Goal: Task Accomplishment & Management: Complete application form

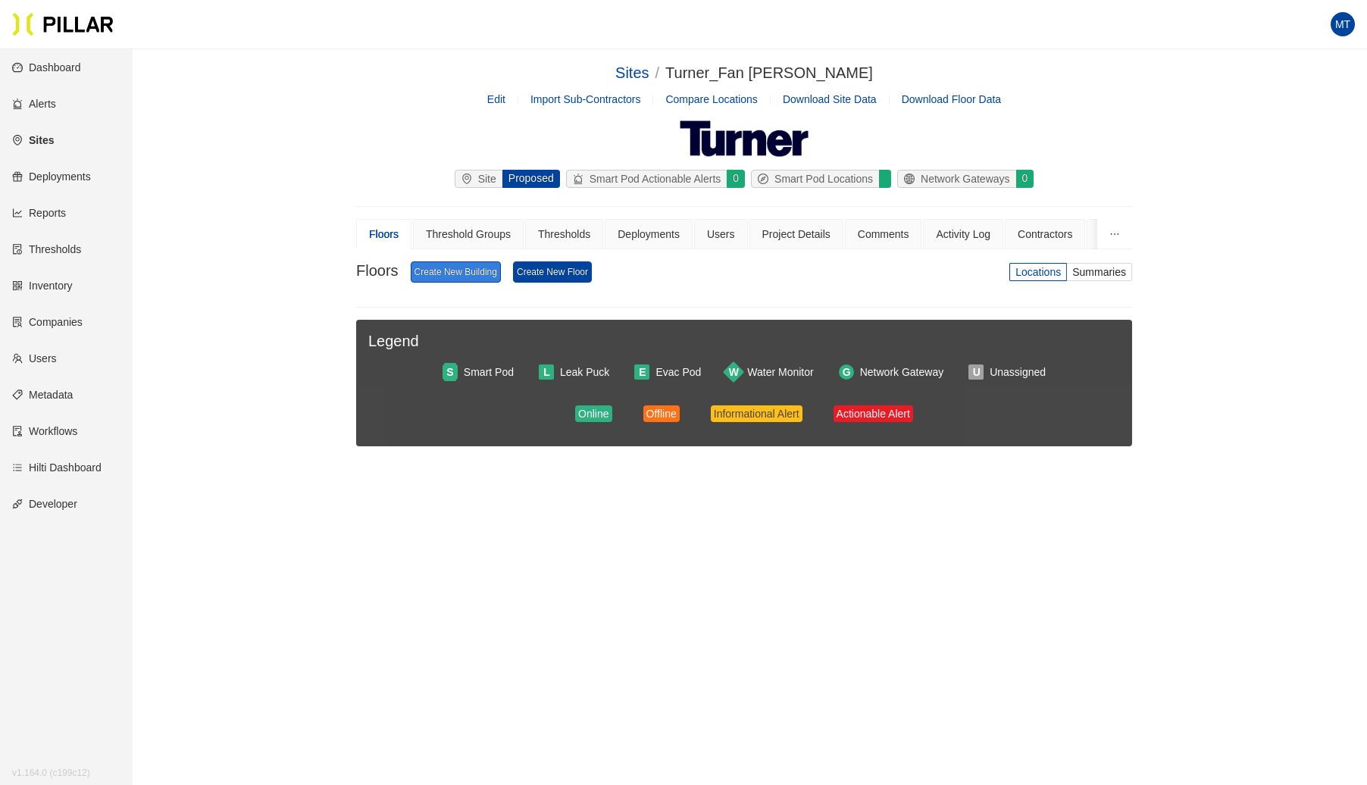
click at [487, 268] on link "Create New Building" at bounding box center [456, 271] width 90 height 21
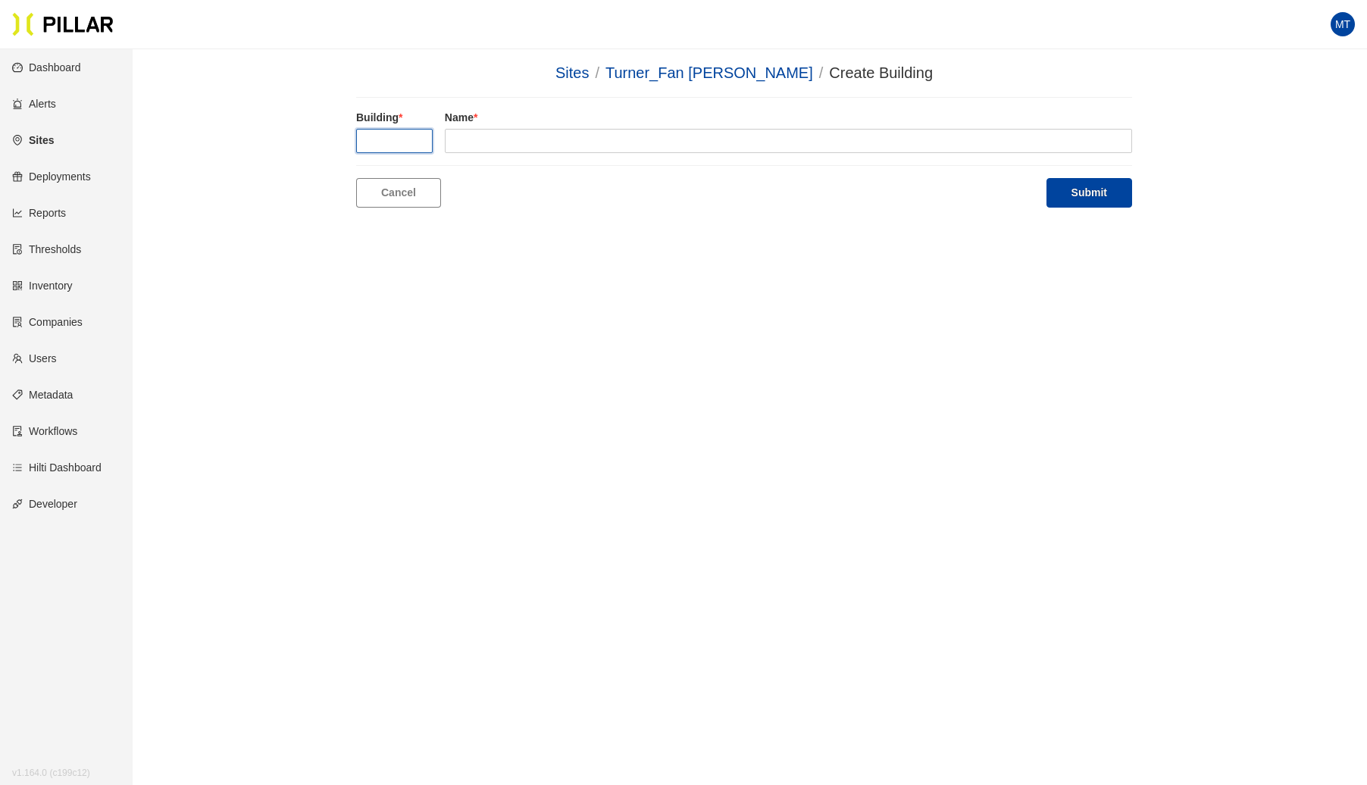
click at [418, 144] on input "text" at bounding box center [394, 141] width 77 height 24
type input "1"
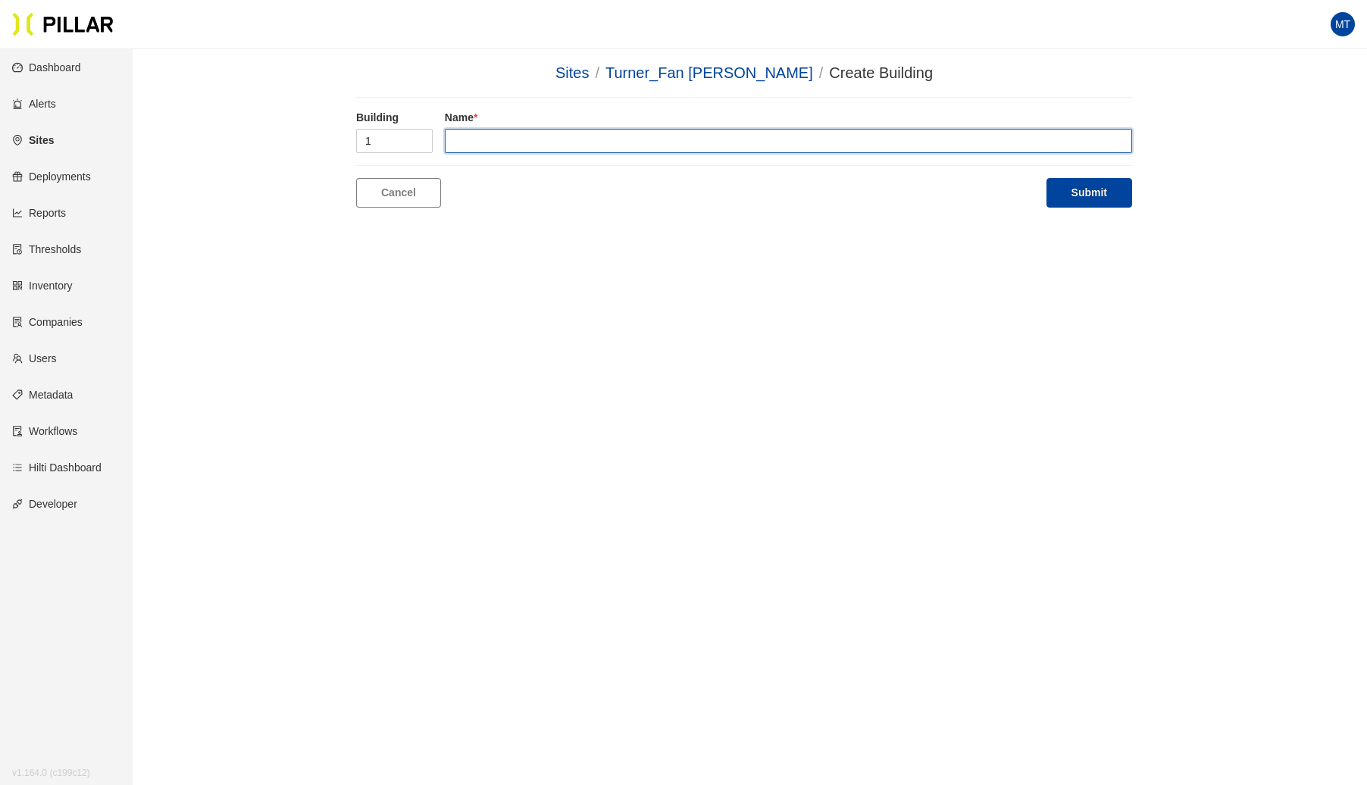
click at [518, 139] on input "text" at bounding box center [788, 141] width 687 height 24
type input "[STREET_ADDRESS]"
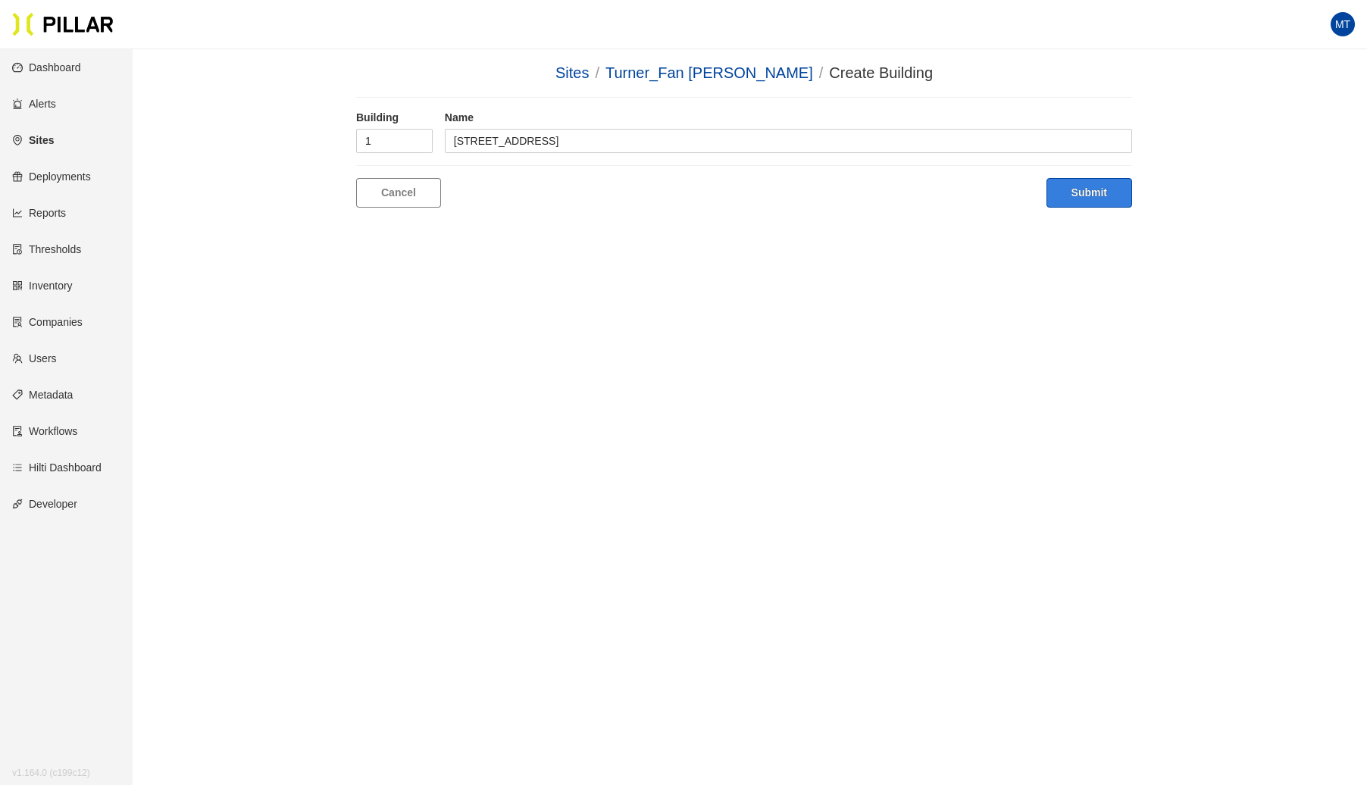
click at [1085, 194] on button "Submit" at bounding box center [1090, 193] width 86 height 30
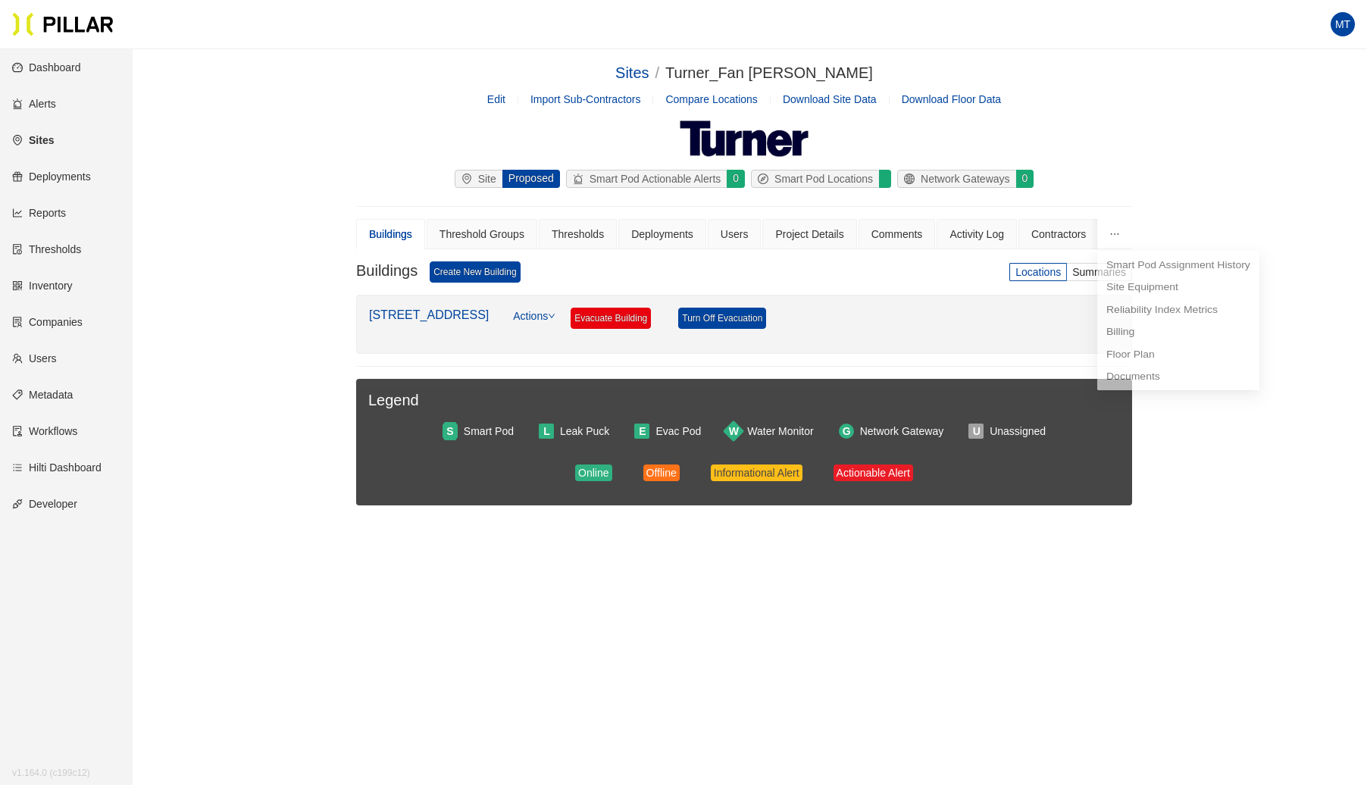
click at [1108, 232] on button "button" at bounding box center [1114, 234] width 35 height 30
click at [1138, 364] on span "Floor Plan" at bounding box center [1131, 363] width 49 height 12
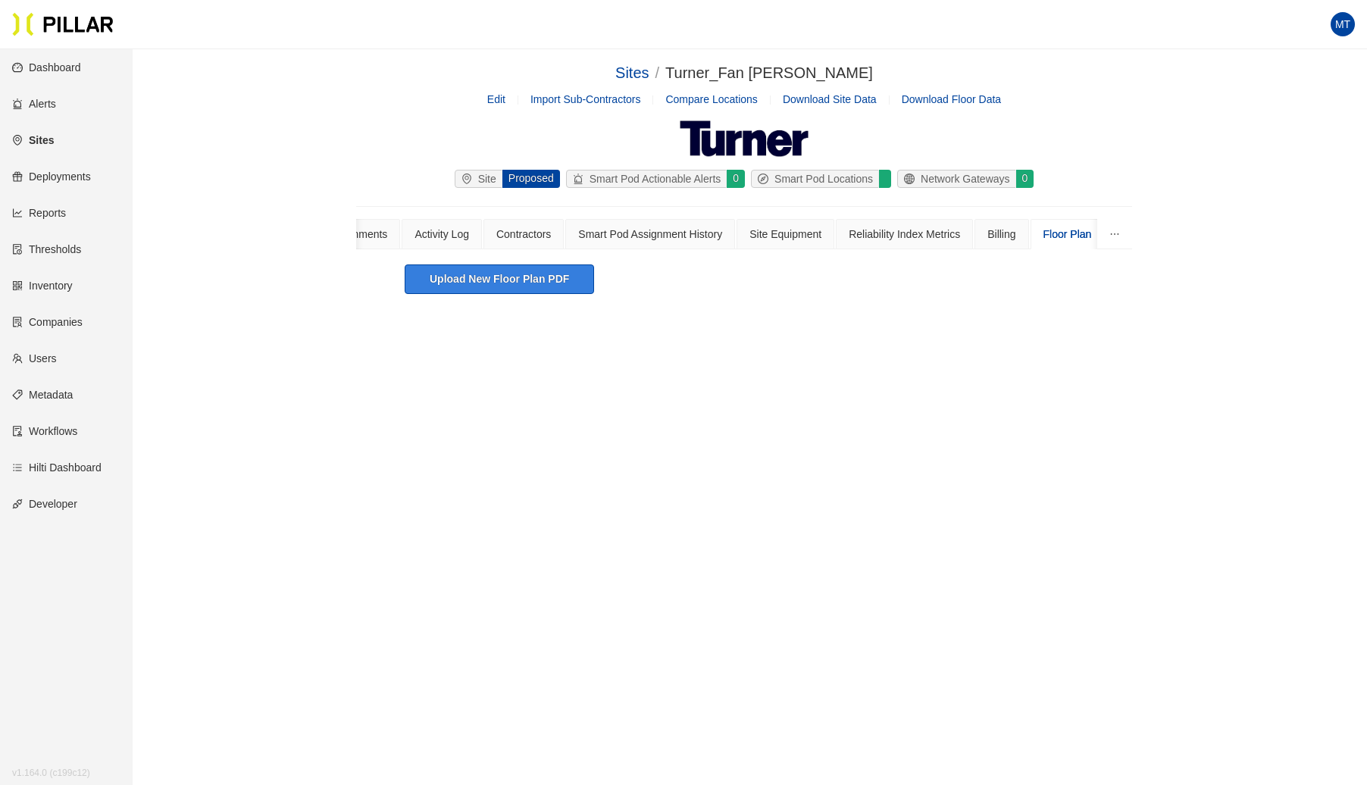
click at [534, 283] on button "Upload New Floor Plan PDF" at bounding box center [499, 280] width 189 height 30
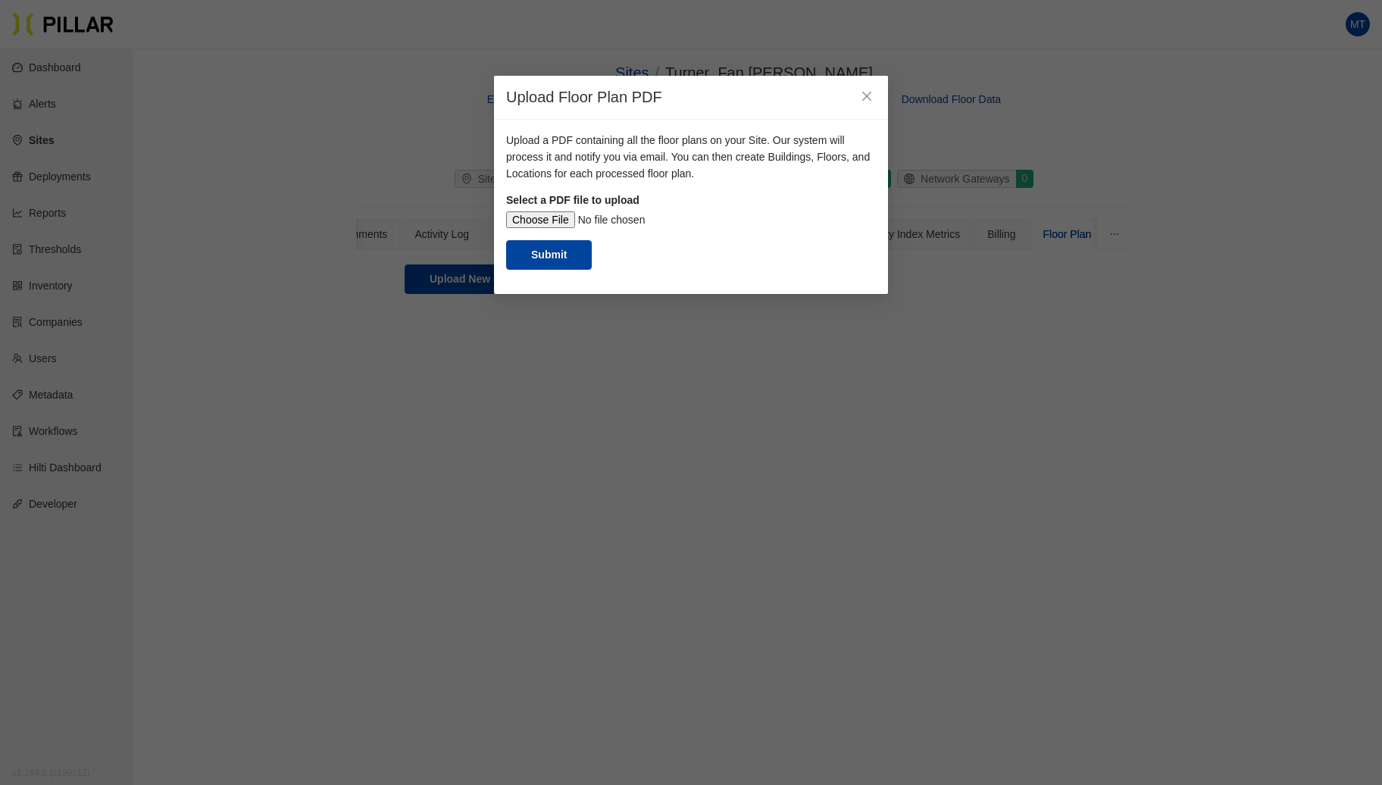
click at [549, 222] on input "file" at bounding box center [691, 219] width 370 height 17
type input "C:\fakepath\Floor Plans Level 1 thru Roof (1).pdf"
click at [559, 258] on button "Submit" at bounding box center [549, 255] width 86 height 30
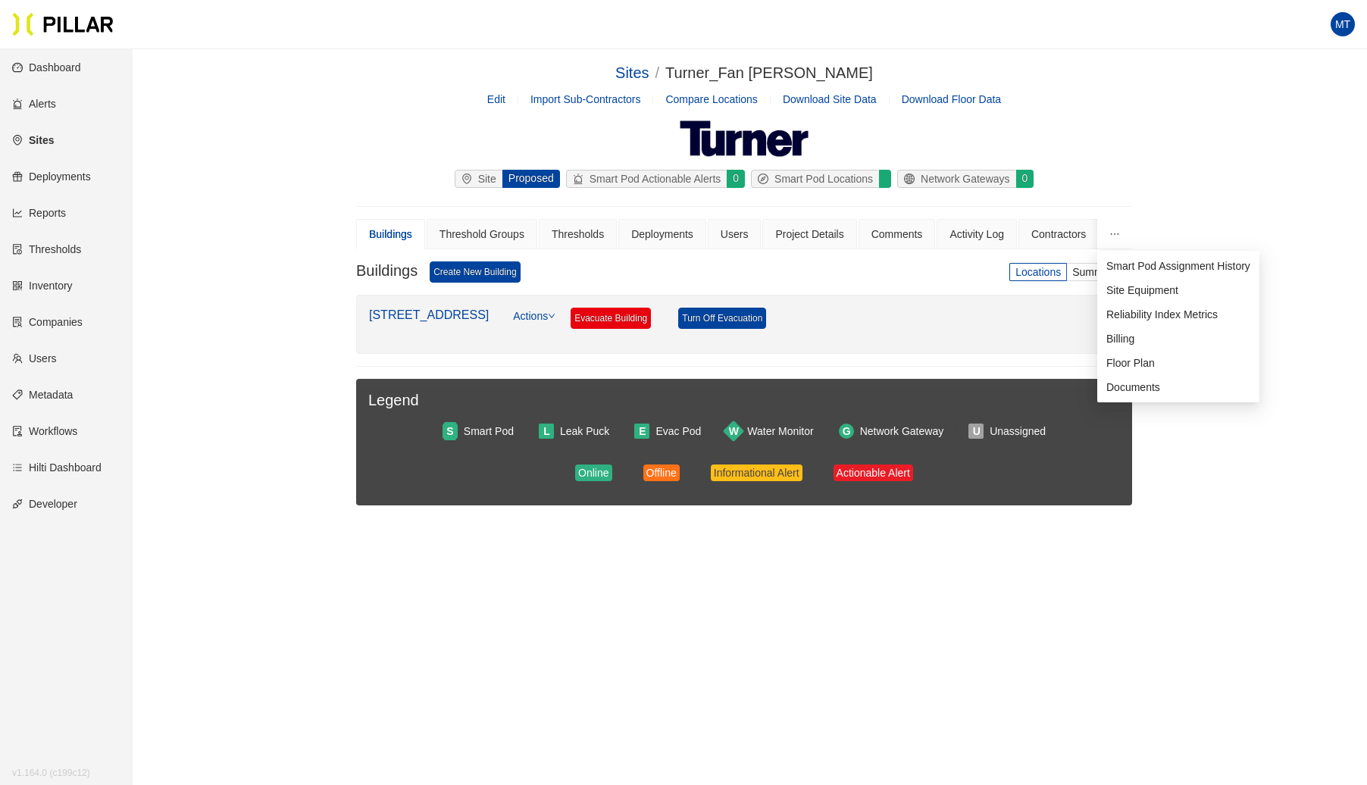
click at [1115, 236] on icon "ellipsis" at bounding box center [1115, 234] width 11 height 11
click at [1123, 356] on li "Floor Plan" at bounding box center [1178, 363] width 162 height 24
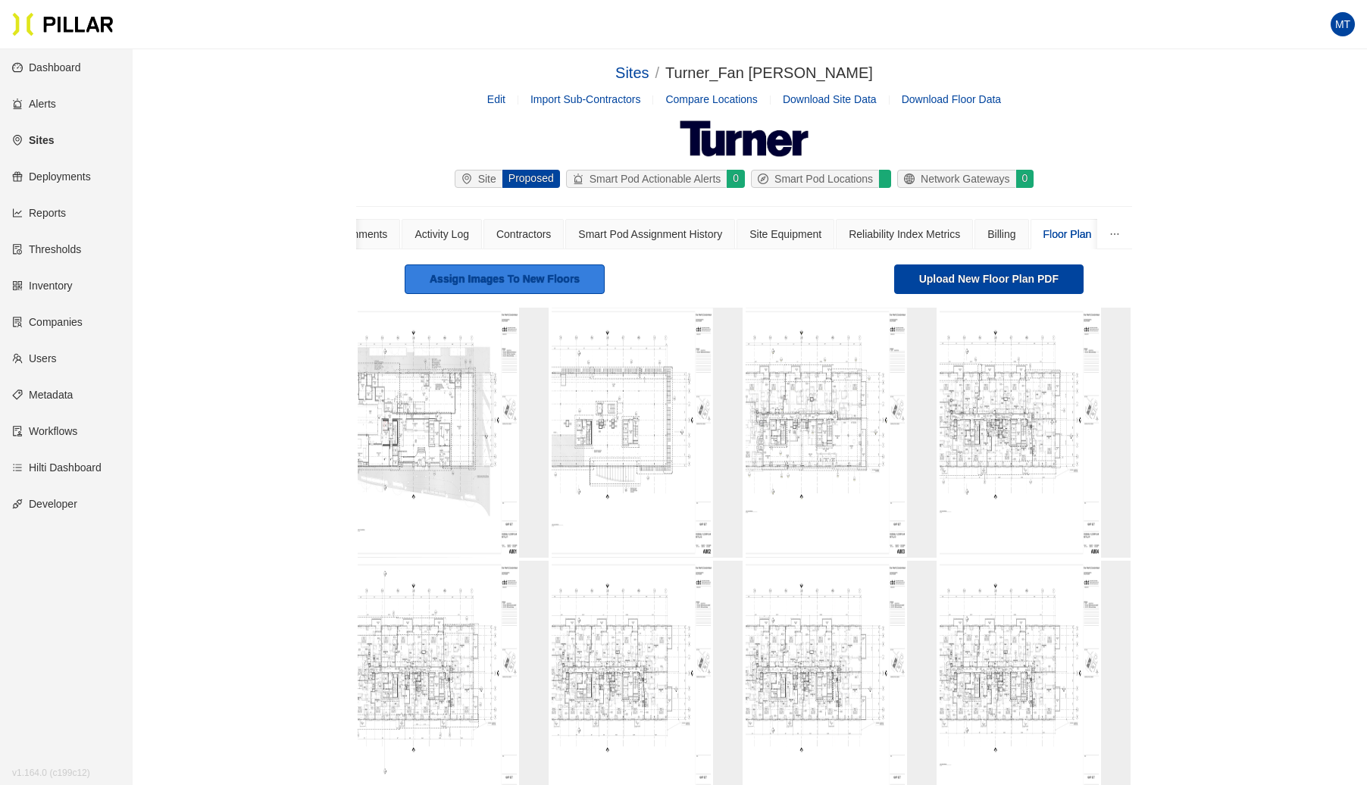
click at [540, 274] on link "Assign Images To New Floors" at bounding box center [505, 280] width 200 height 30
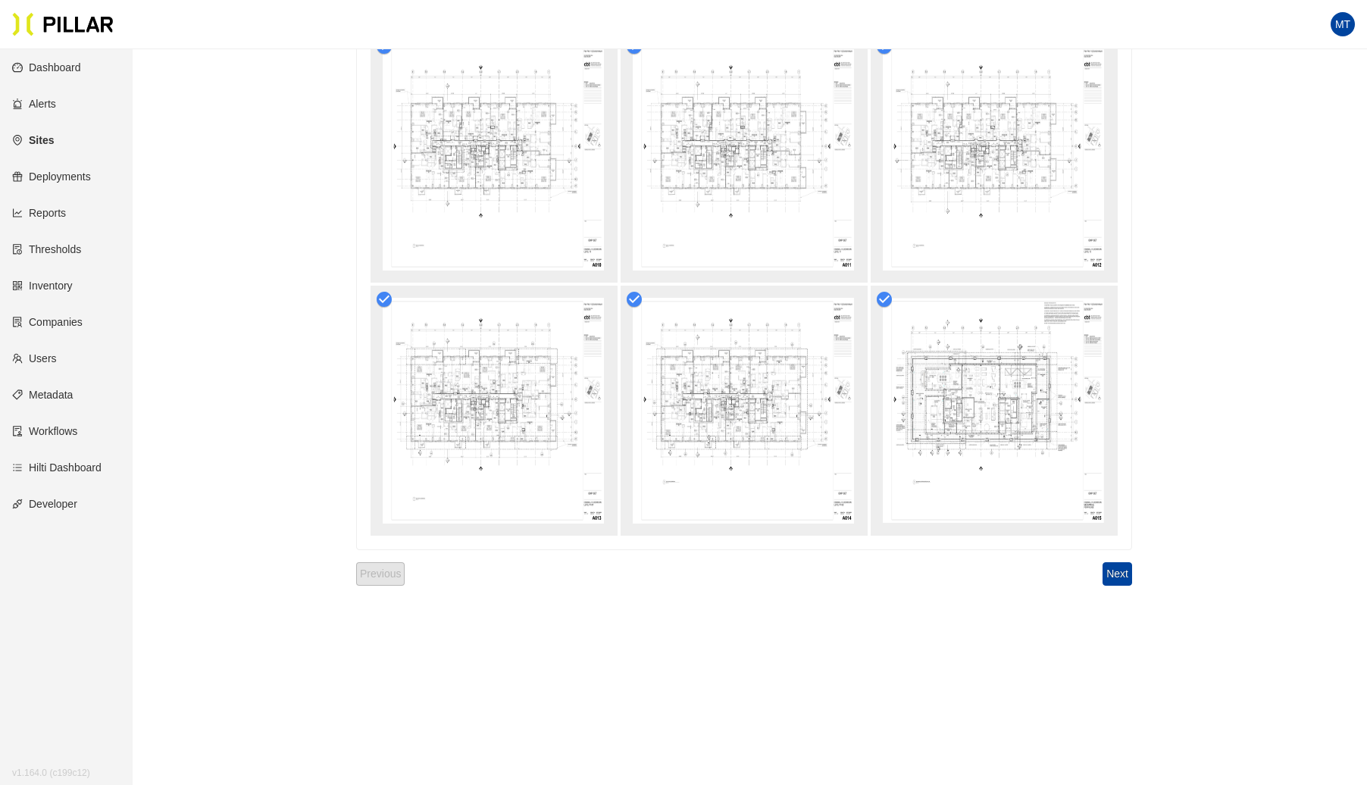
scroll to position [876, 0]
click at [1125, 570] on button "Next" at bounding box center [1118, 567] width 30 height 23
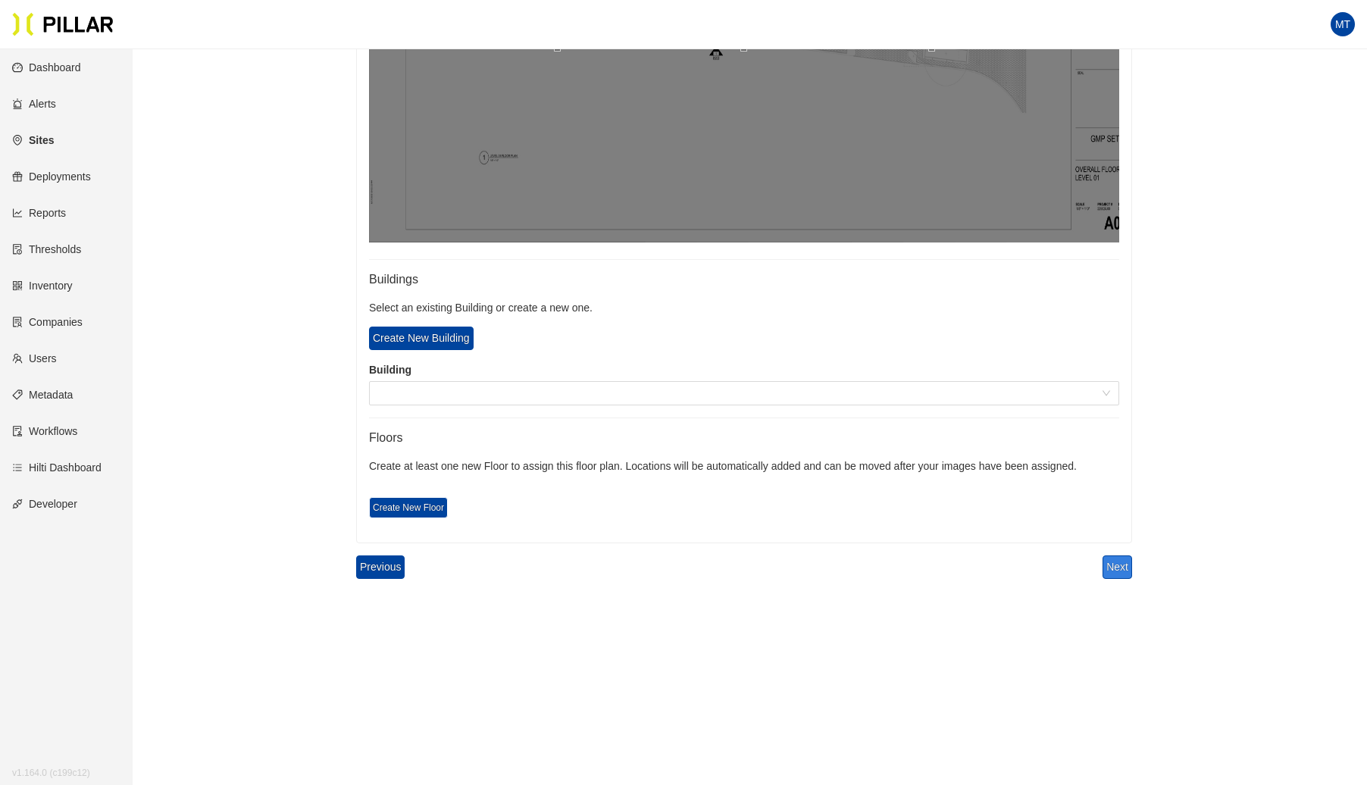
scroll to position [729, 0]
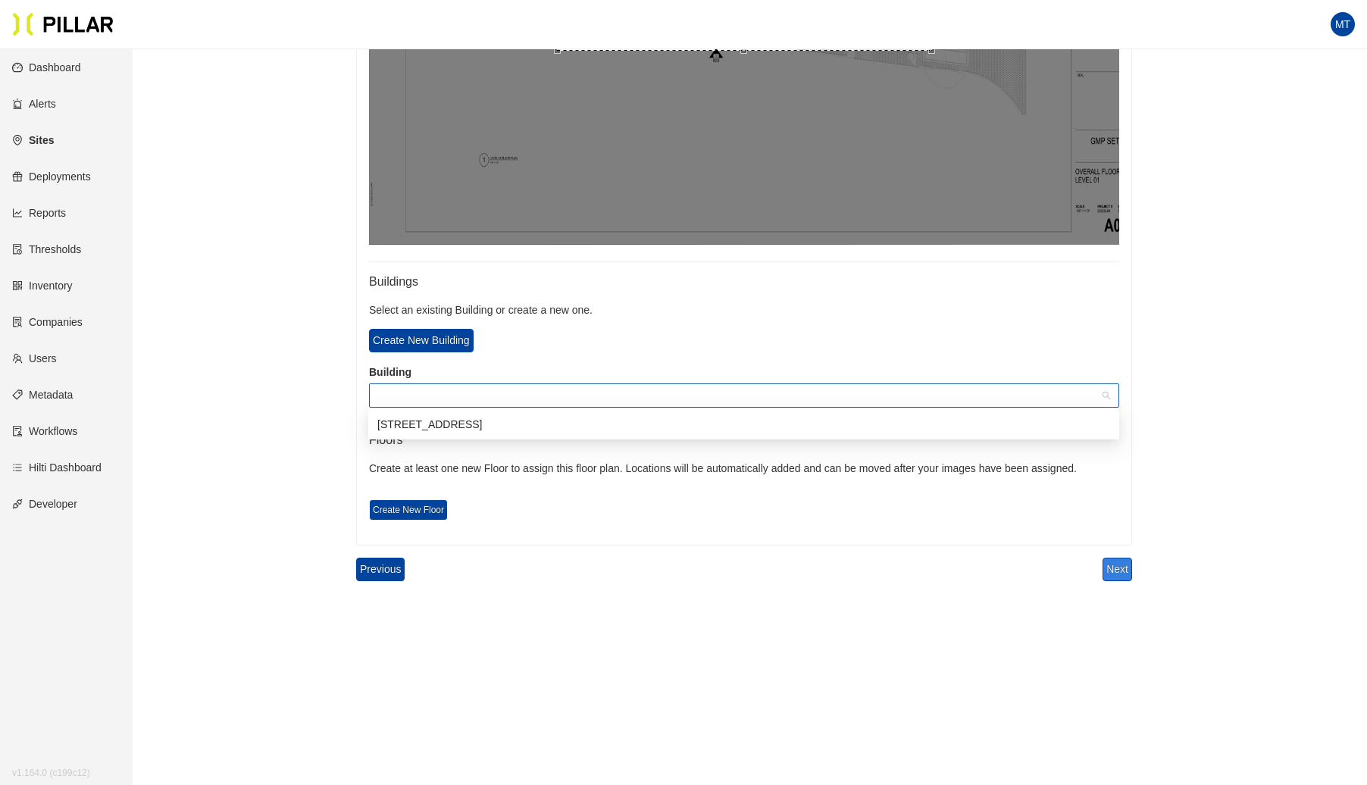
click at [452, 390] on span at bounding box center [744, 395] width 732 height 23
click at [449, 424] on div "[STREET_ADDRESS]" at bounding box center [743, 424] width 733 height 17
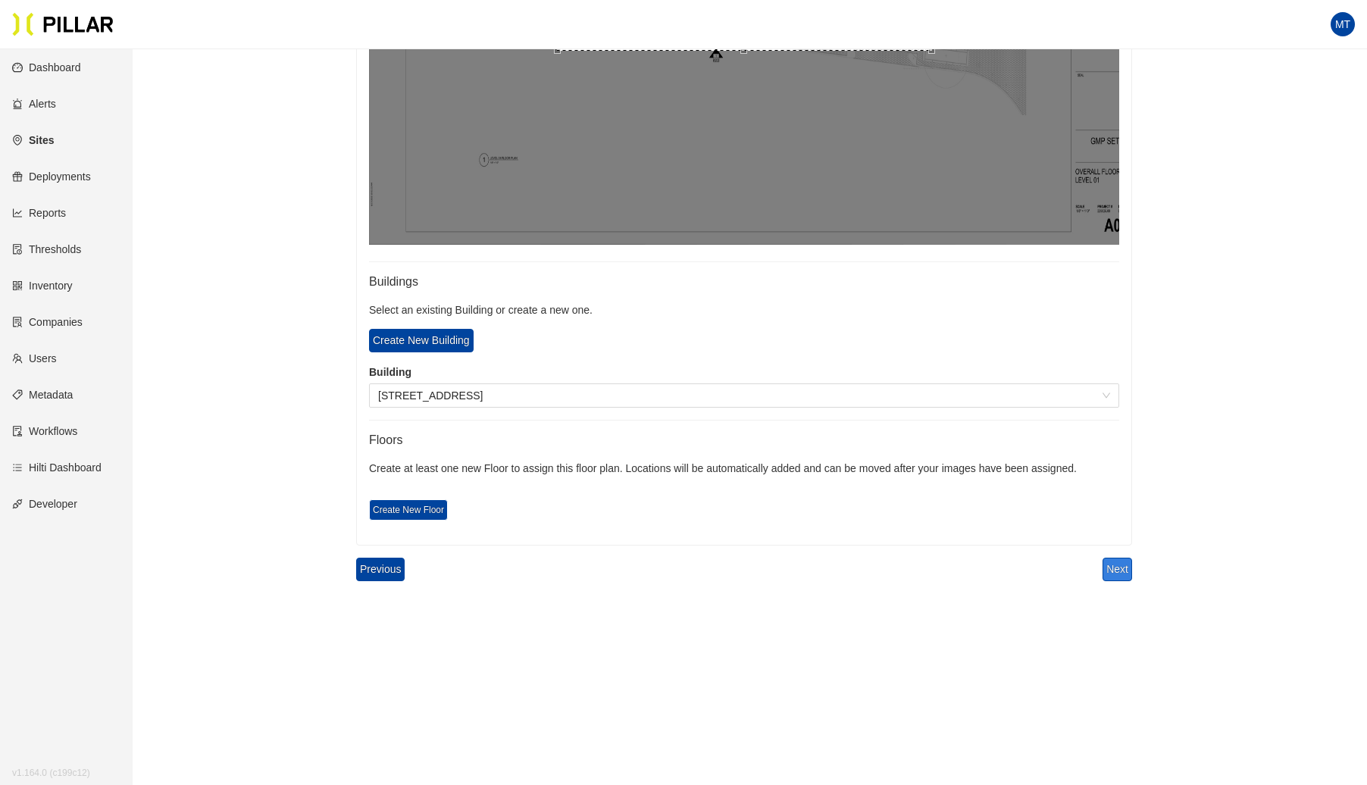
click at [1125, 568] on button "Next" at bounding box center [1118, 569] width 30 height 23
click at [1123, 568] on button "Next" at bounding box center [1118, 569] width 30 height 23
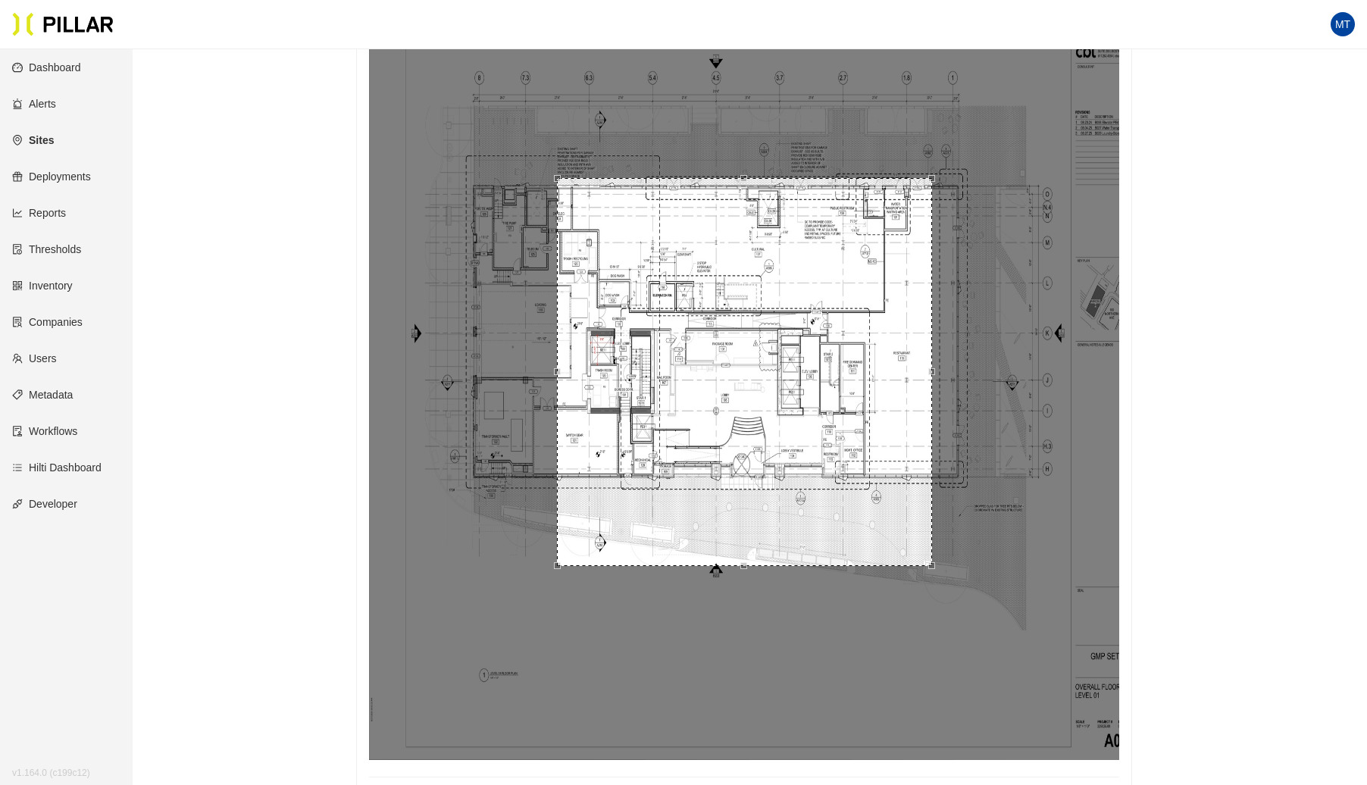
scroll to position [227, 0]
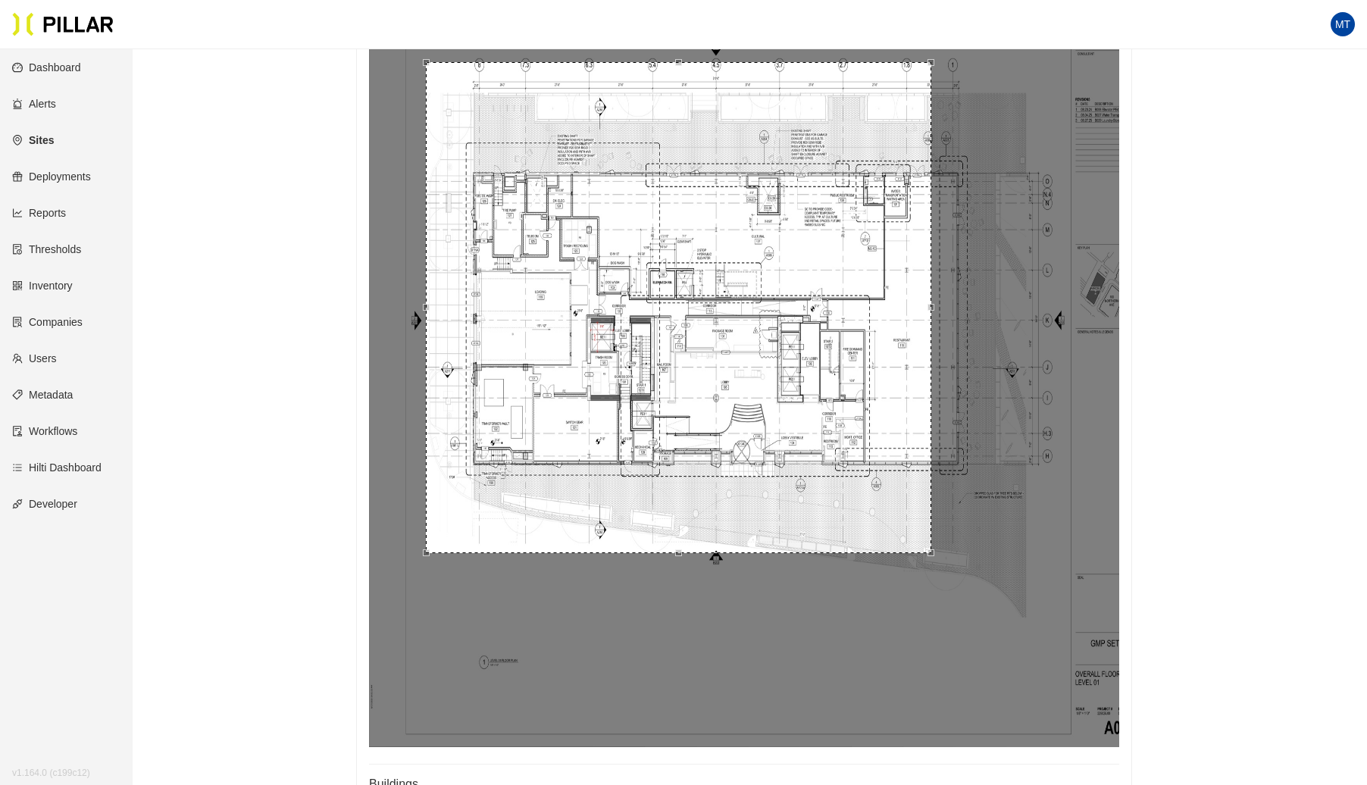
drag, startPoint x: 556, startPoint y: 165, endPoint x: 418, endPoint y: 70, distance: 167.2
click at [419, 64] on div at bounding box center [744, 359] width 750 height 776
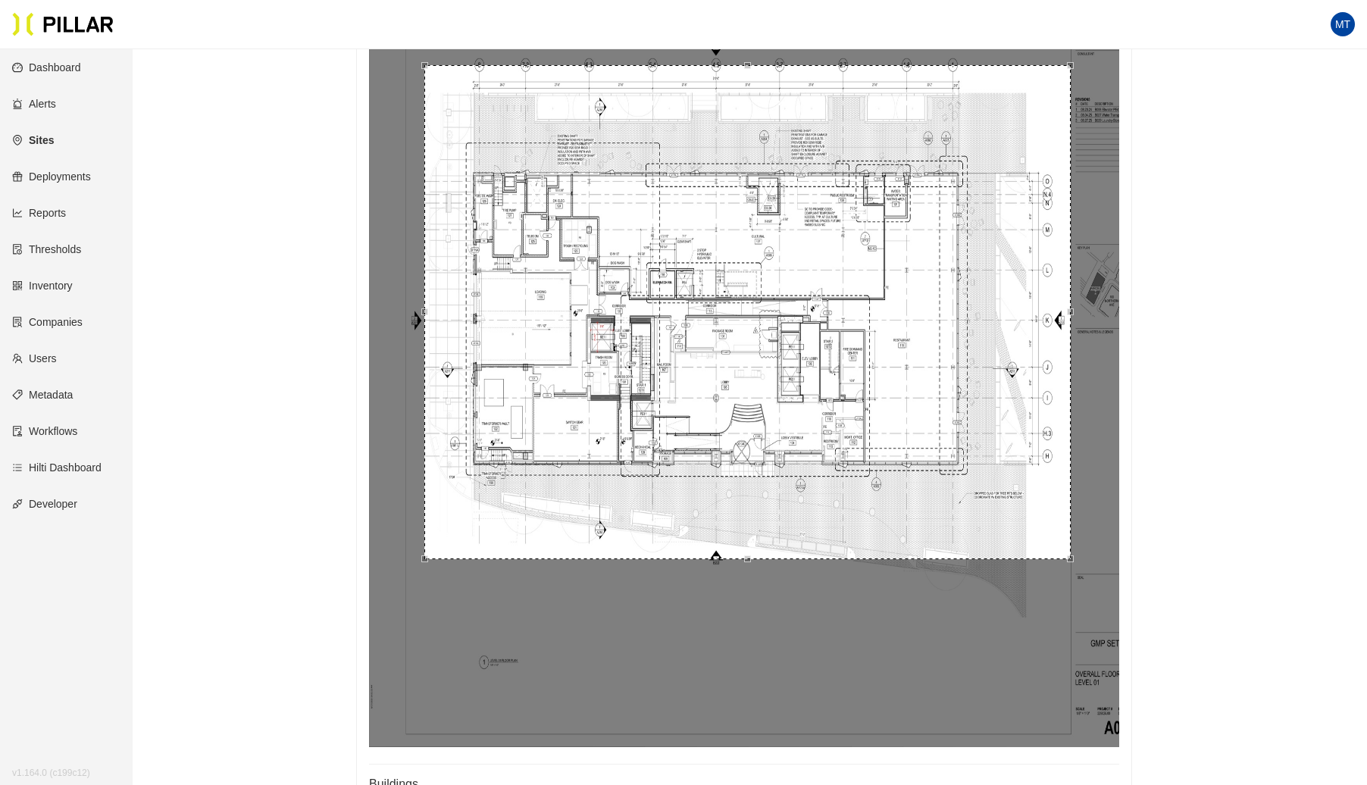
drag, startPoint x: 928, startPoint y: 553, endPoint x: 1072, endPoint y: 558, distance: 144.1
click at [1072, 558] on div at bounding box center [1070, 559] width 7 height 7
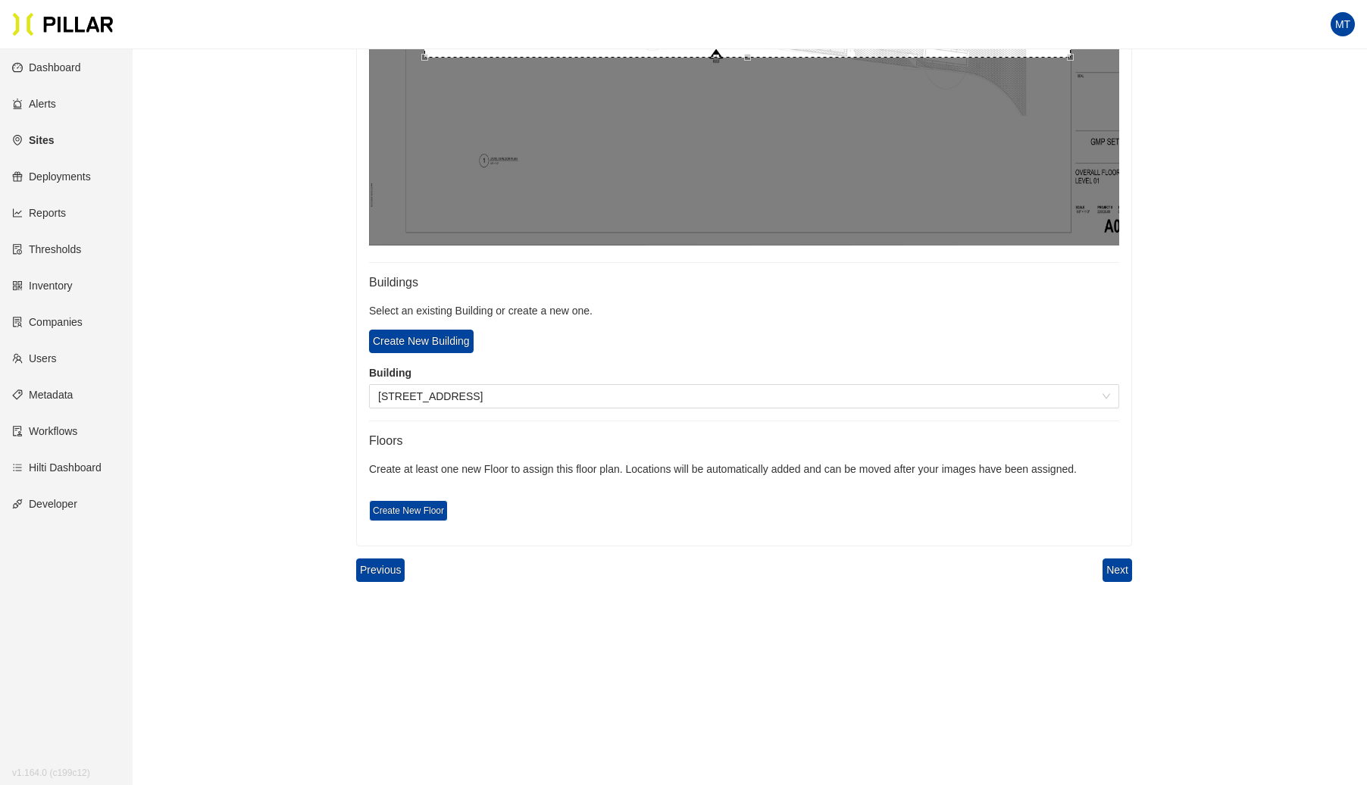
scroll to position [729, 0]
click at [421, 512] on span "Create New Floor" at bounding box center [408, 509] width 79 height 21
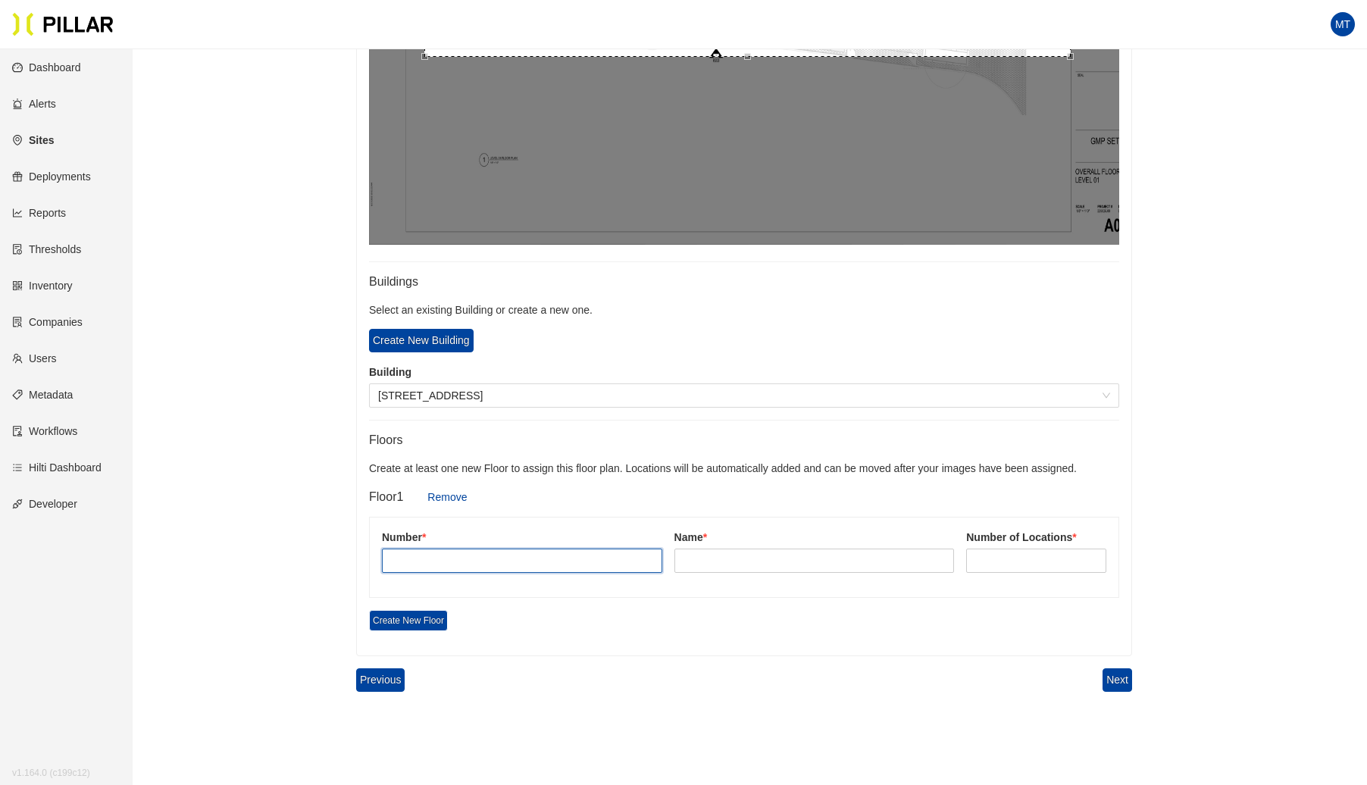
click at [428, 550] on input "text" at bounding box center [522, 561] width 280 height 24
type input "1"
click at [753, 553] on input "text" at bounding box center [815, 561] width 280 height 24
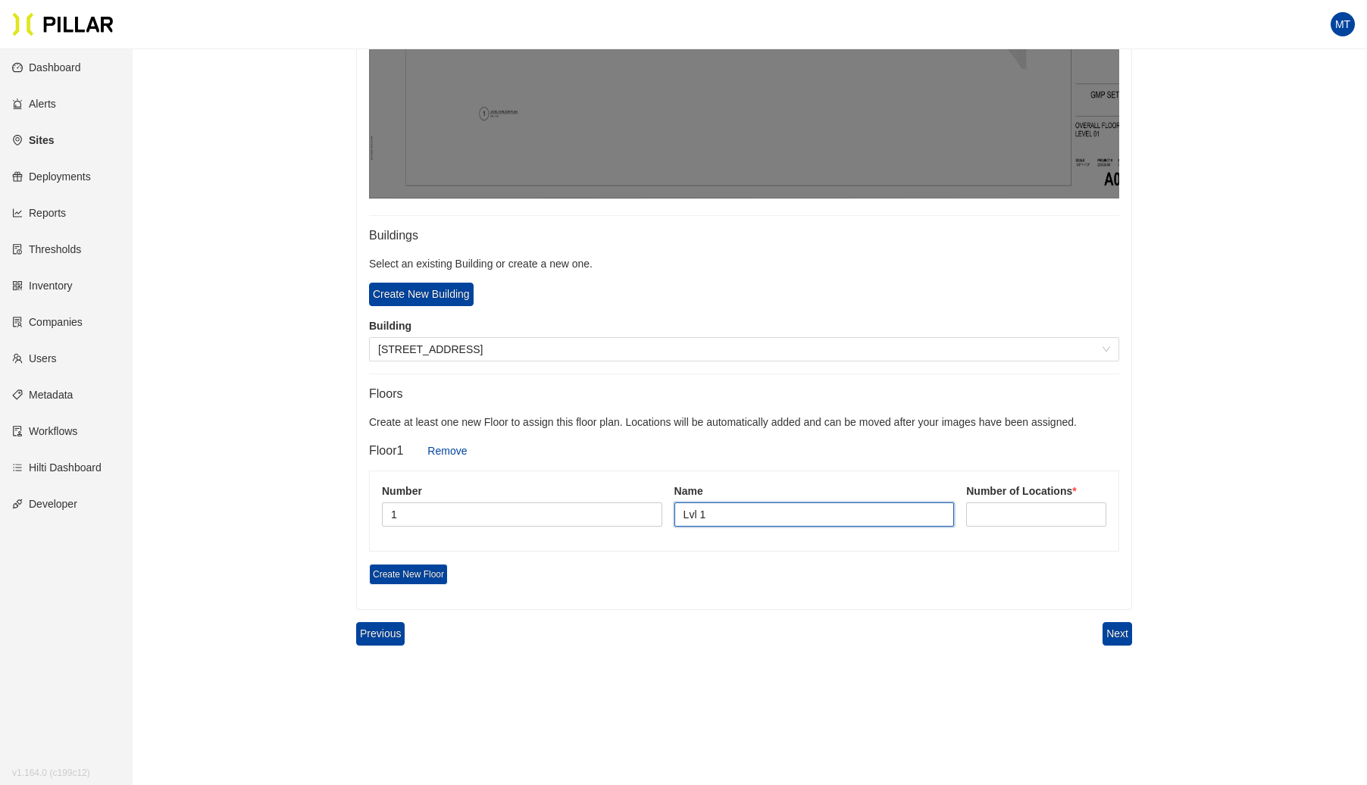
scroll to position [776, 0]
type input "Lvl 1"
click at [1044, 512] on input at bounding box center [1036, 514] width 139 height 23
type input "4"
click at [1121, 628] on button "Next" at bounding box center [1118, 632] width 30 height 23
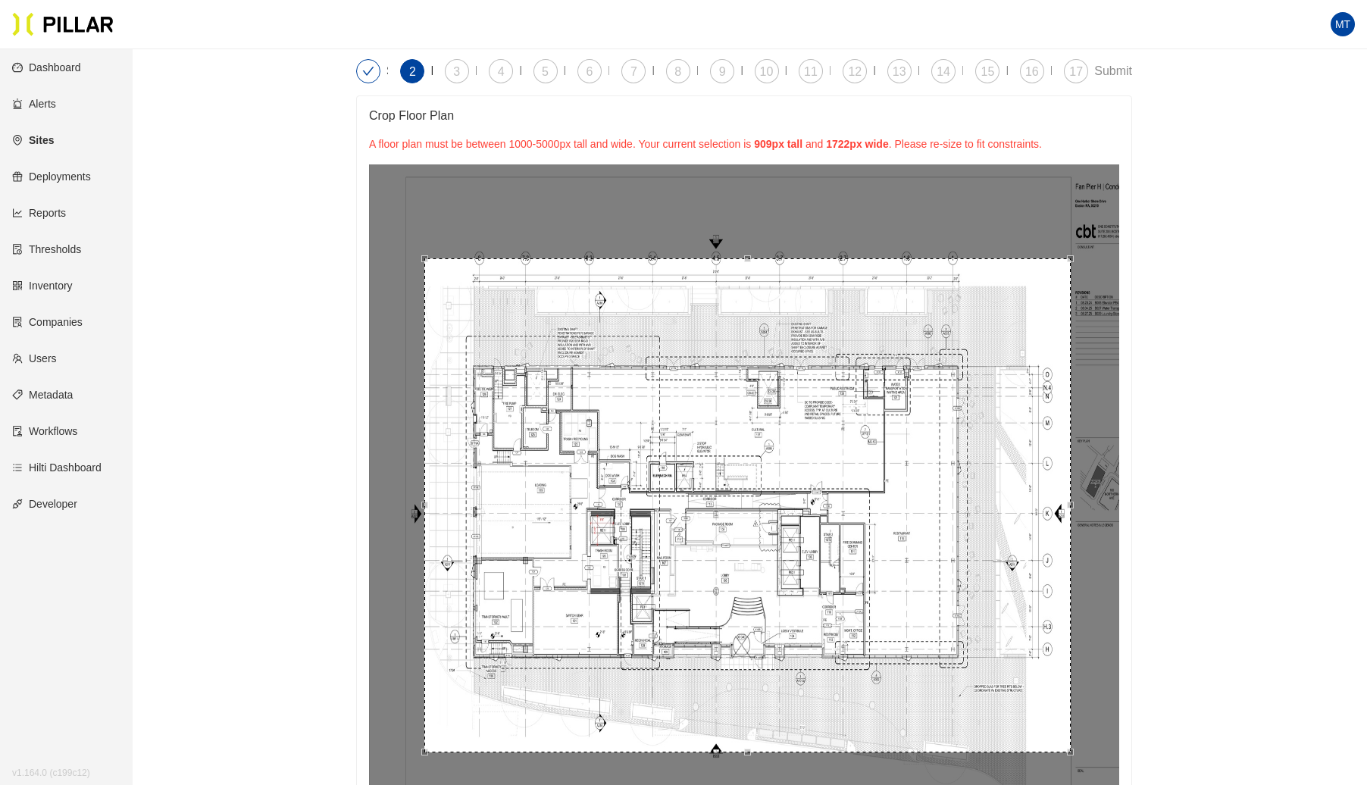
scroll to position [0, 0]
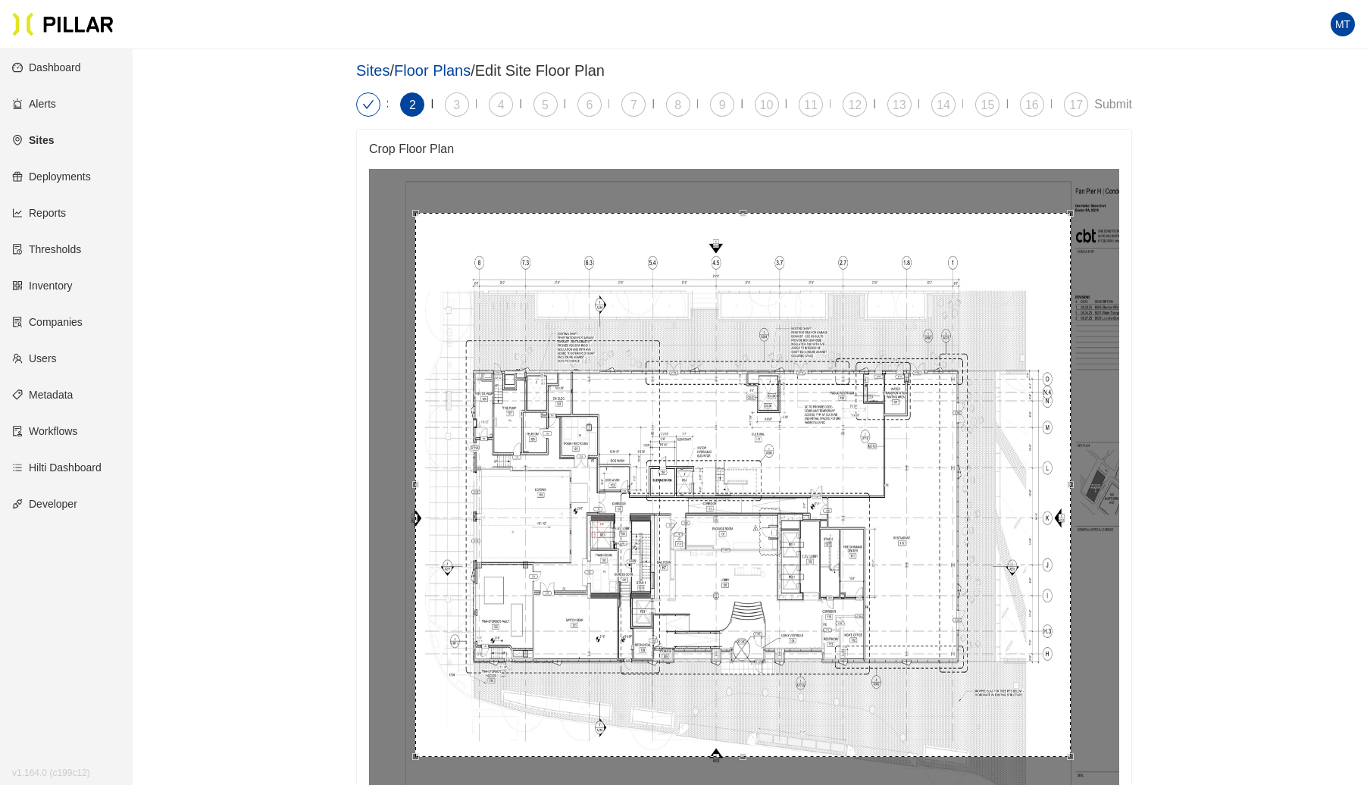
drag, startPoint x: 423, startPoint y: 293, endPoint x: 413, endPoint y: 243, distance: 51.0
click at [416, 214] on div at bounding box center [743, 214] width 654 height 0
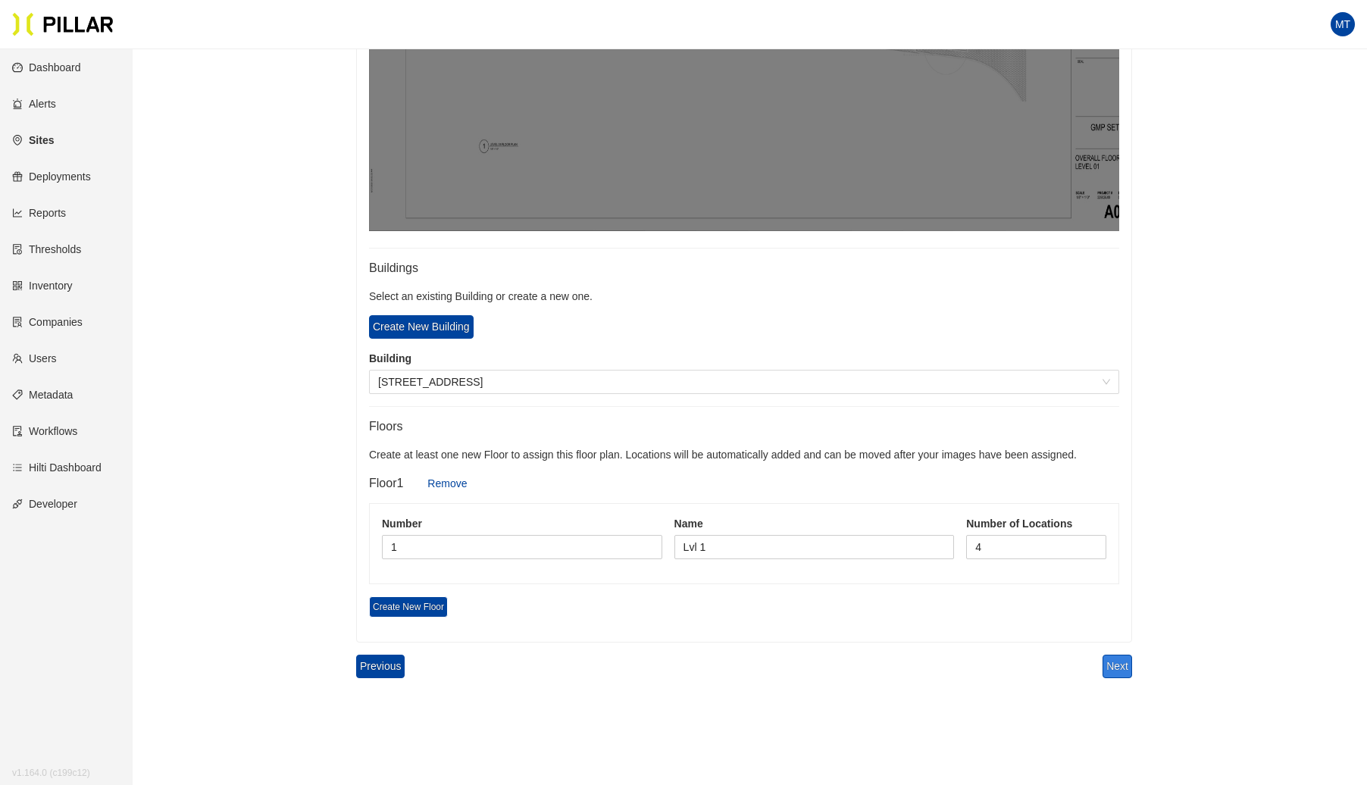
click at [1117, 657] on button "Next" at bounding box center [1118, 666] width 30 height 23
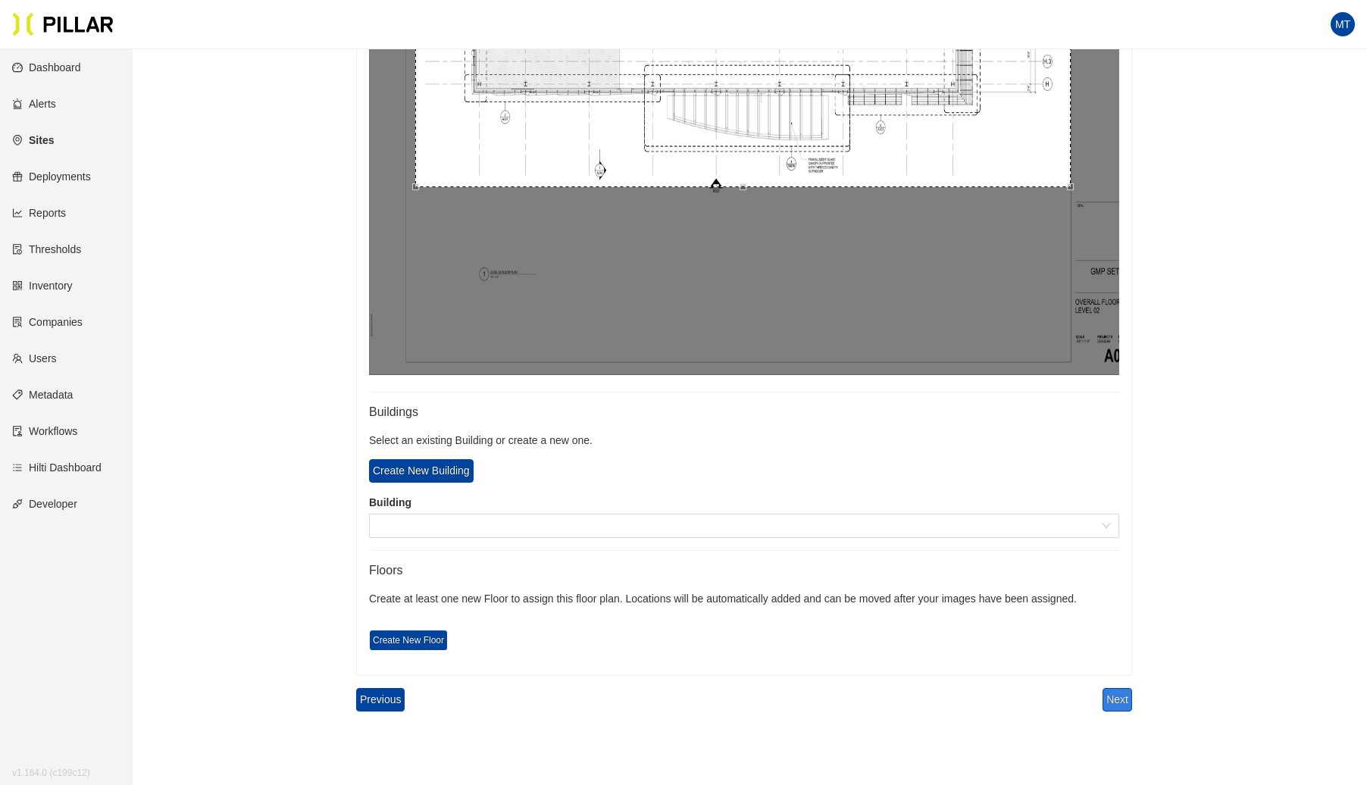
scroll to position [585, 0]
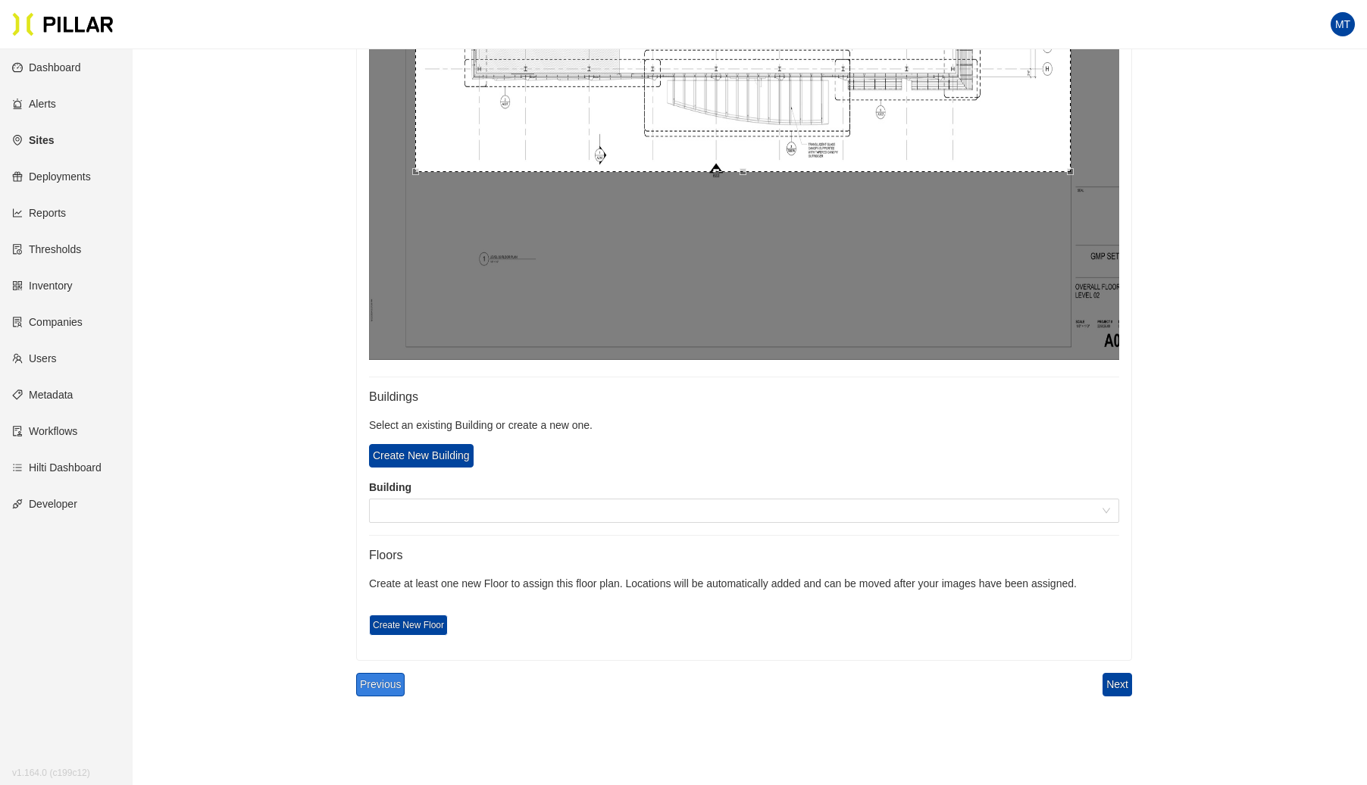
click at [370, 688] on button "Previous" at bounding box center [380, 684] width 49 height 23
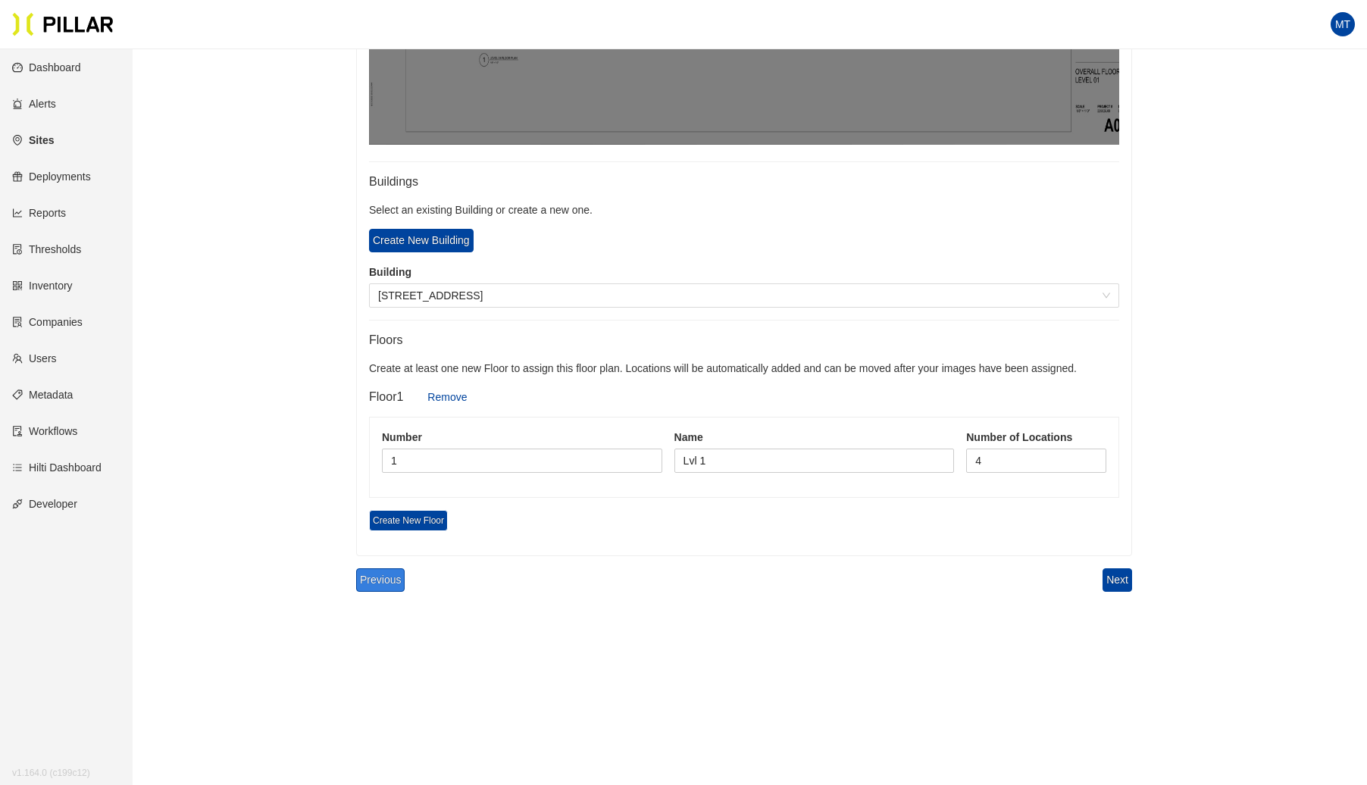
scroll to position [809, 0]
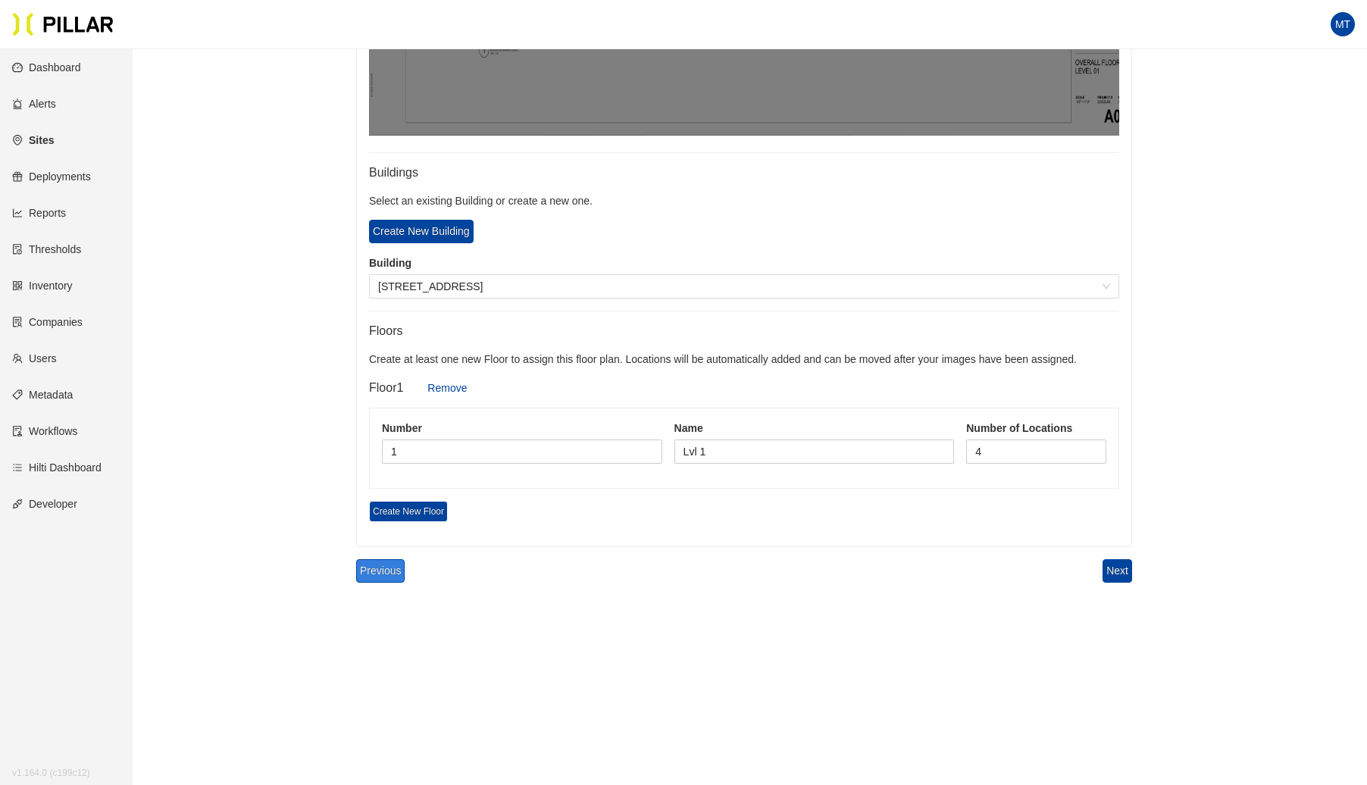
click at [394, 568] on button "Previous" at bounding box center [380, 570] width 49 height 23
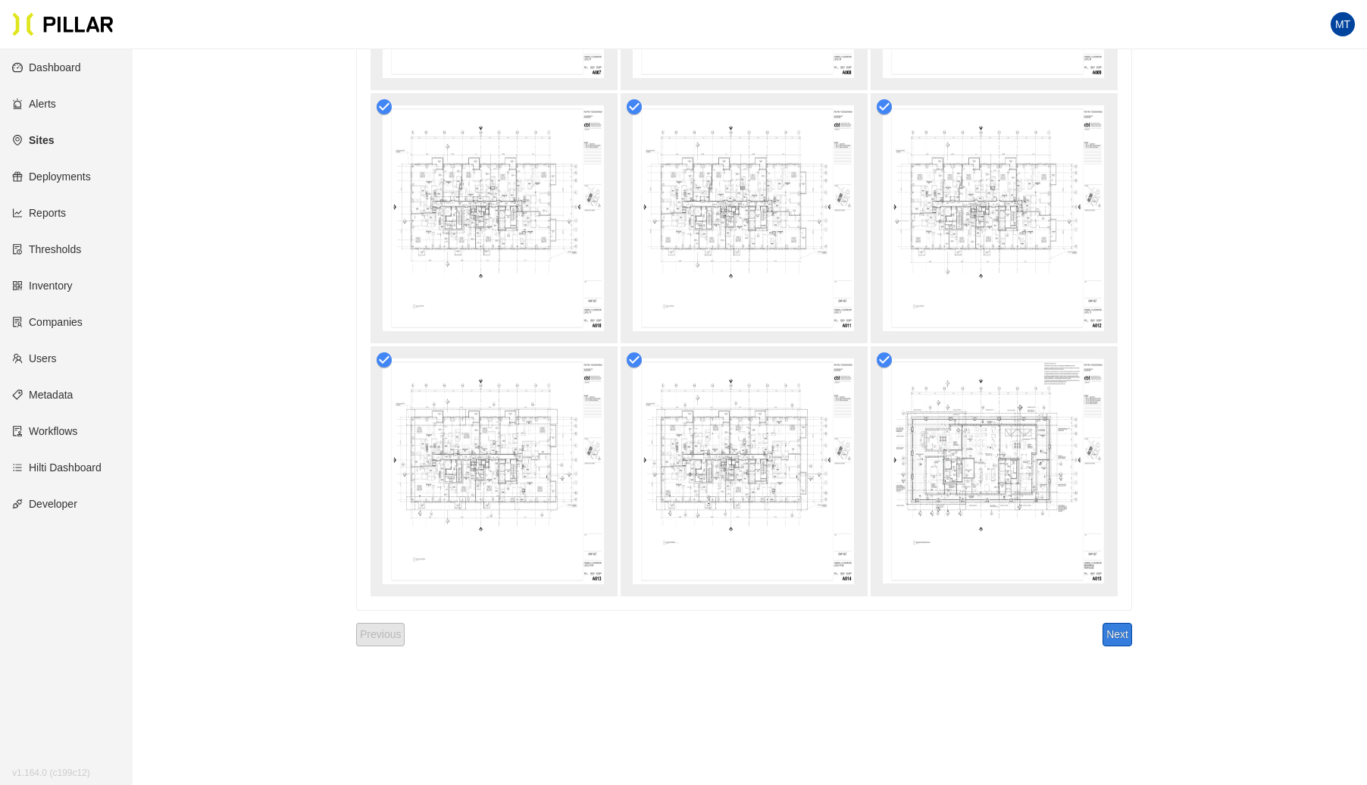
click at [1125, 632] on button "Next" at bounding box center [1118, 634] width 30 height 23
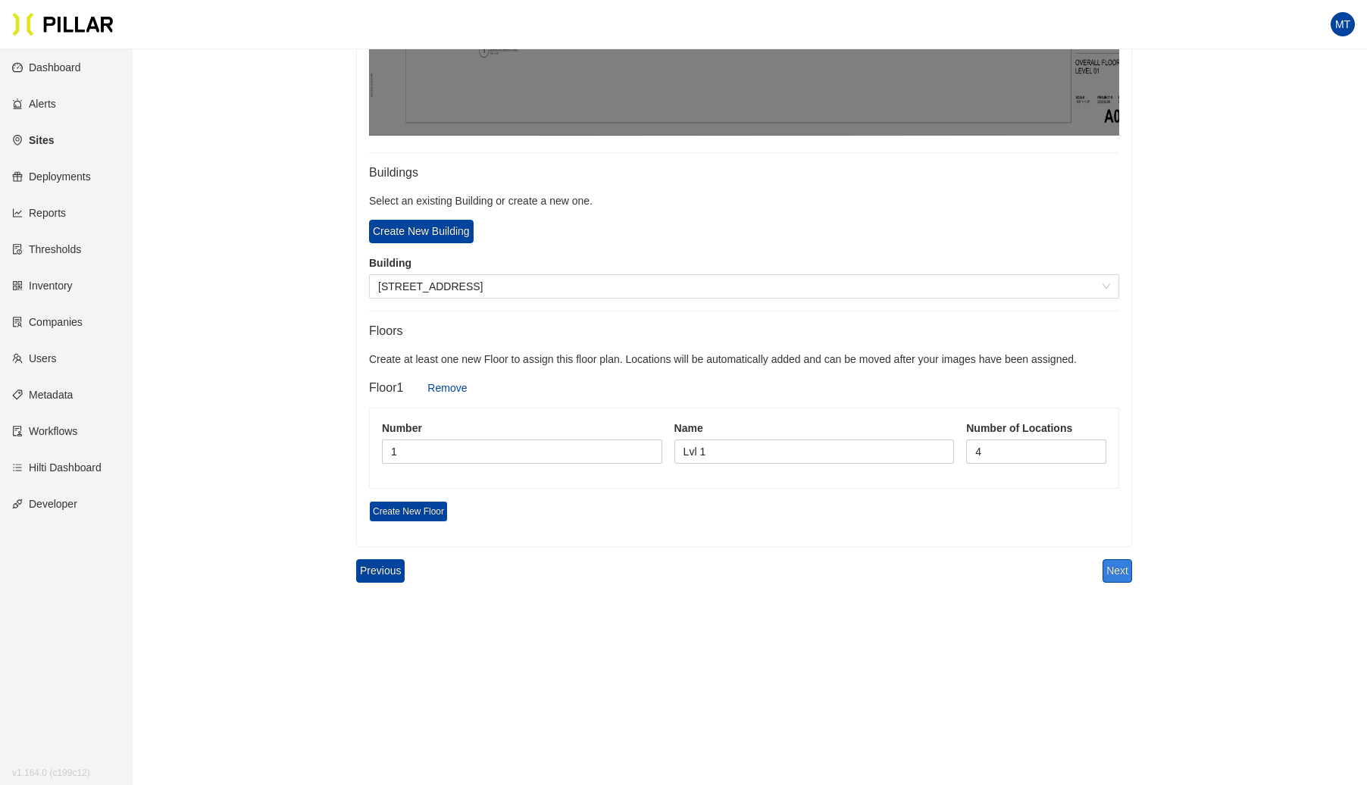
click at [1119, 563] on button "Next" at bounding box center [1118, 570] width 30 height 23
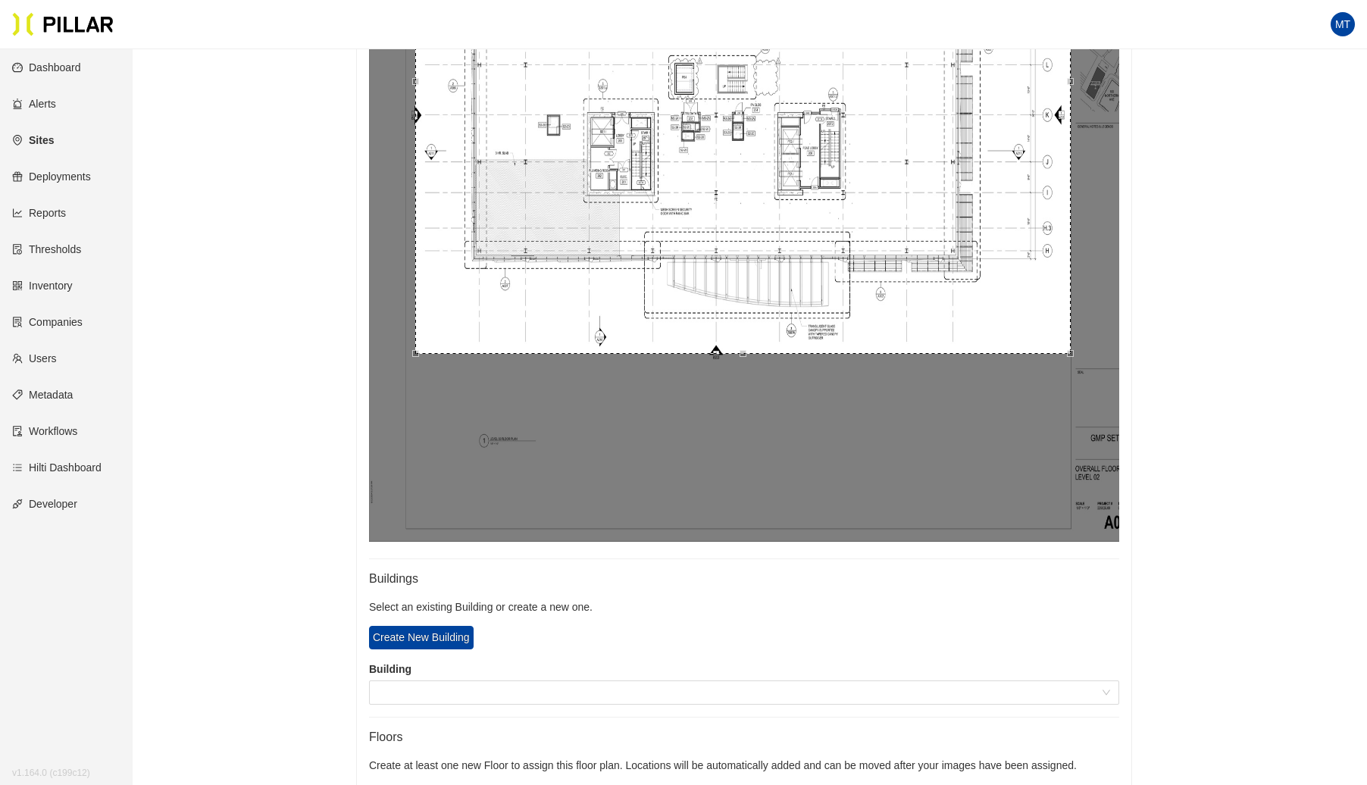
scroll to position [700, 0]
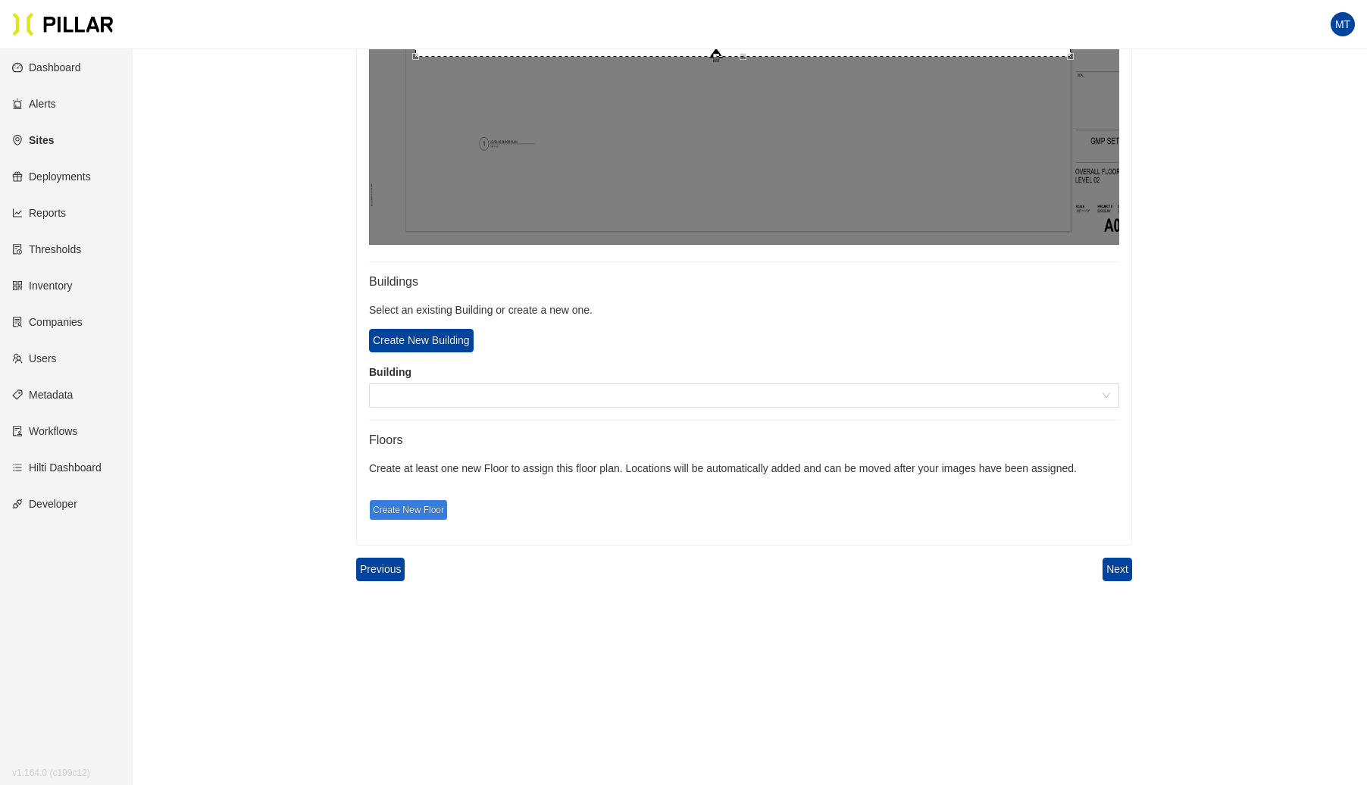
click at [387, 503] on span "Create New Floor" at bounding box center [408, 509] width 79 height 21
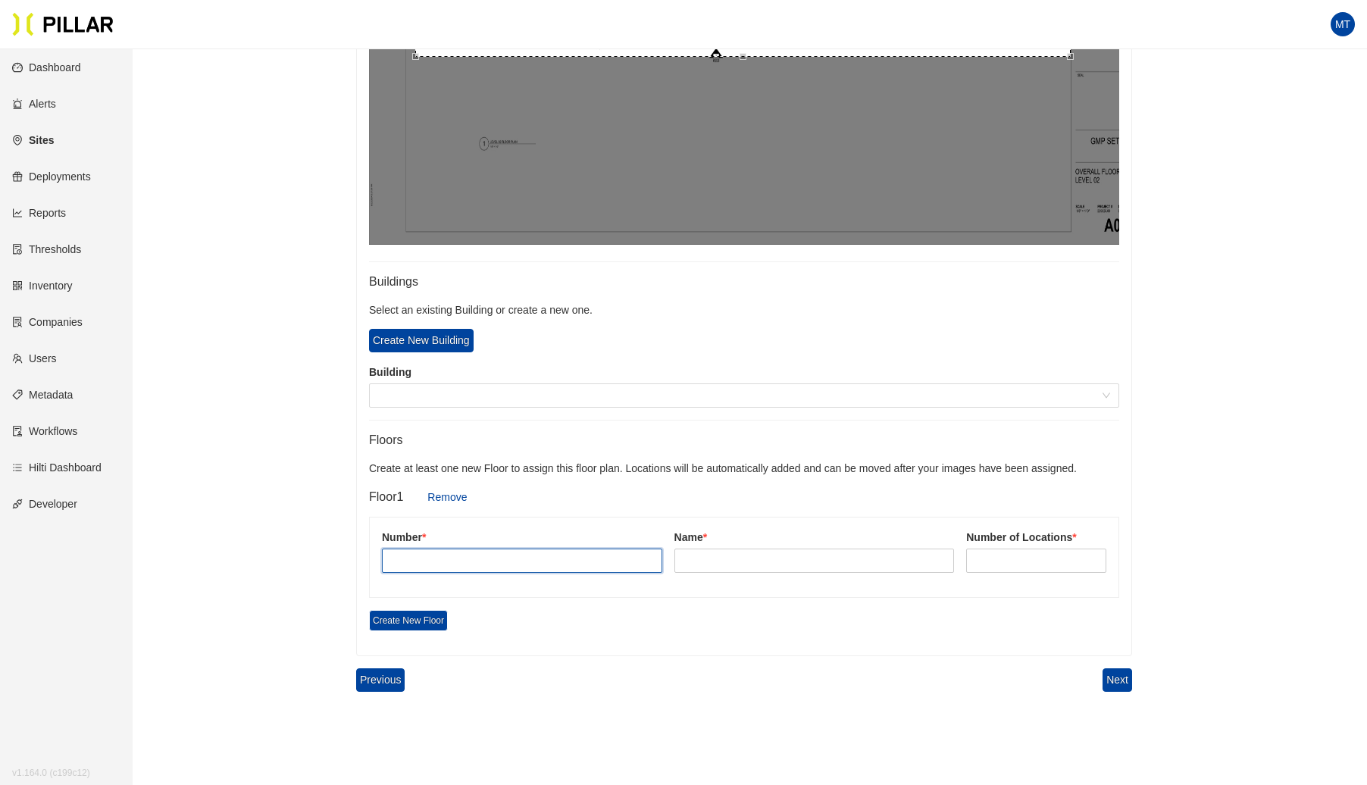
click at [427, 556] on input "text" at bounding box center [522, 561] width 280 height 24
type input "2"
click at [699, 562] on input "text" at bounding box center [815, 561] width 280 height 24
type input "Lvl 2"
click at [978, 557] on input at bounding box center [1036, 560] width 139 height 23
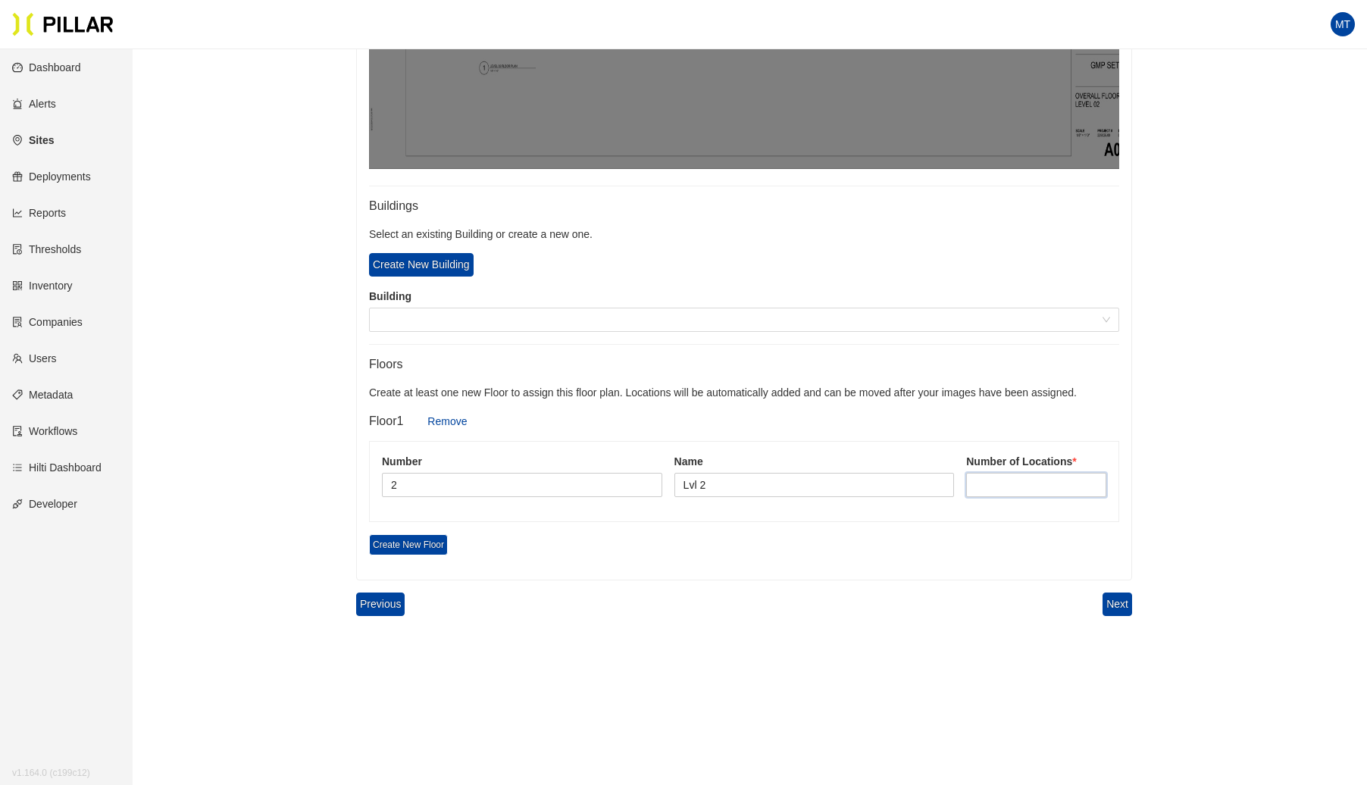
scroll to position [780, 0]
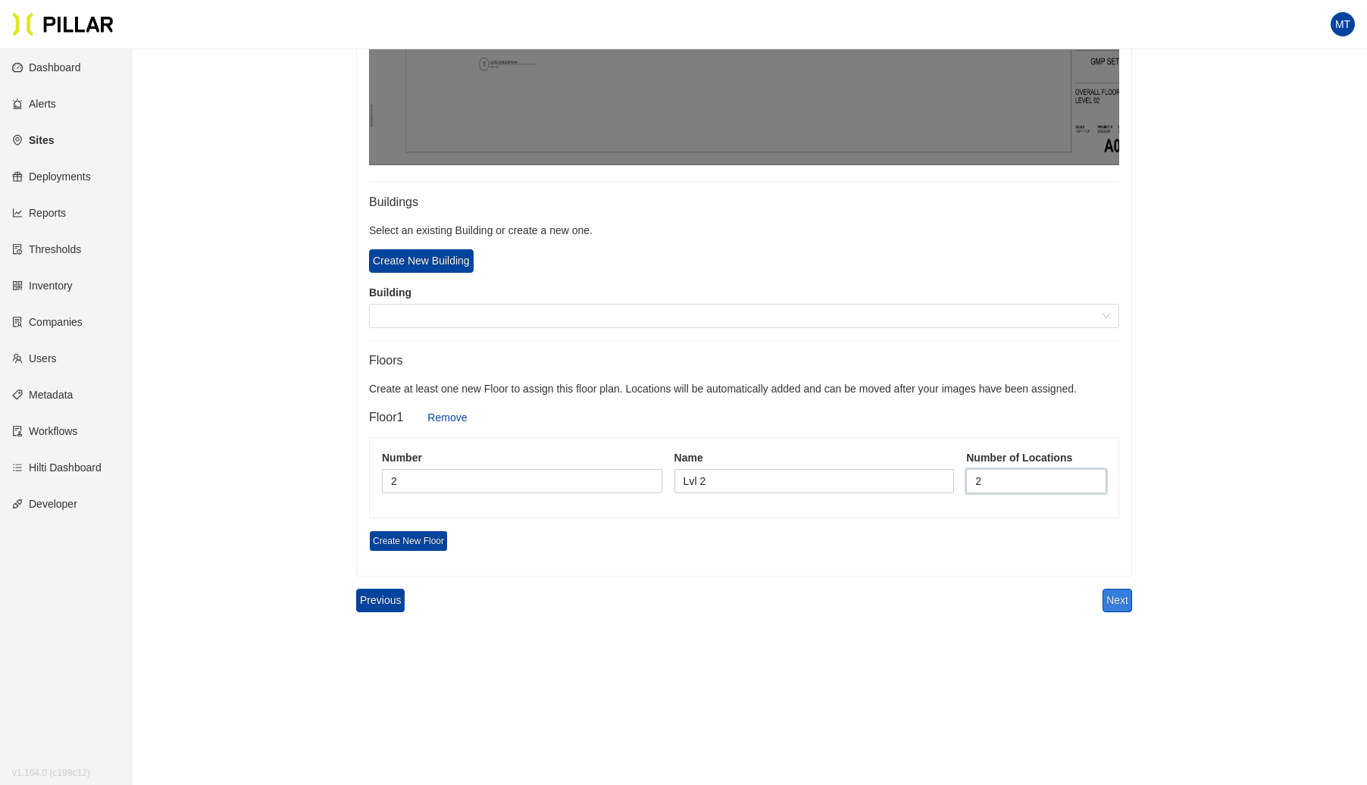
type input "2"
click at [1120, 600] on button "Next" at bounding box center [1118, 600] width 30 height 23
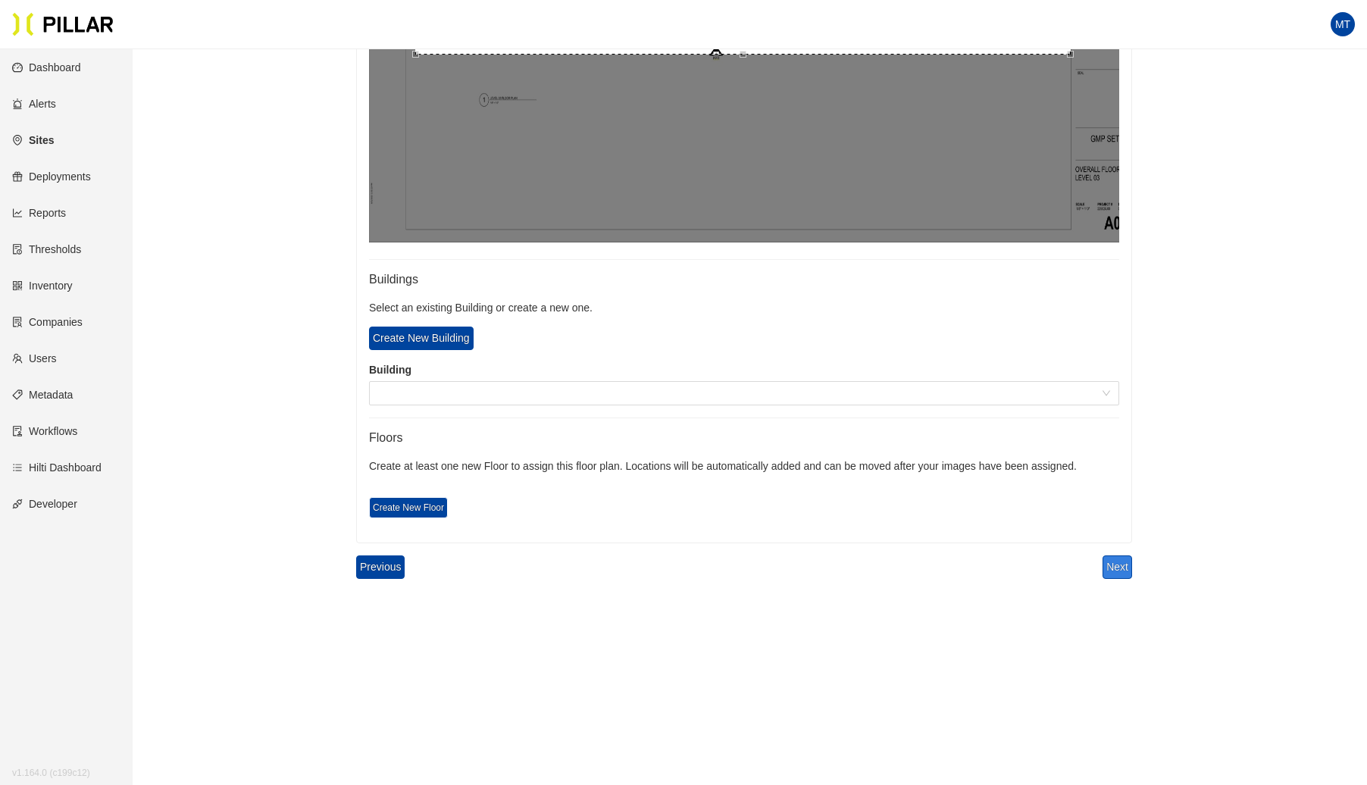
scroll to position [700, 0]
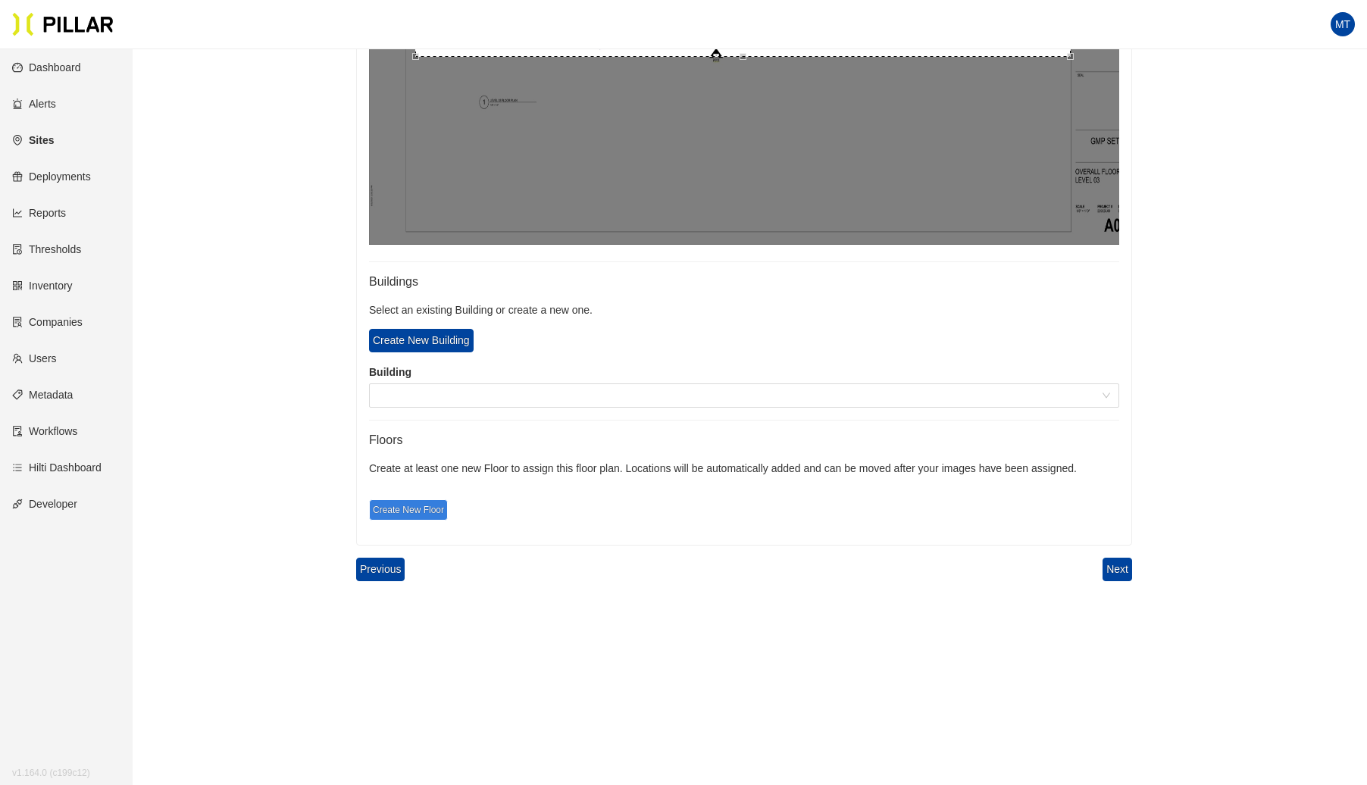
click at [406, 510] on span "Create New Floor" at bounding box center [408, 509] width 79 height 21
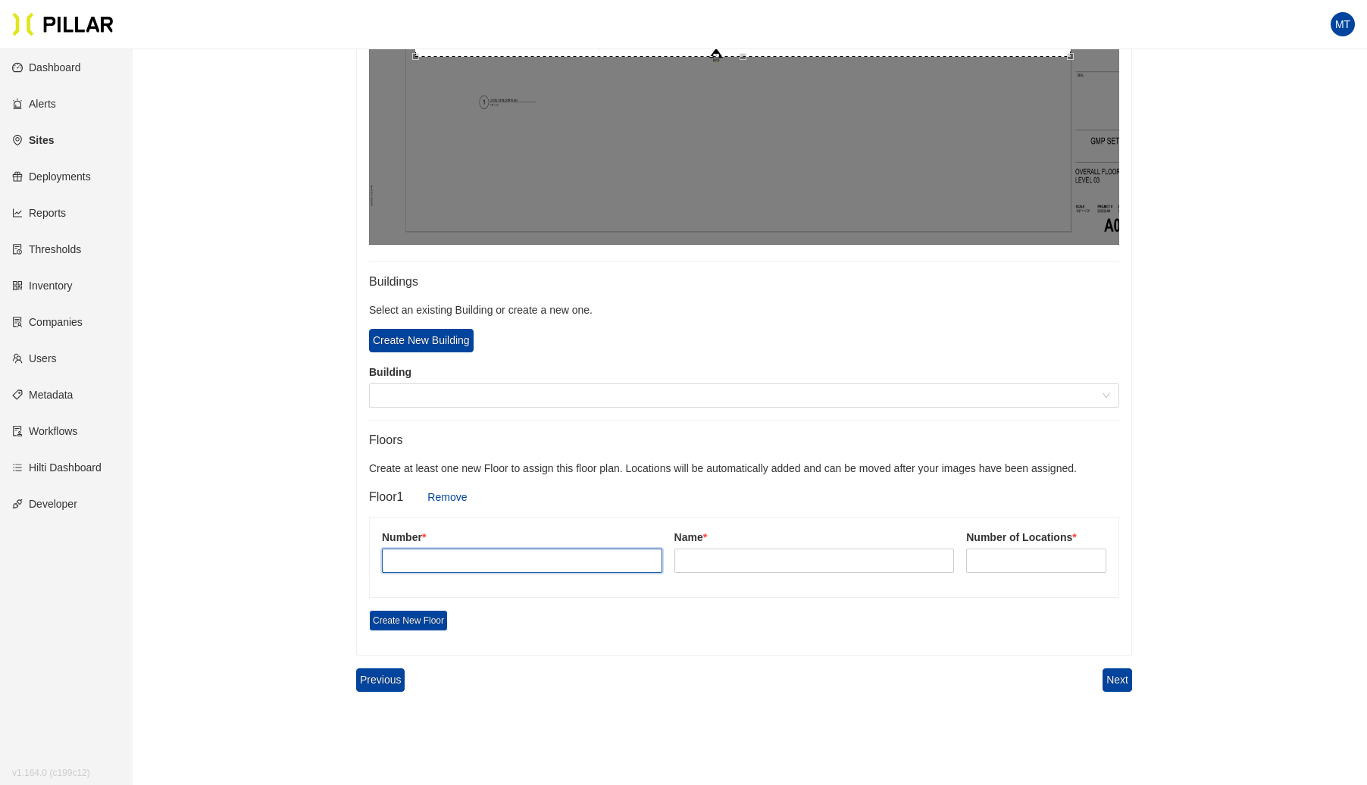
click at [412, 549] on input "text" at bounding box center [522, 561] width 280 height 24
type input "3"
click at [728, 561] on input "text" at bounding box center [815, 561] width 280 height 24
type input "lvl 3"
click at [997, 562] on input at bounding box center [1036, 560] width 139 height 23
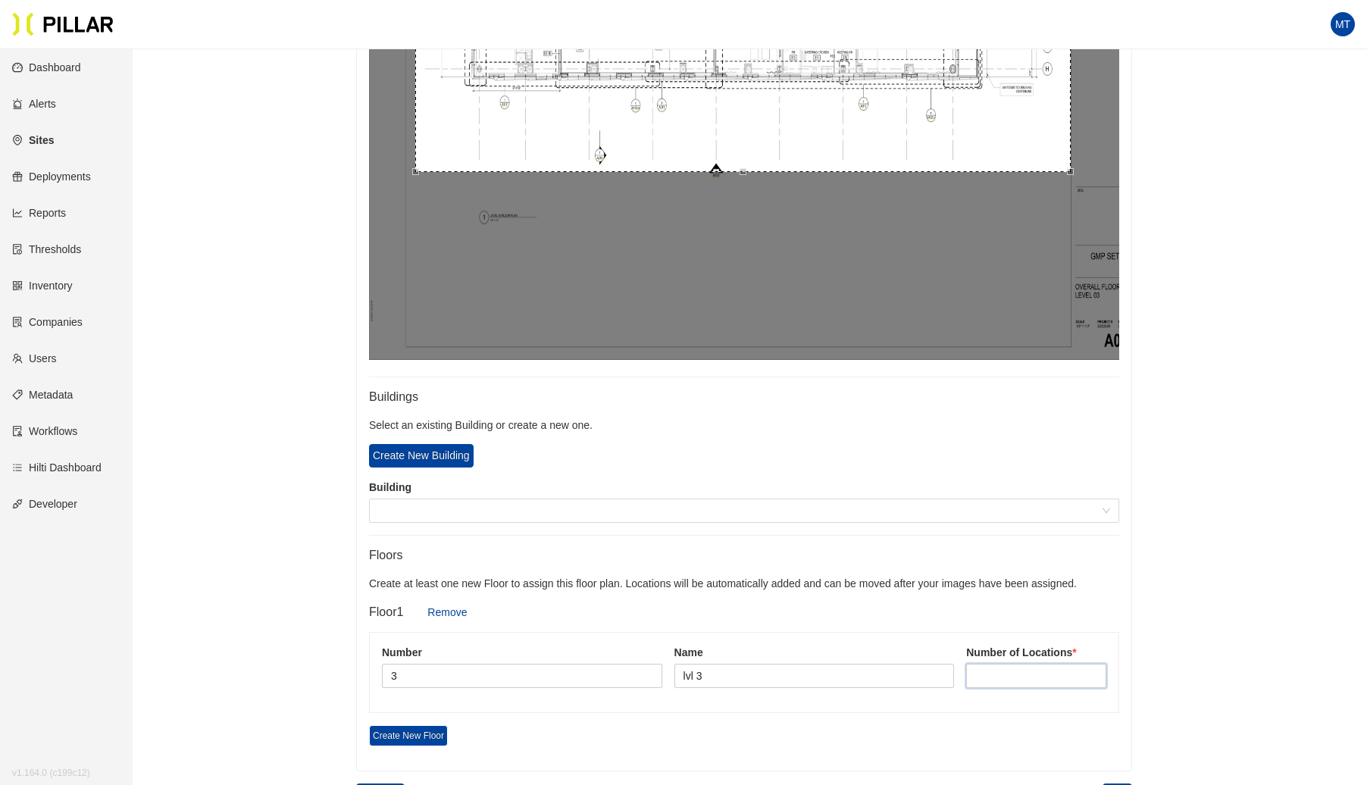
scroll to position [593, 0]
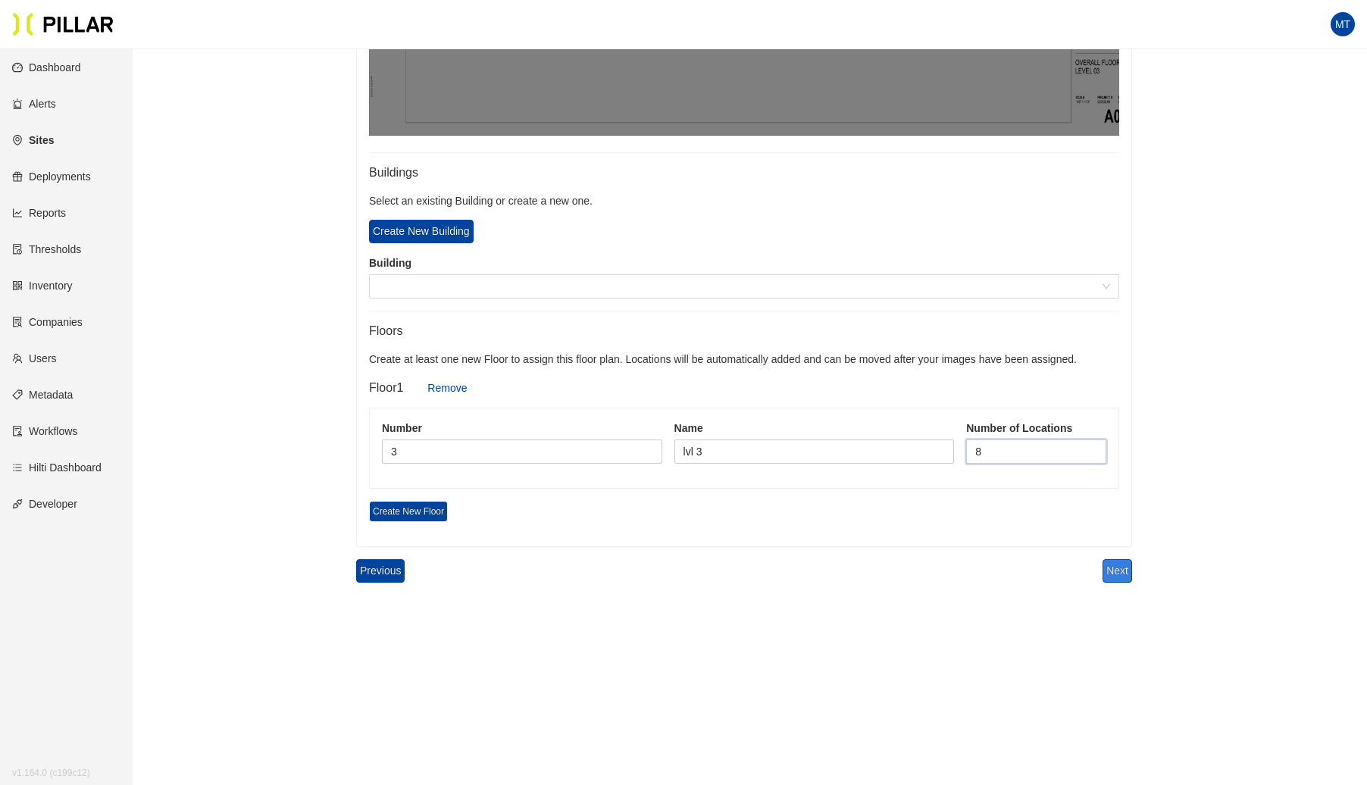
type input "8"
click at [1107, 563] on button "Next" at bounding box center [1118, 570] width 30 height 23
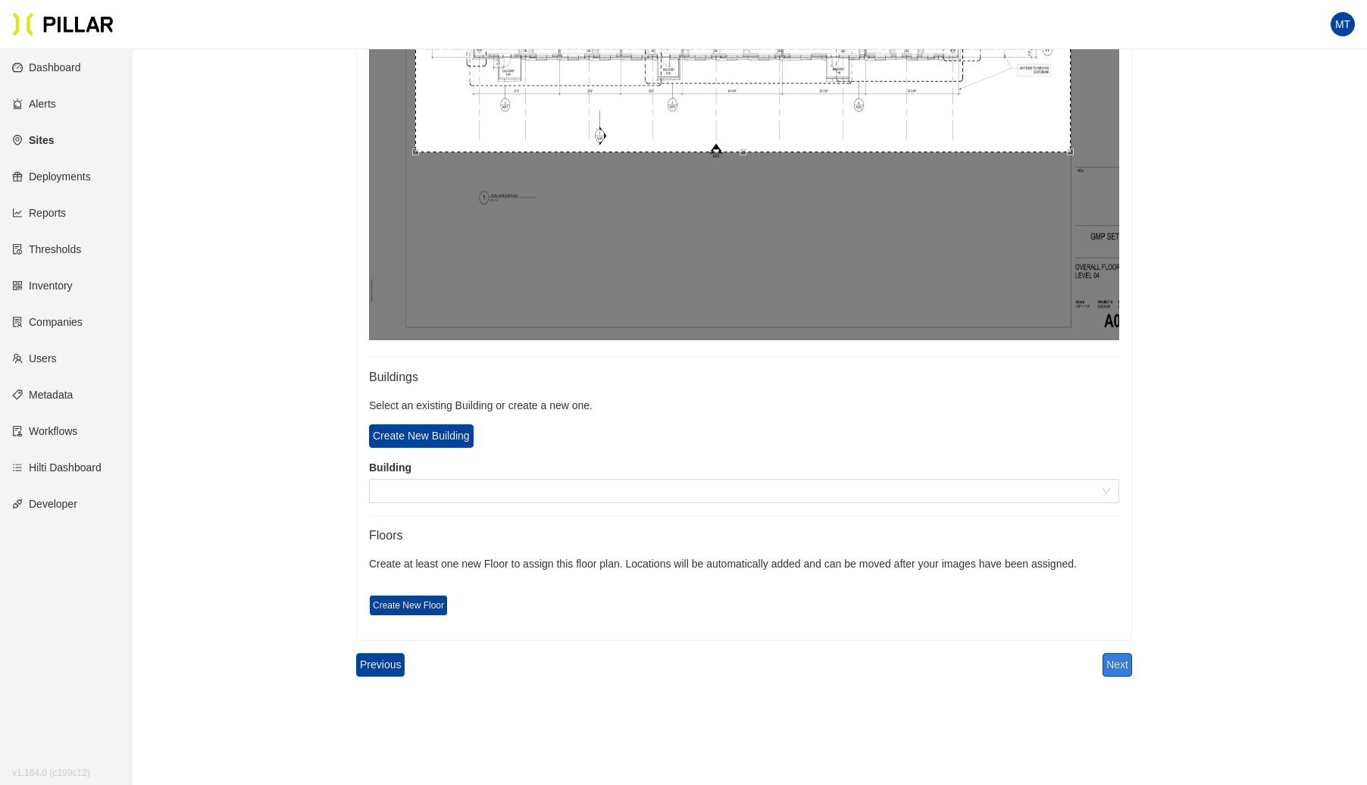
scroll to position [606, 0]
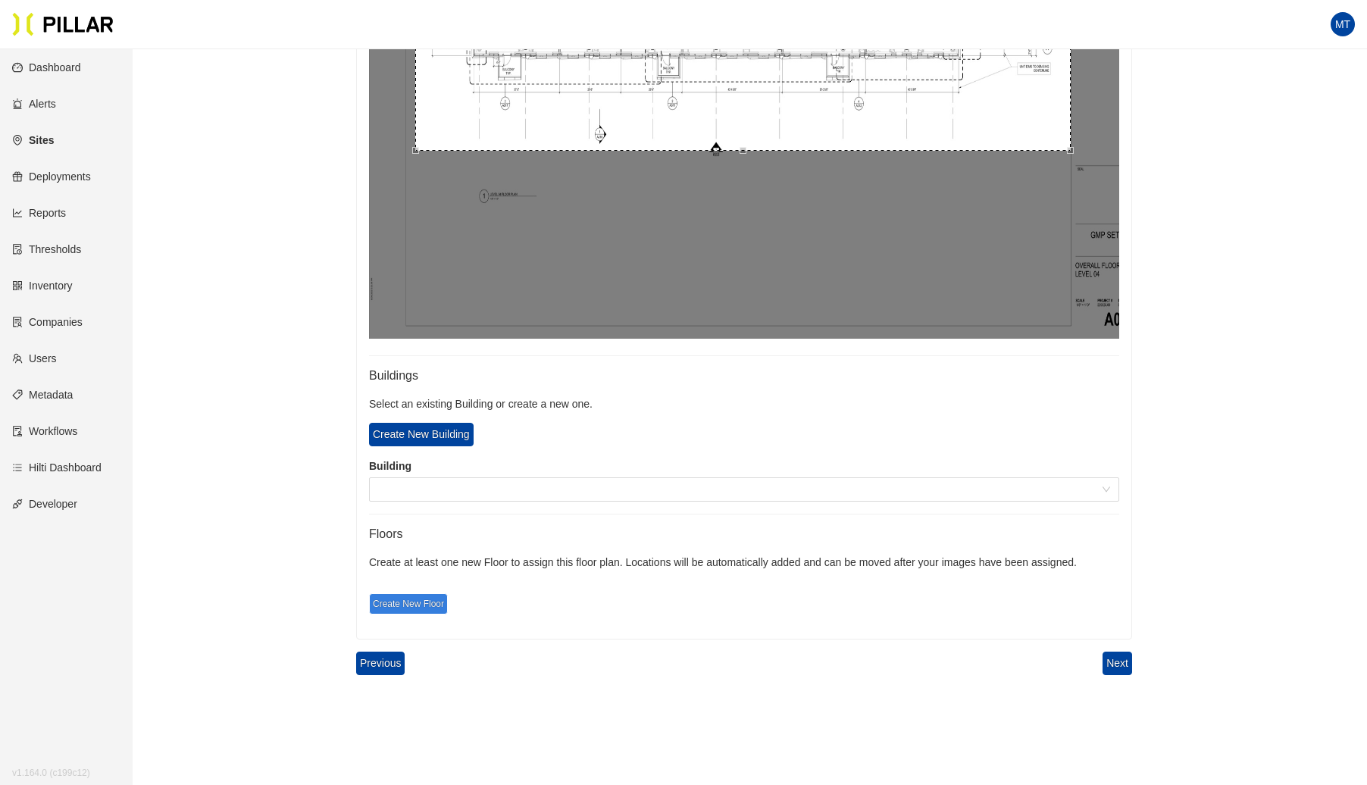
click at [413, 598] on span "Create New Floor" at bounding box center [408, 603] width 79 height 21
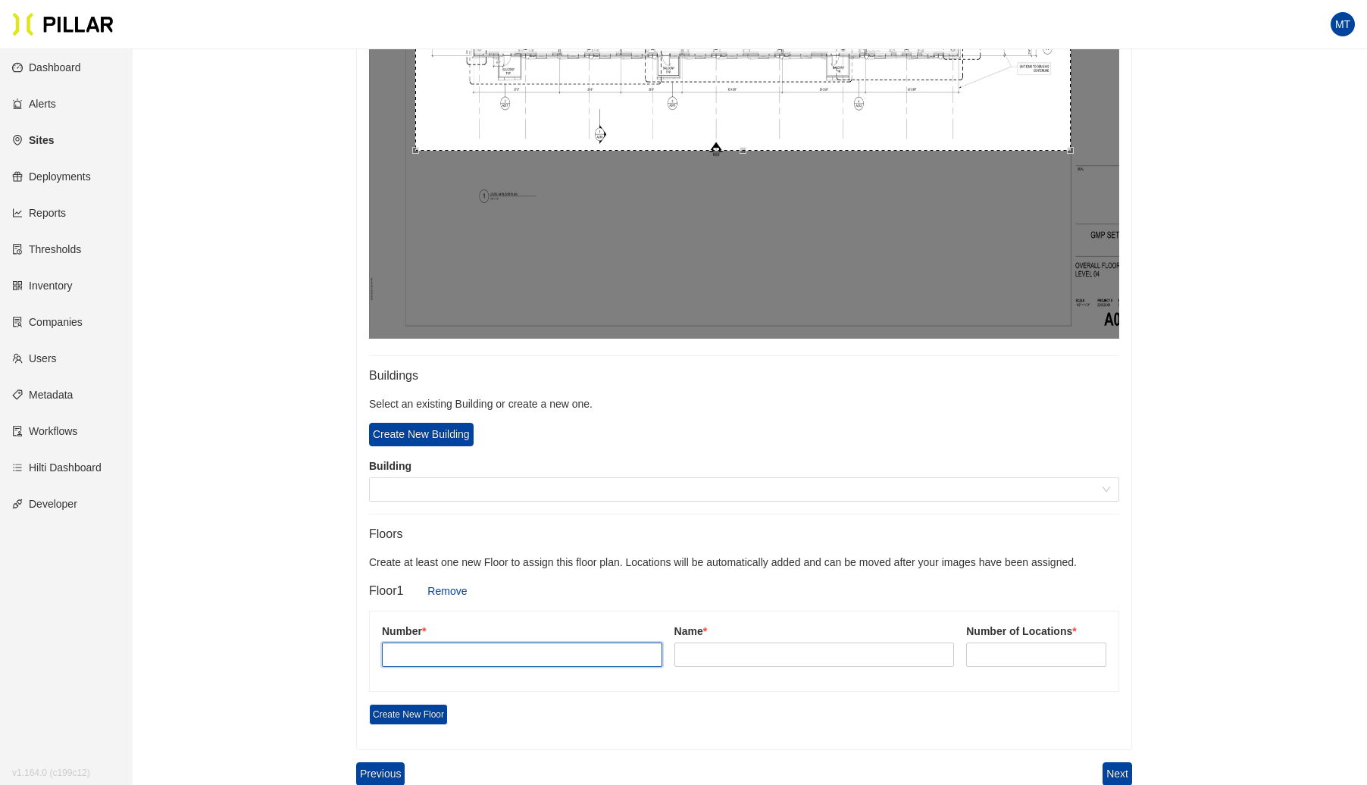
click at [440, 647] on input "text" at bounding box center [522, 655] width 280 height 24
type input "4"
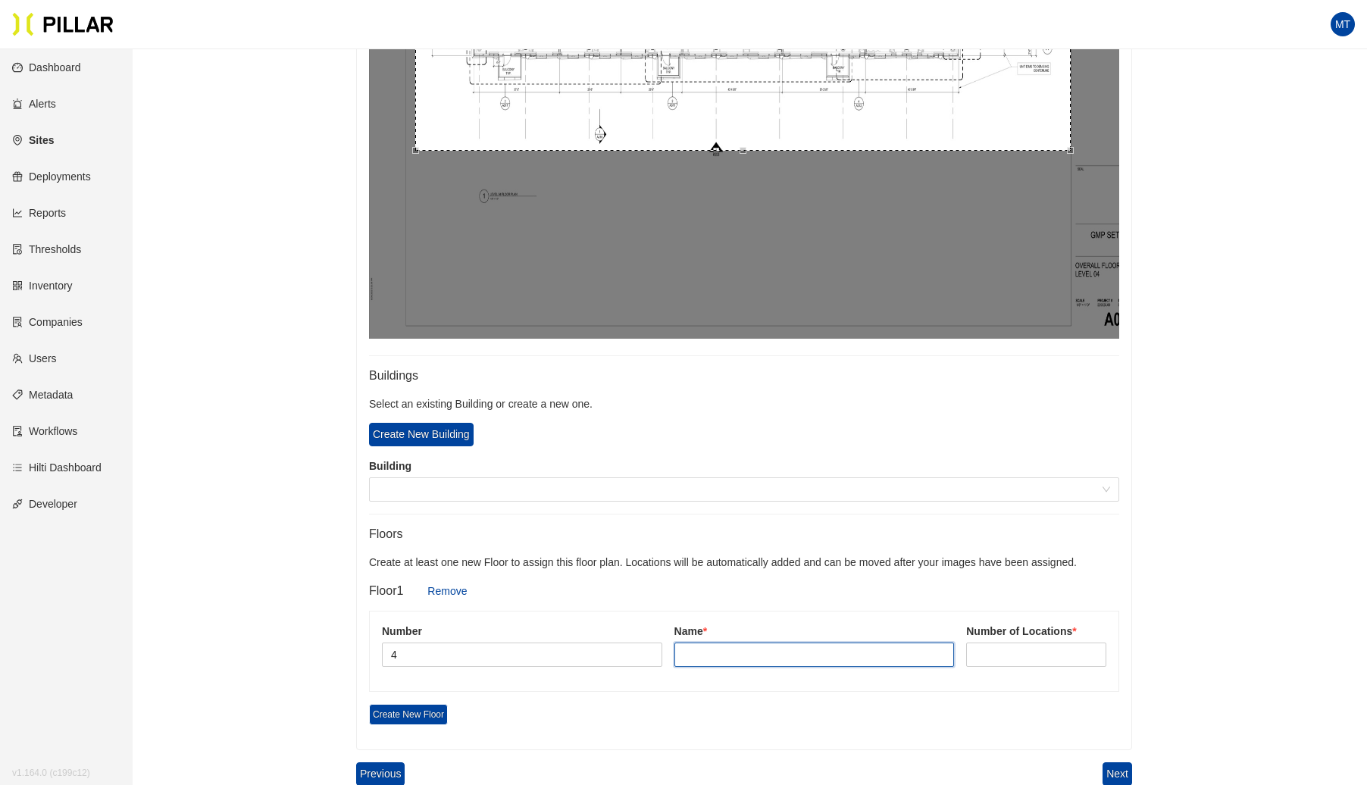
click at [781, 659] on input "text" at bounding box center [815, 655] width 280 height 24
type input "lvl 4"
click at [988, 647] on input at bounding box center [1036, 654] width 139 height 23
type input "10"
click at [1122, 769] on button "Next" at bounding box center [1118, 773] width 30 height 23
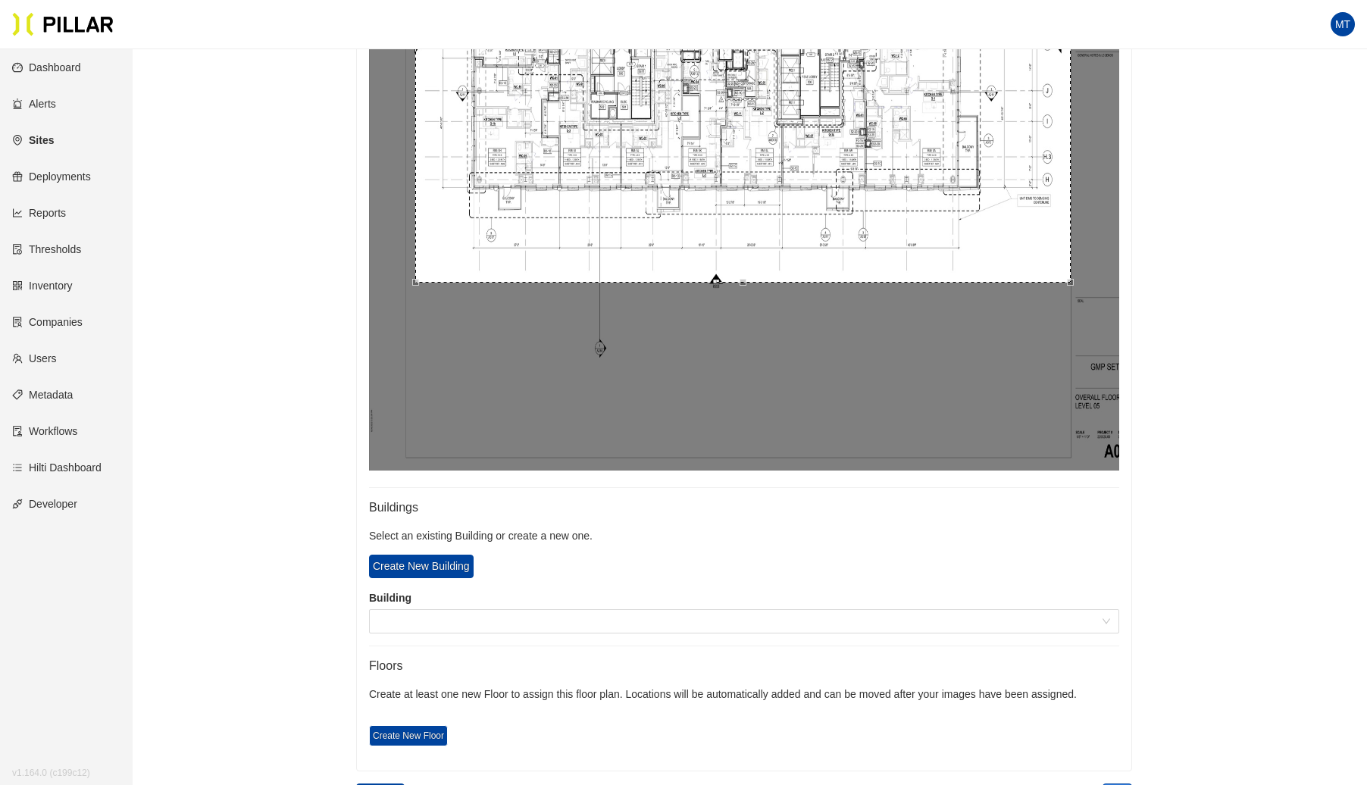
scroll to position [700, 0]
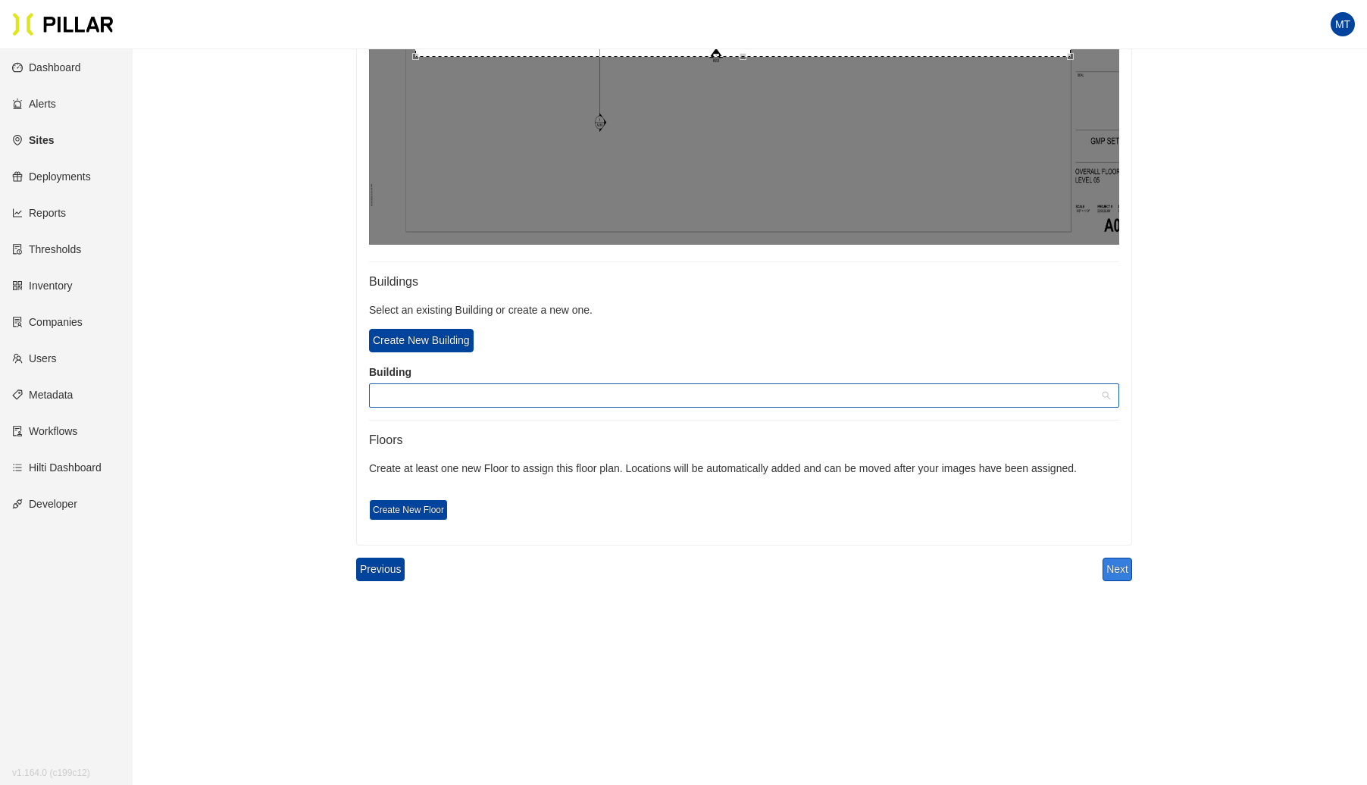
click at [437, 390] on span at bounding box center [744, 395] width 732 height 23
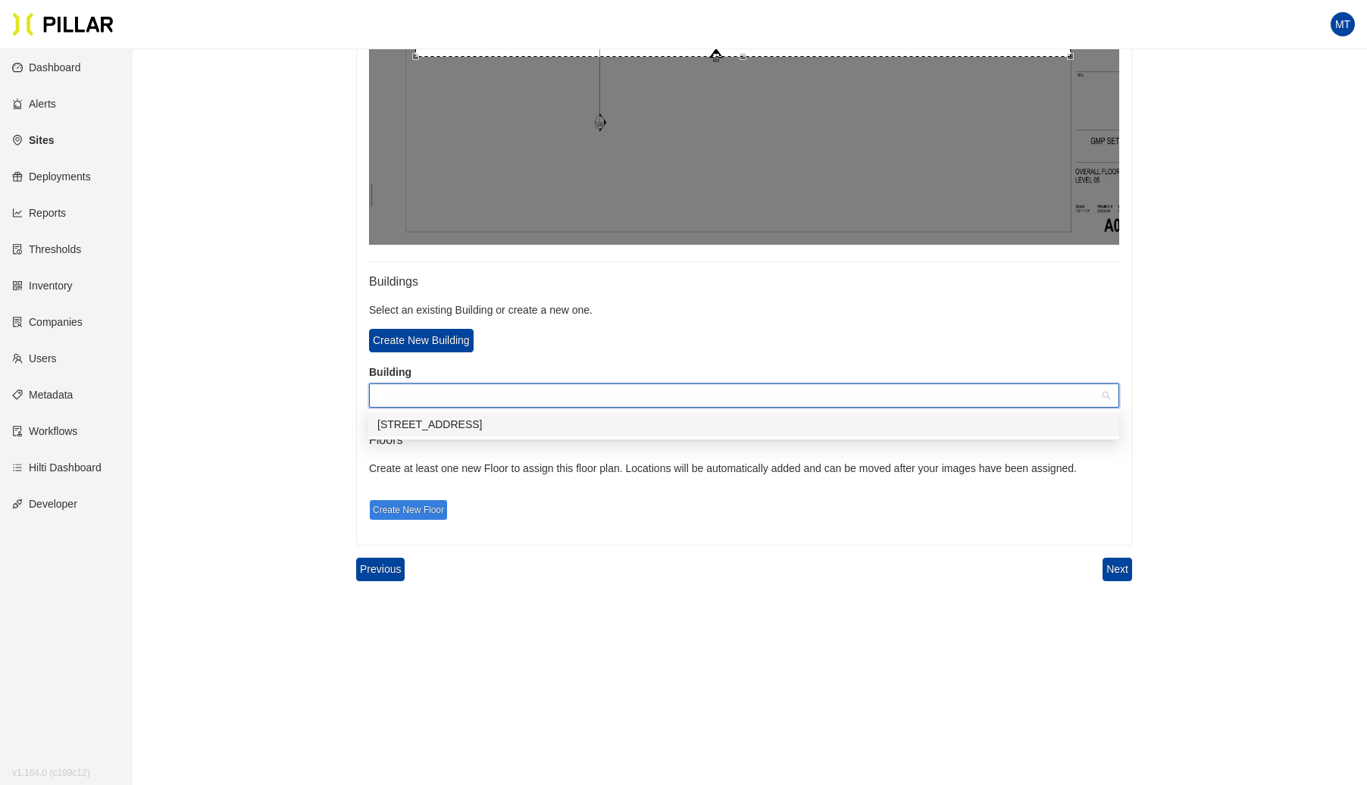
click at [431, 507] on span "Create New Floor" at bounding box center [408, 509] width 79 height 21
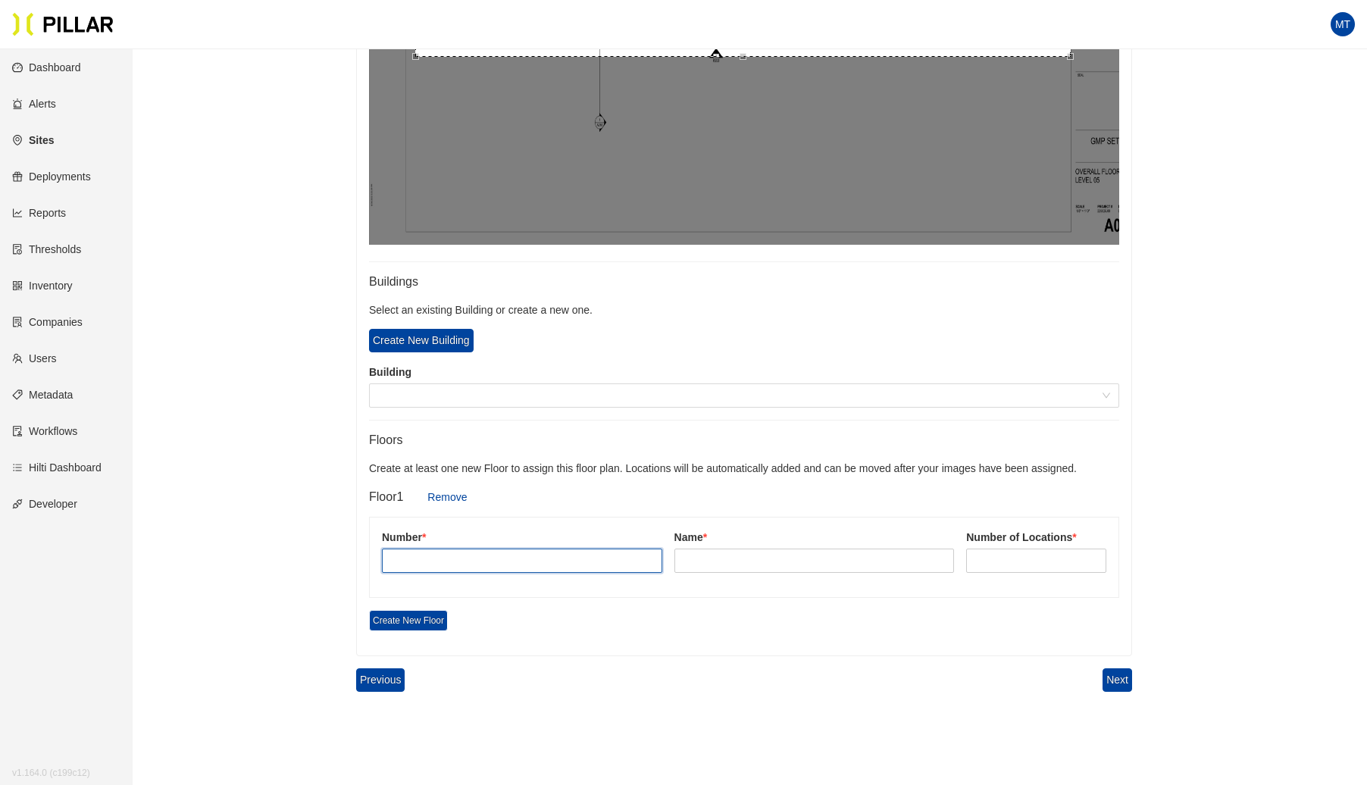
click at [449, 561] on input "text" at bounding box center [522, 561] width 280 height 24
type input "5"
click at [708, 561] on input "text" at bounding box center [815, 561] width 280 height 24
type input "Lvl 5"
click at [995, 559] on input at bounding box center [1036, 560] width 139 height 23
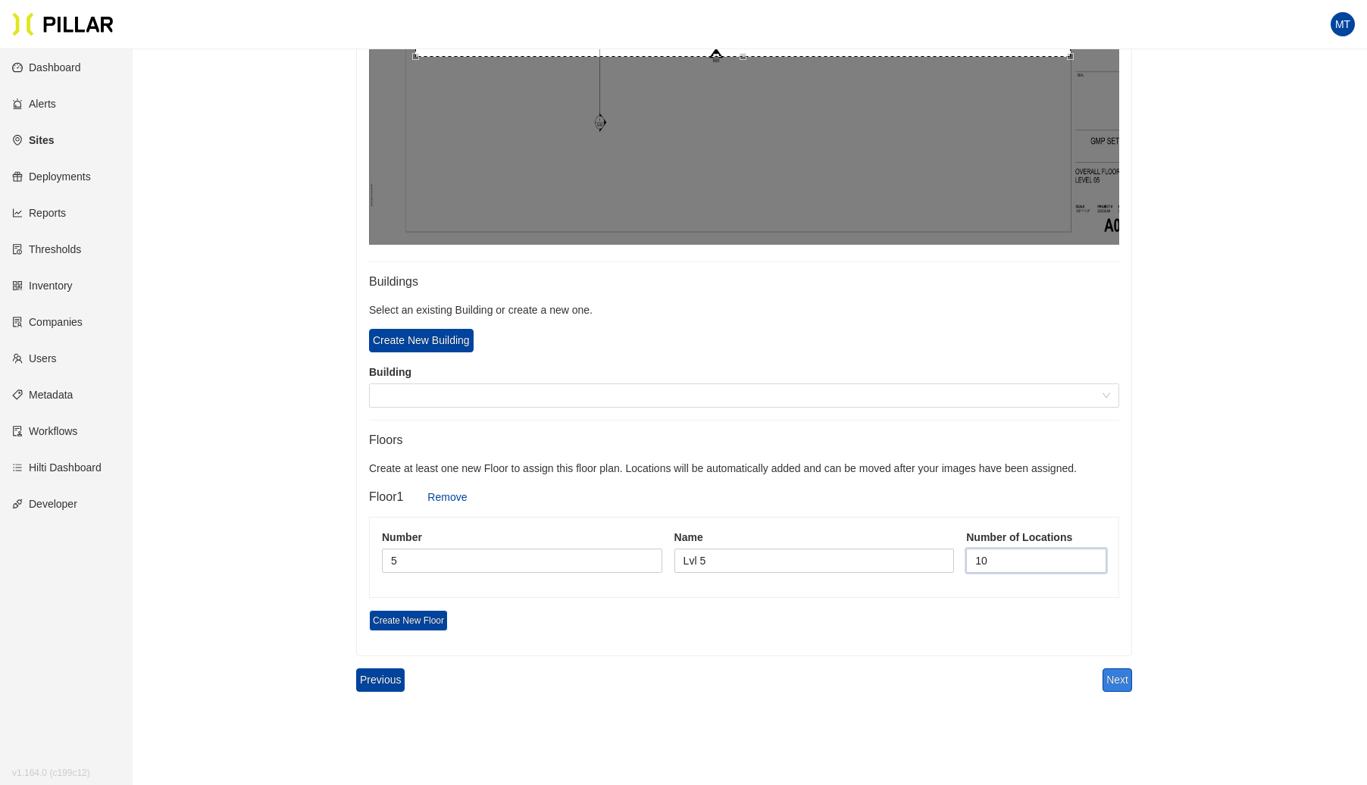
type input "10"
click at [1113, 672] on button "Next" at bounding box center [1118, 679] width 30 height 23
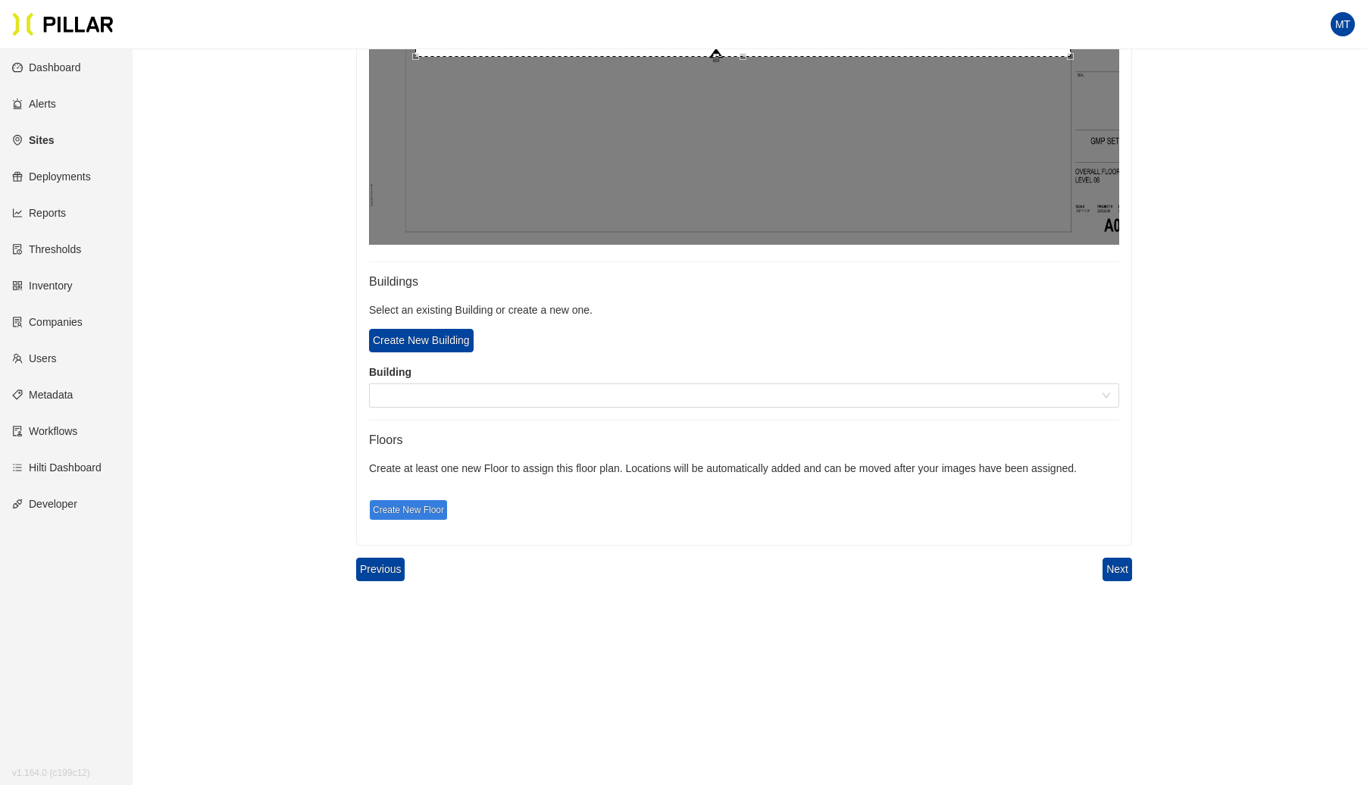
click at [432, 511] on span "Create New Floor" at bounding box center [408, 509] width 79 height 21
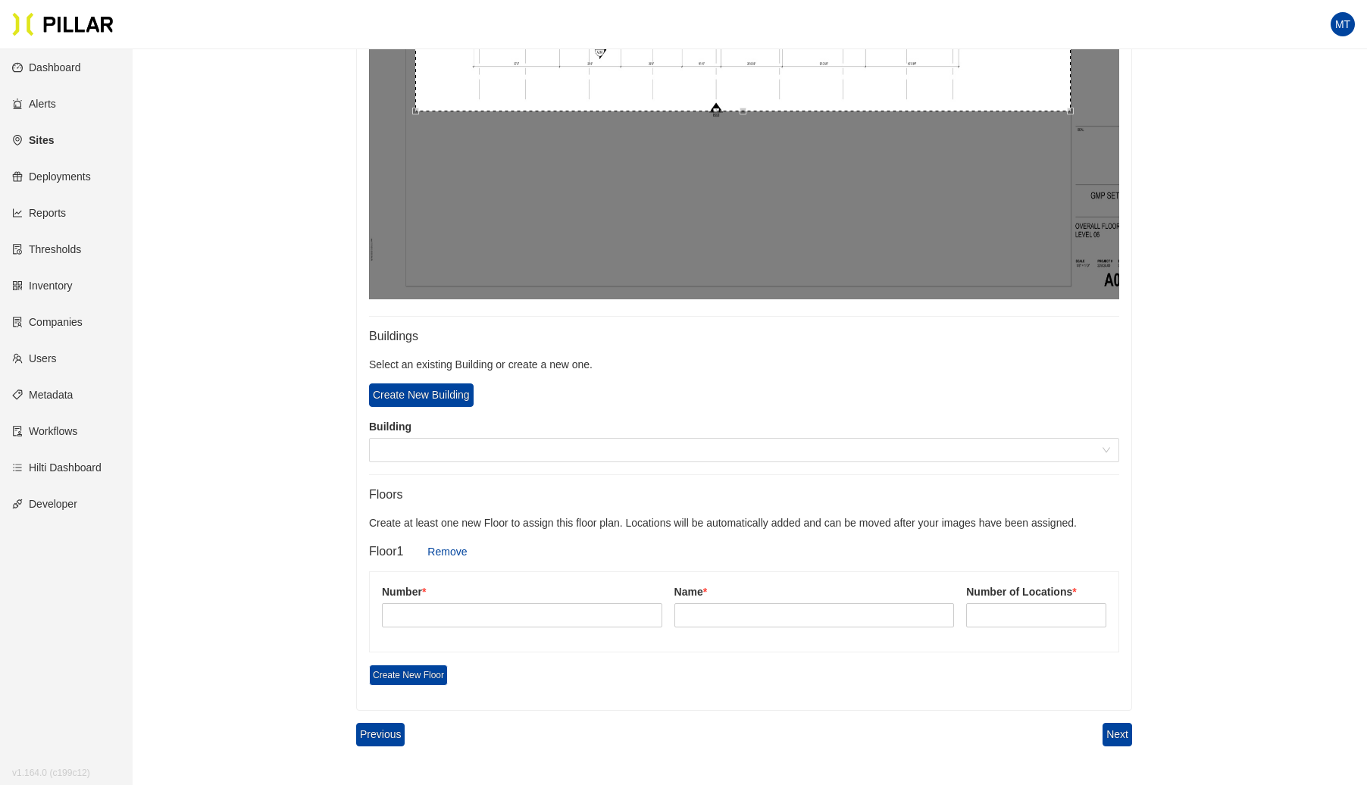
scroll to position [678, 0]
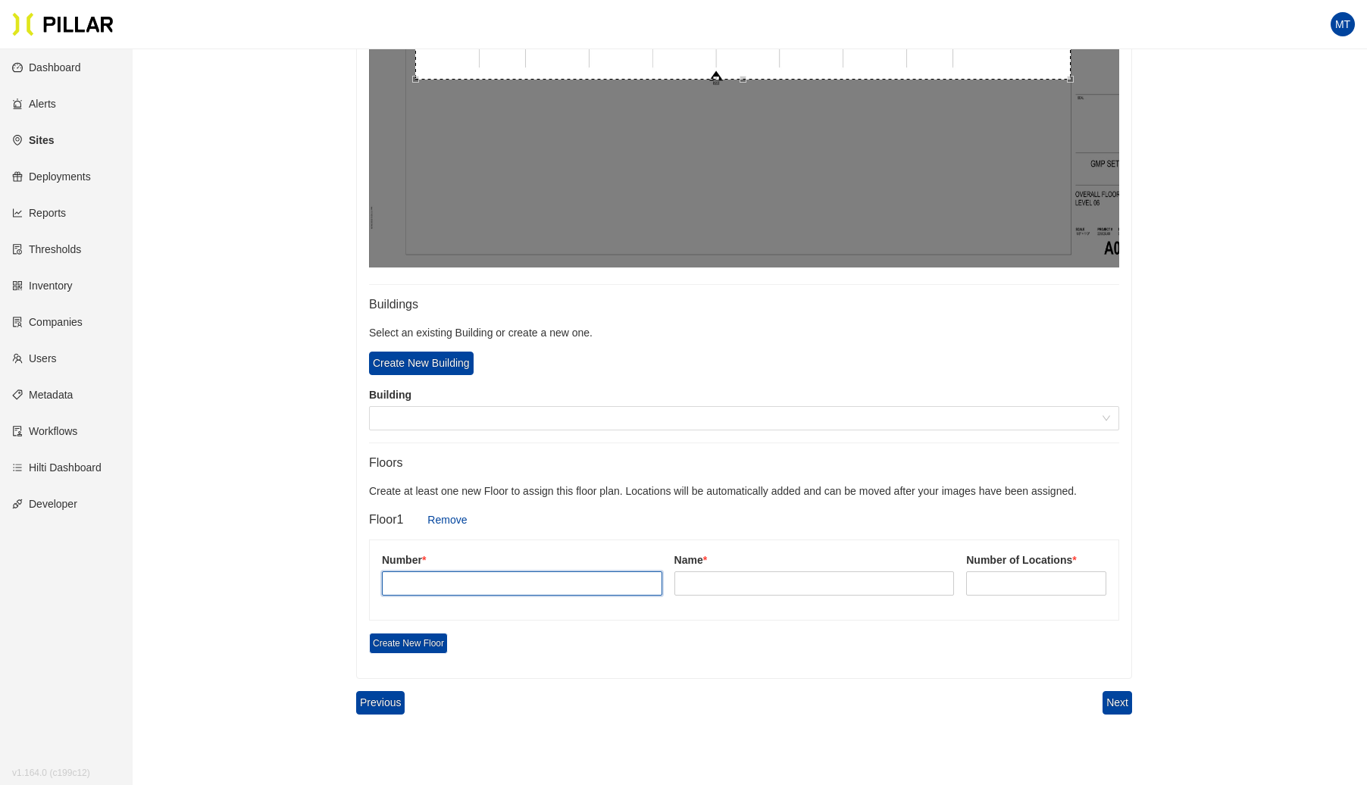
click at [549, 571] on input "text" at bounding box center [522, 583] width 280 height 24
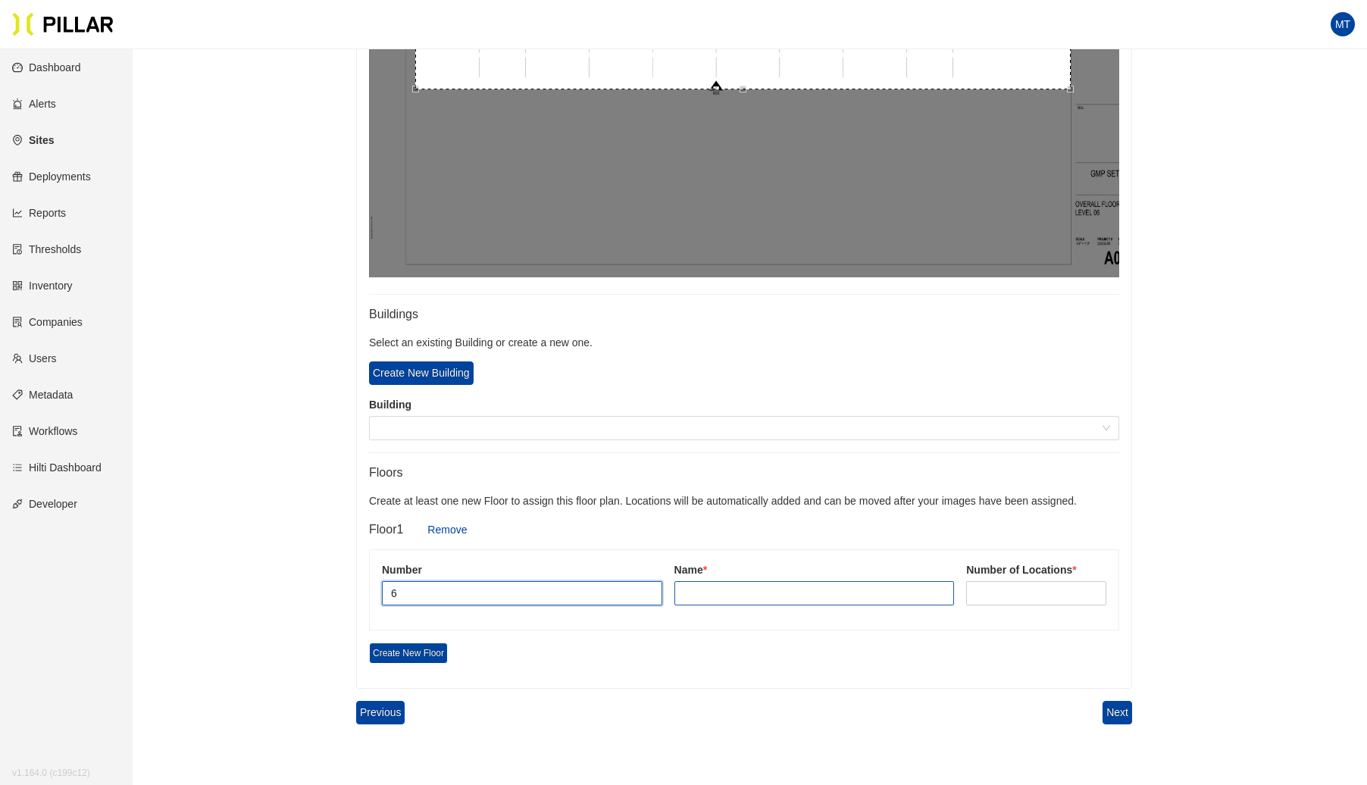
type input "6"
click at [729, 585] on input "text" at bounding box center [815, 593] width 280 height 24
type input "Lvl 6"
click at [1027, 587] on input at bounding box center [1036, 593] width 139 height 23
type input "10"
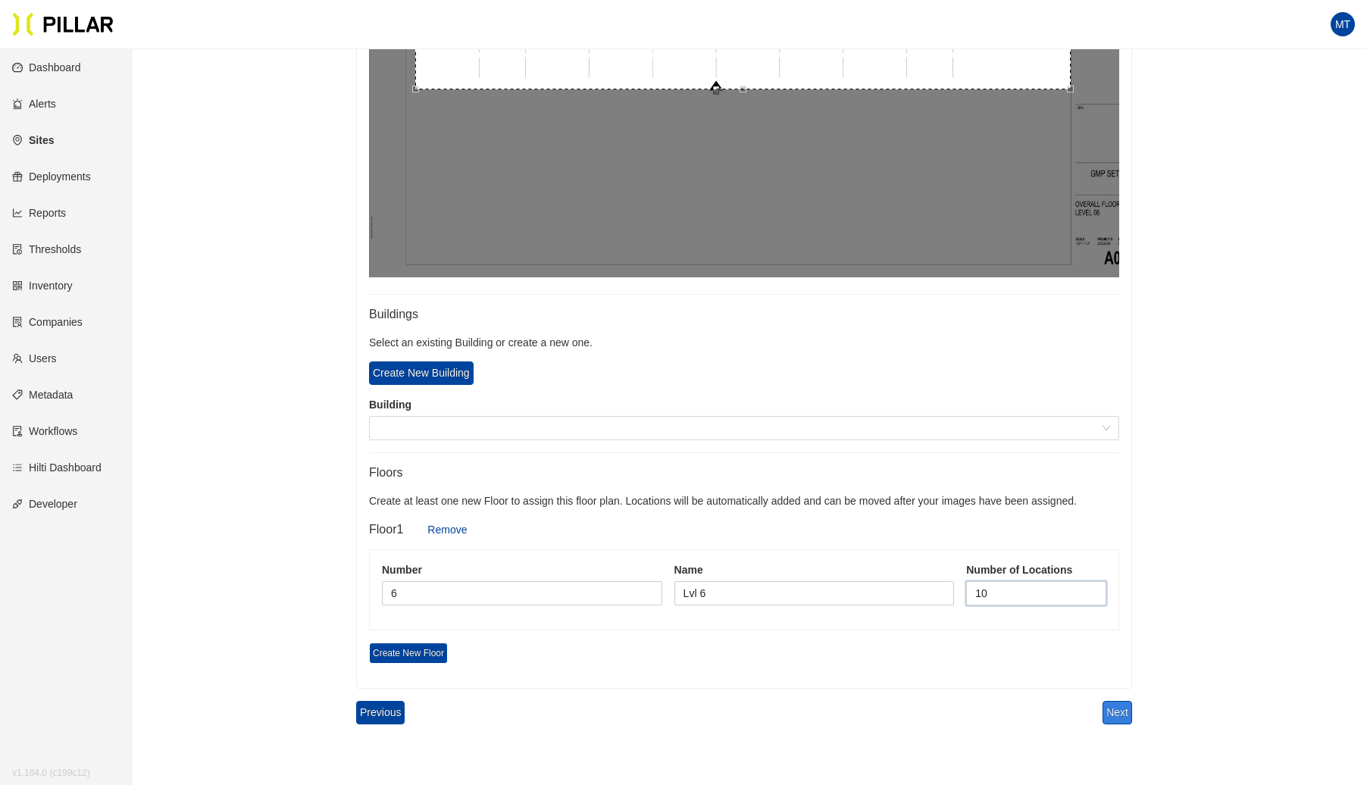
click at [1123, 712] on button "Next" at bounding box center [1118, 712] width 30 height 23
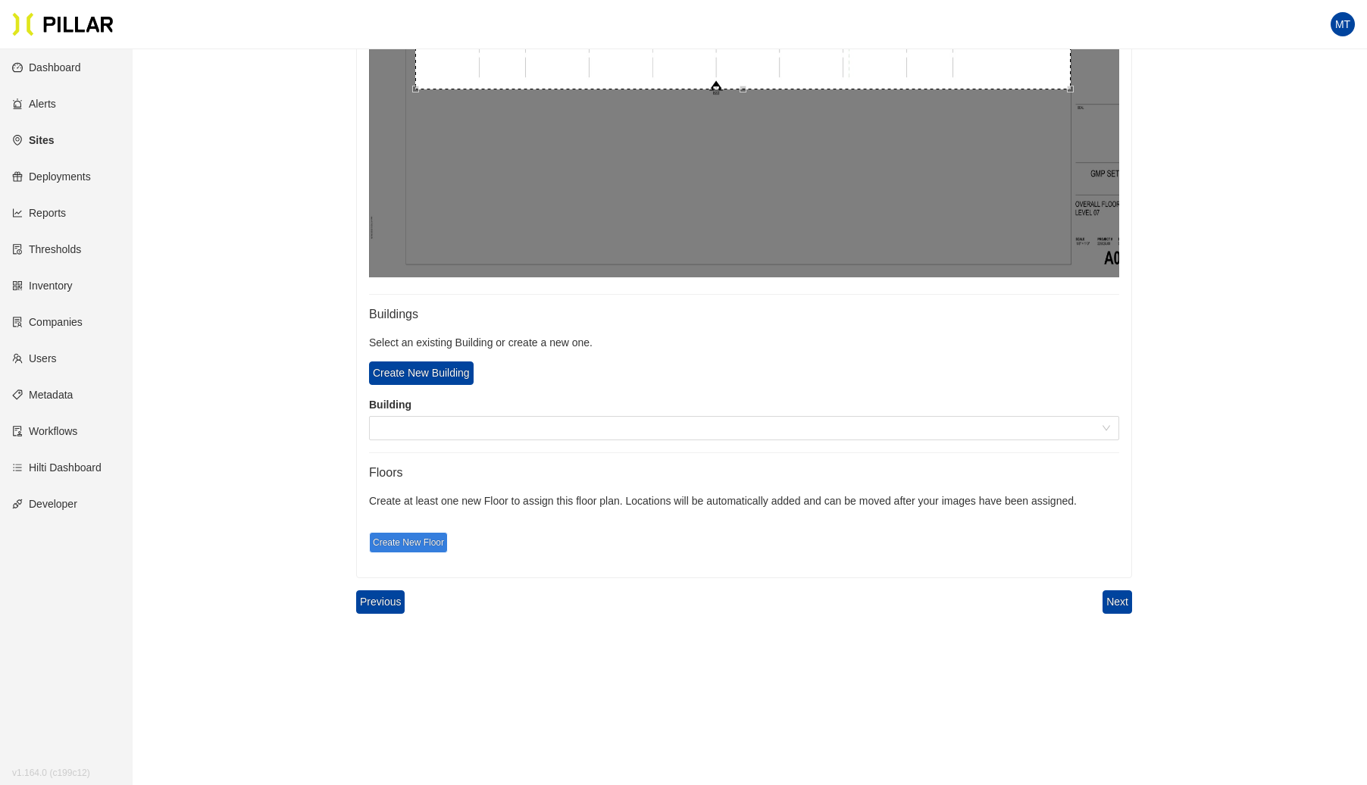
click at [404, 545] on span "Create New Floor" at bounding box center [408, 542] width 79 height 21
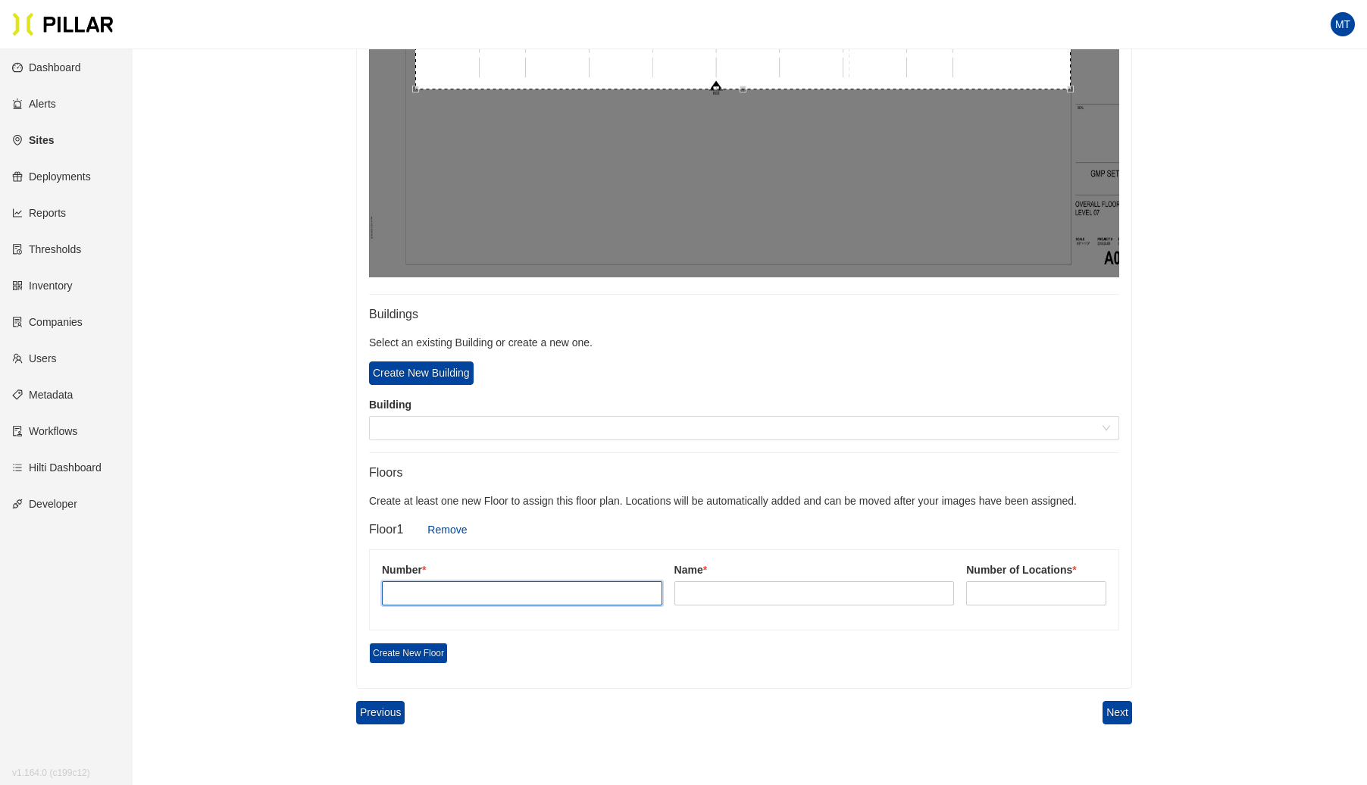
click at [439, 591] on input "text" at bounding box center [522, 593] width 280 height 24
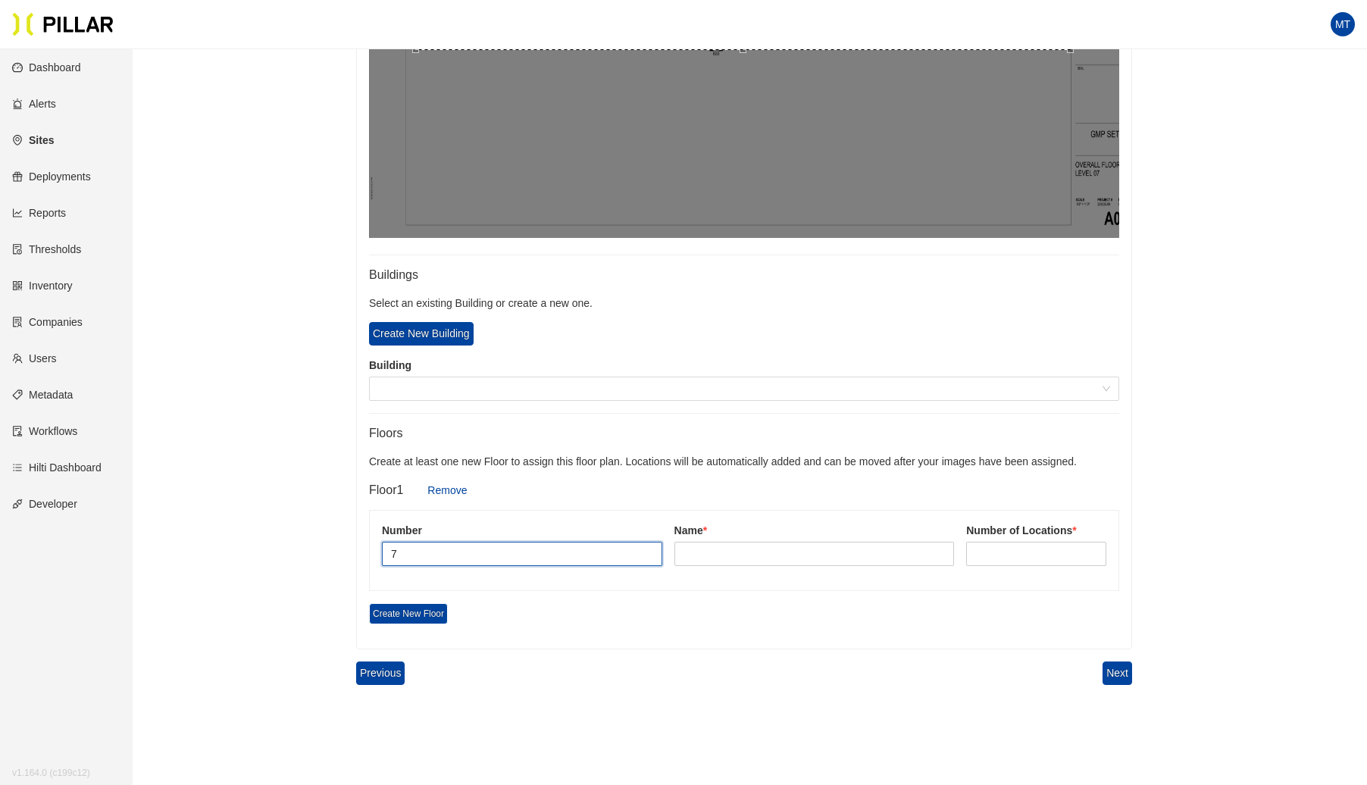
scroll to position [709, 0]
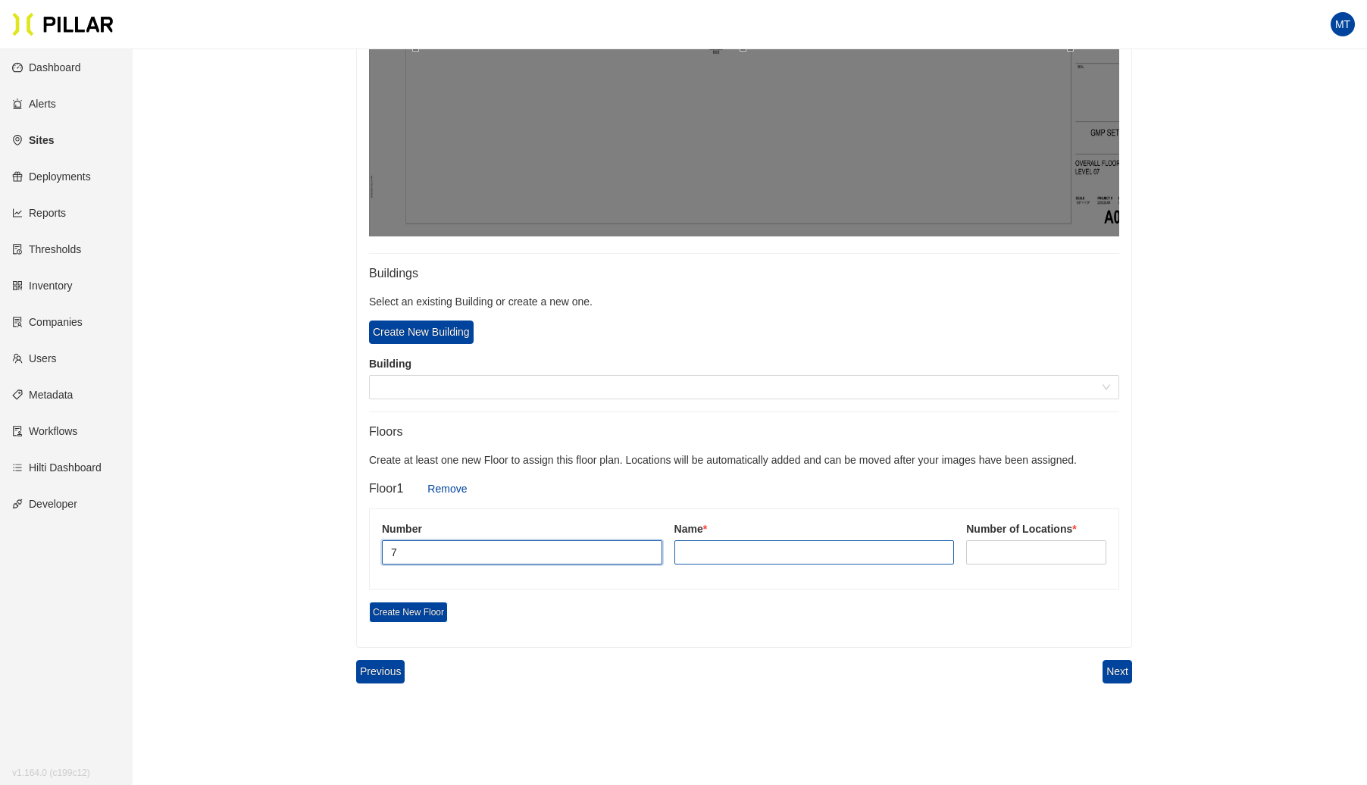
type input "7"
click at [722, 550] on input "text" at bounding box center [815, 552] width 280 height 24
type input "Lvl 7"
click at [1016, 548] on input at bounding box center [1036, 552] width 139 height 23
type input "10"
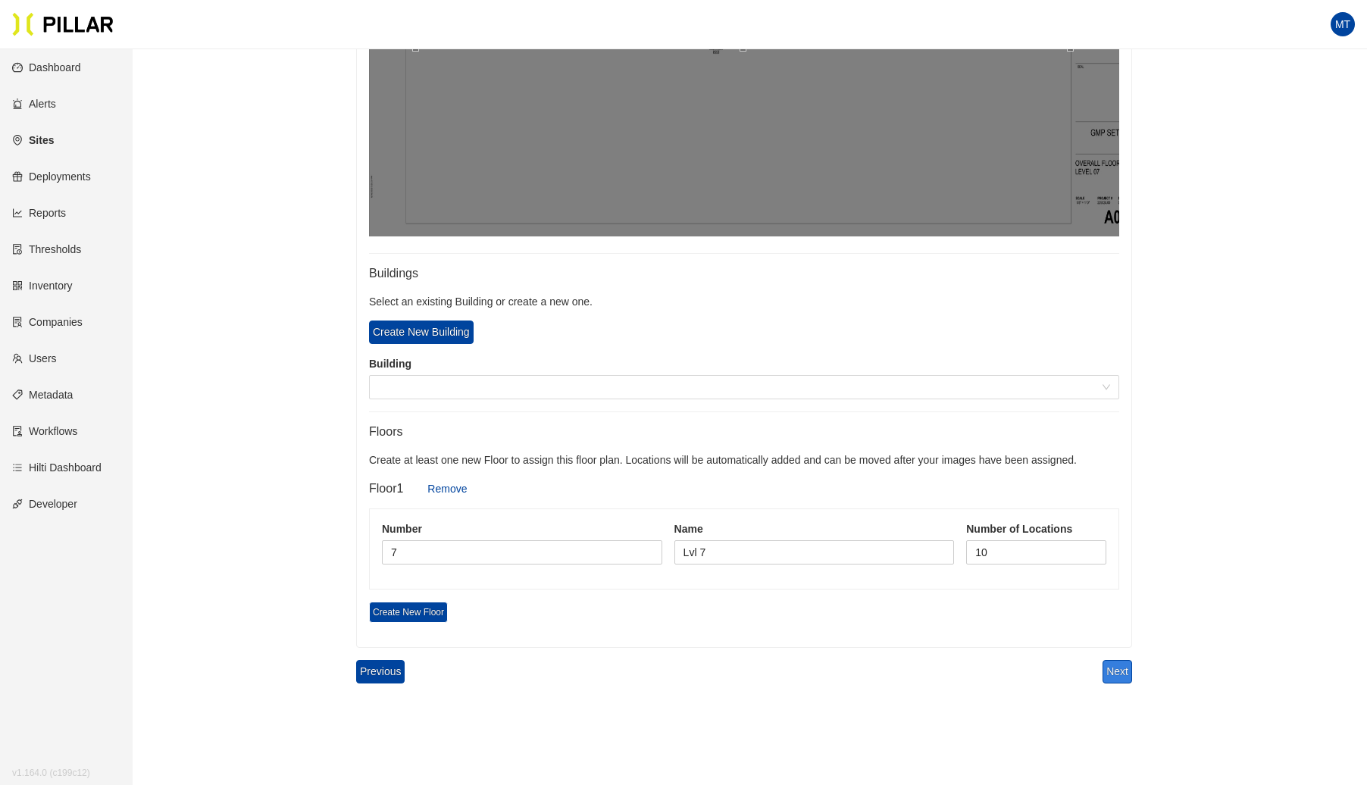
click at [1129, 670] on button "Next" at bounding box center [1118, 671] width 30 height 23
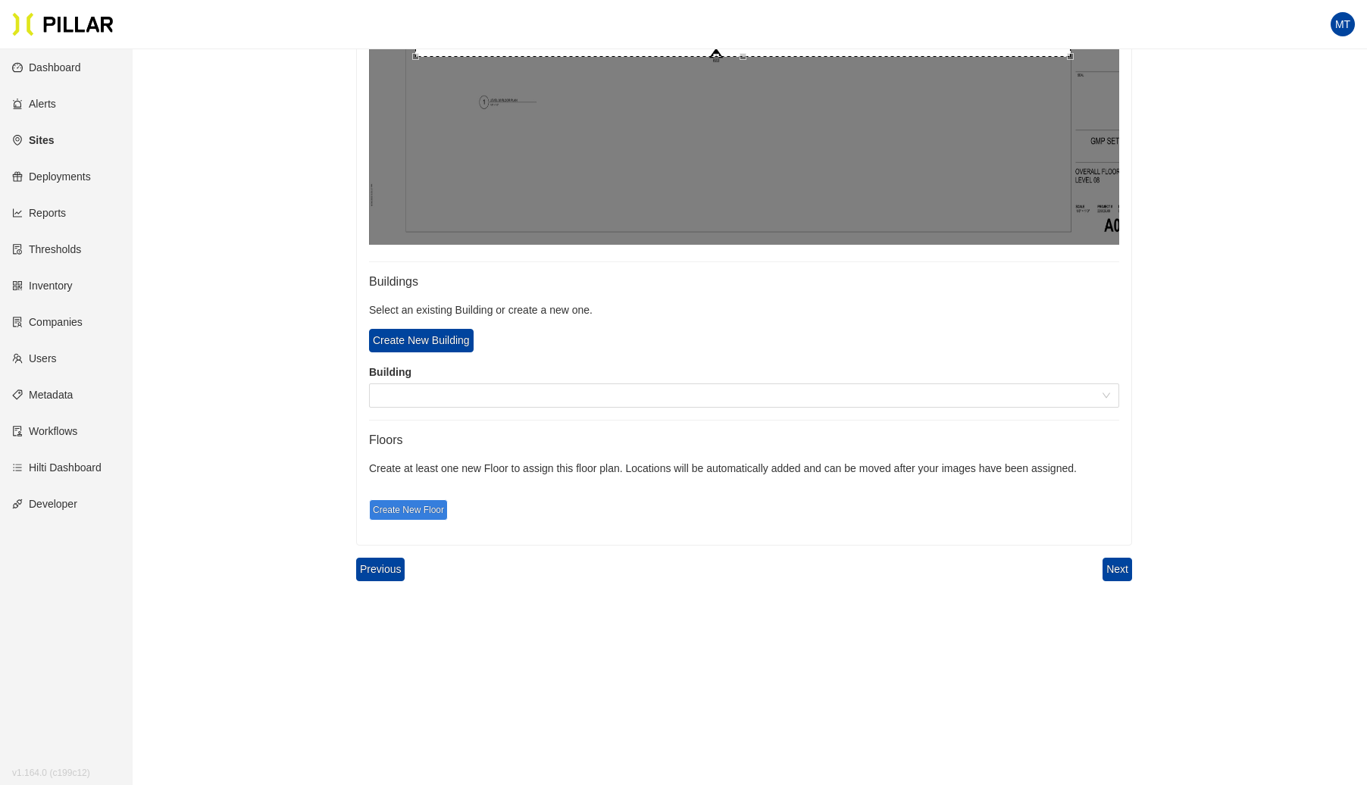
click at [415, 511] on span "Create New Floor" at bounding box center [408, 509] width 79 height 21
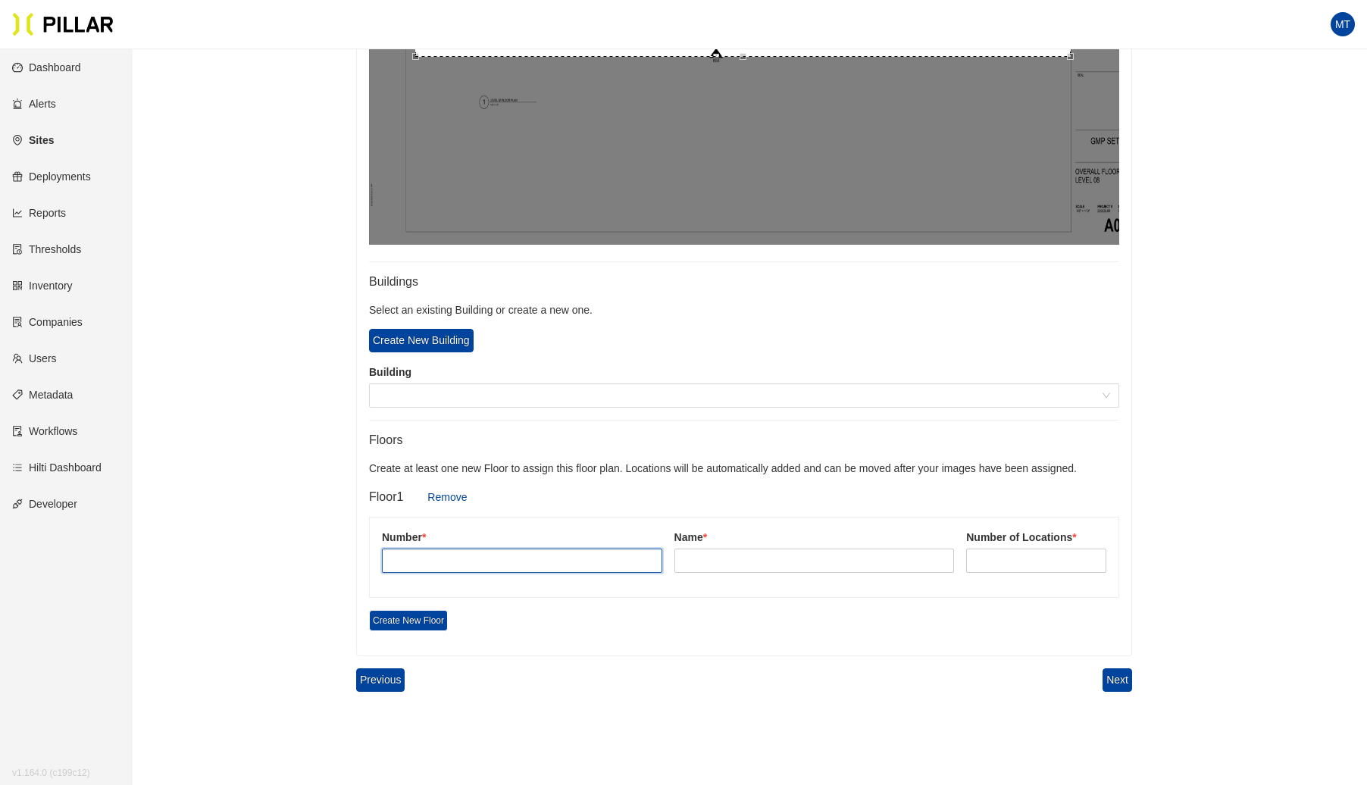
click at [418, 553] on input "text" at bounding box center [522, 561] width 280 height 24
type input "8"
click at [707, 564] on input "text" at bounding box center [815, 561] width 280 height 24
type input "Lvl 8"
click at [1004, 560] on input at bounding box center [1036, 560] width 139 height 23
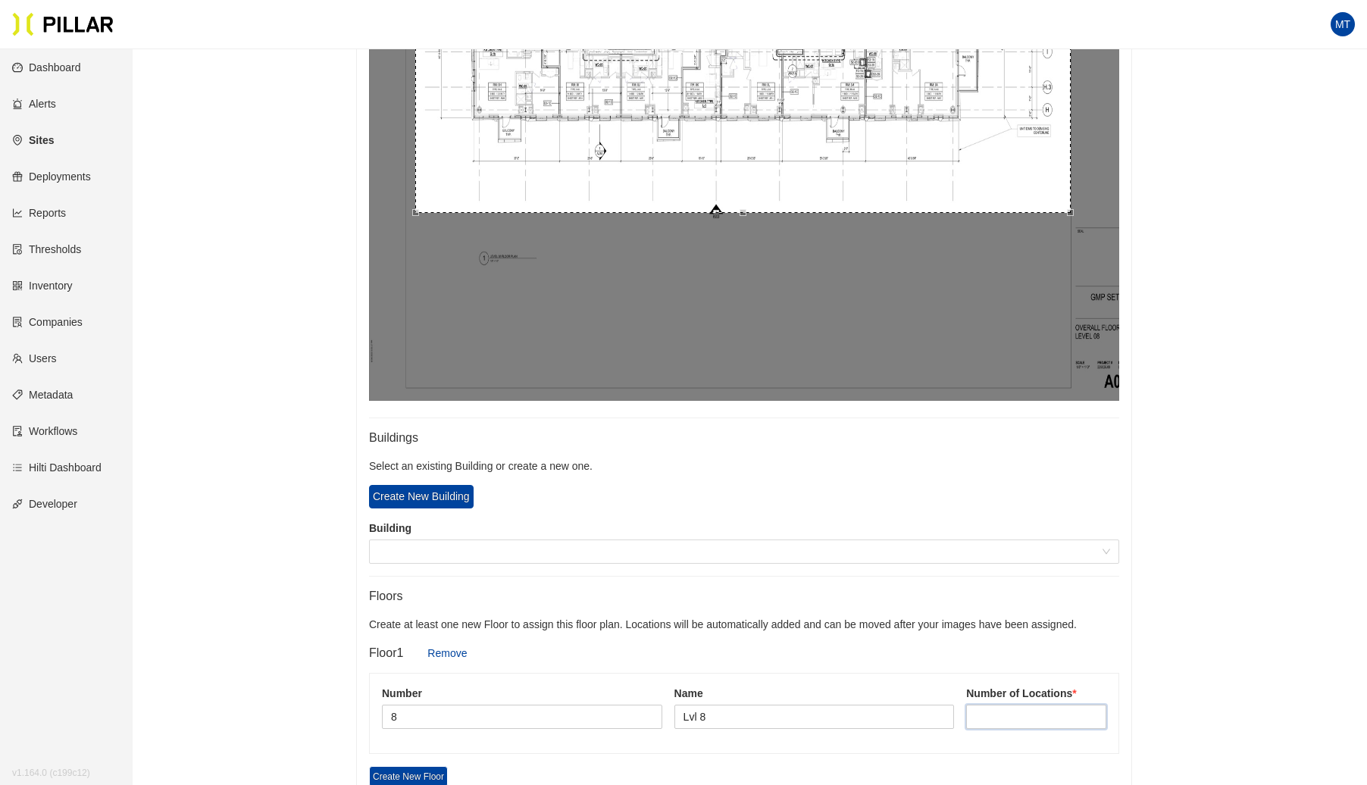
scroll to position [809, 0]
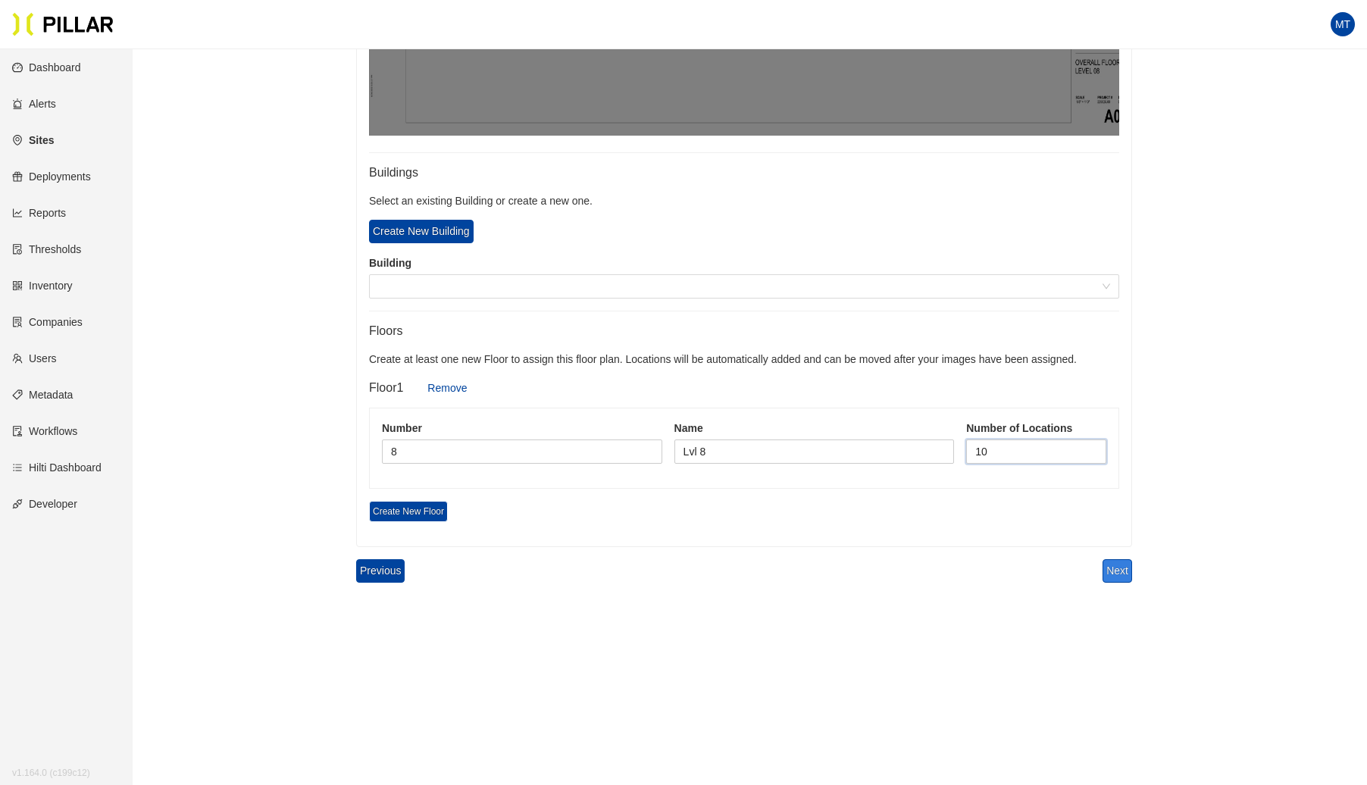
type input "10"
click at [1120, 565] on button "Next" at bounding box center [1118, 570] width 30 height 23
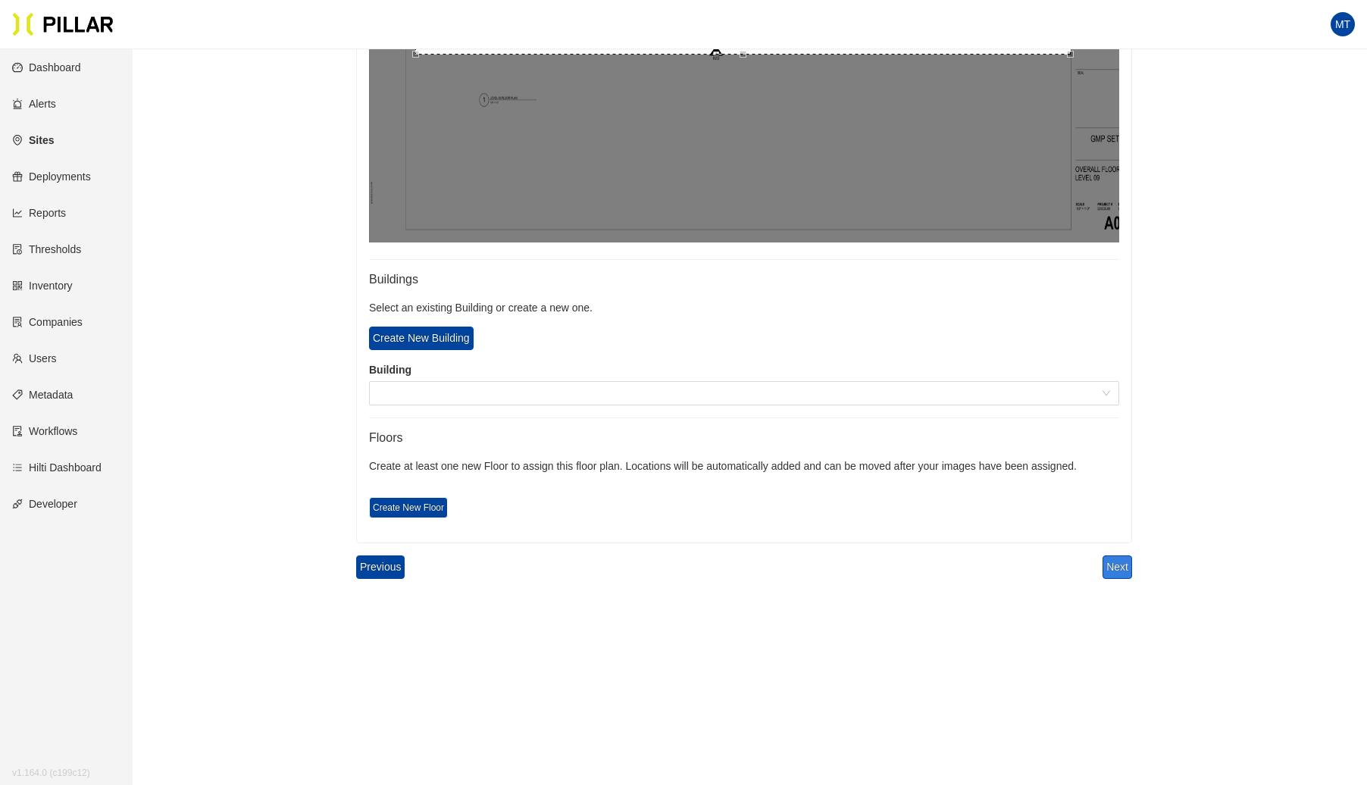
scroll to position [700, 0]
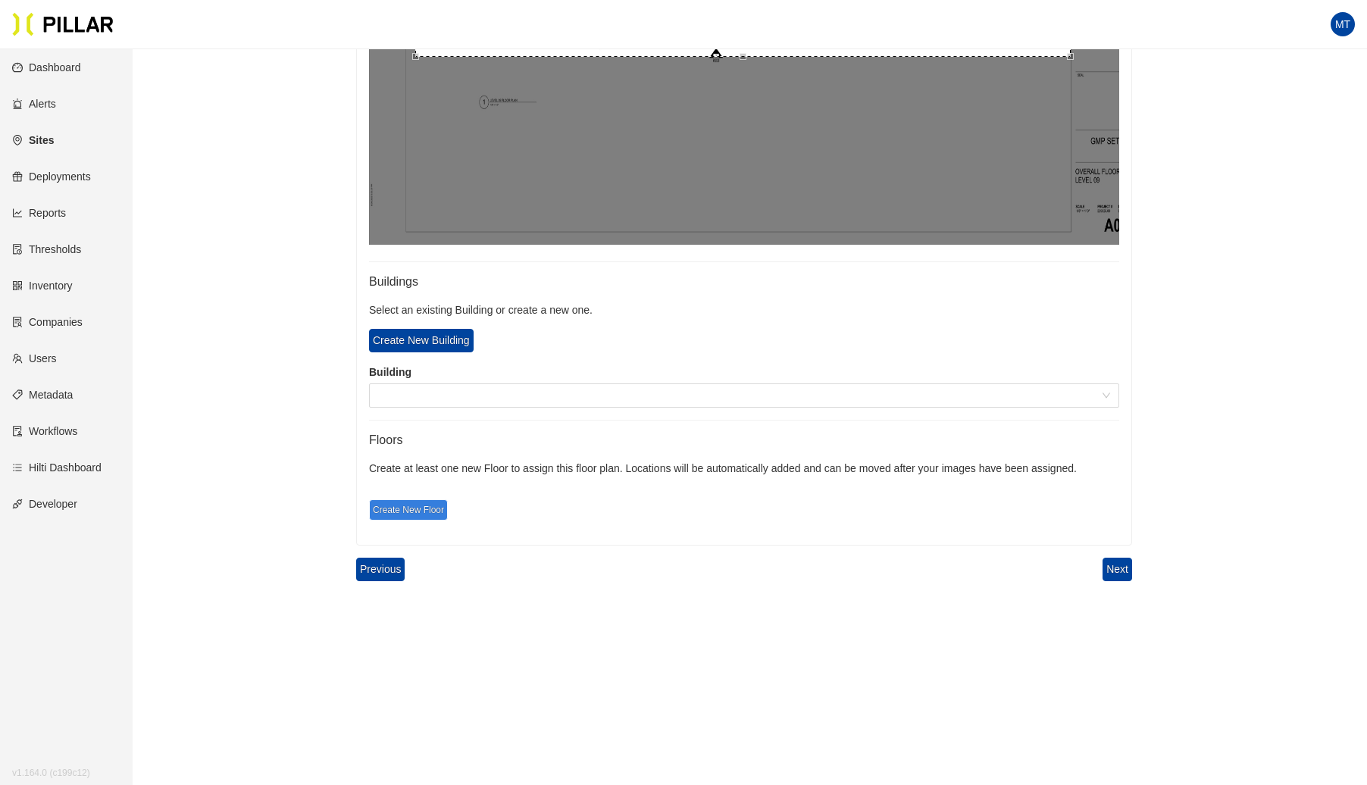
click at [427, 502] on span "Create New Floor" at bounding box center [408, 509] width 79 height 21
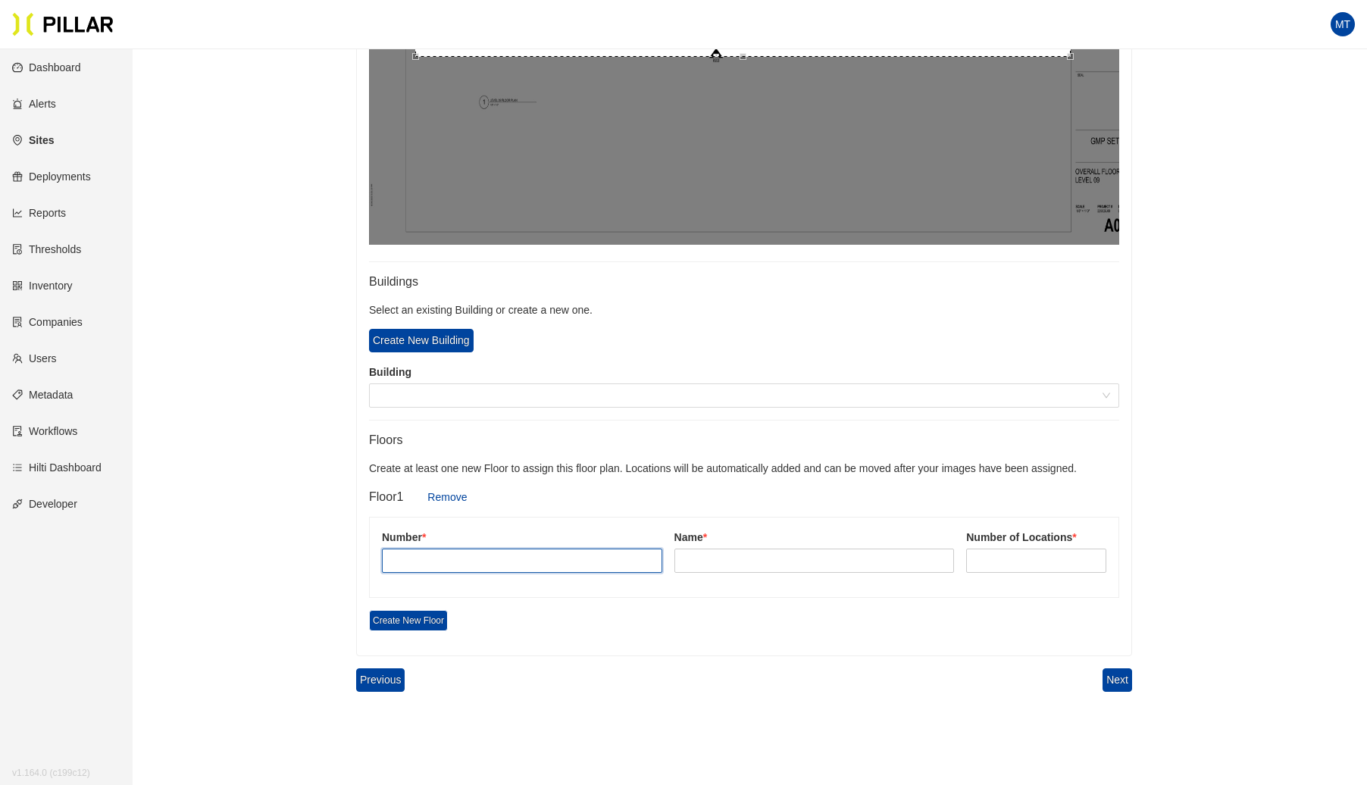
click at [439, 549] on input "text" at bounding box center [522, 561] width 280 height 24
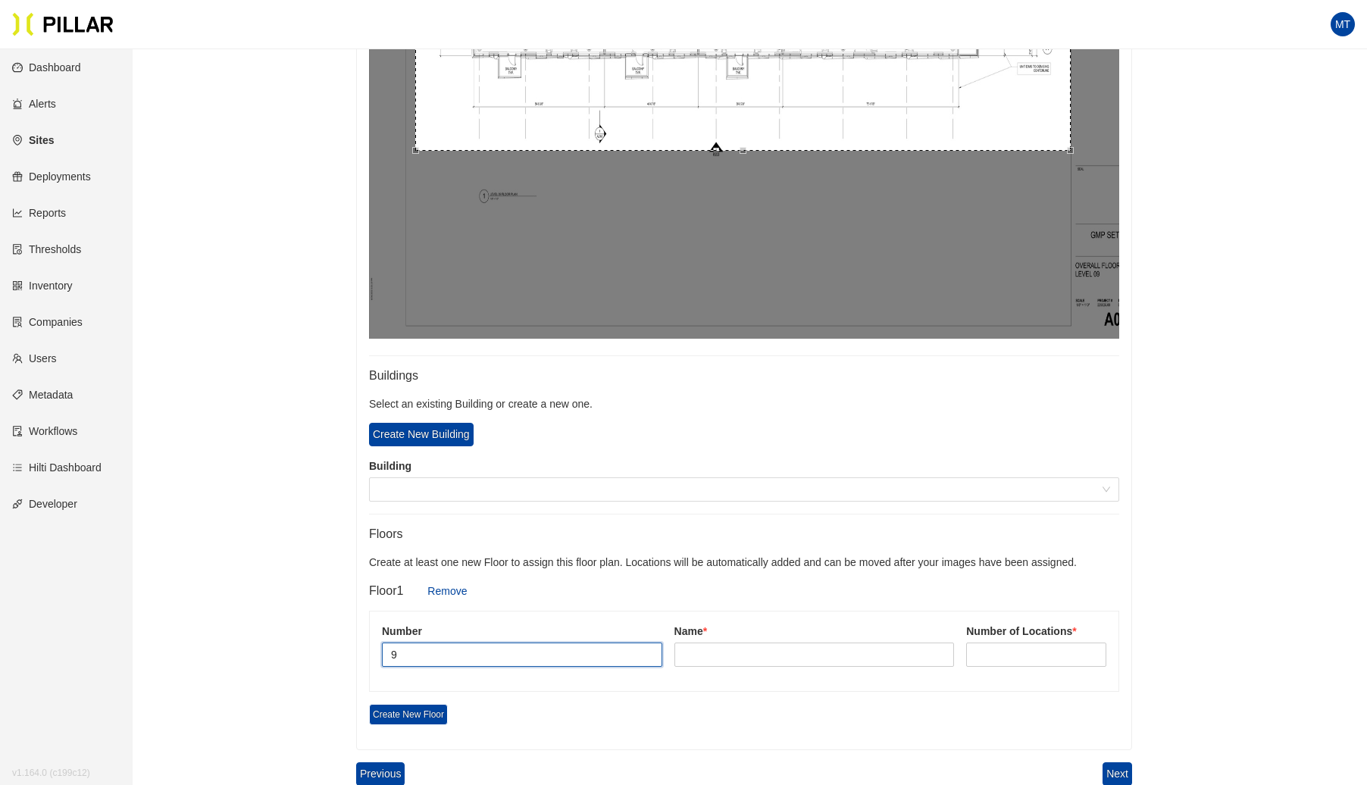
scroll to position [606, 0]
type input "9"
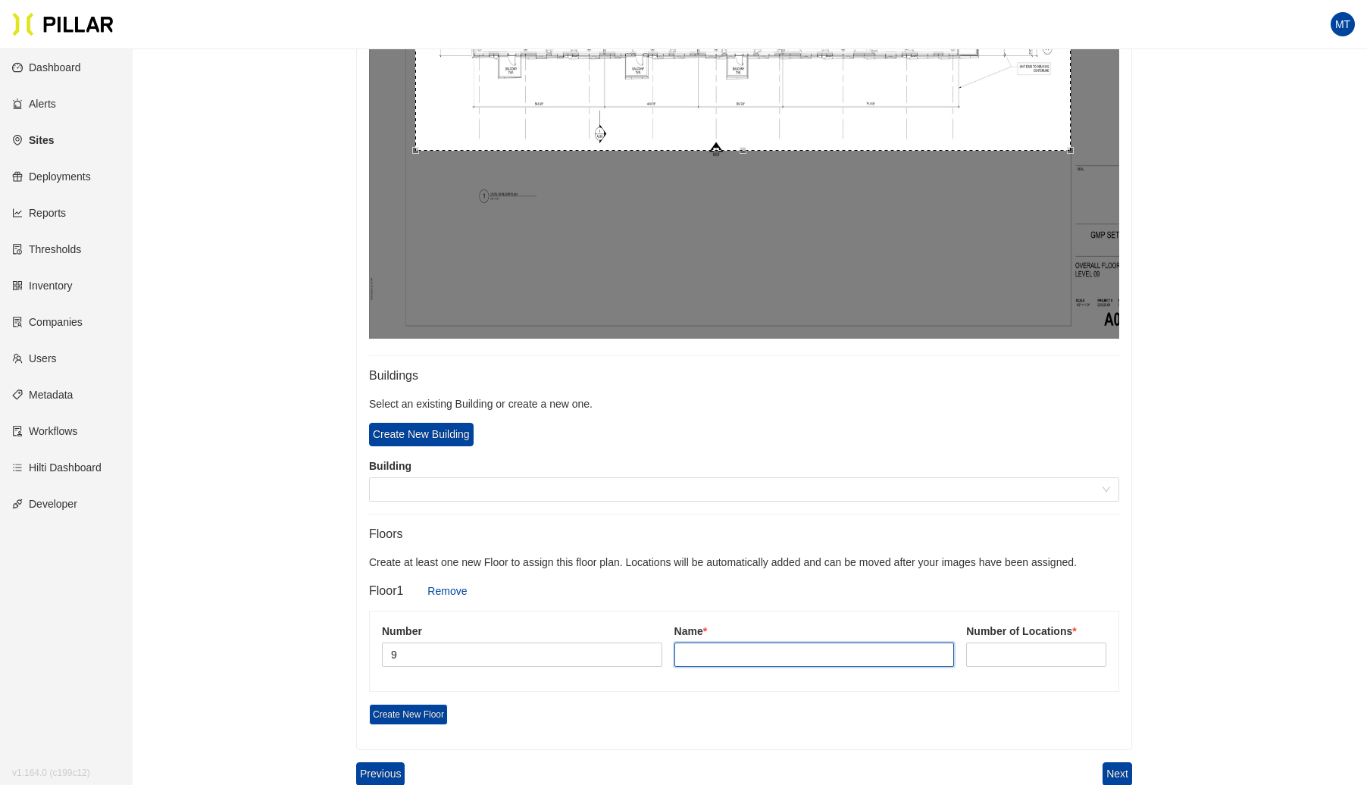
click at [761, 655] on input "text" at bounding box center [815, 655] width 280 height 24
type input "Lvl 9"
click at [978, 652] on input at bounding box center [1036, 654] width 139 height 23
type input "10"
click at [1121, 775] on button "Next" at bounding box center [1118, 773] width 30 height 23
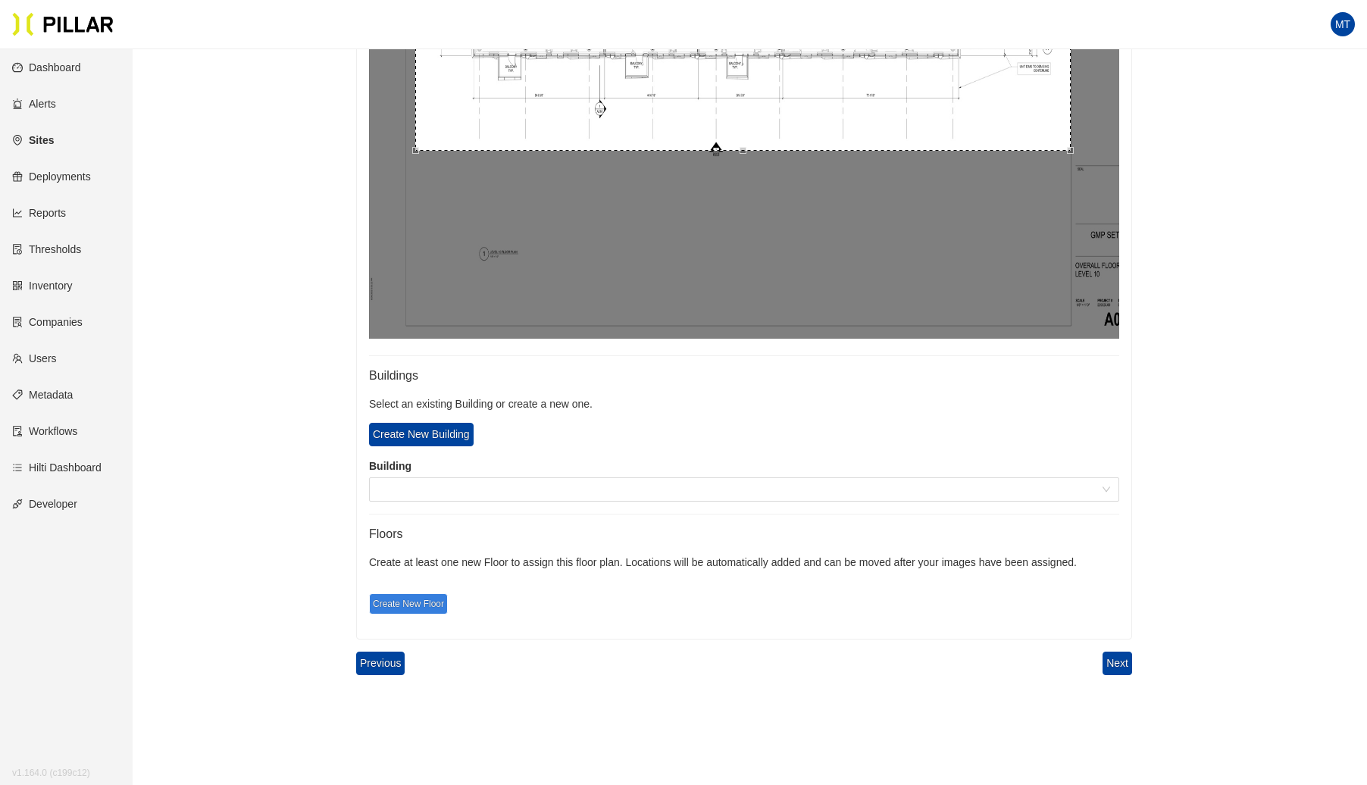
click at [404, 606] on span "Create New Floor" at bounding box center [408, 603] width 79 height 21
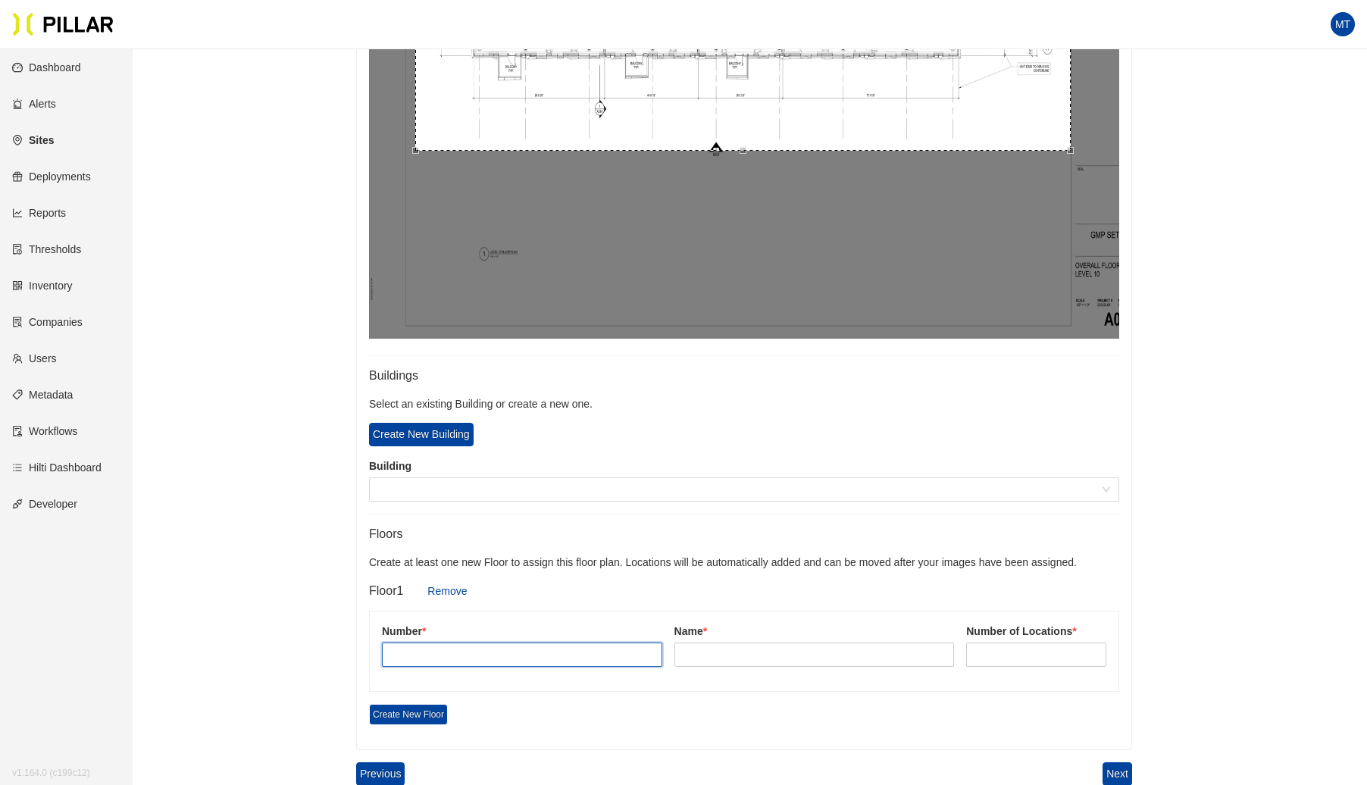
click at [443, 654] on input "text" at bounding box center [522, 655] width 280 height 24
type input "10"
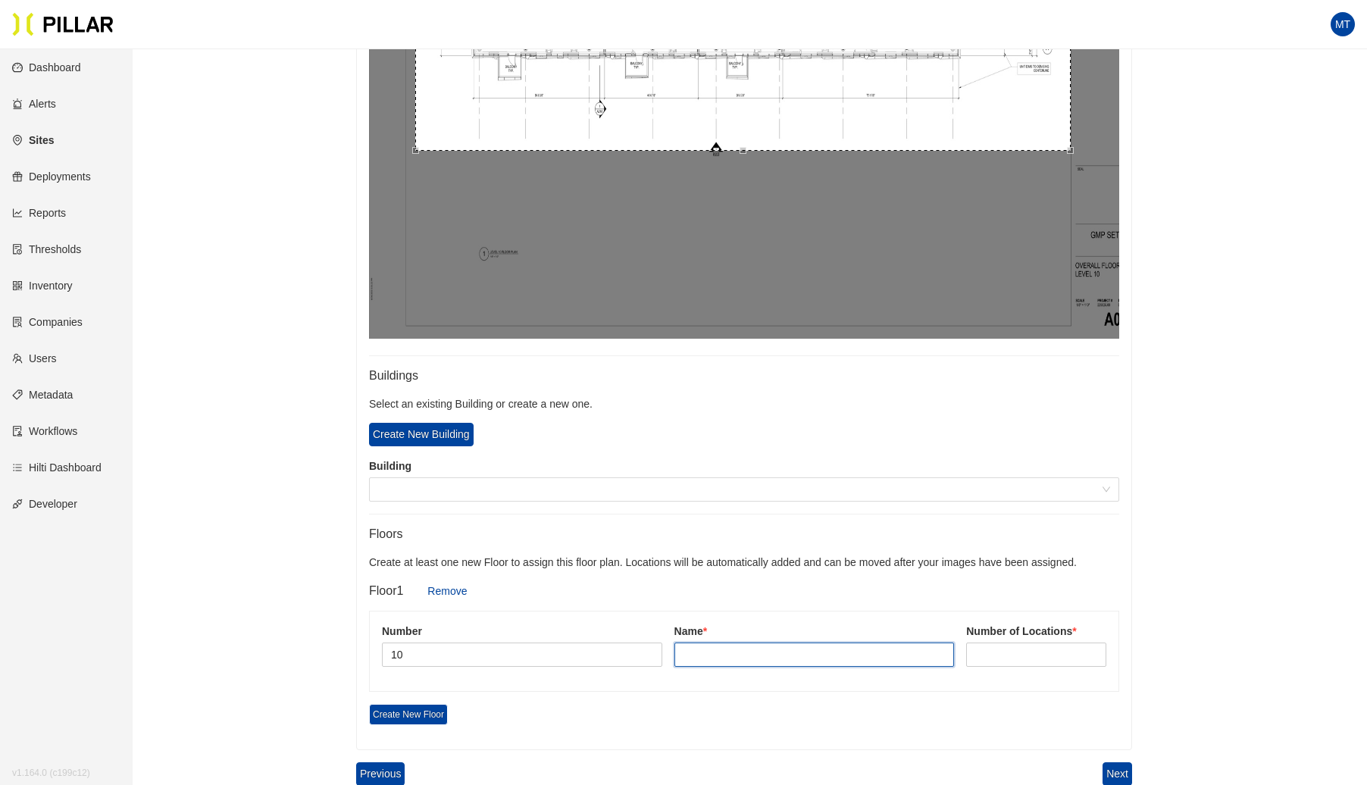
click at [721, 654] on input "text" at bounding box center [815, 655] width 280 height 24
type input "Lvl 10"
click at [988, 655] on input at bounding box center [1036, 654] width 139 height 23
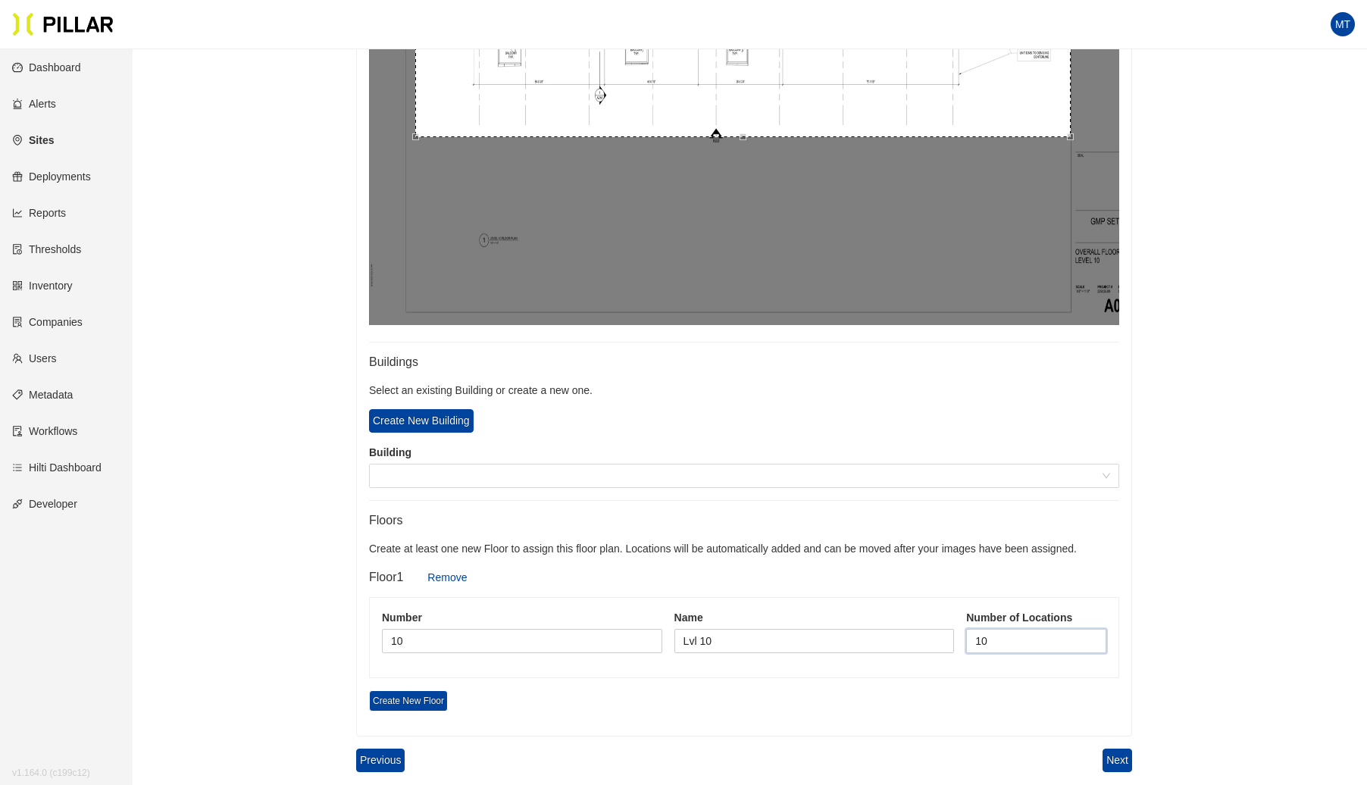
scroll to position [637, 0]
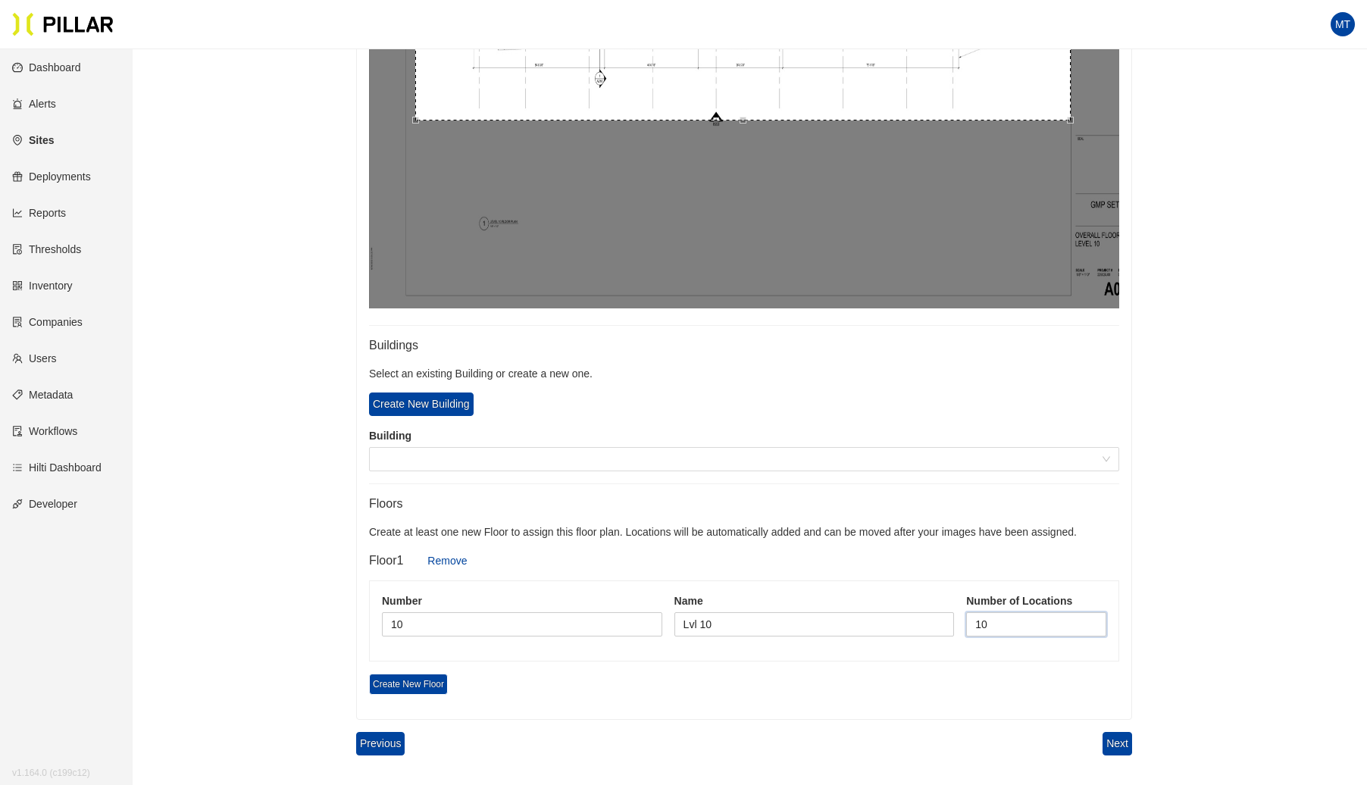
type input "1"
type input "8"
click at [1126, 739] on button "Next" at bounding box center [1118, 743] width 30 height 23
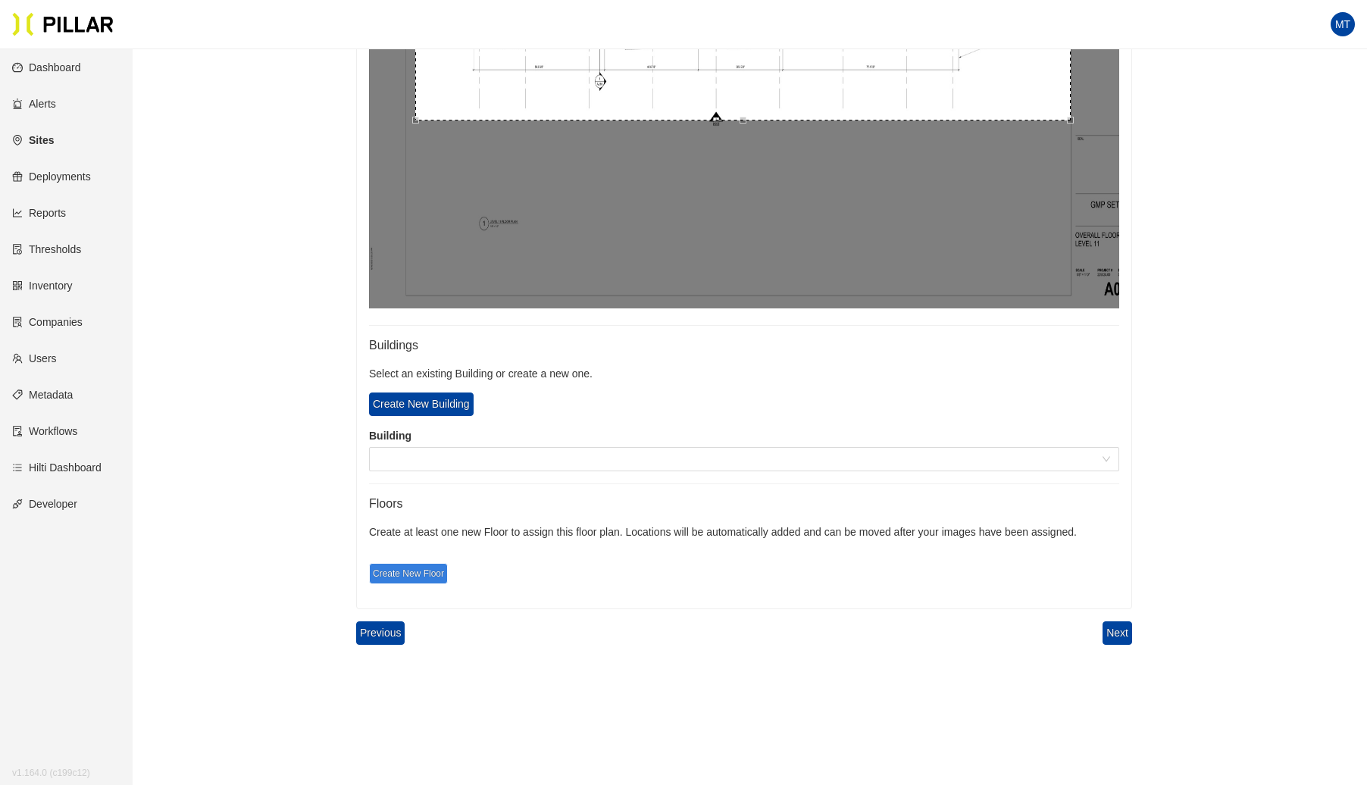
click at [424, 571] on span "Create New Floor" at bounding box center [408, 573] width 79 height 21
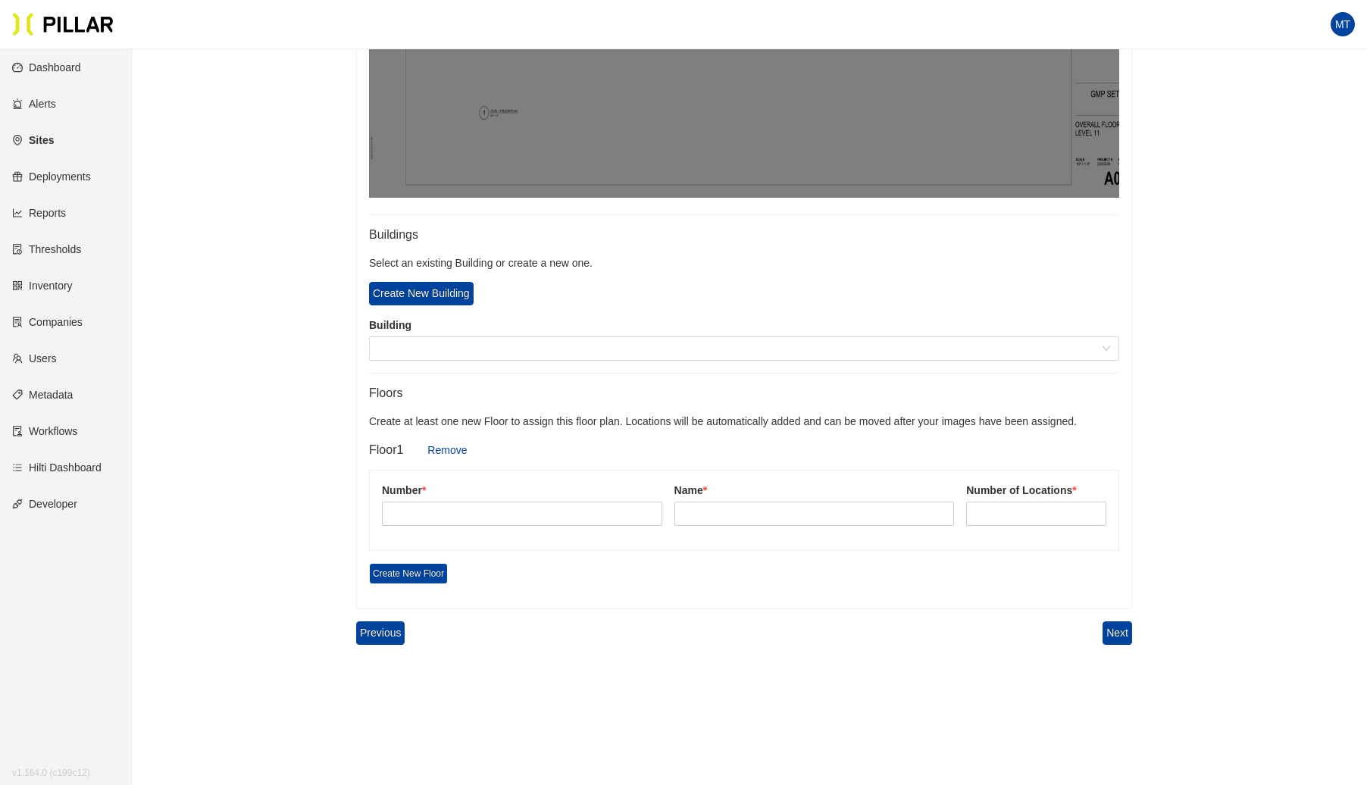
scroll to position [772, 0]
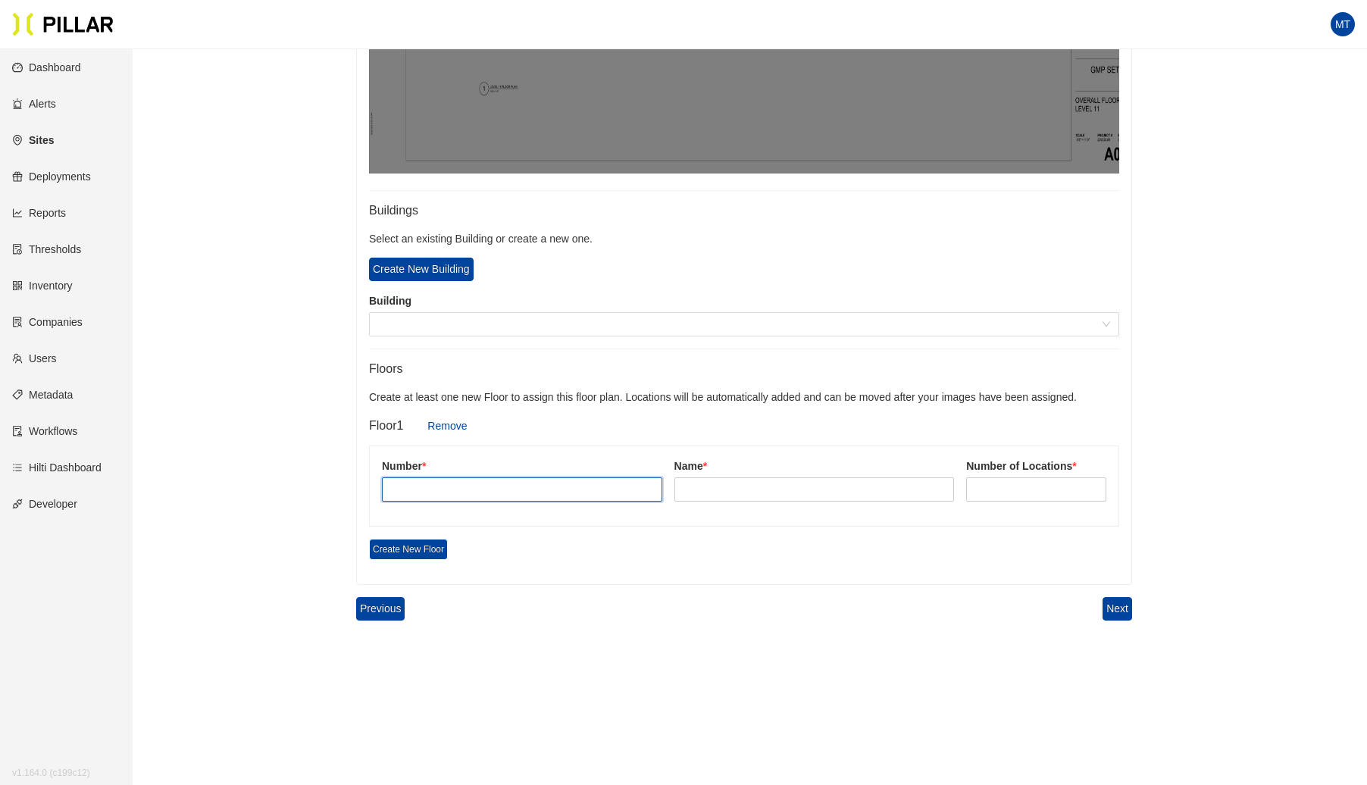
click at [596, 490] on input "text" at bounding box center [522, 489] width 280 height 24
type input "11"
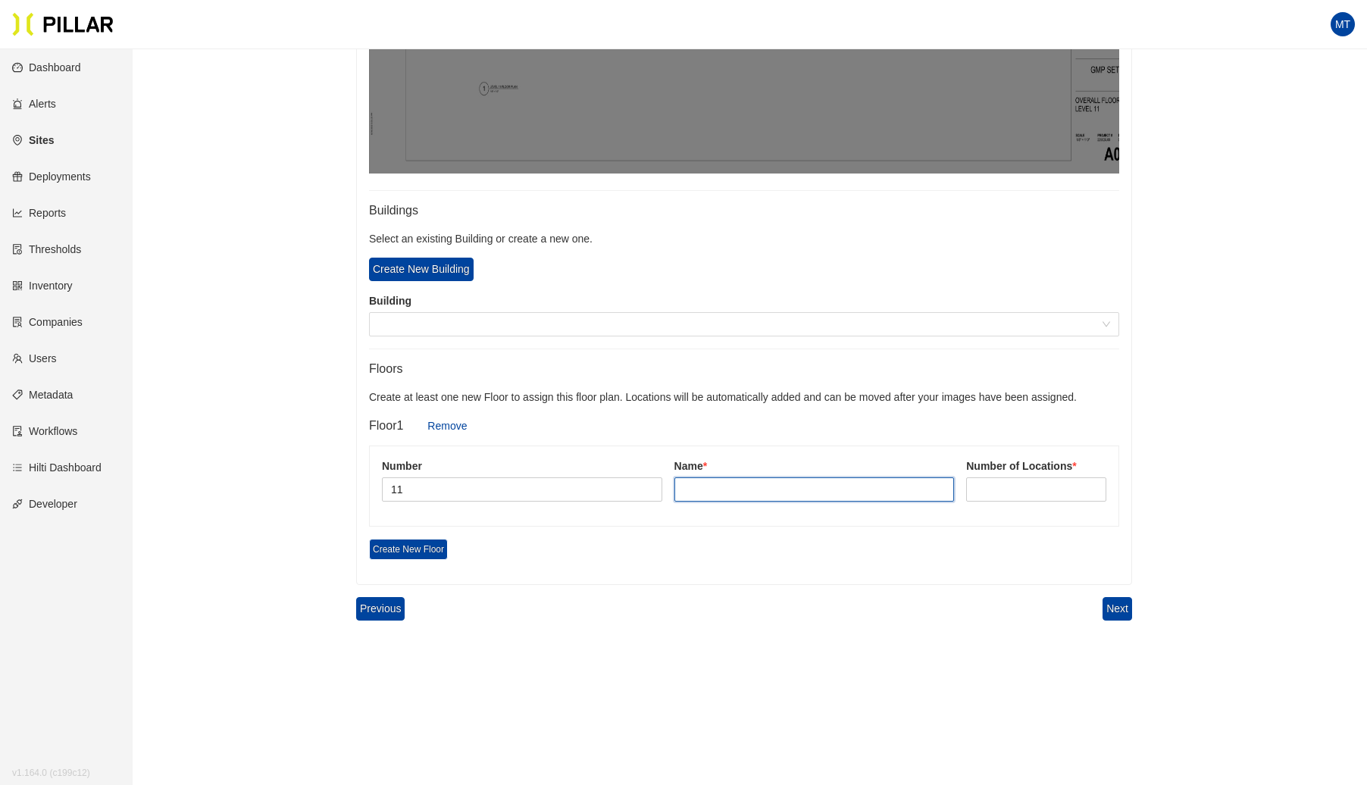
click at [734, 493] on input "text" at bounding box center [815, 489] width 280 height 24
type input "Lvl 11"
click at [988, 484] on input at bounding box center [1036, 489] width 139 height 23
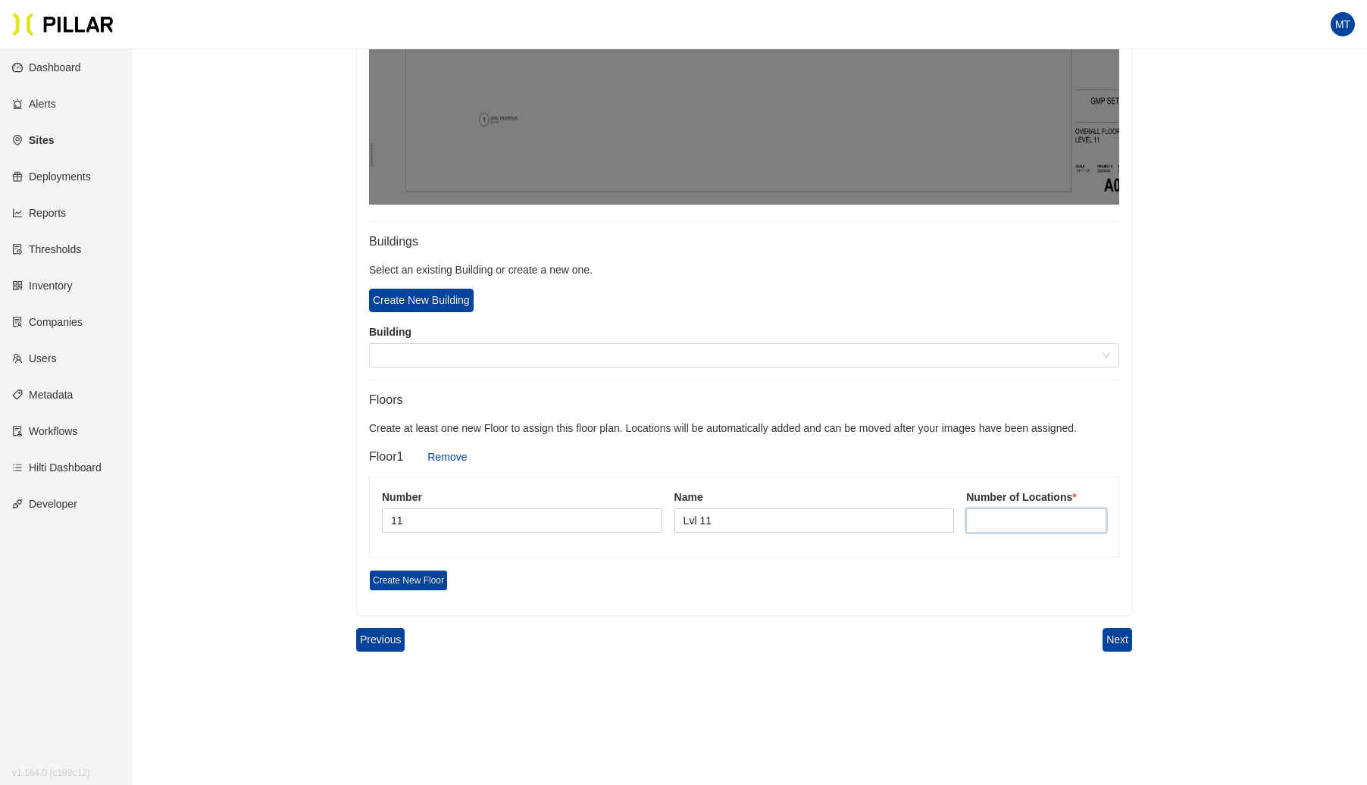
scroll to position [744, 0]
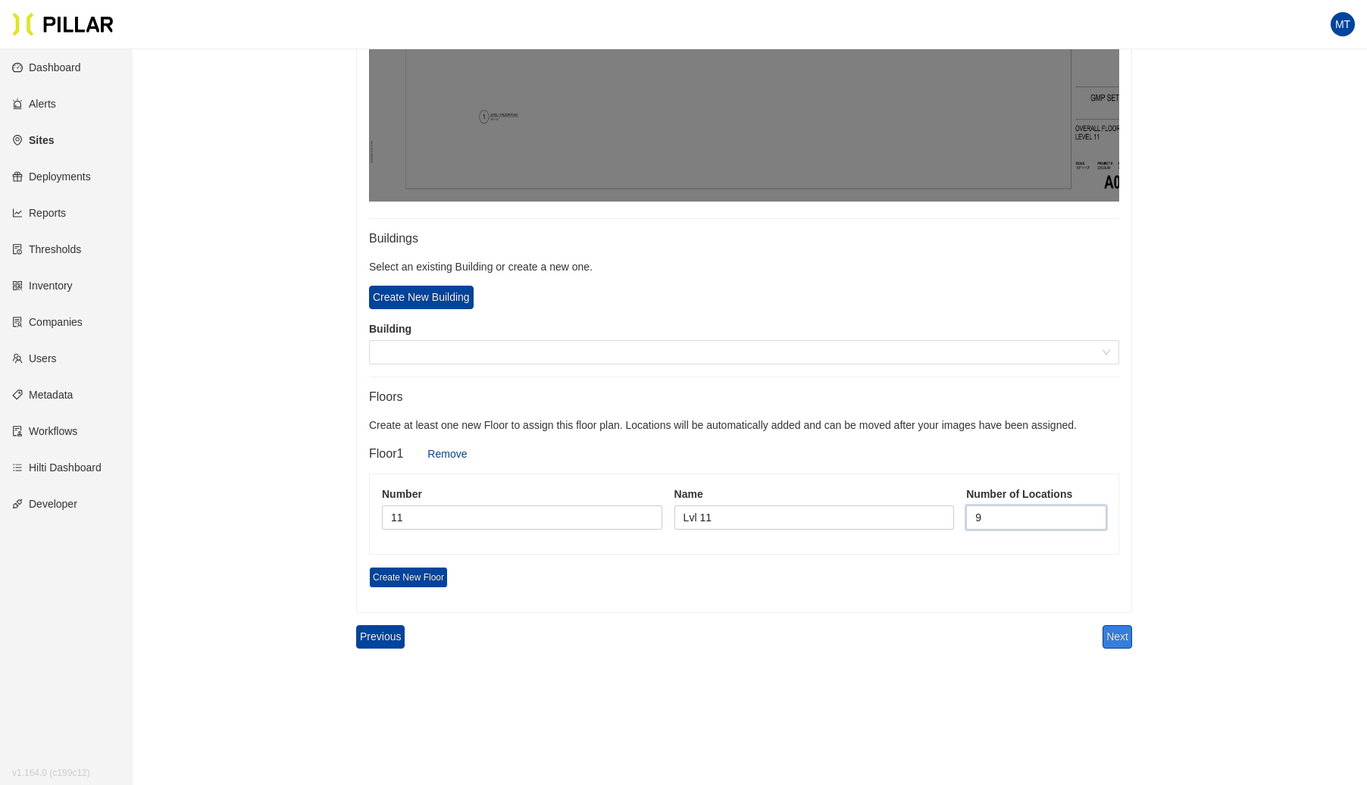
type input "9"
click at [1119, 628] on button "Next" at bounding box center [1118, 636] width 30 height 23
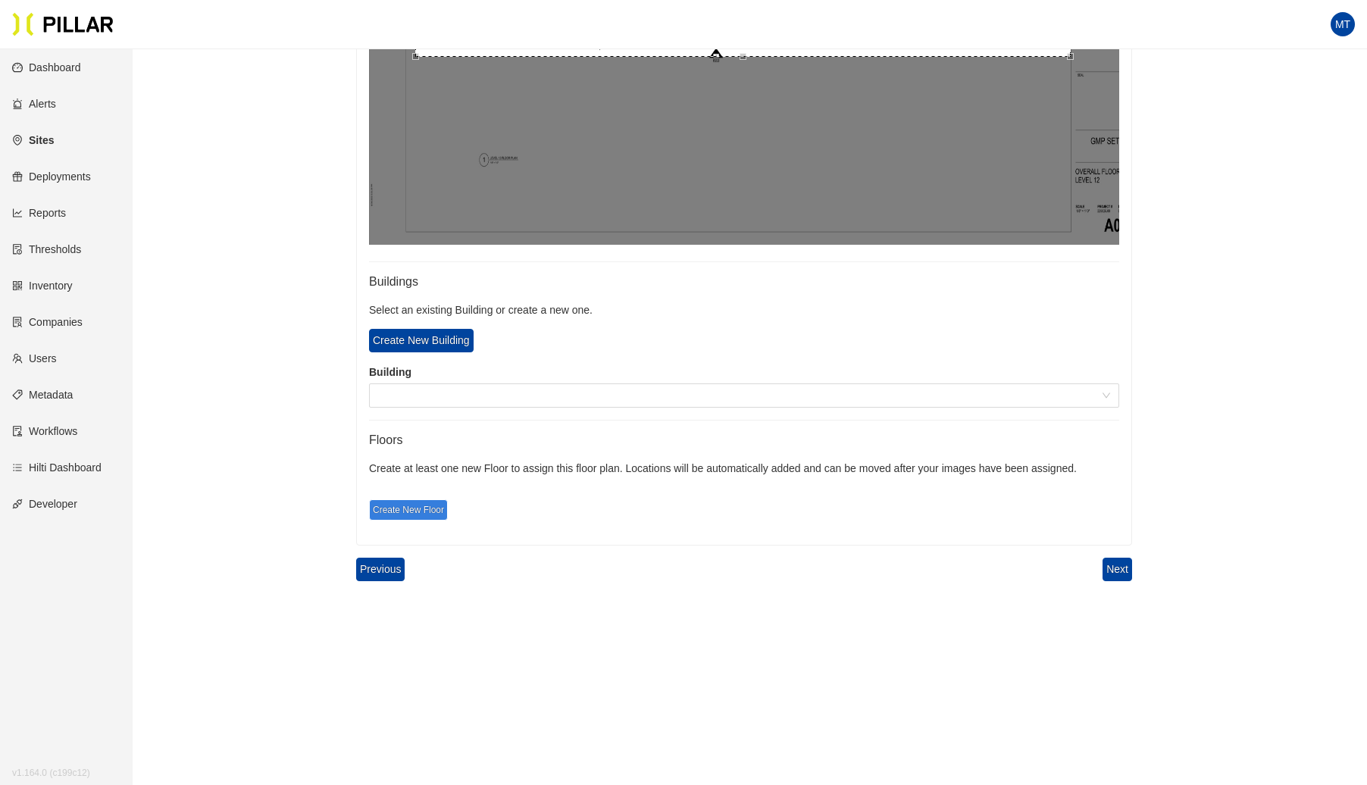
click at [421, 509] on span "Create New Floor" at bounding box center [408, 509] width 79 height 21
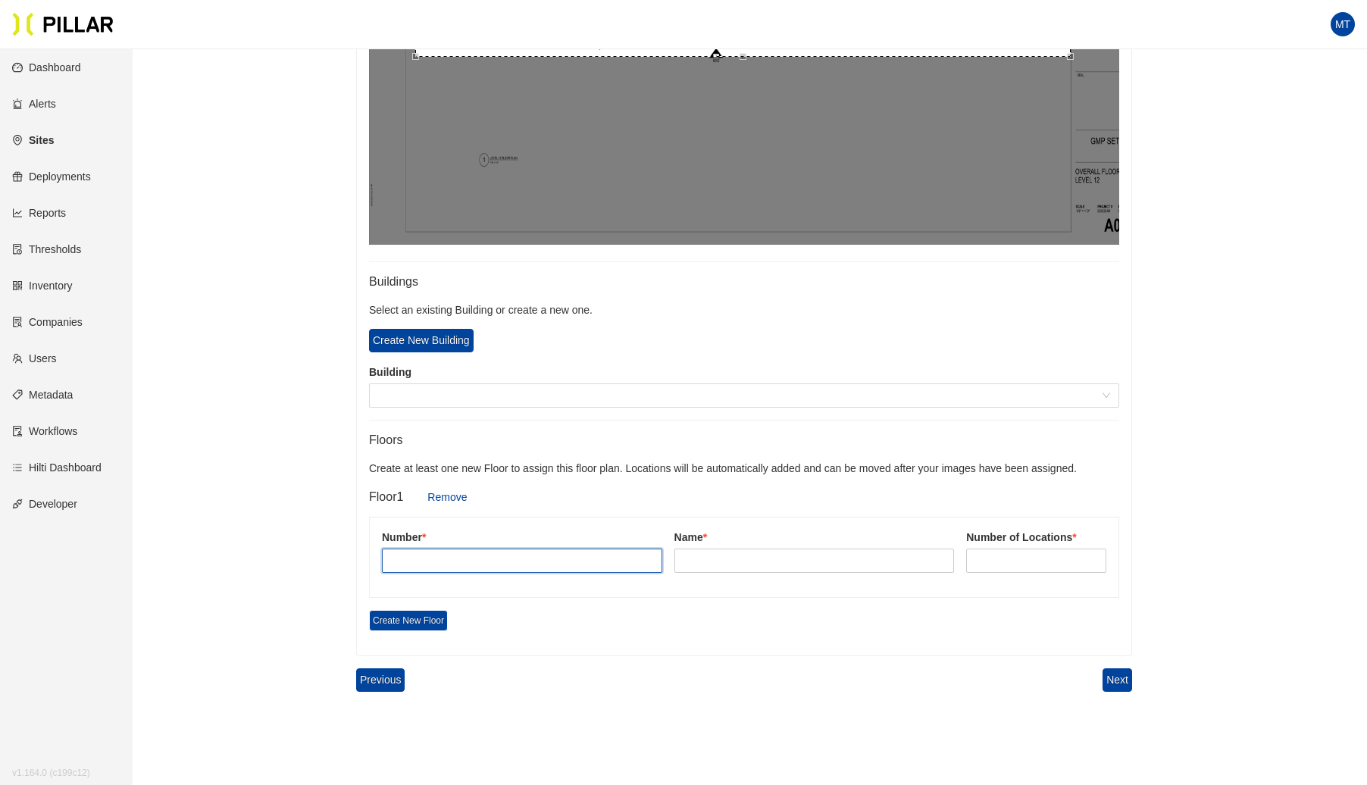
click at [470, 568] on input "text" at bounding box center [522, 561] width 280 height 24
type input "12"
click at [694, 565] on input "text" at bounding box center [815, 561] width 280 height 24
type input "Lvl 12"
click at [1003, 555] on input at bounding box center [1036, 560] width 139 height 23
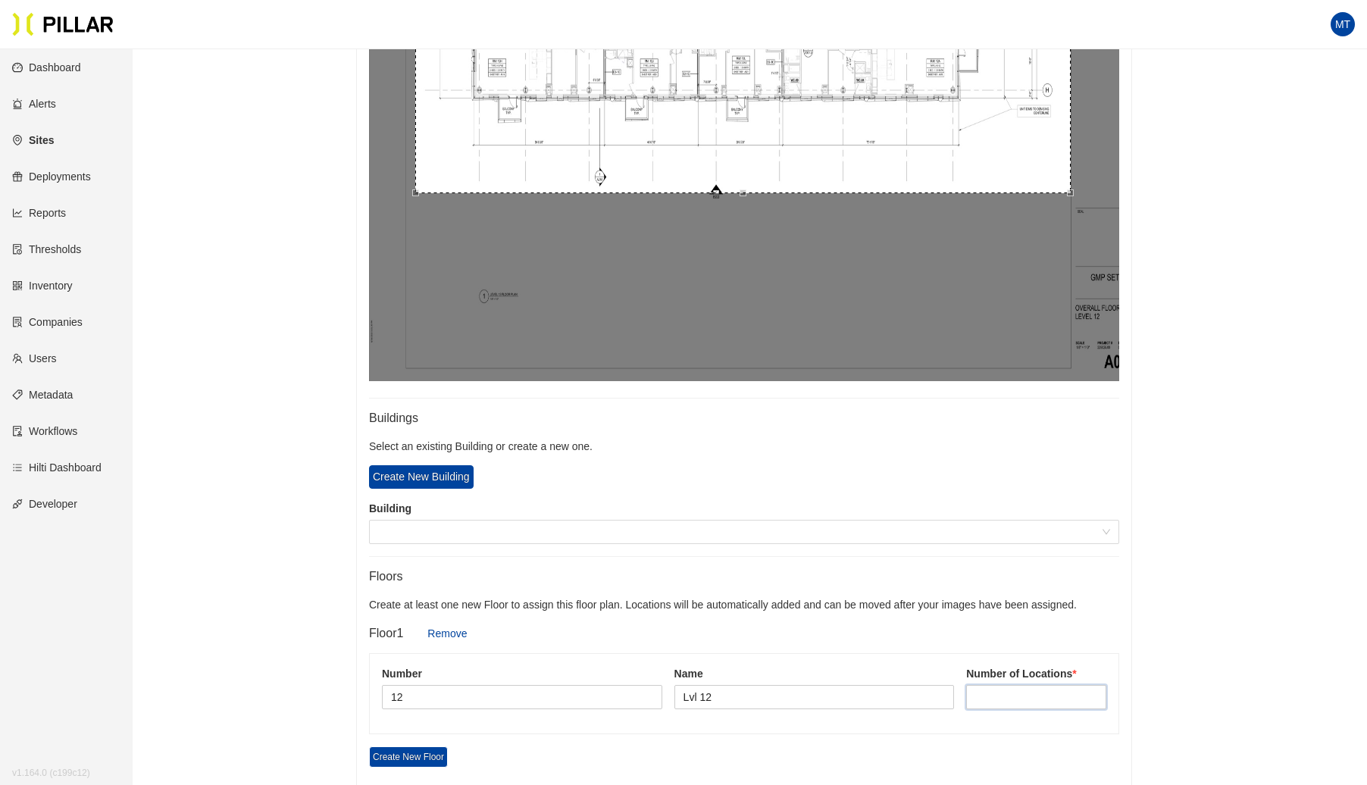
scroll to position [564, 0]
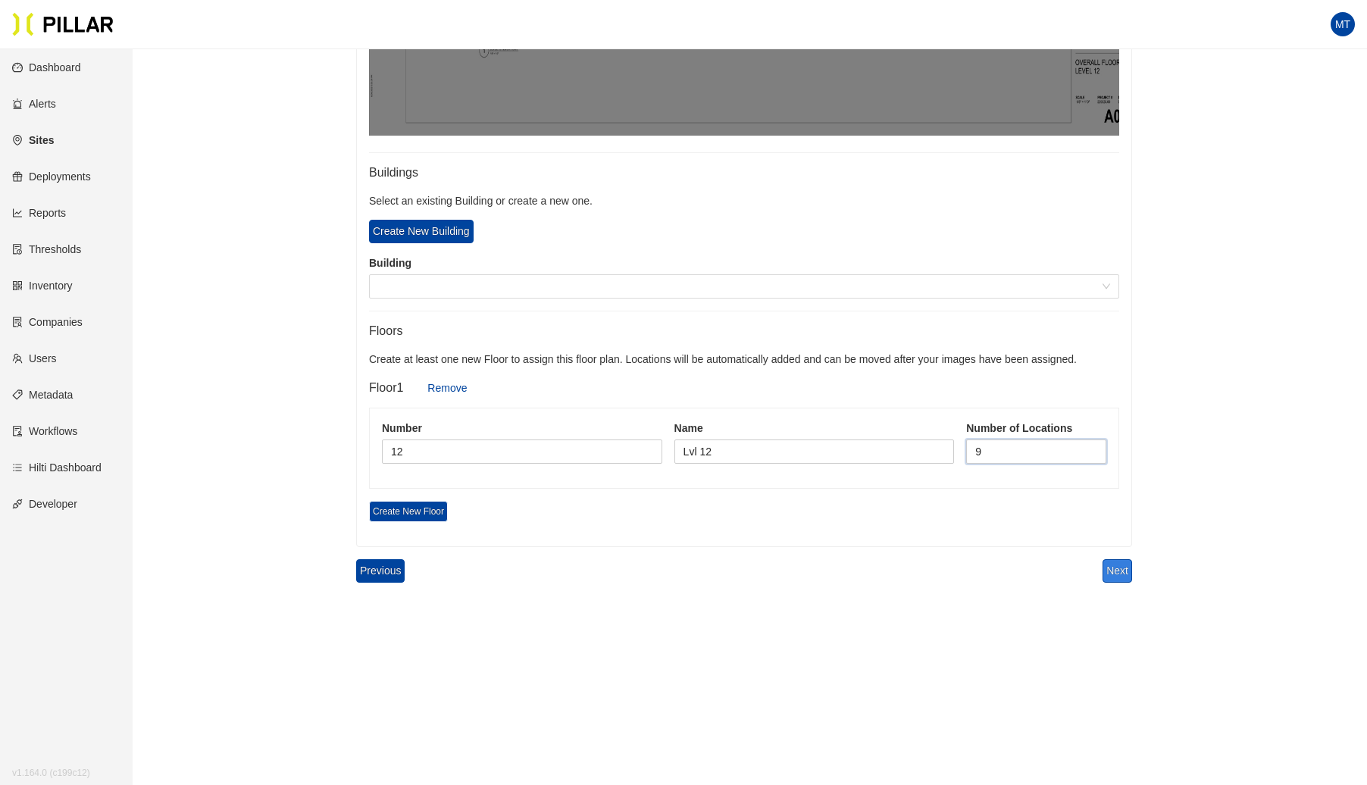
type input "9"
click at [1114, 566] on button "Next" at bounding box center [1118, 570] width 30 height 23
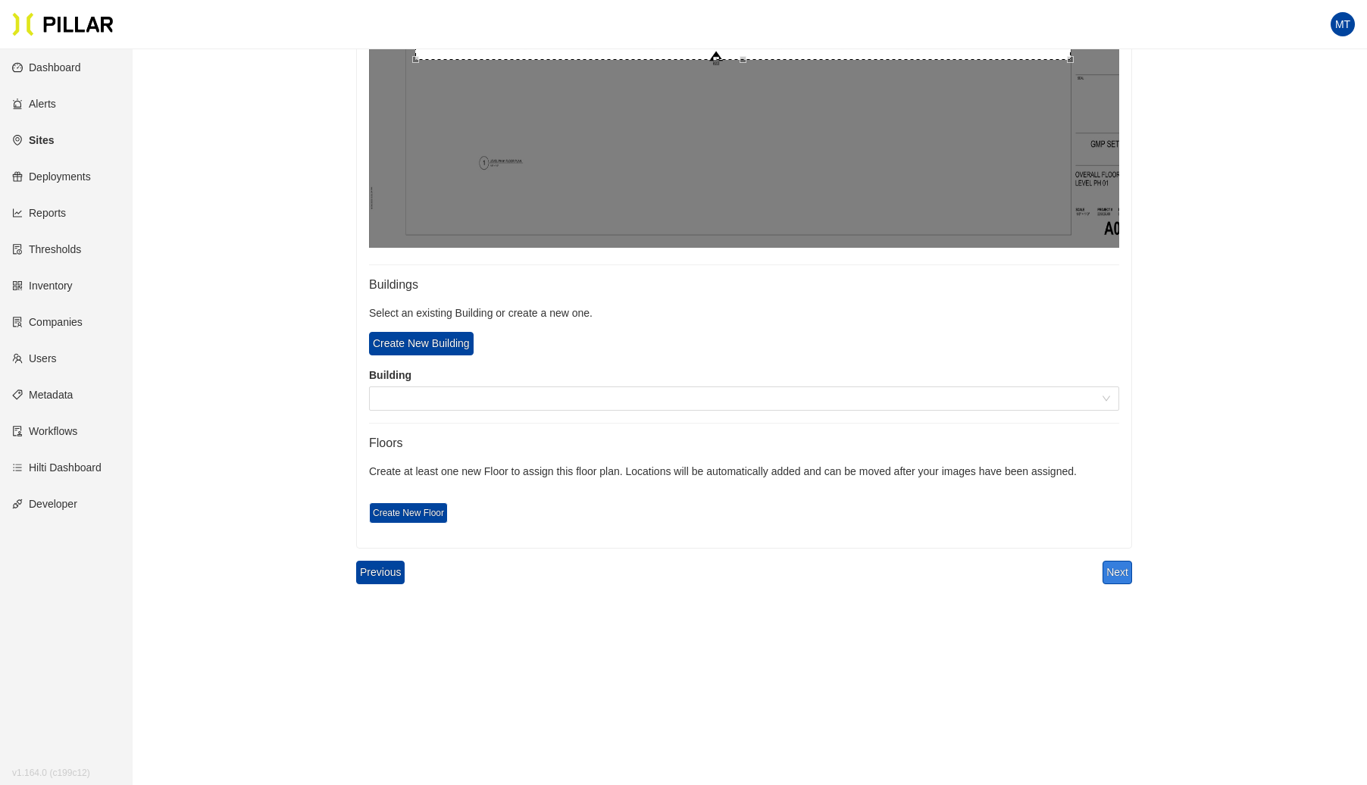
scroll to position [700, 0]
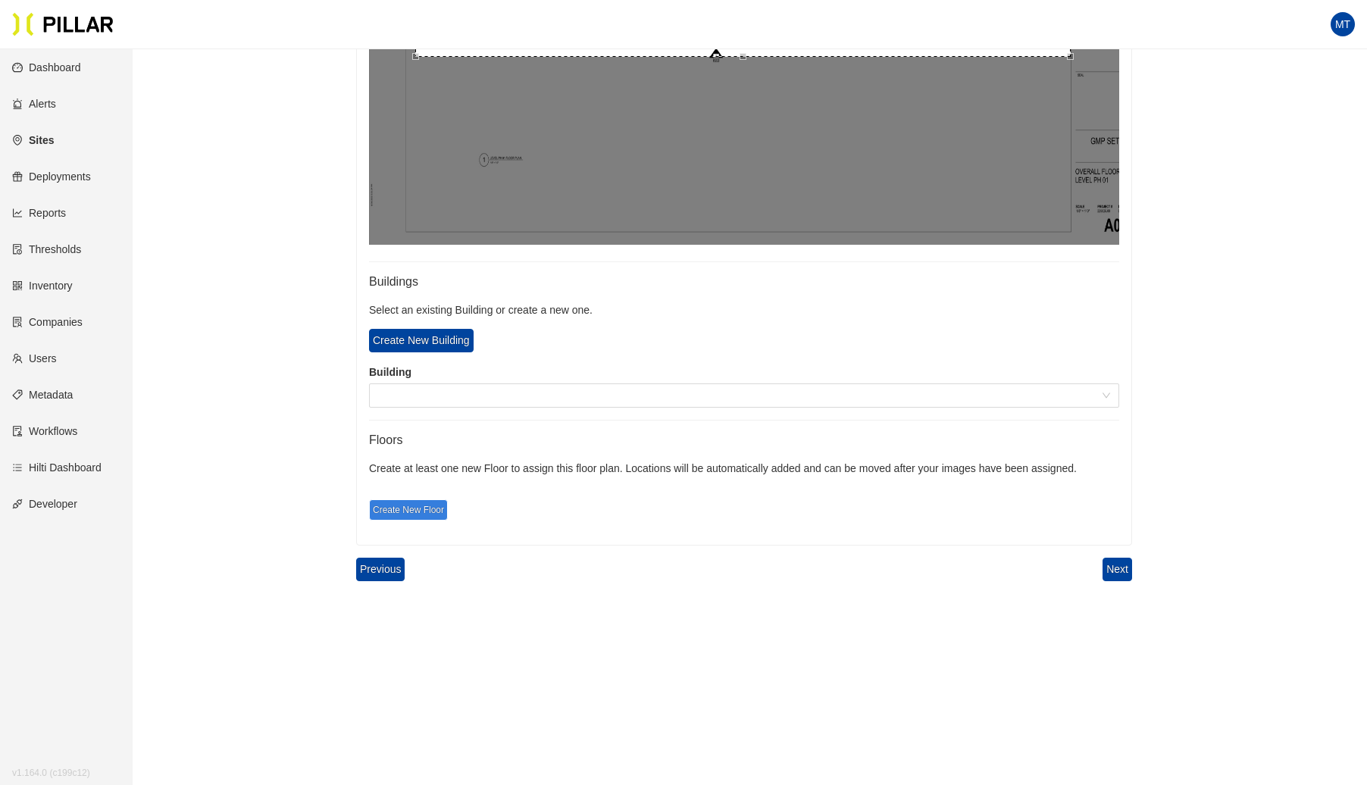
click at [409, 509] on span "Create New Floor" at bounding box center [408, 509] width 79 height 21
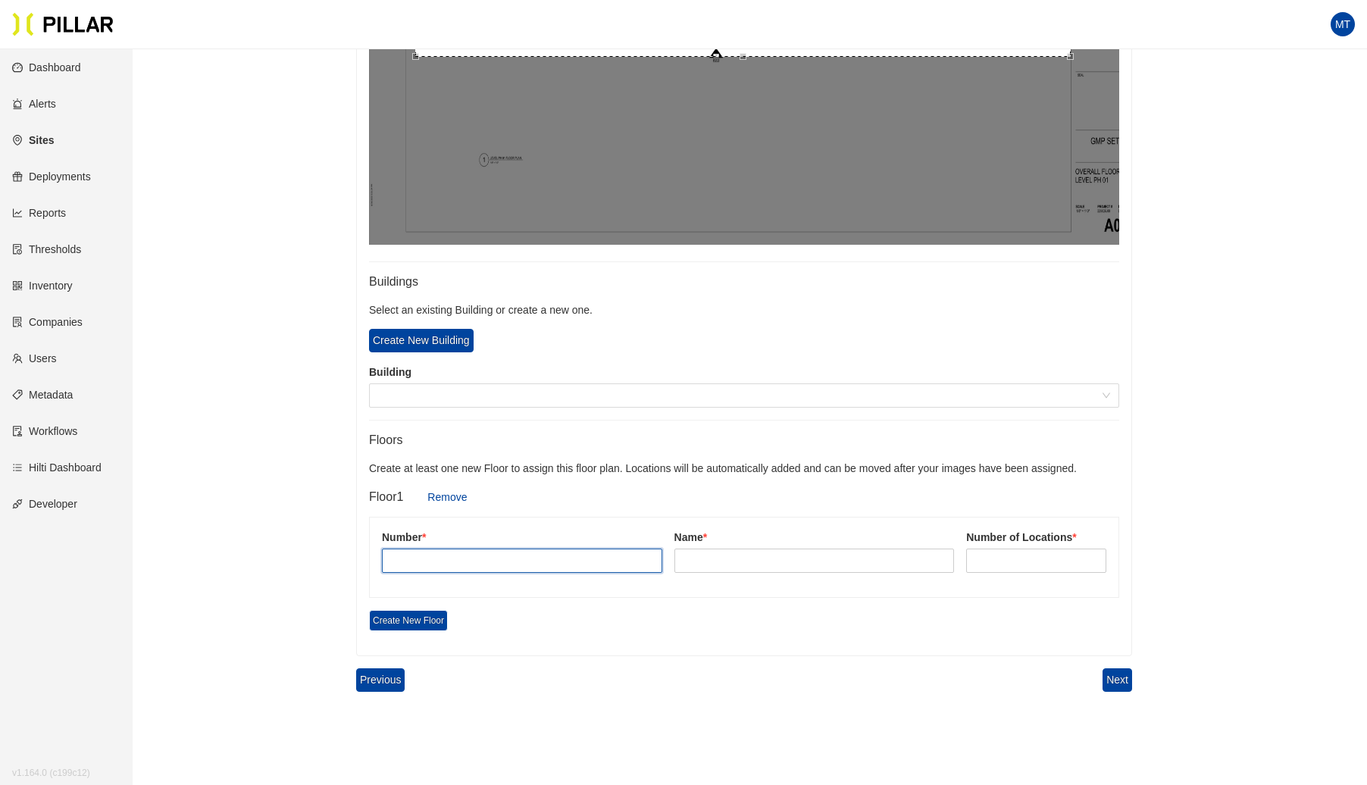
click at [429, 562] on input "text" at bounding box center [522, 561] width 280 height 24
type input "P"
type input "13"
click at [747, 556] on input "text" at bounding box center [815, 561] width 280 height 24
type input "PH1"
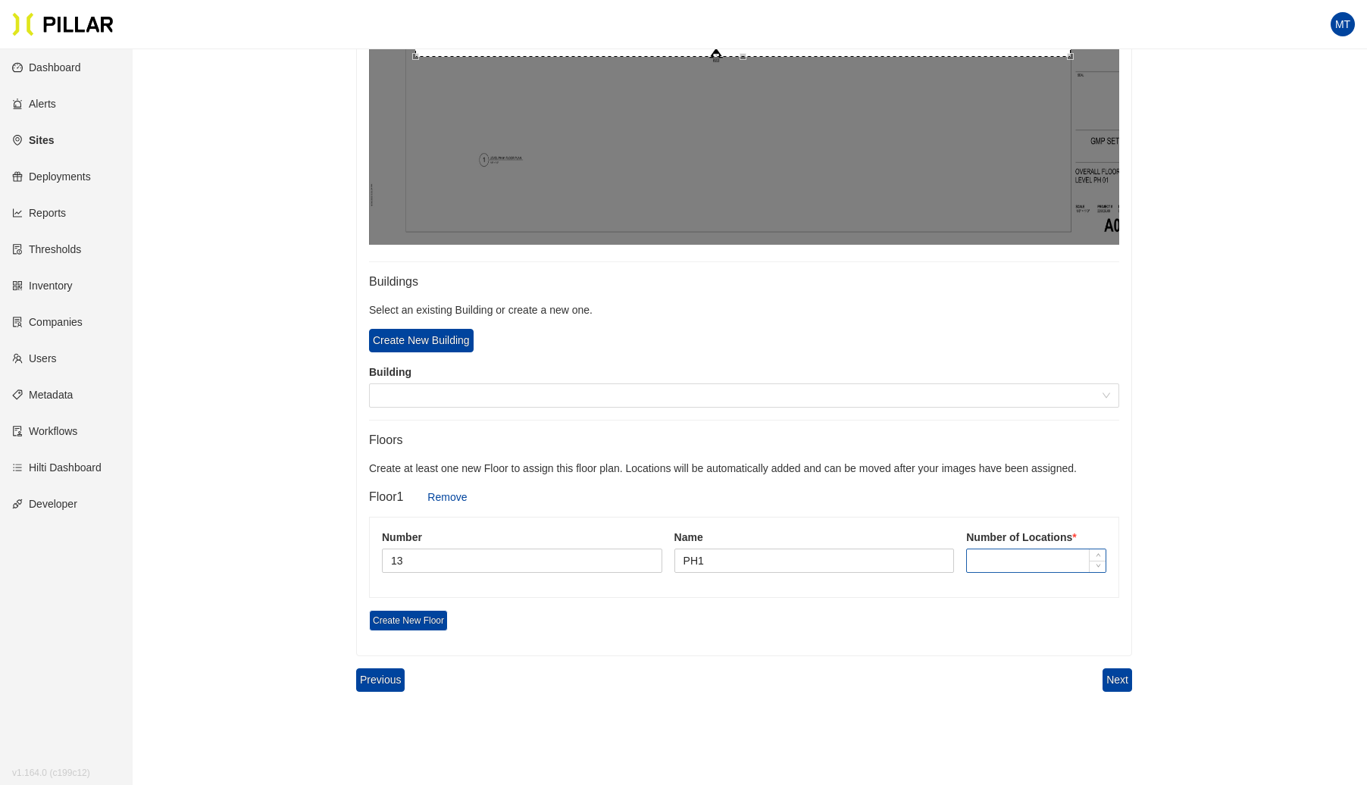
click at [1079, 564] on input at bounding box center [1036, 560] width 139 height 23
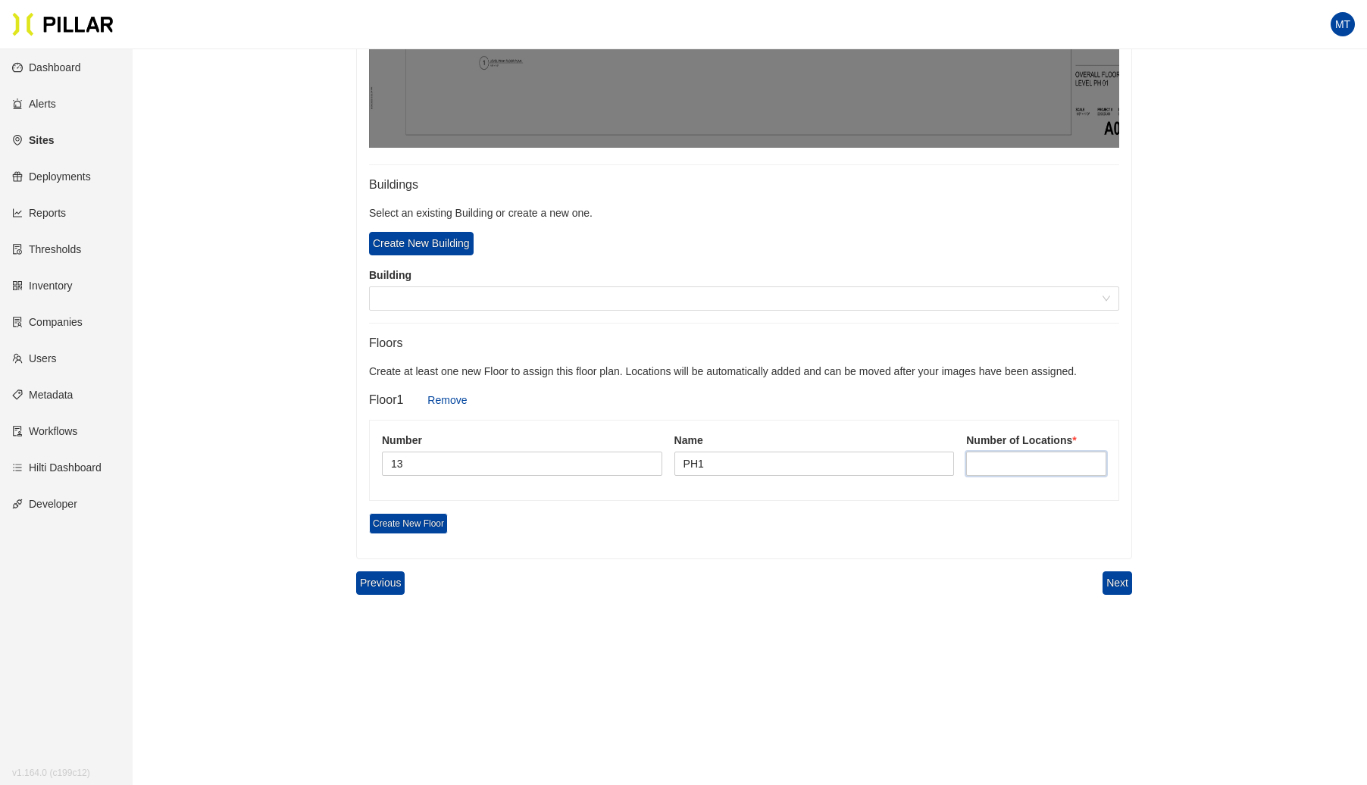
scroll to position [809, 0]
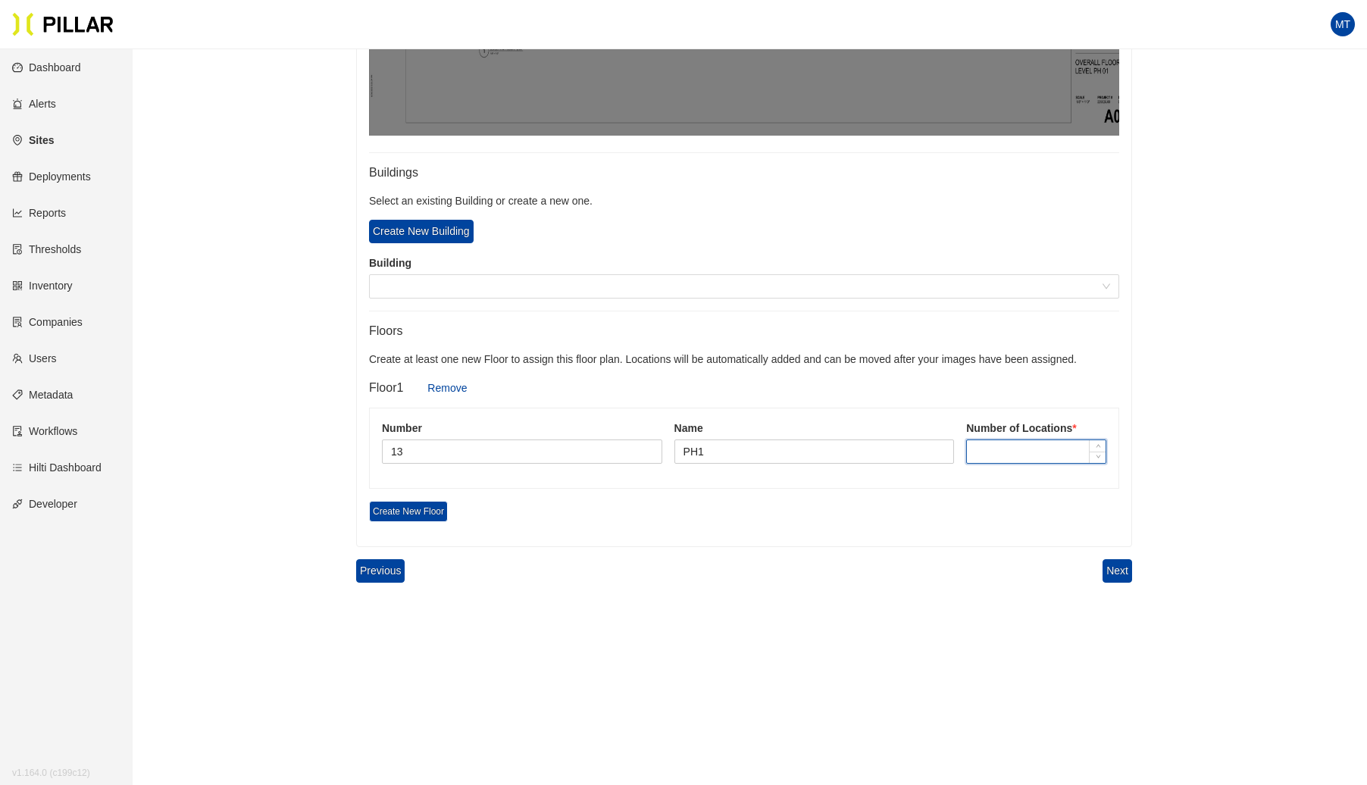
click at [1011, 440] on input at bounding box center [1036, 451] width 139 height 23
type input "8"
click at [1113, 563] on button "Next" at bounding box center [1118, 570] width 30 height 23
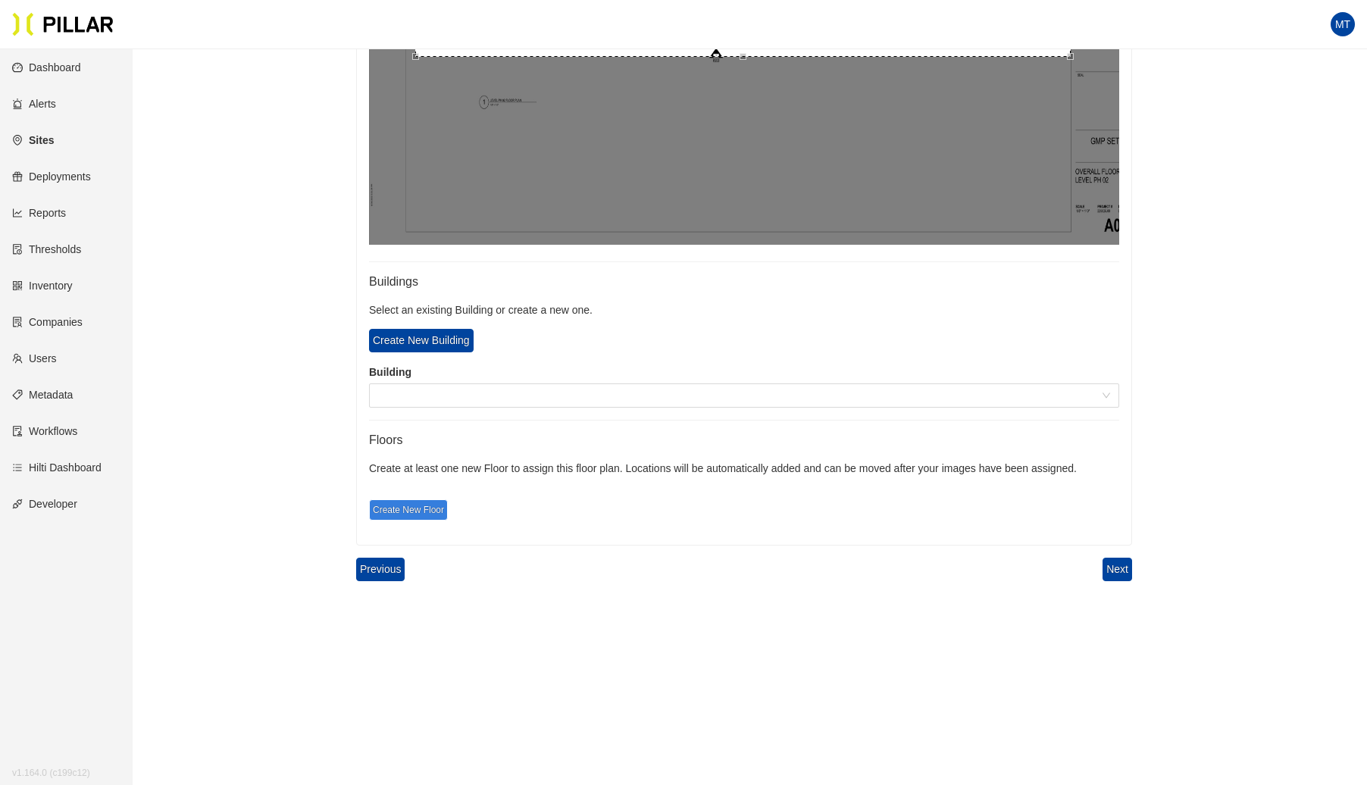
click at [427, 509] on span "Create New Floor" at bounding box center [408, 509] width 79 height 21
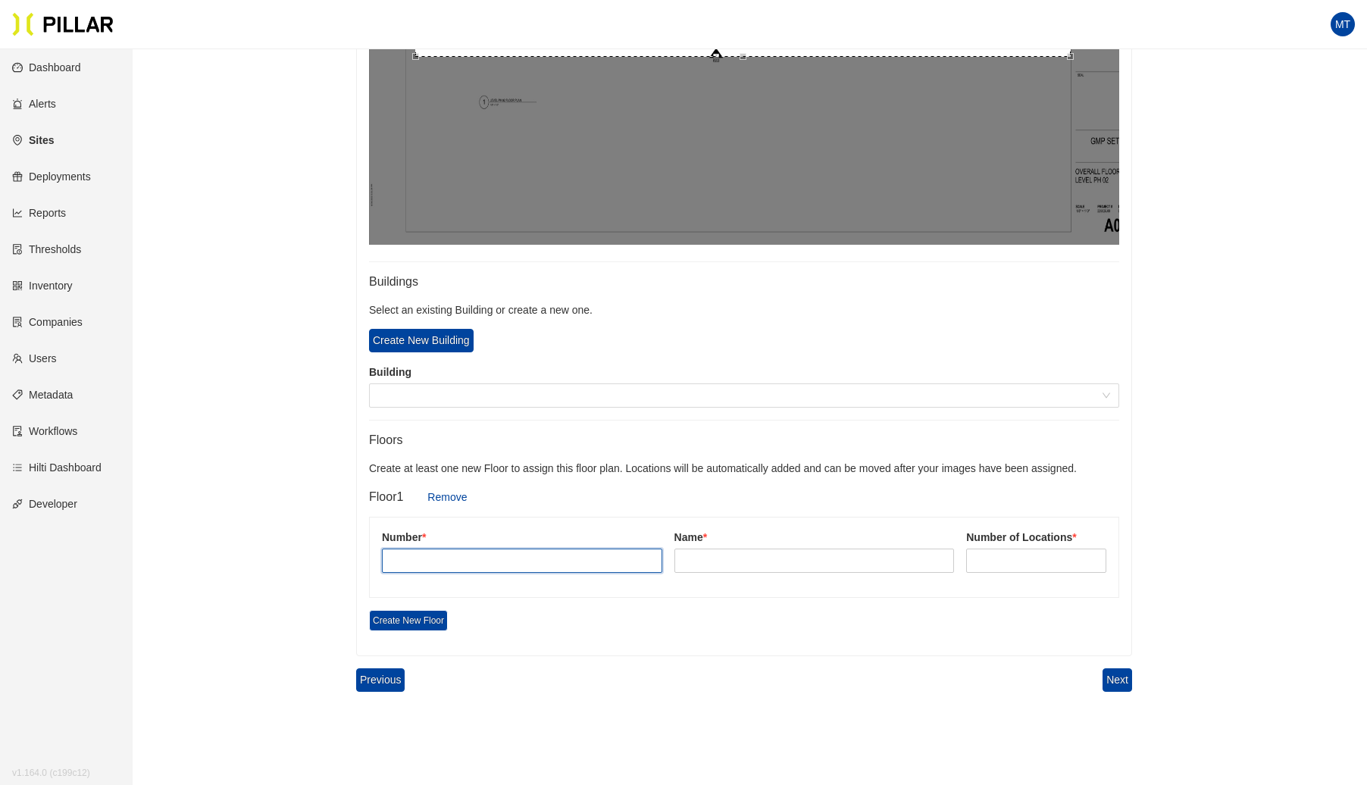
click at [477, 549] on input "text" at bounding box center [522, 561] width 280 height 24
type input "14"
click at [756, 559] on input "text" at bounding box center [815, 561] width 280 height 24
type input "PH2"
click at [1006, 556] on input at bounding box center [1036, 560] width 139 height 23
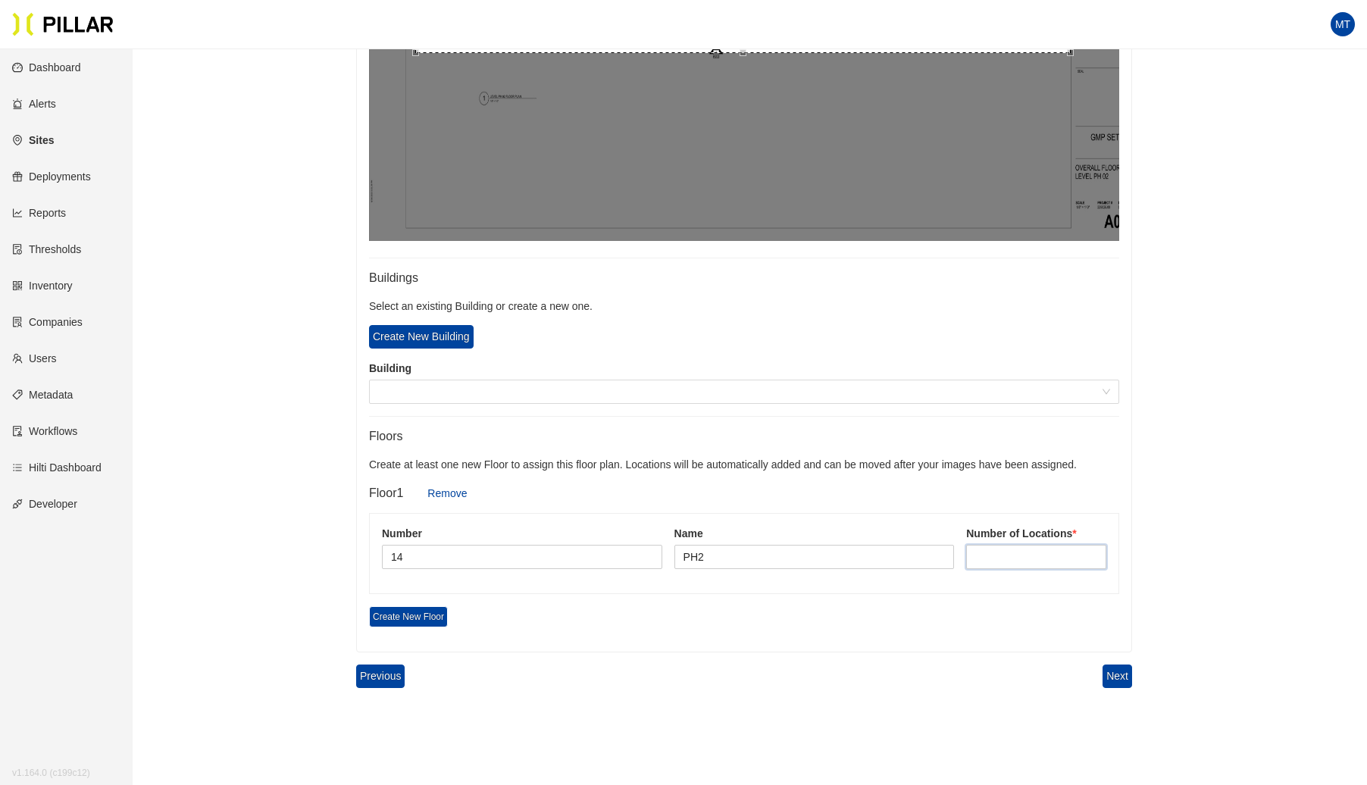
scroll to position [706, 0]
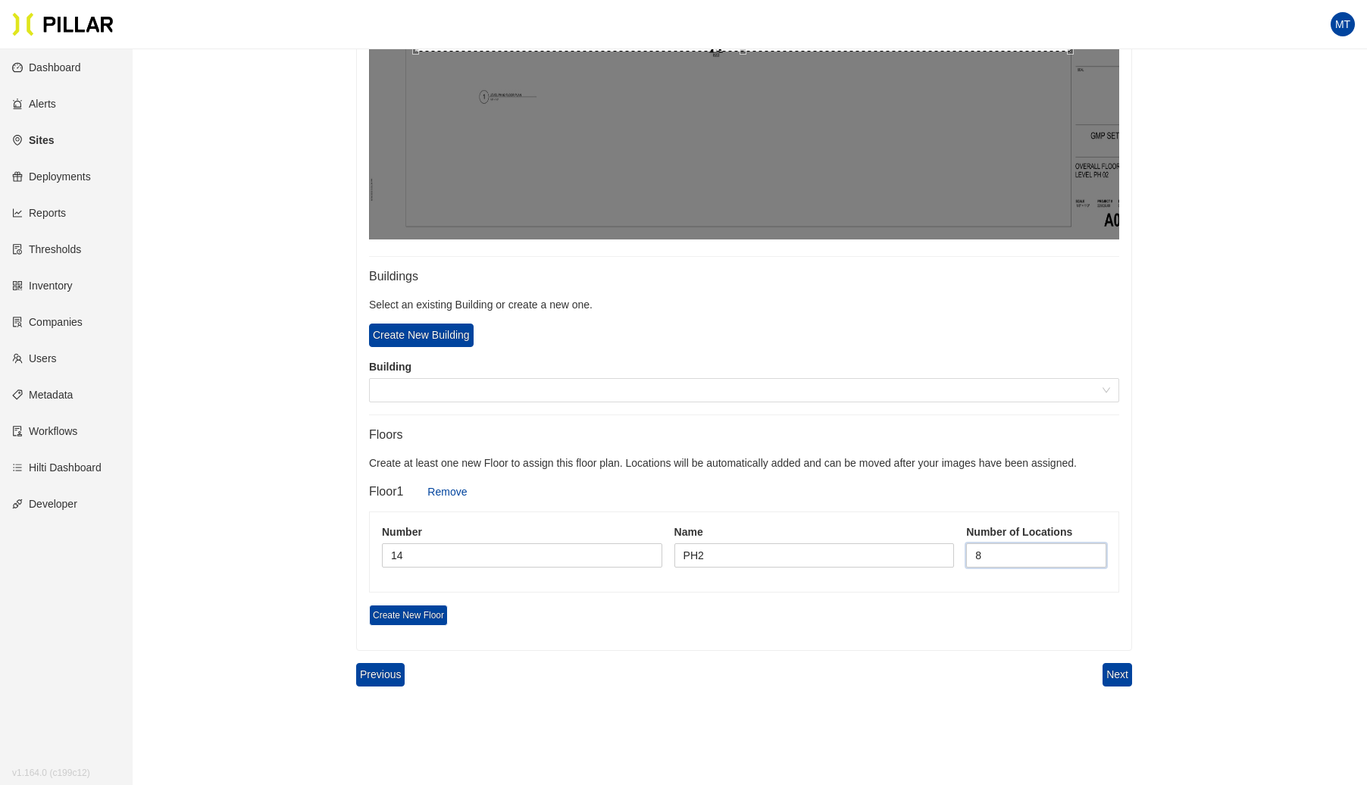
type input "8"
click at [1122, 670] on button "Next" at bounding box center [1118, 674] width 30 height 23
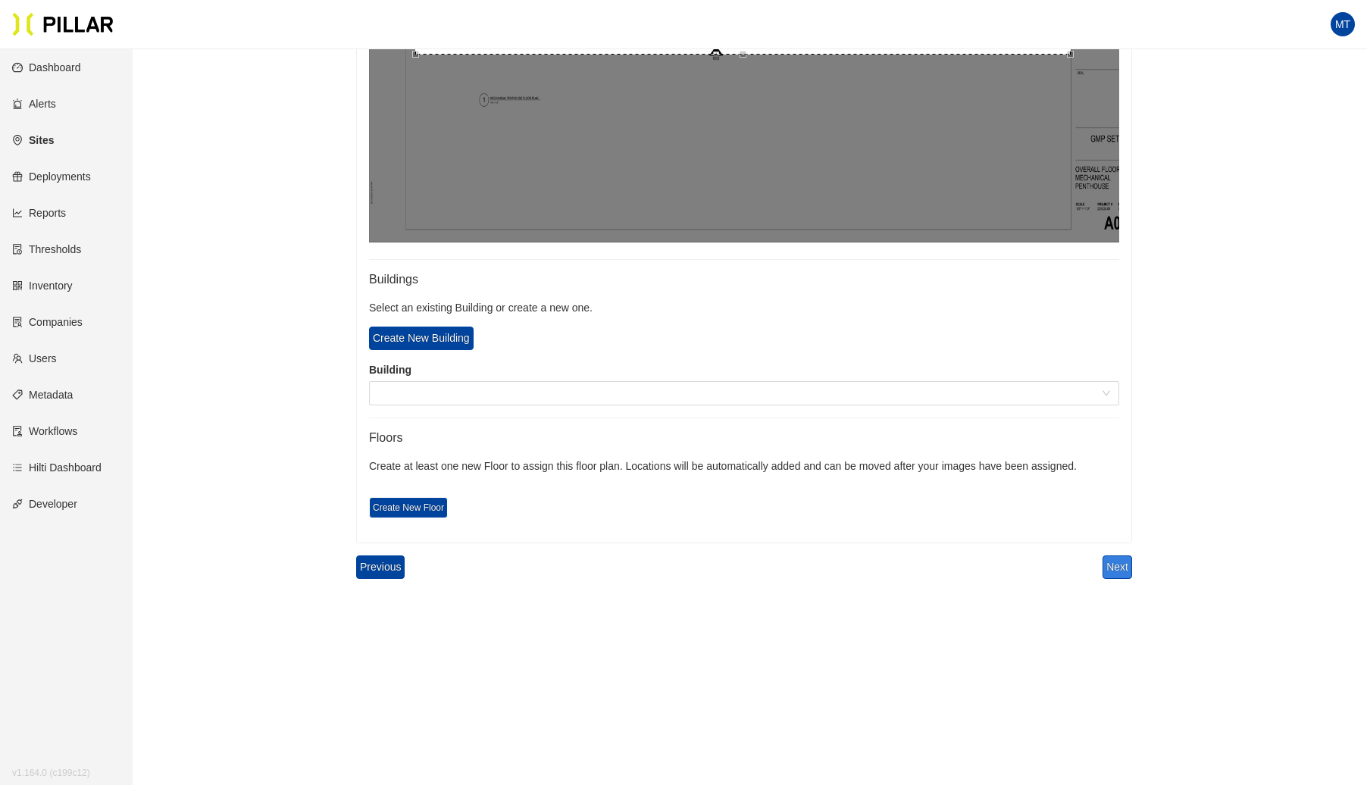
scroll to position [700, 0]
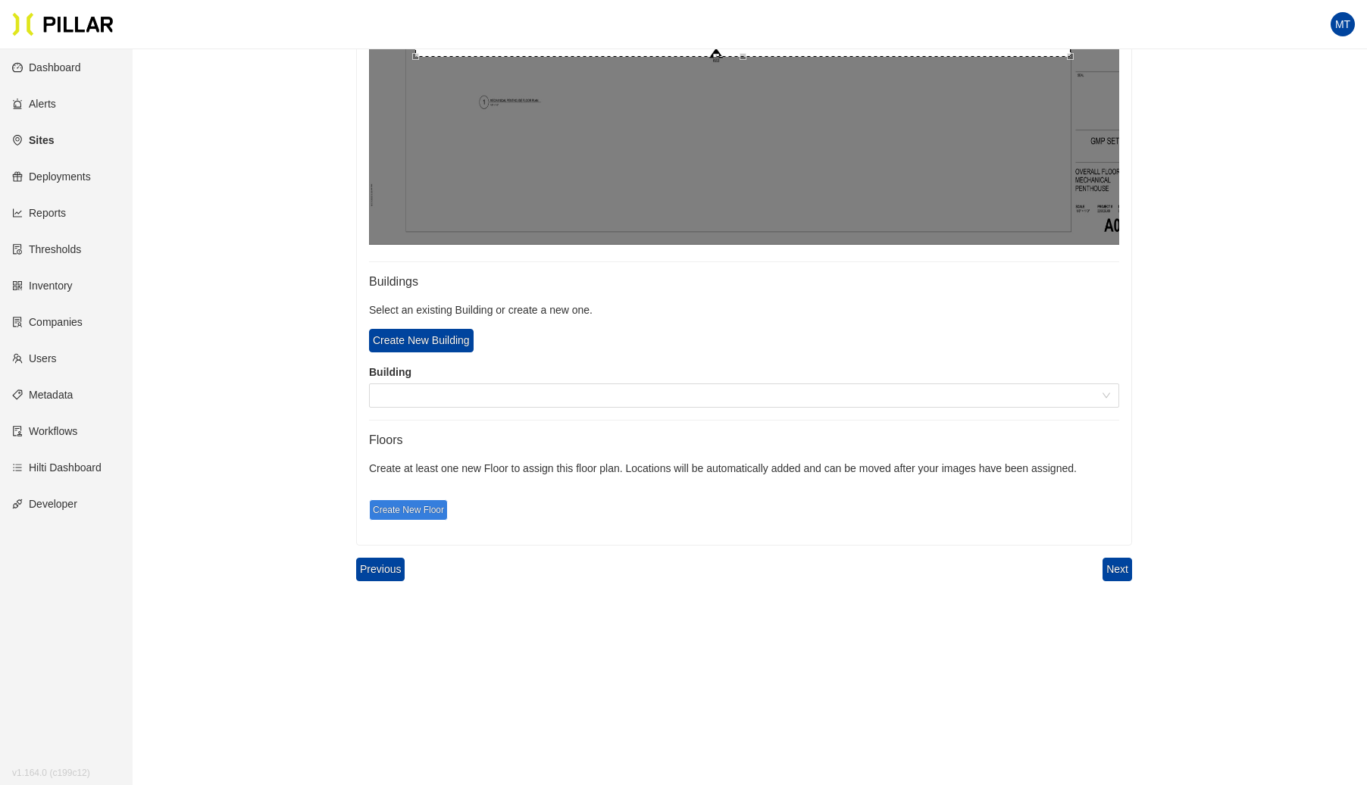
click at [412, 505] on span "Create New Floor" at bounding box center [408, 509] width 79 height 21
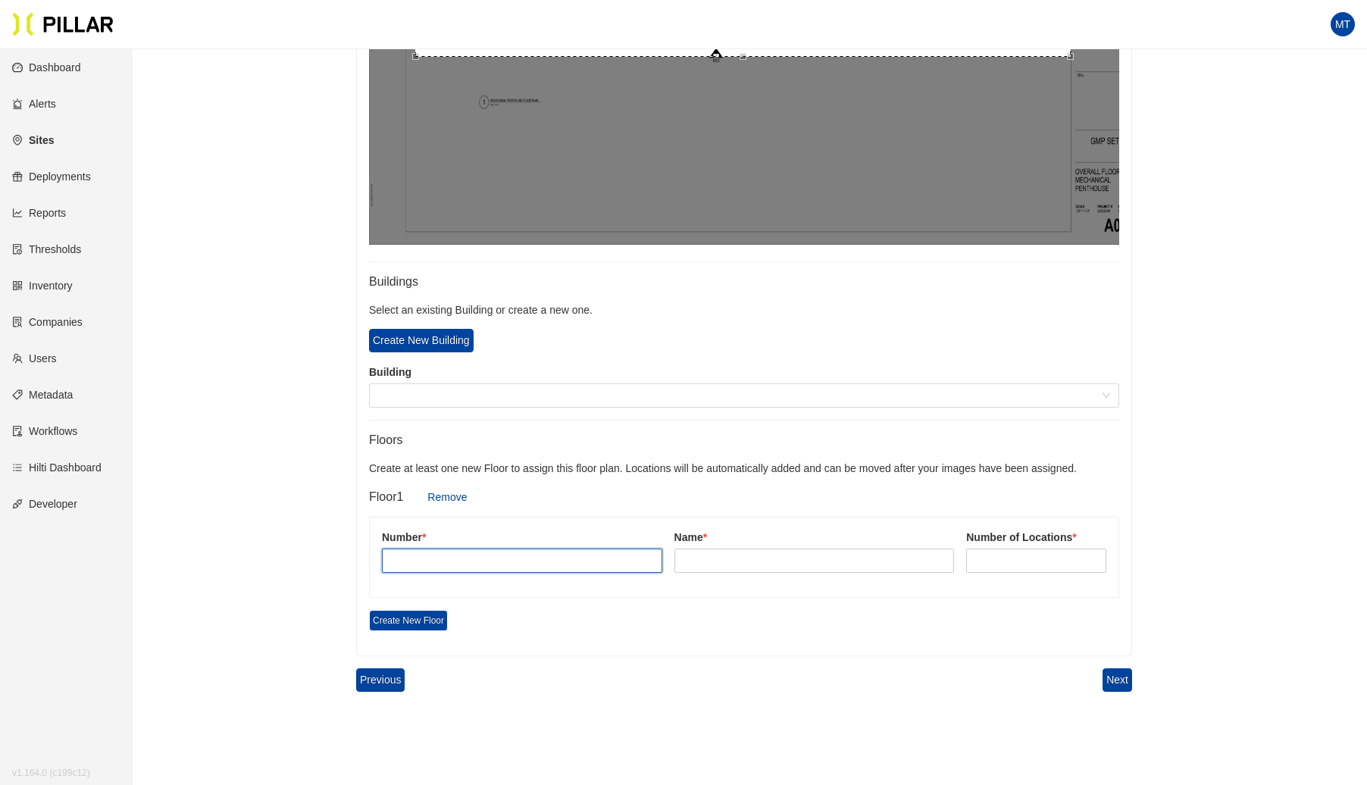
click at [430, 556] on input "text" at bounding box center [522, 561] width 280 height 24
type input "15"
click at [739, 565] on input "text" at bounding box center [815, 561] width 280 height 24
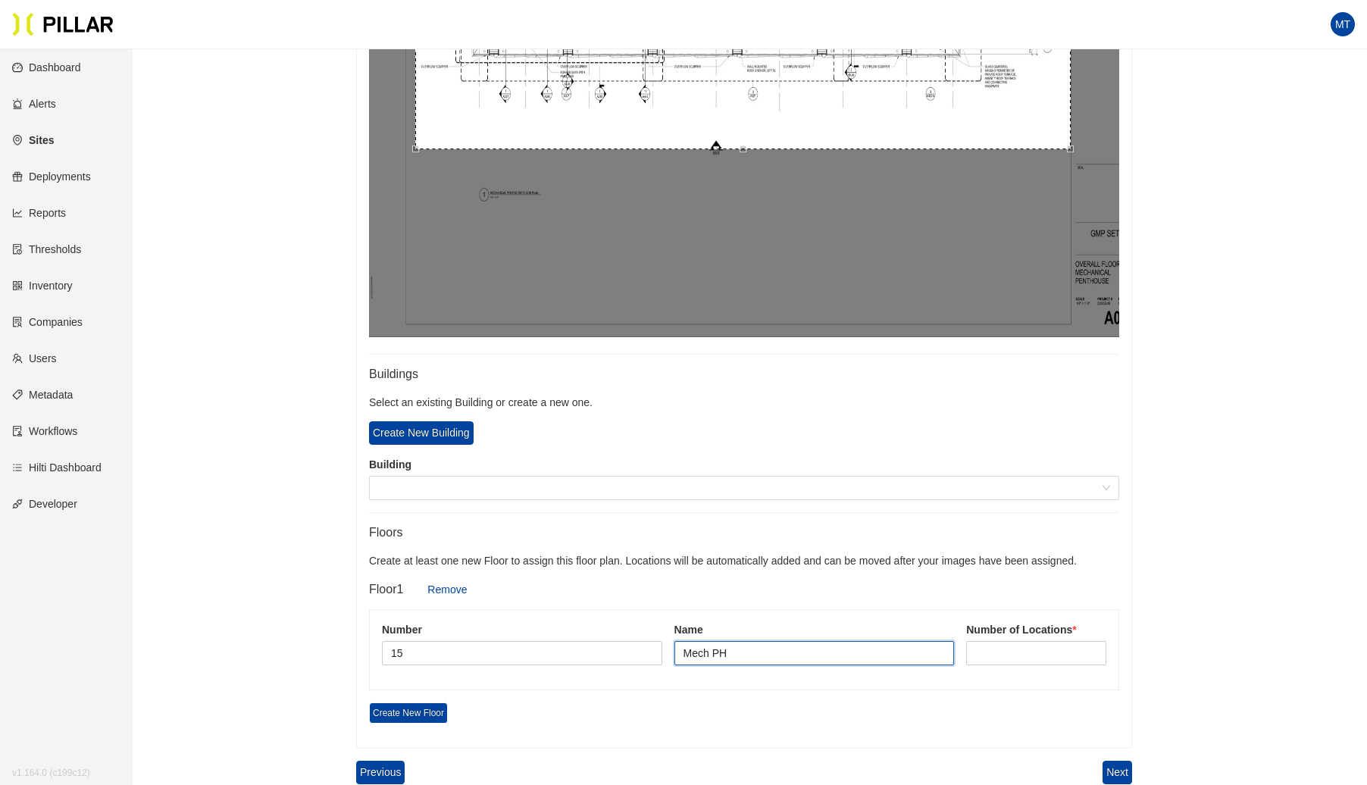
scroll to position [809, 0]
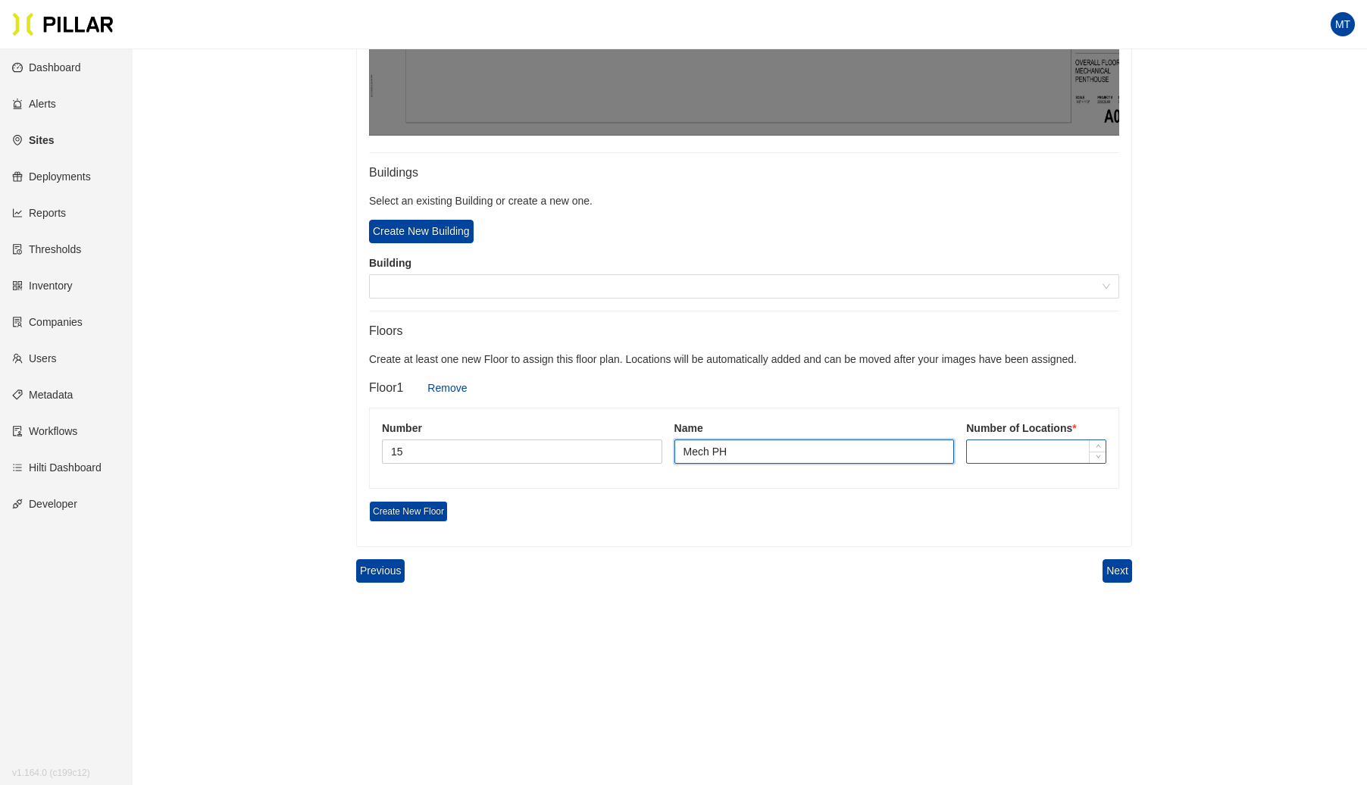
type input "Mech PH"
click at [1016, 446] on input at bounding box center [1036, 451] width 139 height 23
type input "6"
click at [1127, 566] on button "Next" at bounding box center [1118, 570] width 30 height 23
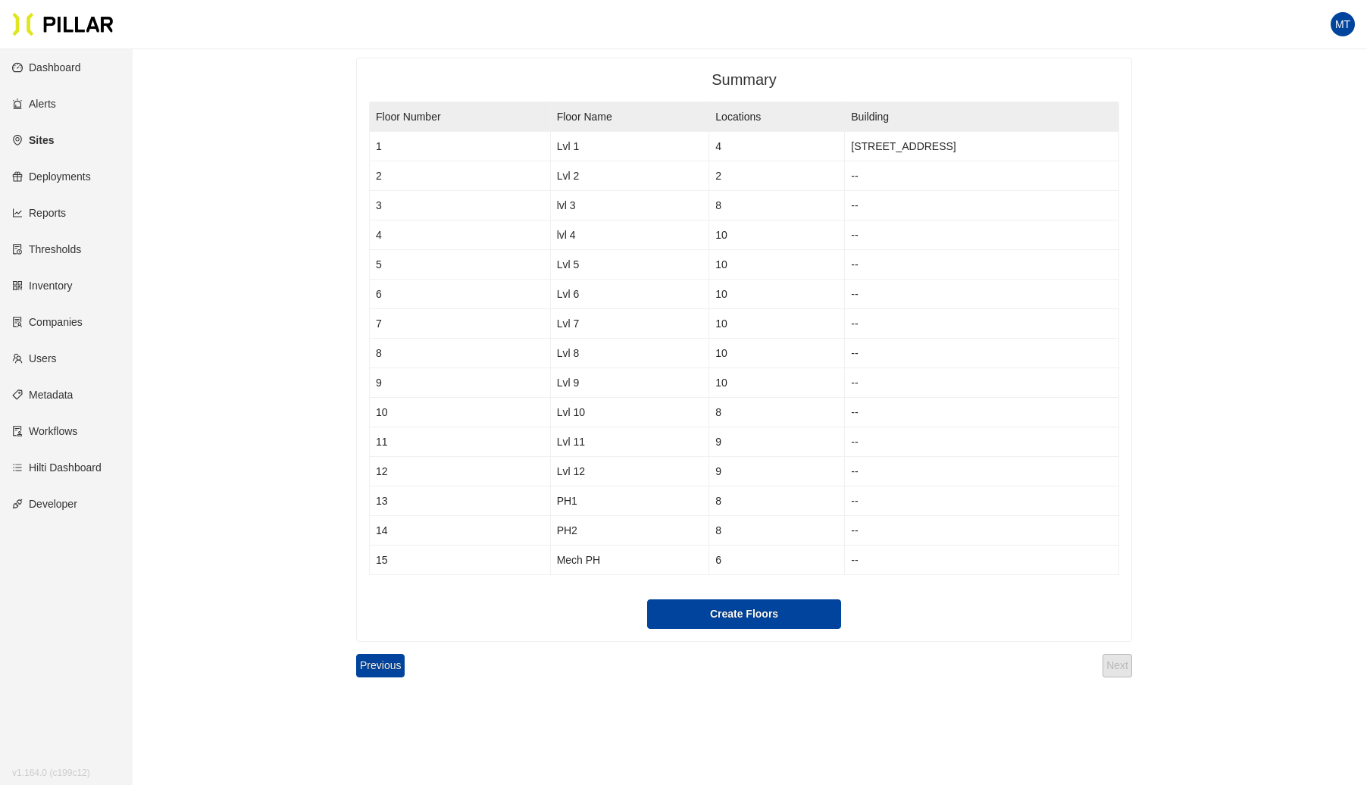
scroll to position [60, 0]
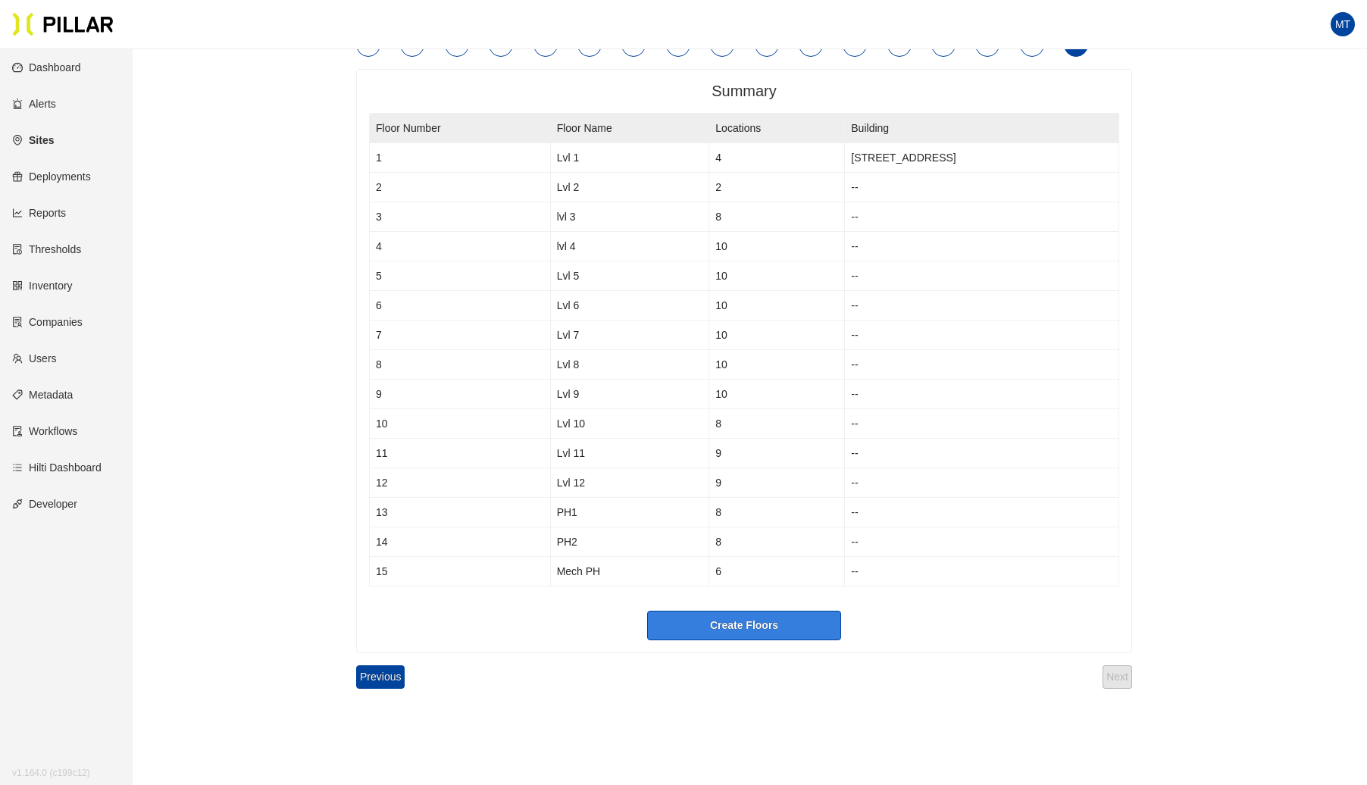
click at [744, 629] on button "Create Floors" at bounding box center [744, 626] width 194 height 30
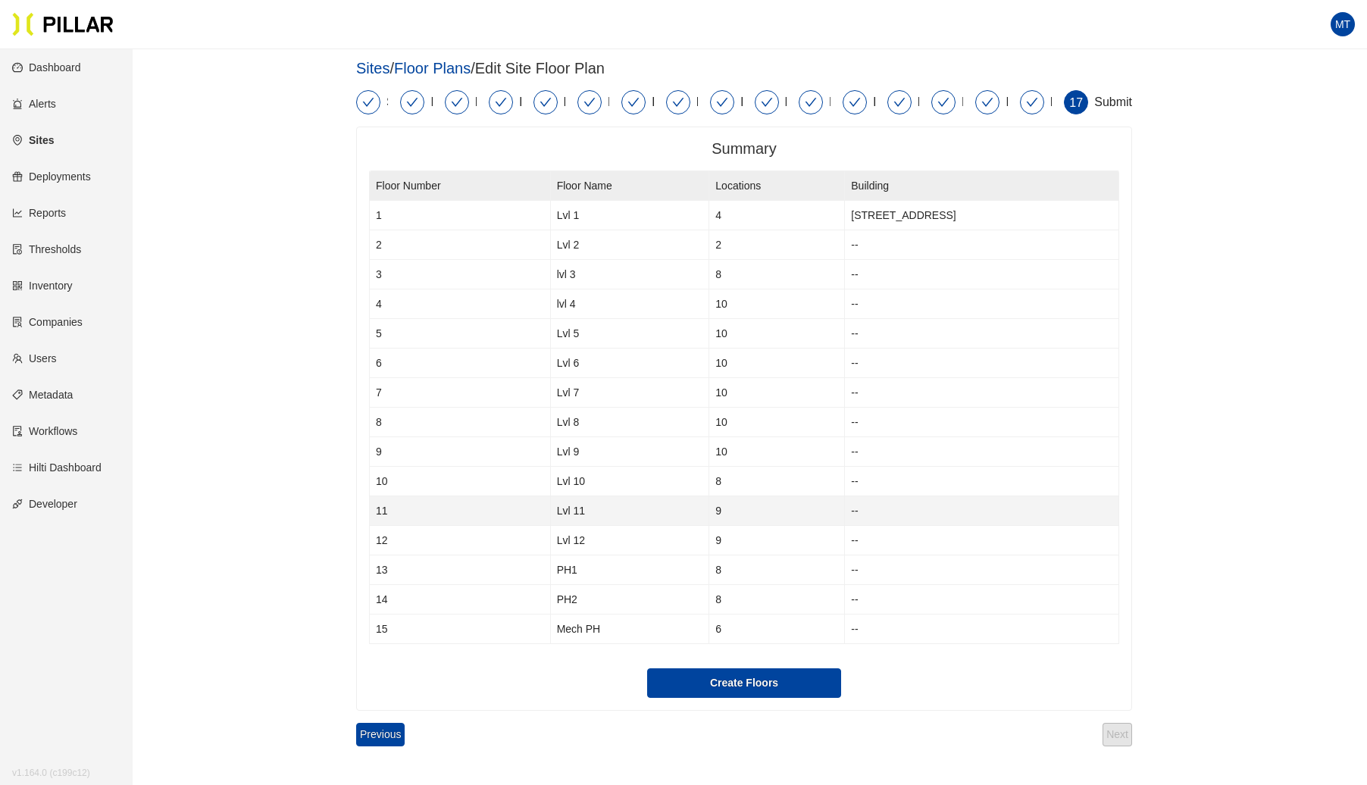
scroll to position [0, 0]
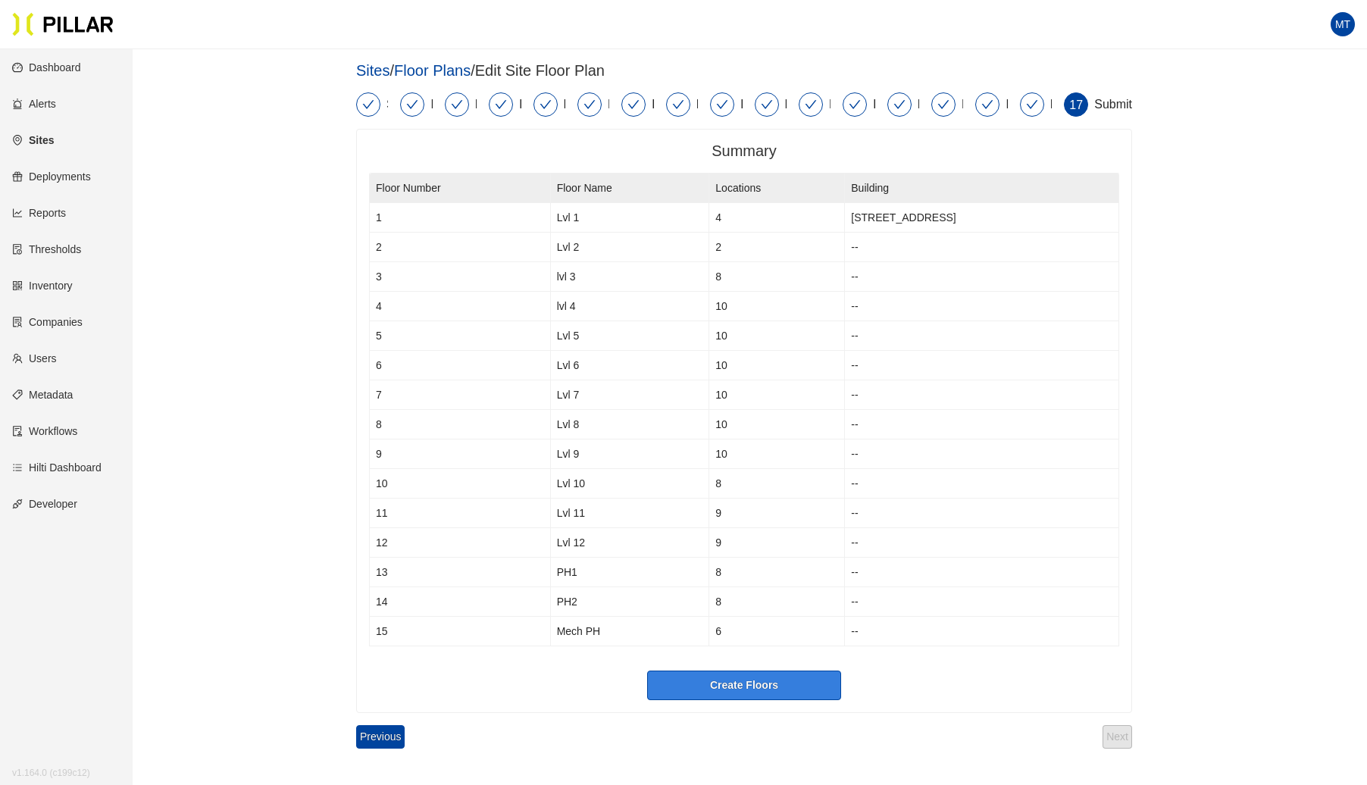
click at [773, 681] on button "Create Floors" at bounding box center [744, 686] width 194 height 30
click at [1094, 102] on div "17 Submit" at bounding box center [1098, 104] width 68 height 24
click at [1105, 102] on div "Submit" at bounding box center [1113, 104] width 38 height 24
click at [42, 139] on link "Sites" at bounding box center [33, 140] width 42 height 12
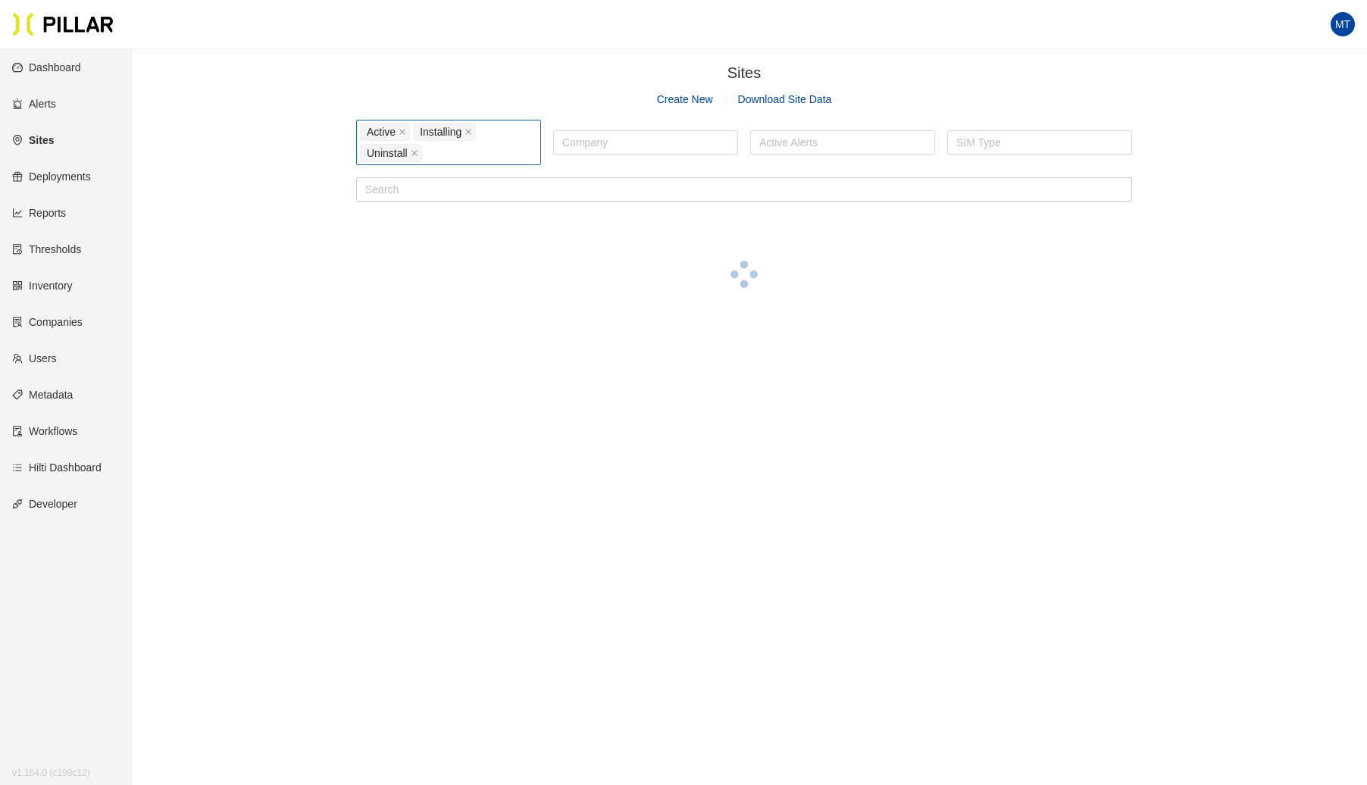
click at [477, 152] on div "Active Installing Uninstall" at bounding box center [448, 142] width 177 height 42
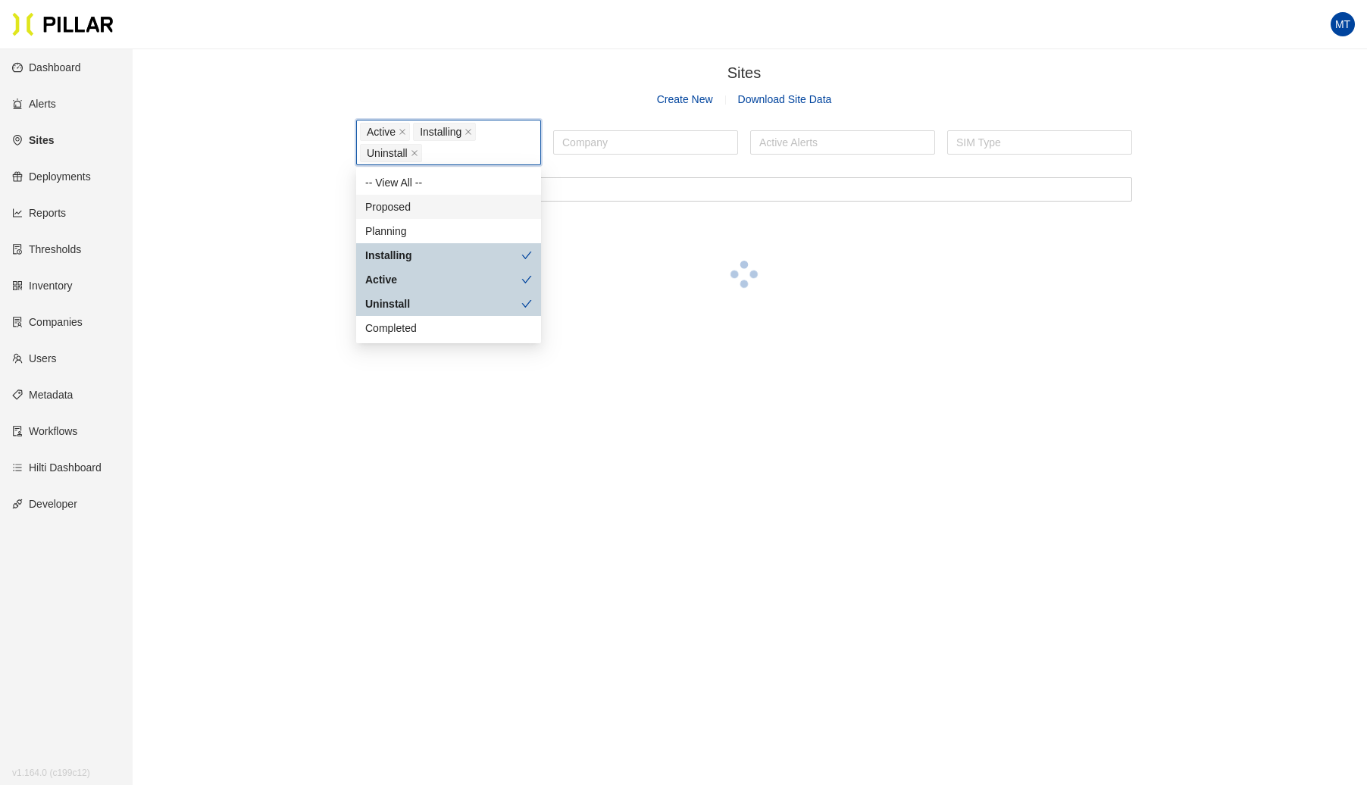
click at [418, 207] on div "Proposed" at bounding box center [448, 207] width 167 height 17
click at [421, 226] on div "Planning" at bounding box center [448, 231] width 167 height 17
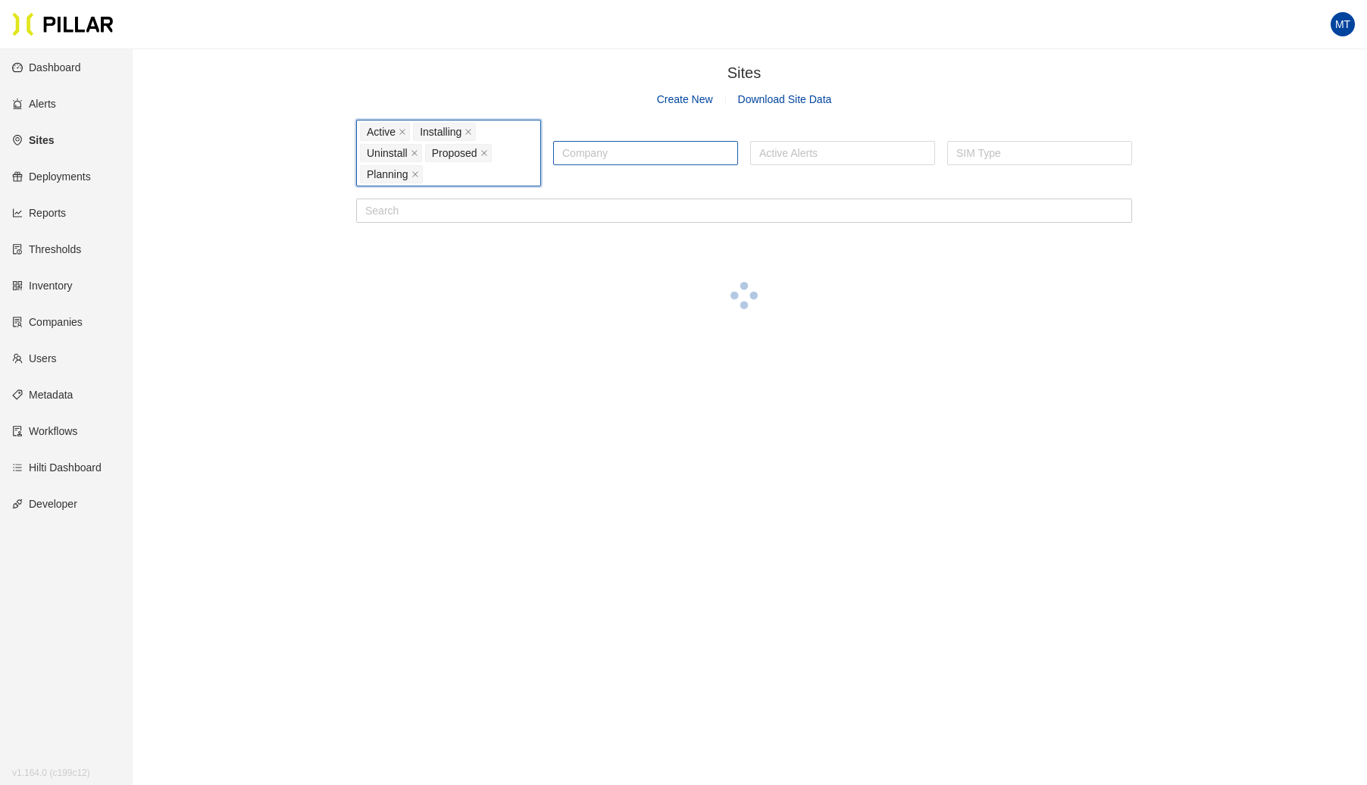
click at [581, 149] on div at bounding box center [645, 152] width 177 height 21
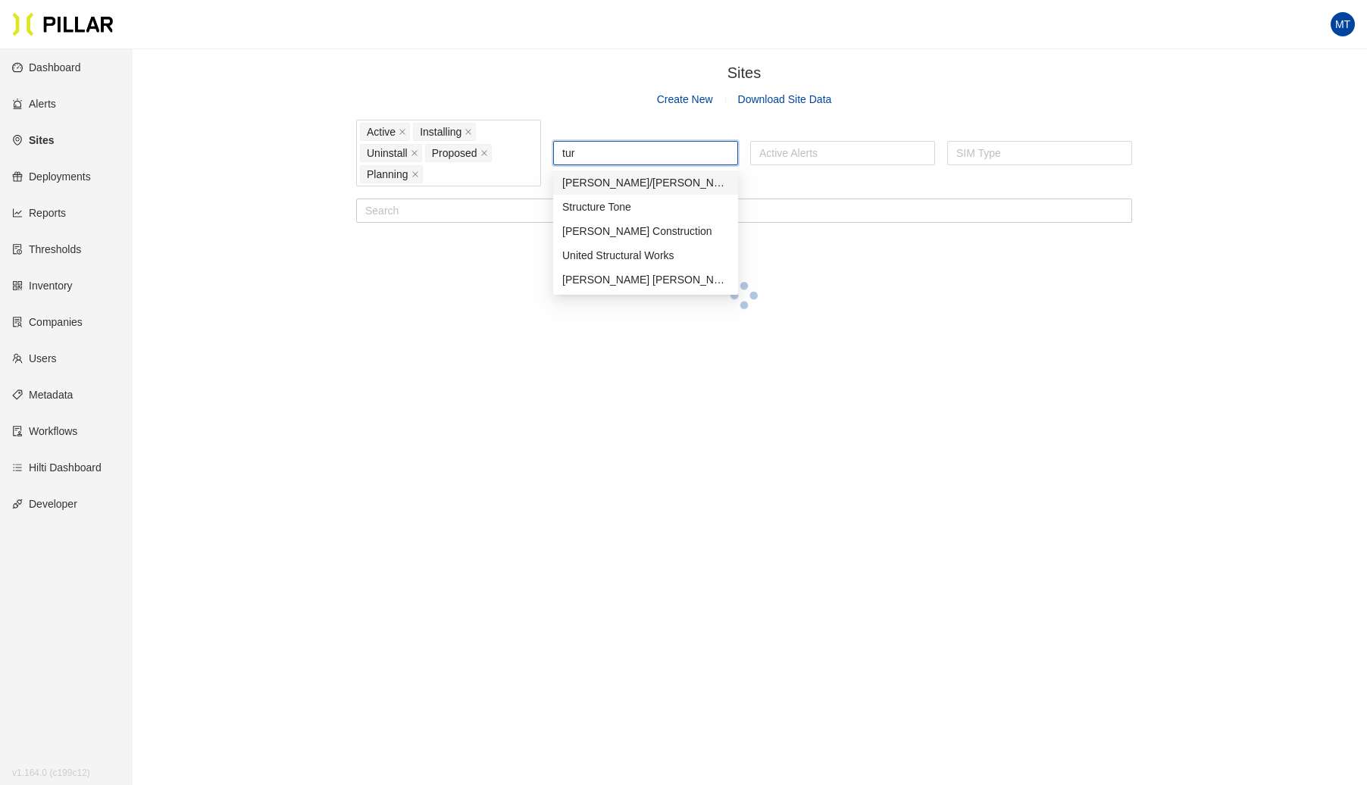
type input "turn"
click at [579, 199] on div "[PERSON_NAME] Construction" at bounding box center [645, 207] width 167 height 17
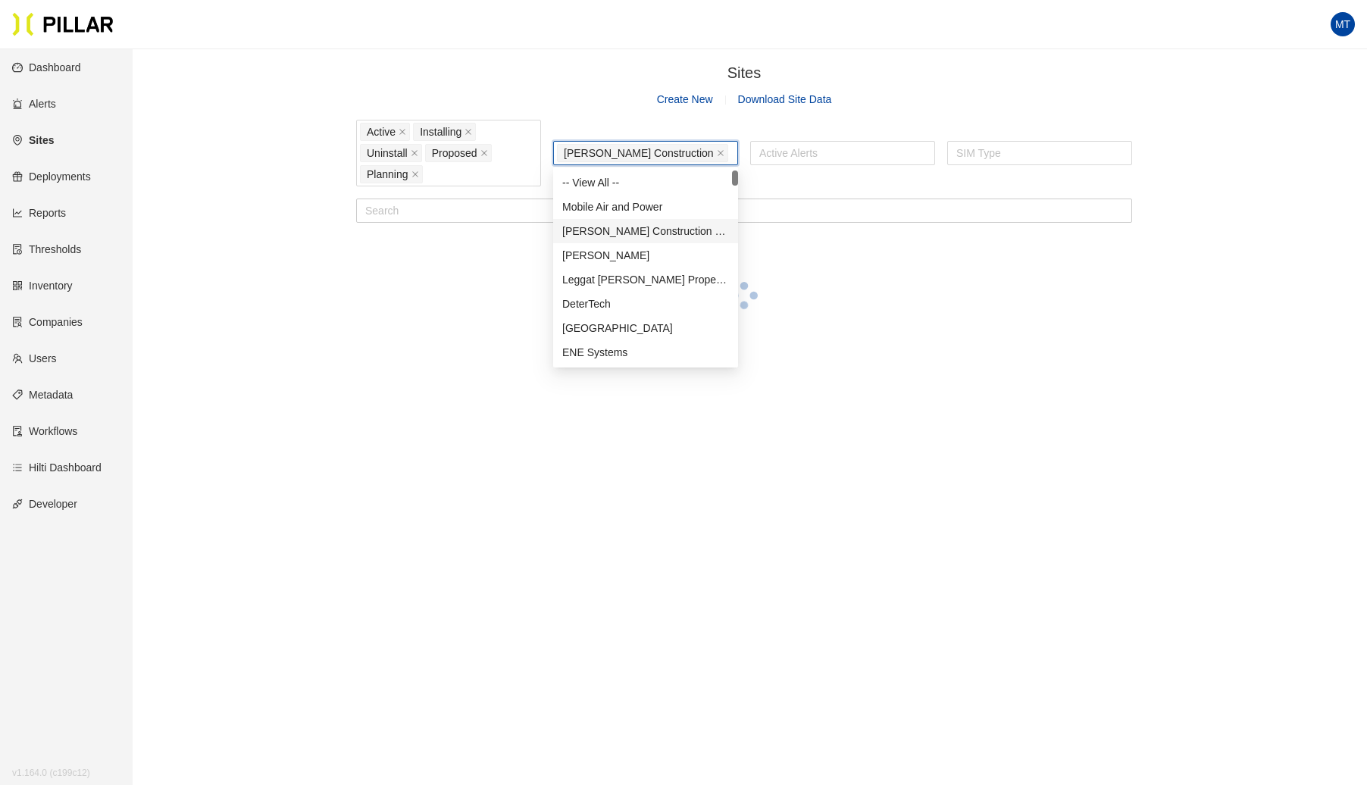
click at [269, 179] on div "Sites / Create New Download Site Data Active Installing Uninstall Proposed Plan…" at bounding box center [744, 210] width 1149 height 299
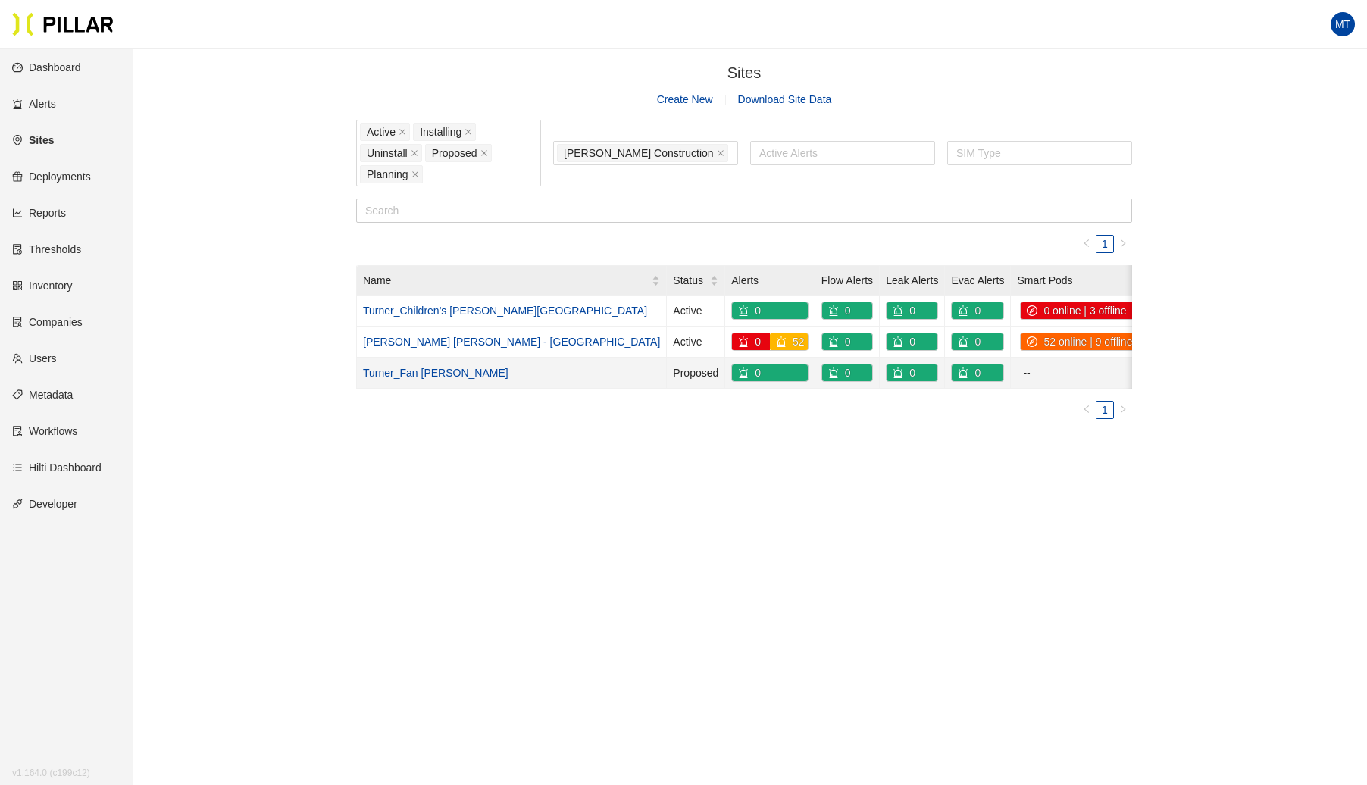
click at [409, 371] on link "Turner_Fan [PERSON_NAME]" at bounding box center [436, 373] width 146 height 12
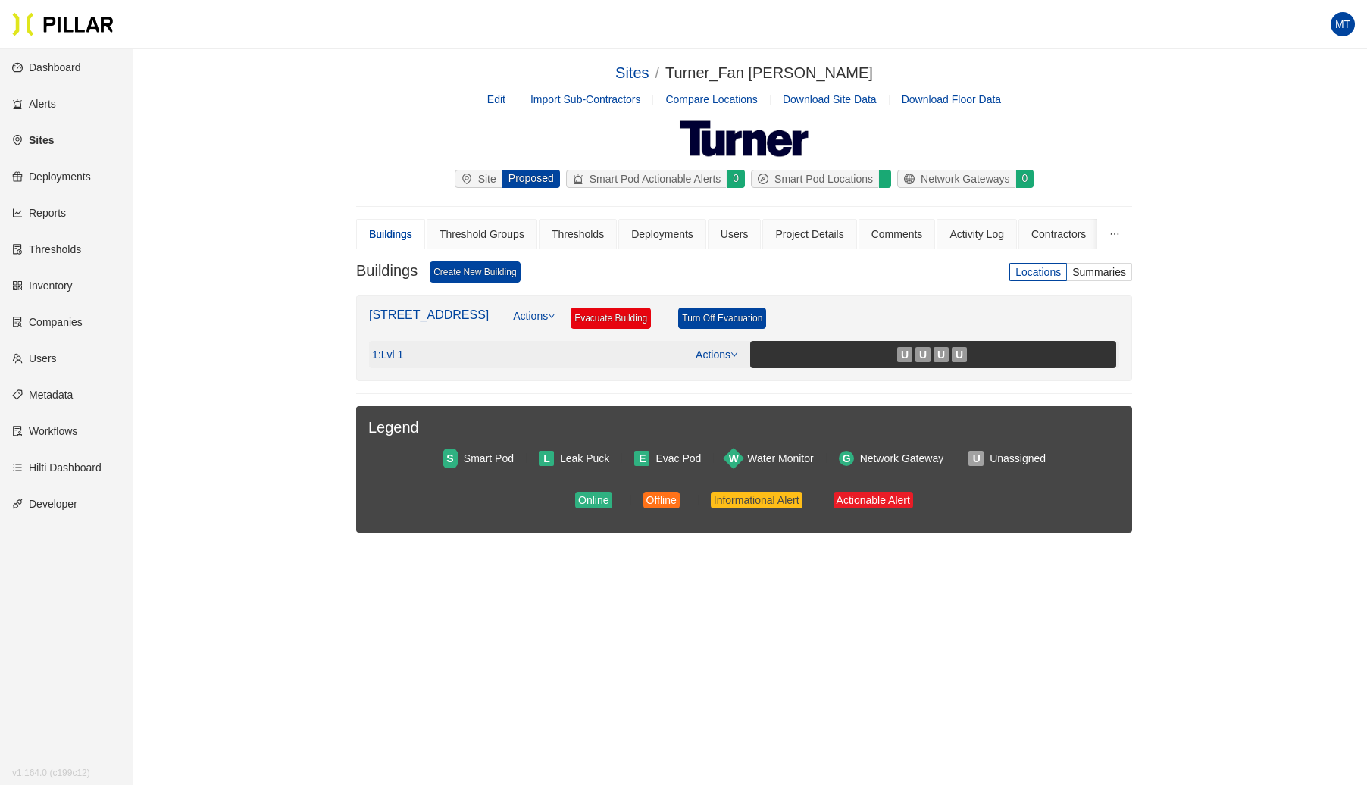
click at [733, 351] on icon "down" at bounding box center [735, 355] width 8 height 8
click at [714, 427] on span "Delete" at bounding box center [749, 424] width 95 height 17
click at [730, 350] on link "Actions" at bounding box center [717, 355] width 42 height 12
click at [722, 384] on link "View/Edit Floor Plan" at bounding box center [749, 376] width 95 height 17
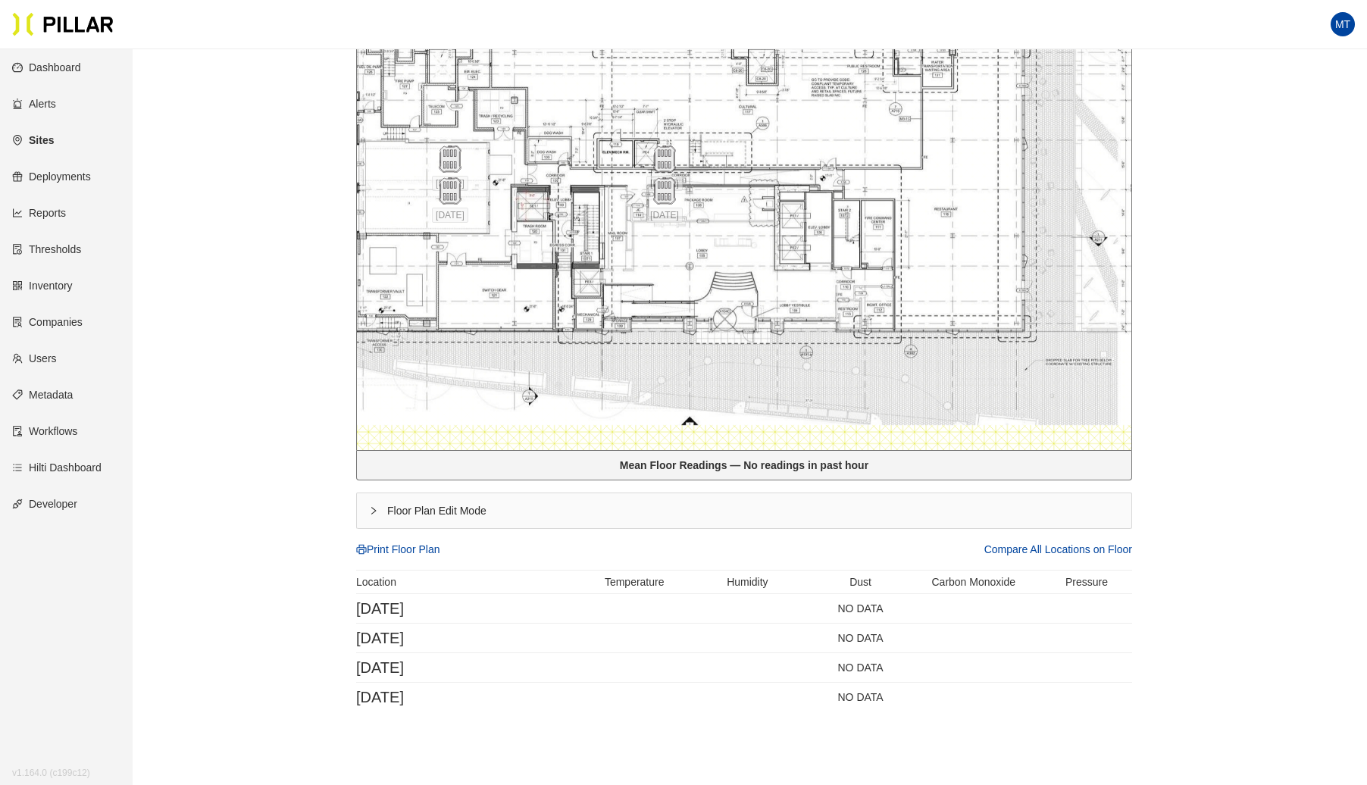
scroll to position [567, 0]
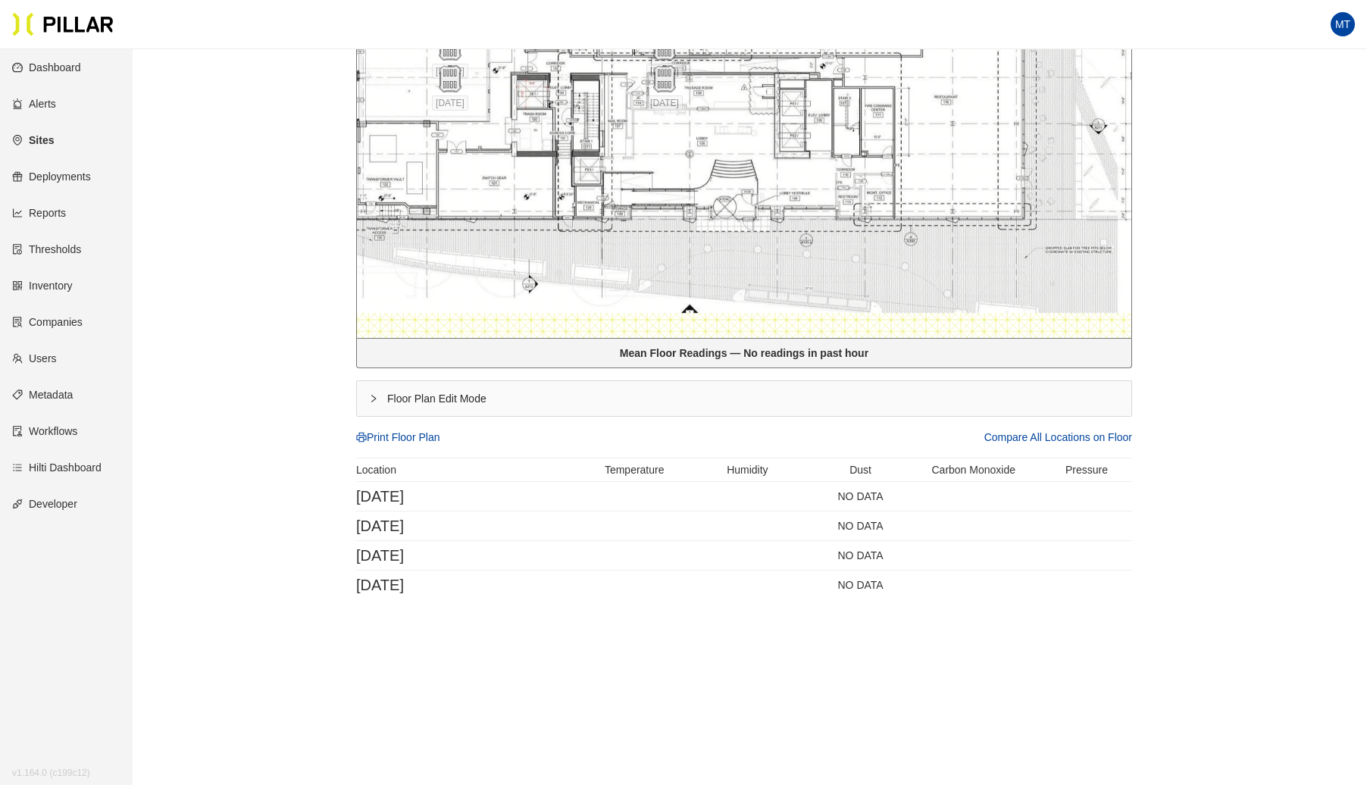
click at [375, 396] on icon "right" at bounding box center [373, 398] width 9 height 9
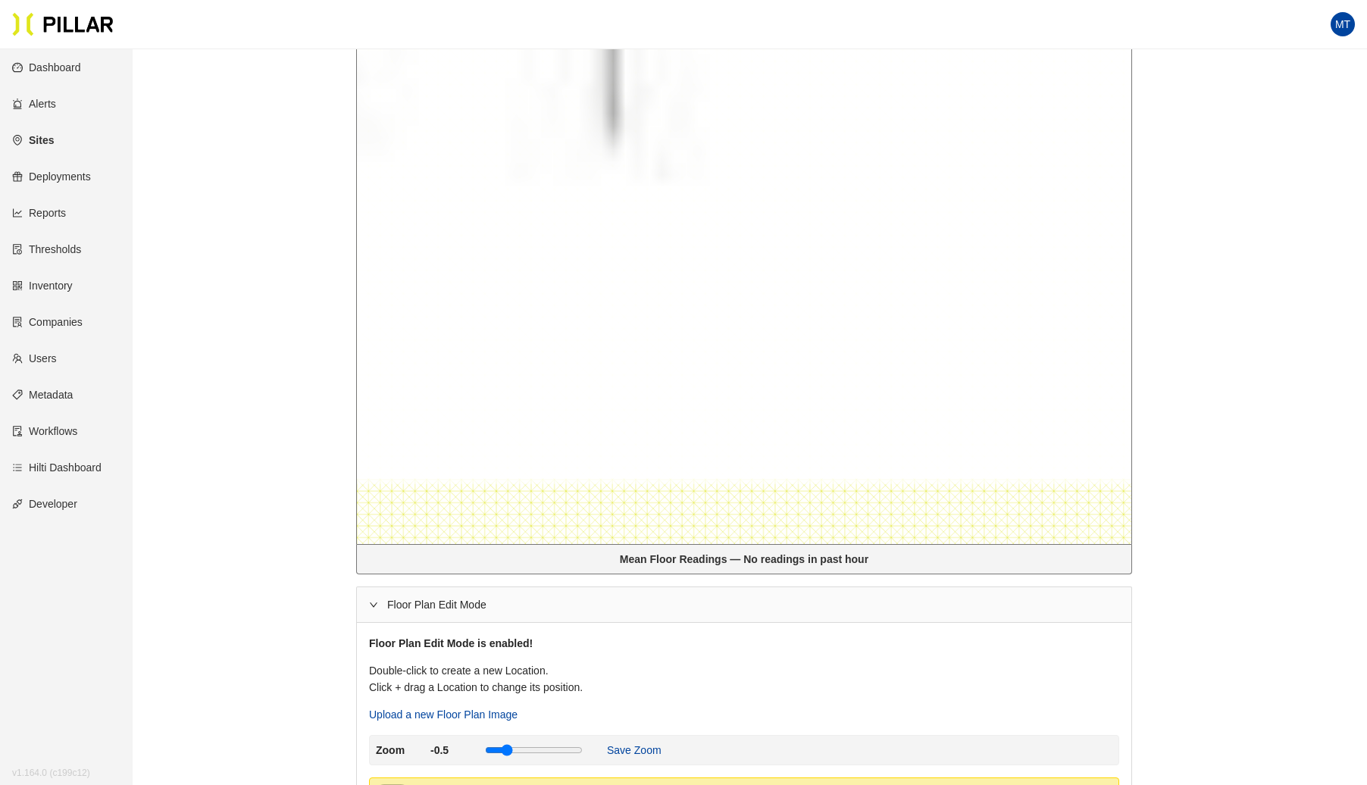
scroll to position [293, 0]
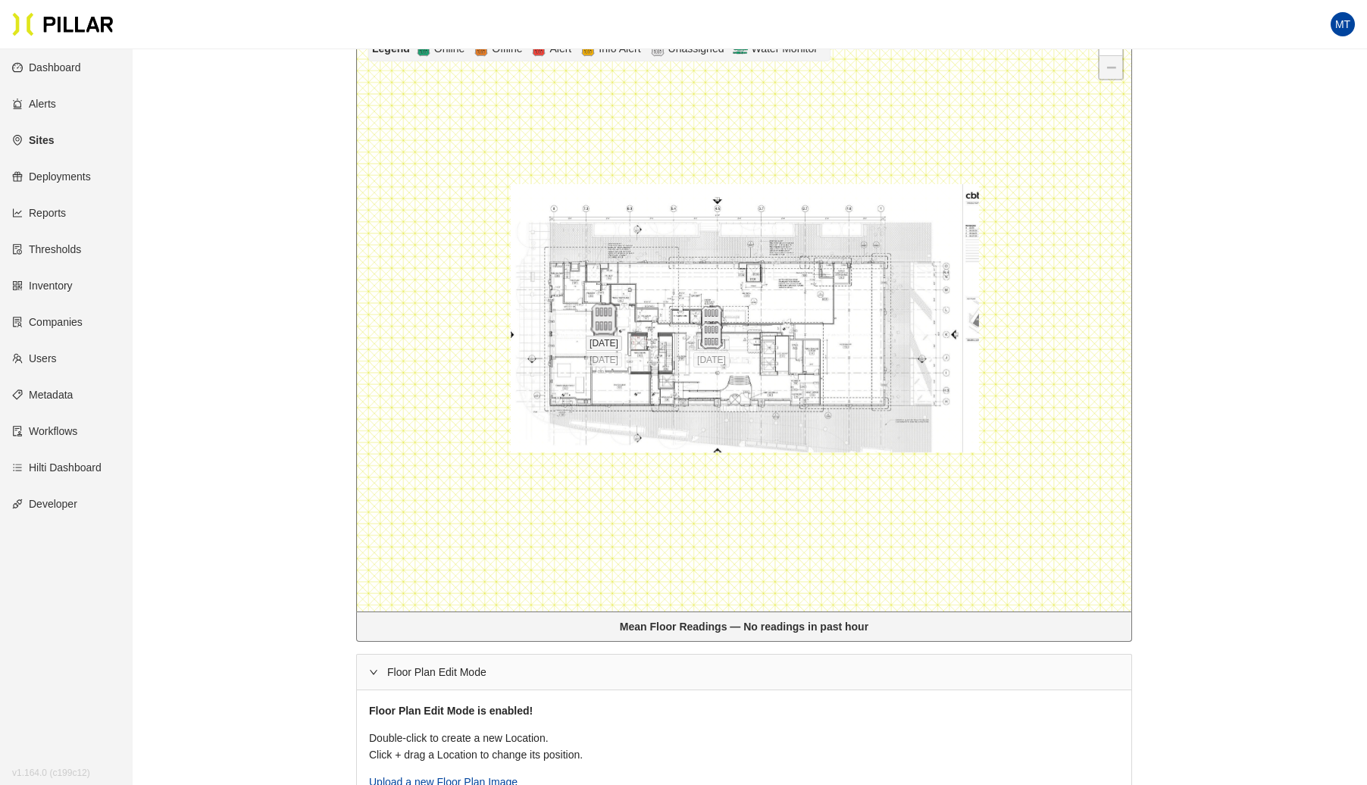
click at [599, 310] on img at bounding box center [603, 319] width 33 height 33
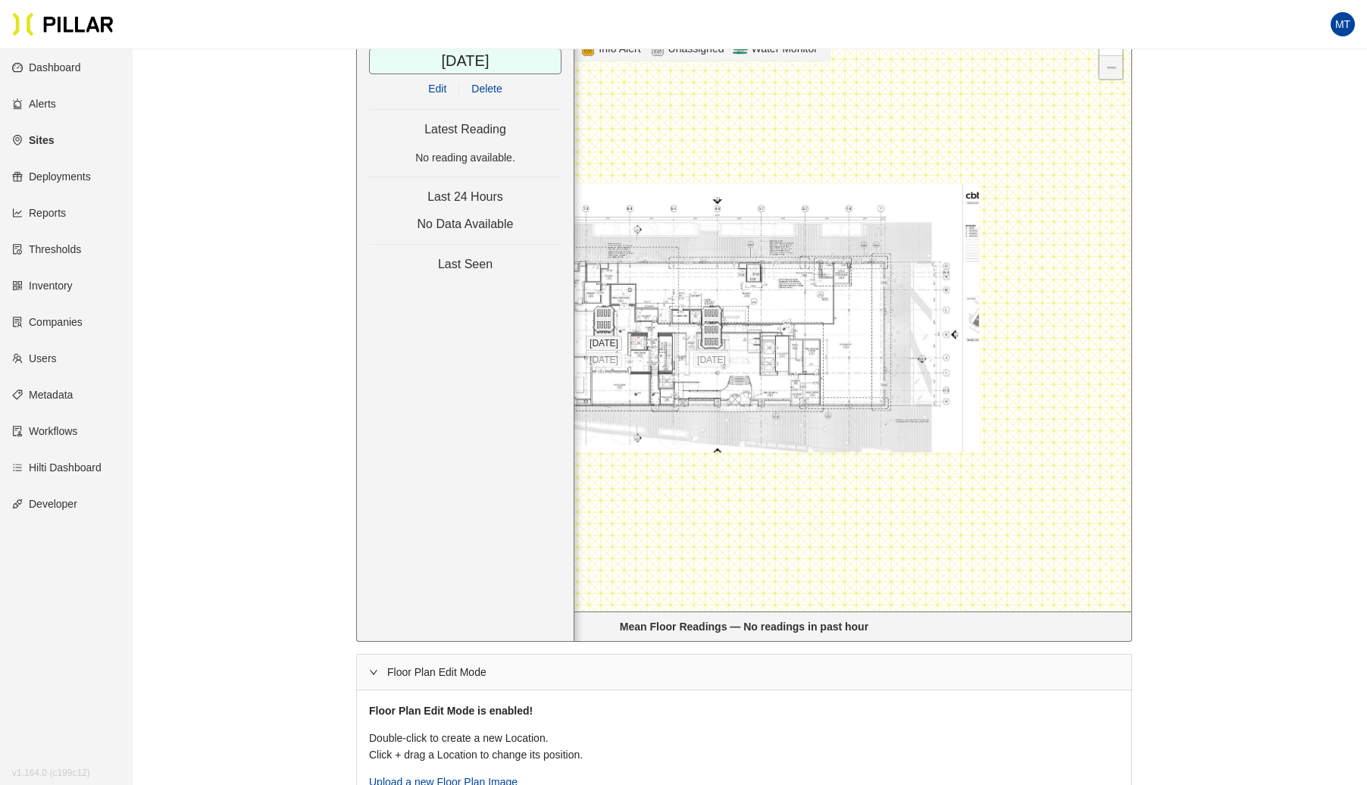
click at [488, 89] on span "Delete" at bounding box center [486, 88] width 30 height 17
click at [609, 336] on img at bounding box center [603, 336] width 33 height 33
click at [497, 88] on span "Delete" at bounding box center [486, 88] width 30 height 17
click at [715, 323] on img at bounding box center [711, 319] width 33 height 33
click at [483, 80] on span "Delete" at bounding box center [486, 88] width 30 height 17
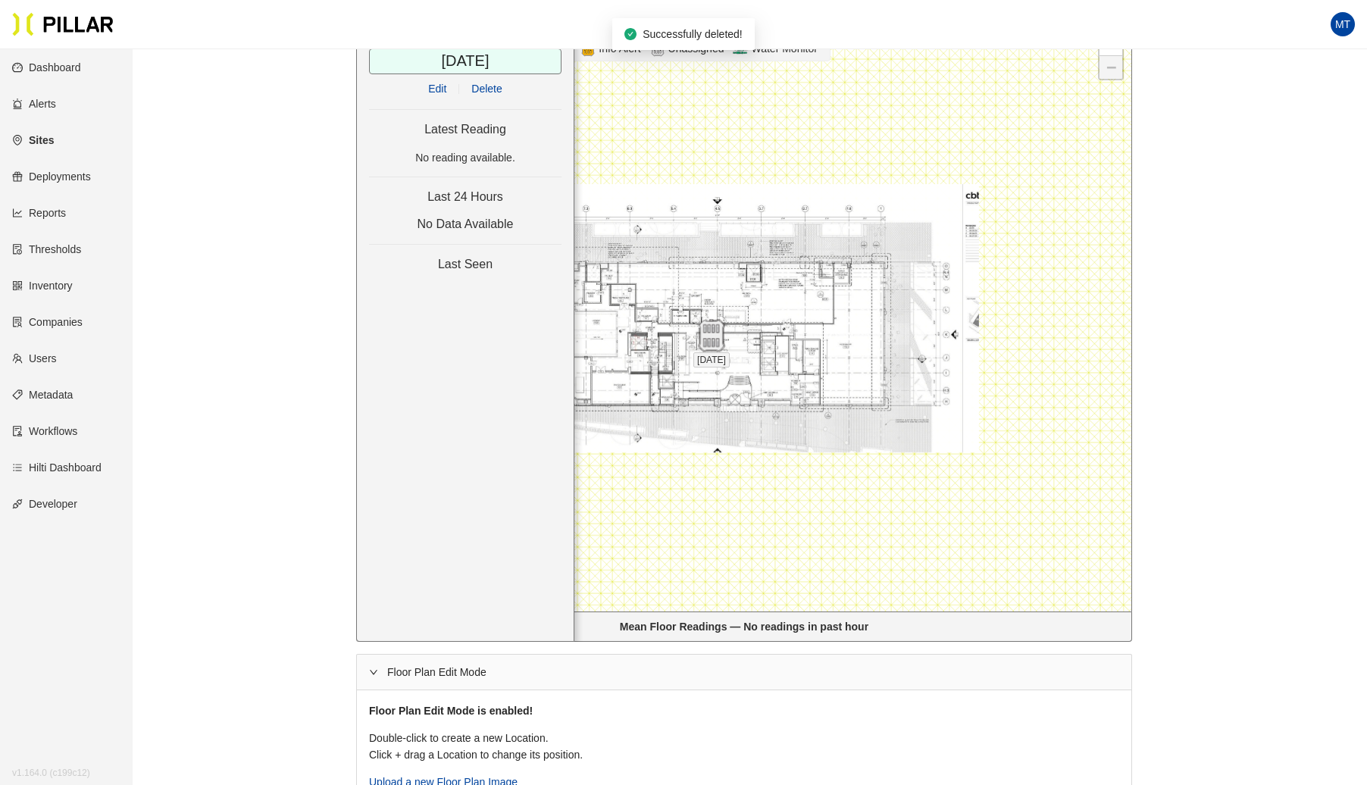
click at [712, 337] on img at bounding box center [711, 336] width 33 height 33
click at [492, 80] on span "Delete" at bounding box center [486, 88] width 30 height 17
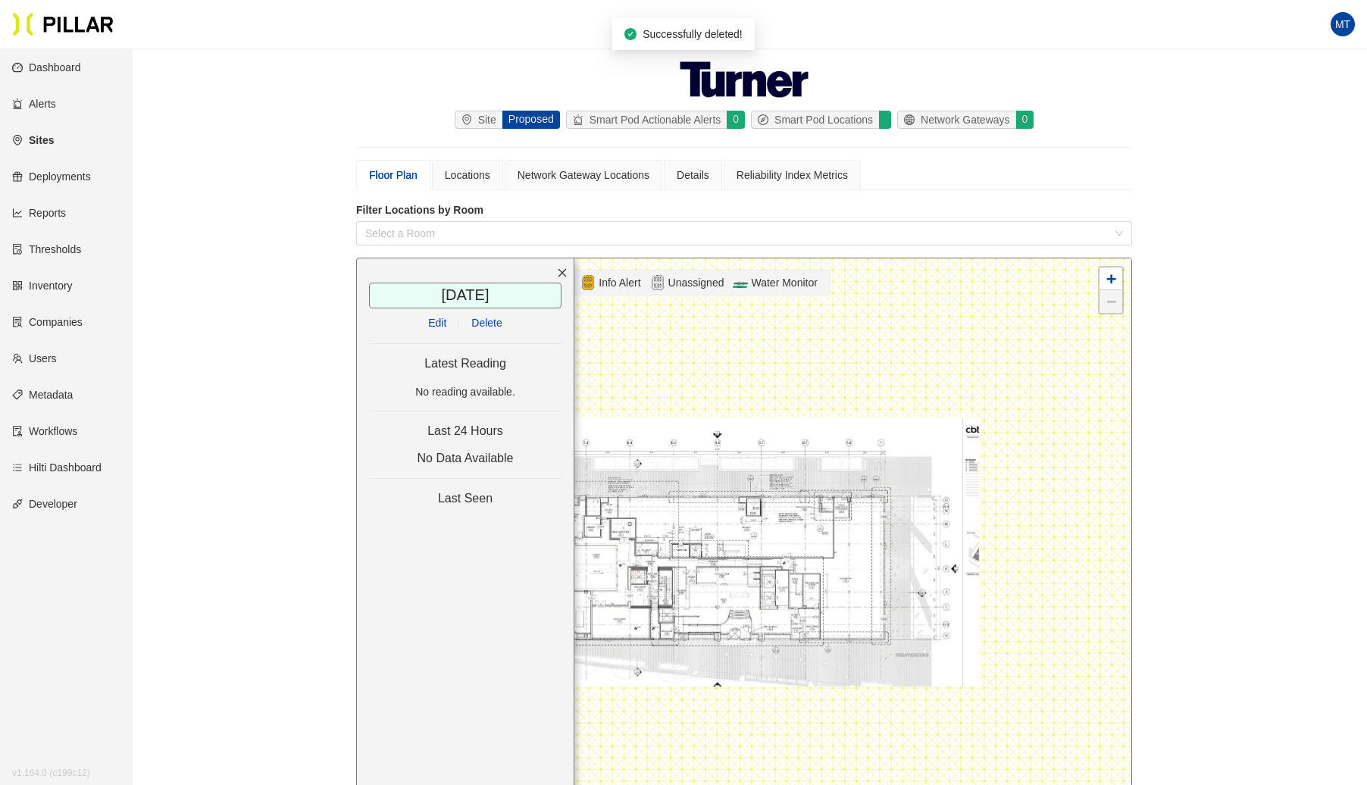
scroll to position [0, 0]
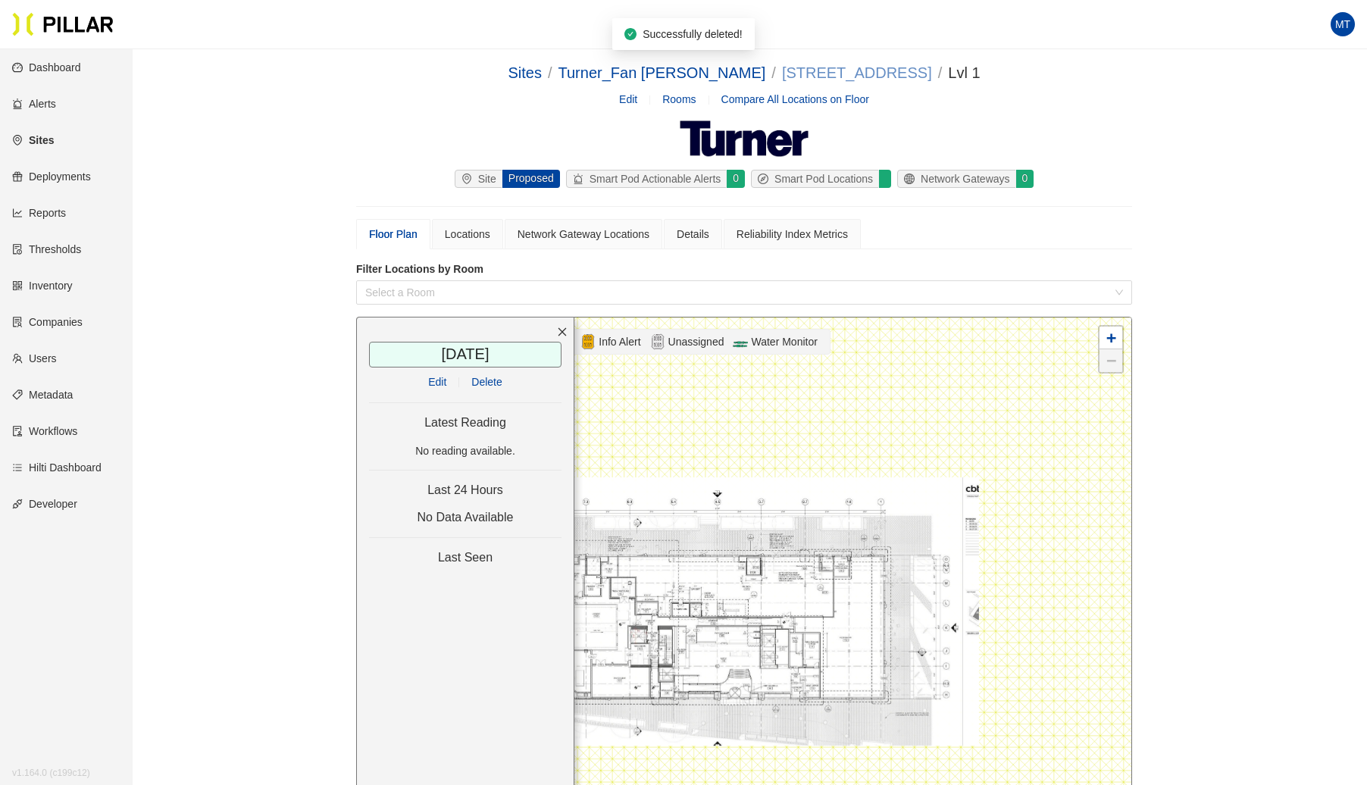
click at [785, 66] on link "[STREET_ADDRESS]" at bounding box center [857, 72] width 150 height 17
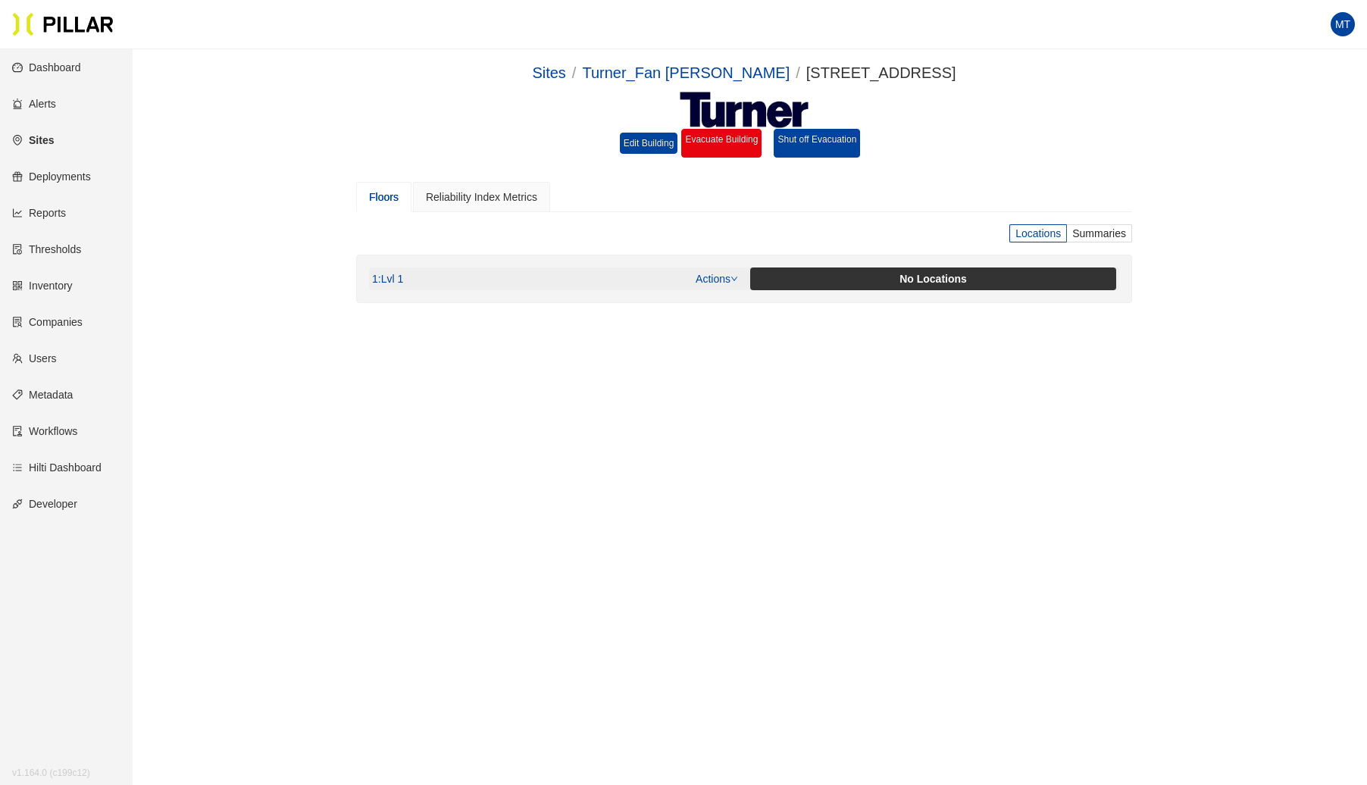
click at [724, 276] on link "Actions" at bounding box center [717, 279] width 42 height 12
click at [723, 341] on li "Delete" at bounding box center [750, 350] width 114 height 24
click at [685, 77] on link "Turner_Fan [PERSON_NAME]" at bounding box center [686, 72] width 208 height 17
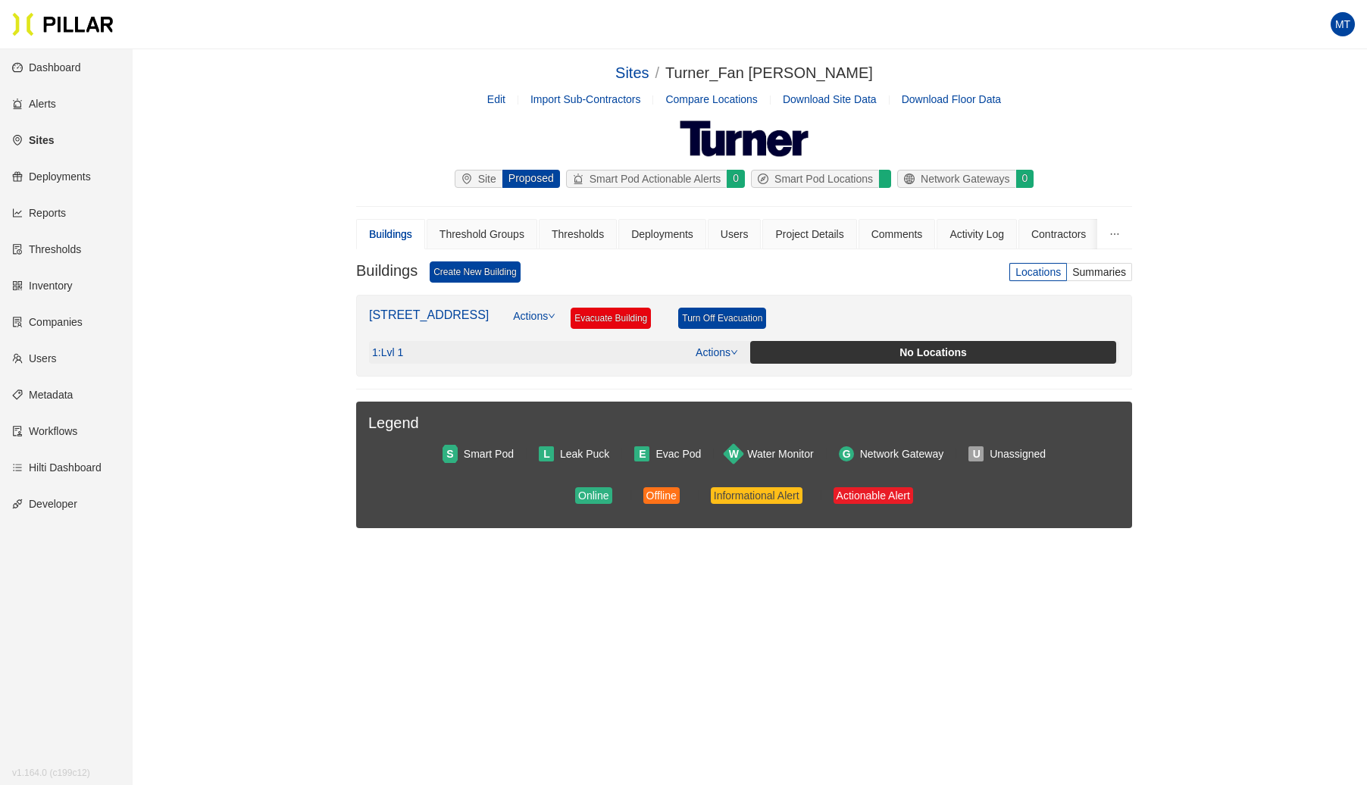
click at [729, 341] on div "1 : Lvl 1 Actions No Locations" at bounding box center [744, 352] width 744 height 23
click at [731, 349] on icon "down" at bounding box center [735, 353] width 8 height 8
click at [722, 420] on span "Delete" at bounding box center [749, 422] width 95 height 17
click at [587, 228] on div "Thresholds" at bounding box center [578, 234] width 52 height 17
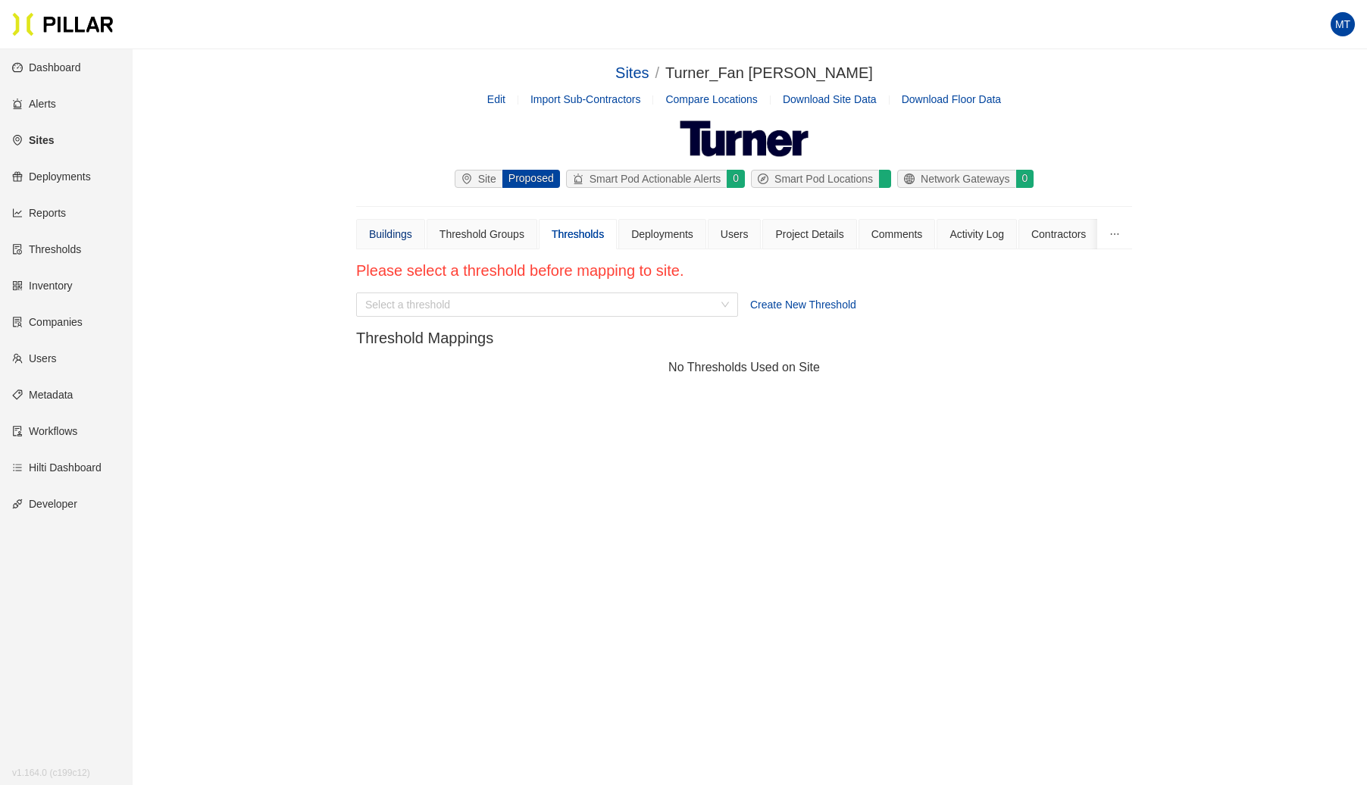
click at [402, 229] on div "Buildings" at bounding box center [390, 234] width 43 height 17
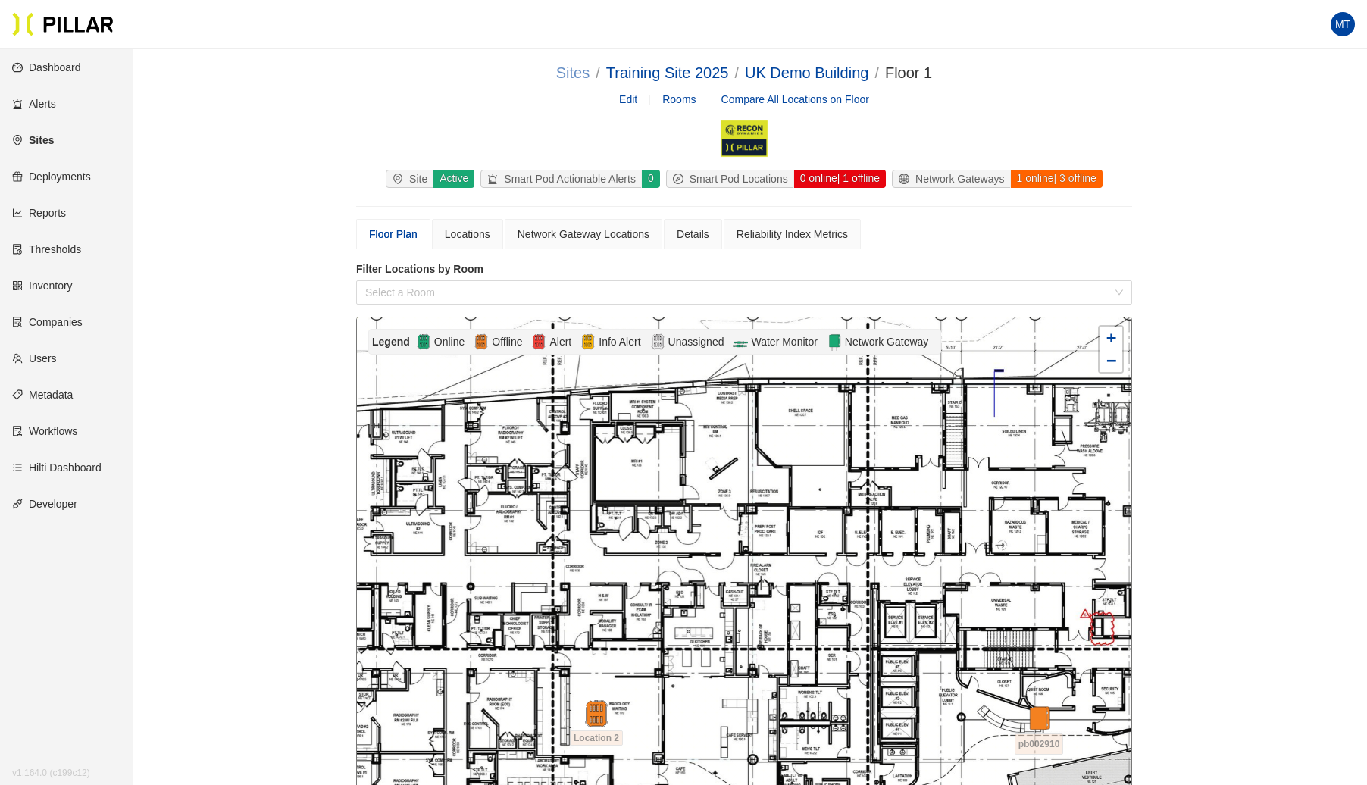
click at [571, 70] on link "Sites" at bounding box center [572, 72] width 33 height 17
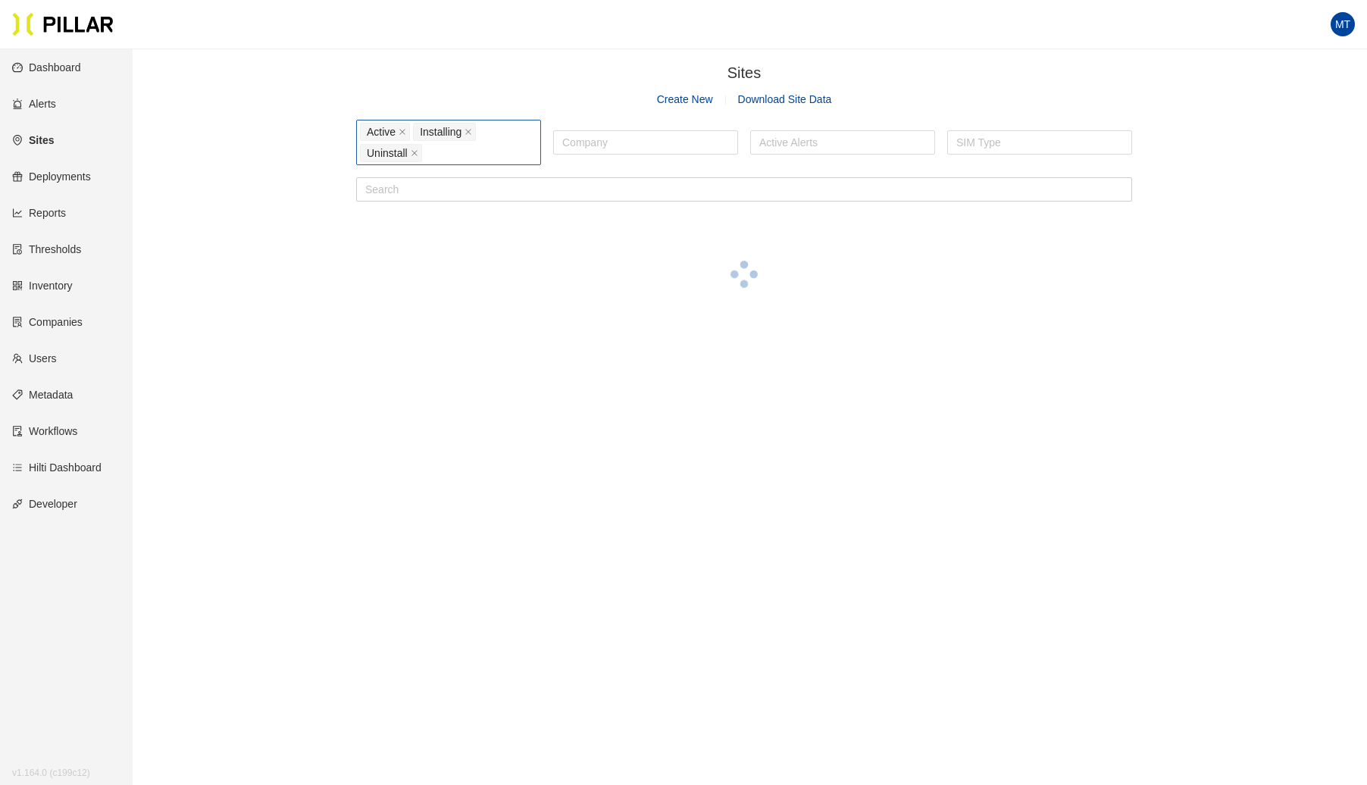
click at [491, 150] on div "Active Installing Uninstall" at bounding box center [448, 142] width 177 height 42
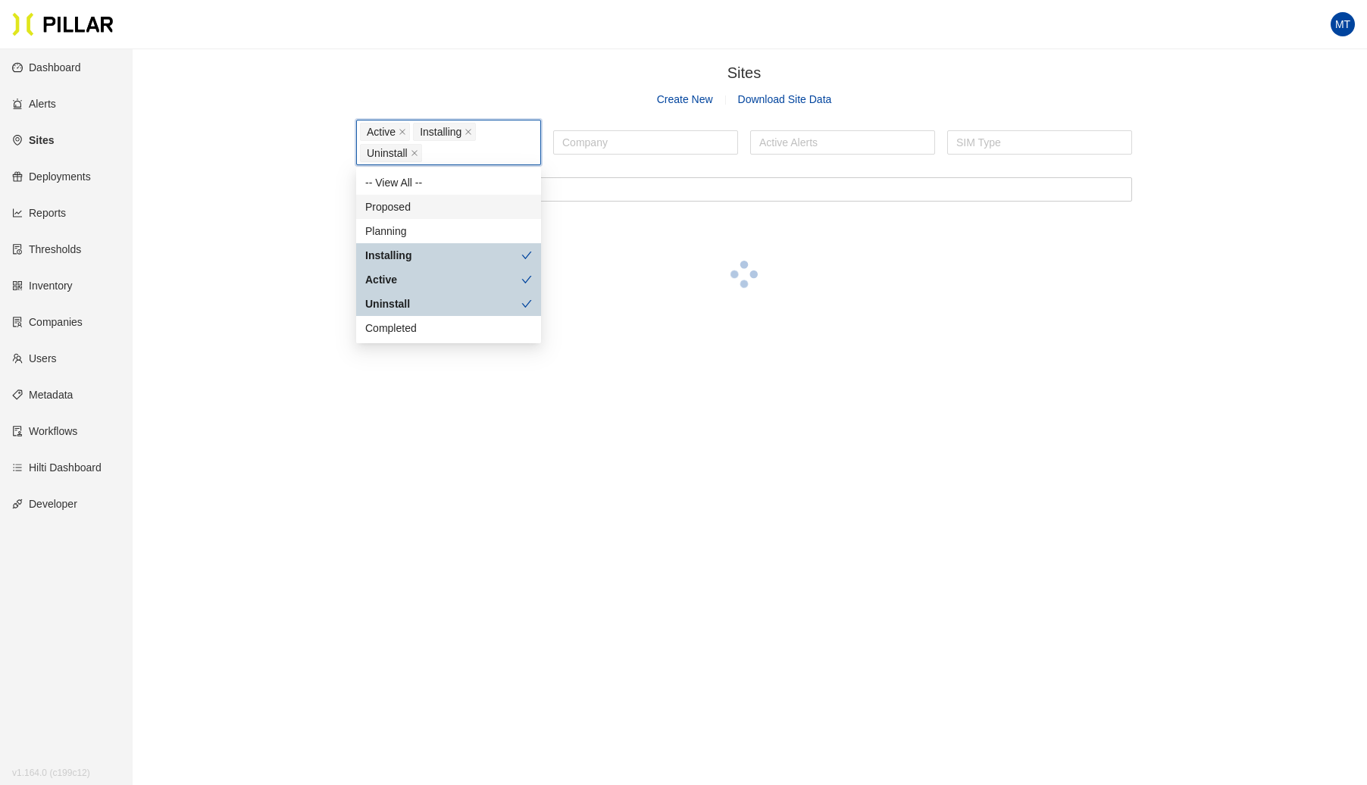
click at [434, 205] on div "Proposed" at bounding box center [448, 207] width 167 height 17
click at [416, 218] on div "Proposed" at bounding box center [448, 207] width 185 height 24
click at [422, 205] on div "Proposed" at bounding box center [448, 207] width 167 height 17
click at [405, 230] on div "Planning" at bounding box center [448, 231] width 167 height 17
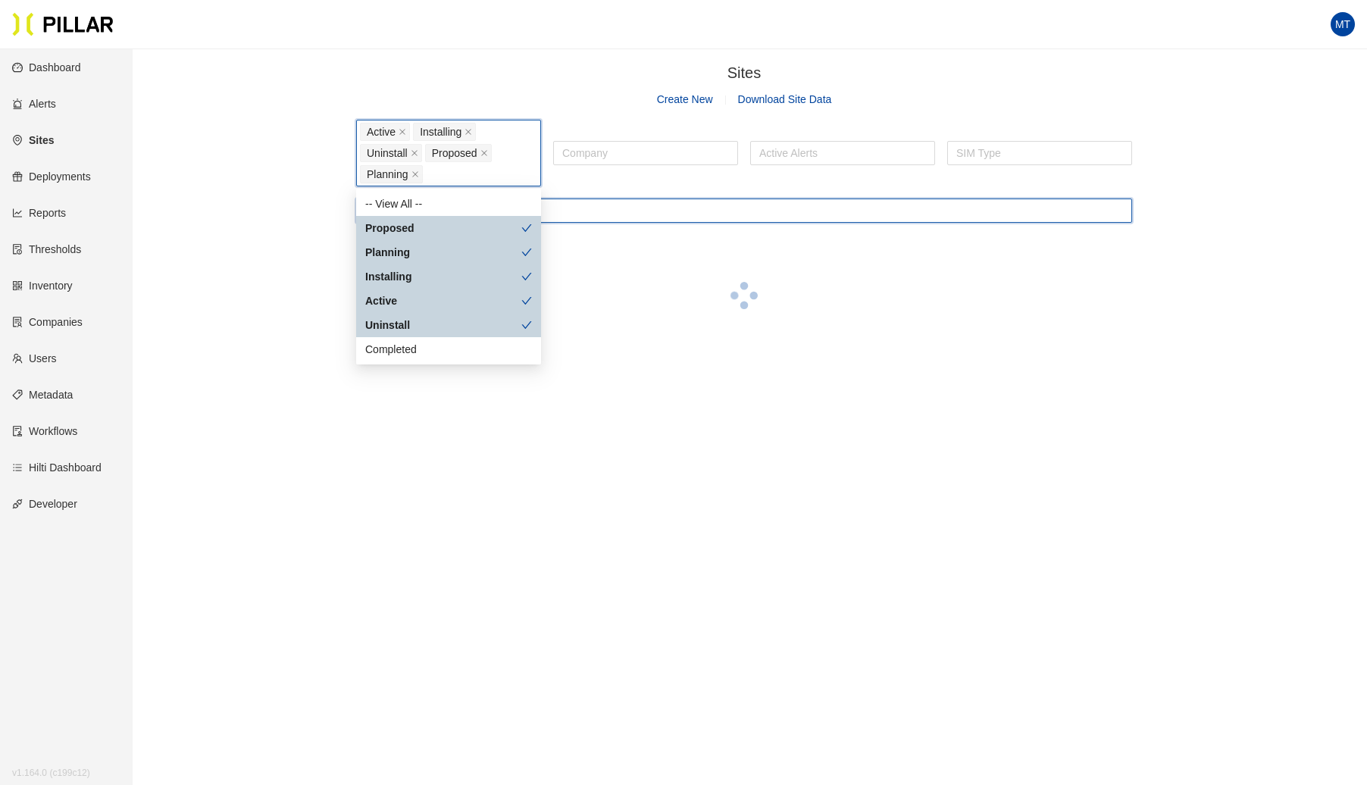
click at [614, 217] on input "text" at bounding box center [744, 211] width 776 height 24
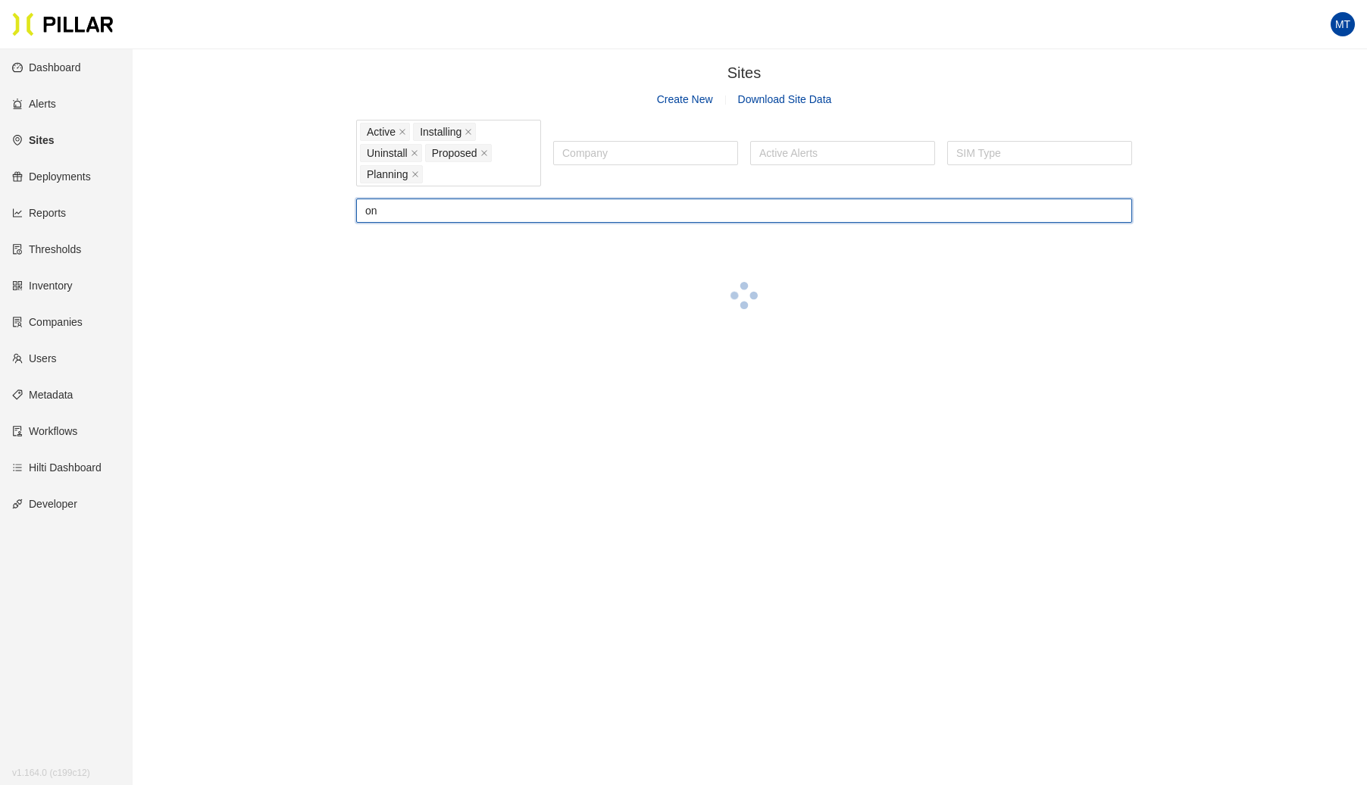
type input "o"
click at [618, 152] on div at bounding box center [645, 152] width 177 height 21
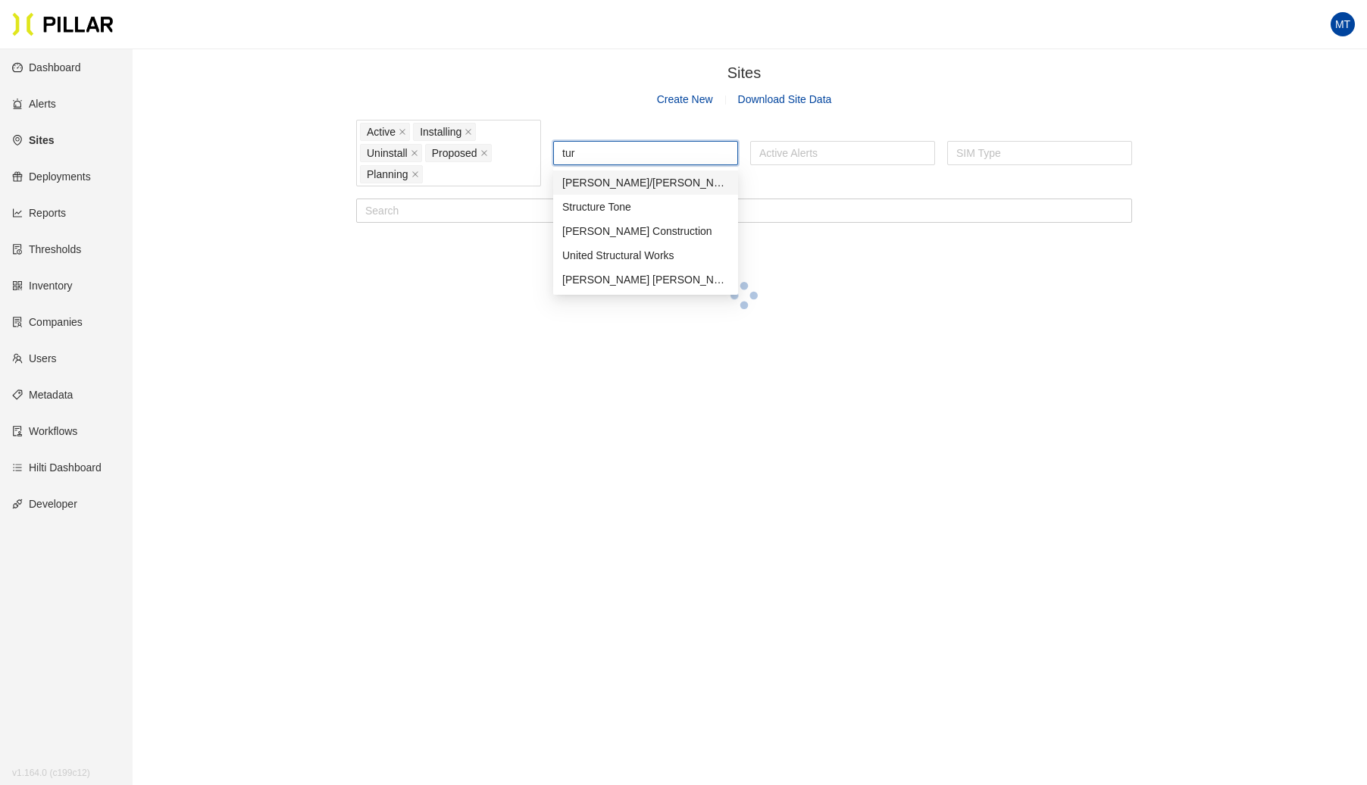
type input "turn"
click at [606, 206] on div "[PERSON_NAME] Construction" at bounding box center [645, 207] width 167 height 17
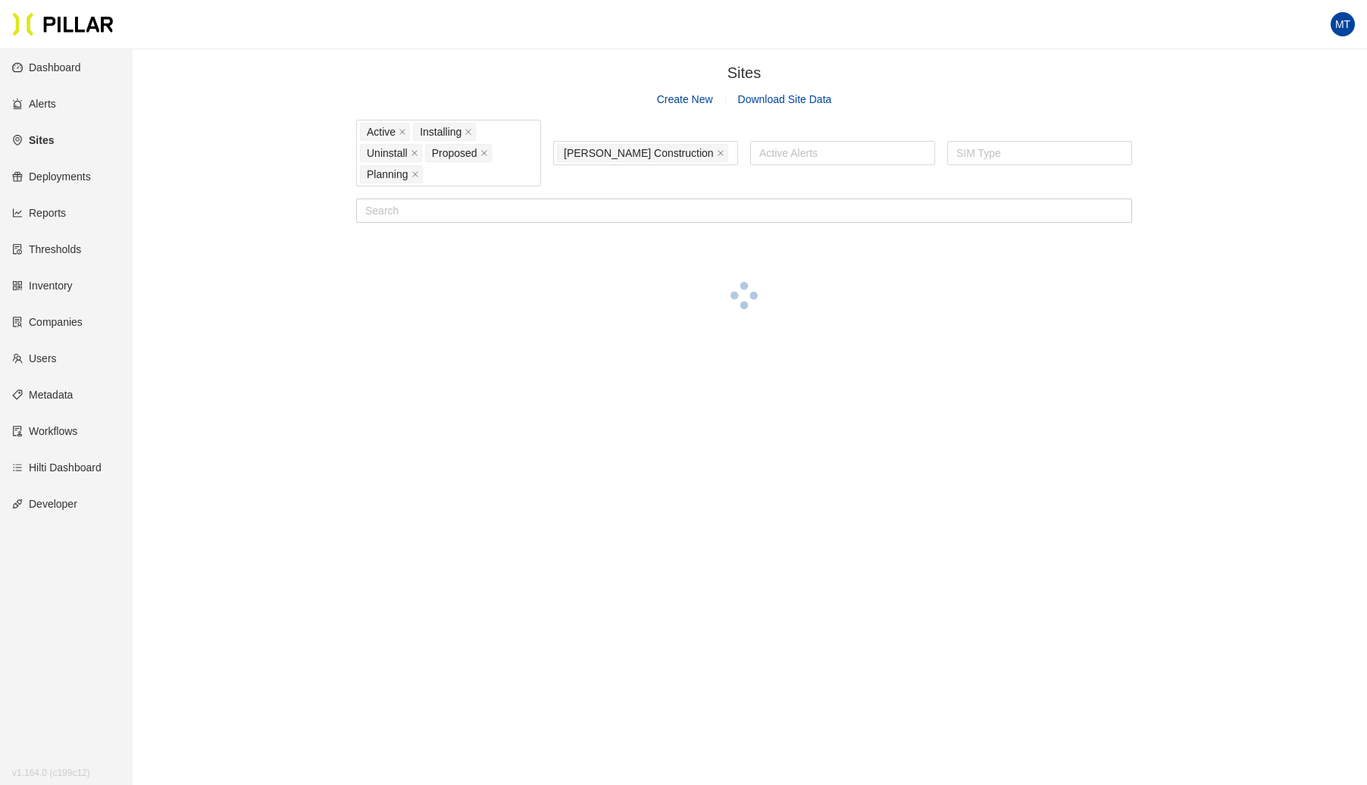
click at [302, 230] on div "Sites / Create New Download Site Data Active Installing Uninstall Proposed Plan…" at bounding box center [744, 210] width 1149 height 299
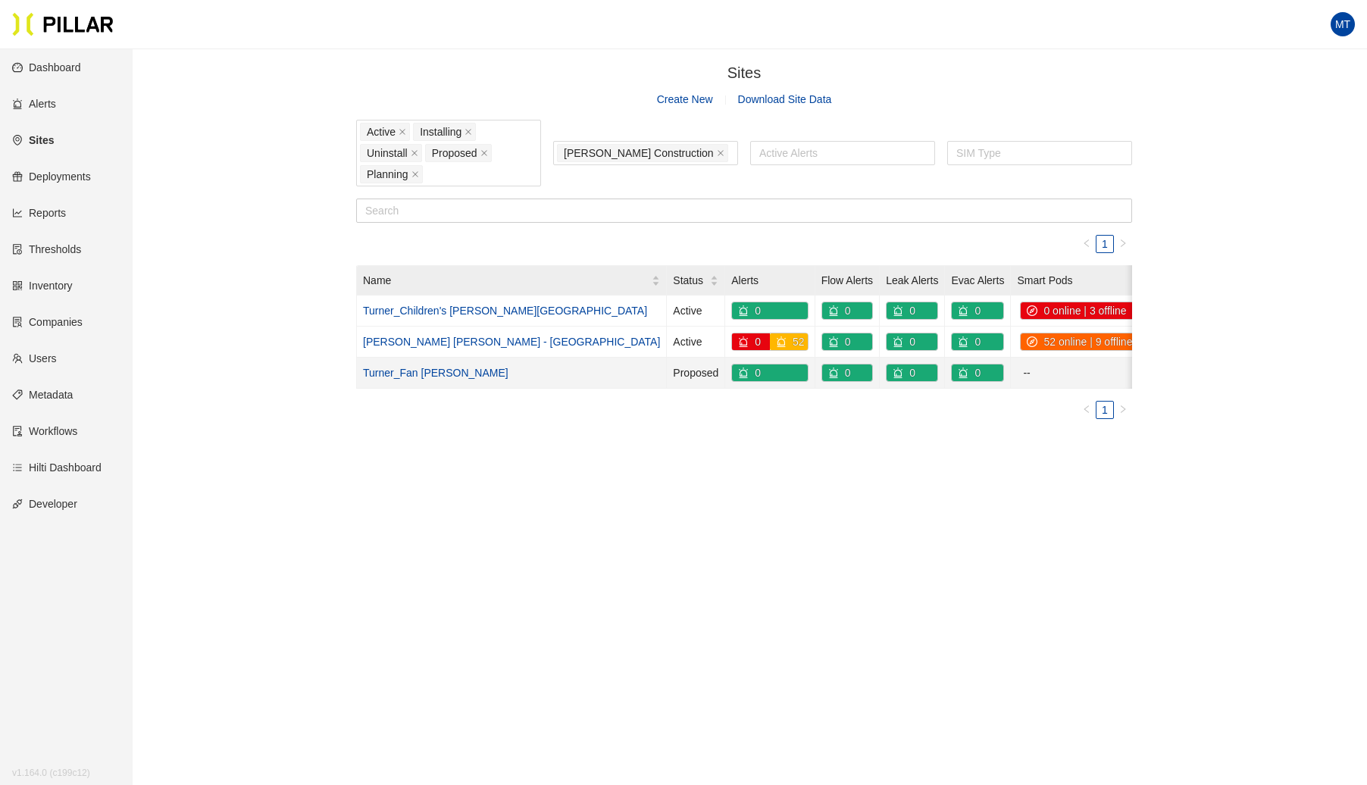
click at [396, 369] on link "Turner_Fan [PERSON_NAME]" at bounding box center [436, 373] width 146 height 12
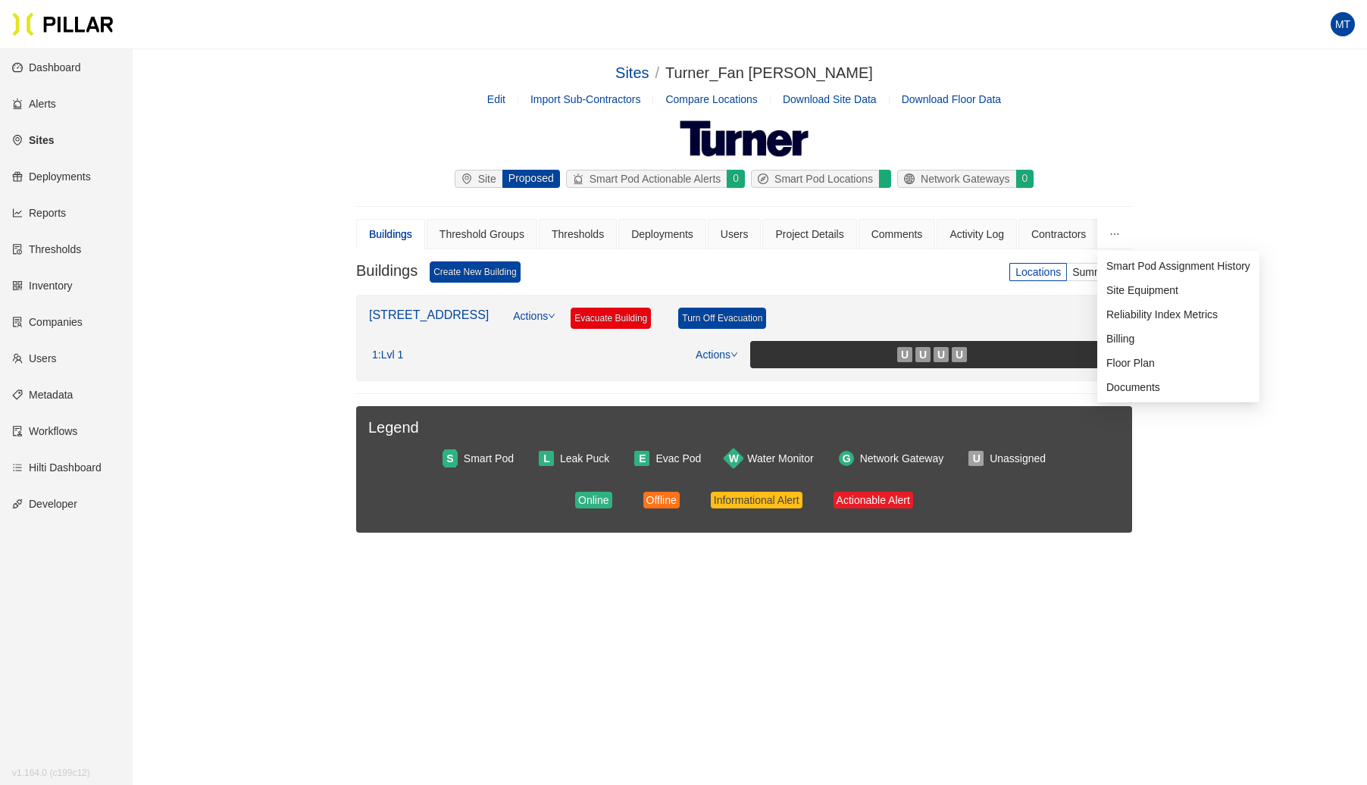
click at [1119, 235] on icon "ellipsis" at bounding box center [1115, 234] width 11 height 11
click at [1126, 363] on span "Floor Plan" at bounding box center [1131, 363] width 49 height 12
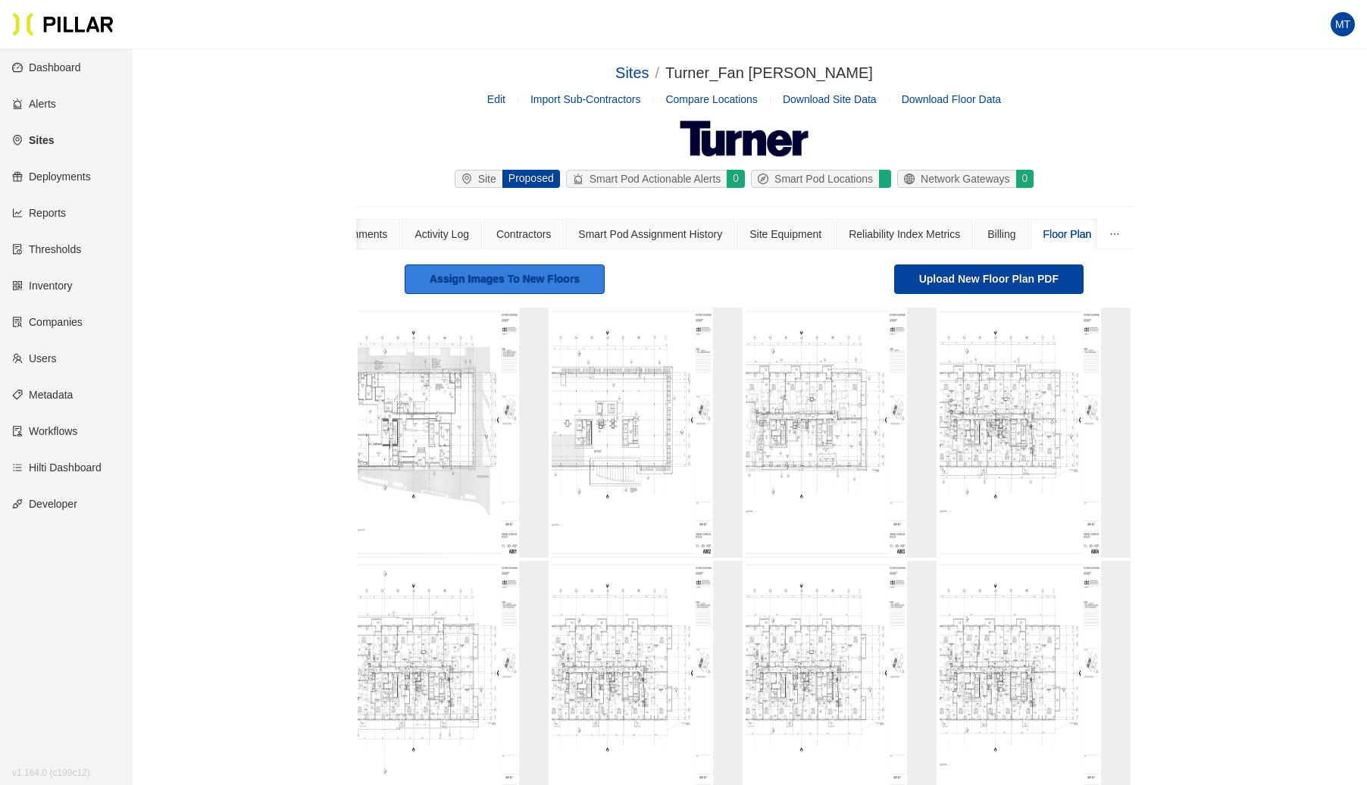
click at [541, 280] on link "Assign Images To New Floors" at bounding box center [505, 280] width 200 height 30
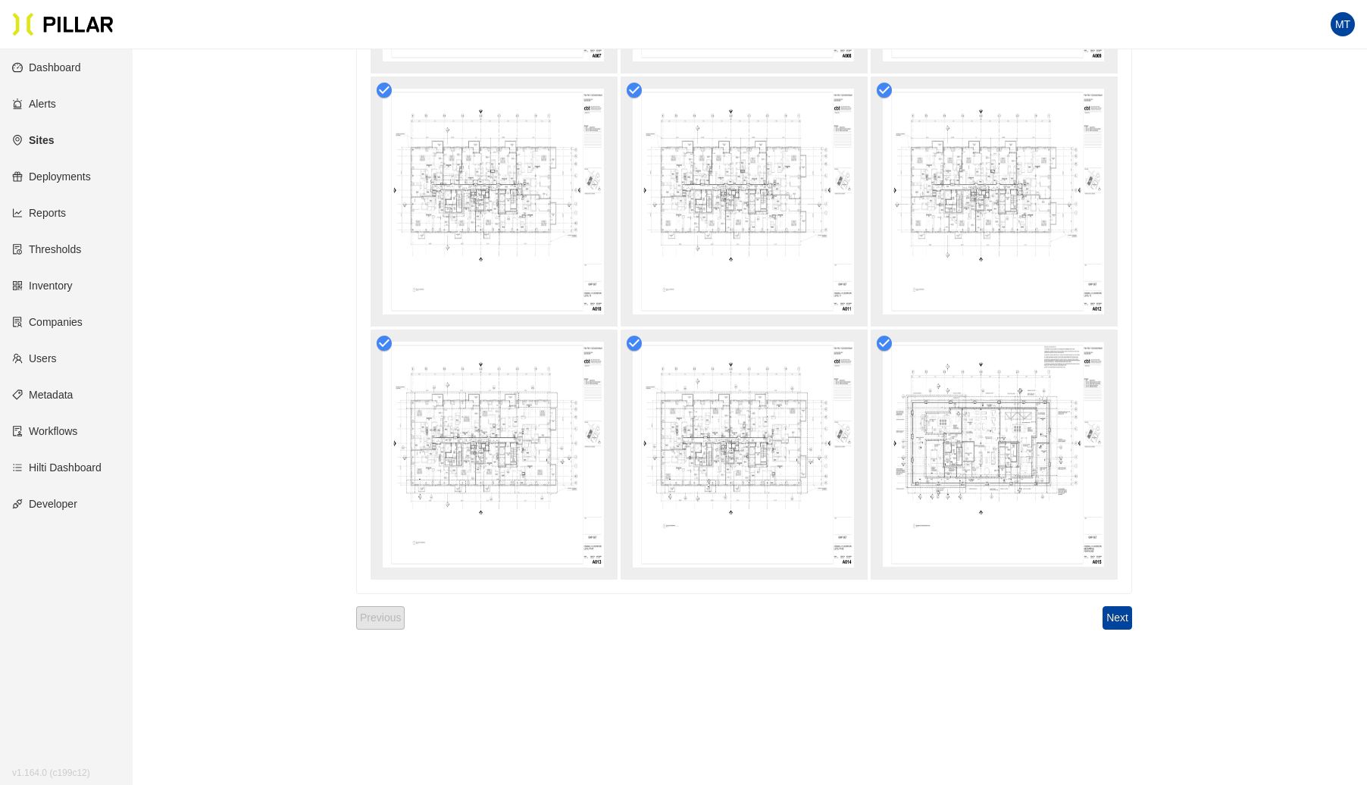
scroll to position [876, 0]
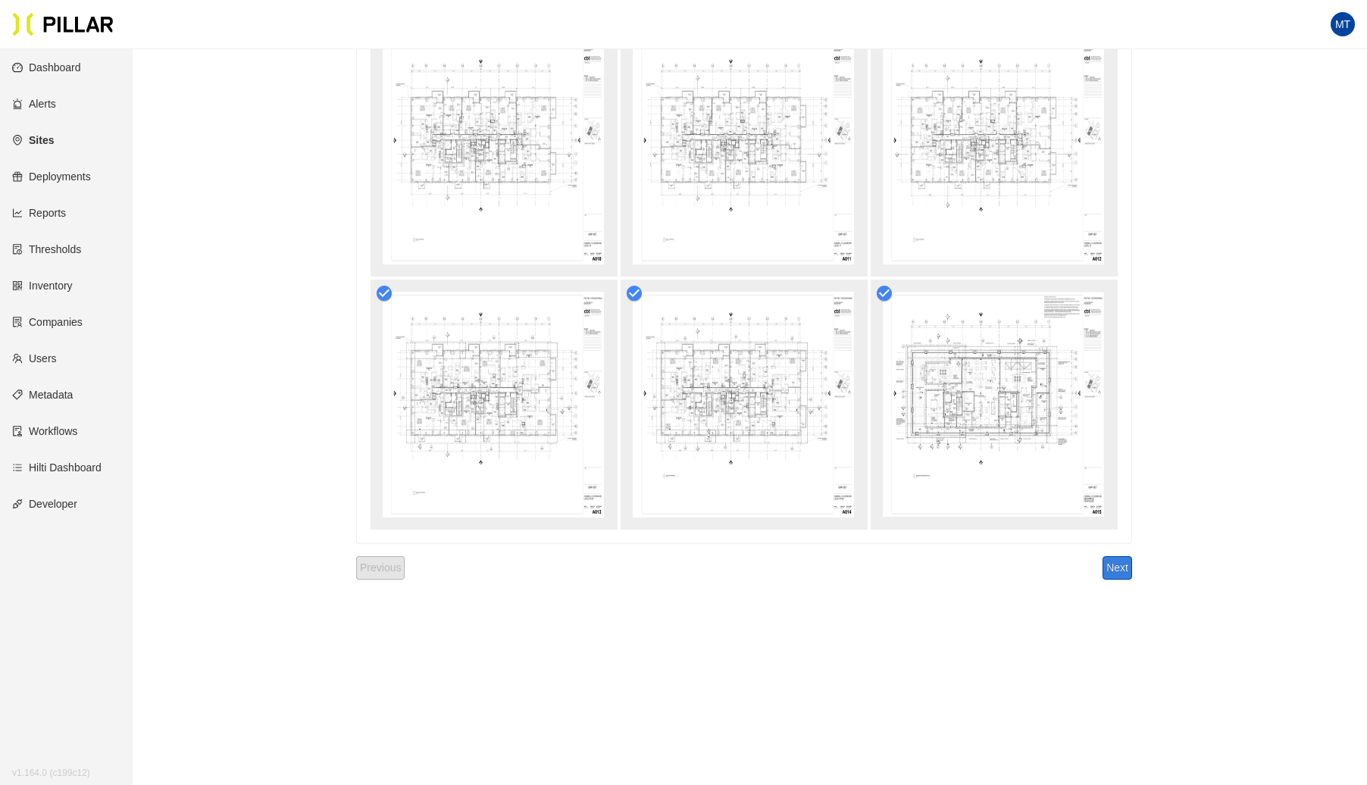
click at [1116, 566] on button "Next" at bounding box center [1118, 567] width 30 height 23
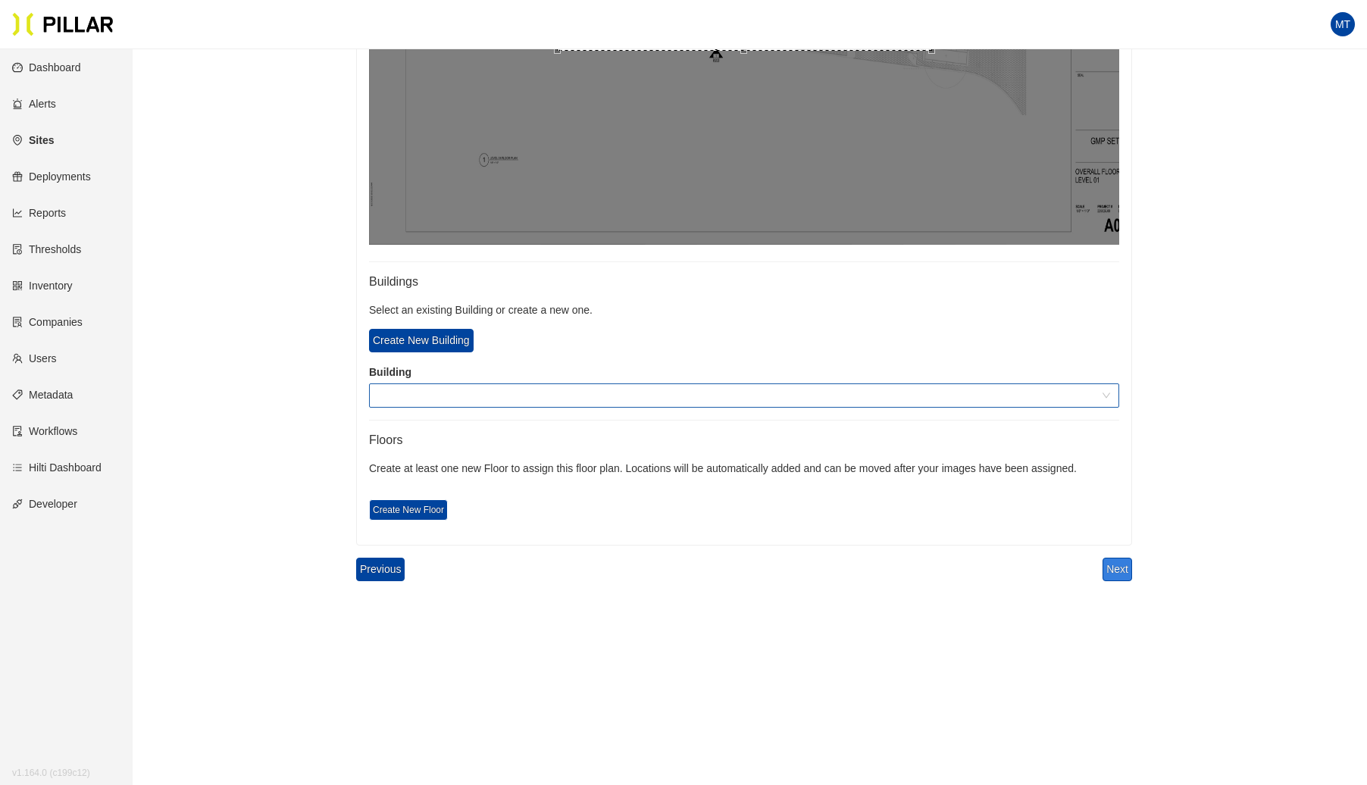
click at [464, 391] on span at bounding box center [744, 395] width 732 height 23
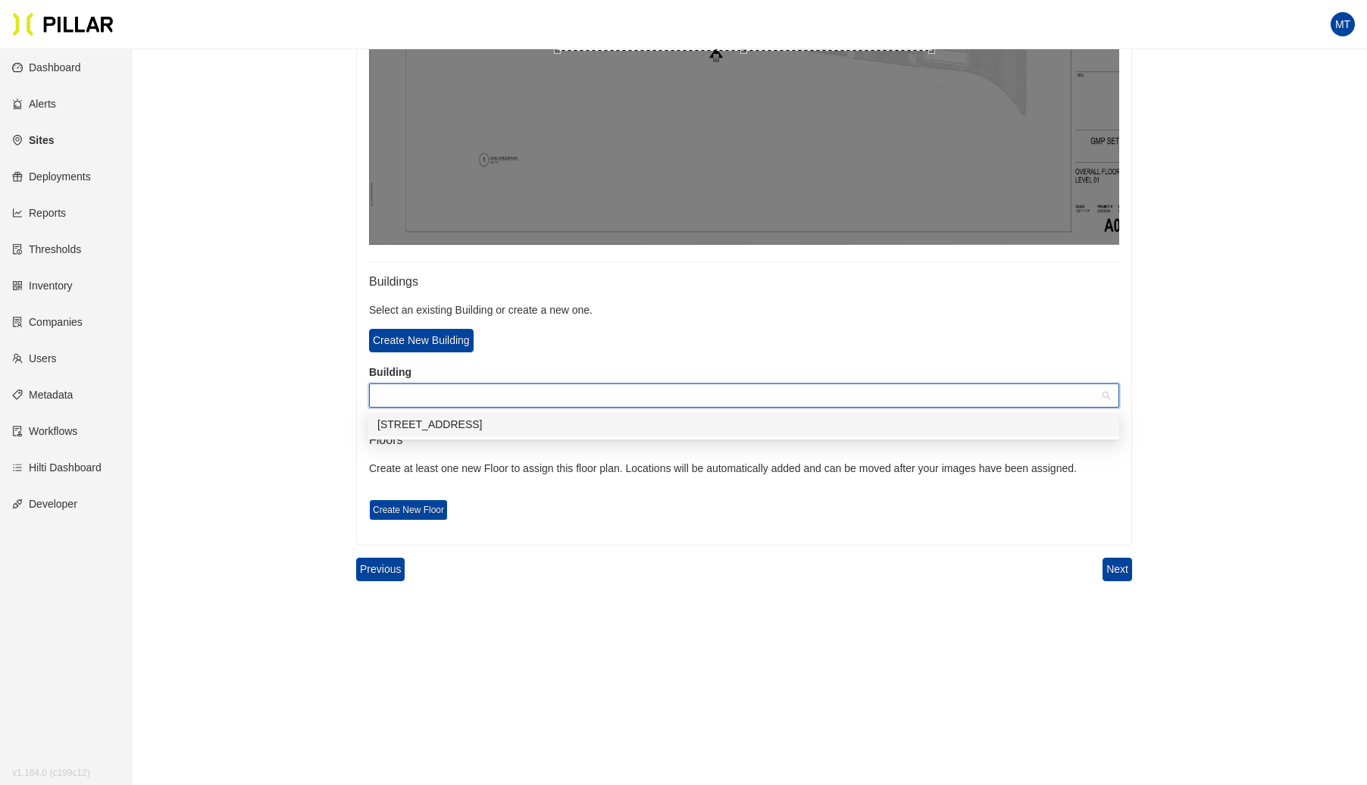
click at [431, 423] on div "[STREET_ADDRESS]" at bounding box center [743, 424] width 733 height 17
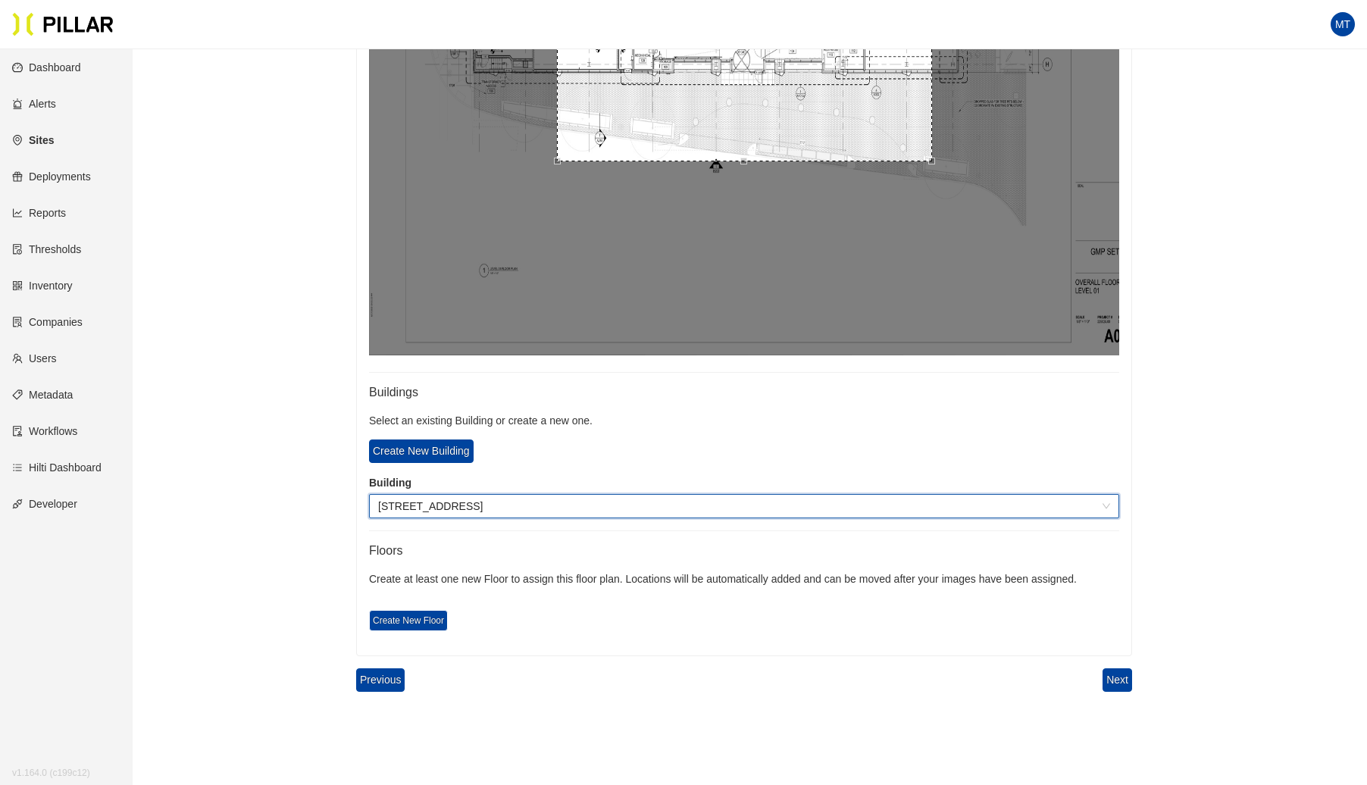
scroll to position [637, 0]
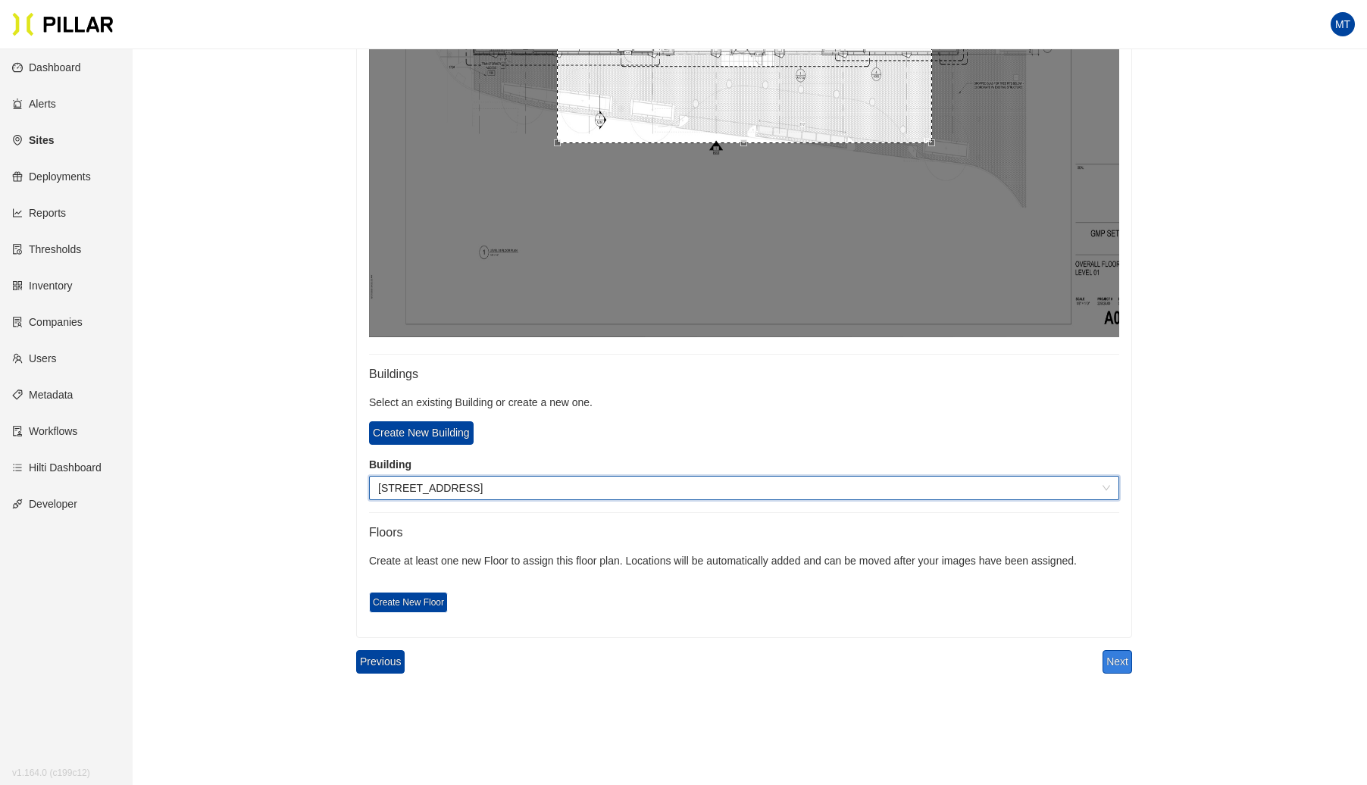
click at [1119, 659] on button "Next" at bounding box center [1118, 661] width 30 height 23
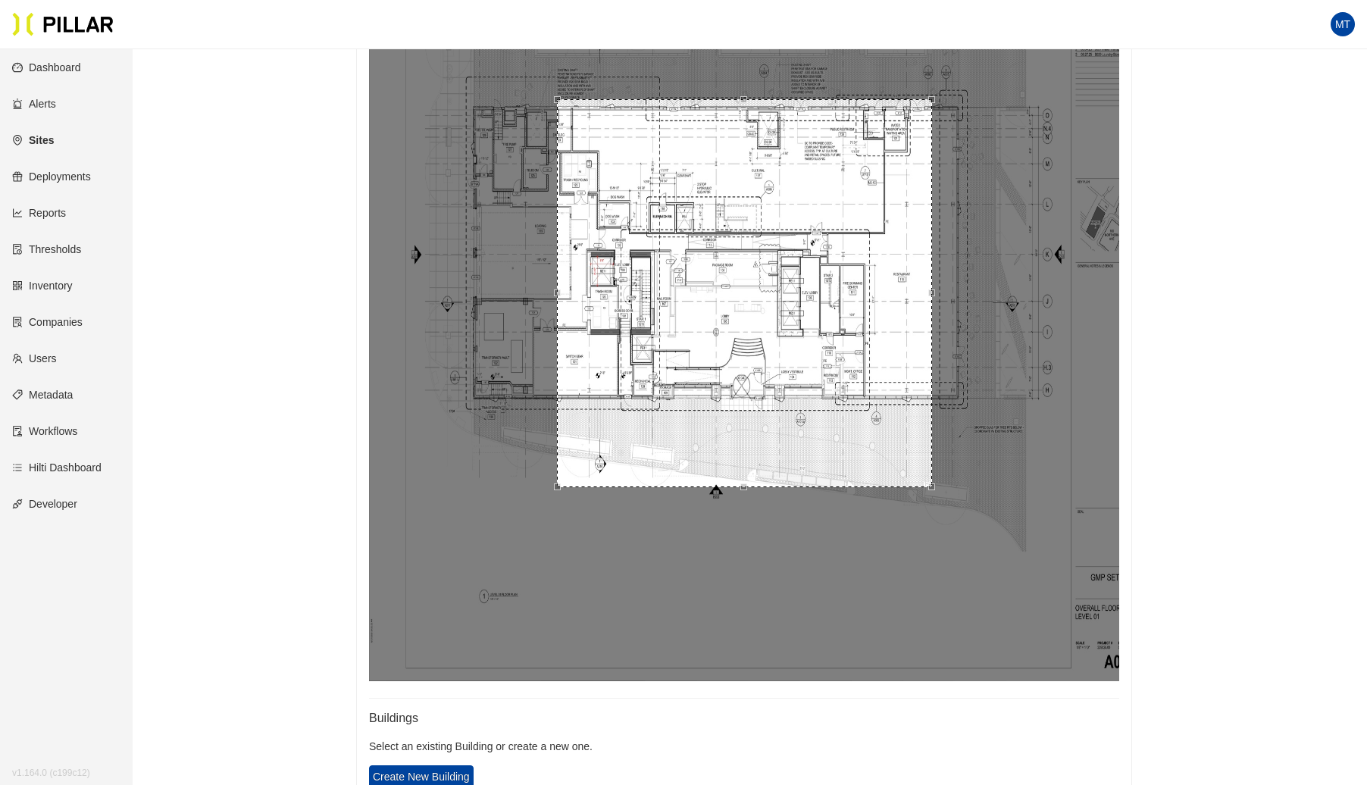
scroll to position [729, 0]
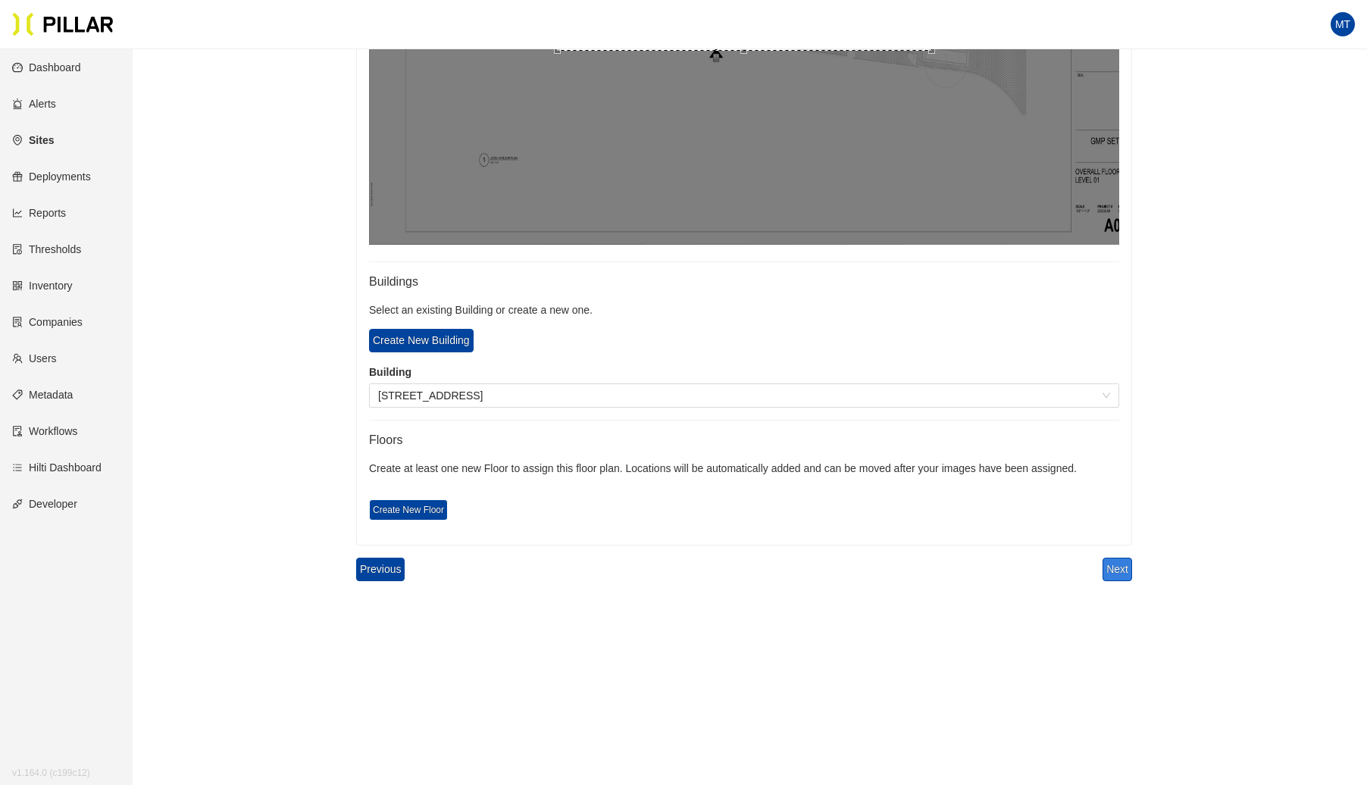
click at [1119, 573] on button "Next" at bounding box center [1118, 569] width 30 height 23
click at [386, 505] on span "Create New Floor" at bounding box center [408, 509] width 79 height 21
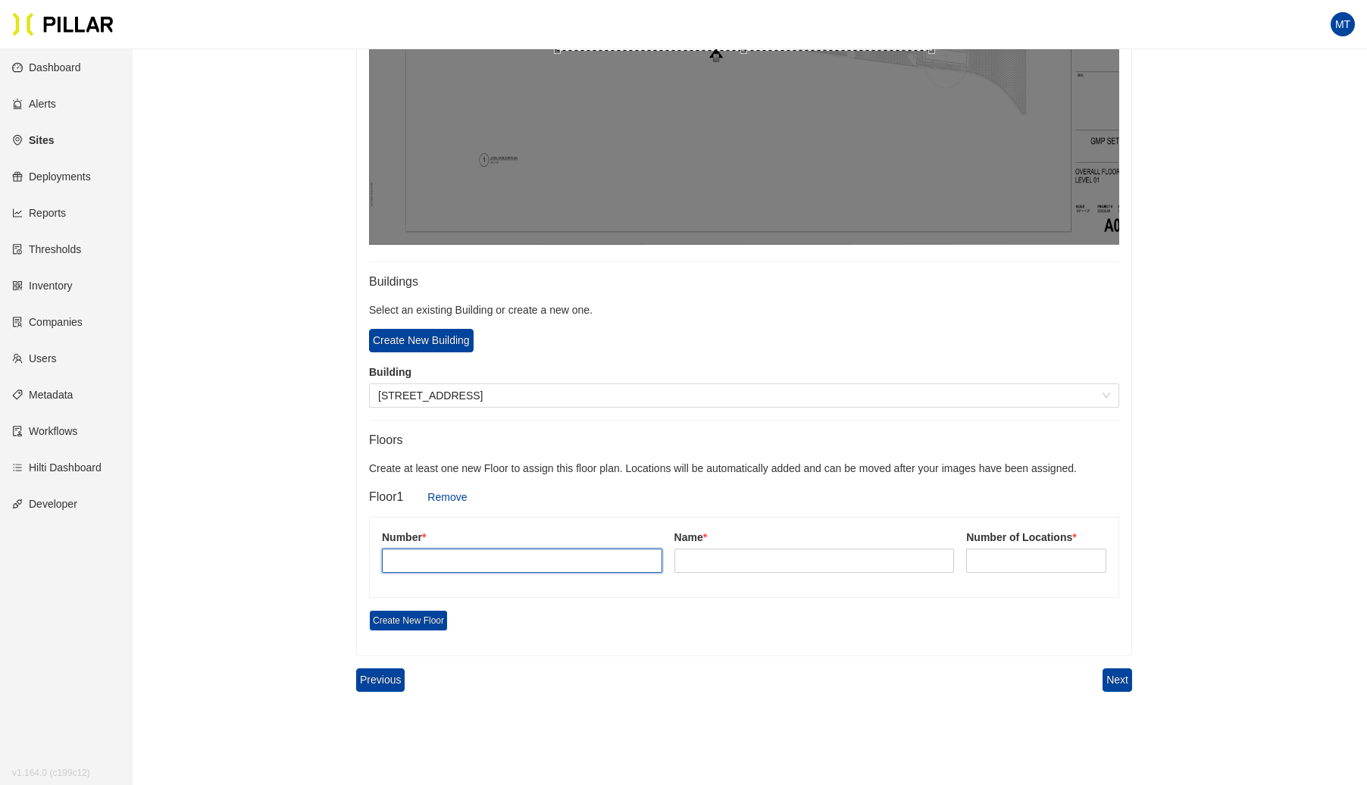
click at [424, 555] on input "text" at bounding box center [522, 561] width 280 height 24
type input "1"
click at [794, 555] on input "text" at bounding box center [815, 561] width 280 height 24
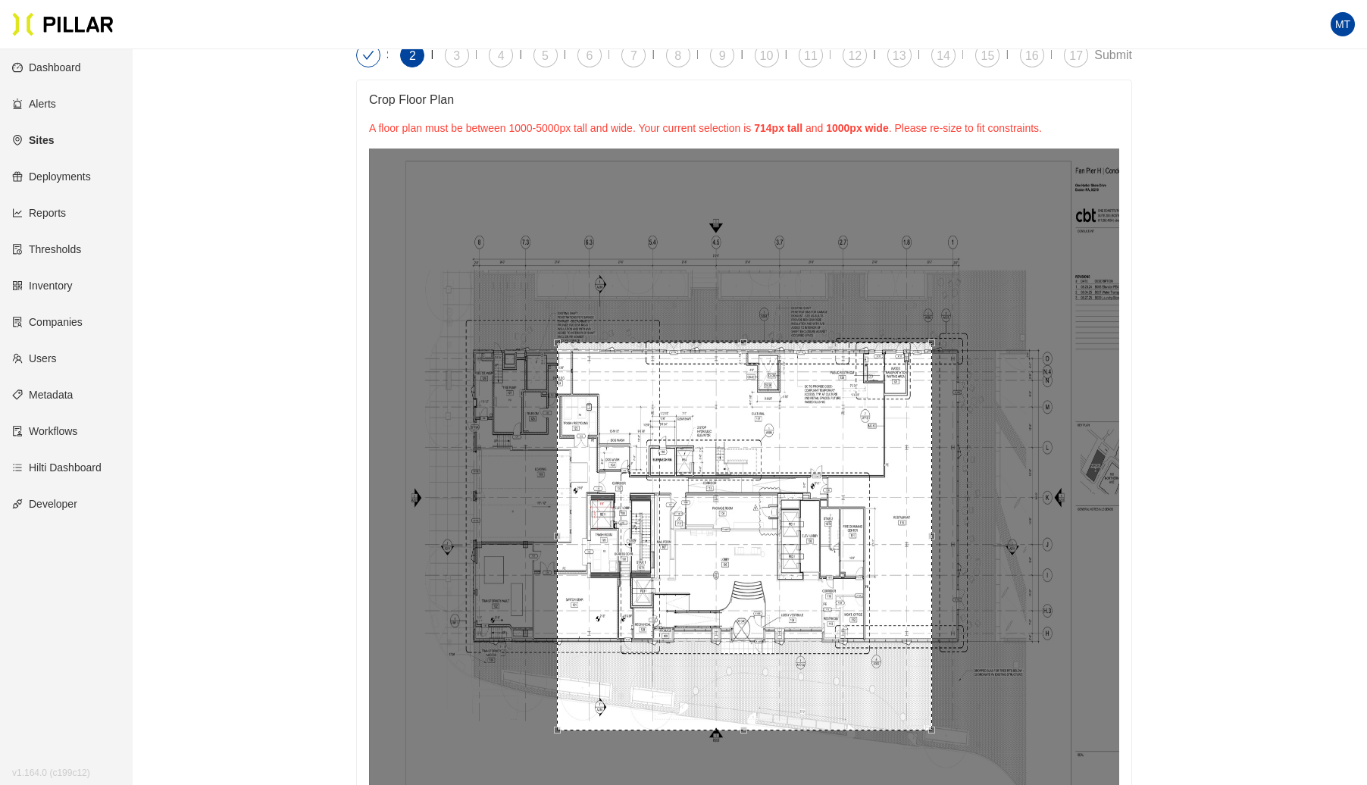
scroll to position [39, 0]
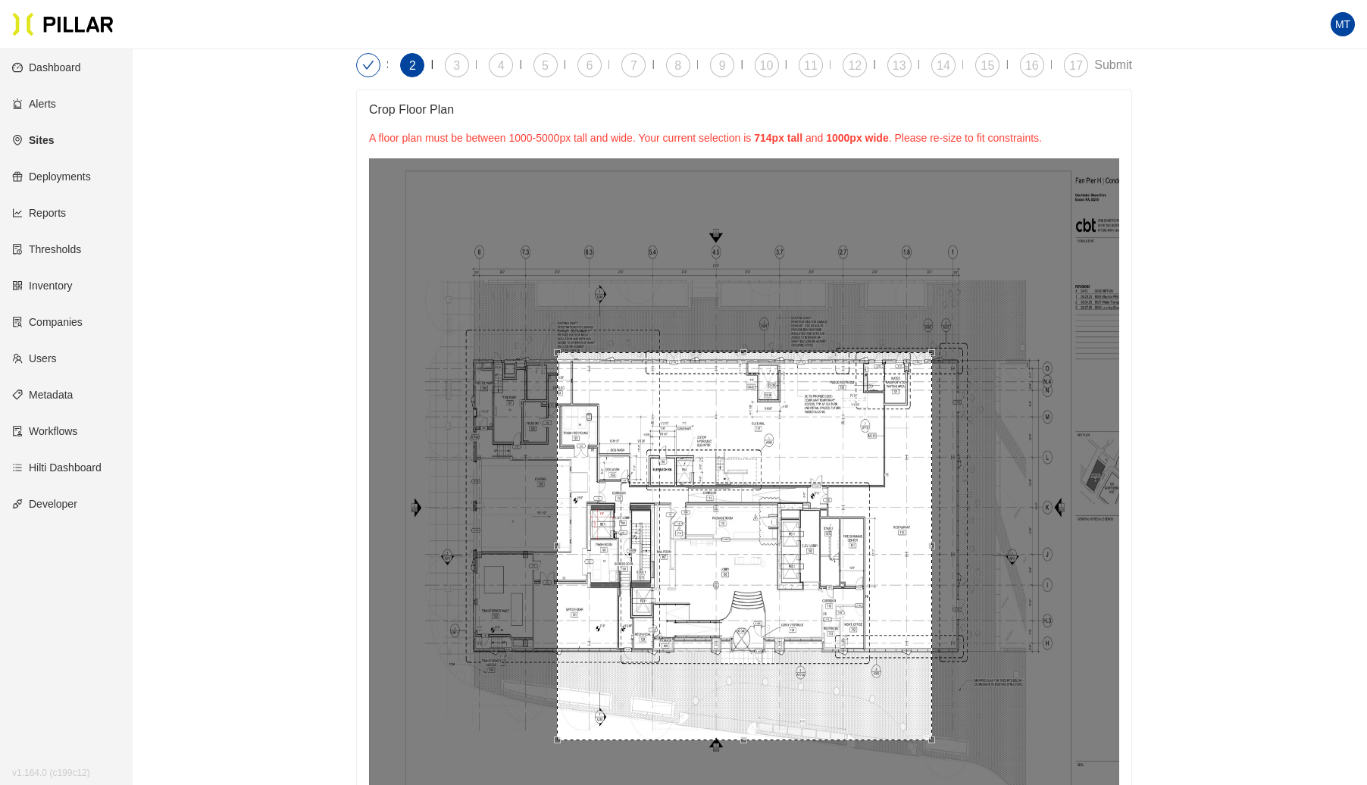
type input "Lvl 1"
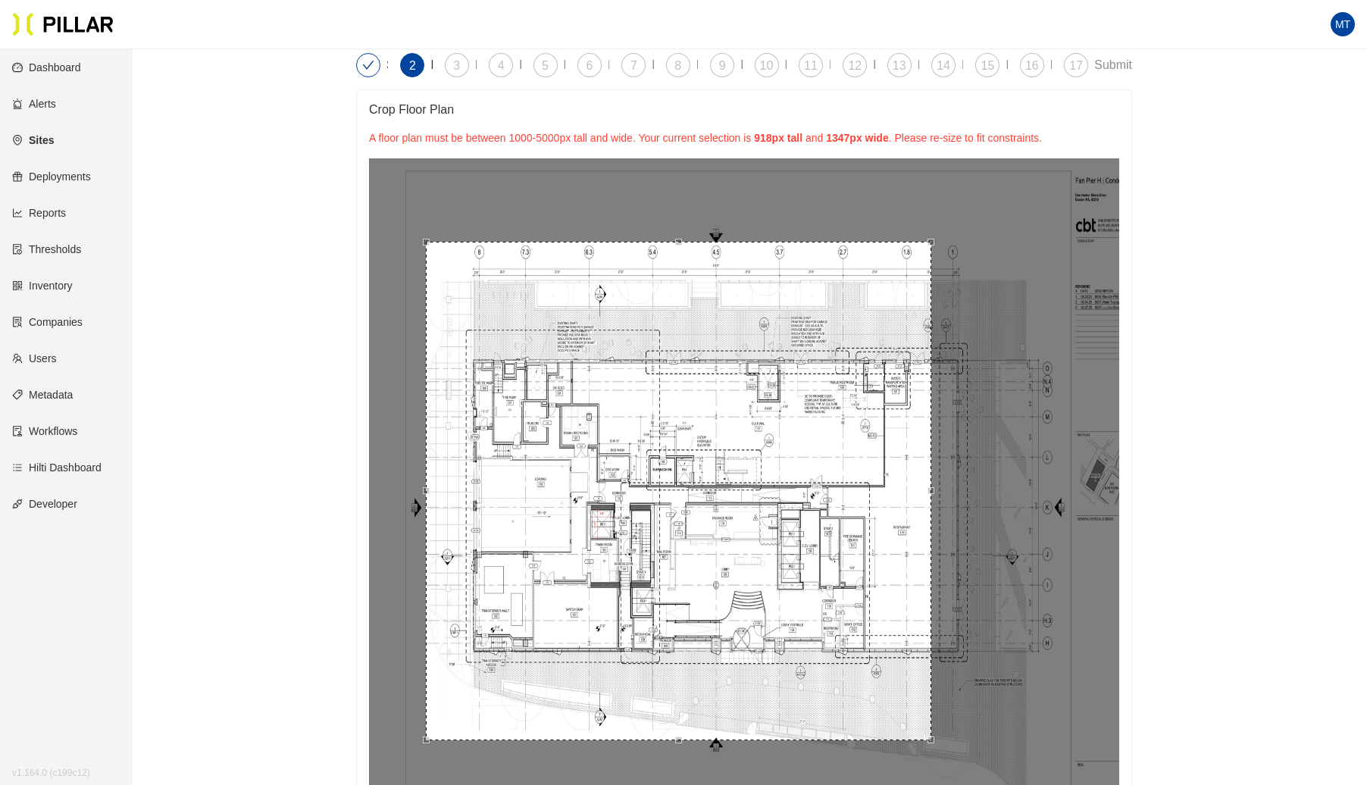
drag, startPoint x: 555, startPoint y: 352, endPoint x: 420, endPoint y: 241, distance: 174.5
click at [420, 241] on div at bounding box center [744, 546] width 750 height 776
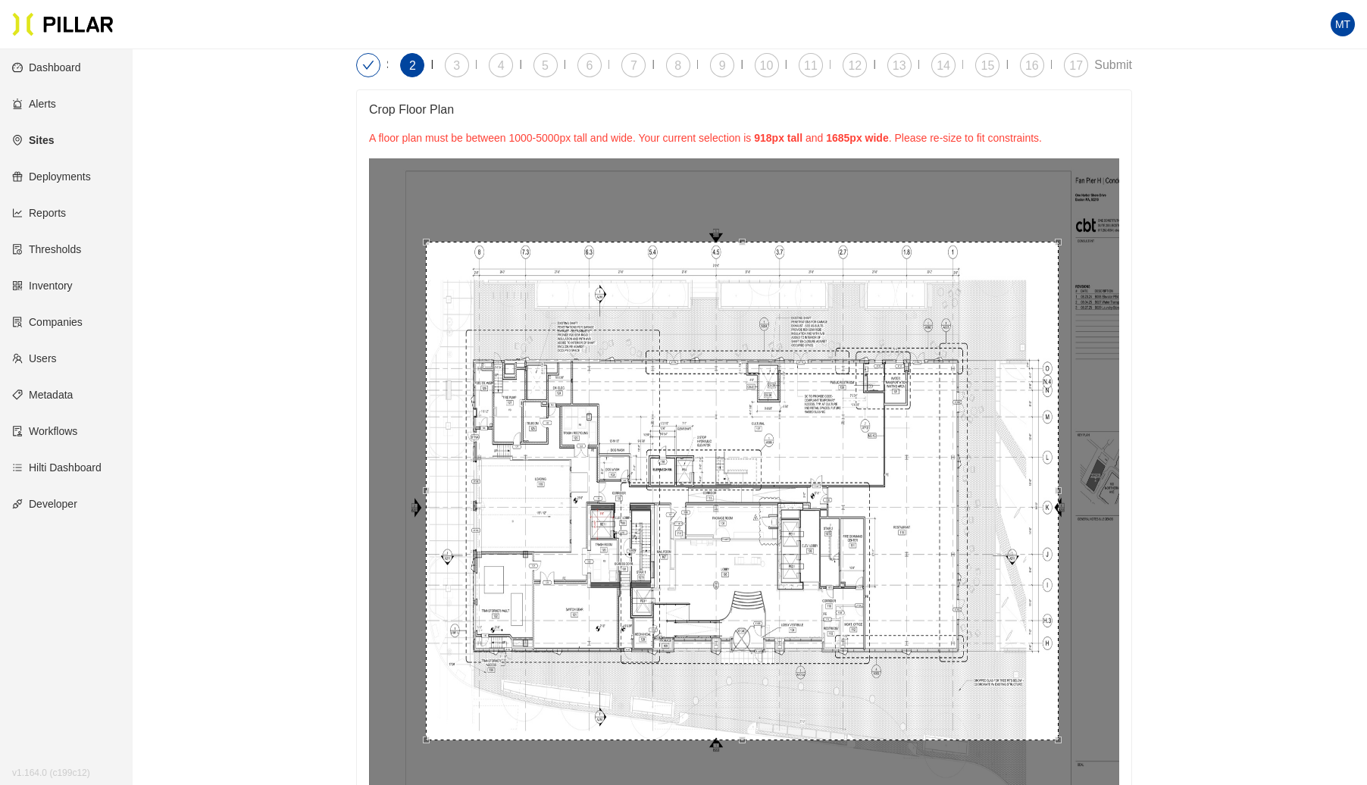
drag, startPoint x: 934, startPoint y: 736, endPoint x: 1065, endPoint y: 736, distance: 131.1
click at [1065, 736] on div at bounding box center [744, 546] width 750 height 776
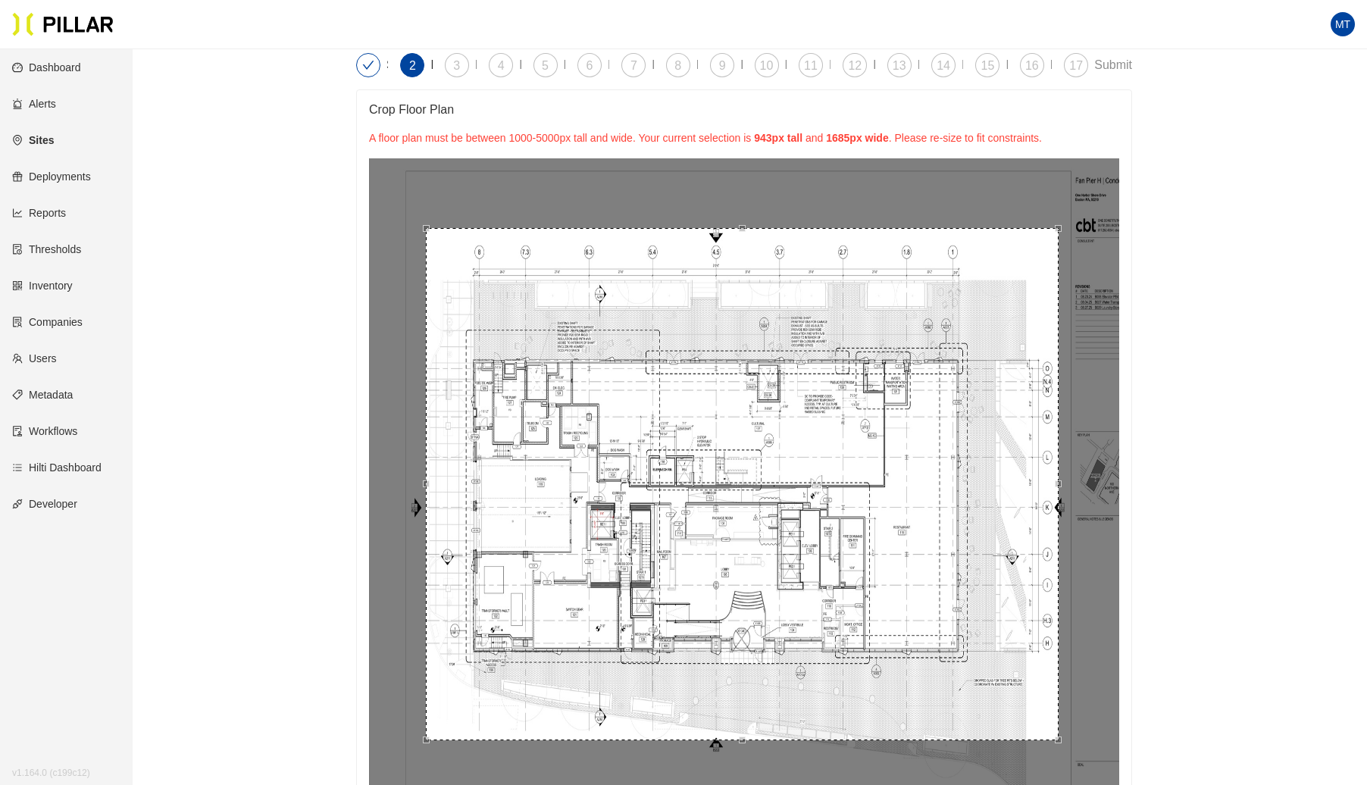
drag, startPoint x: 740, startPoint y: 237, endPoint x: 744, endPoint y: 224, distance: 13.2
click at [744, 225] on div at bounding box center [742, 228] width 7 height 7
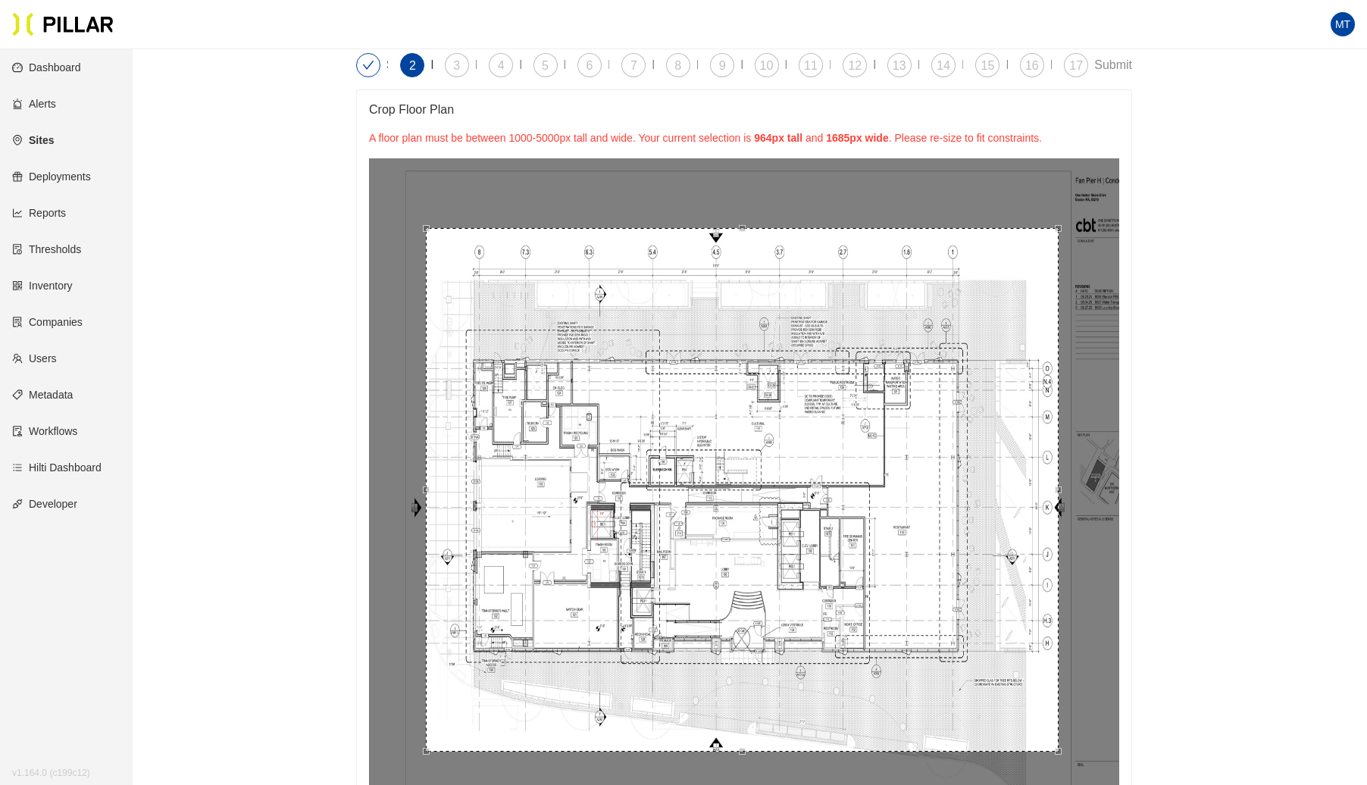
drag, startPoint x: 744, startPoint y: 738, endPoint x: 731, endPoint y: 459, distance: 280.0
click at [744, 748] on div at bounding box center [742, 751] width 7 height 7
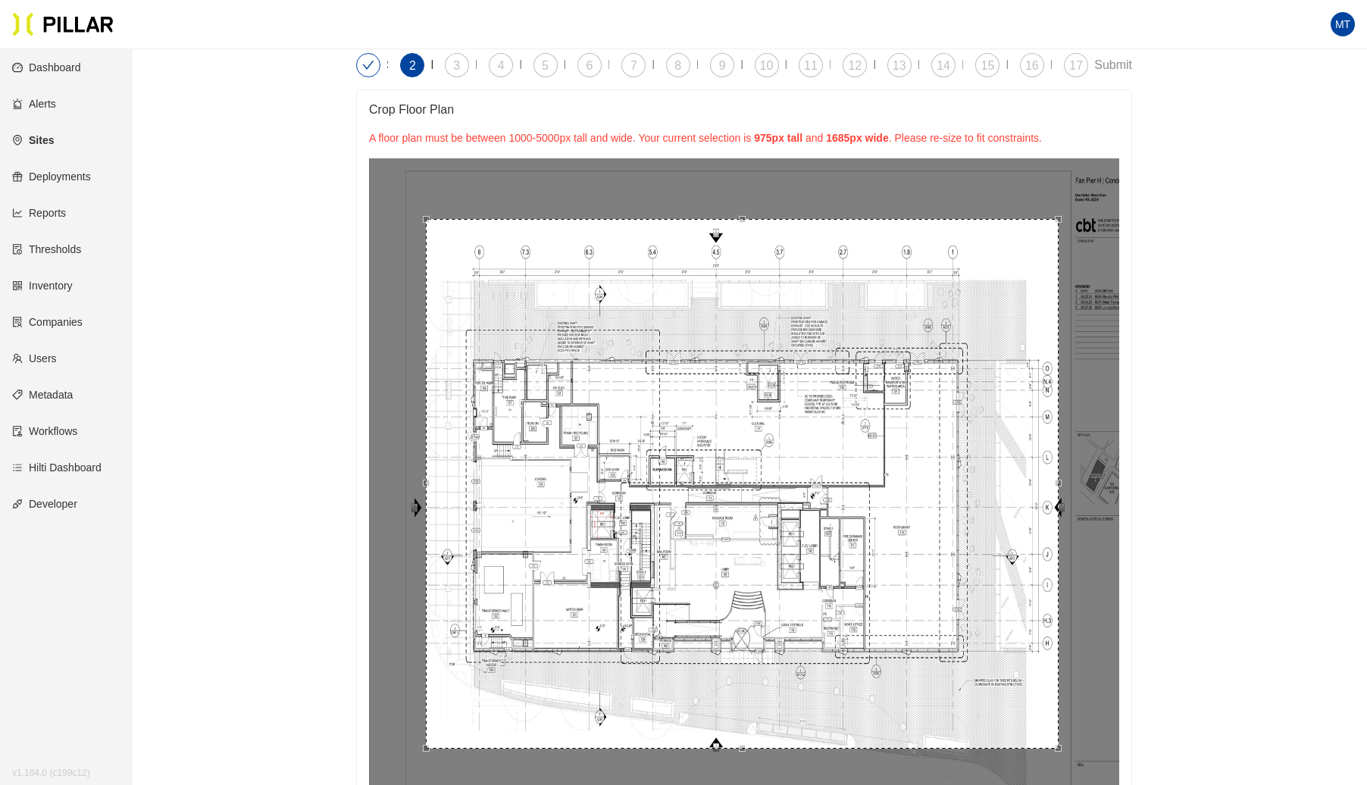
drag, startPoint x: 743, startPoint y: 224, endPoint x: 748, endPoint y: 214, distance: 11.9
click at [748, 214] on div at bounding box center [744, 546] width 750 height 776
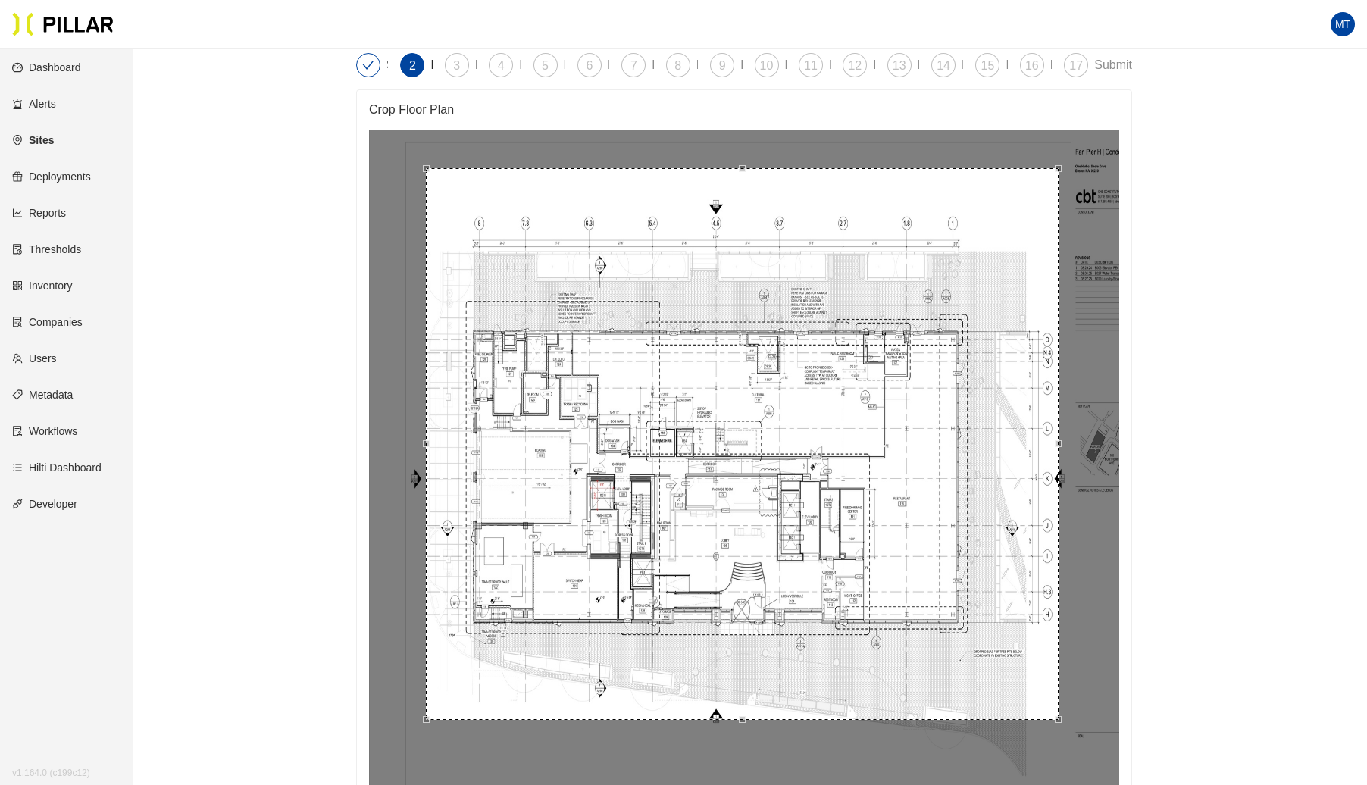
drag, startPoint x: 743, startPoint y: 214, endPoint x: 741, endPoint y: 196, distance: 19.0
click at [741, 196] on div at bounding box center [742, 444] width 632 height 552
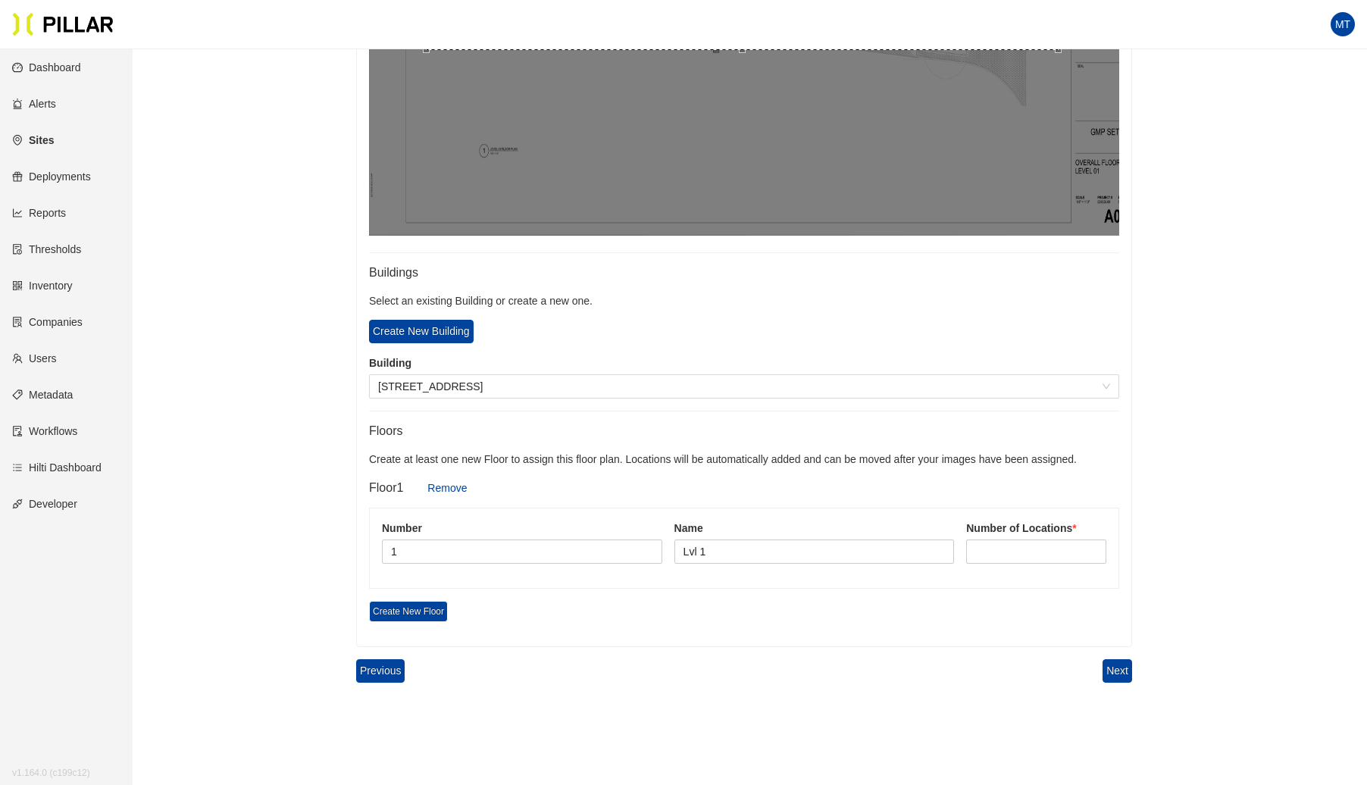
scroll to position [713, 0]
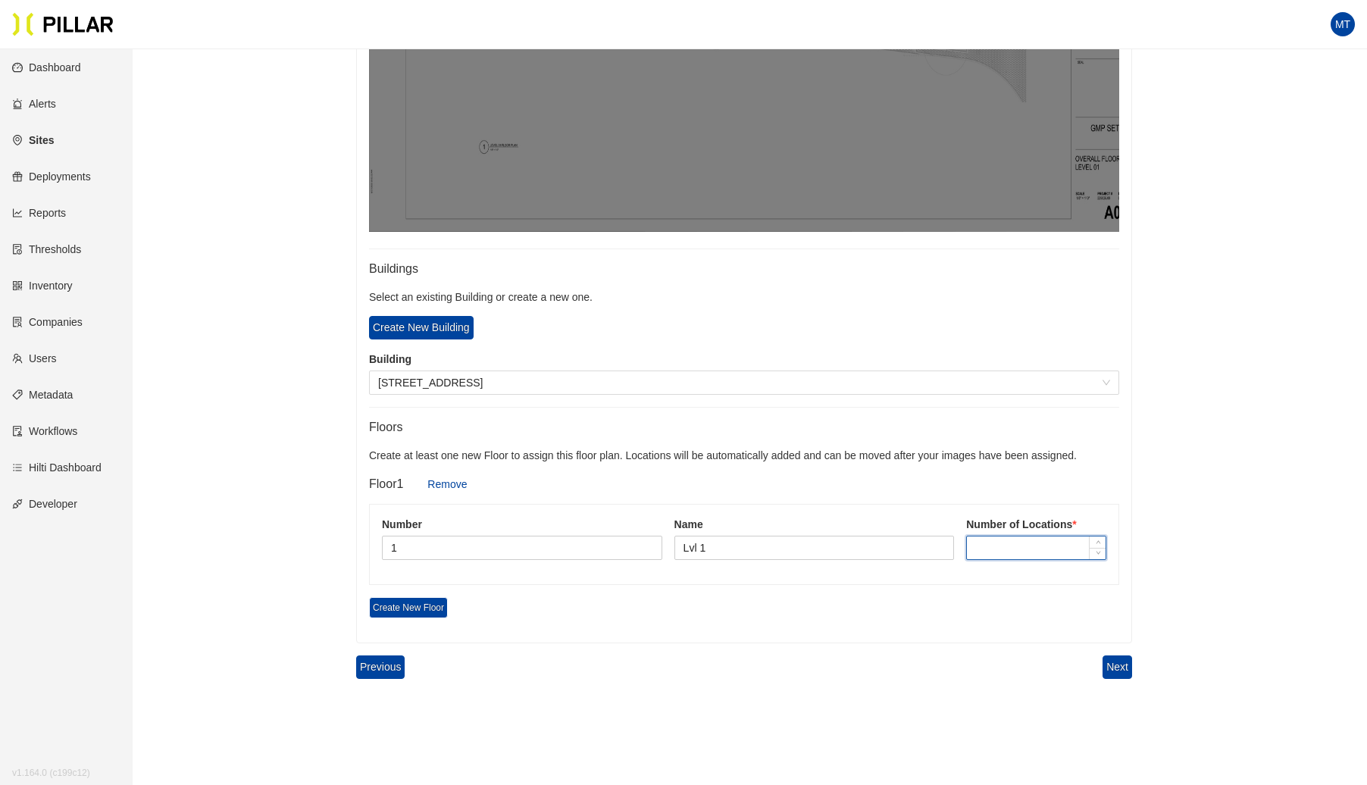
click at [1015, 541] on input at bounding box center [1036, 548] width 139 height 23
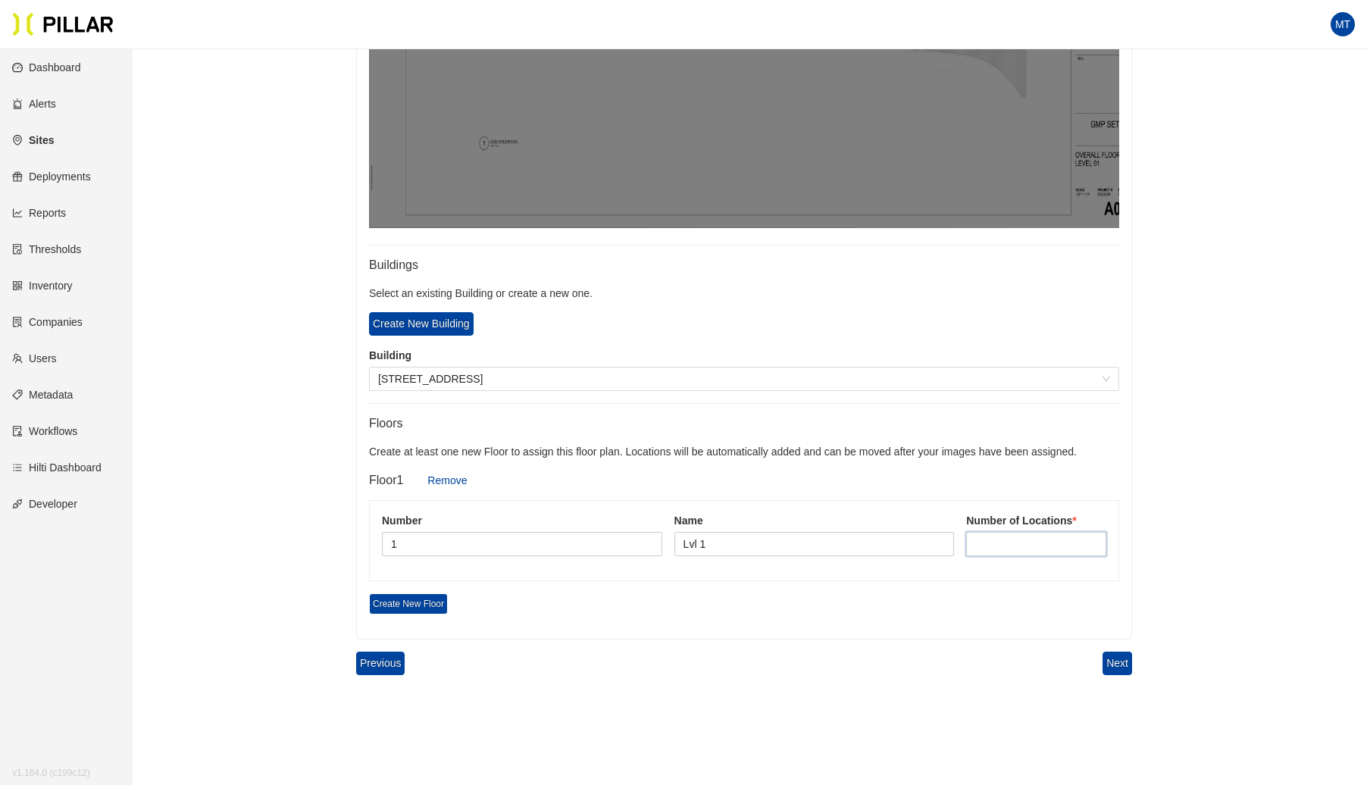
scroll to position [722, 0]
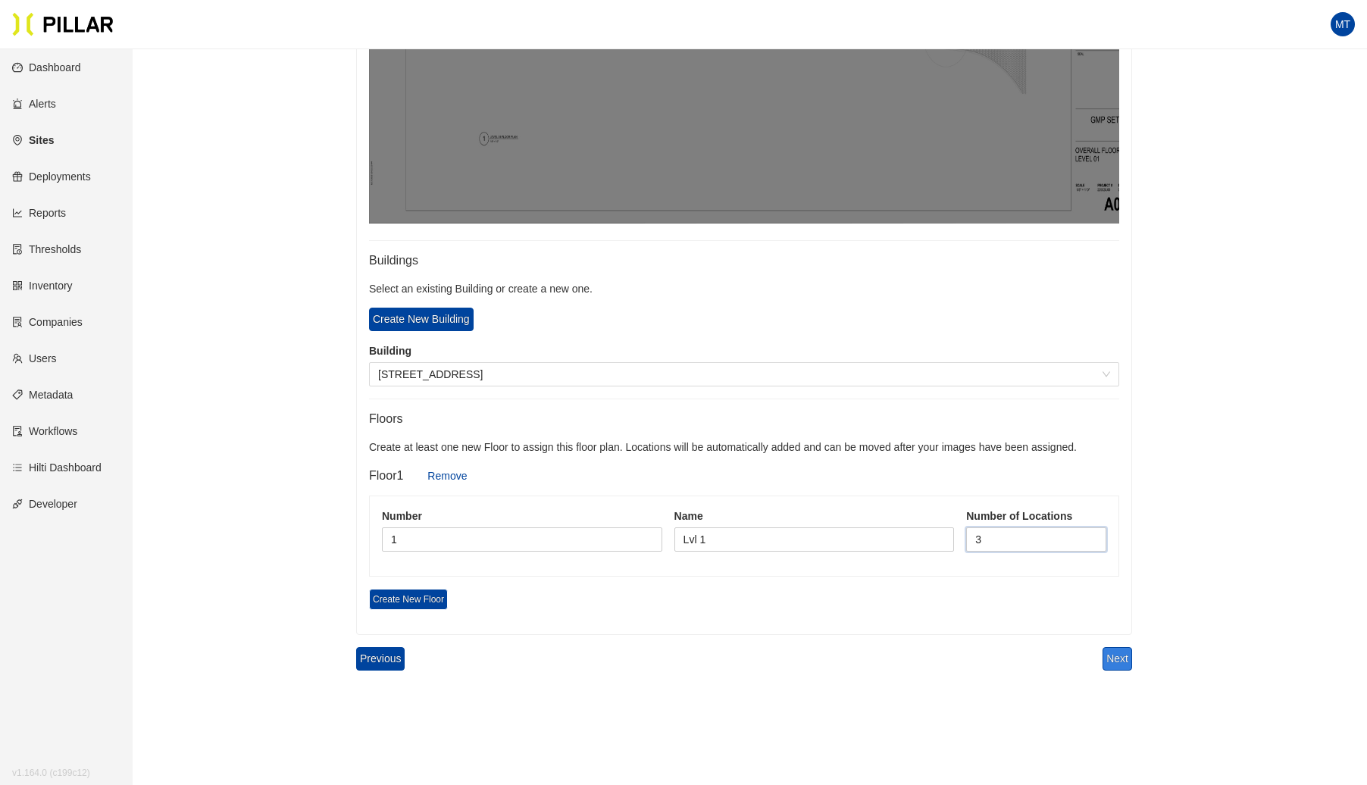
type input "3"
click at [1114, 647] on button "Next" at bounding box center [1118, 658] width 30 height 23
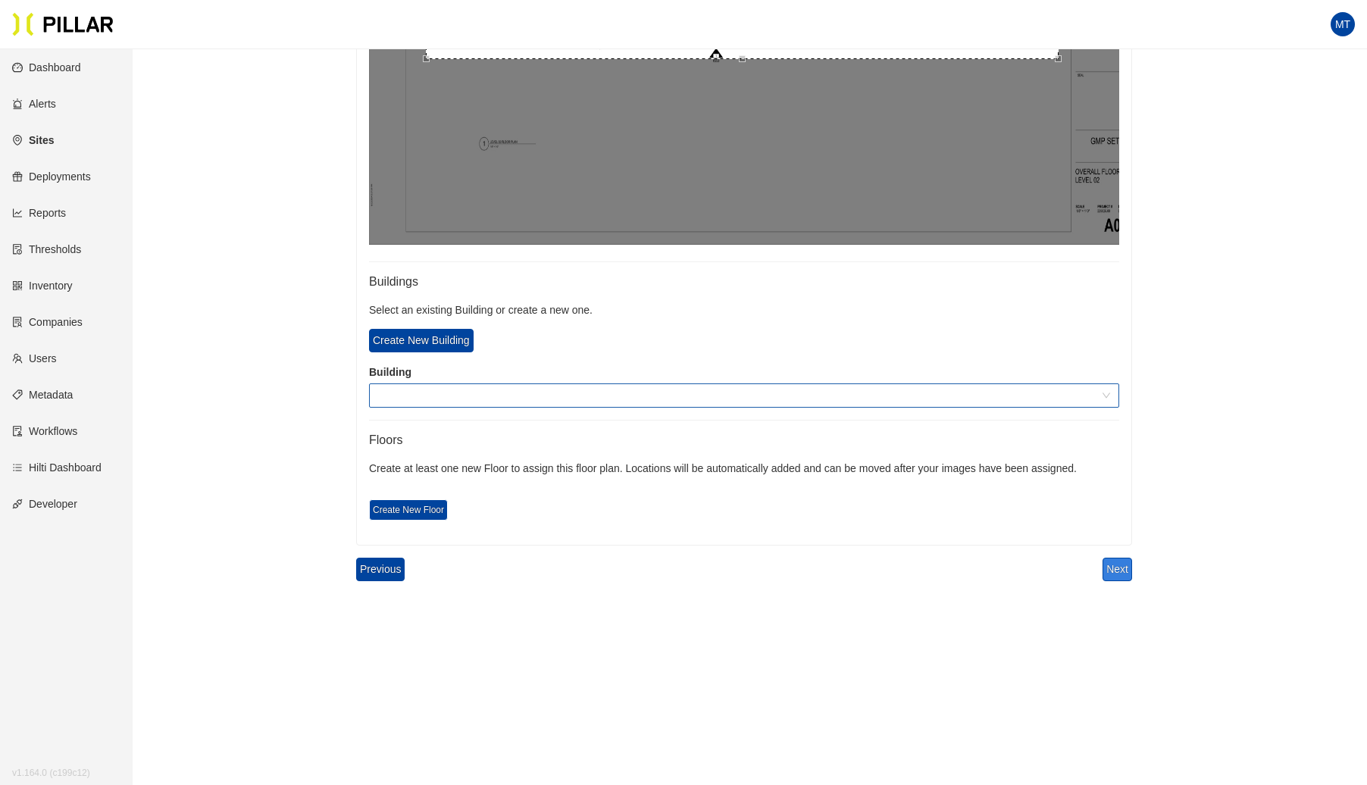
click at [398, 395] on span at bounding box center [744, 395] width 732 height 23
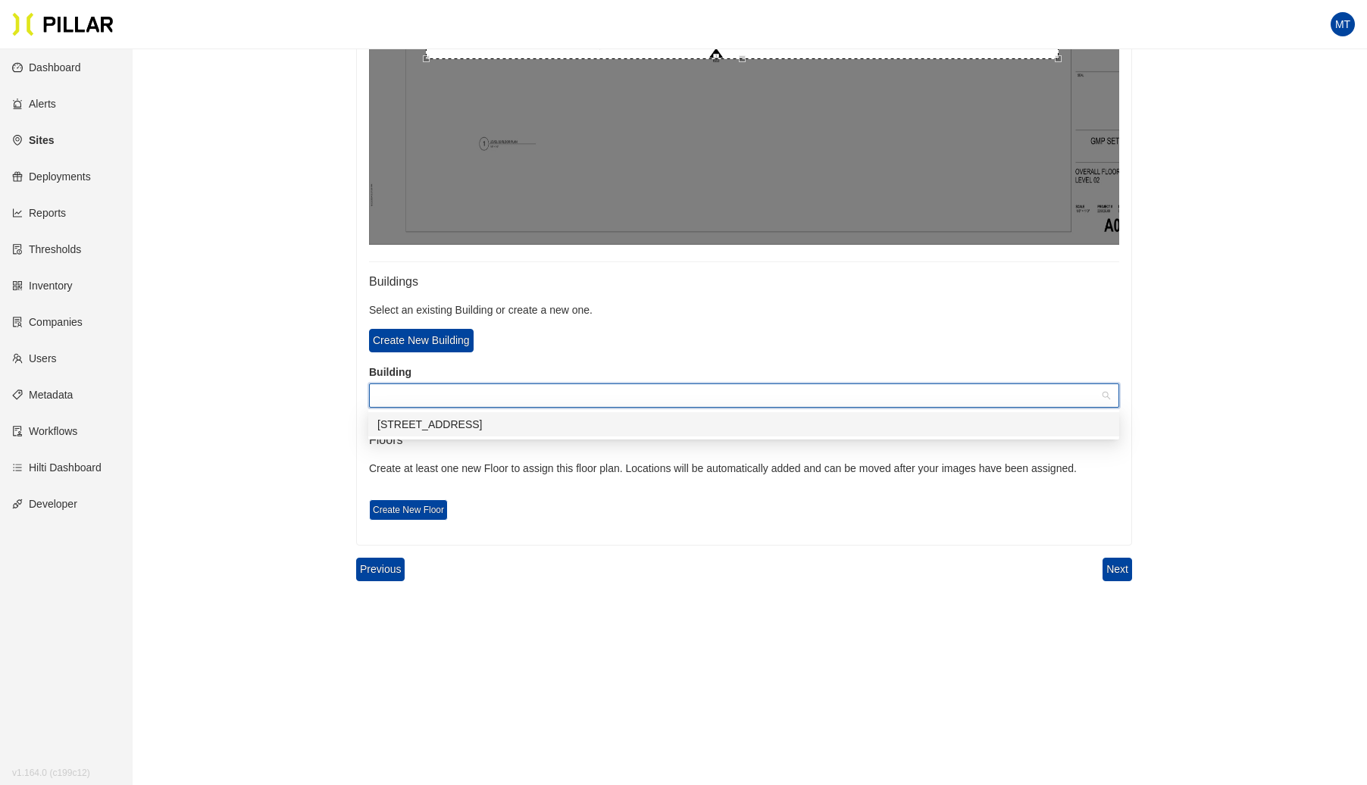
click at [443, 427] on div "[STREET_ADDRESS]" at bounding box center [743, 424] width 733 height 17
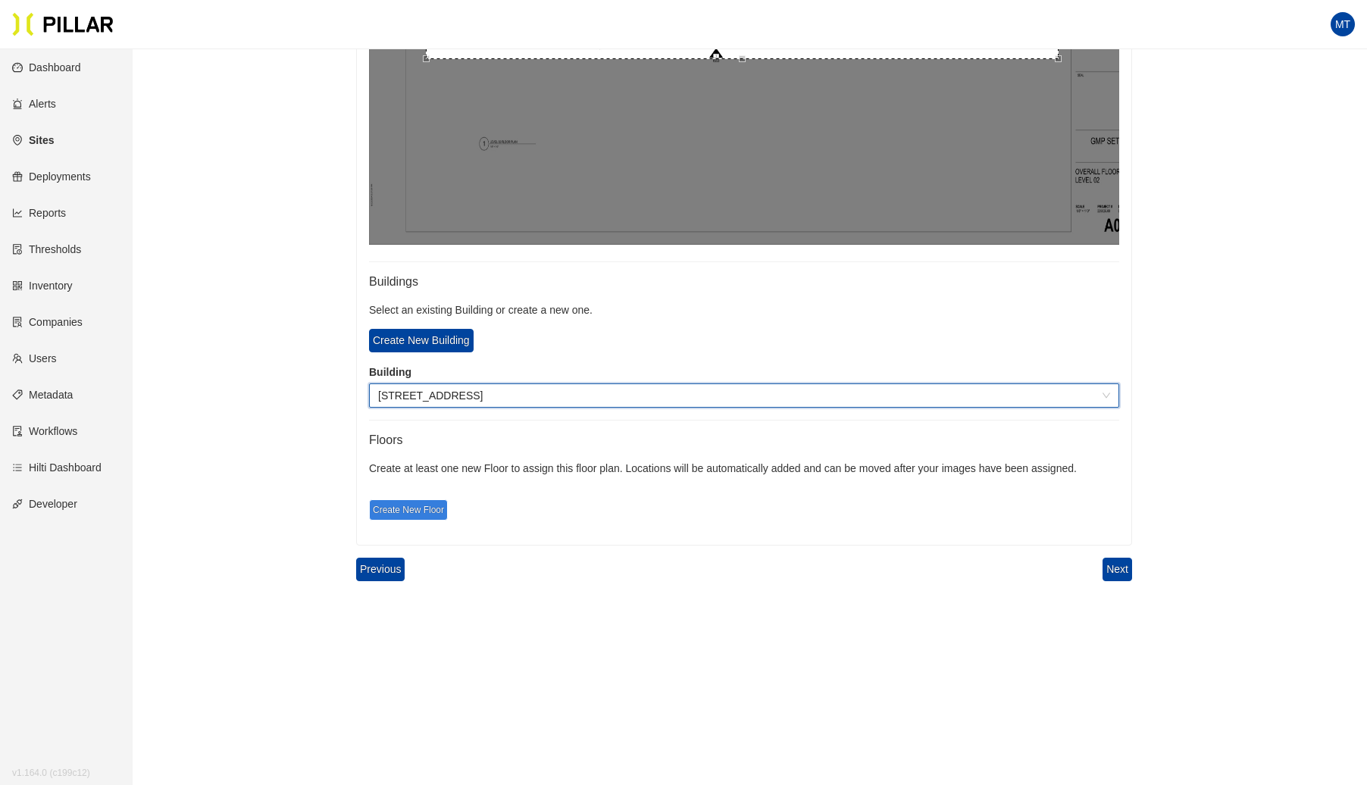
click at [406, 512] on span "Create New Floor" at bounding box center [408, 509] width 79 height 21
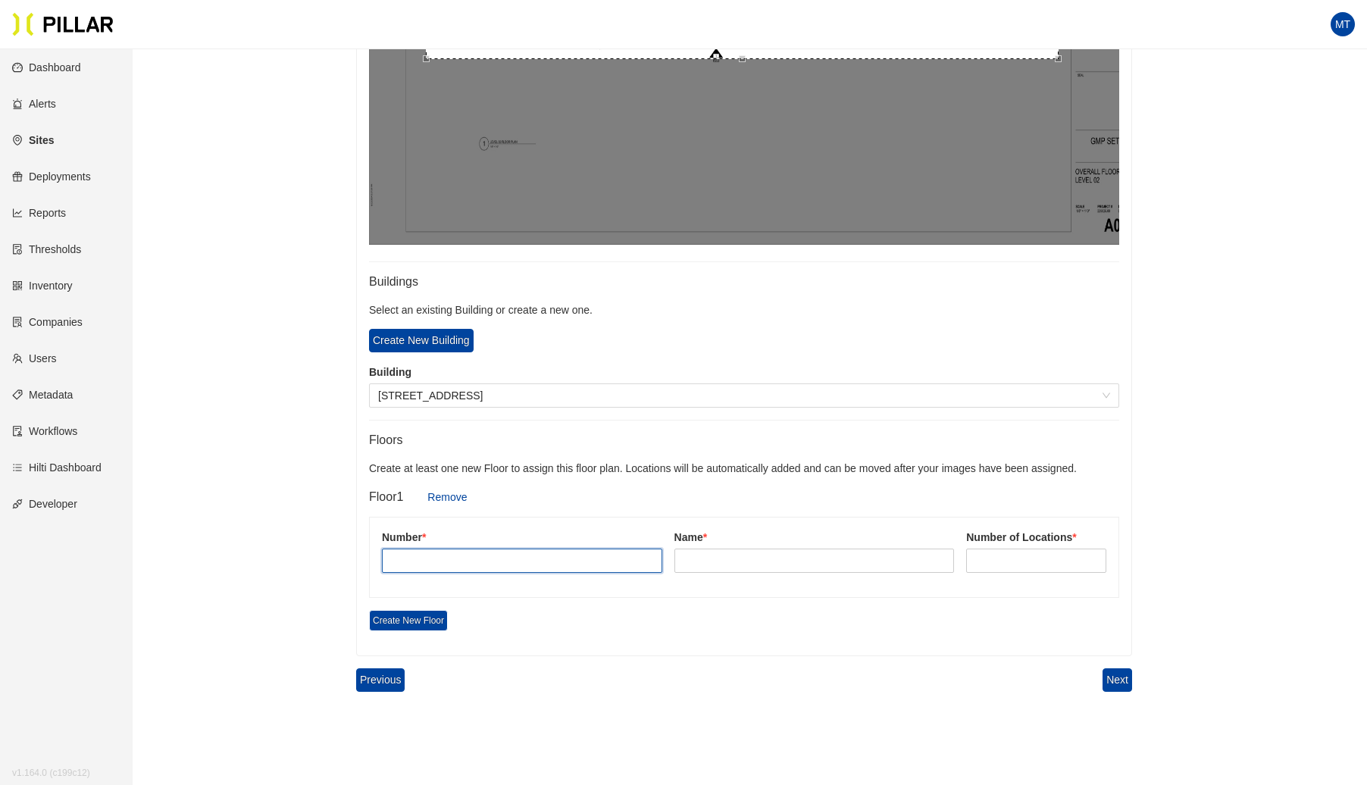
click at [427, 555] on input "text" at bounding box center [522, 561] width 280 height 24
click at [431, 556] on input "text" at bounding box center [522, 561] width 280 height 24
type input "L"
type input "2"
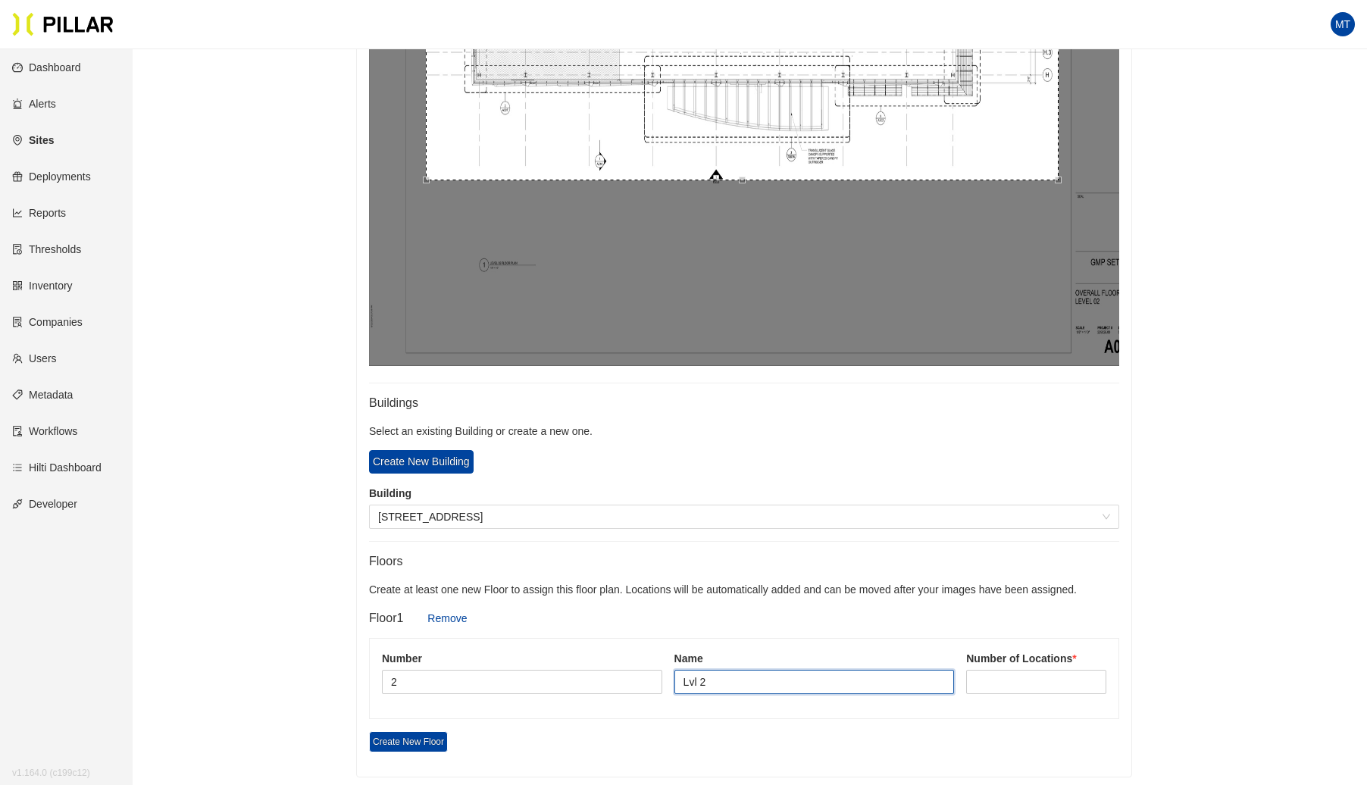
scroll to position [581, 0]
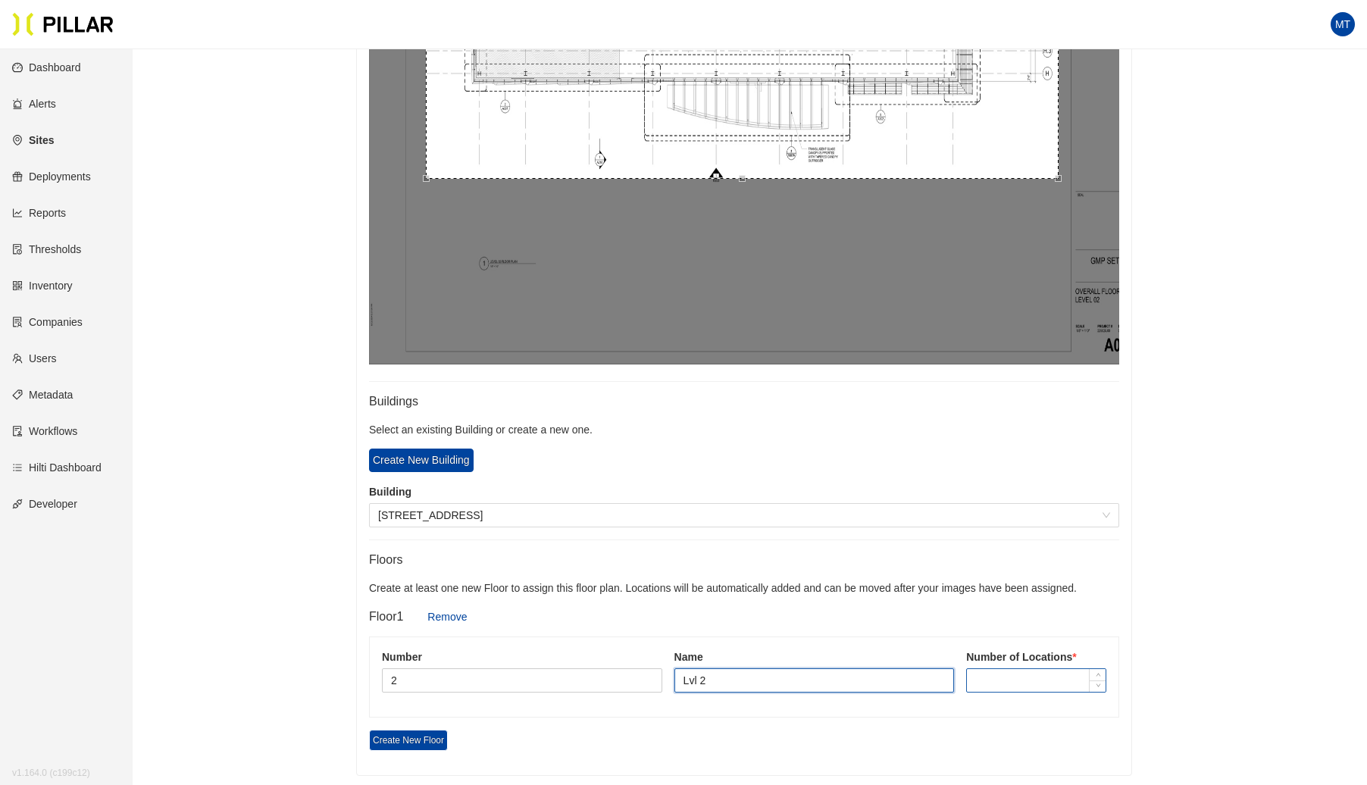
type input "Lvl 2"
click at [1009, 672] on input at bounding box center [1036, 680] width 139 height 23
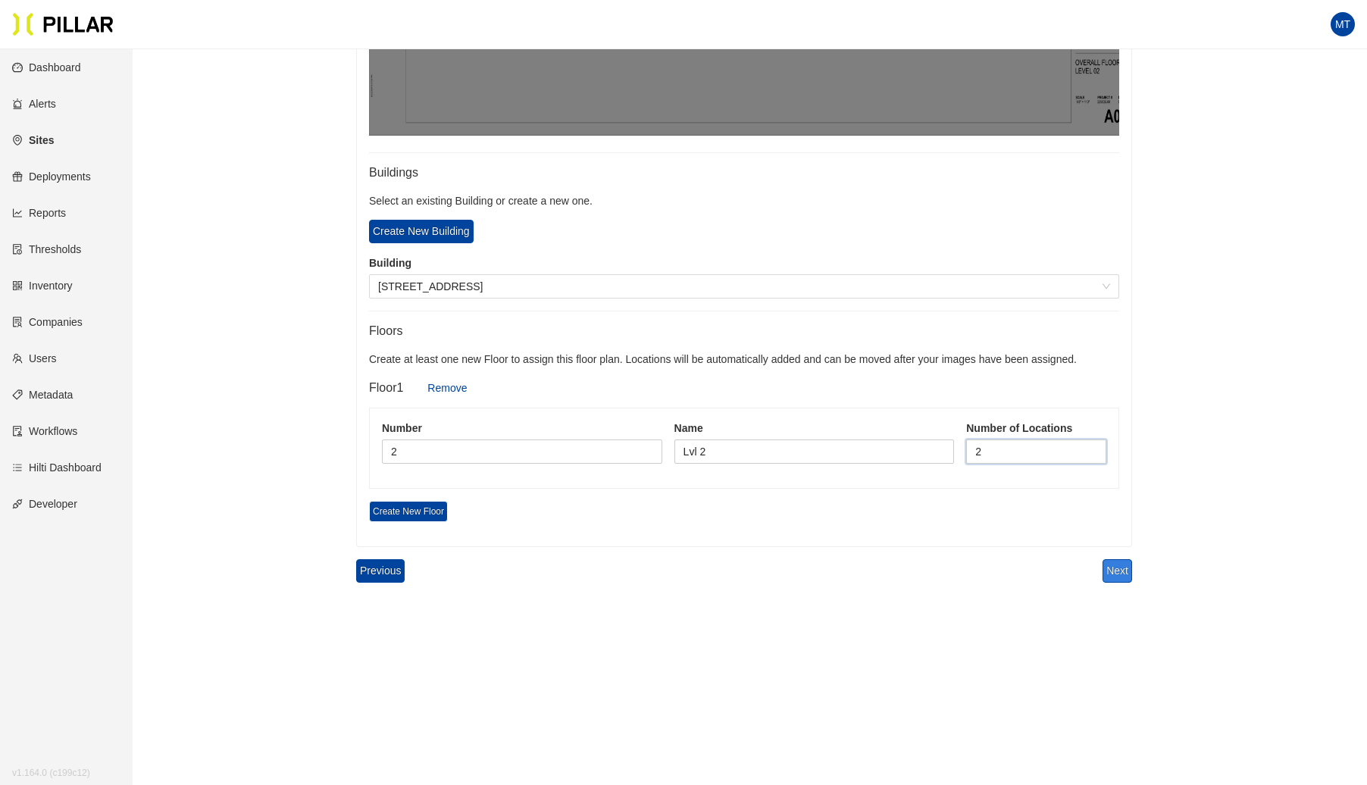
type input "2"
click at [1125, 567] on button "Next" at bounding box center [1118, 570] width 30 height 23
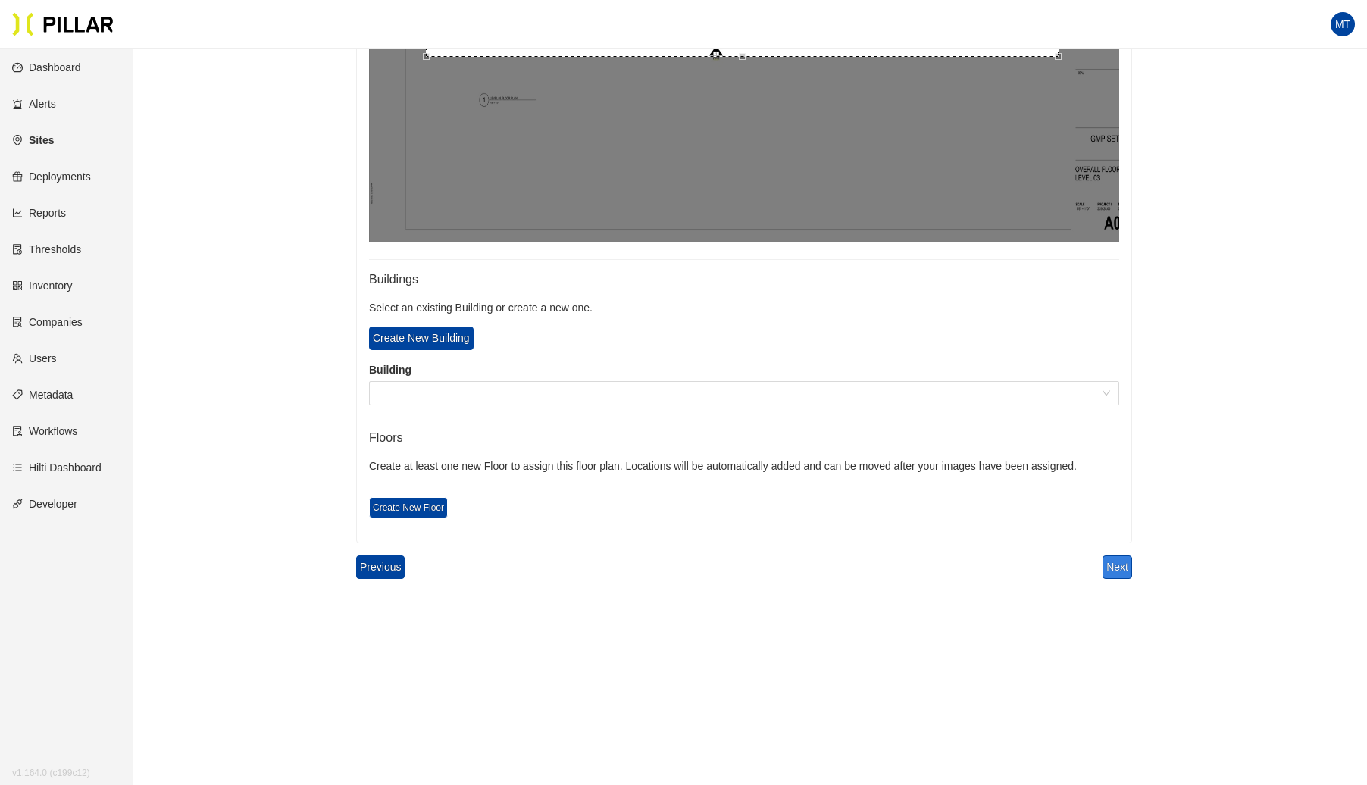
scroll to position [700, 0]
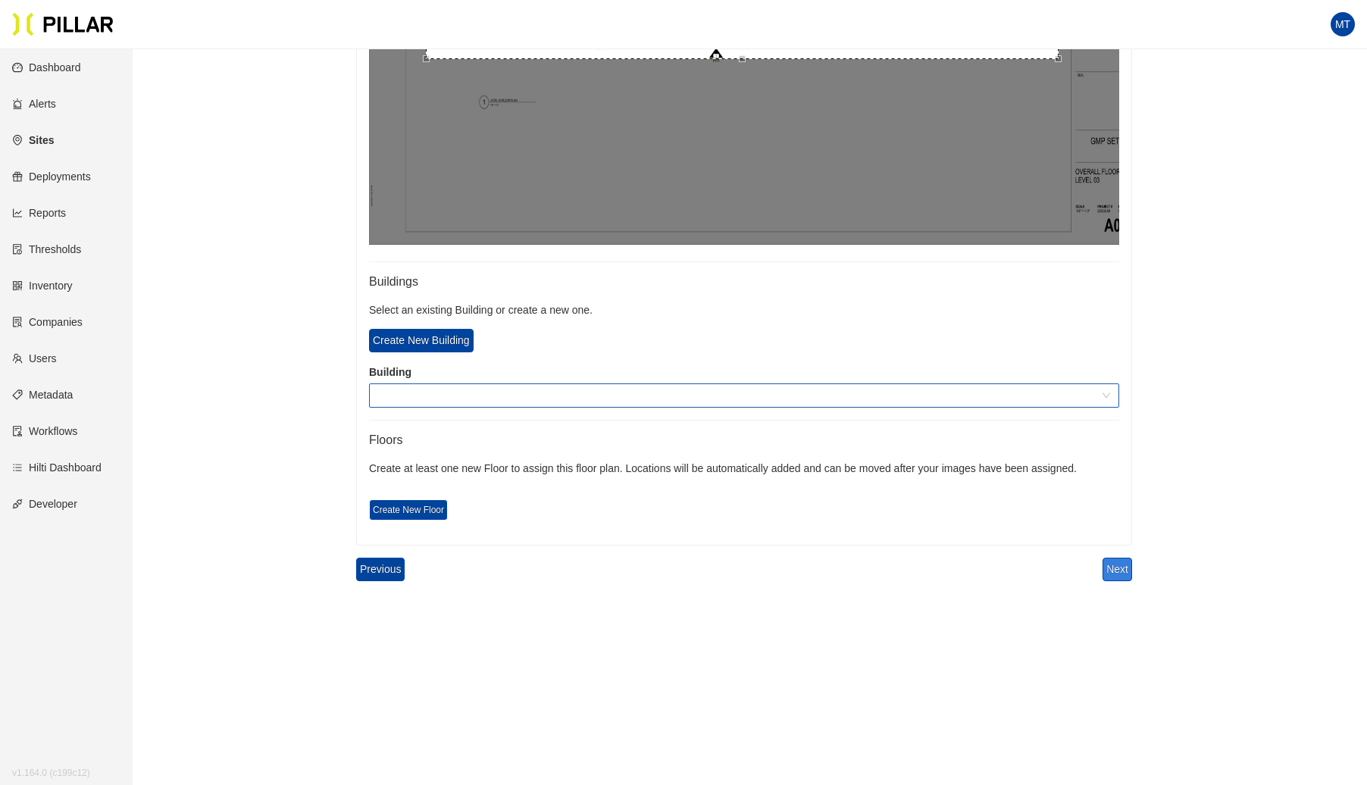
click at [420, 401] on span at bounding box center [744, 395] width 732 height 23
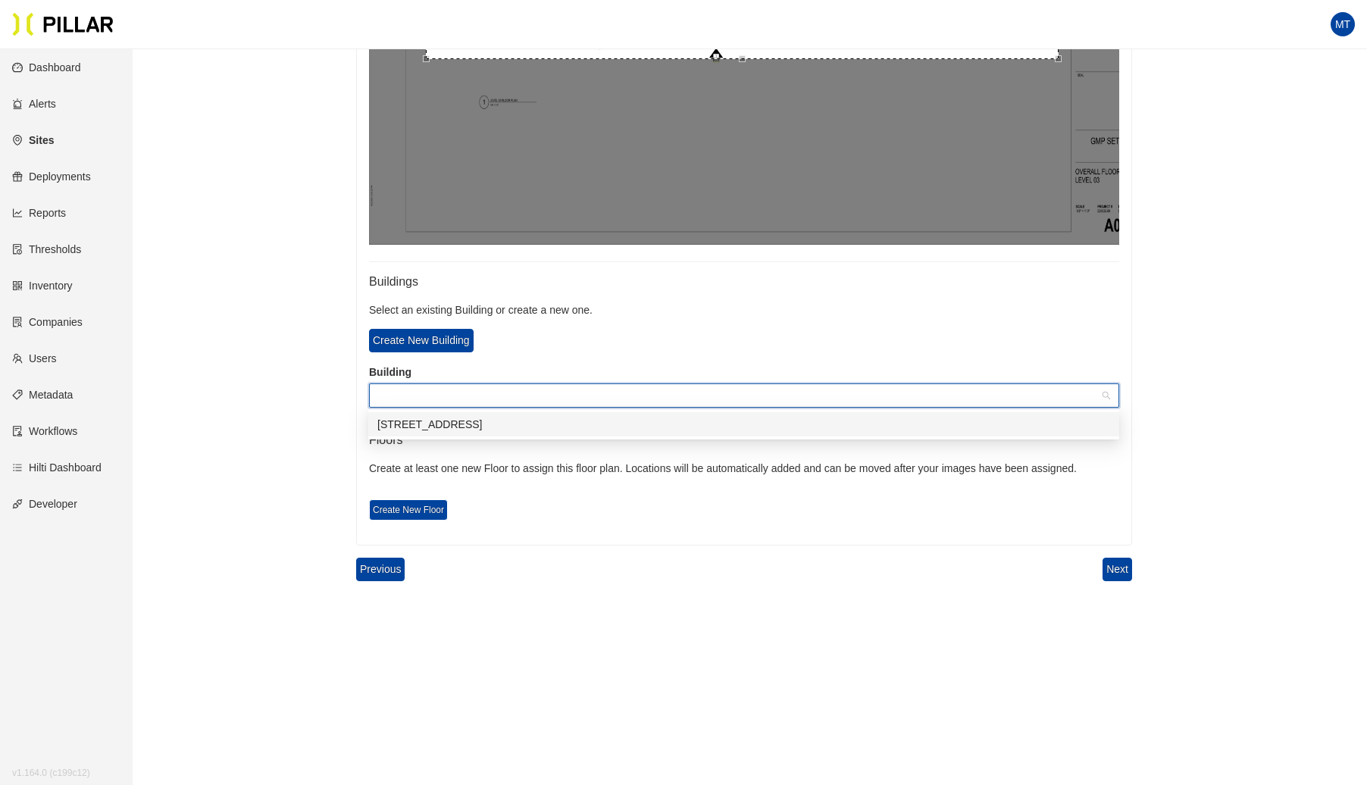
click at [417, 423] on div "[STREET_ADDRESS]" at bounding box center [743, 424] width 733 height 17
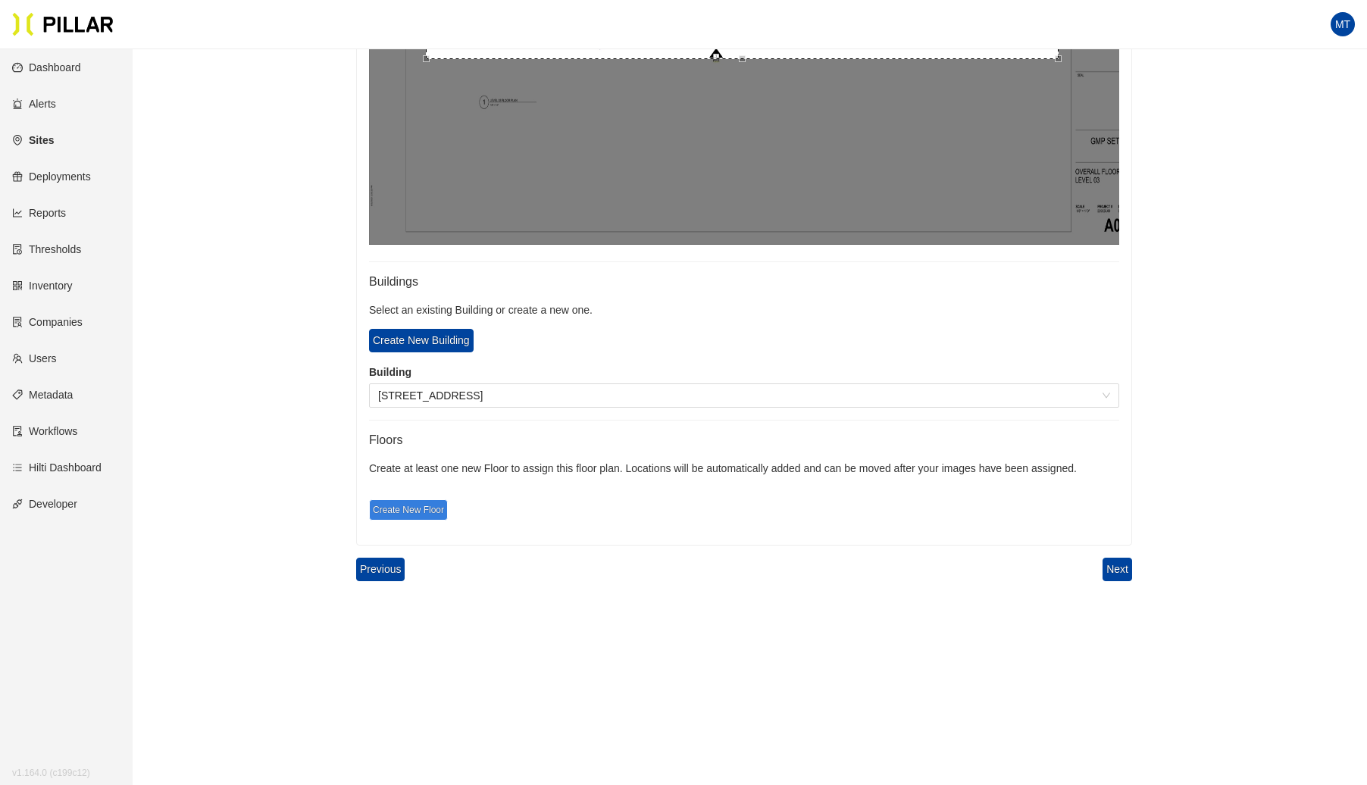
click at [427, 514] on span "Create New Floor" at bounding box center [408, 509] width 79 height 21
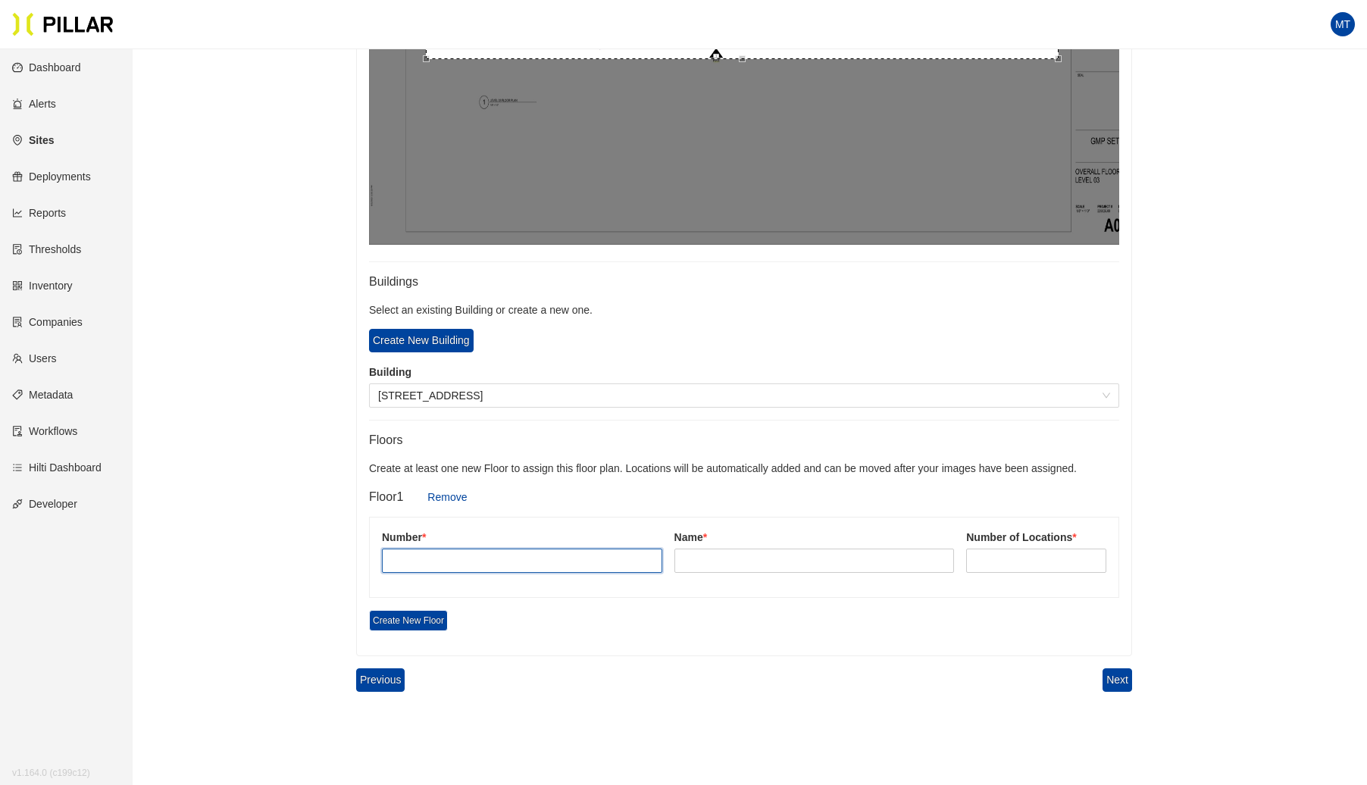
click at [426, 559] on input "text" at bounding box center [522, 561] width 280 height 24
type input "3"
click at [715, 561] on input "text" at bounding box center [815, 561] width 280 height 24
type input "Lvl 3"
click at [997, 559] on input at bounding box center [1036, 560] width 139 height 23
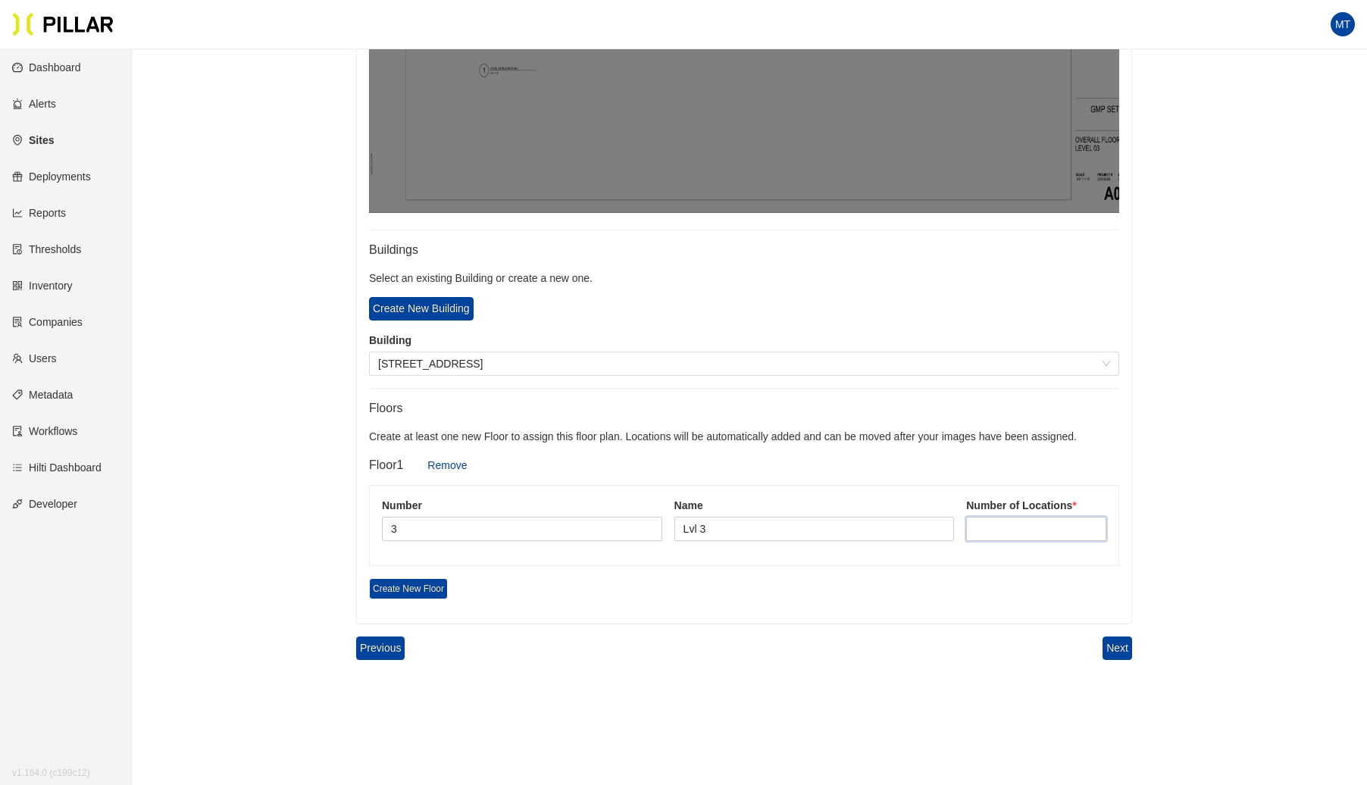
scroll to position [734, 0]
type input "9"
click at [1116, 643] on button "Next" at bounding box center [1118, 646] width 30 height 23
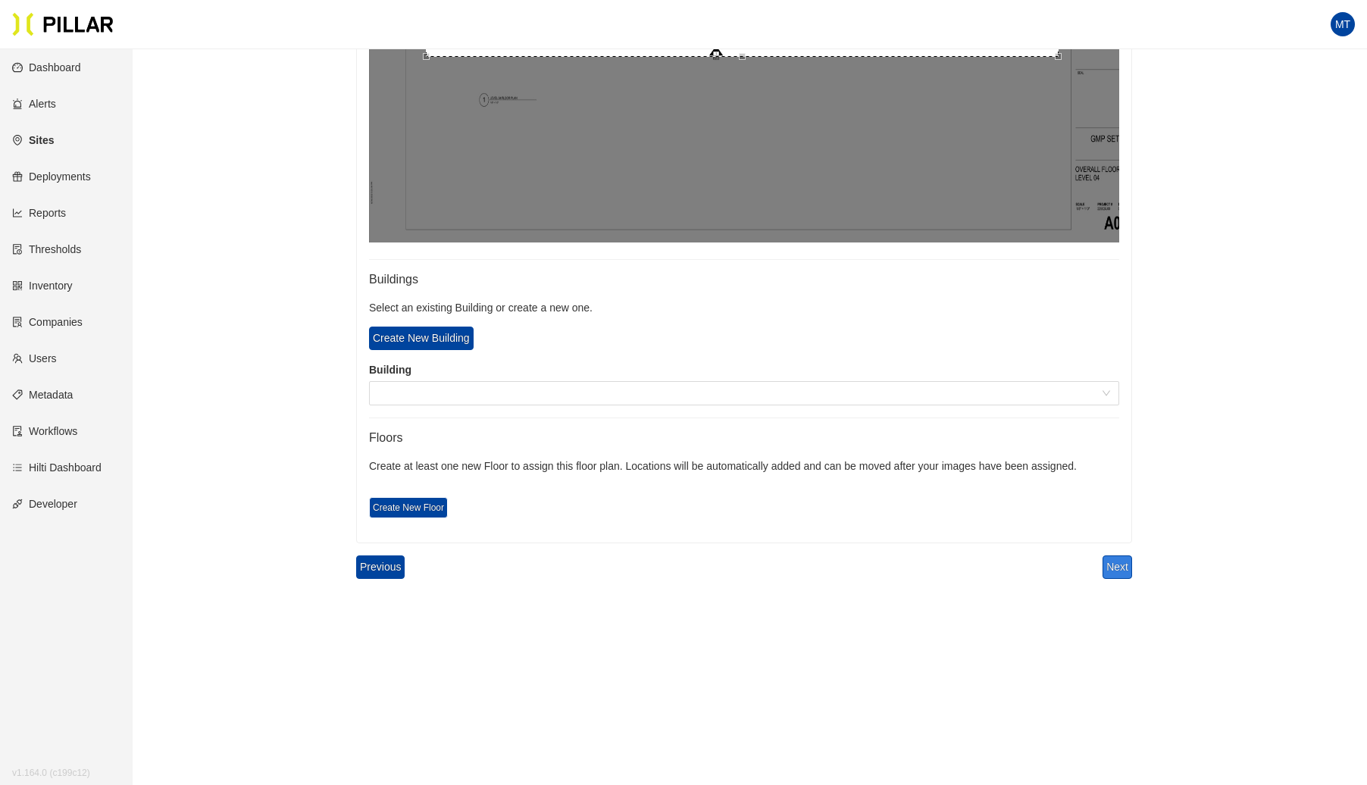
scroll to position [700, 0]
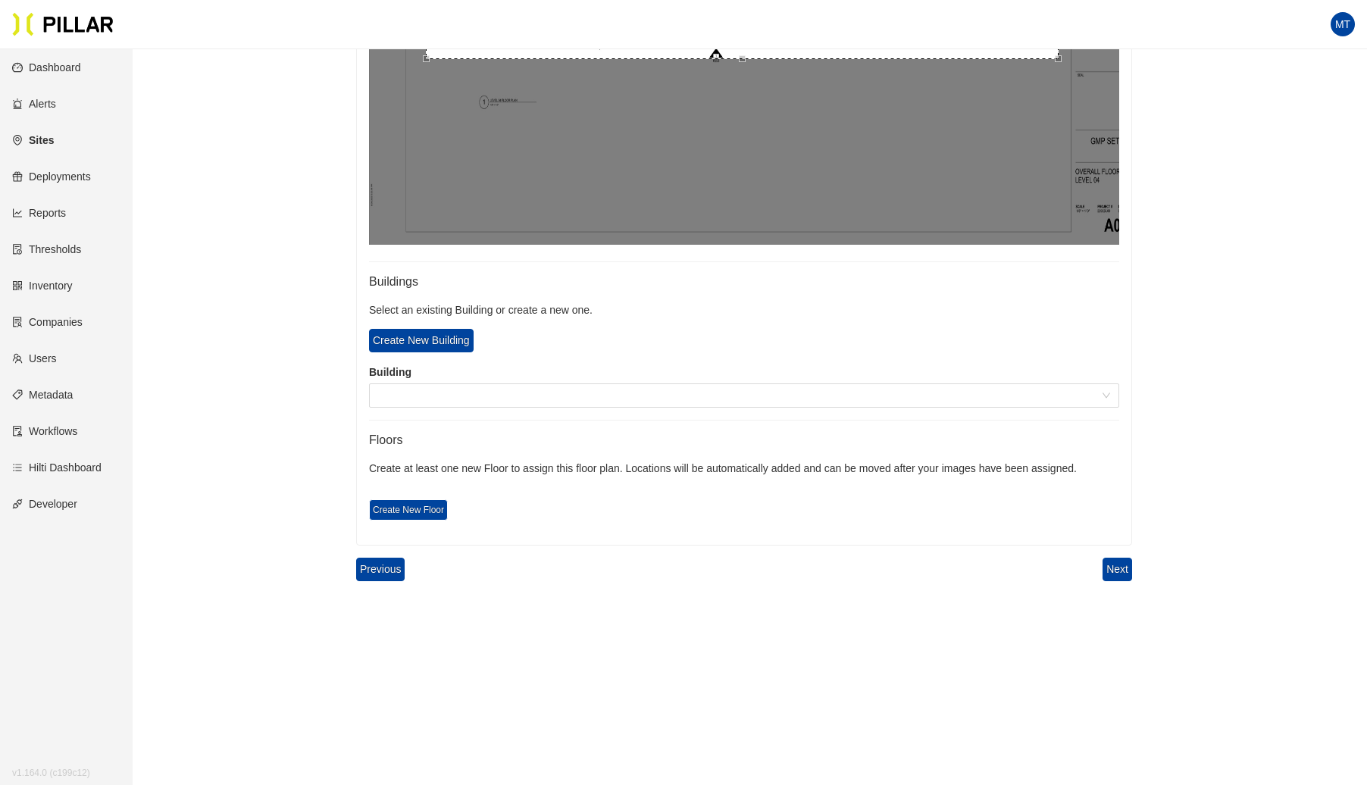
click at [476, 377] on label "Building" at bounding box center [744, 373] width 750 height 16
click at [475, 396] on span at bounding box center [744, 395] width 732 height 23
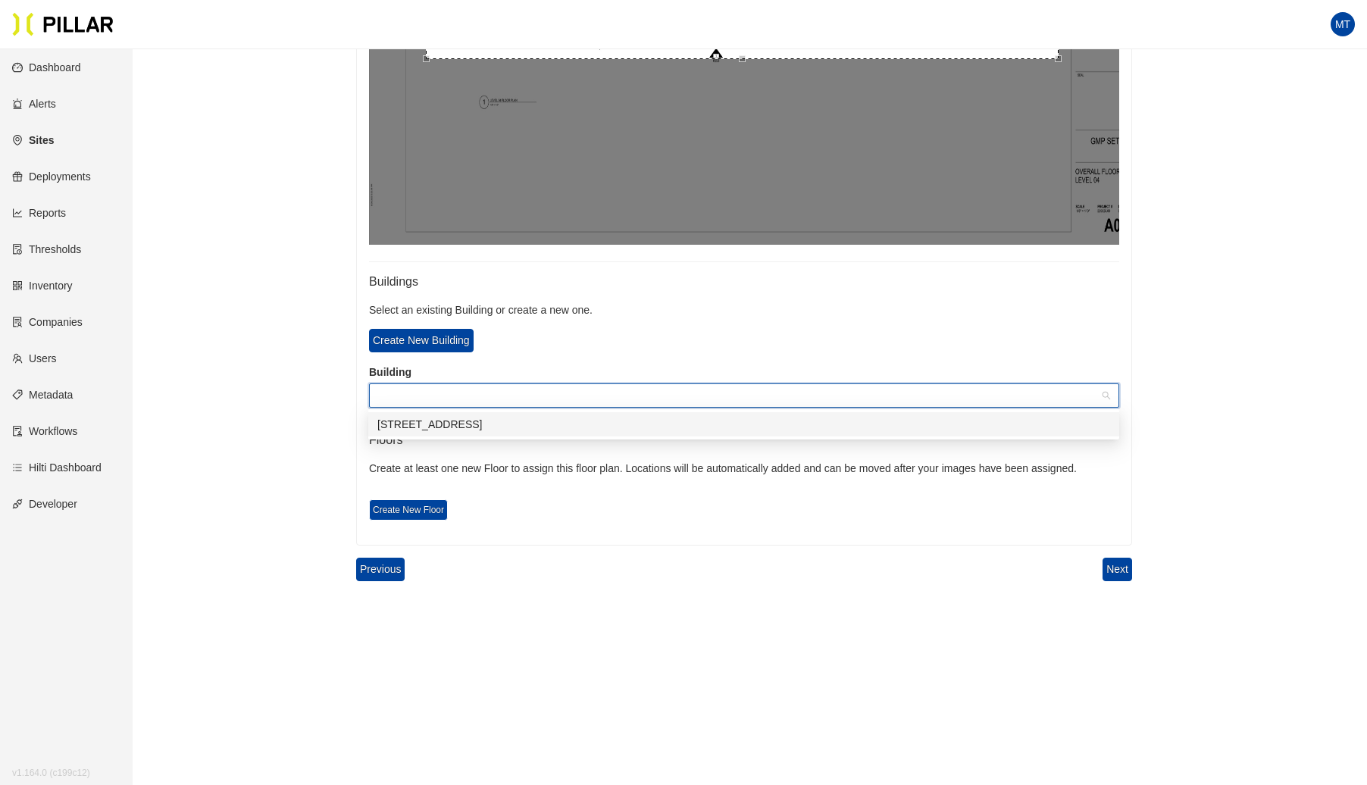
click at [435, 418] on div "[STREET_ADDRESS]" at bounding box center [743, 424] width 733 height 17
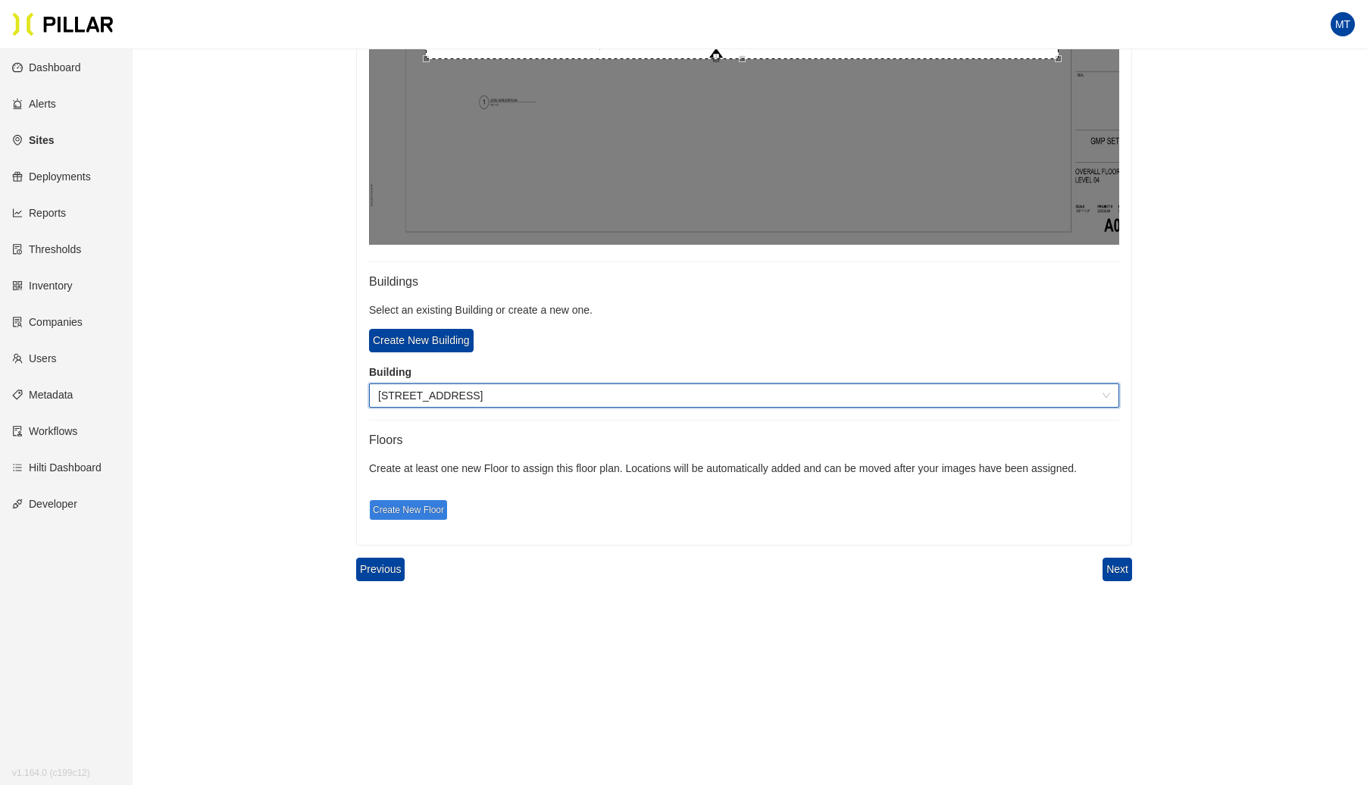
click at [424, 511] on span "Create New Floor" at bounding box center [408, 509] width 79 height 21
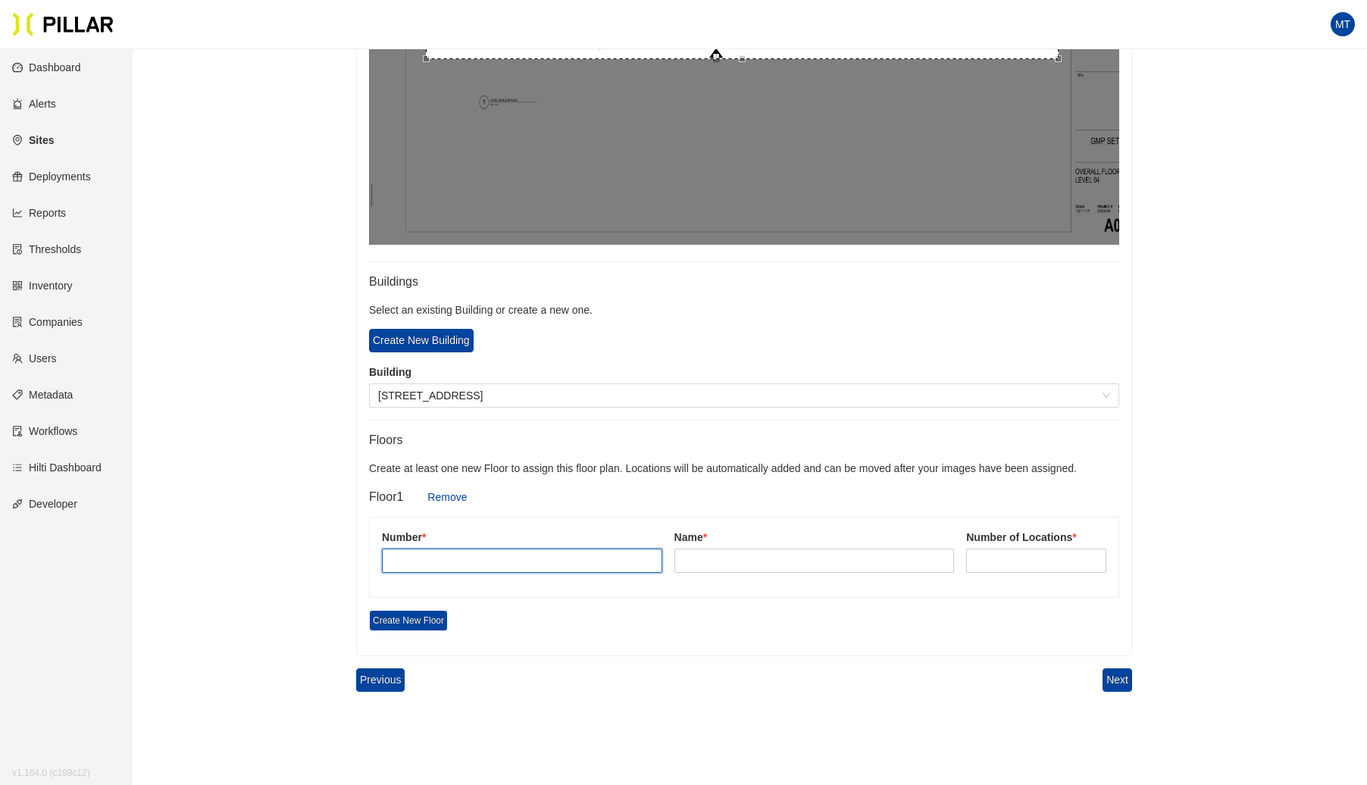
click at [449, 552] on input "text" at bounding box center [522, 561] width 280 height 24
type input "4"
click at [730, 564] on input "text" at bounding box center [815, 561] width 280 height 24
type input "Lvl 4"
click at [981, 564] on input at bounding box center [1036, 560] width 139 height 23
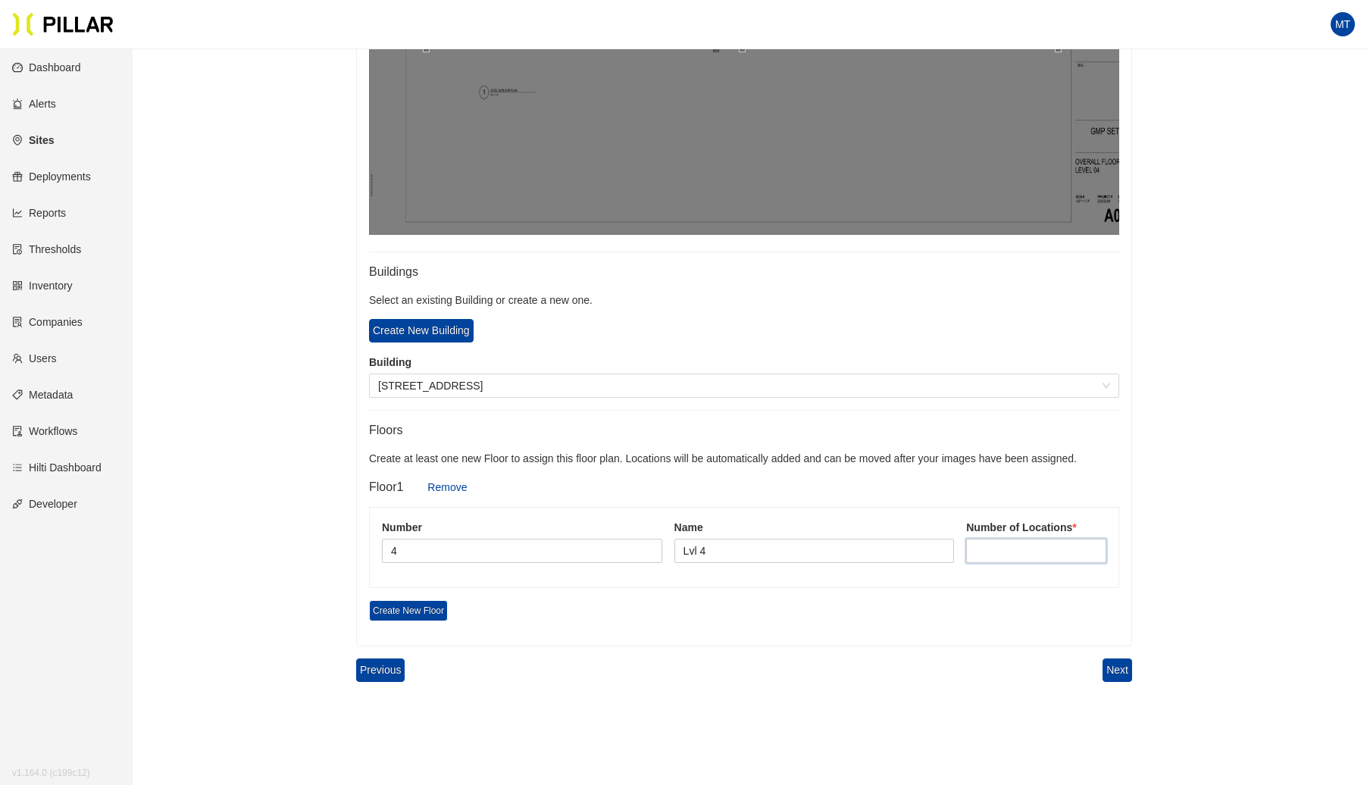
scroll to position [717, 0]
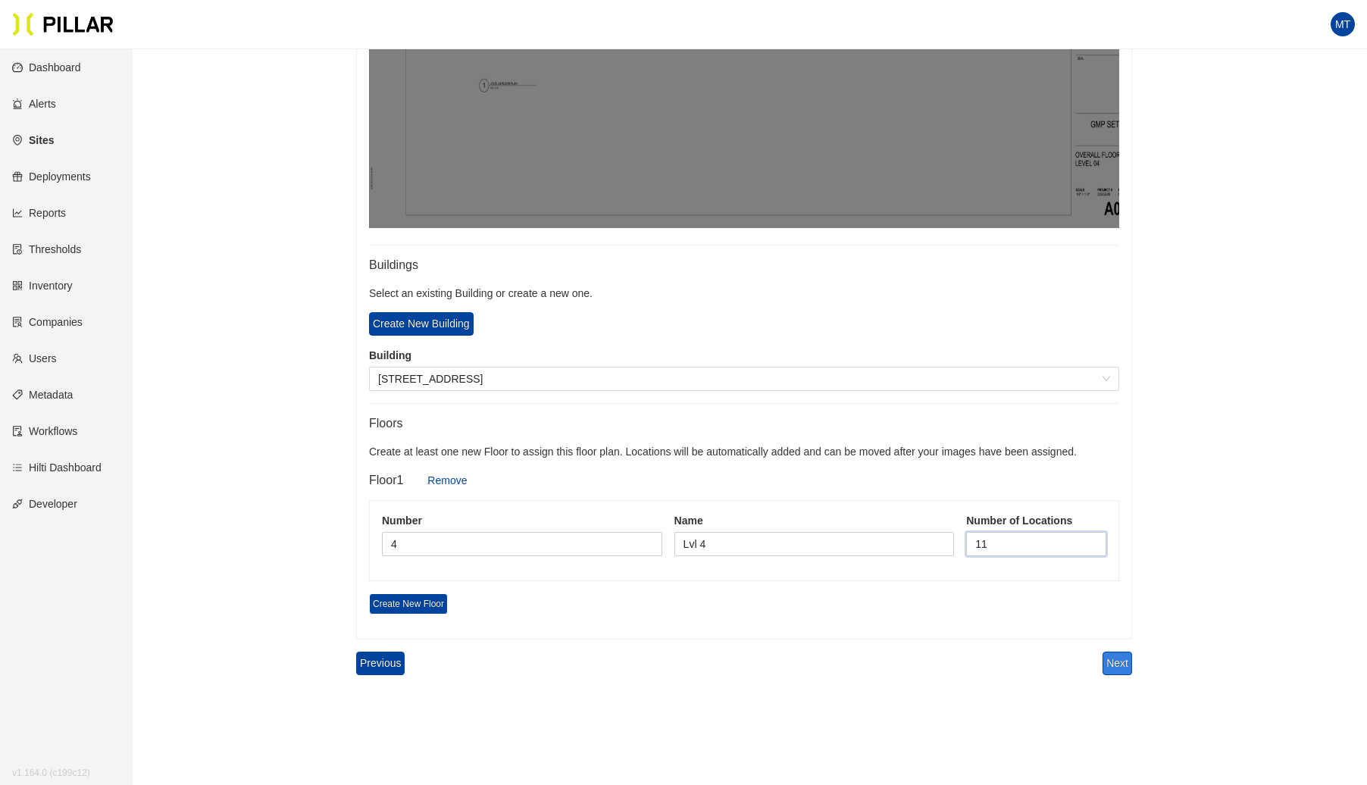
type input "11"
click at [1114, 662] on button "Next" at bounding box center [1118, 663] width 30 height 23
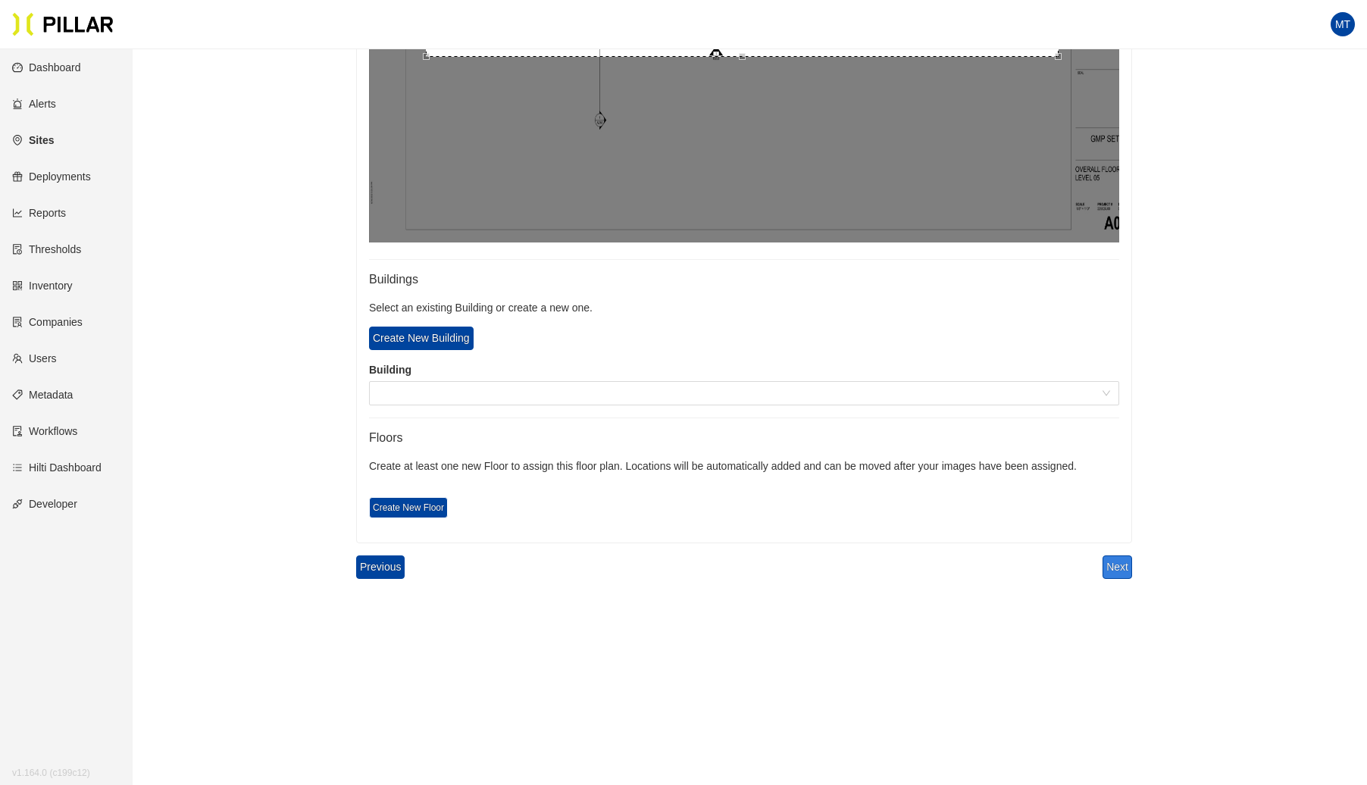
scroll to position [700, 0]
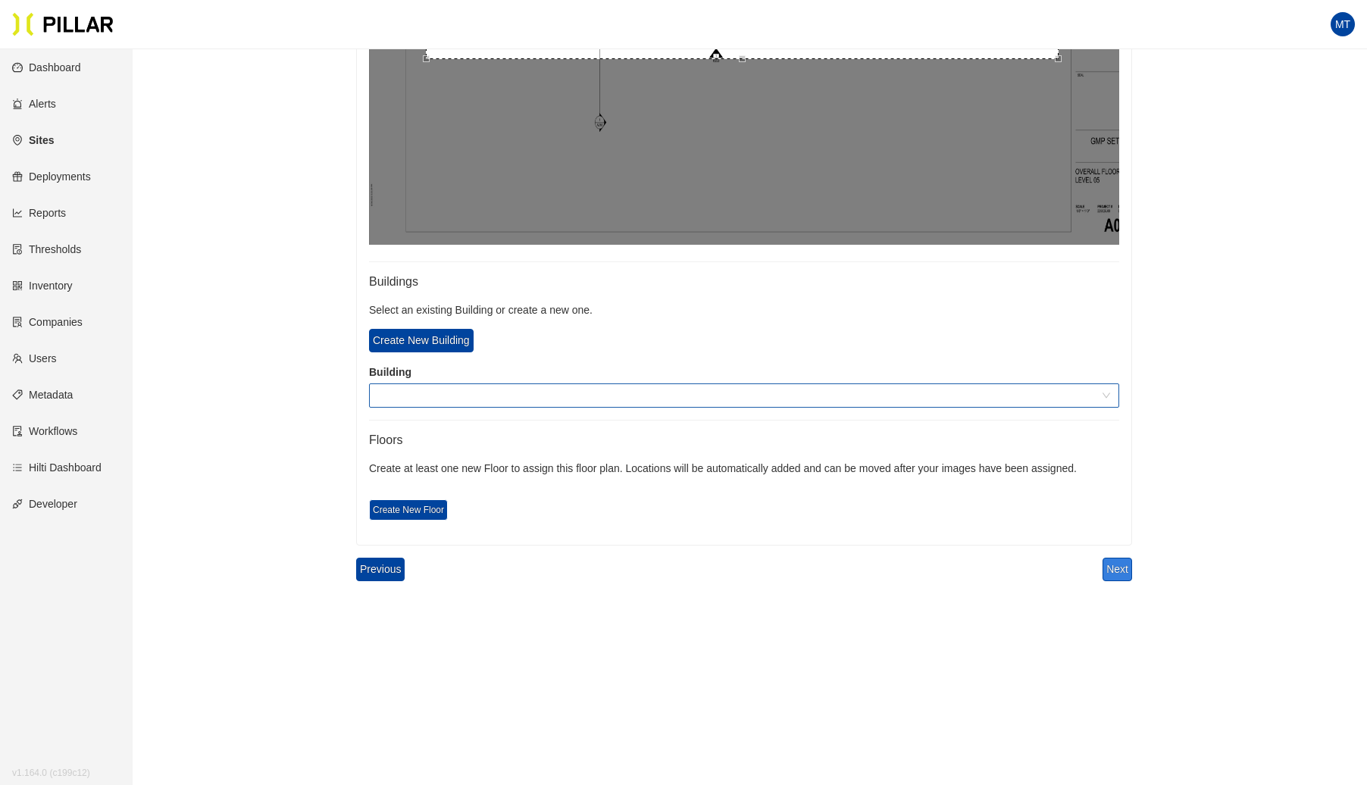
drag, startPoint x: 435, startPoint y: 386, endPoint x: 432, endPoint y: 396, distance: 11.0
click at [435, 388] on span at bounding box center [744, 395] width 732 height 23
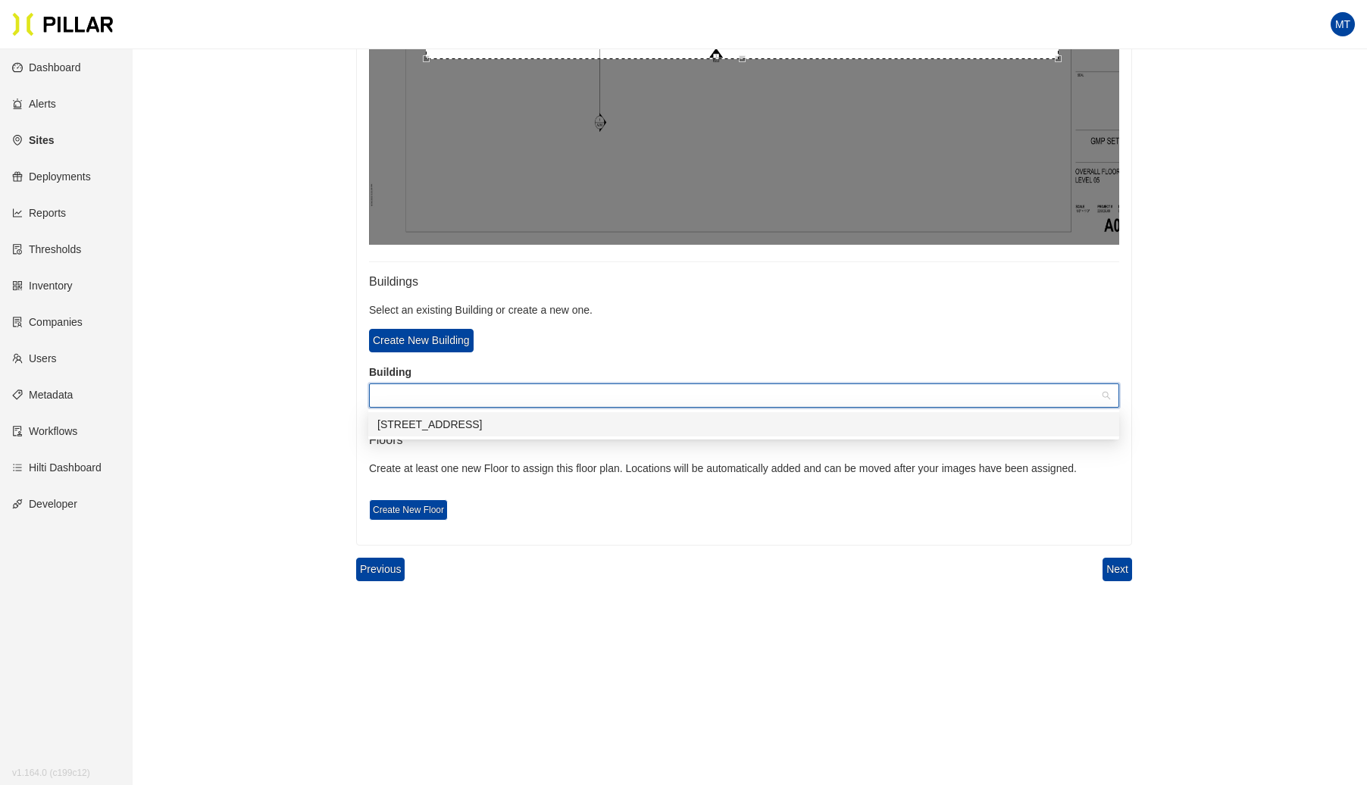
click at [420, 424] on div "[STREET_ADDRESS]" at bounding box center [743, 424] width 733 height 17
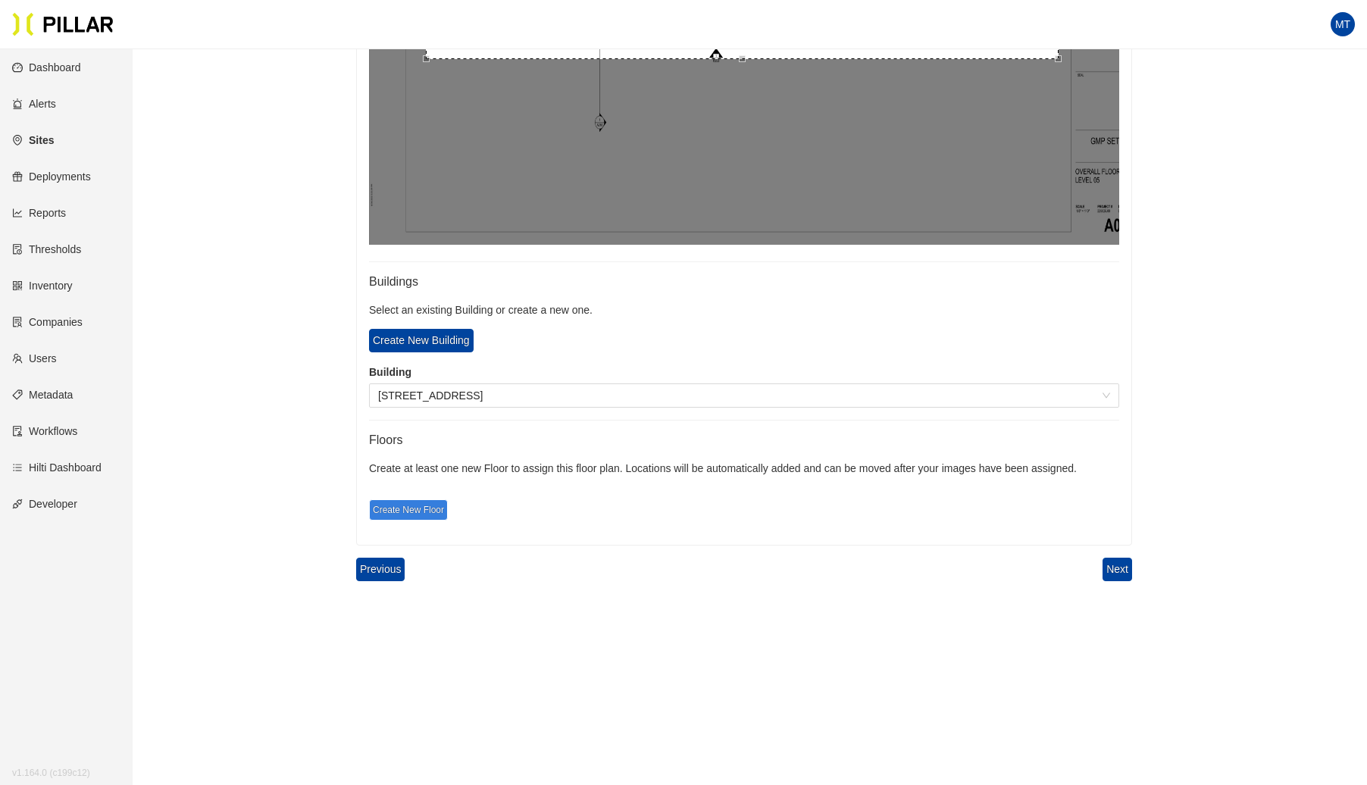
click at [412, 499] on span "Create New Floor" at bounding box center [408, 509] width 79 height 21
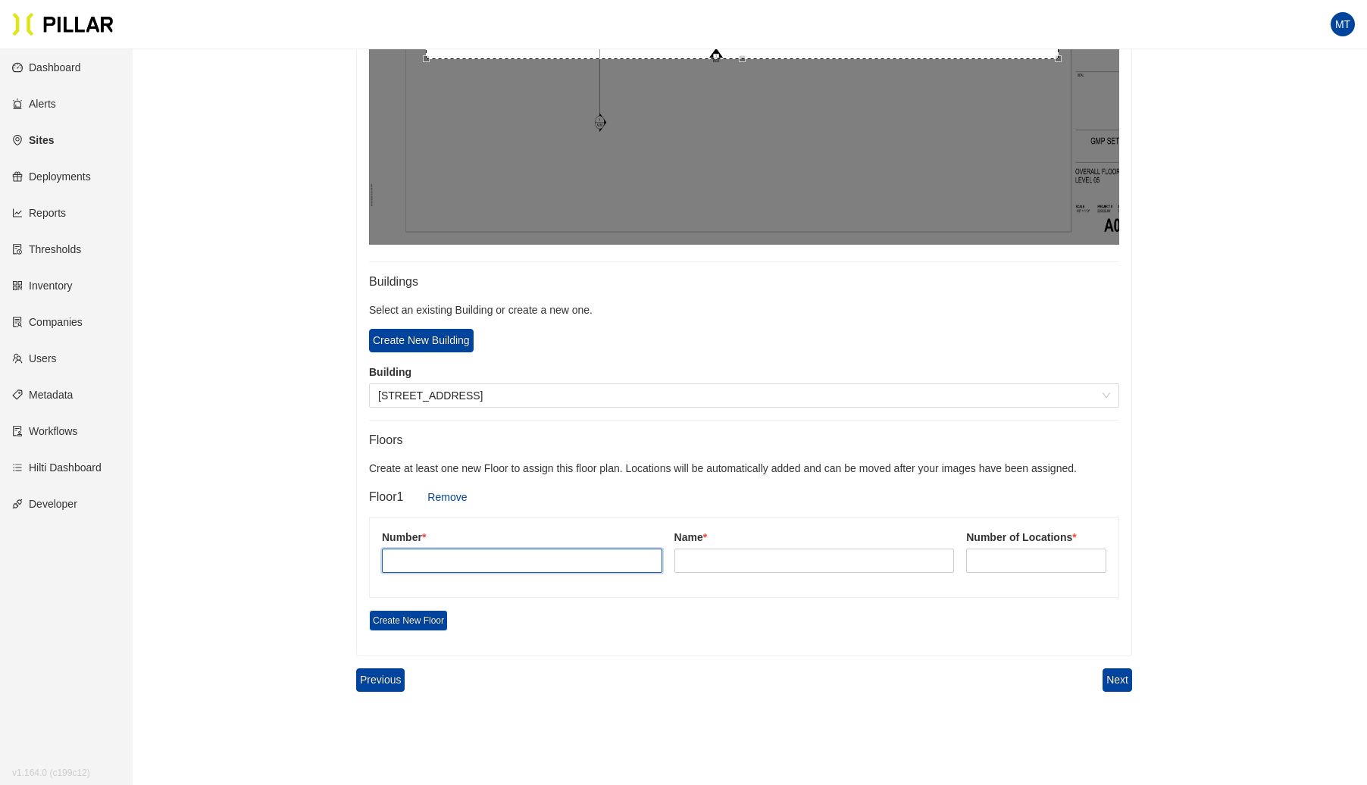
click at [423, 551] on input "text" at bounding box center [522, 561] width 280 height 24
type input "5"
click at [727, 555] on input "text" at bounding box center [815, 561] width 280 height 24
type input "Lvl 5"
click at [984, 564] on input at bounding box center [1036, 560] width 139 height 23
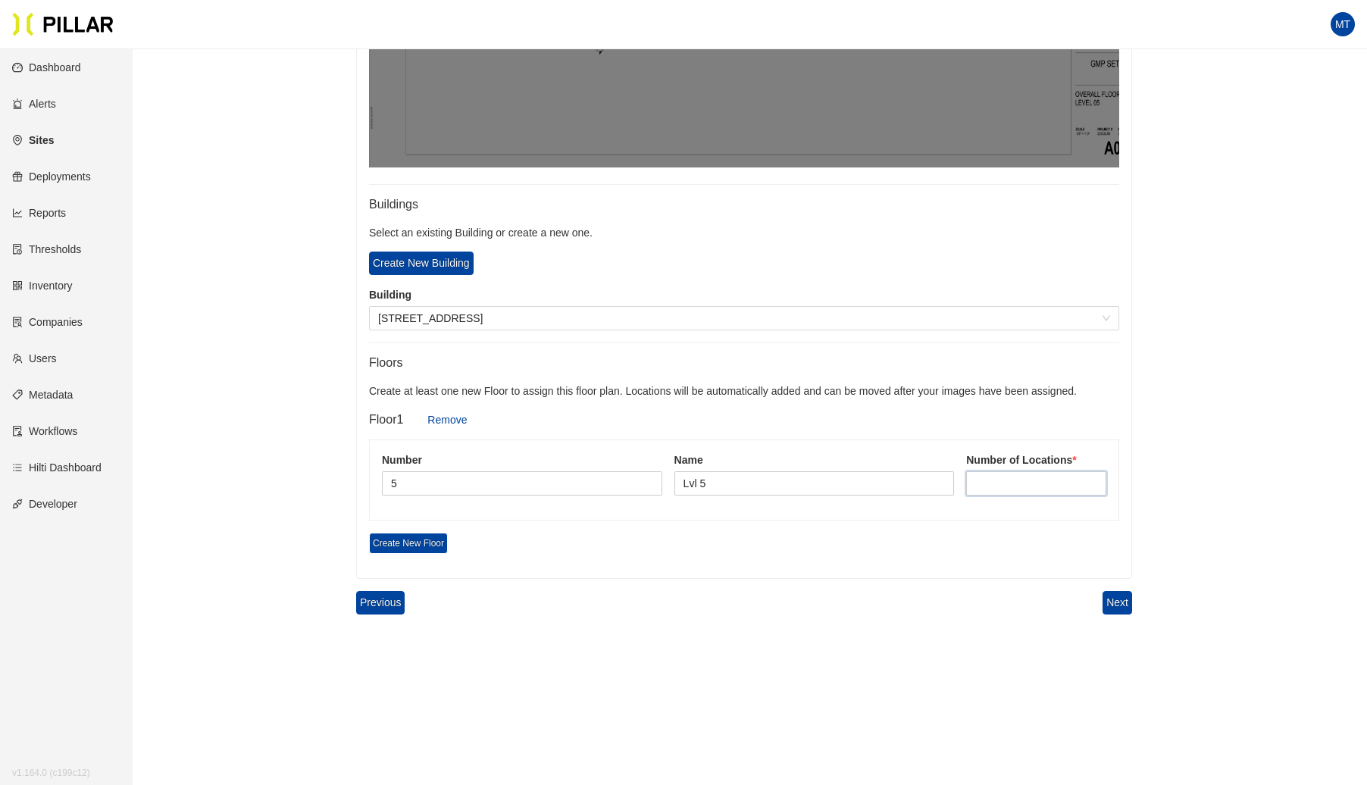
scroll to position [788, 0]
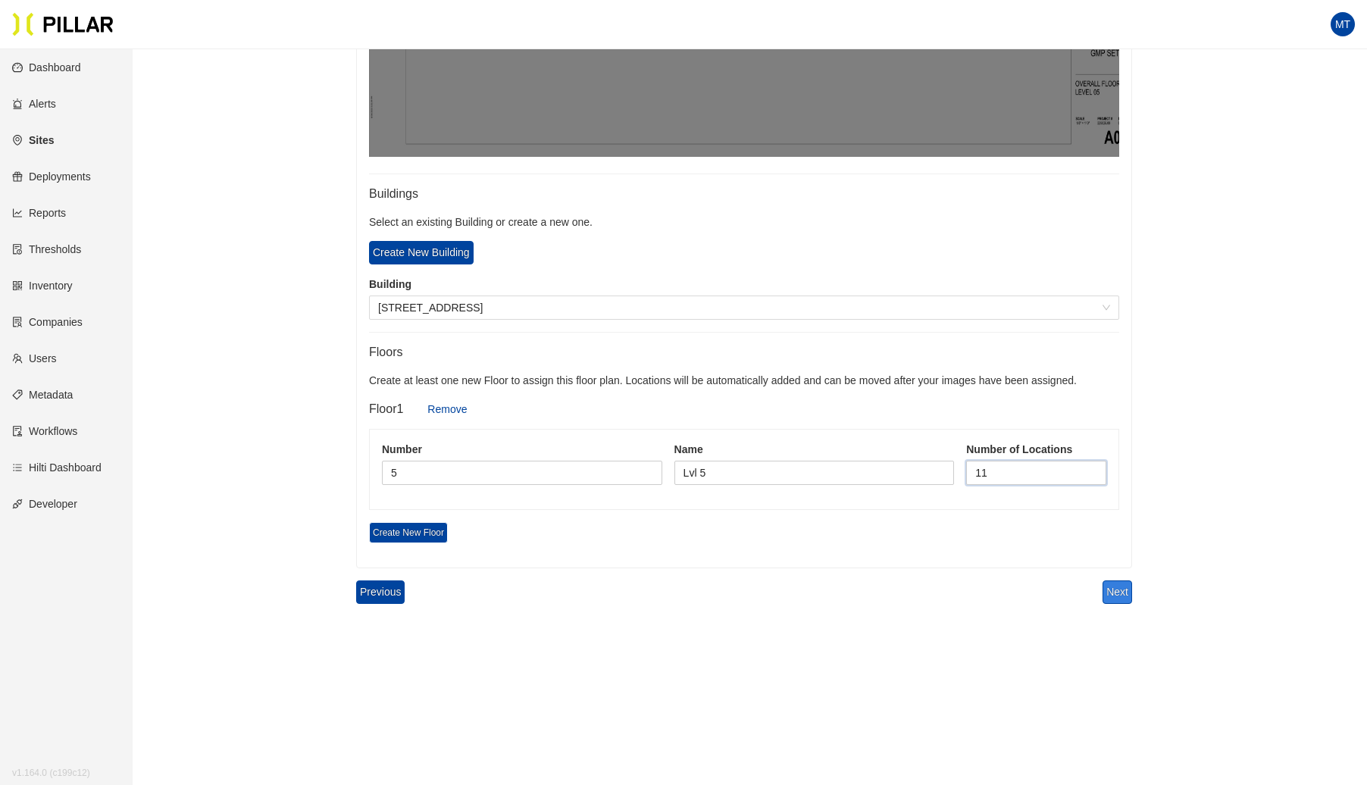
type input "11"
click at [1117, 593] on button "Next" at bounding box center [1118, 592] width 30 height 23
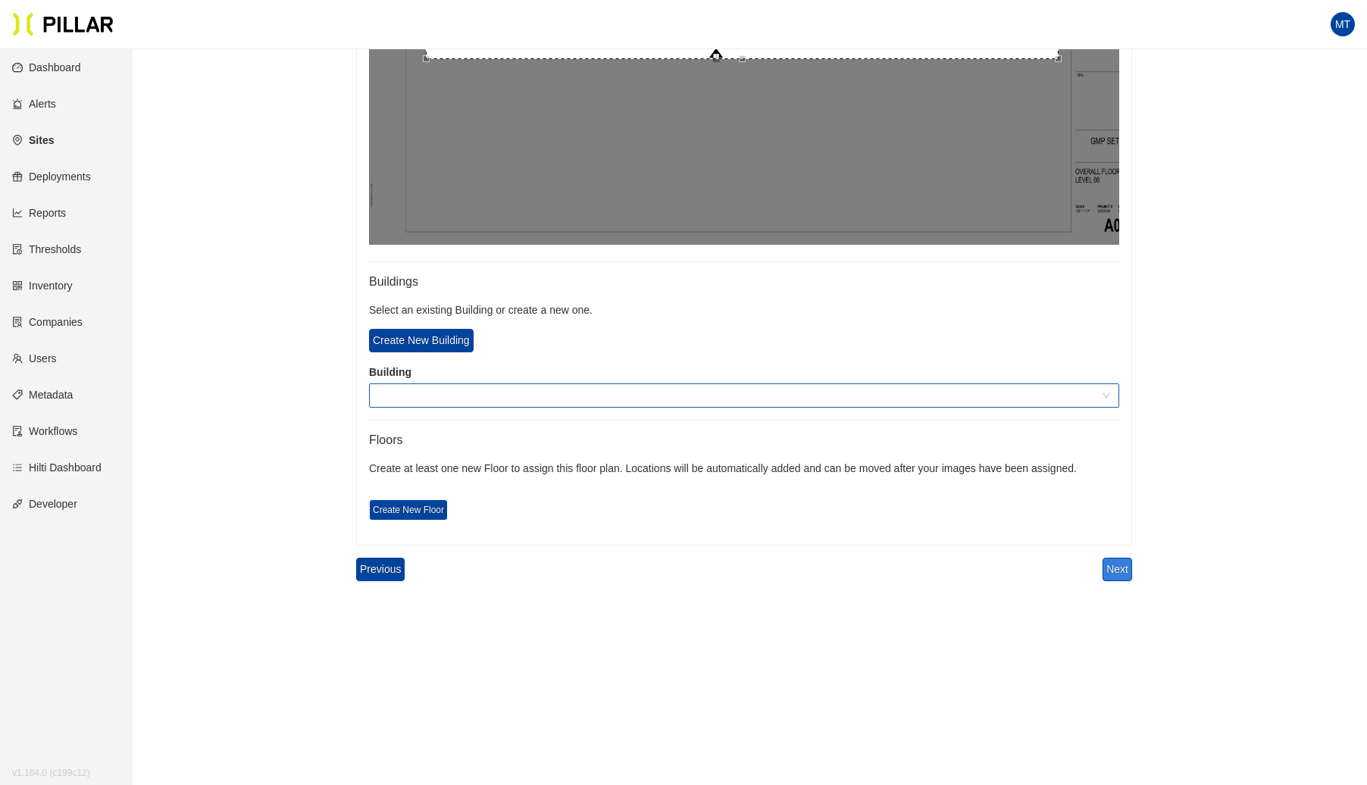
click at [437, 390] on span at bounding box center [744, 395] width 732 height 23
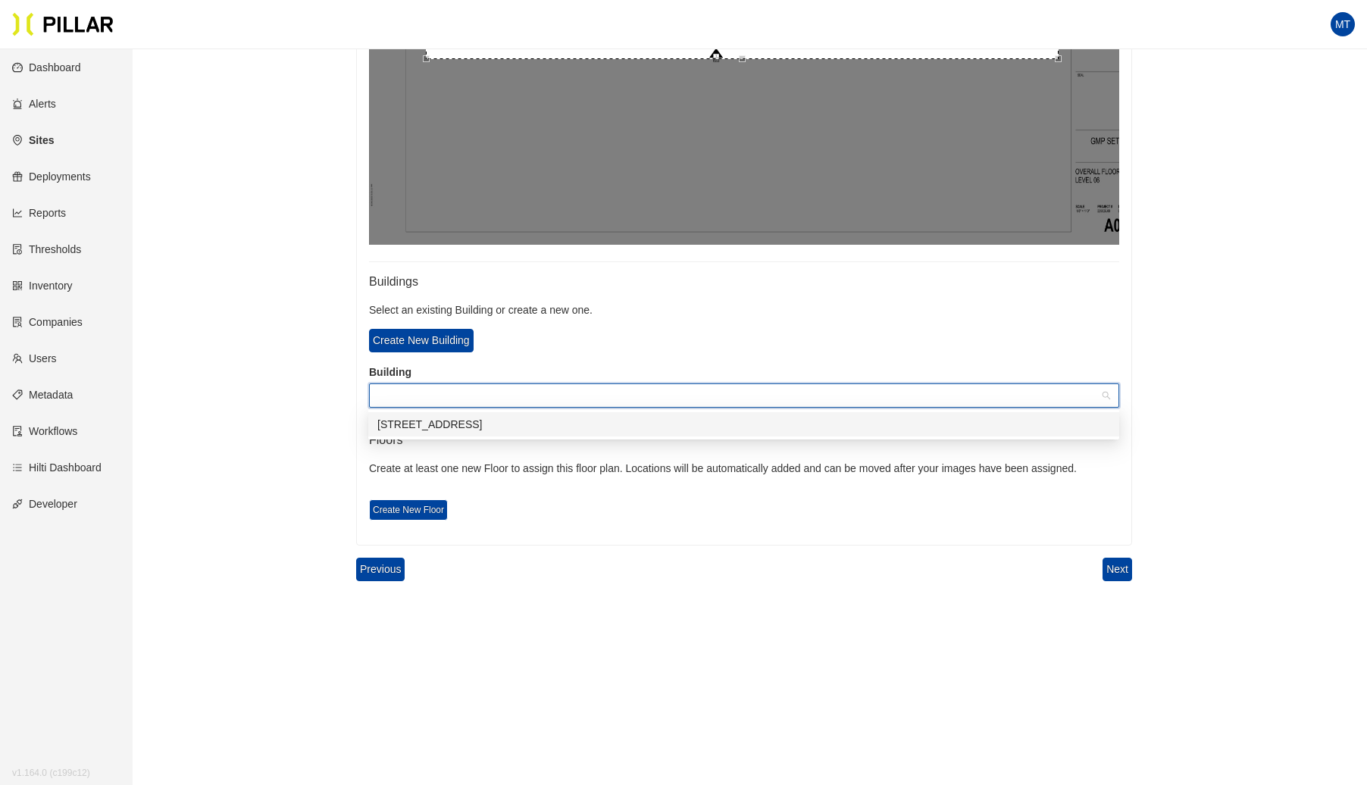
click at [425, 423] on div "[STREET_ADDRESS]" at bounding box center [743, 424] width 733 height 17
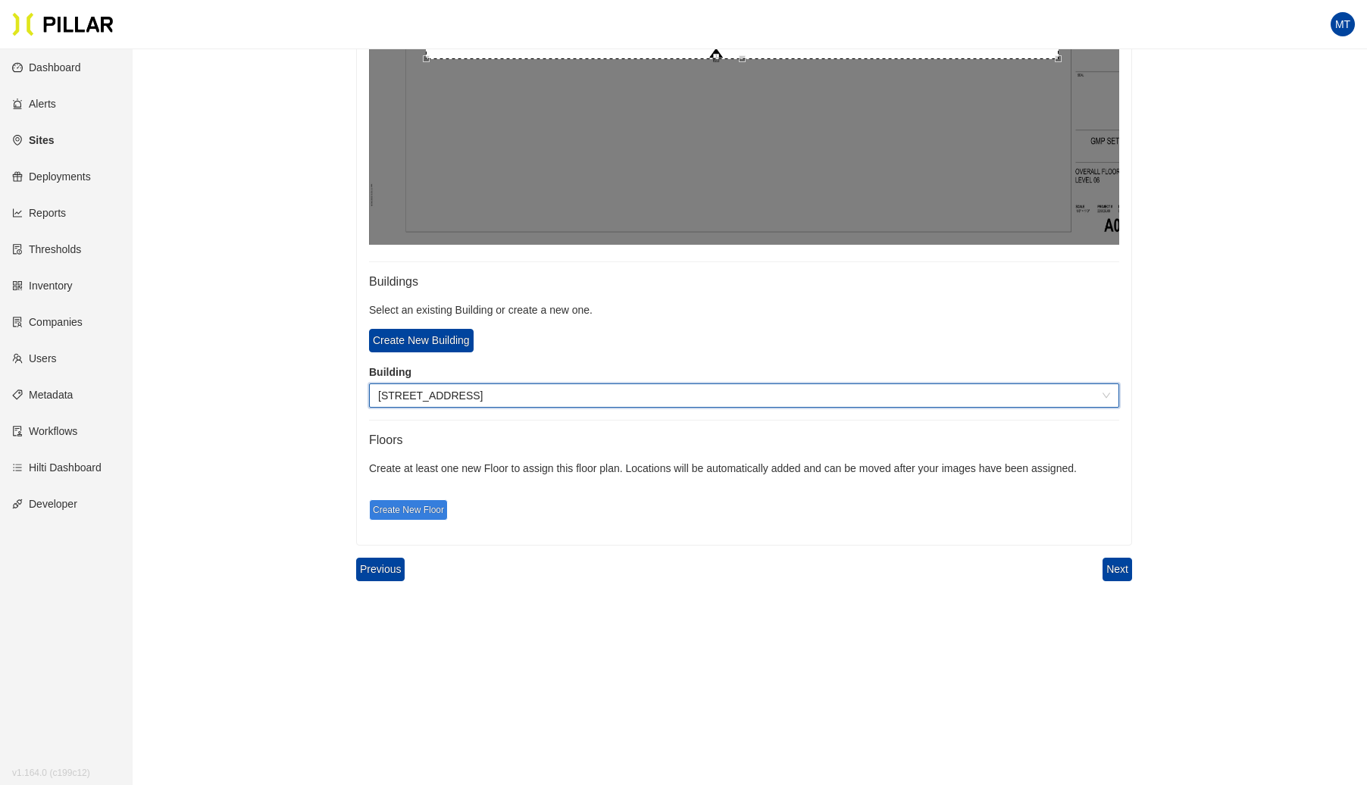
click at [409, 500] on span "Create New Floor" at bounding box center [408, 509] width 79 height 21
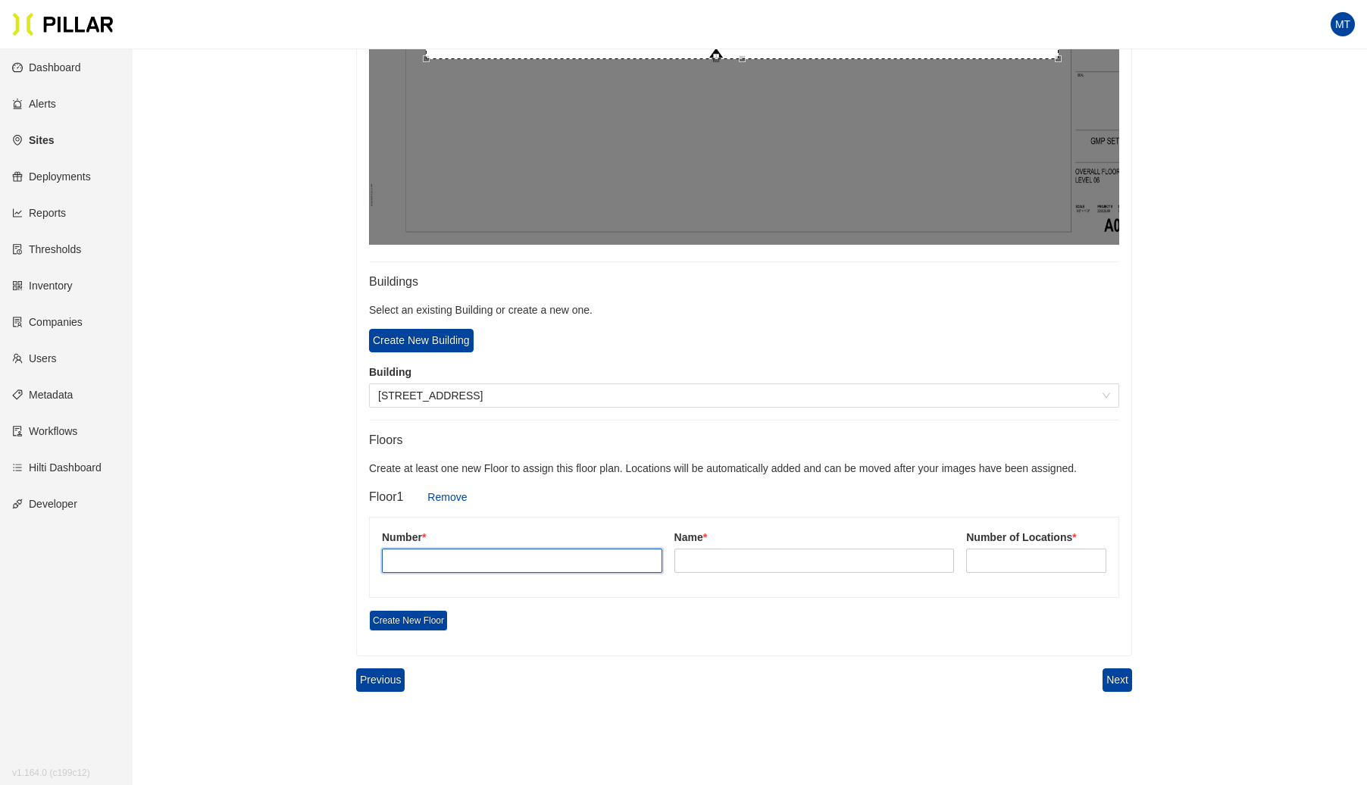
click at [430, 562] on input "text" at bounding box center [522, 561] width 280 height 24
type input "6"
type input "Lvl 6"
click at [1019, 565] on input at bounding box center [1036, 560] width 139 height 23
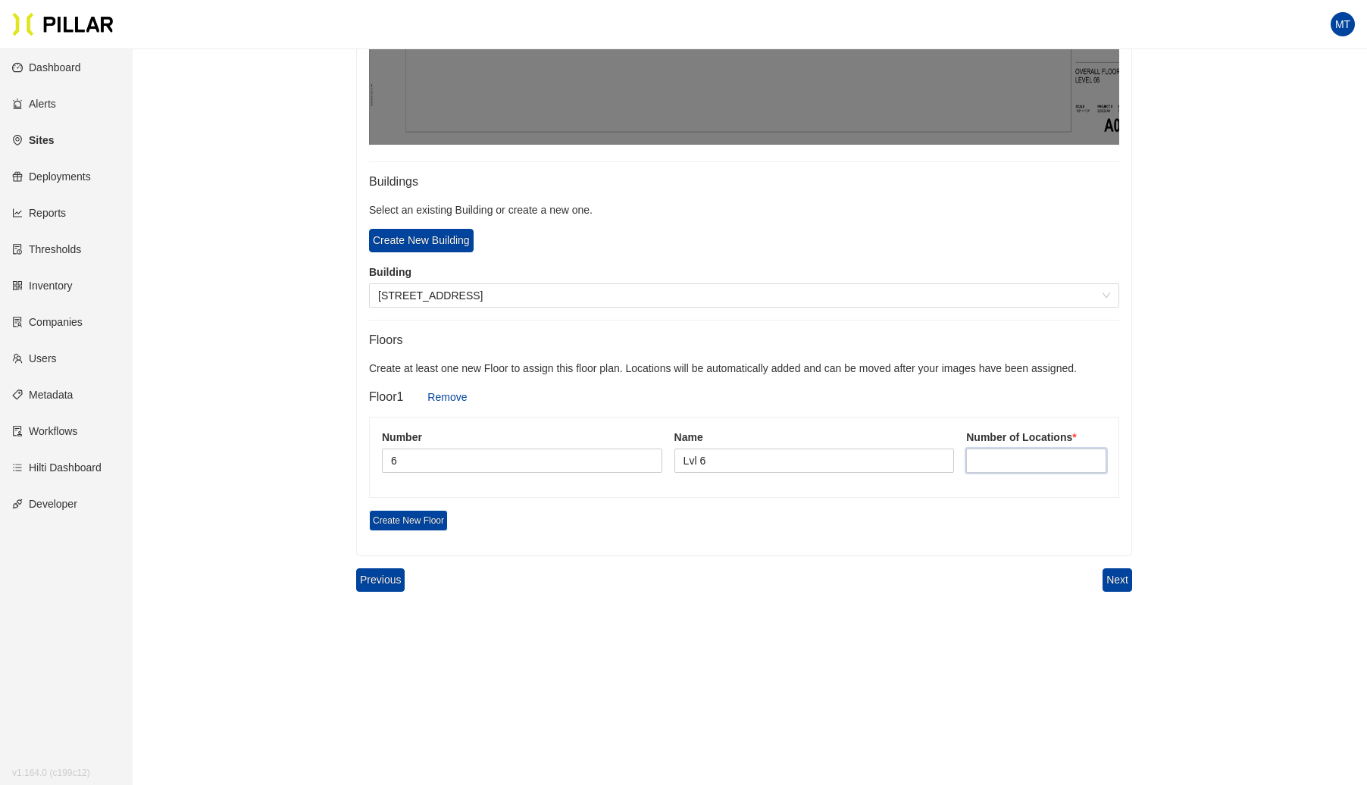
scroll to position [809, 0]
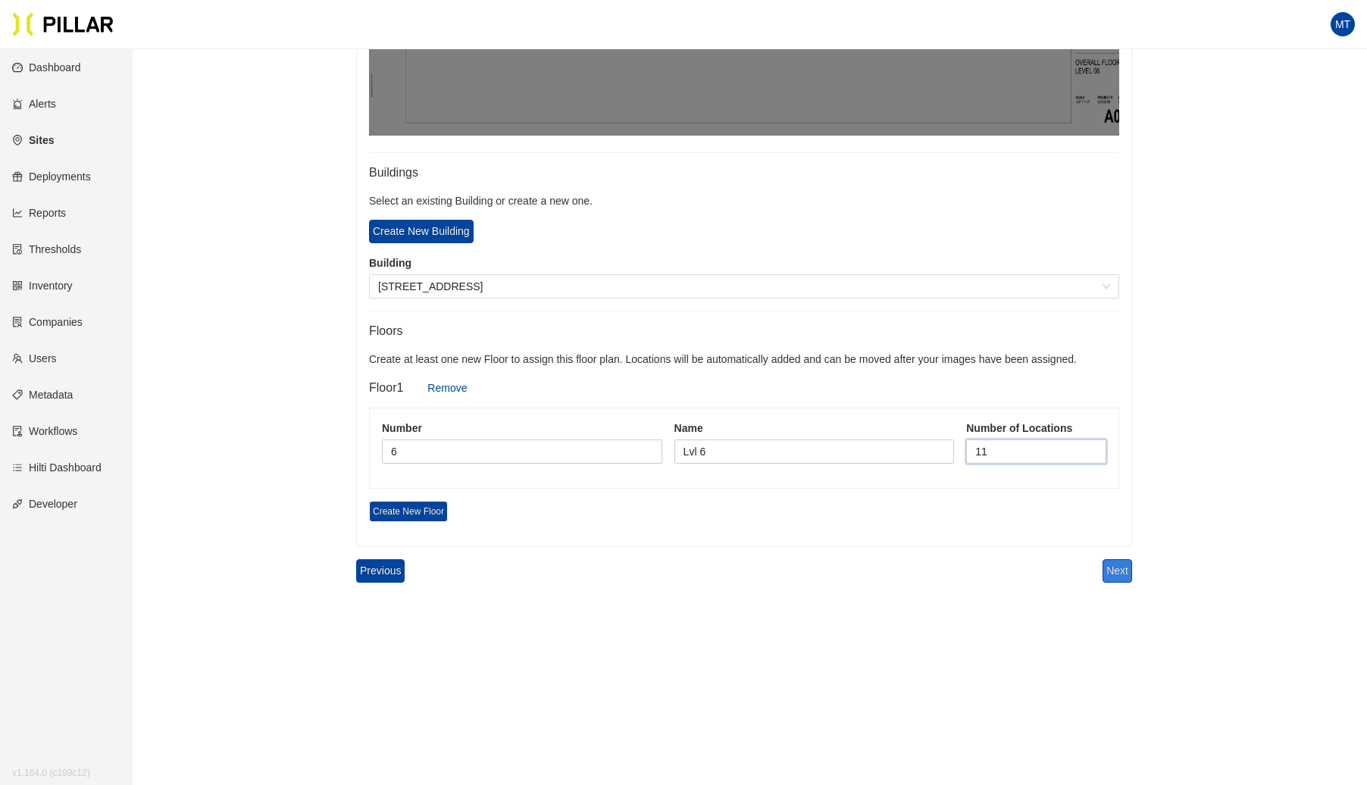
type input "11"
click at [1120, 571] on button "Next" at bounding box center [1118, 570] width 30 height 23
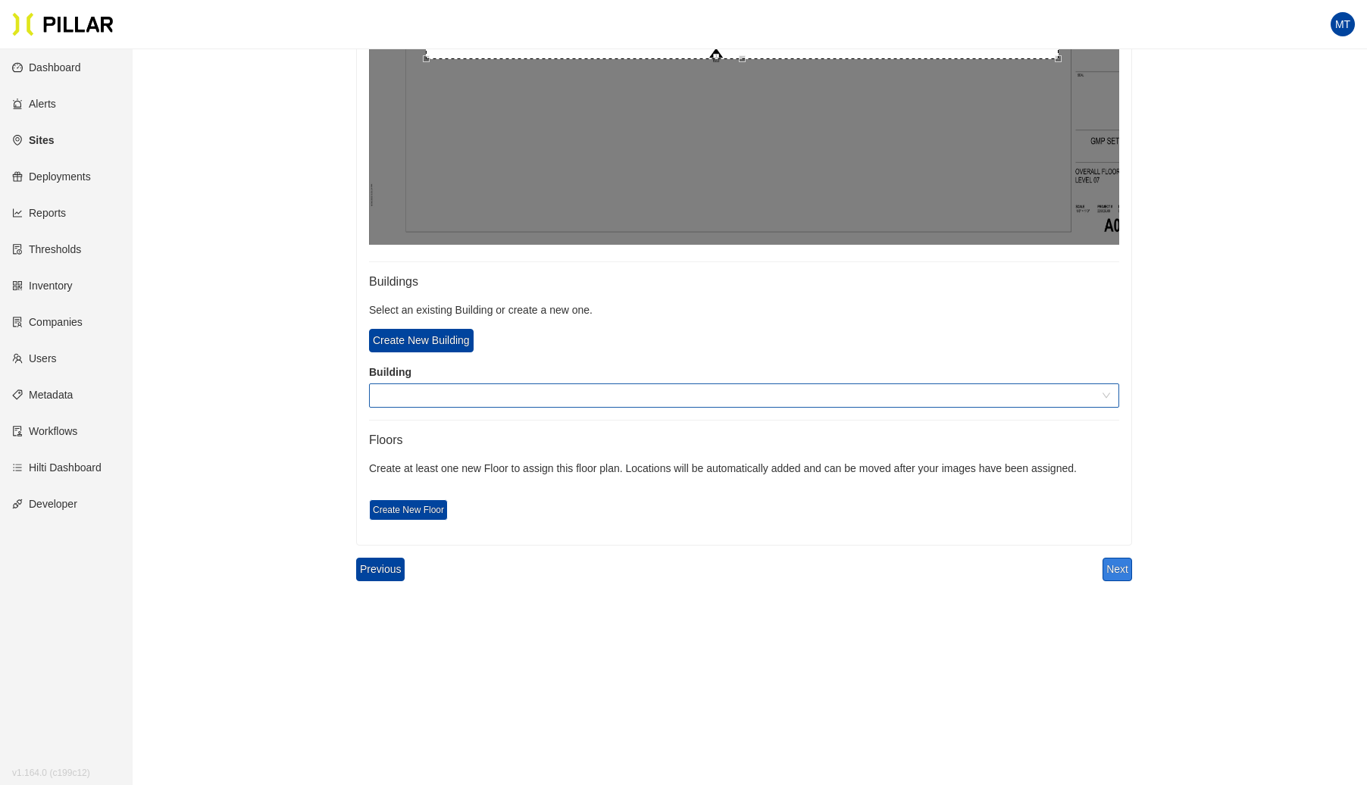
click at [534, 405] on span at bounding box center [744, 395] width 732 height 23
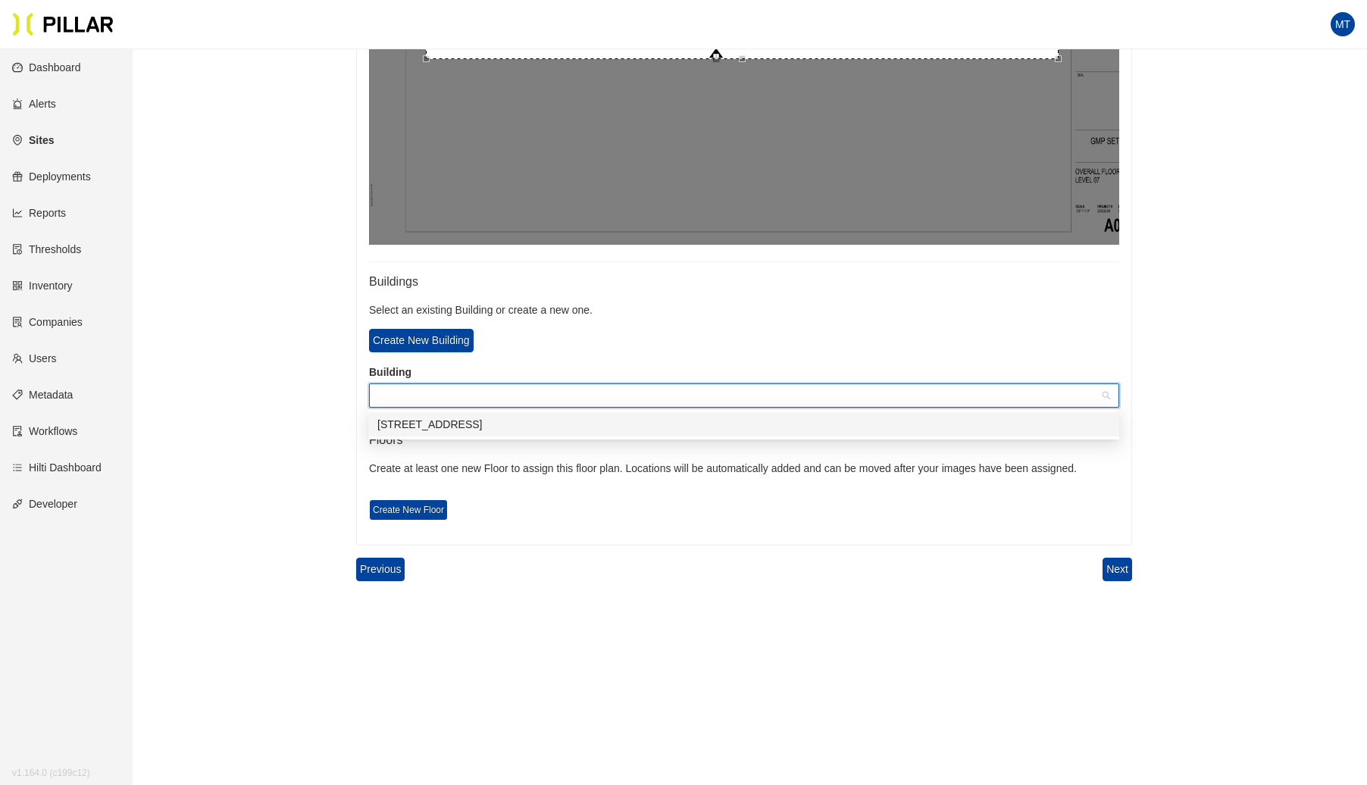
click at [484, 420] on div "[STREET_ADDRESS]" at bounding box center [743, 424] width 733 height 17
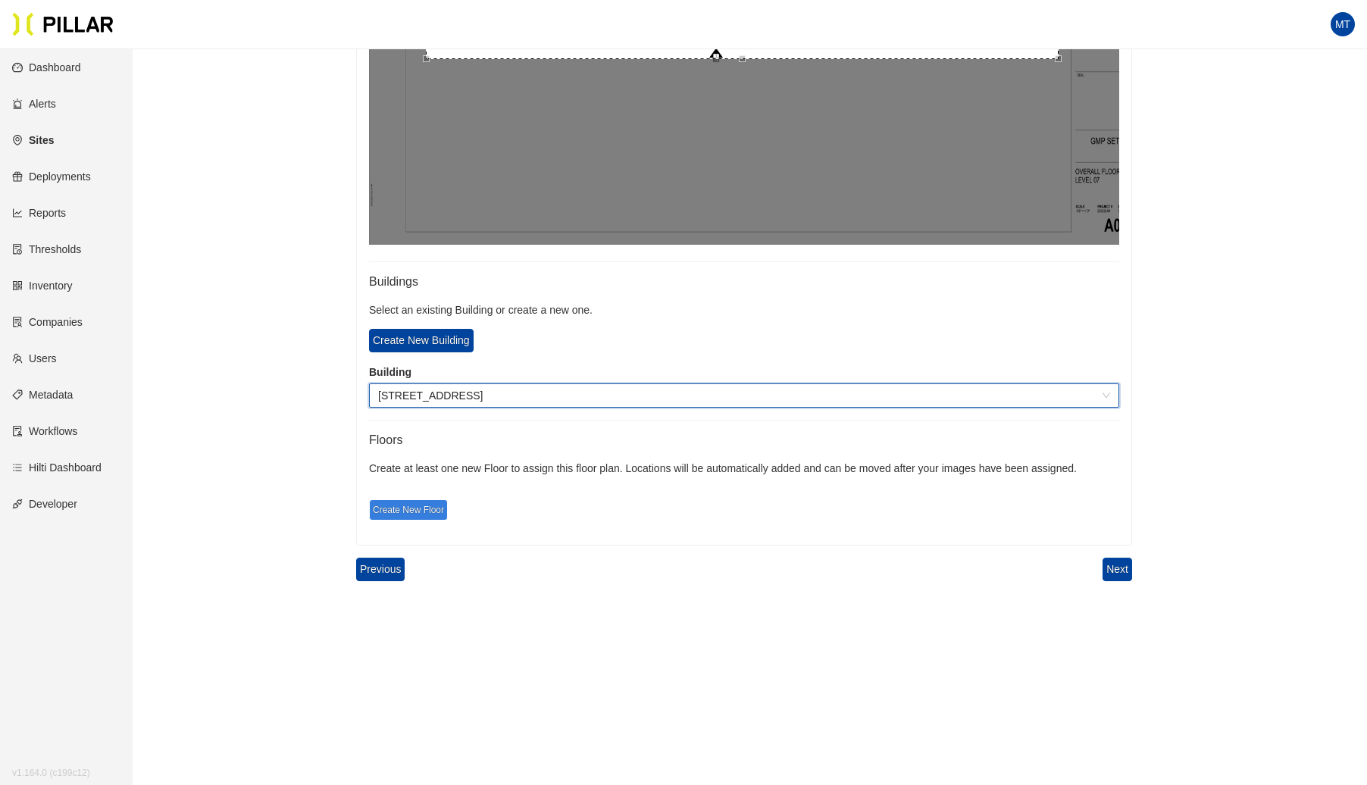
click at [419, 506] on span "Create New Floor" at bounding box center [408, 509] width 79 height 21
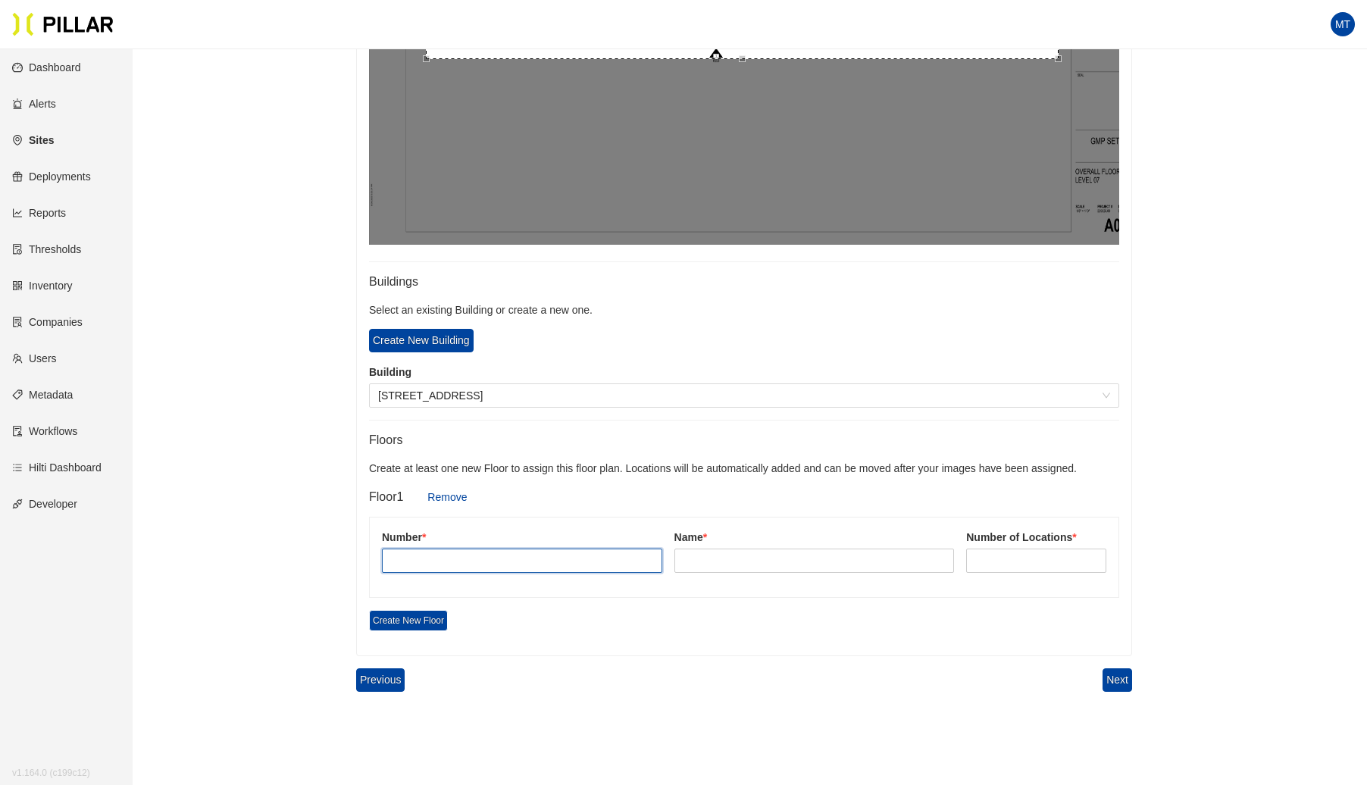
click at [444, 555] on input "text" at bounding box center [522, 561] width 280 height 24
type input "7"
click at [787, 549] on input "text" at bounding box center [815, 561] width 280 height 24
type input "Lvl 7"
click at [1016, 562] on input at bounding box center [1036, 560] width 139 height 23
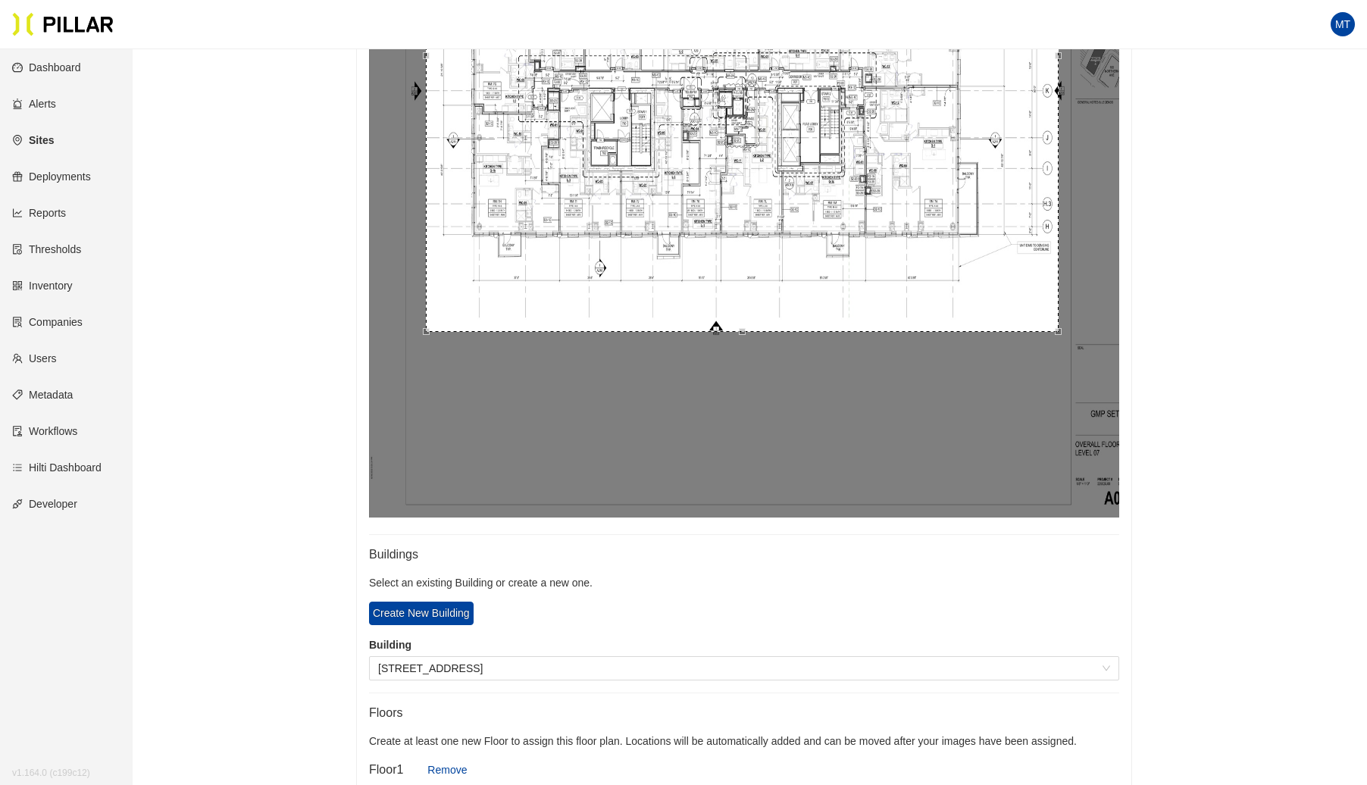
scroll to position [809, 0]
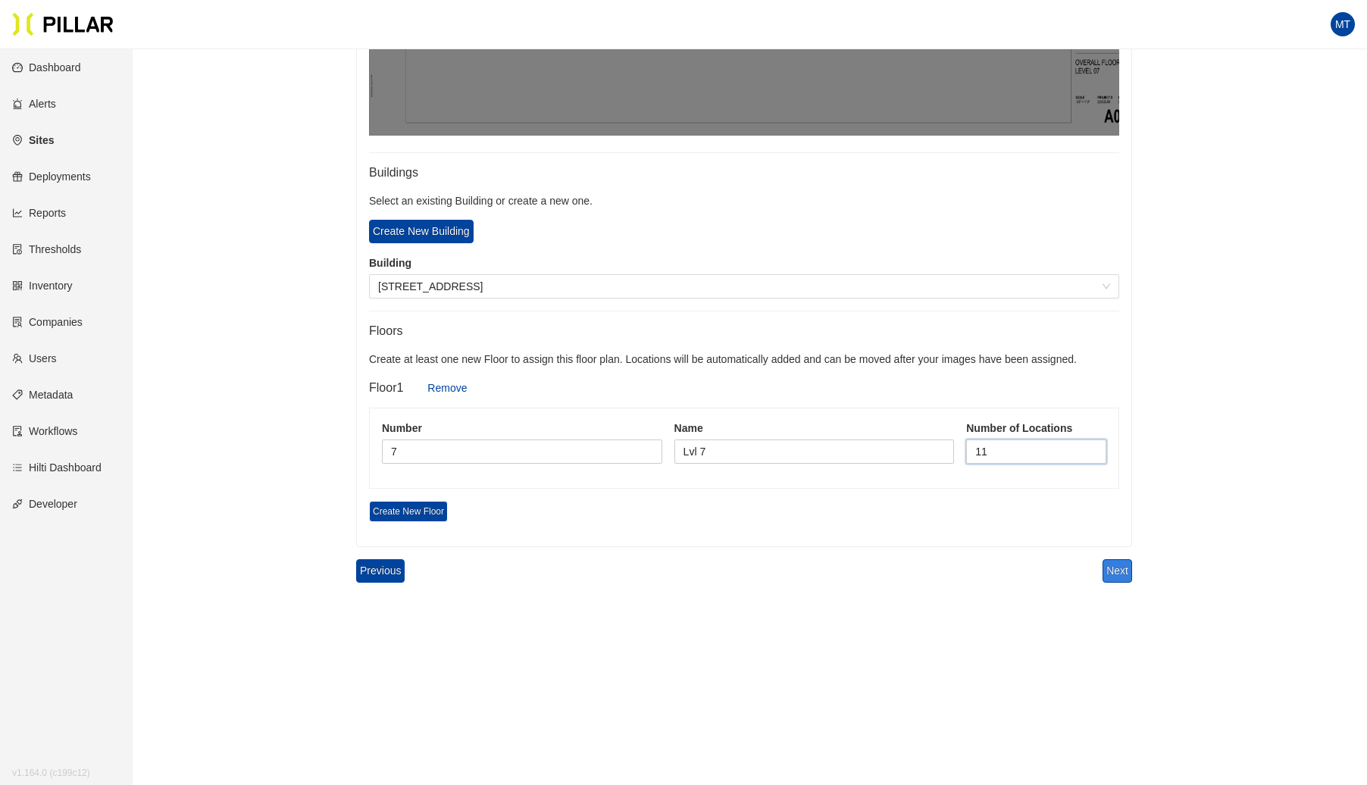
type input "11"
click at [1129, 559] on button "Next" at bounding box center [1118, 570] width 30 height 23
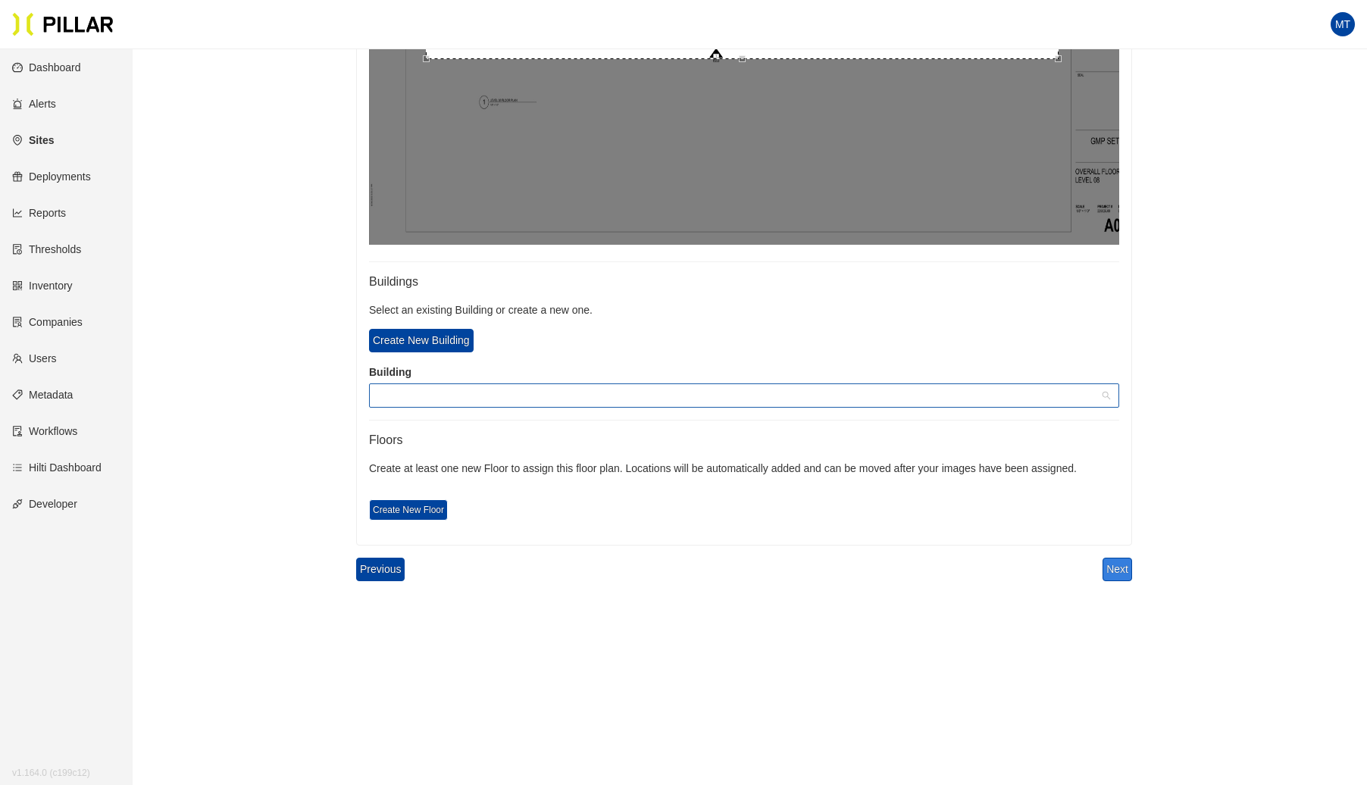
click at [528, 388] on span at bounding box center [744, 395] width 732 height 23
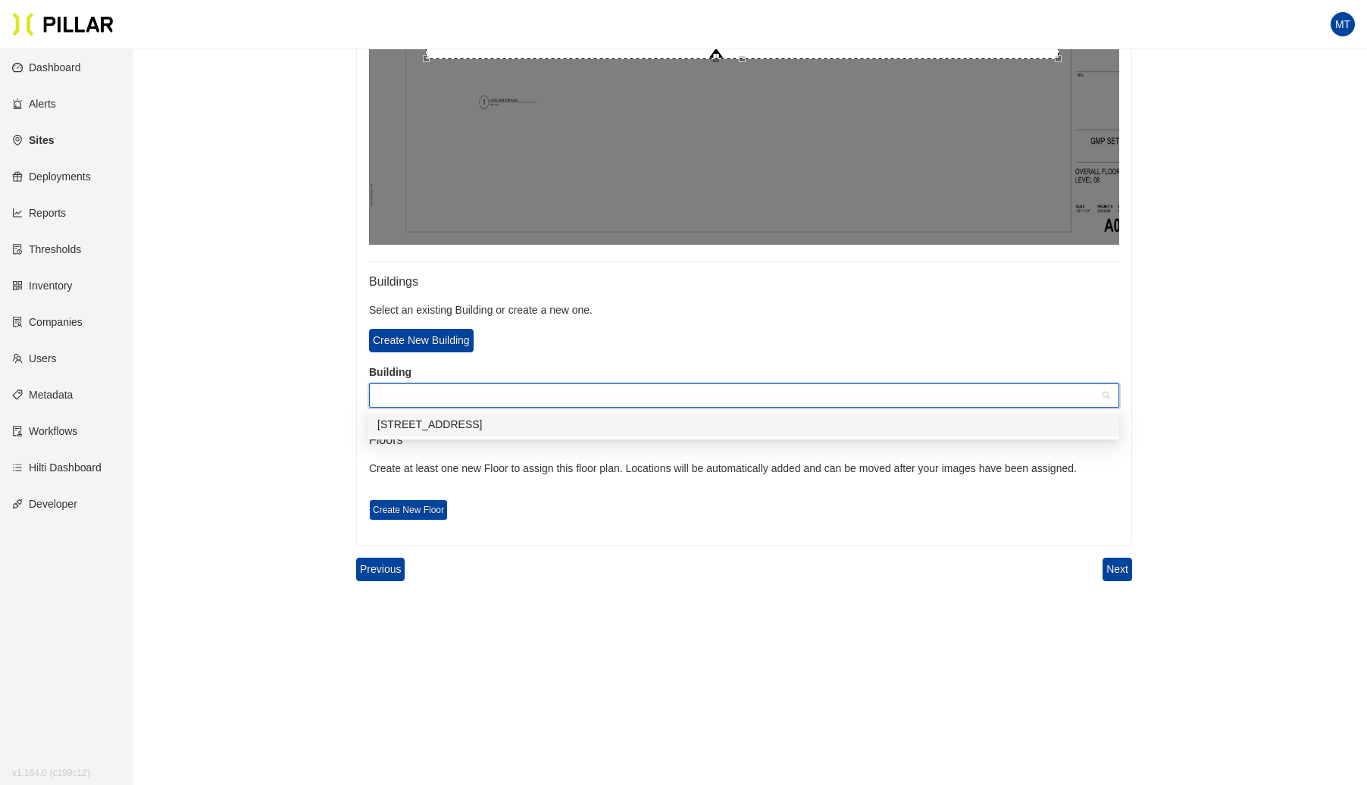
click at [481, 425] on div "[STREET_ADDRESS]" at bounding box center [743, 424] width 733 height 17
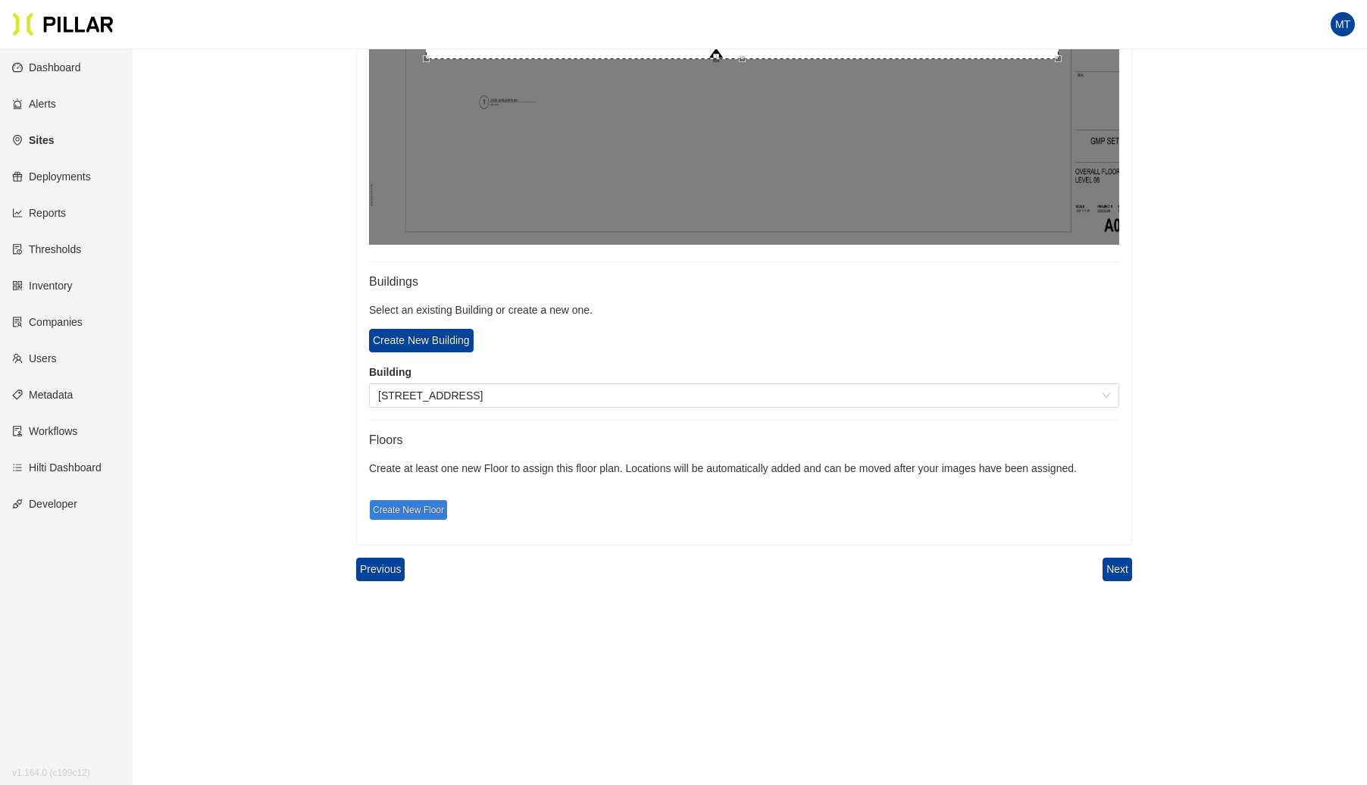
click at [402, 499] on span "Create New Floor" at bounding box center [408, 509] width 79 height 21
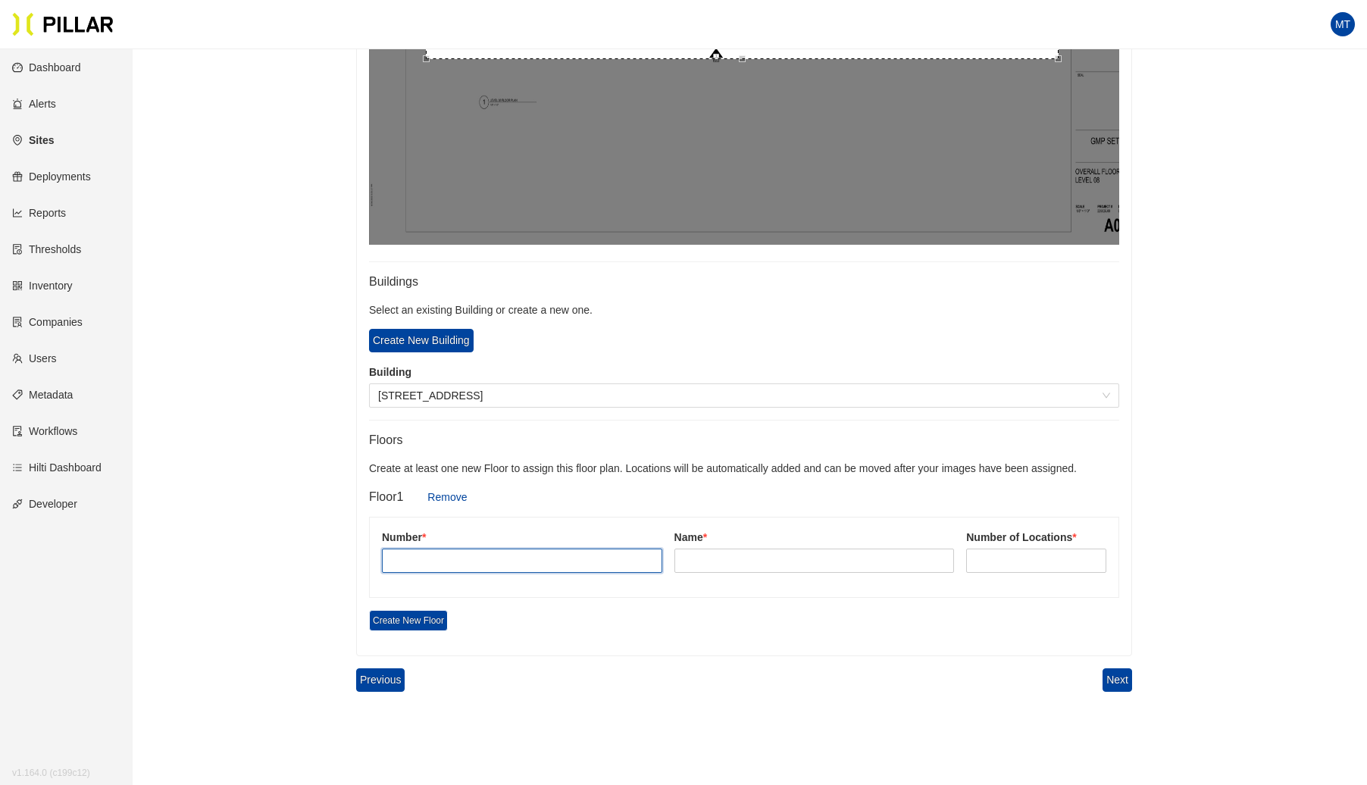
click at [440, 559] on input "text" at bounding box center [522, 561] width 280 height 24
type input "8"
click at [761, 555] on input "text" at bounding box center [815, 561] width 280 height 24
type input "Lvl 8"
click at [999, 562] on input at bounding box center [1036, 560] width 139 height 23
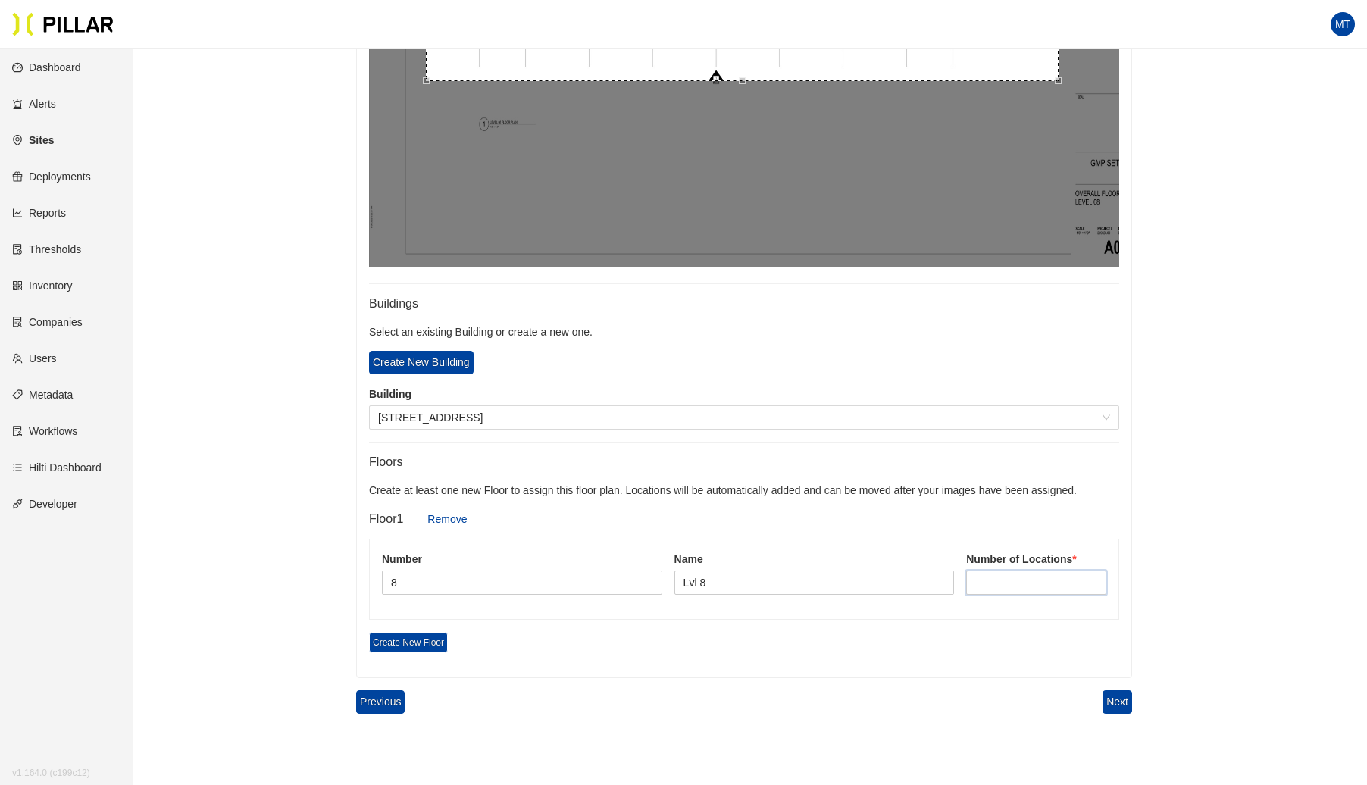
scroll to position [803, 0]
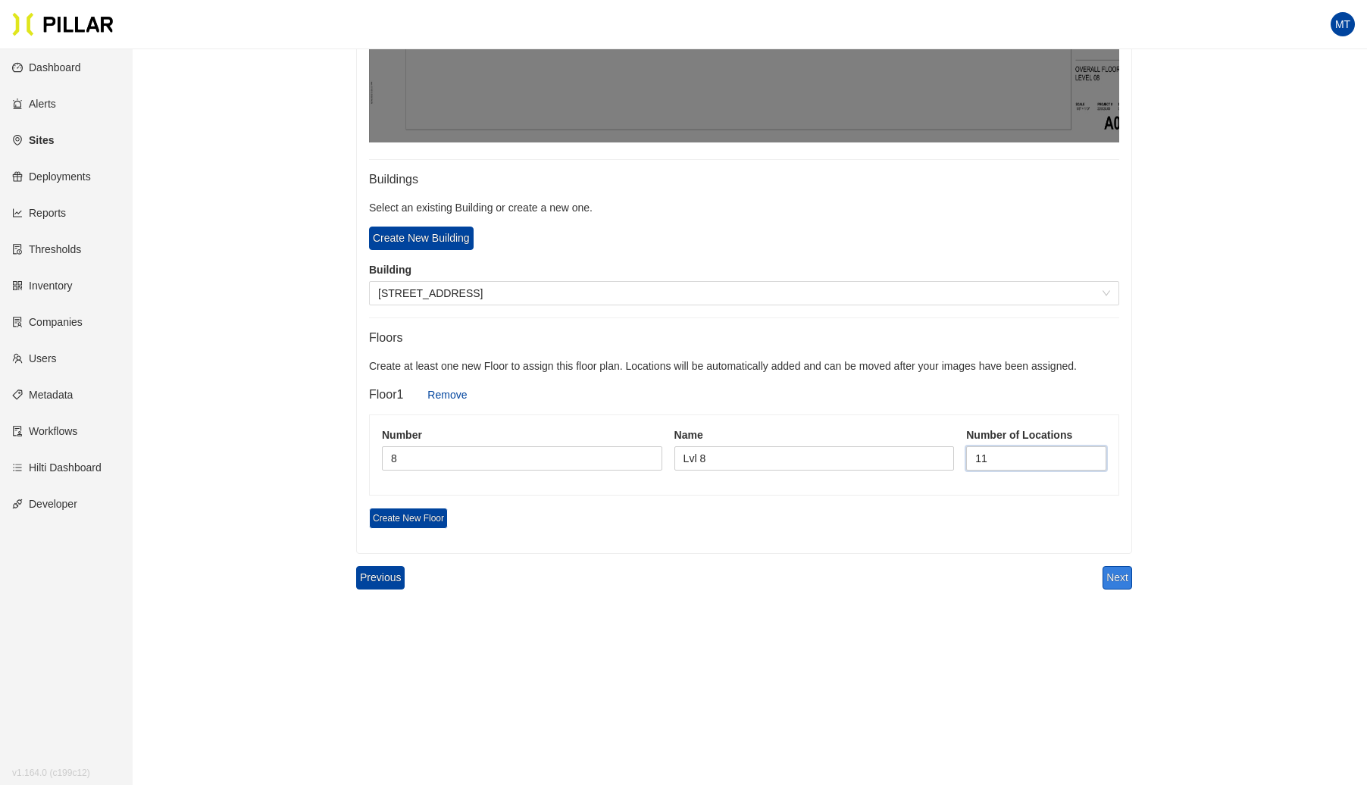
type input "11"
click at [1112, 571] on button "Next" at bounding box center [1118, 577] width 30 height 23
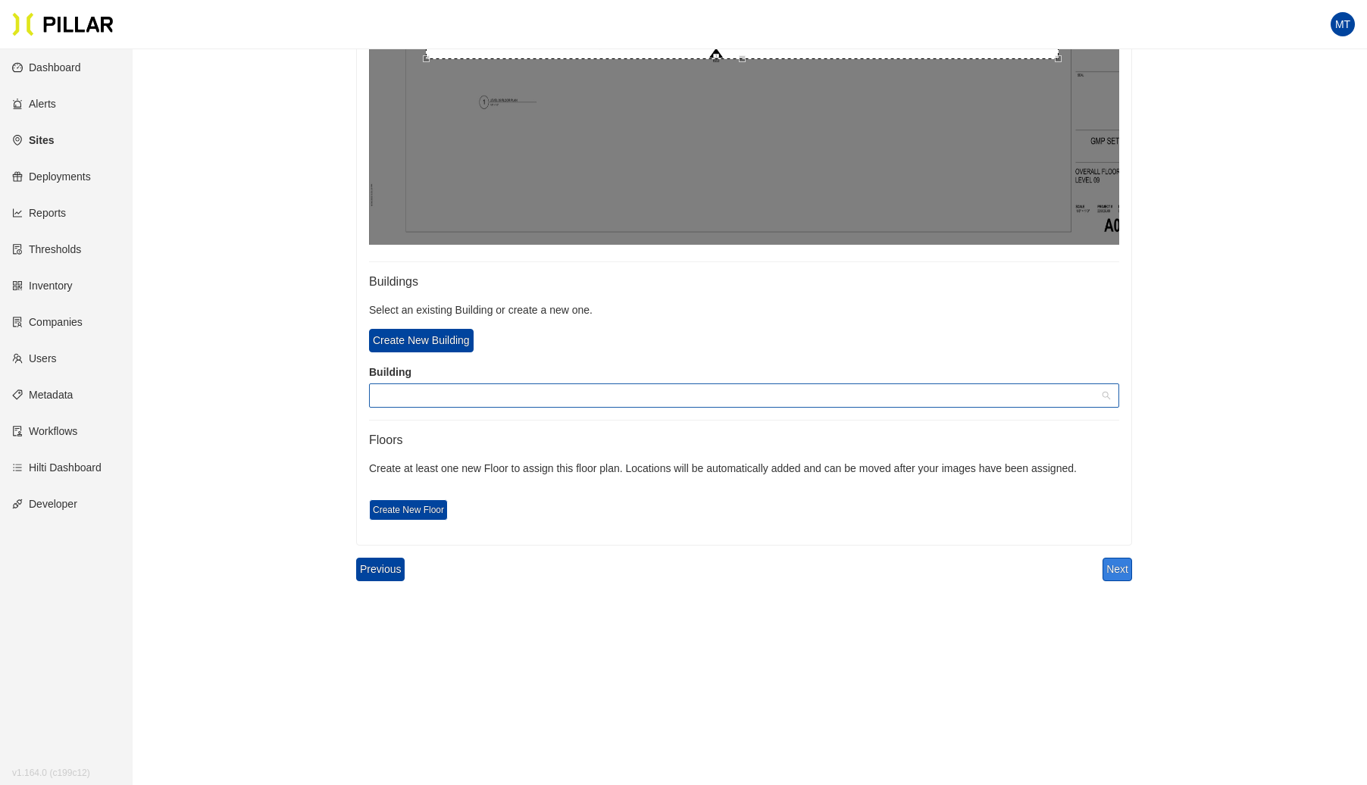
click at [553, 398] on span at bounding box center [744, 395] width 732 height 23
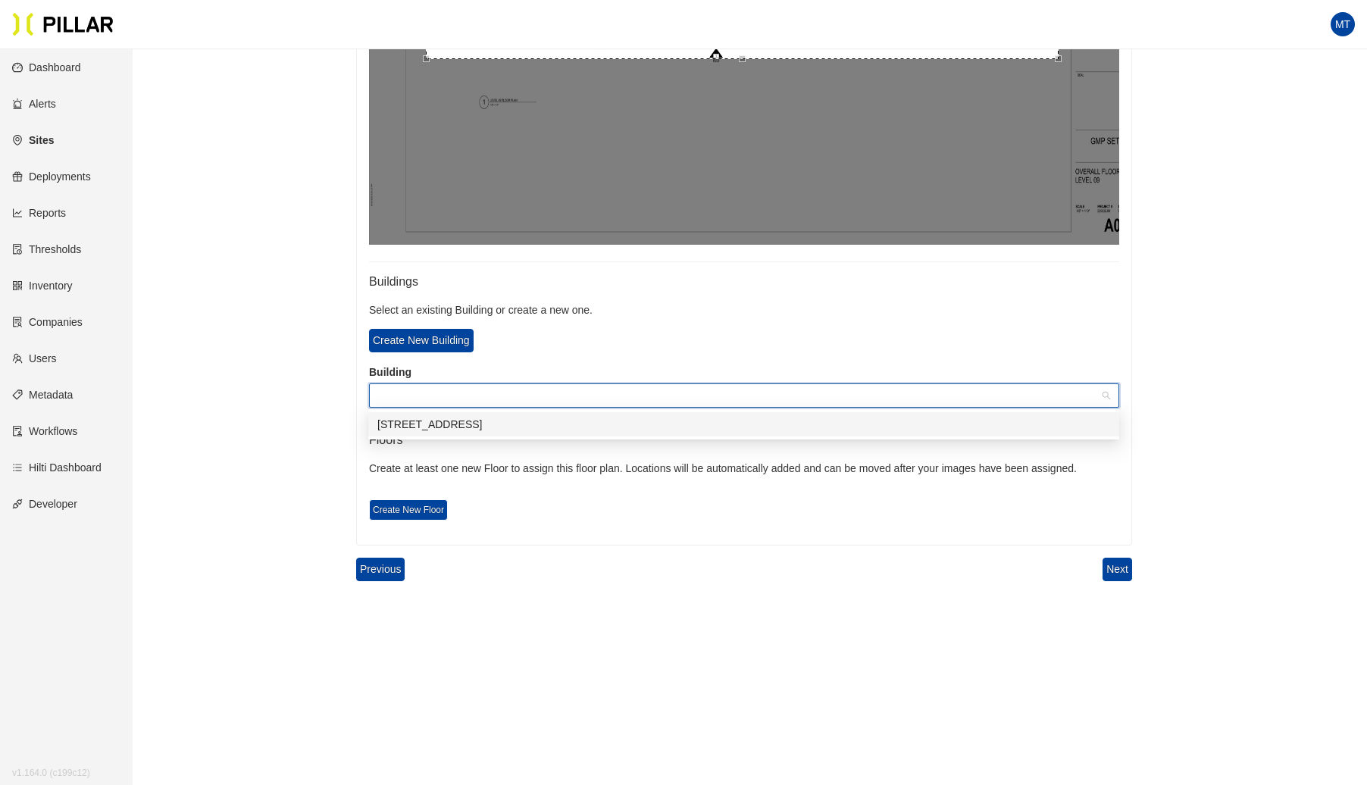
click at [444, 413] on div "[STREET_ADDRESS]" at bounding box center [743, 424] width 751 height 24
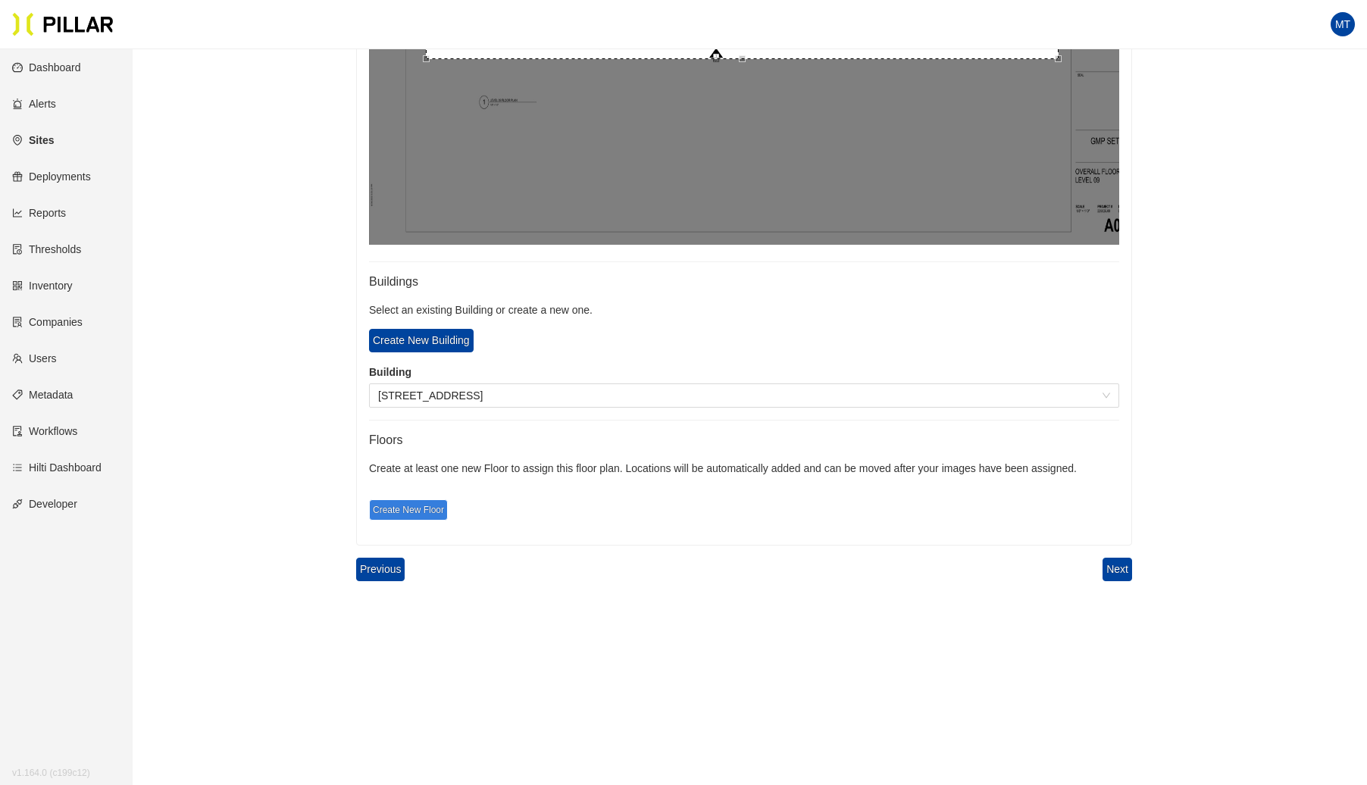
click at [423, 508] on span "Create New Floor" at bounding box center [408, 509] width 79 height 21
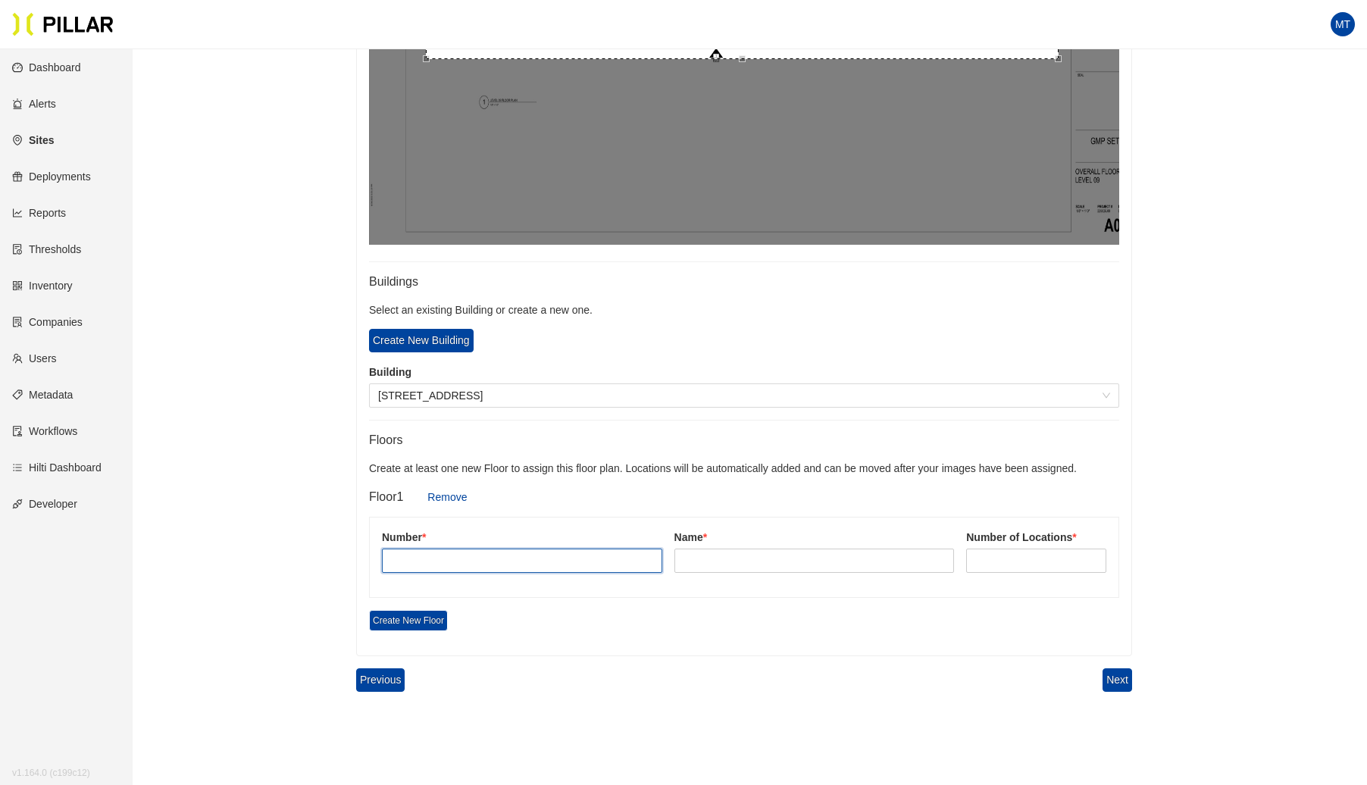
click at [438, 550] on input "text" at bounding box center [522, 561] width 280 height 24
type input "9"
click at [762, 561] on input "text" at bounding box center [815, 561] width 280 height 24
type input "Lvl 9"
click at [1023, 550] on input at bounding box center [1036, 560] width 139 height 23
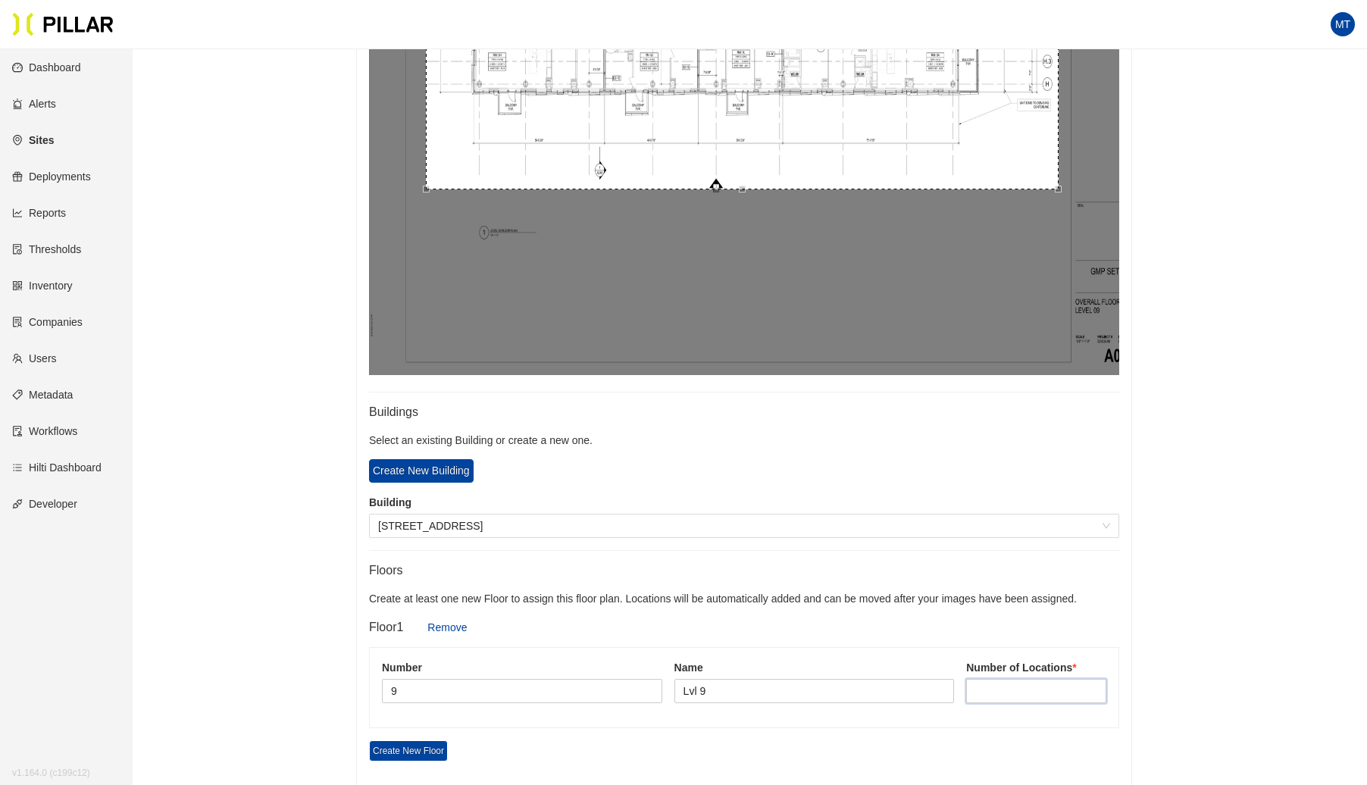
scroll to position [597, 0]
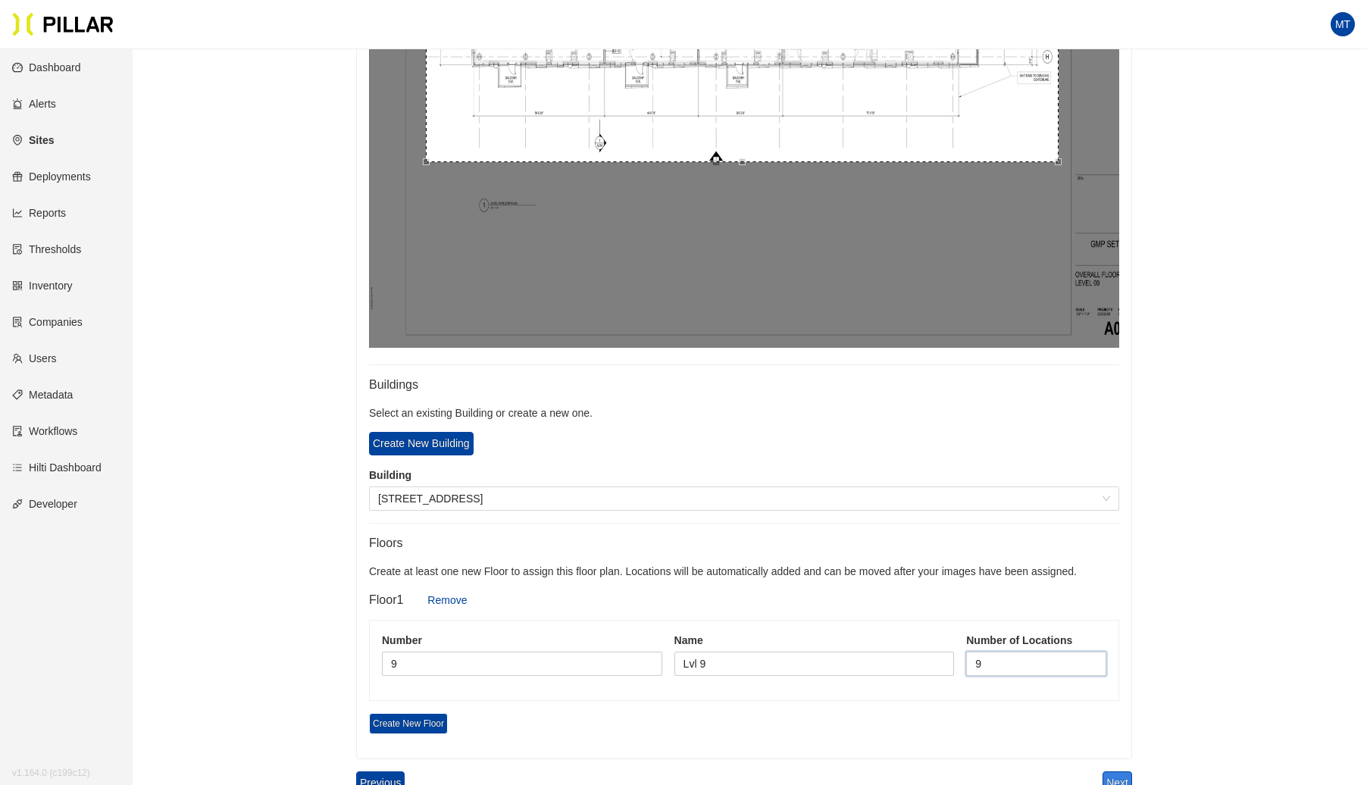
type input "9"
click at [1116, 750] on button "Next" at bounding box center [1118, 783] width 30 height 23
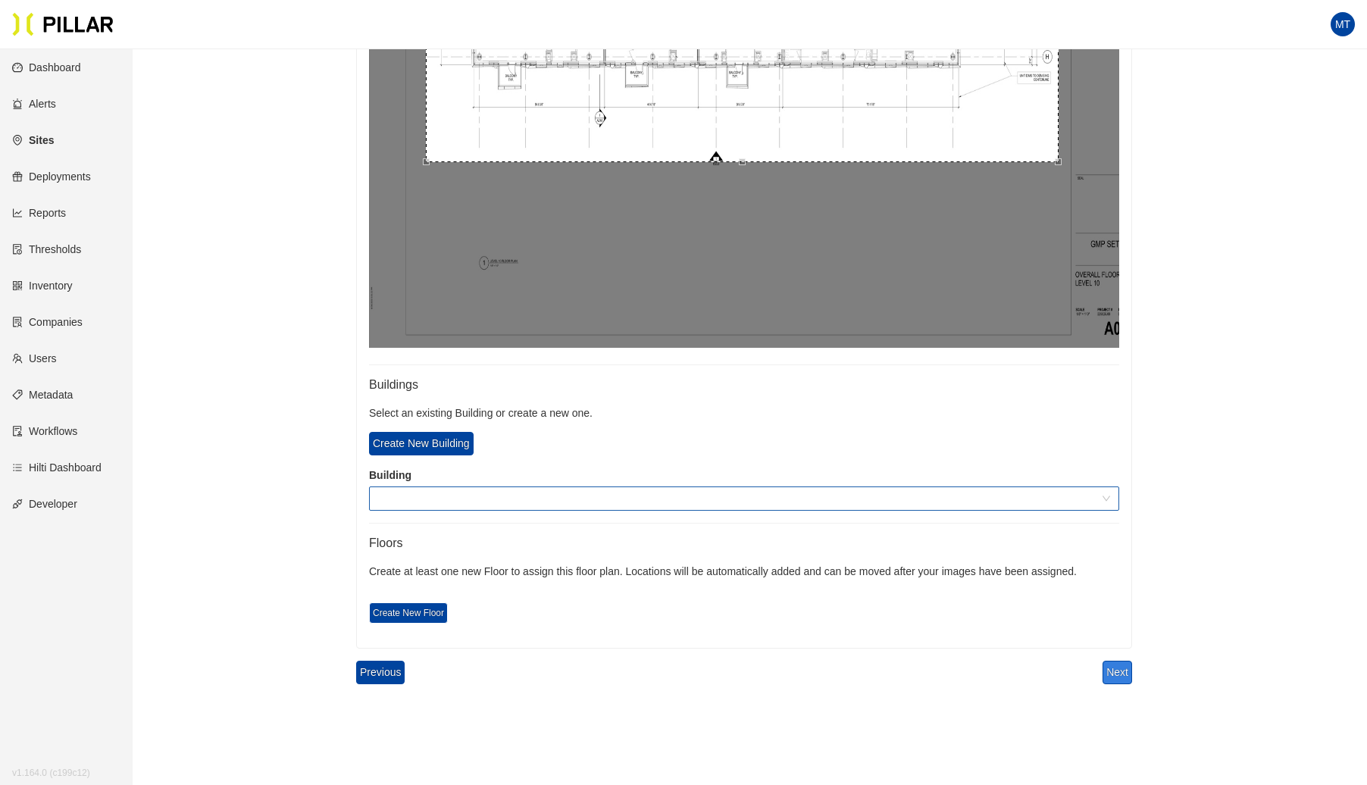
click at [421, 497] on span at bounding box center [744, 498] width 732 height 23
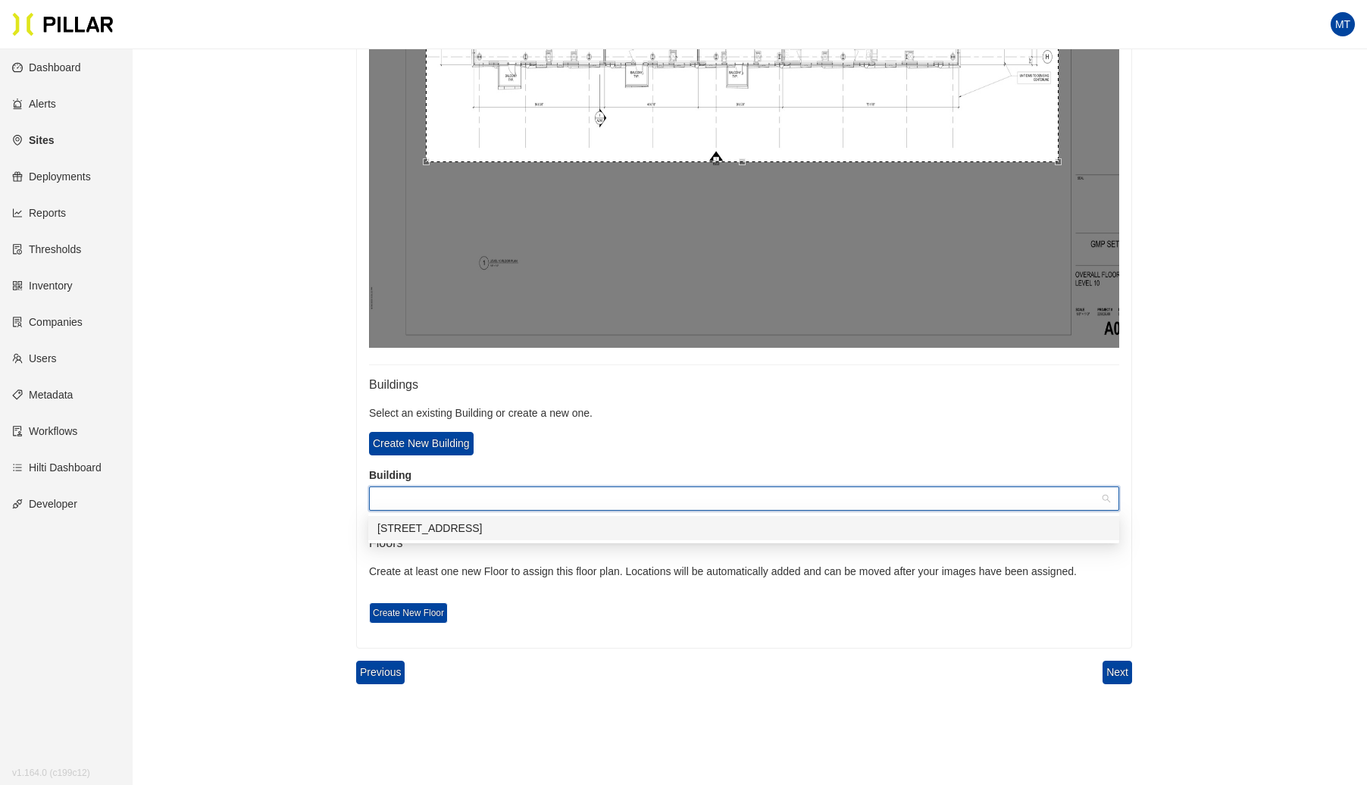
click at [415, 518] on div "[STREET_ADDRESS]" at bounding box center [743, 528] width 751 height 24
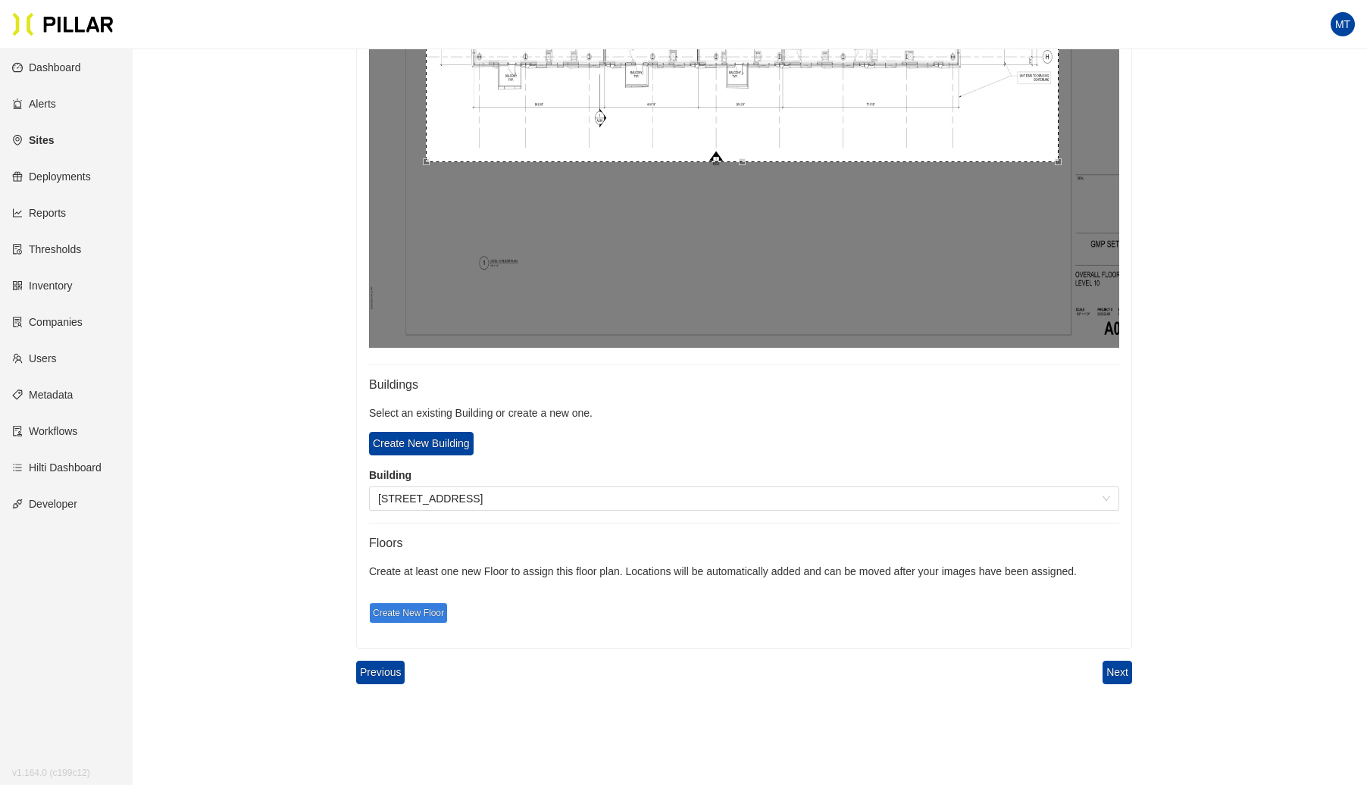
click at [406, 609] on span "Create New Floor" at bounding box center [408, 613] width 79 height 21
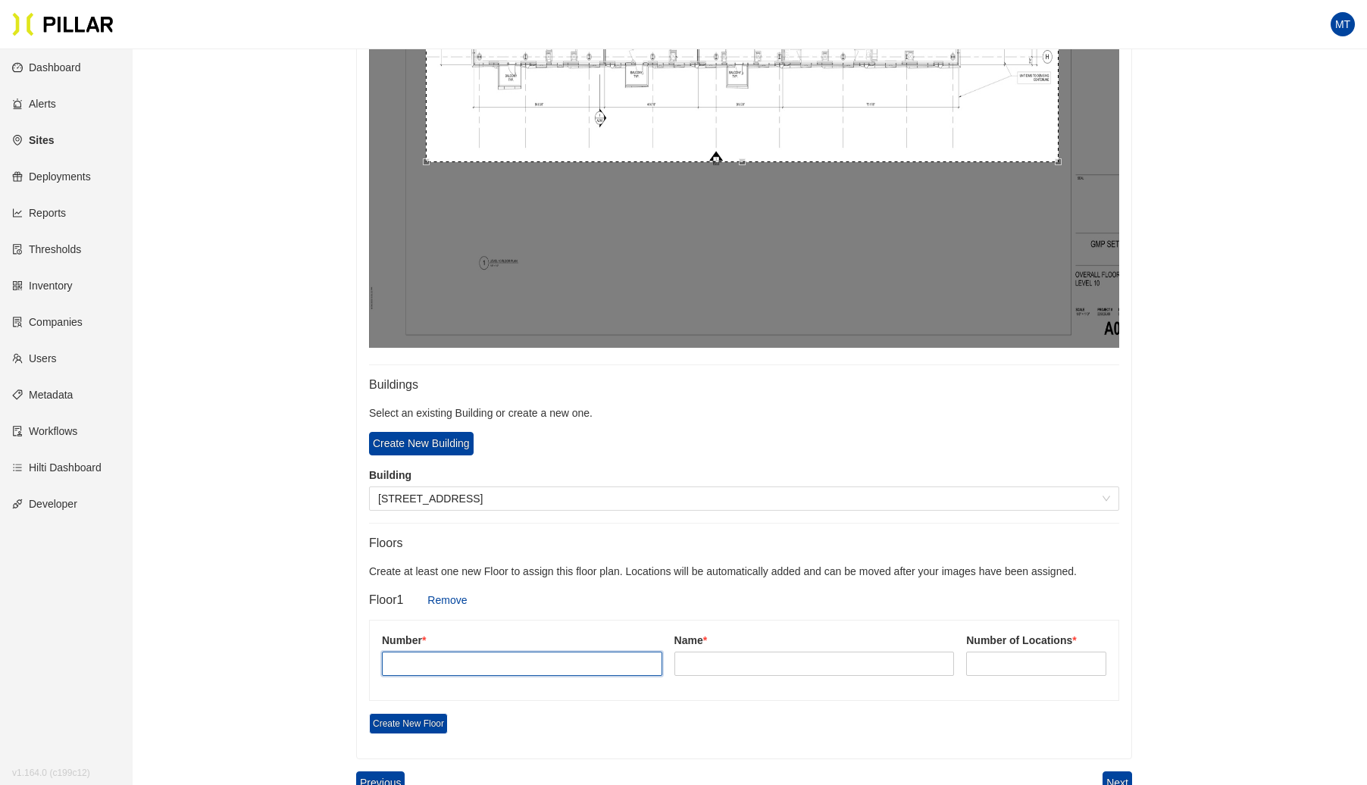
click at [436, 662] on input "text" at bounding box center [522, 664] width 280 height 24
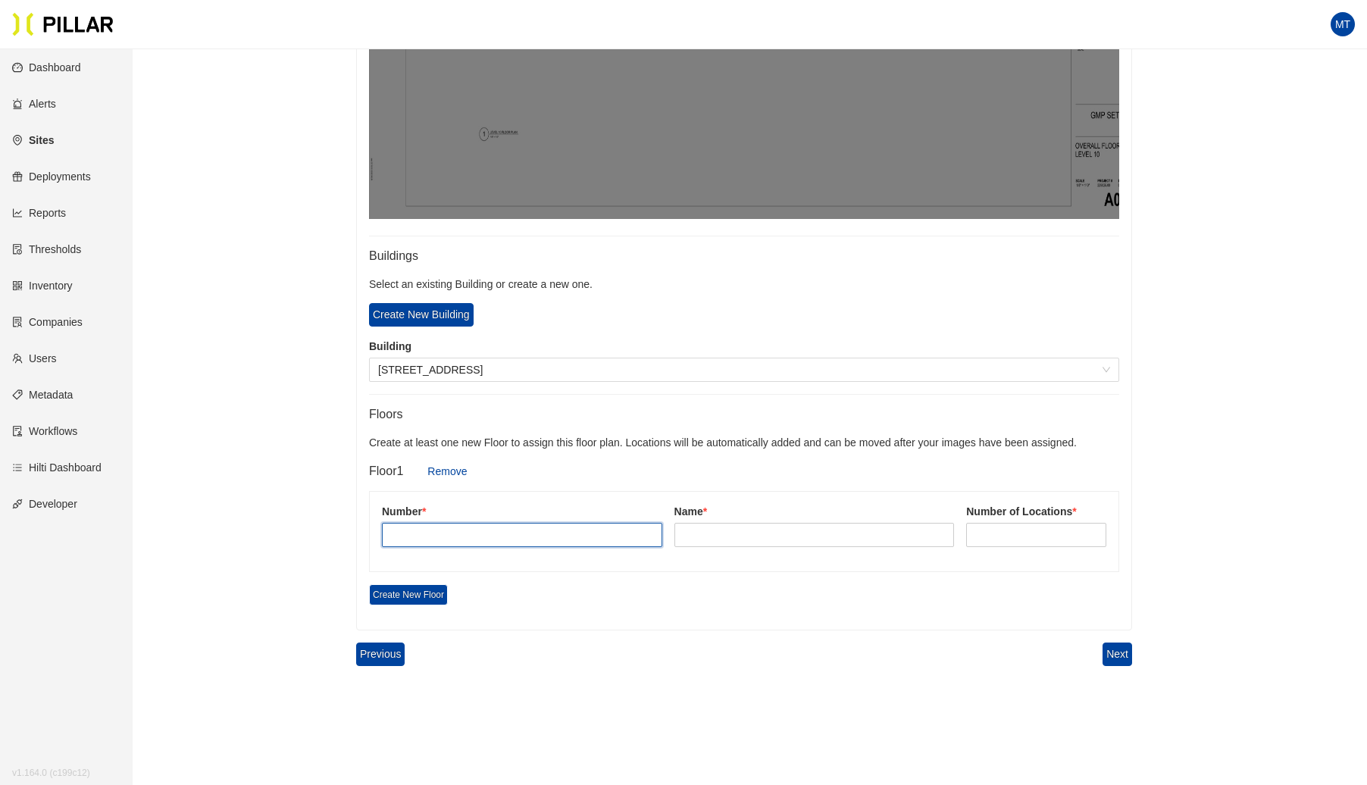
scroll to position [729, 0]
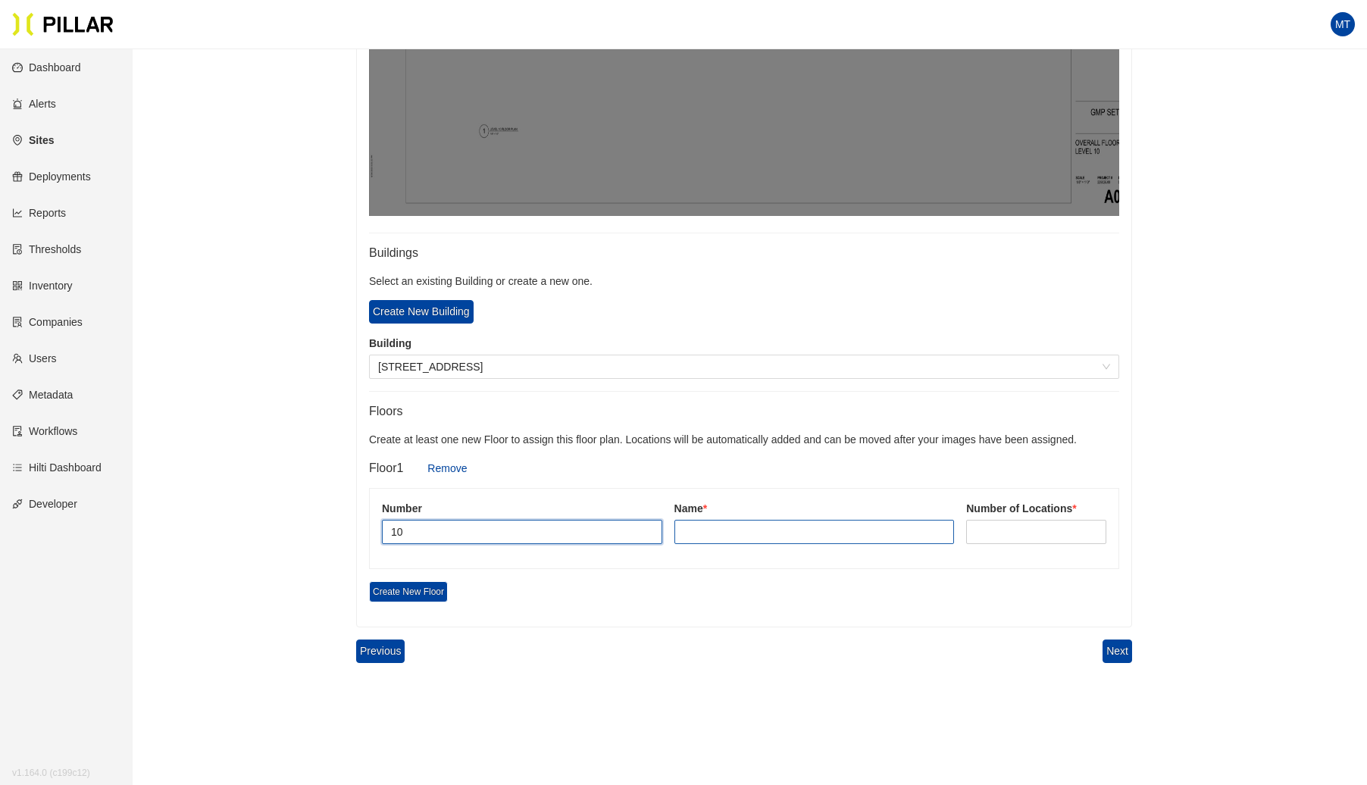
type input "10"
click at [744, 530] on input "text" at bounding box center [815, 532] width 280 height 24
type input "Lvl 10"
click at [991, 520] on div at bounding box center [1036, 532] width 140 height 24
click at [994, 534] on input at bounding box center [1036, 532] width 139 height 23
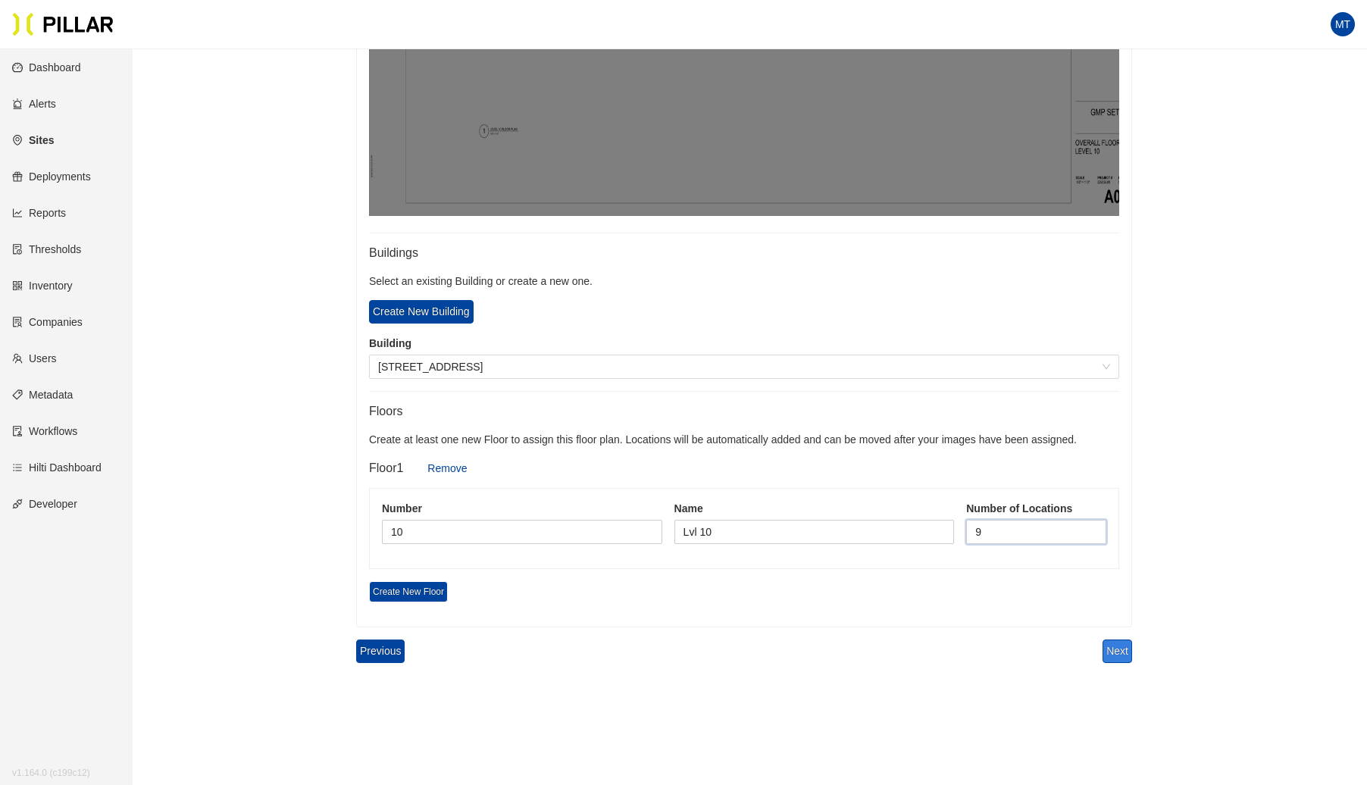
type input "9"
click at [1110, 641] on button "Next" at bounding box center [1118, 651] width 30 height 23
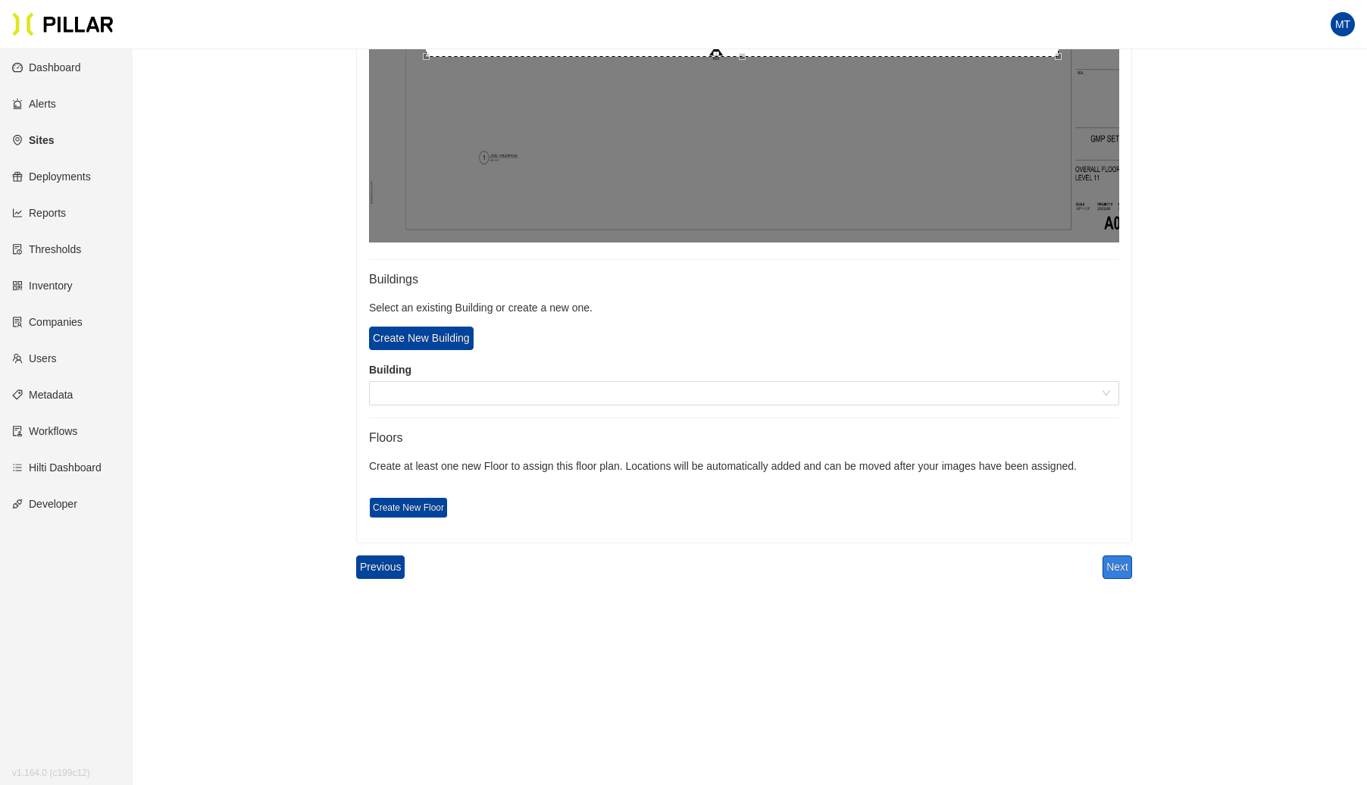
scroll to position [700, 0]
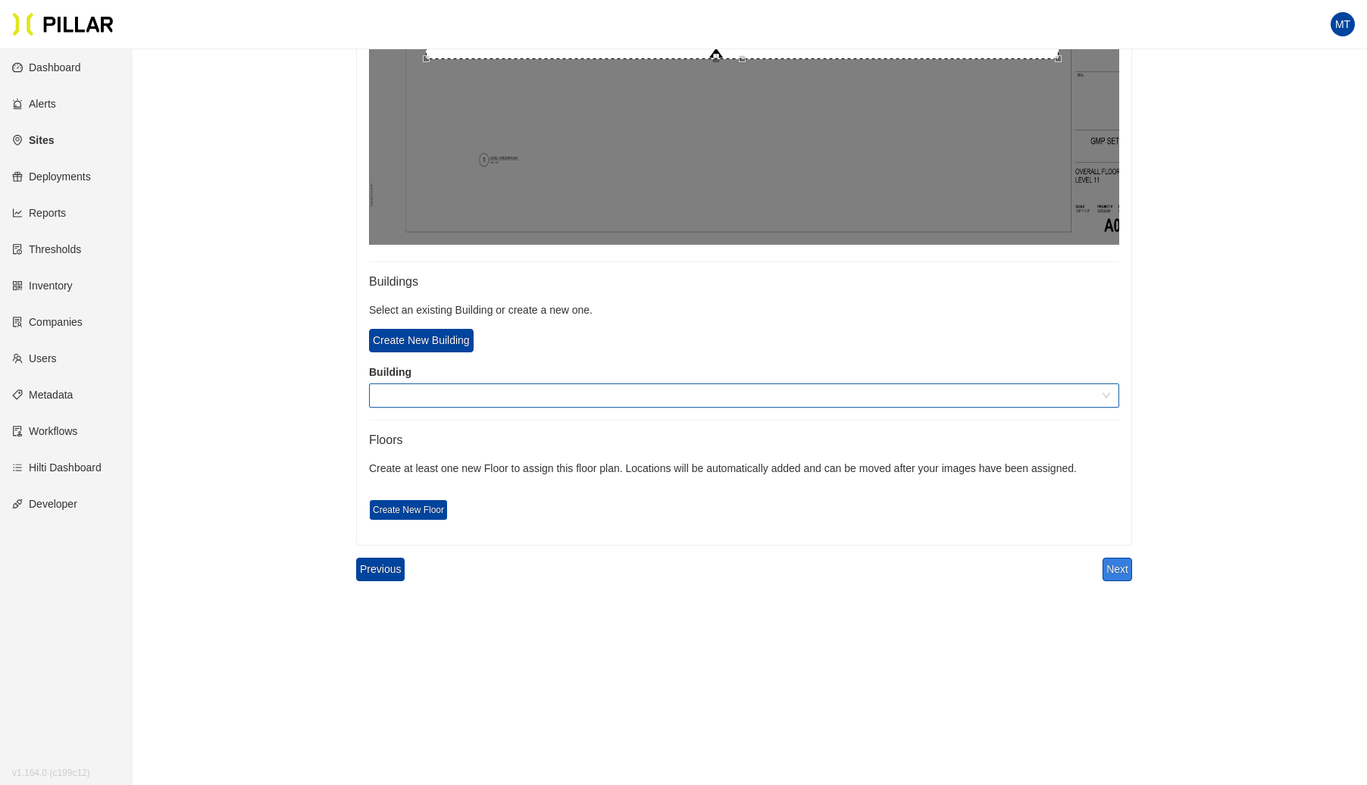
click at [391, 388] on span at bounding box center [744, 395] width 732 height 23
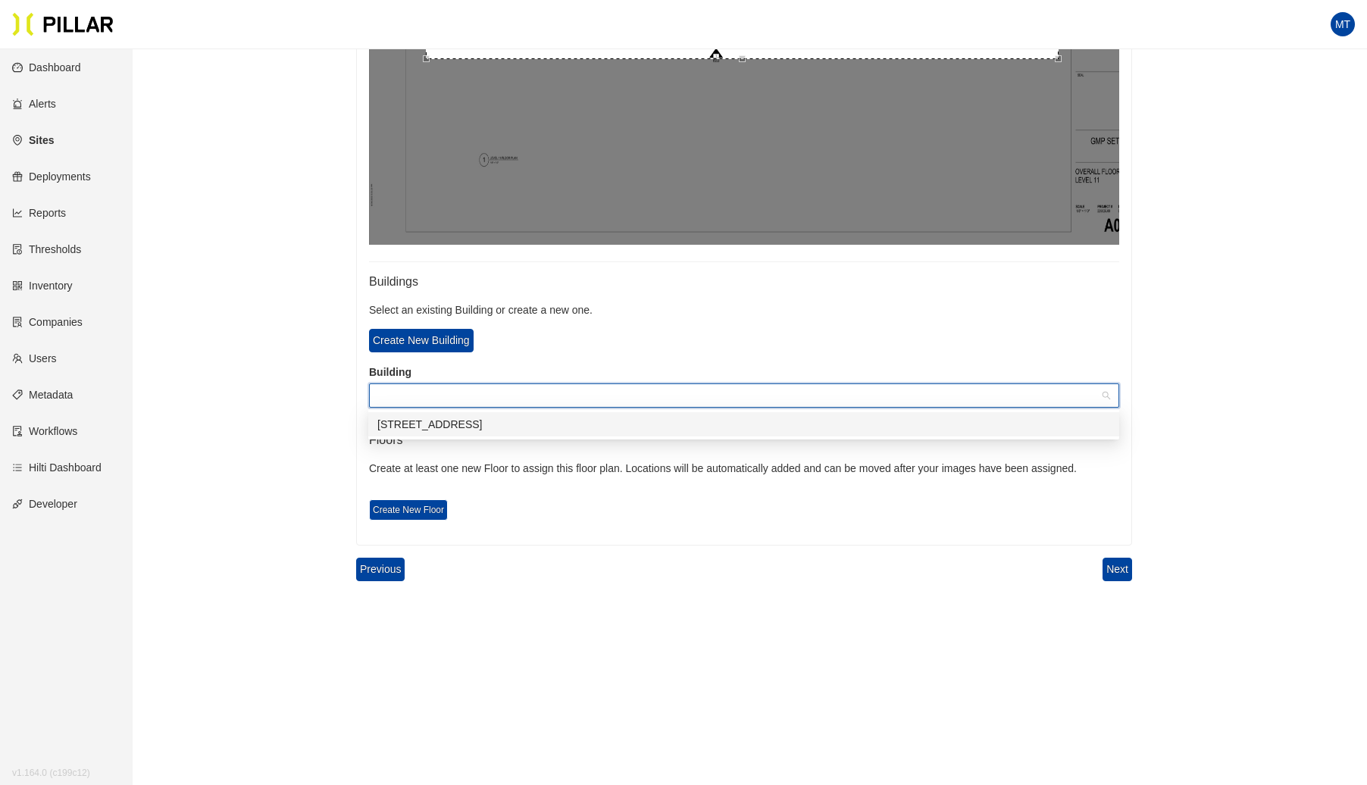
click at [418, 419] on div "[STREET_ADDRESS]" at bounding box center [743, 424] width 733 height 17
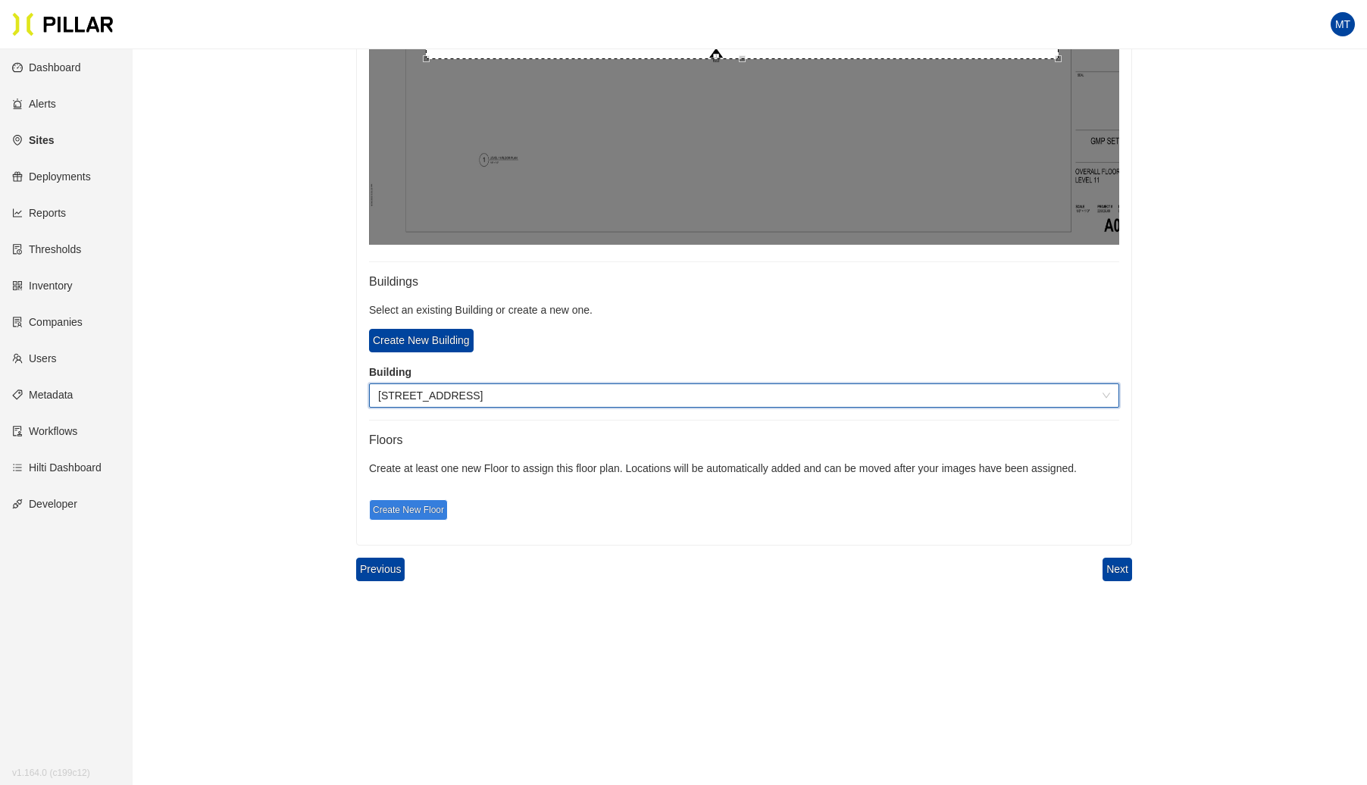
click at [415, 512] on span "Create New Floor" at bounding box center [408, 509] width 79 height 21
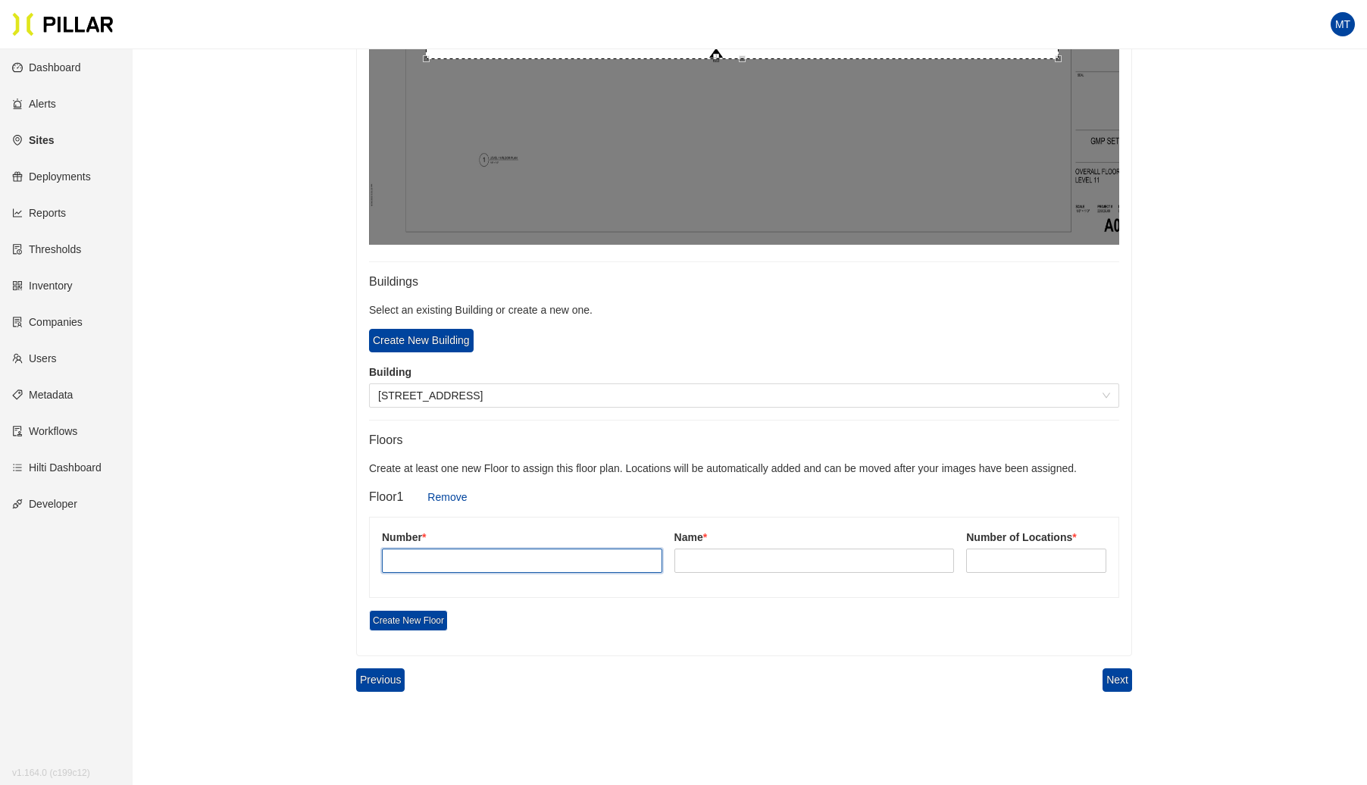
click at [431, 564] on input "text" at bounding box center [522, 561] width 280 height 24
type input "11"
click at [753, 562] on input "text" at bounding box center [815, 561] width 280 height 24
type input "Lvl 11"
click at [1013, 560] on input at bounding box center [1036, 560] width 139 height 23
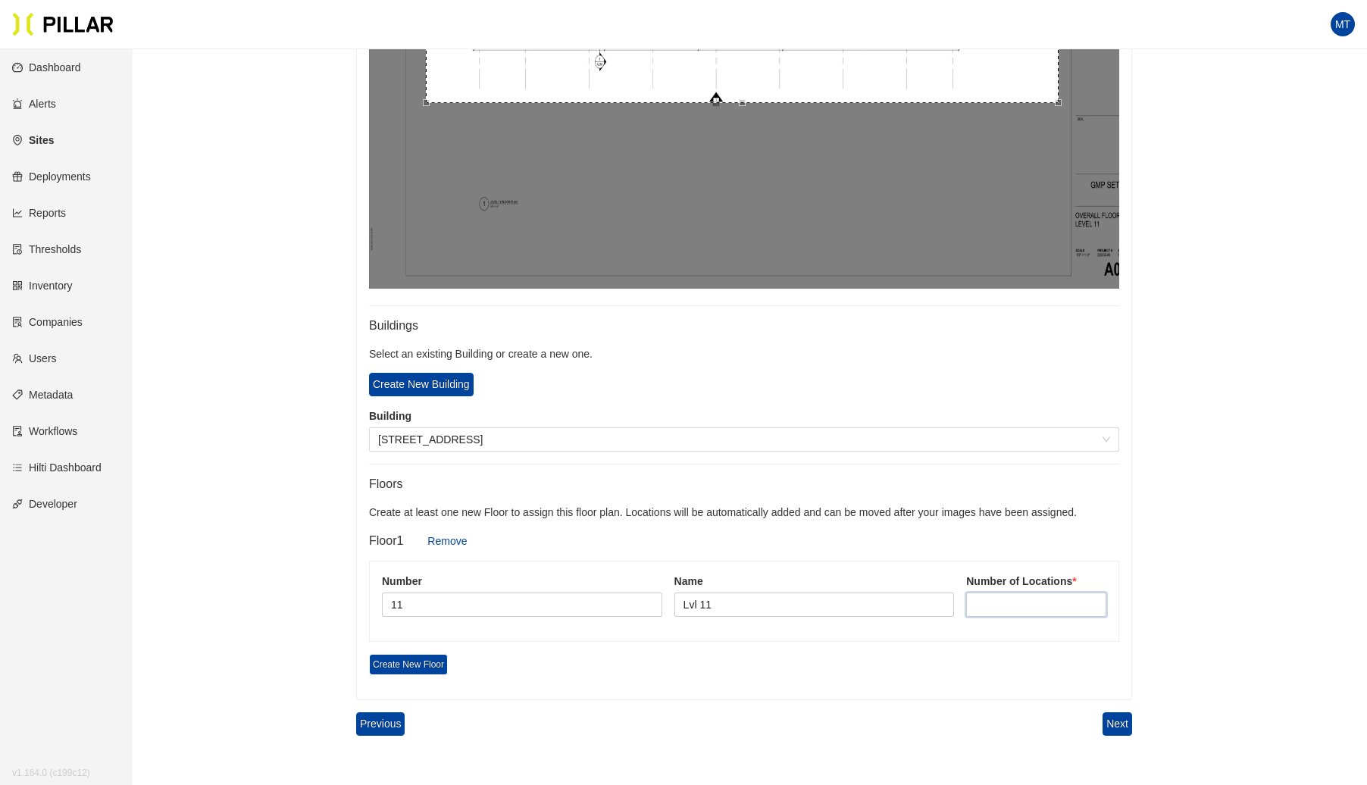
scroll to position [809, 0]
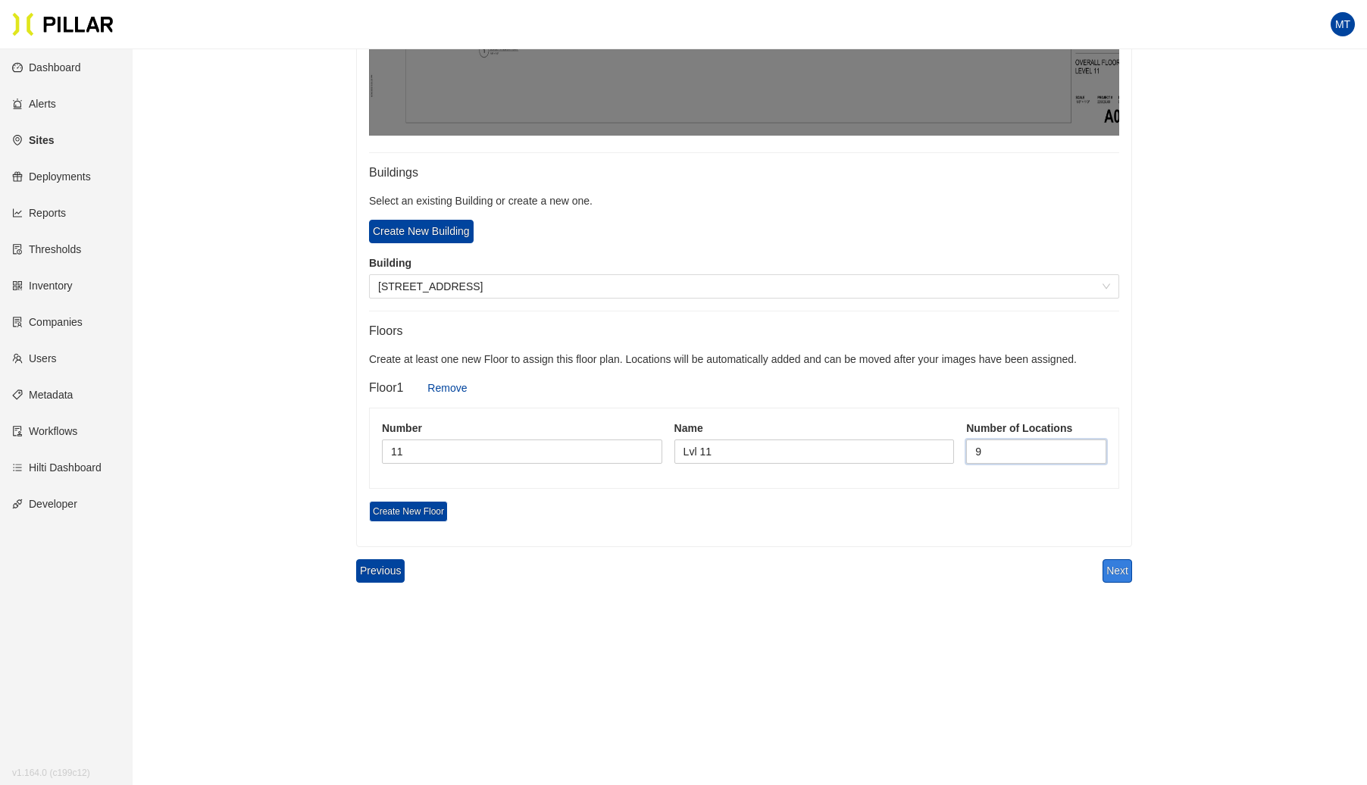
type input "9"
click at [1128, 568] on button "Next" at bounding box center [1118, 570] width 30 height 23
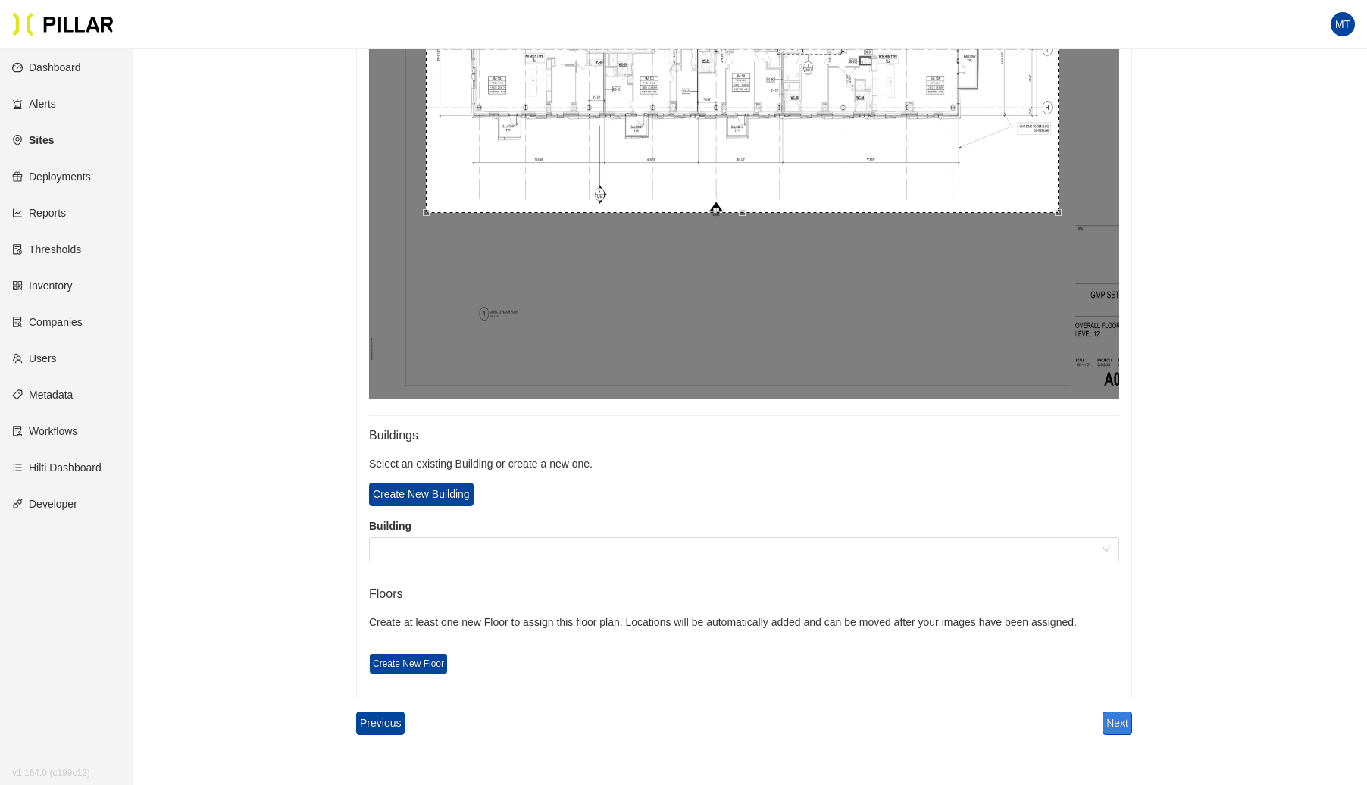
scroll to position [700, 0]
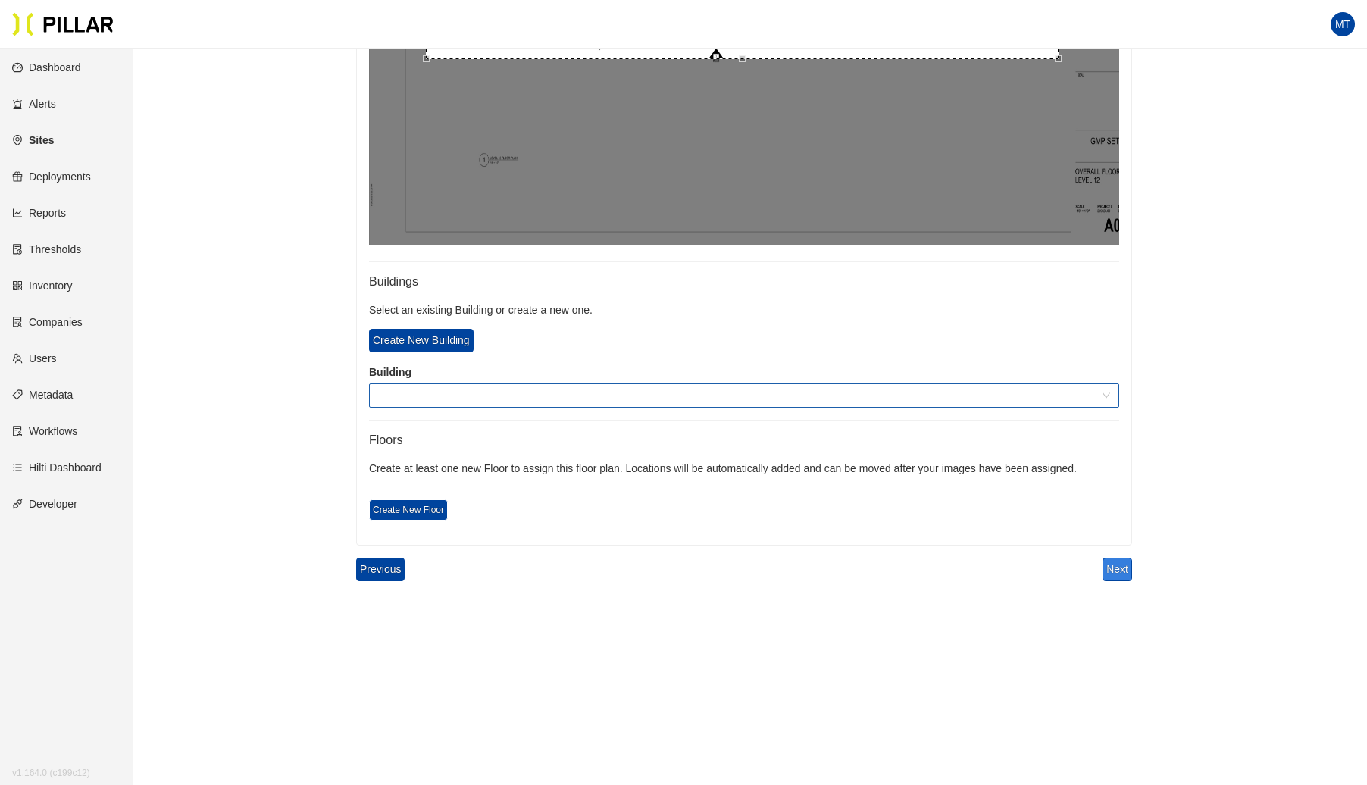
click at [406, 389] on span at bounding box center [744, 395] width 732 height 23
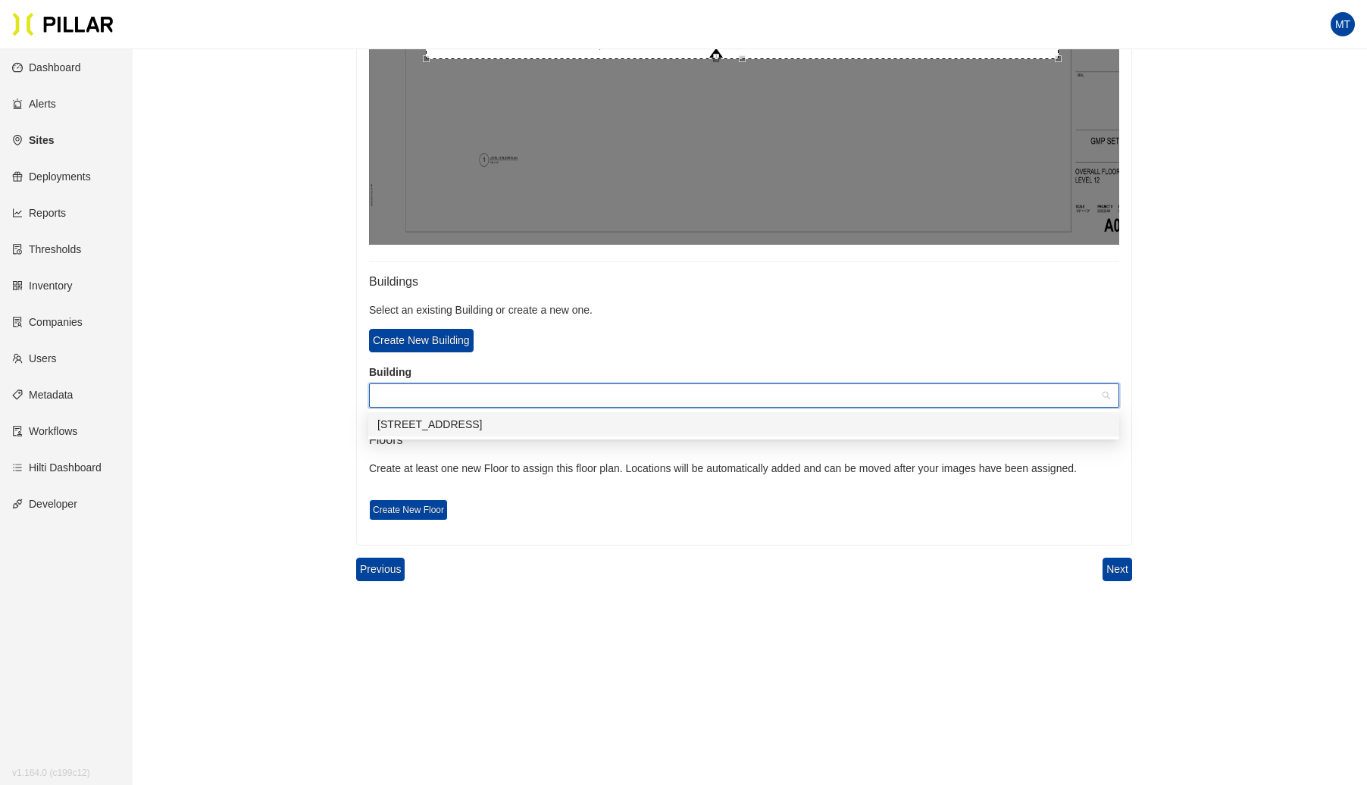
drag, startPoint x: 413, startPoint y: 419, endPoint x: 413, endPoint y: 441, distance: 22.0
click at [413, 421] on div "[STREET_ADDRESS]" at bounding box center [743, 424] width 733 height 17
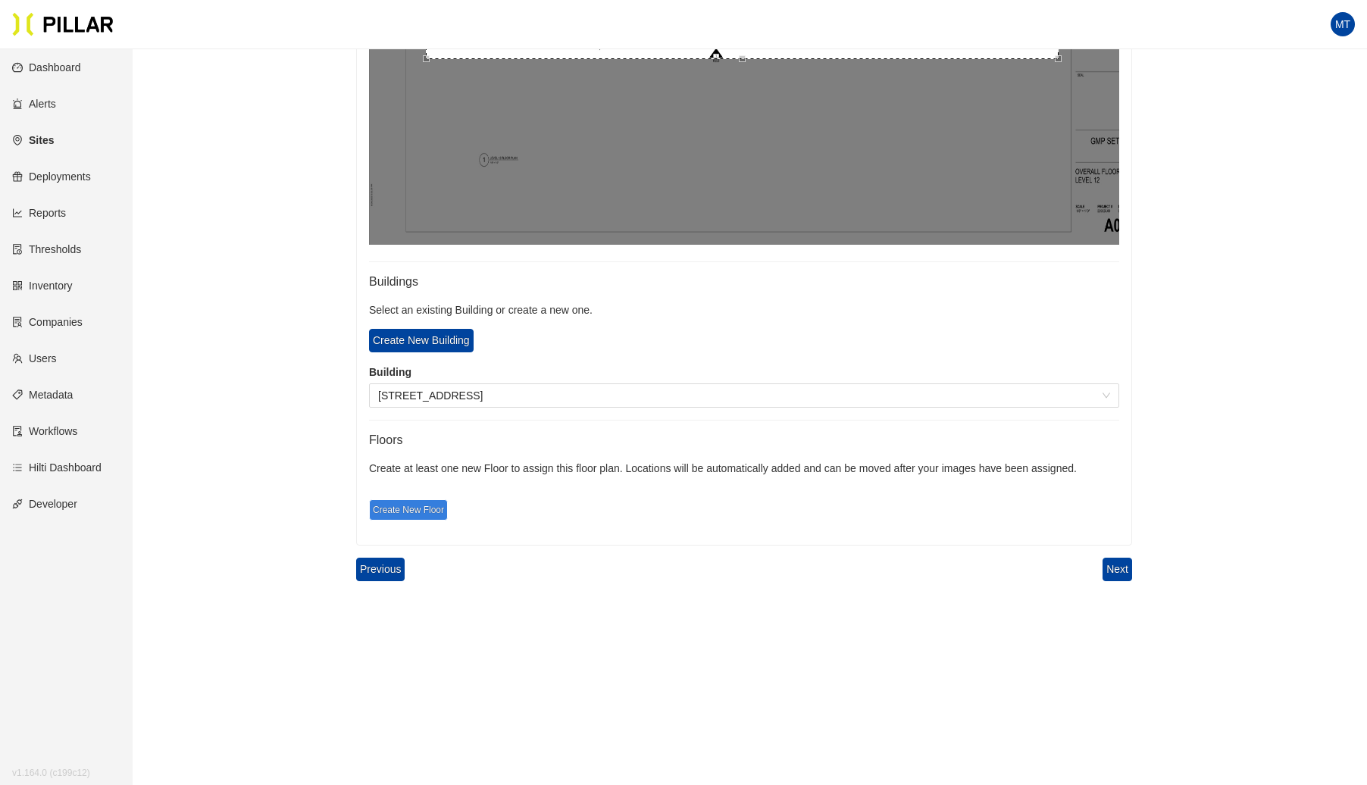
click at [418, 512] on span "Create New Floor" at bounding box center [408, 509] width 79 height 21
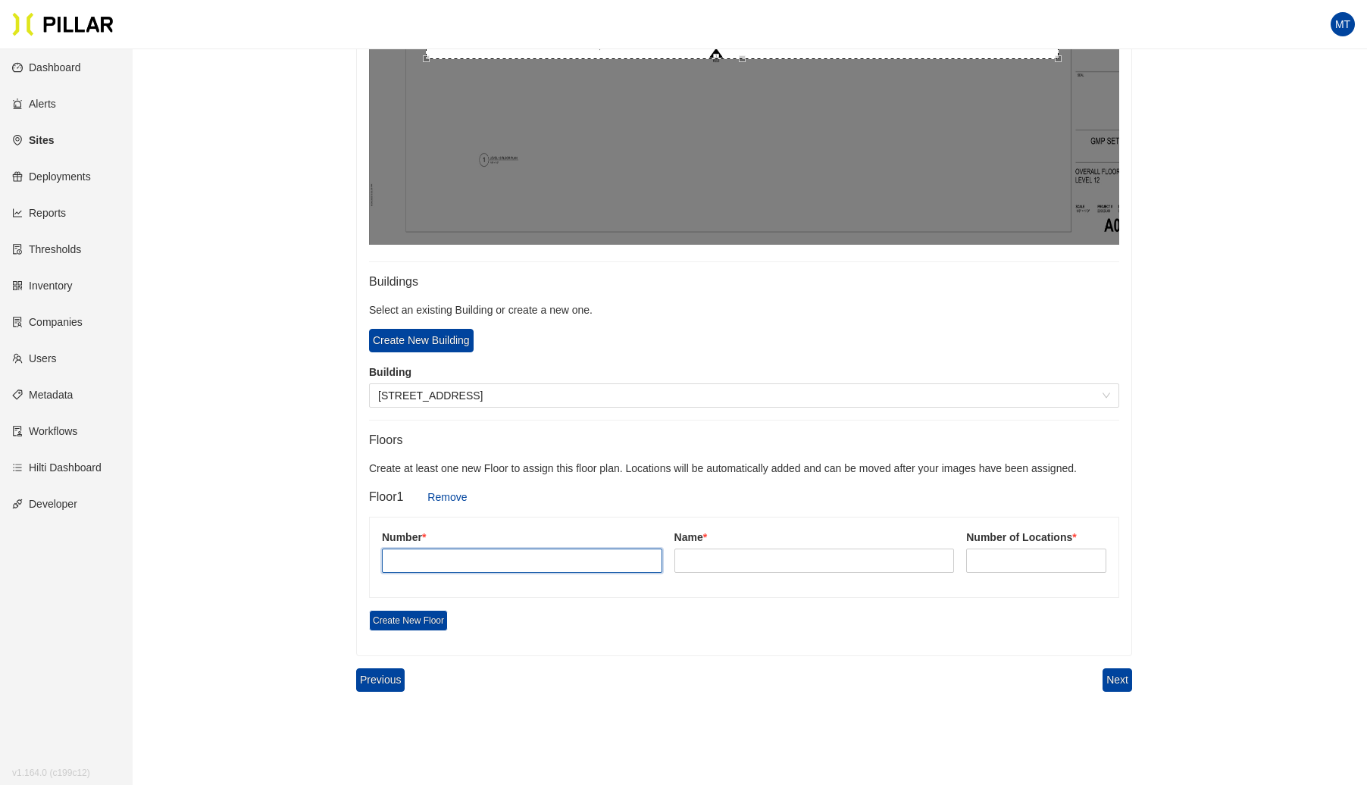
click at [489, 549] on input "text" at bounding box center [522, 561] width 280 height 24
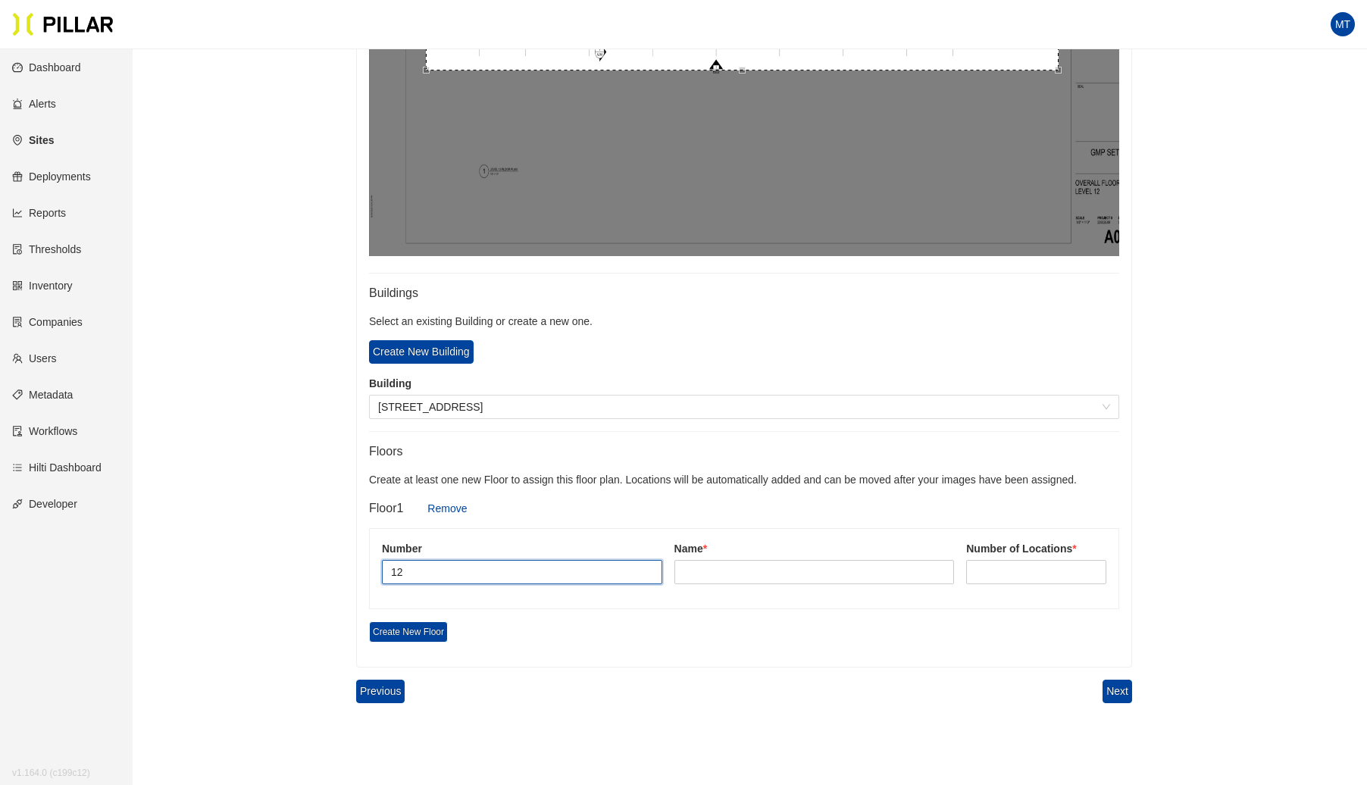
scroll to position [679, 0]
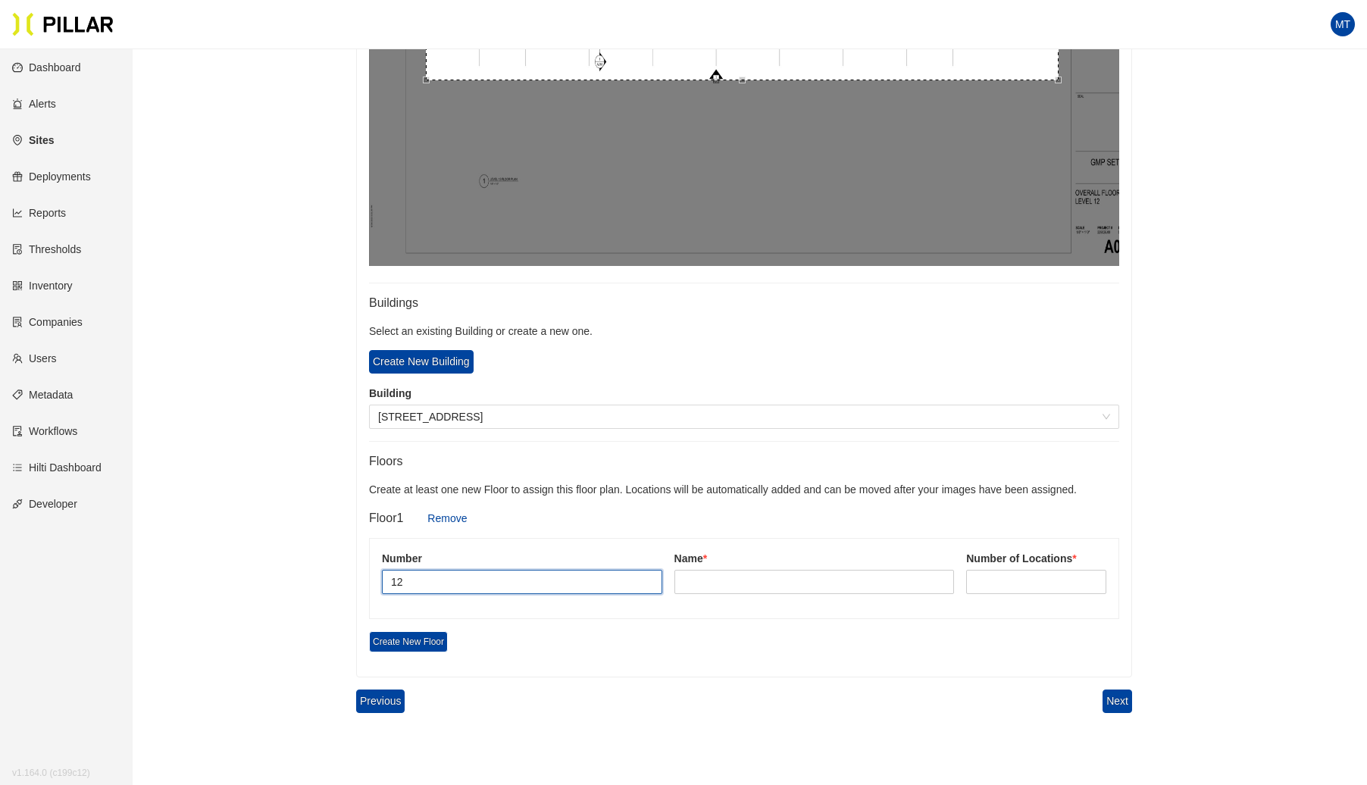
type input "12"
click at [721, 558] on label "Name *" at bounding box center [815, 559] width 280 height 16
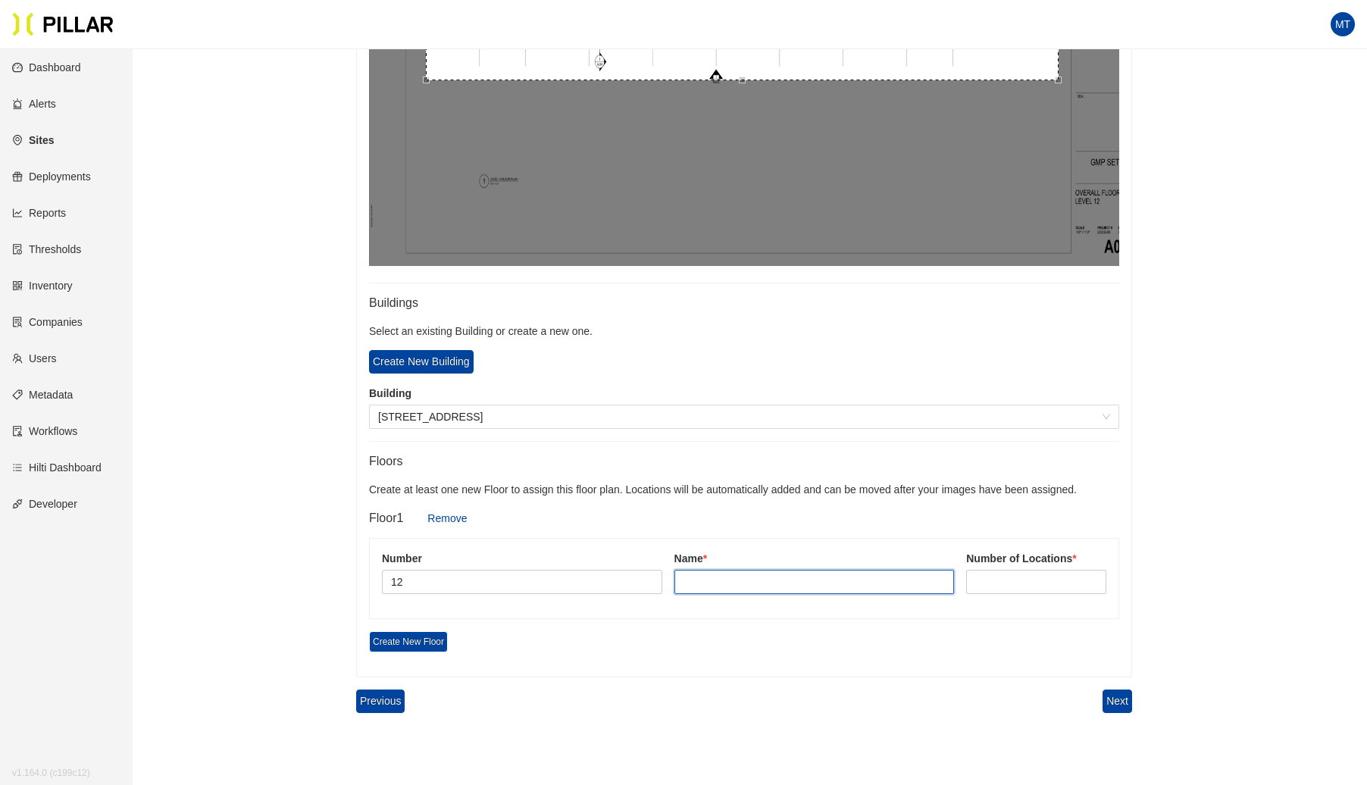
click at [719, 575] on input "text" at bounding box center [815, 582] width 280 height 24
type input "Lvl 12"
click at [976, 577] on input at bounding box center [1036, 582] width 139 height 23
type input "9"
click at [1112, 697] on button "Next" at bounding box center [1118, 701] width 30 height 23
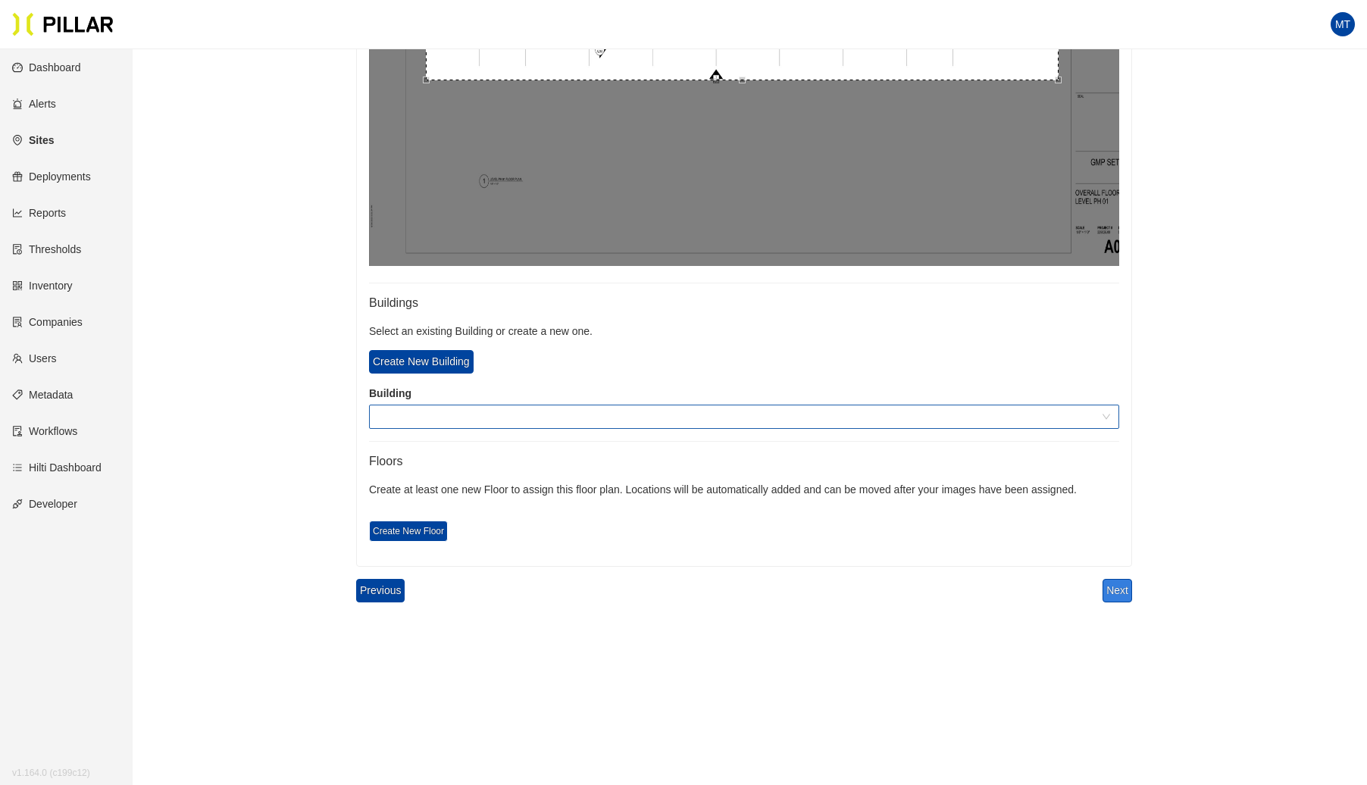
click at [395, 418] on span at bounding box center [744, 416] width 732 height 23
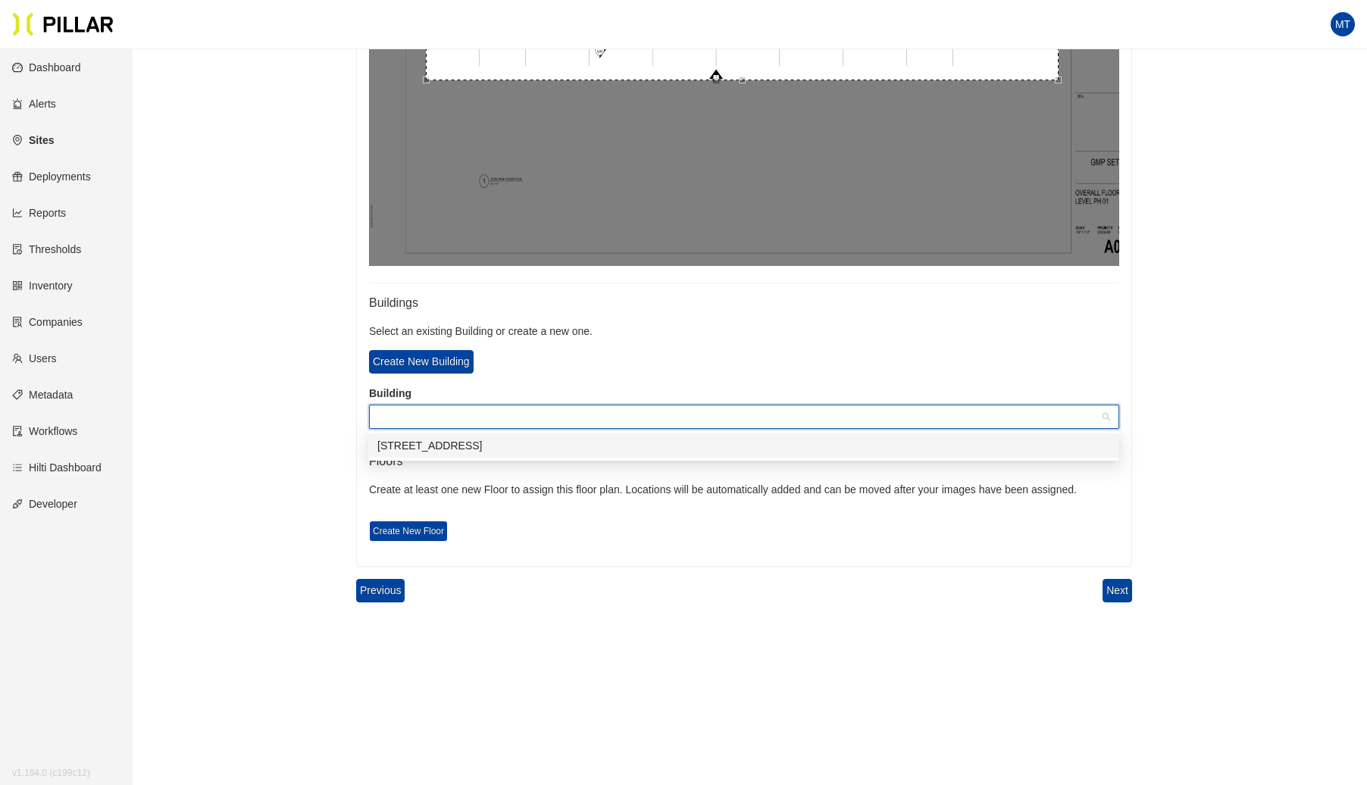
click at [410, 438] on div "[STREET_ADDRESS]" at bounding box center [743, 445] width 733 height 17
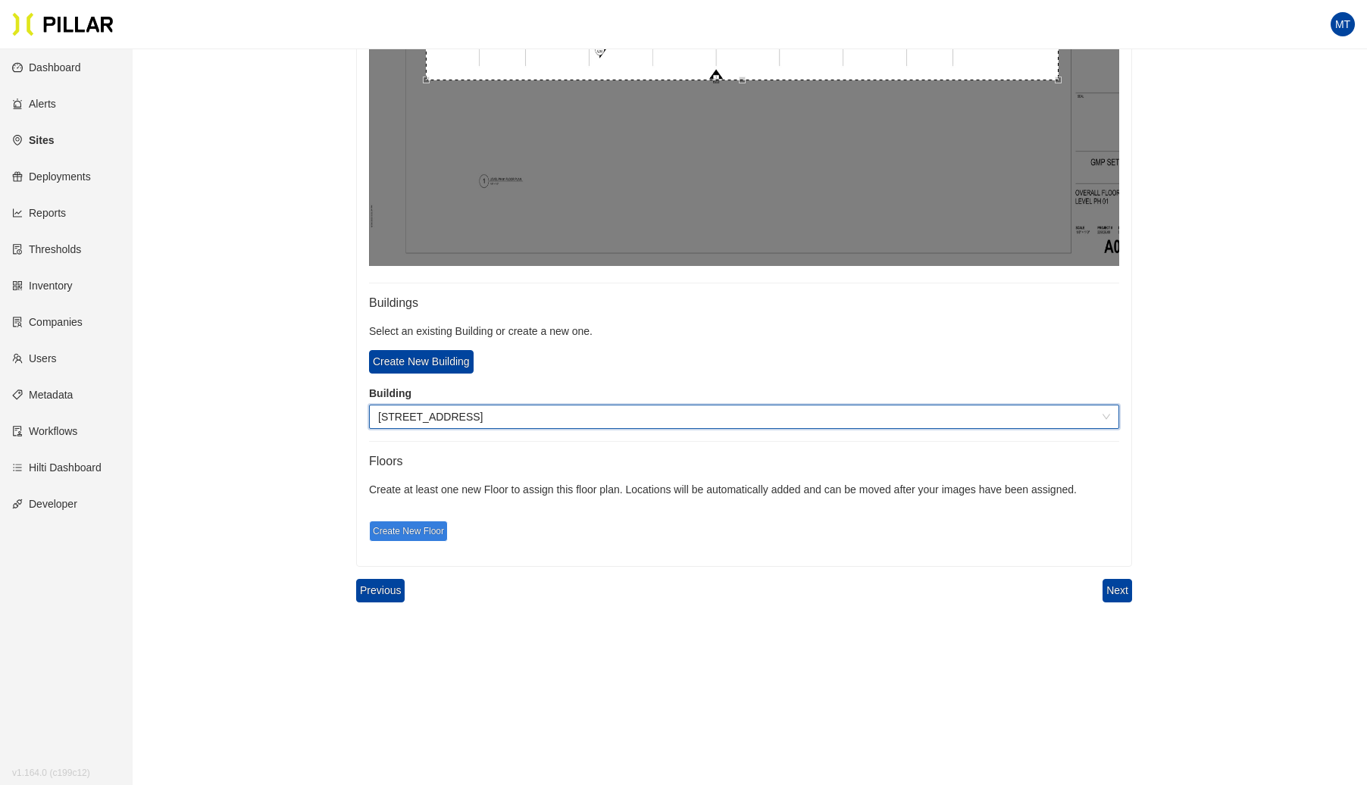
click at [418, 531] on span "Create New Floor" at bounding box center [408, 531] width 79 height 21
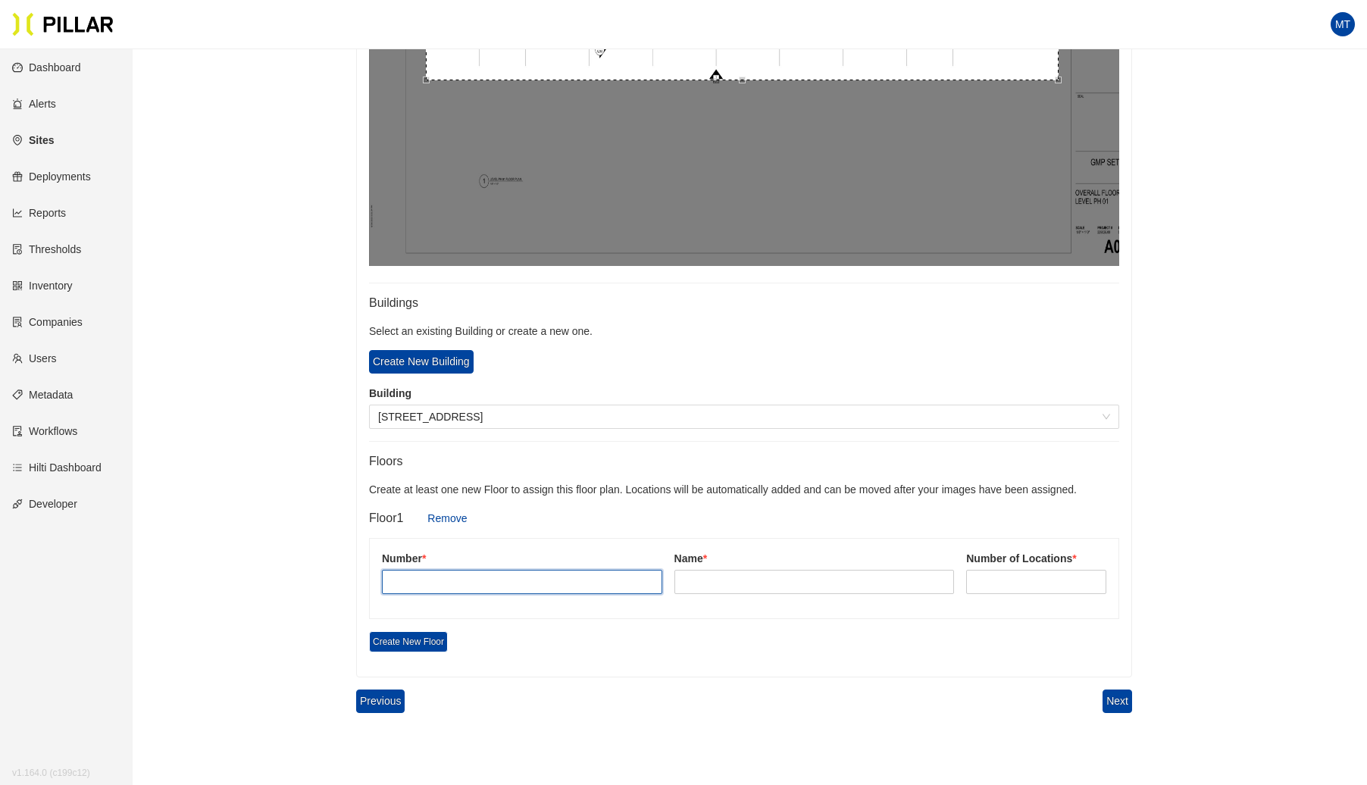
click at [414, 587] on input "text" at bounding box center [522, 582] width 280 height 24
type input "13"
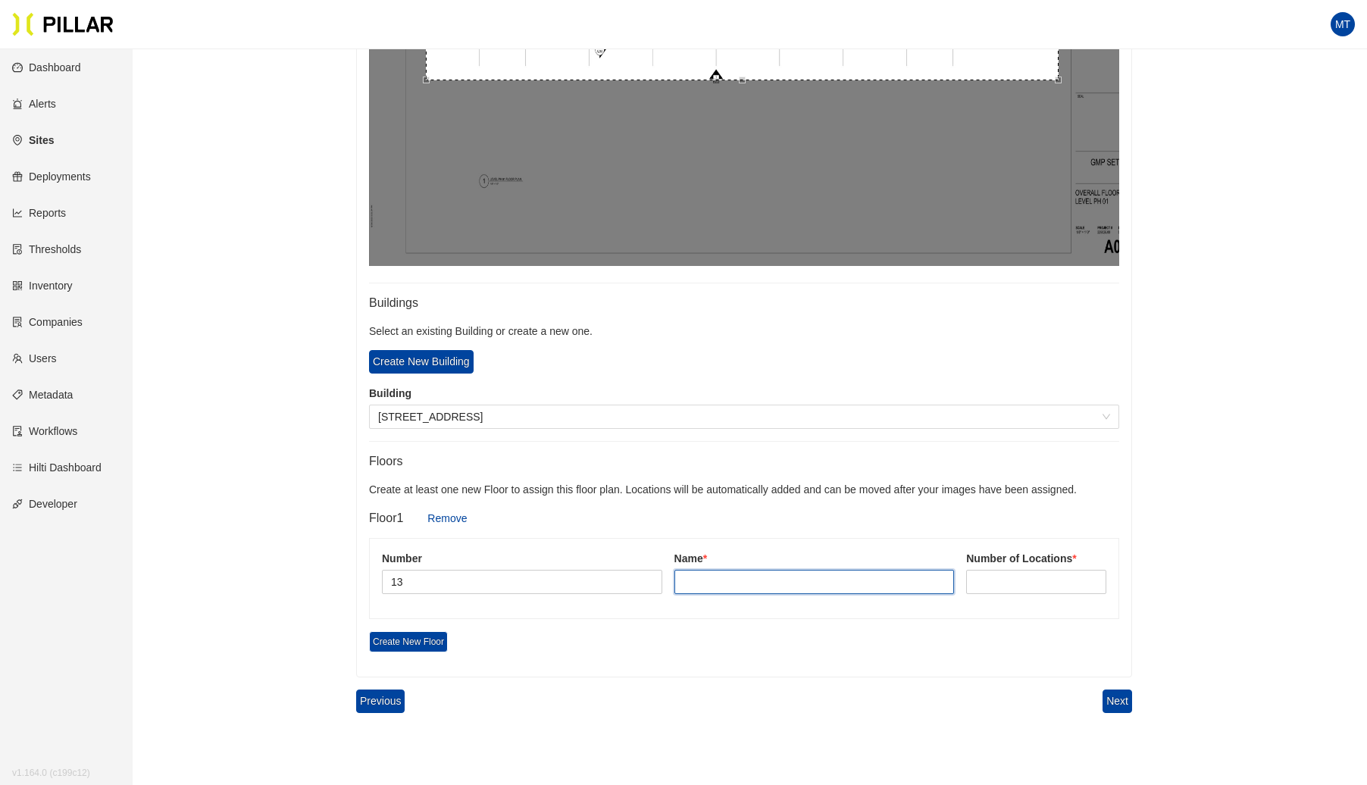
click at [705, 581] on input "text" at bounding box center [815, 582] width 280 height 24
type input "PH1"
click at [978, 581] on input at bounding box center [1036, 582] width 139 height 23
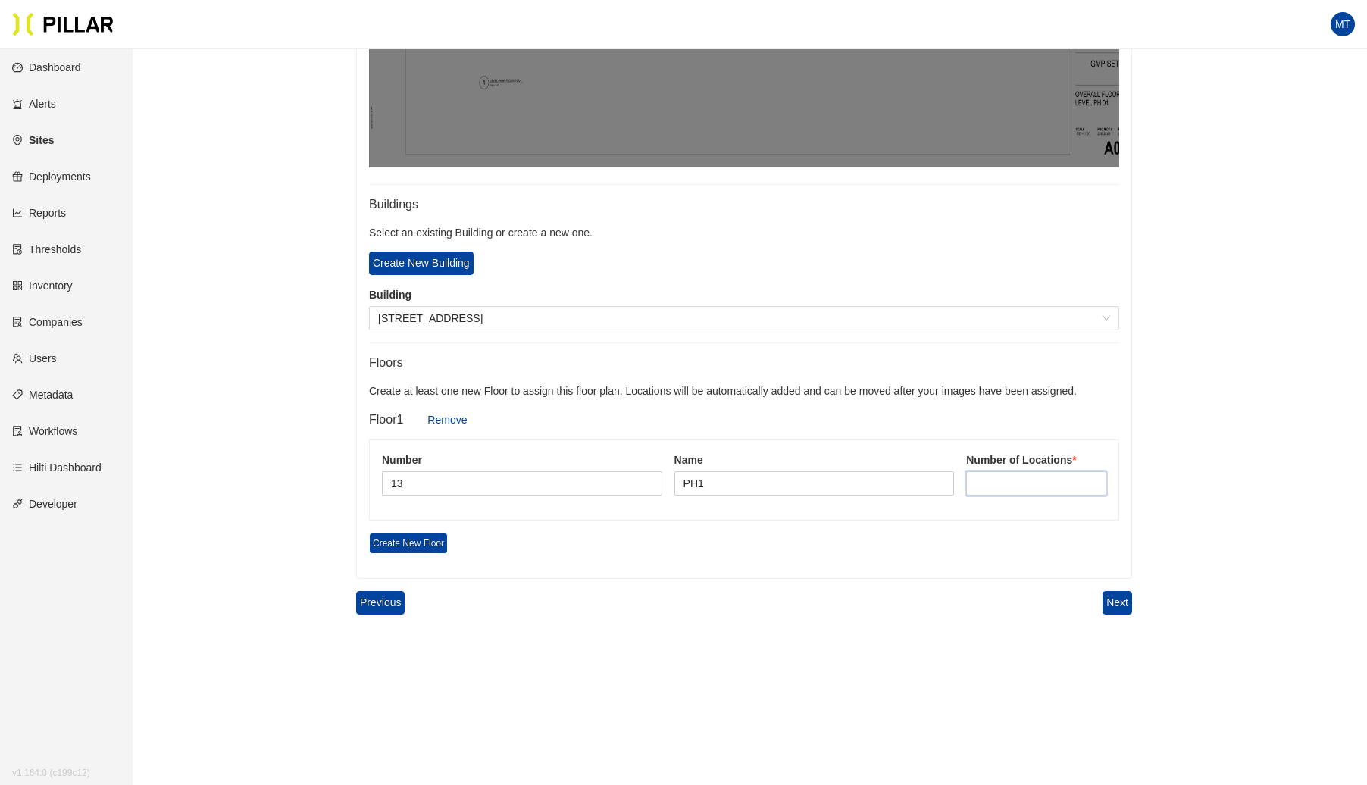
scroll to position [797, 0]
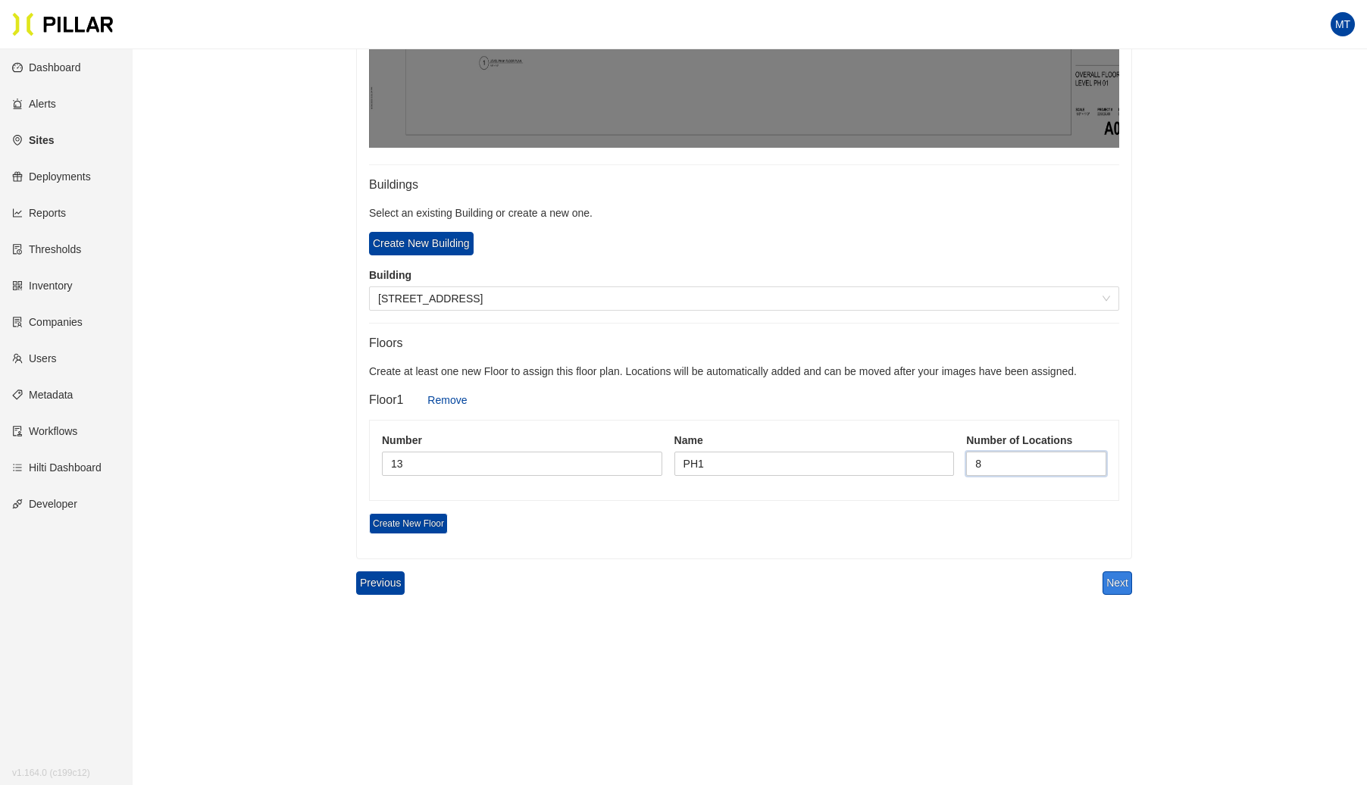
type input "8"
click at [1126, 578] on button "Next" at bounding box center [1118, 582] width 30 height 23
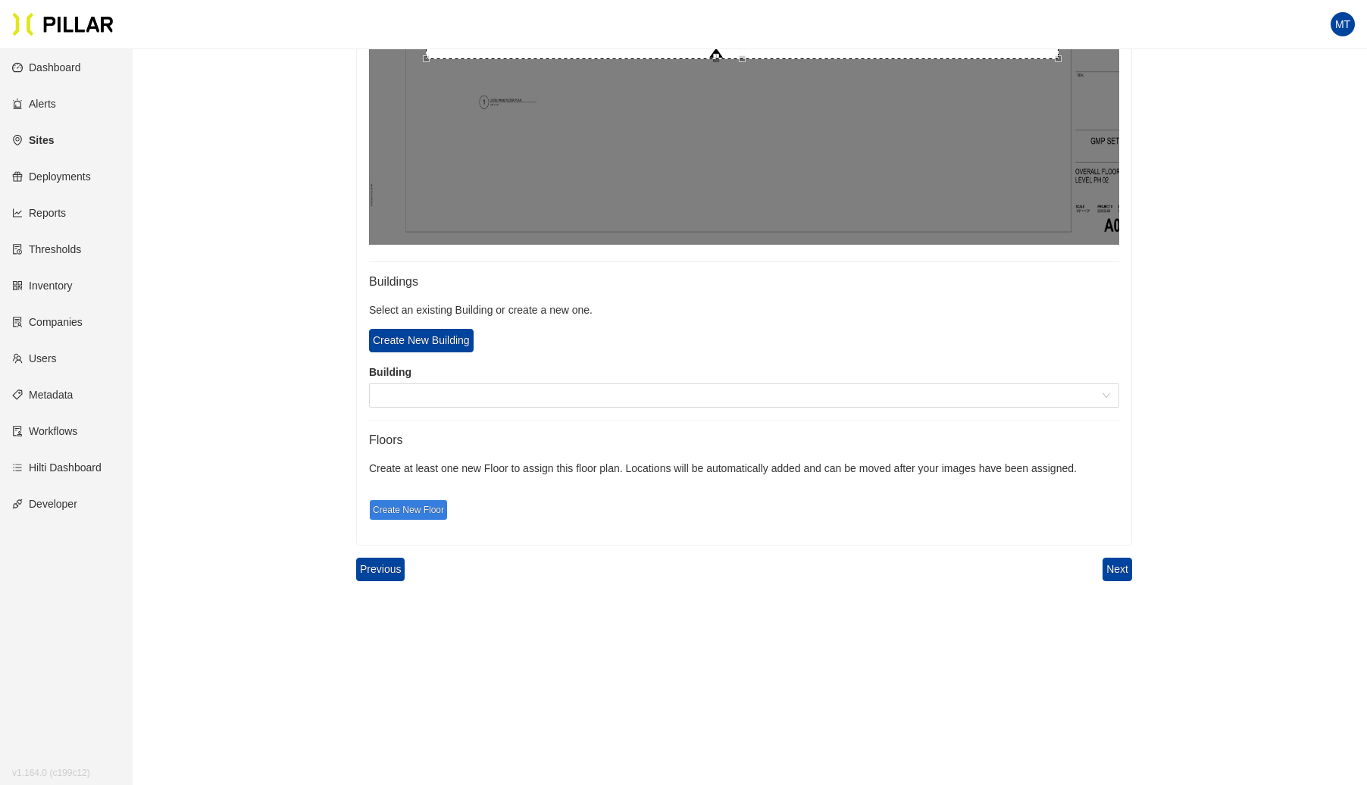
click at [422, 501] on span "Create New Floor" at bounding box center [408, 509] width 79 height 21
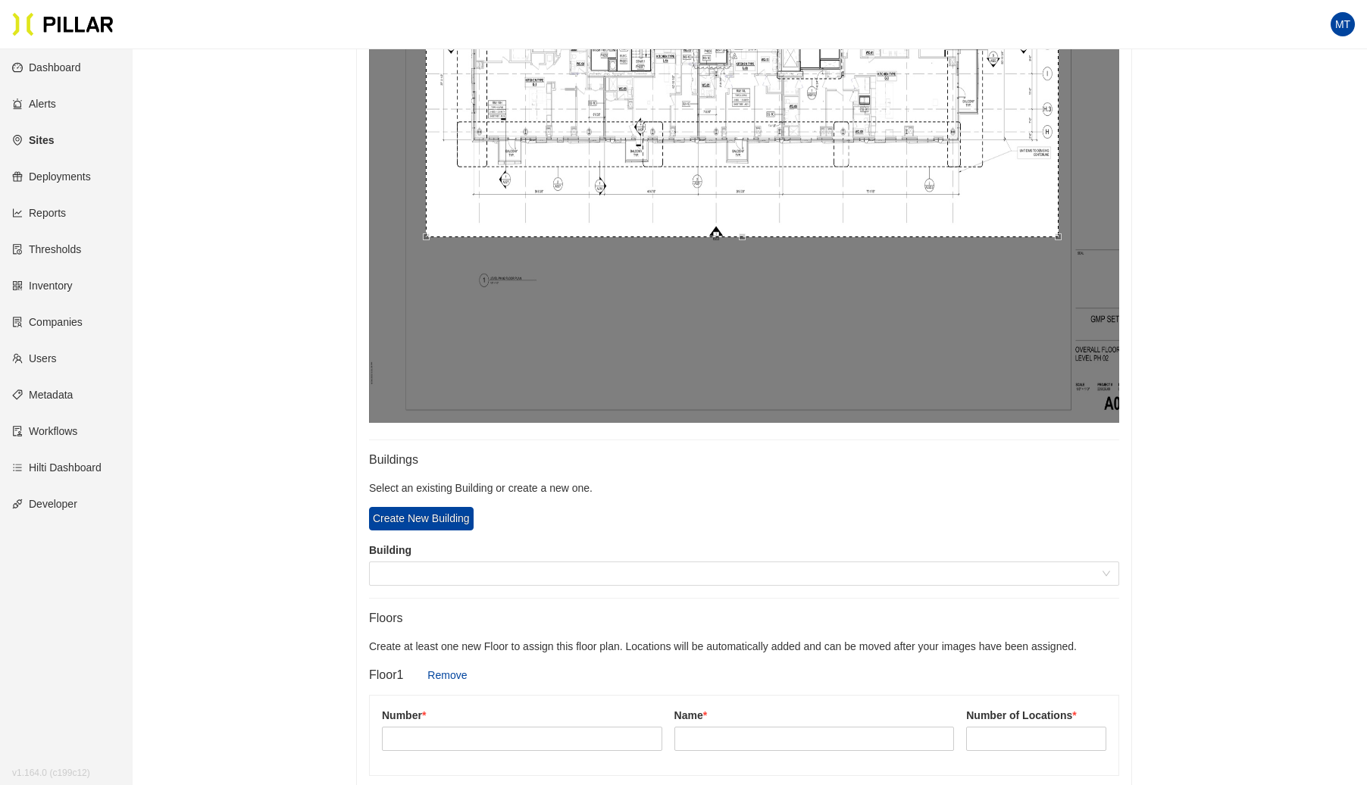
scroll to position [809, 0]
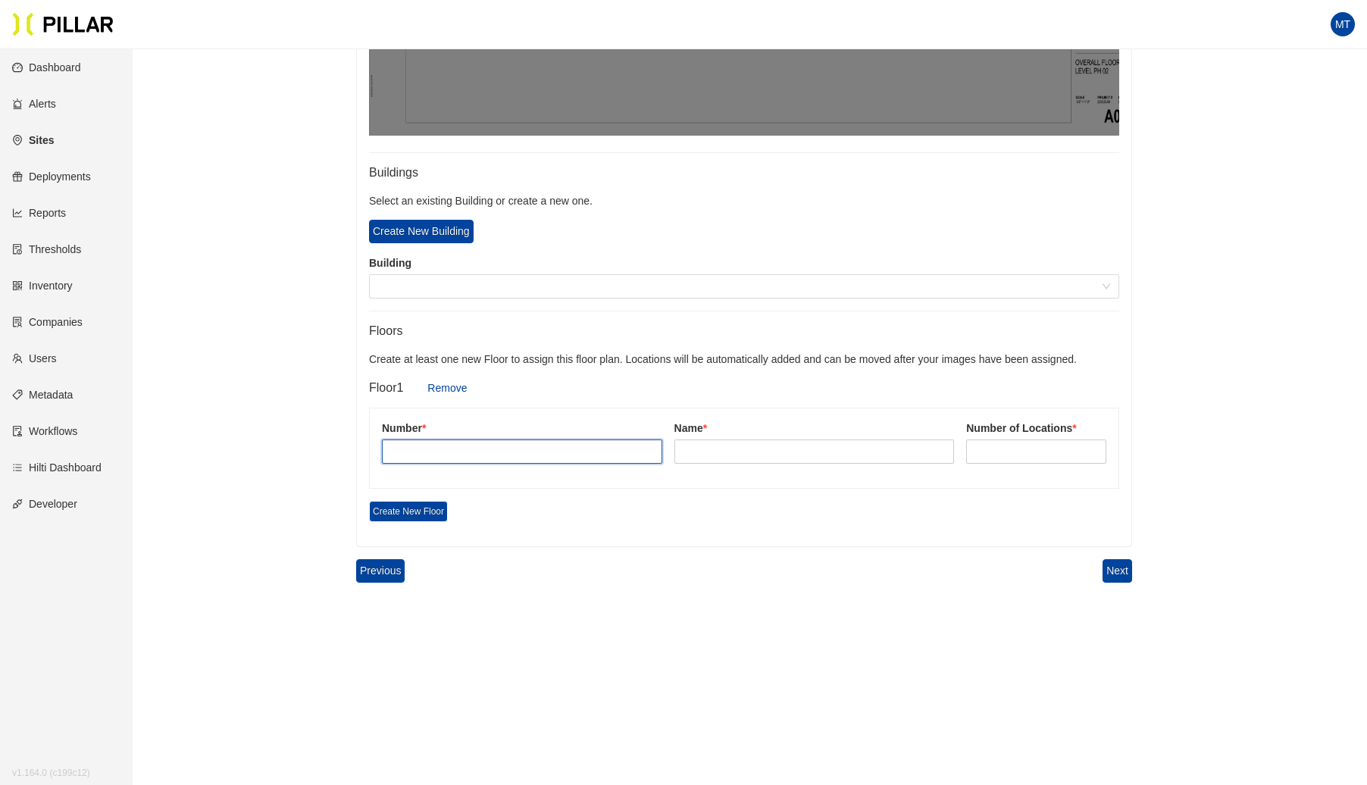
click at [518, 448] on input "text" at bounding box center [522, 452] width 280 height 24
type input "14"
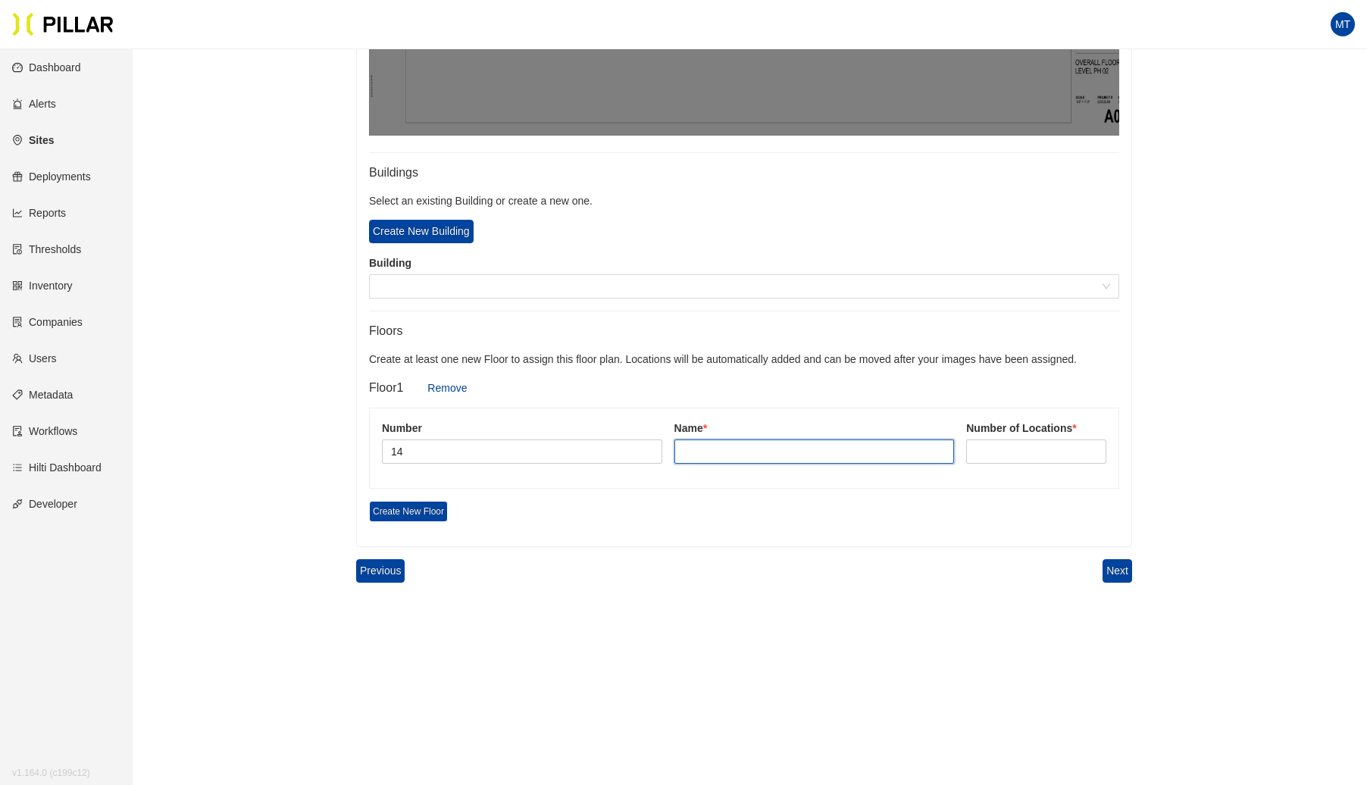
click at [737, 453] on input "text" at bounding box center [815, 452] width 280 height 24
type input "PH2"
click at [1011, 456] on input at bounding box center [1036, 451] width 139 height 23
type input "8"
click at [1113, 574] on button "Next" at bounding box center [1118, 570] width 30 height 23
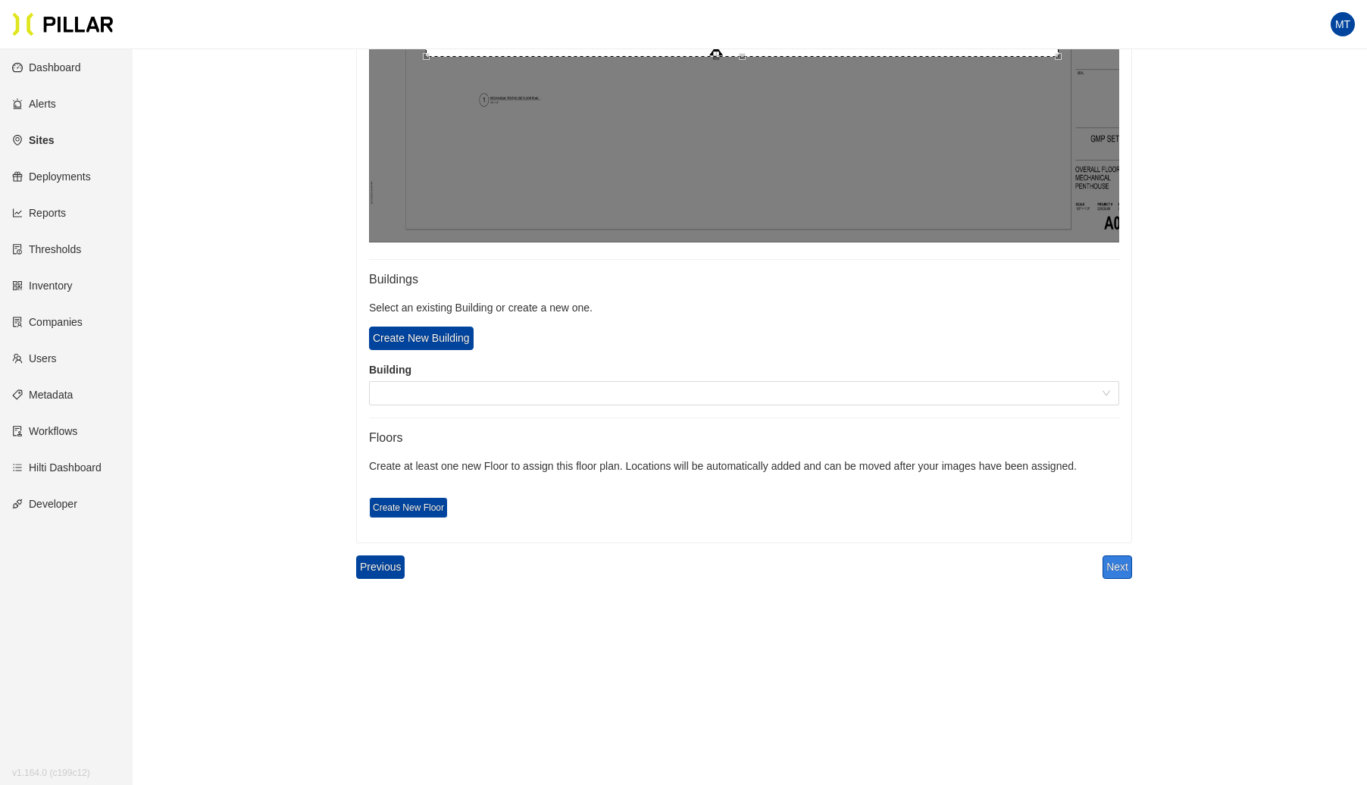
scroll to position [700, 0]
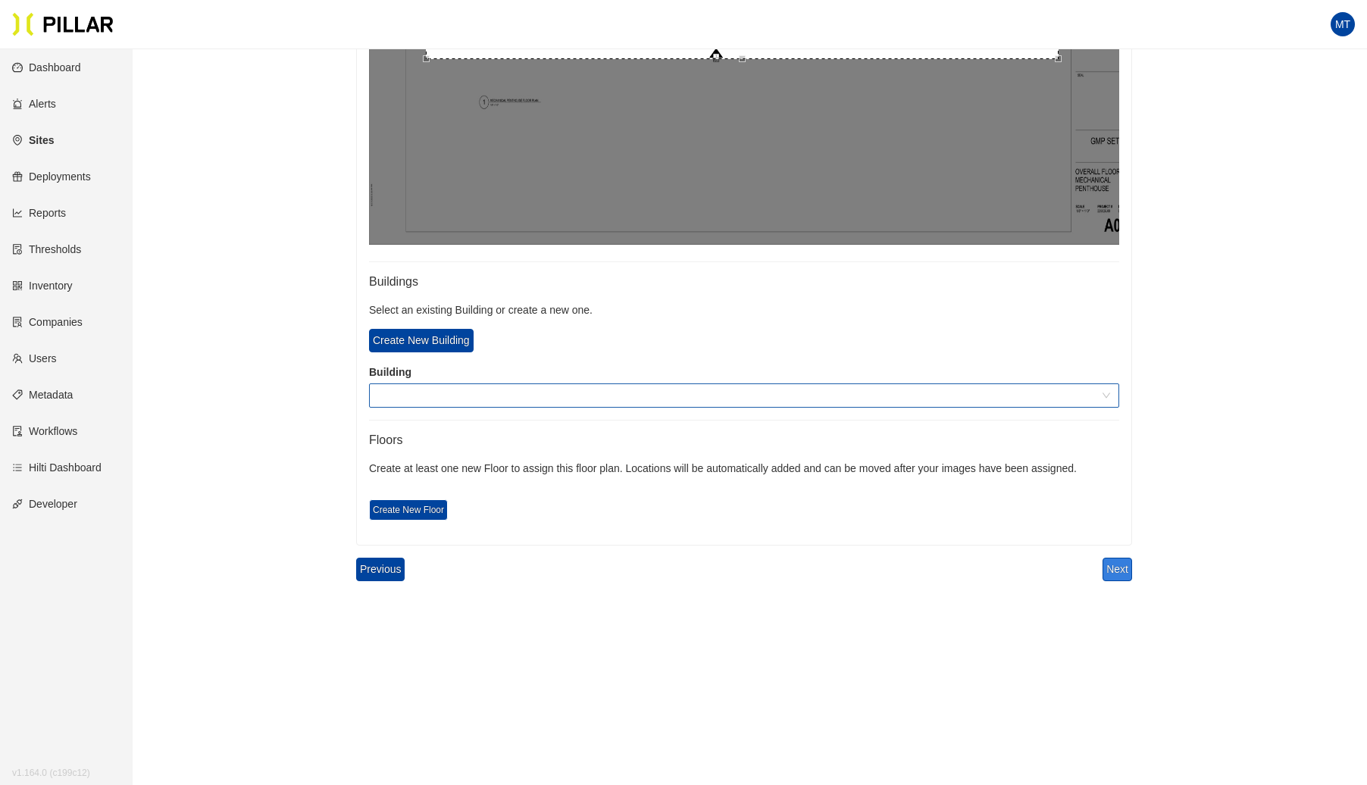
drag, startPoint x: 427, startPoint y: 390, endPoint x: 423, endPoint y: 396, distance: 7.8
click at [426, 392] on span at bounding box center [744, 395] width 732 height 23
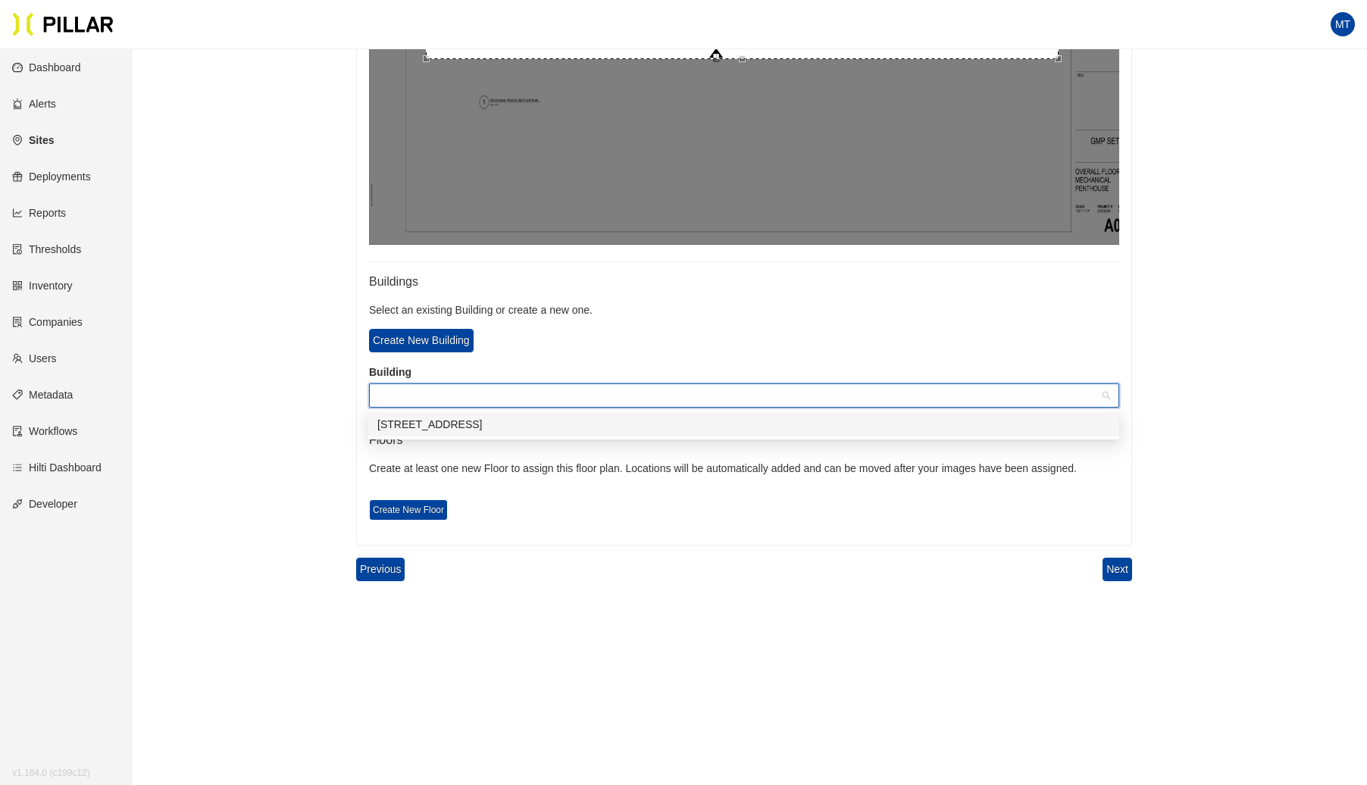
click at [417, 430] on div "[STREET_ADDRESS]" at bounding box center [743, 424] width 733 height 17
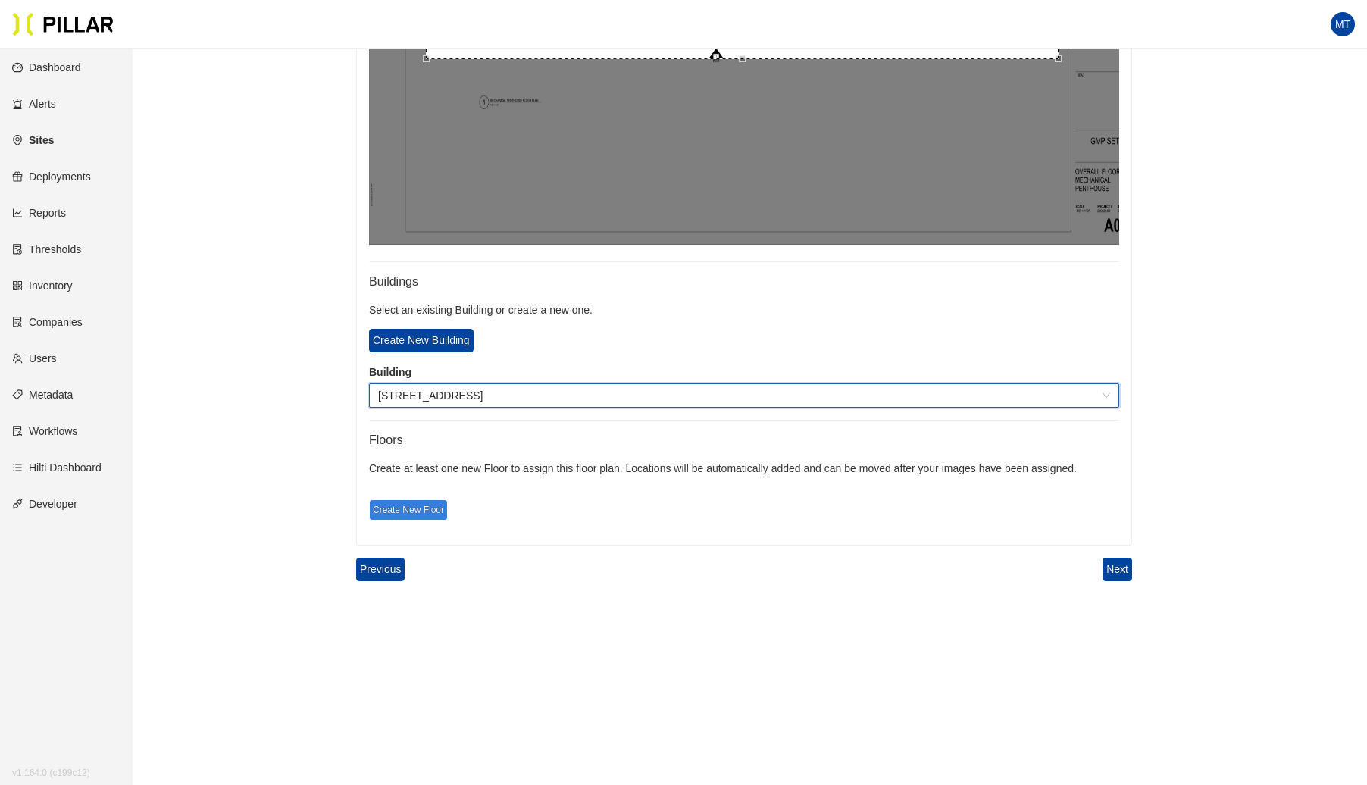
click at [411, 503] on span "Create New Floor" at bounding box center [408, 509] width 79 height 21
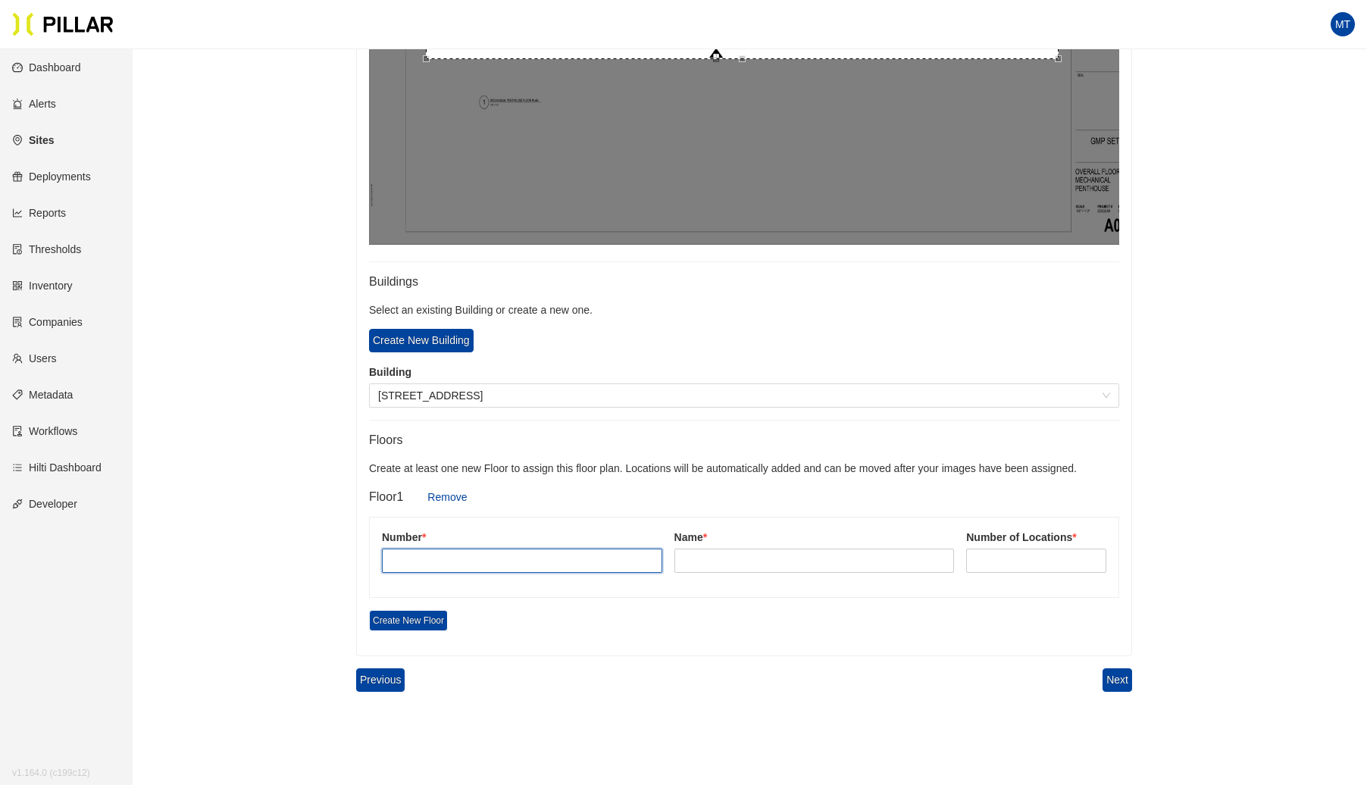
click at [442, 556] on input "text" at bounding box center [522, 561] width 280 height 24
type input "15"
click at [725, 562] on input "text" at bounding box center [815, 561] width 280 height 24
type input "Mech PH"
click at [1029, 556] on input at bounding box center [1036, 560] width 139 height 23
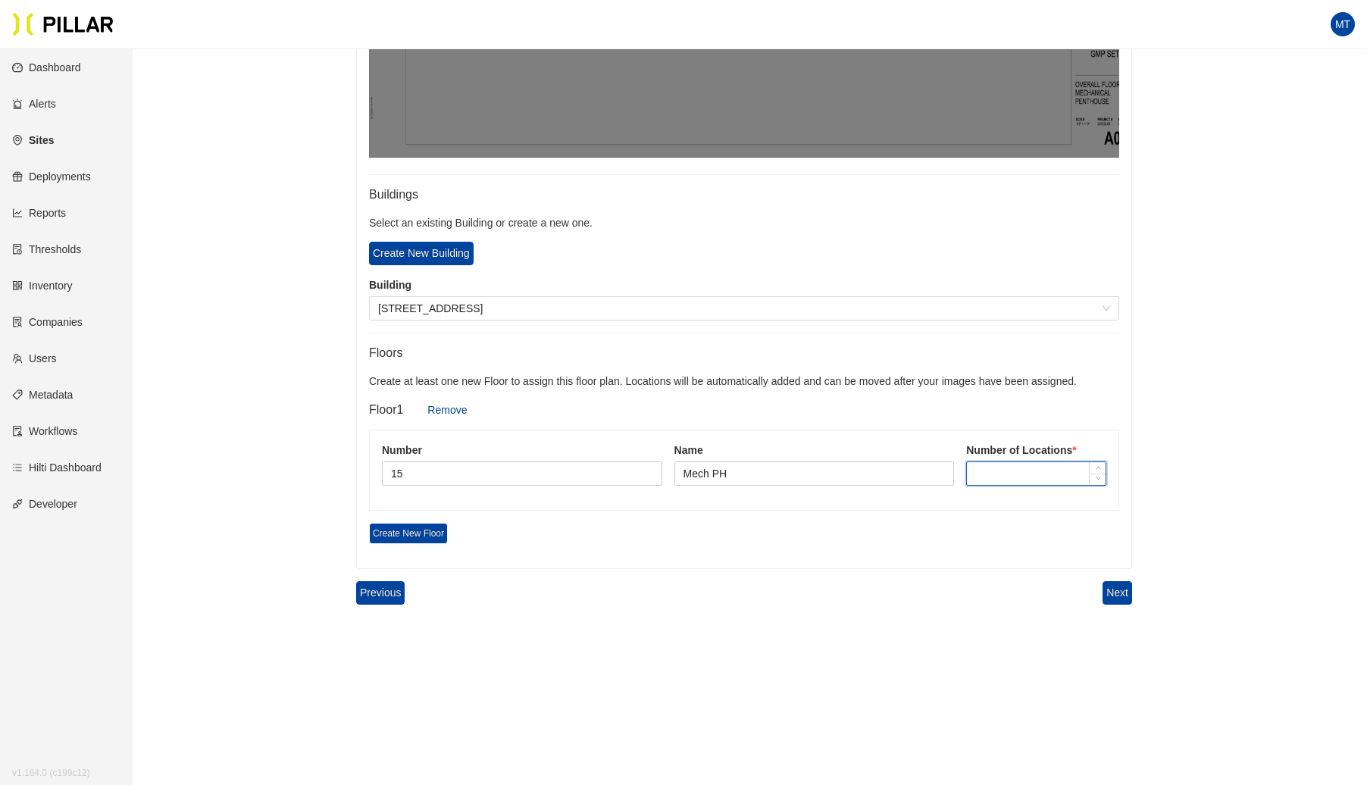
scroll to position [809, 0]
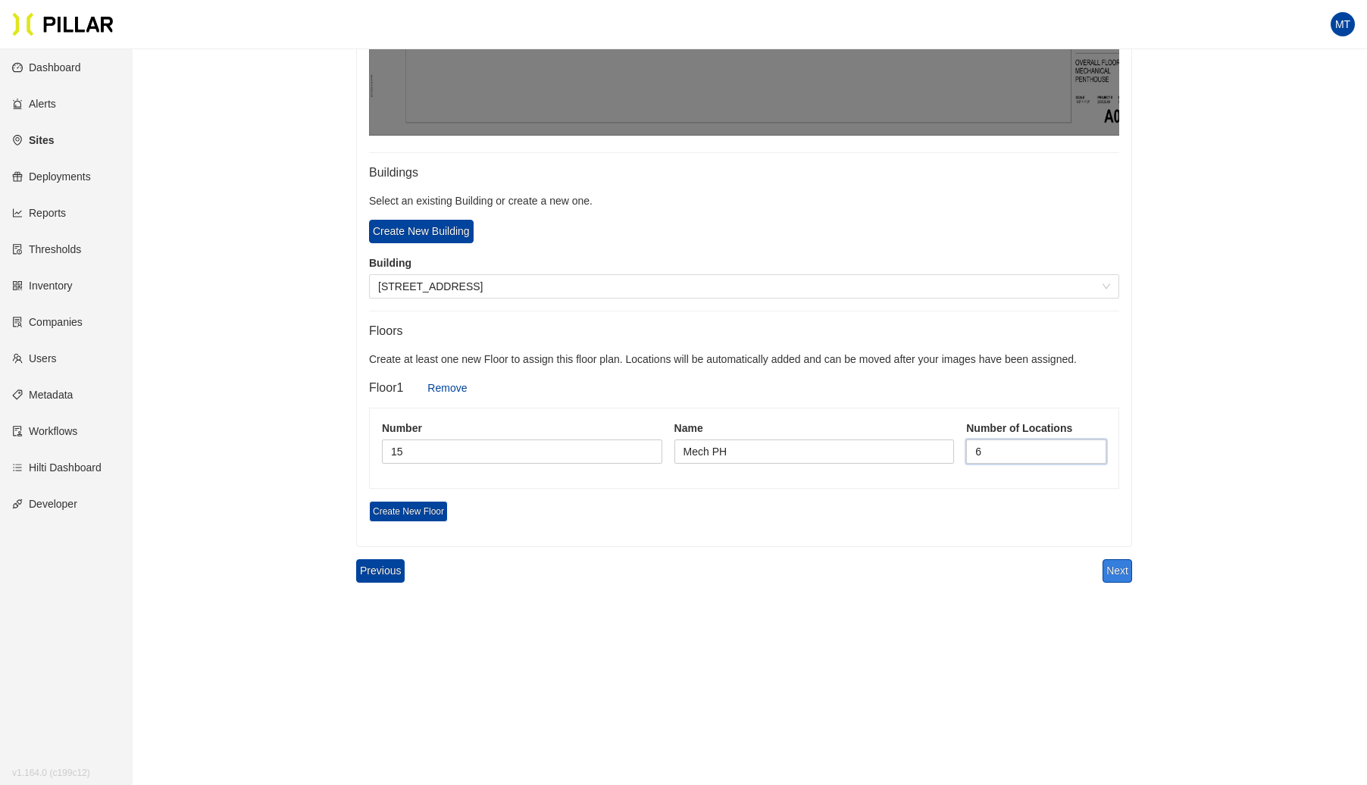
type input "6"
click at [1113, 565] on button "Next" at bounding box center [1118, 570] width 30 height 23
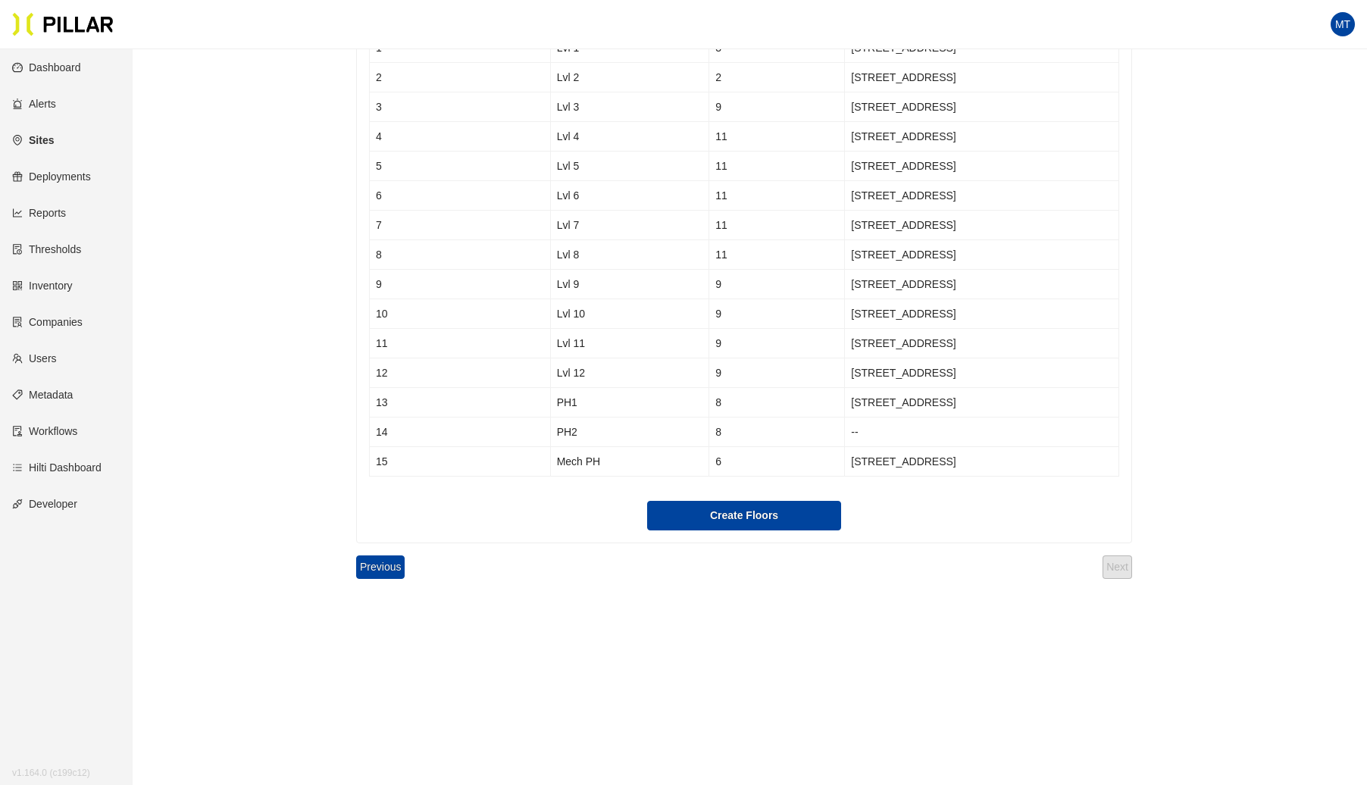
scroll to position [164, 0]
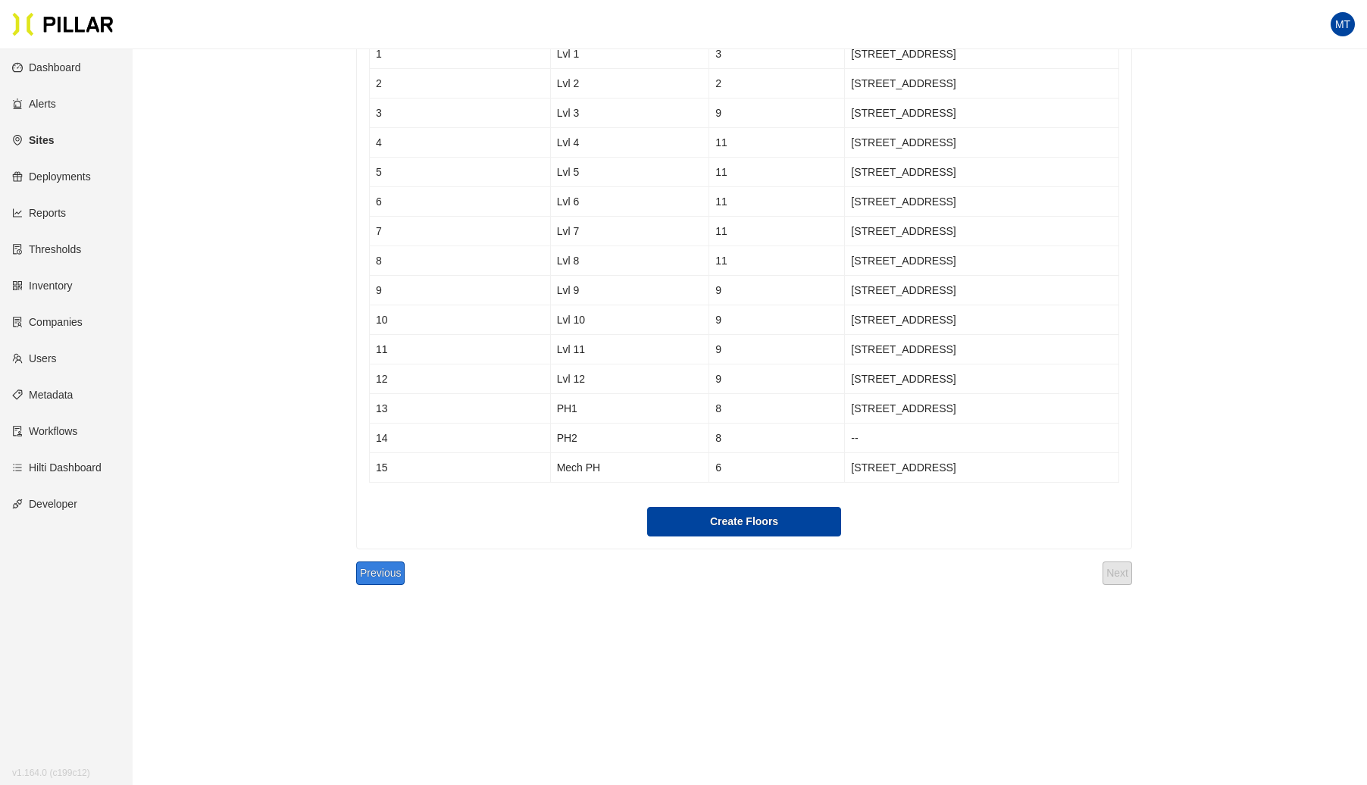
click at [370, 568] on button "Previous" at bounding box center [380, 573] width 49 height 23
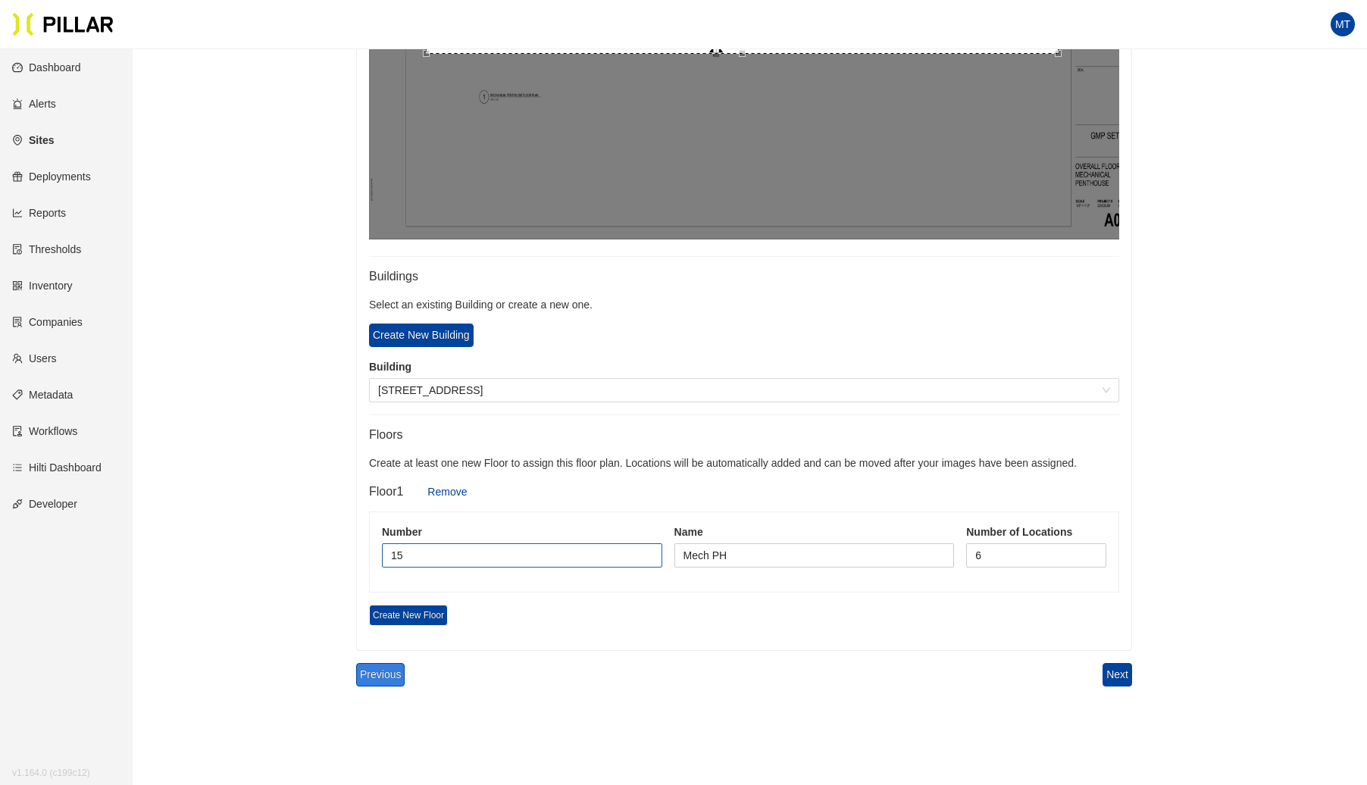
scroll to position [709, 0]
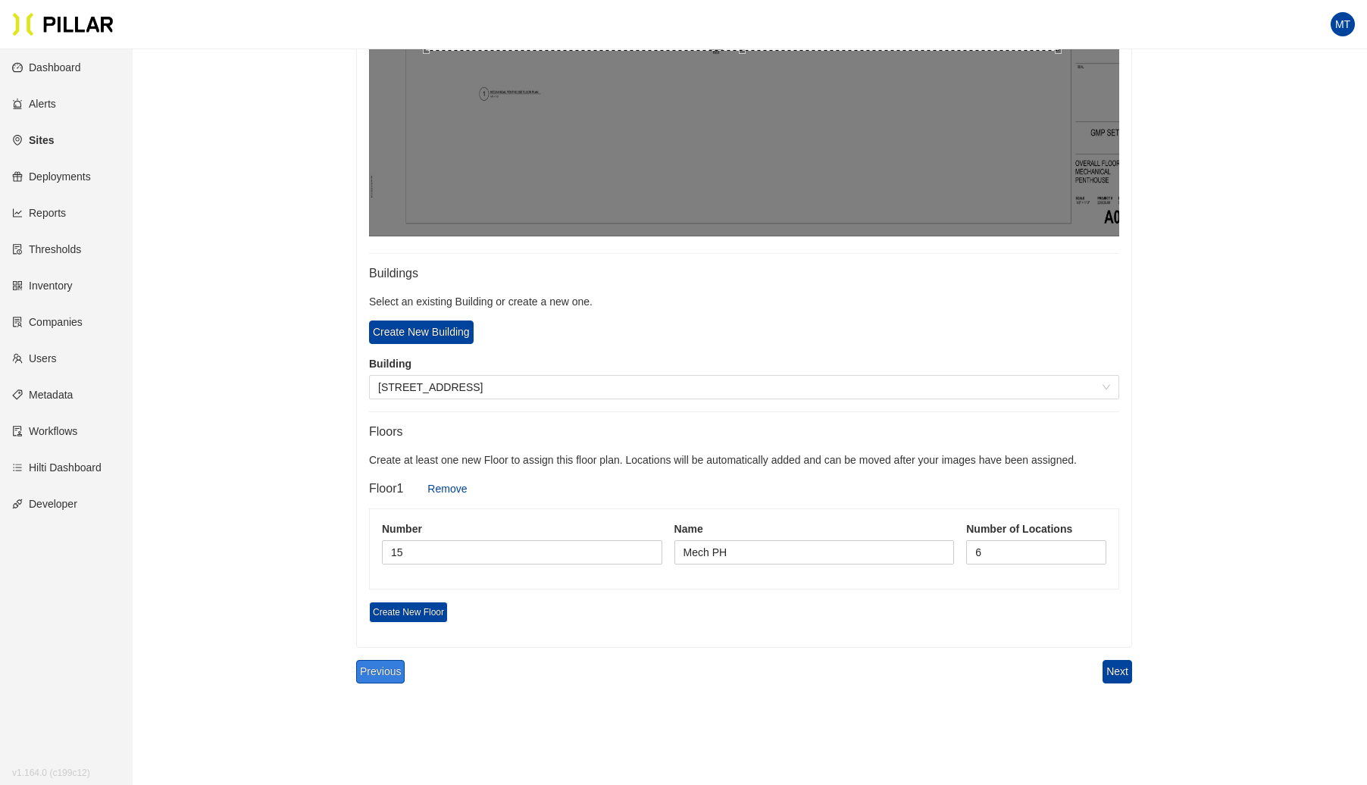
click at [386, 670] on button "Previous" at bounding box center [380, 671] width 49 height 23
type input "14"
type input "PH2"
type input "8"
click at [438, 385] on span at bounding box center [744, 387] width 732 height 23
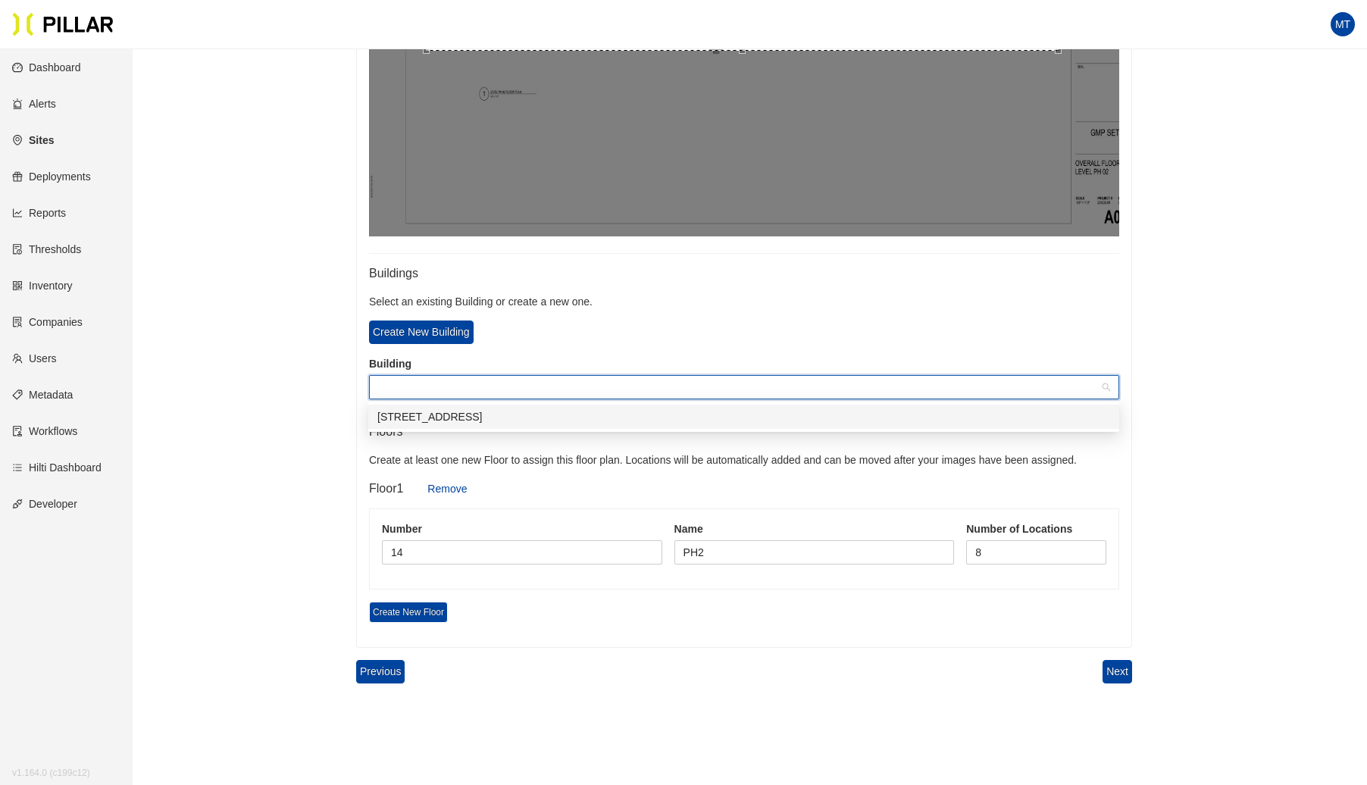
click at [427, 420] on div "[STREET_ADDRESS]" at bounding box center [743, 417] width 733 height 17
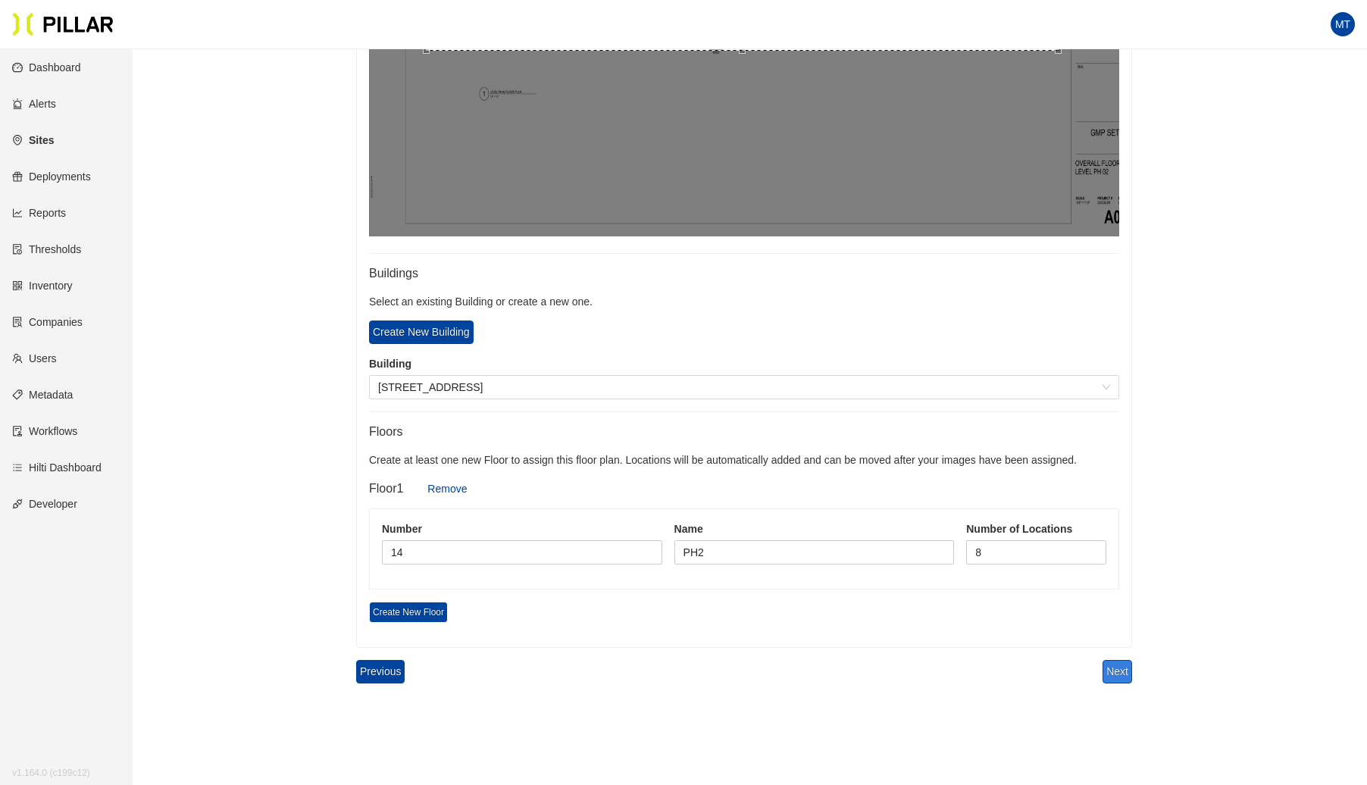
click at [1120, 660] on button "Next" at bounding box center [1118, 671] width 30 height 23
type input "15"
type input "Mech PH"
type input "6"
click at [1122, 668] on button "Next" at bounding box center [1118, 671] width 30 height 23
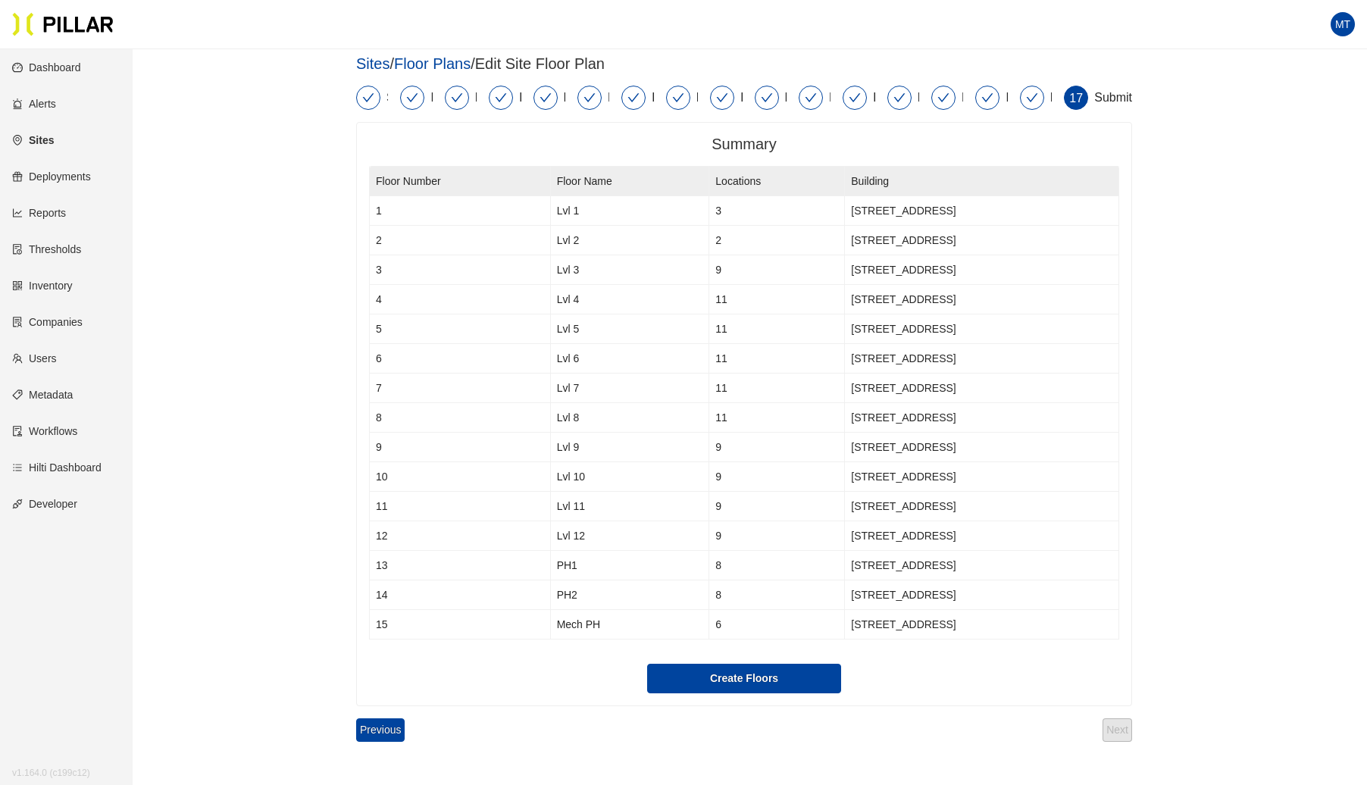
scroll to position [5, 0]
click at [759, 677] on button "Create Floors" at bounding box center [744, 680] width 194 height 30
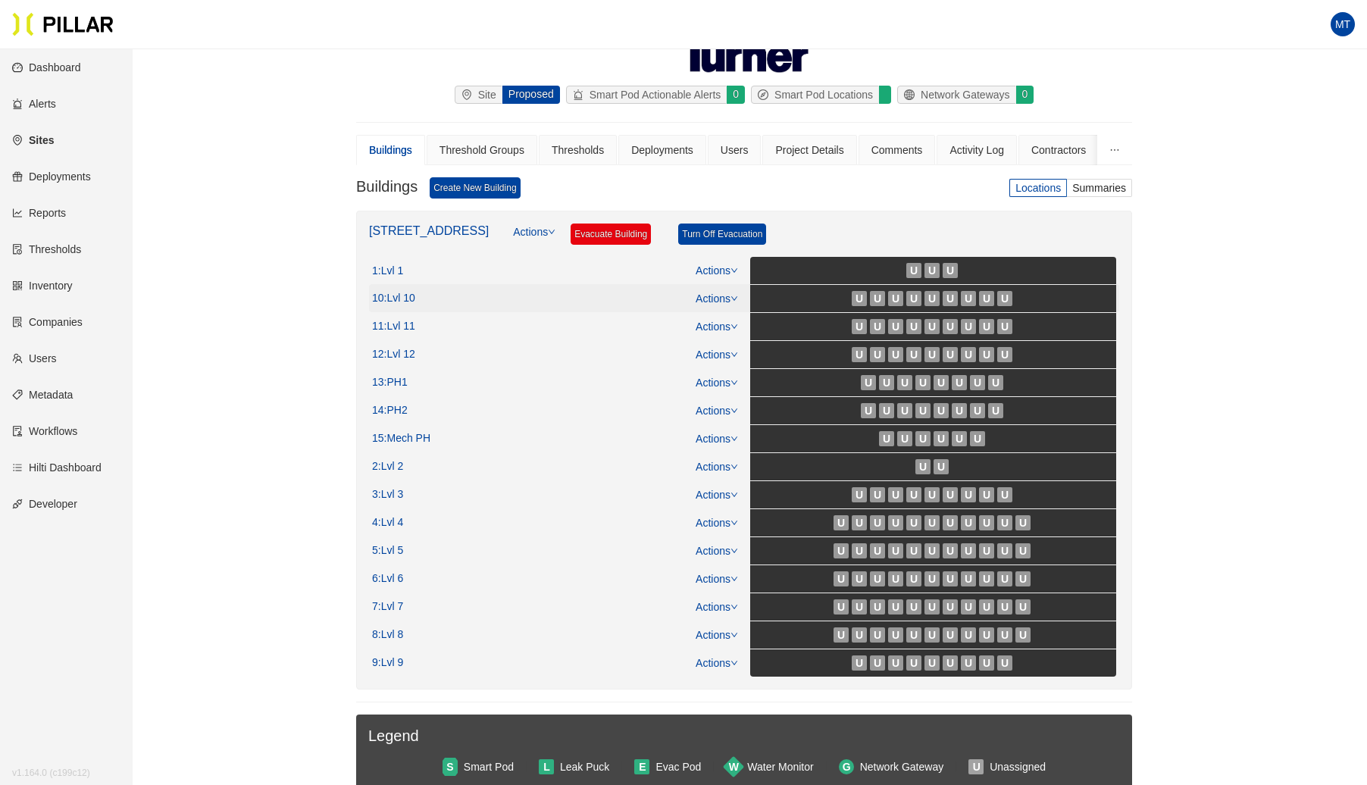
scroll to position [178, 0]
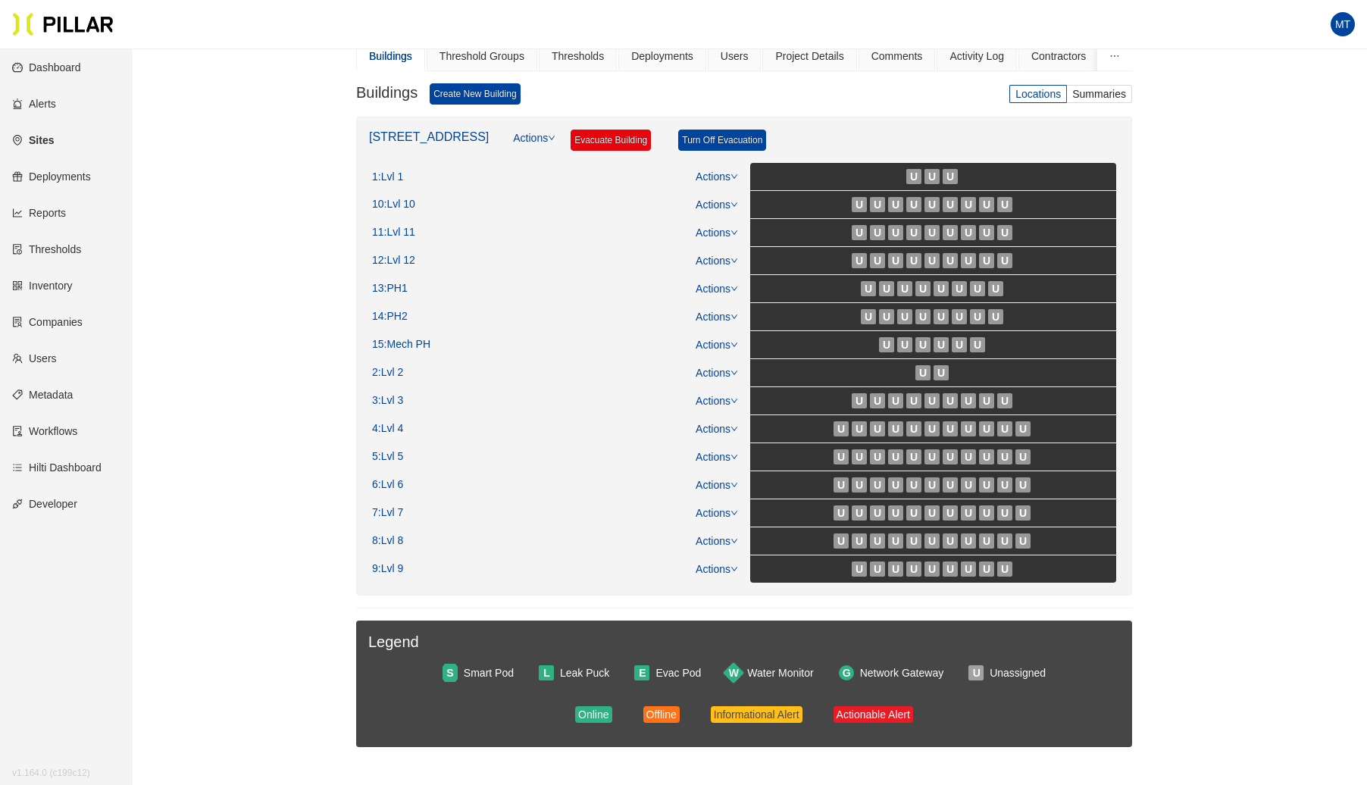
click at [537, 134] on div "One Harbor Drive Actions Evacuate Building Turn Off Evacuation" at bounding box center [744, 146] width 750 height 33
click at [548, 136] on icon "down" at bounding box center [552, 138] width 8 height 8
click at [533, 172] on span "Sort Floors" at bounding box center [544, 179] width 94 height 17
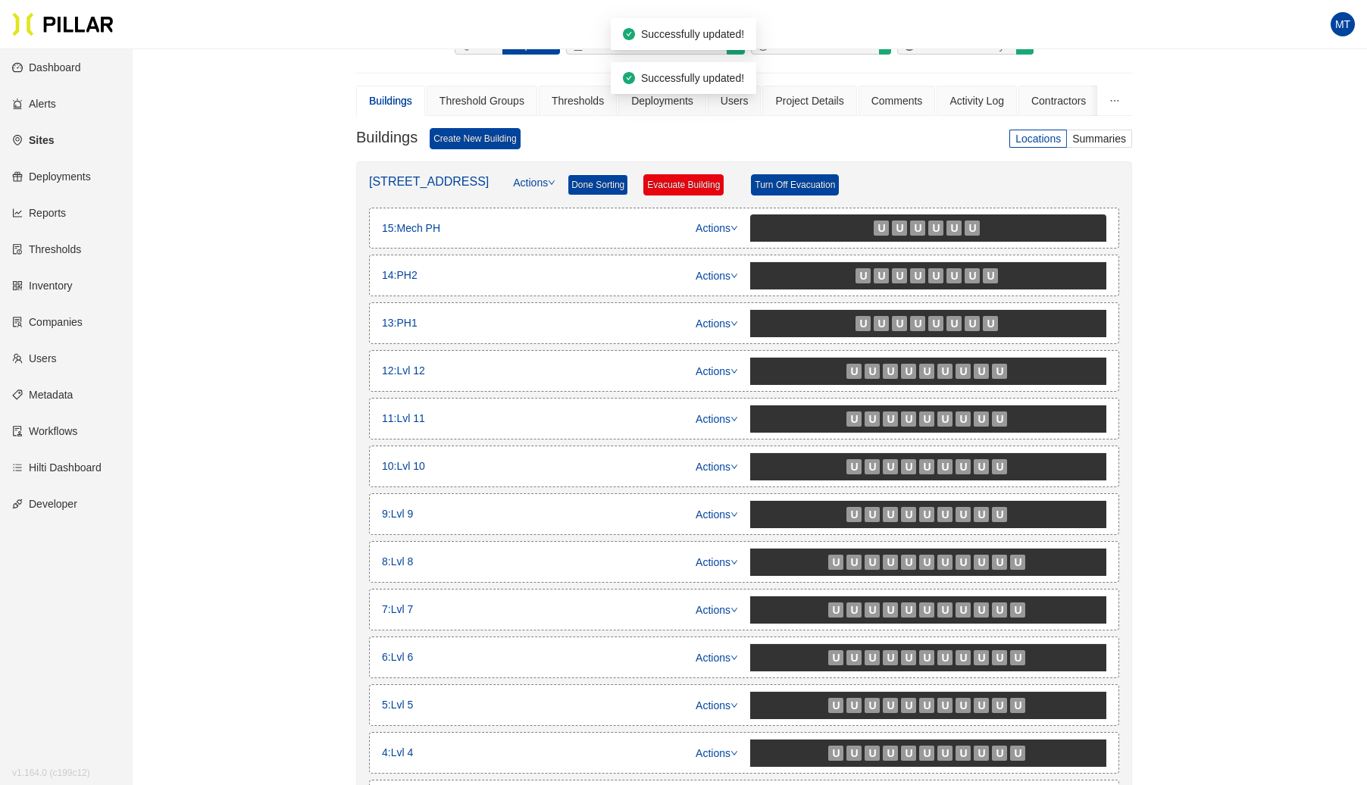
scroll to position [121, 0]
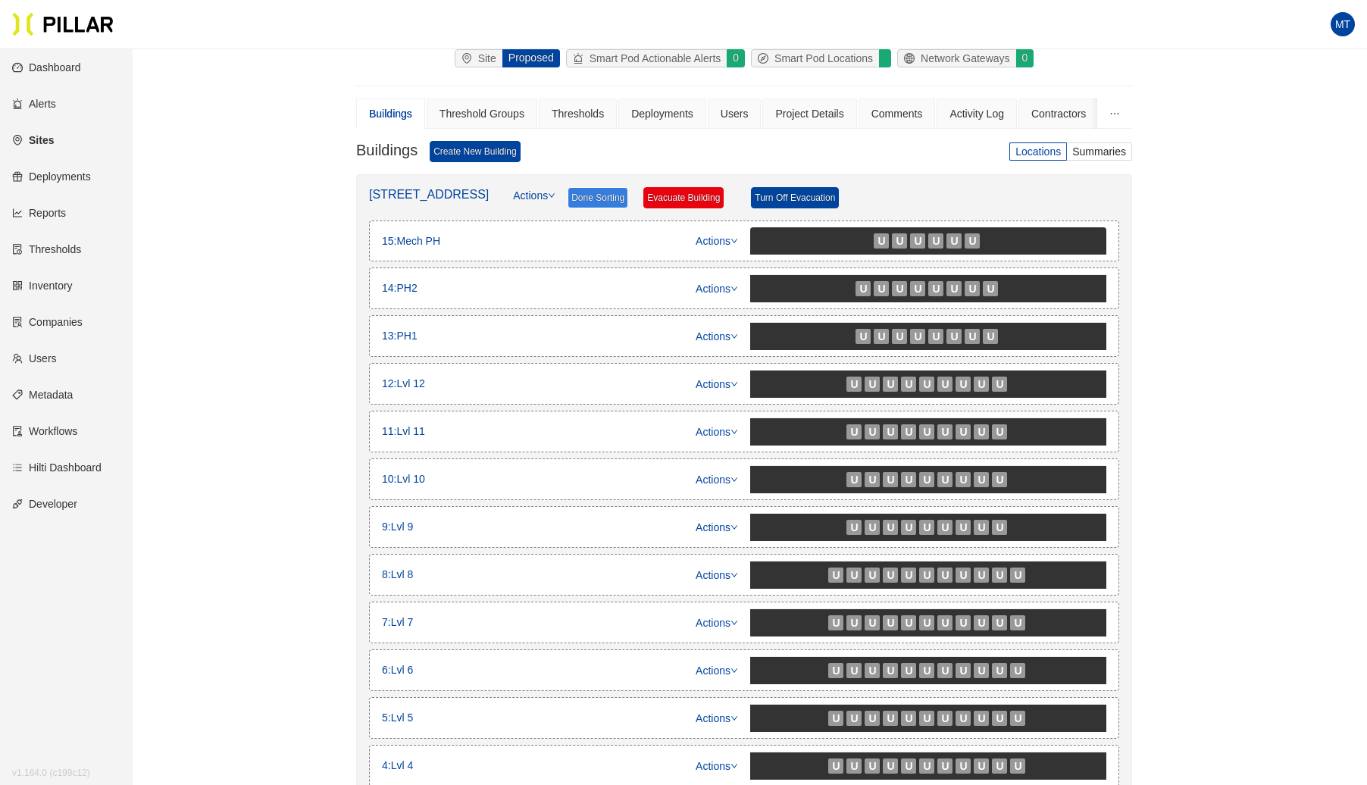
click at [579, 193] on span "Done Sorting" at bounding box center [598, 197] width 61 height 21
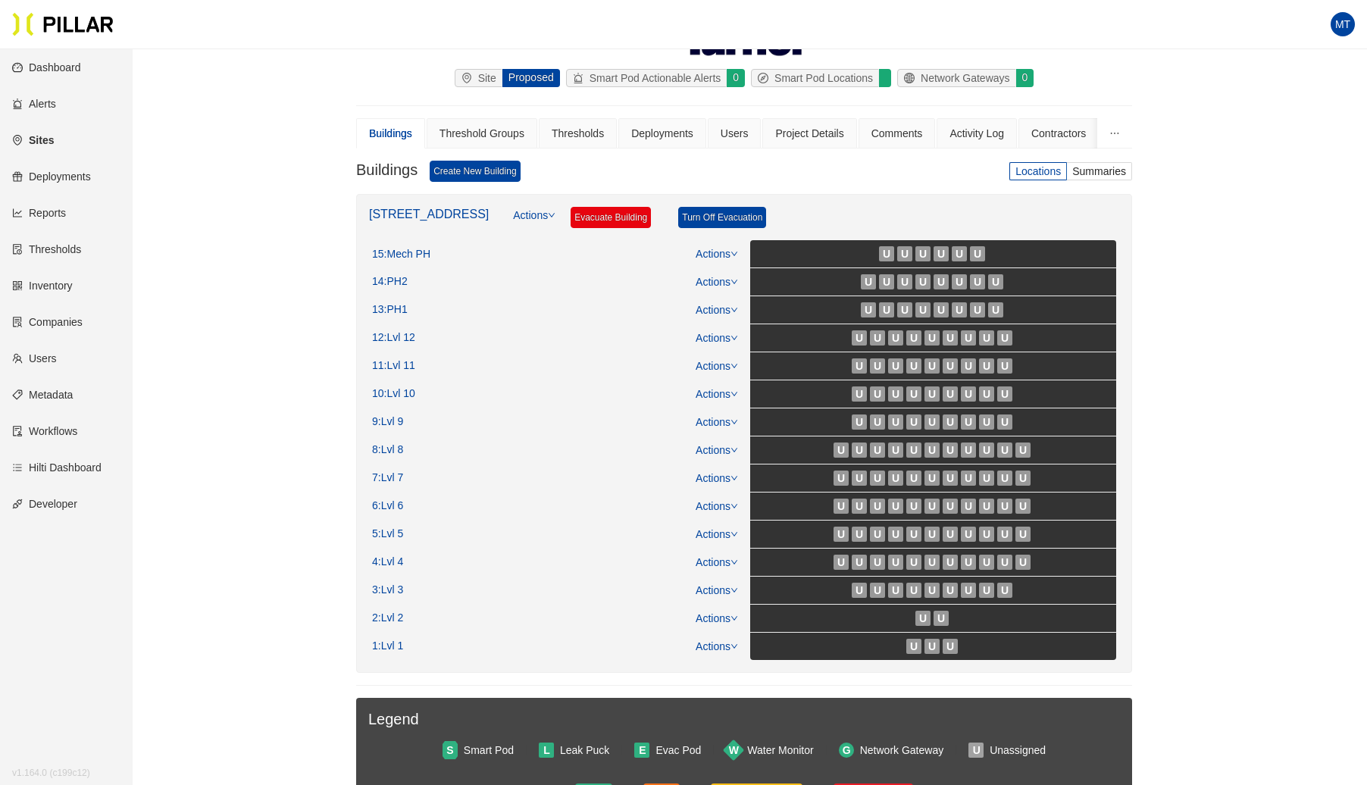
scroll to position [99, 0]
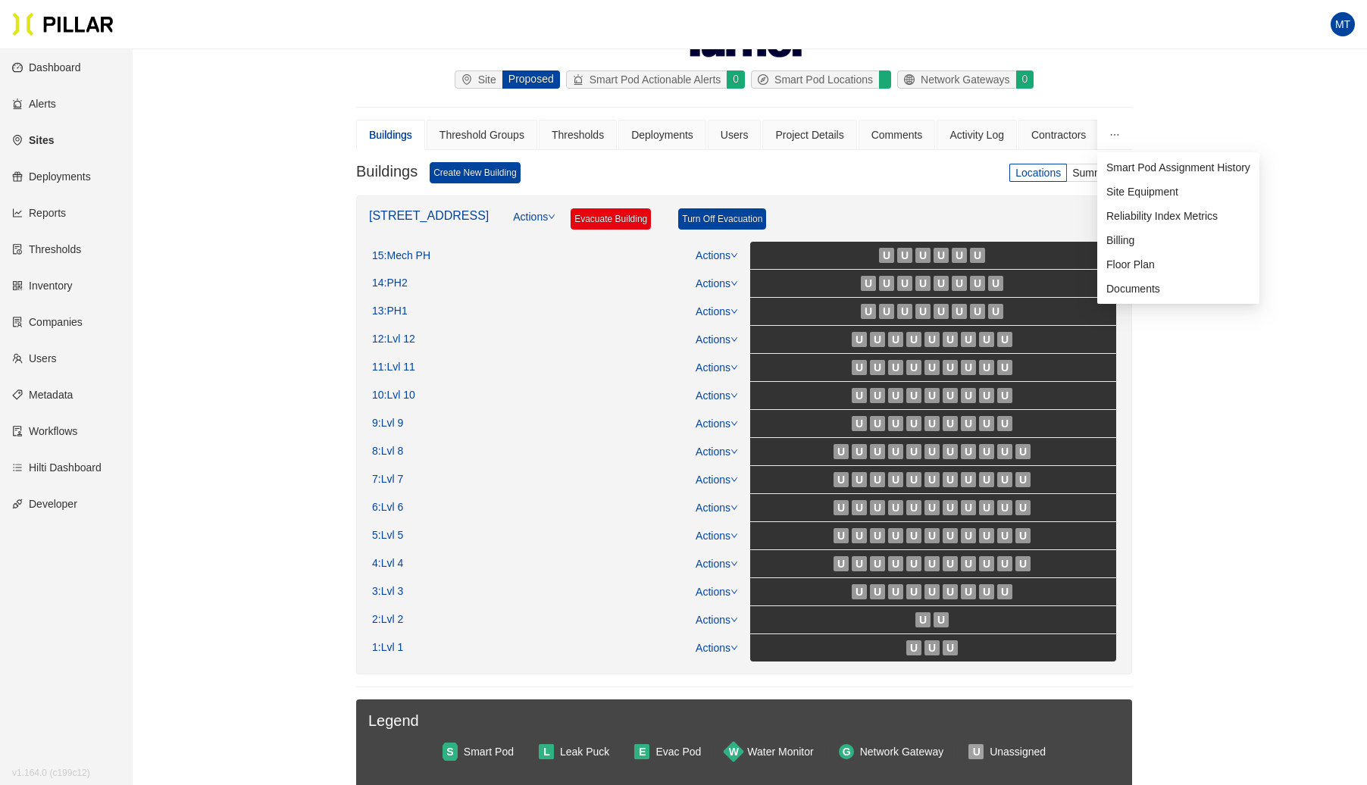
click at [1111, 130] on icon "ellipsis" at bounding box center [1115, 135] width 11 height 11
click at [1139, 255] on li "Floor Plan" at bounding box center [1178, 264] width 162 height 24
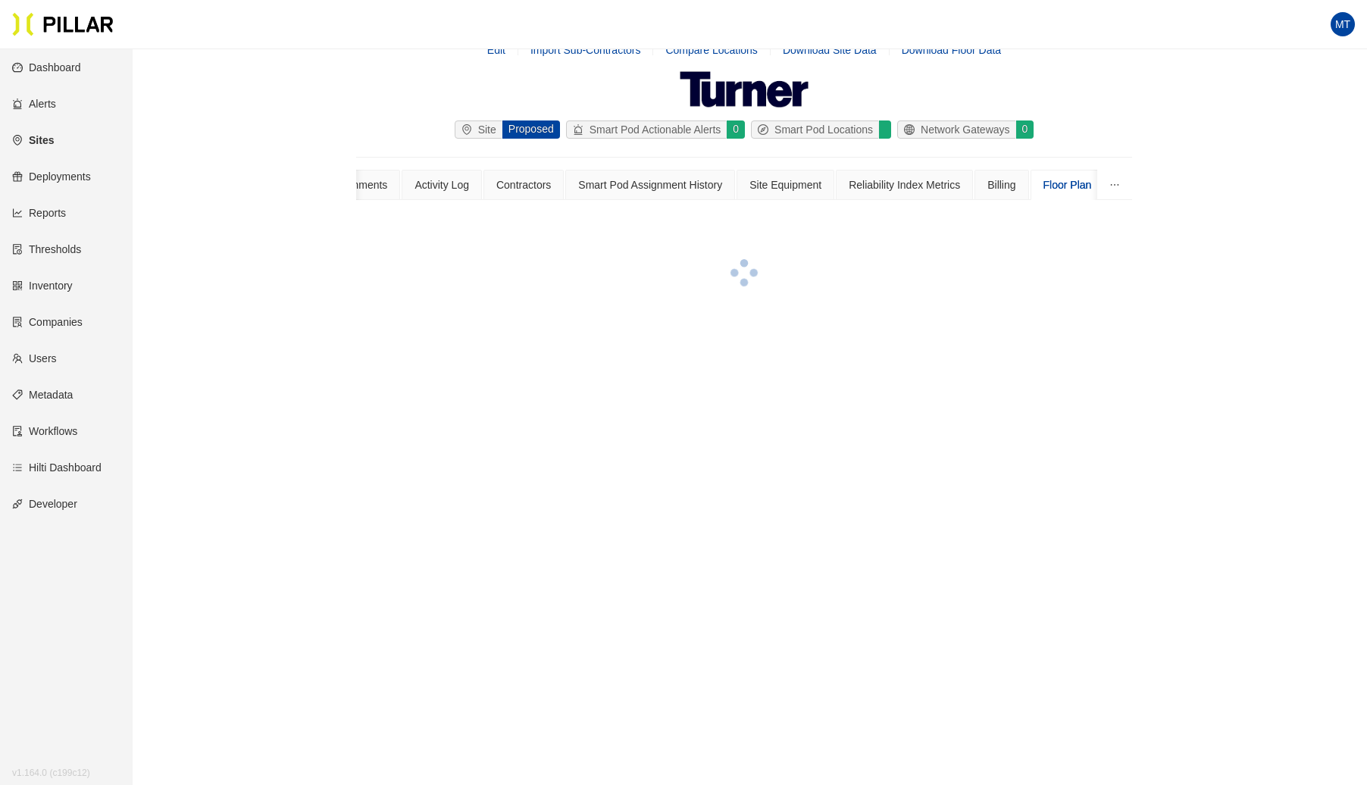
scroll to position [49, 0]
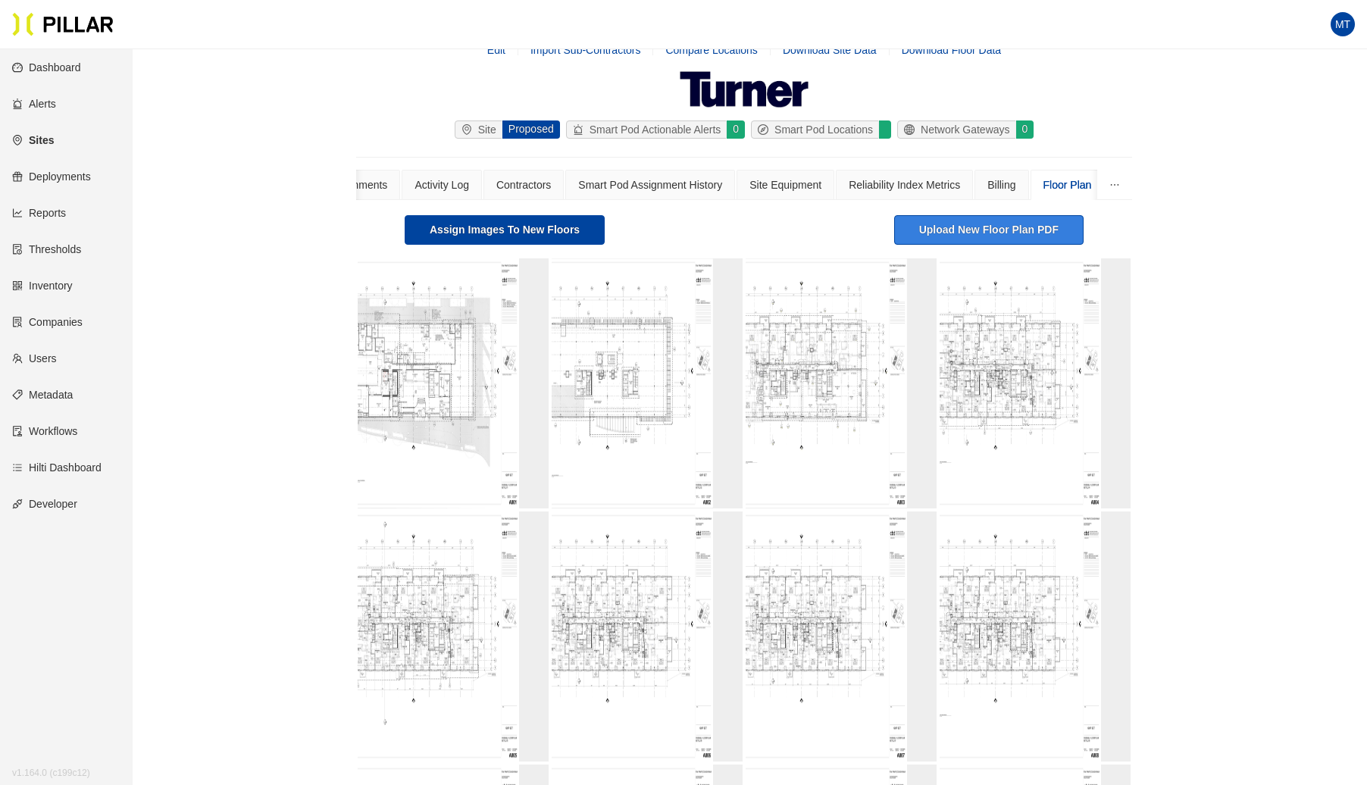
click at [973, 229] on button "Upload New Floor Plan PDF" at bounding box center [988, 230] width 189 height 30
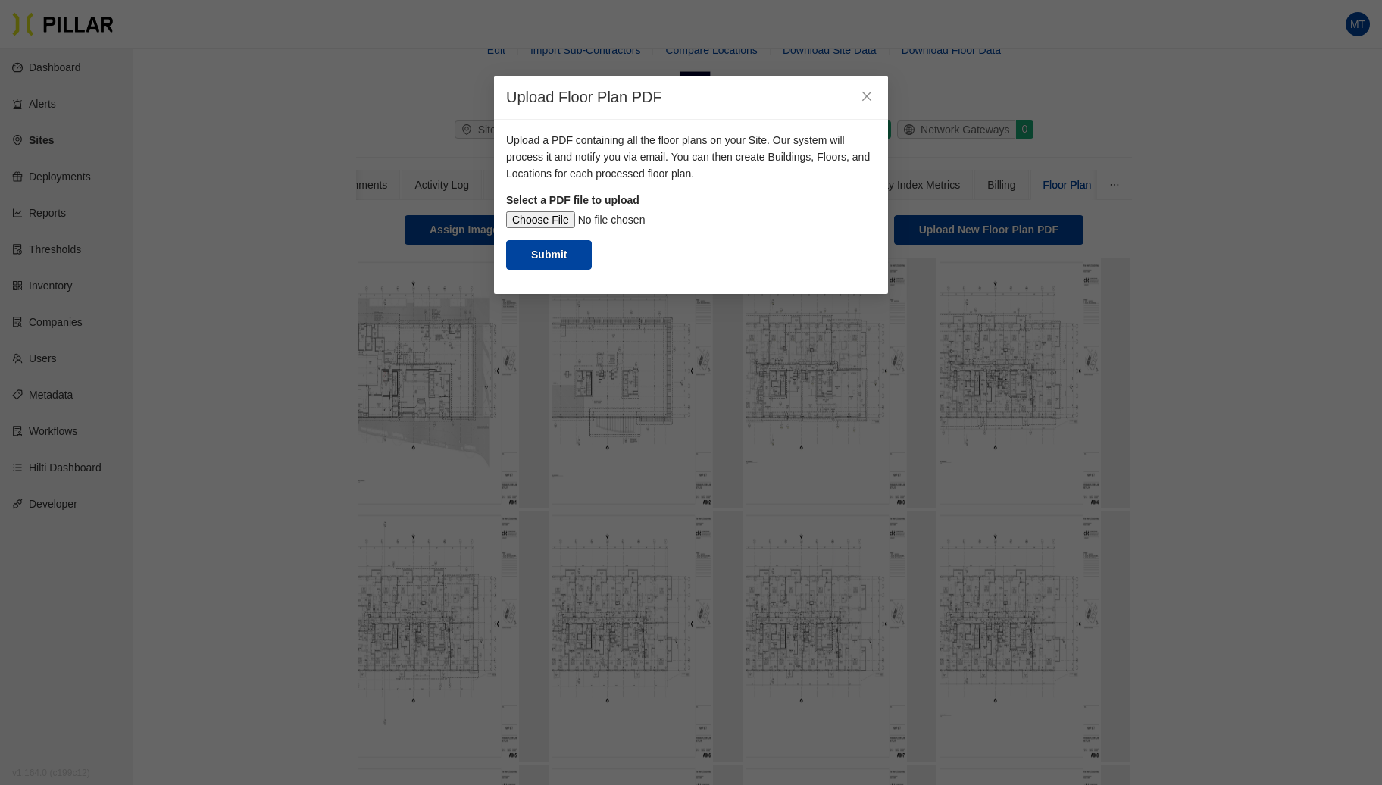
click at [533, 216] on input "file" at bounding box center [691, 219] width 370 height 17
type input "C:\fakepath\Floor Plans Level P1 thru P3 (1).pdf"
click at [552, 255] on button "Submit" at bounding box center [549, 255] width 86 height 30
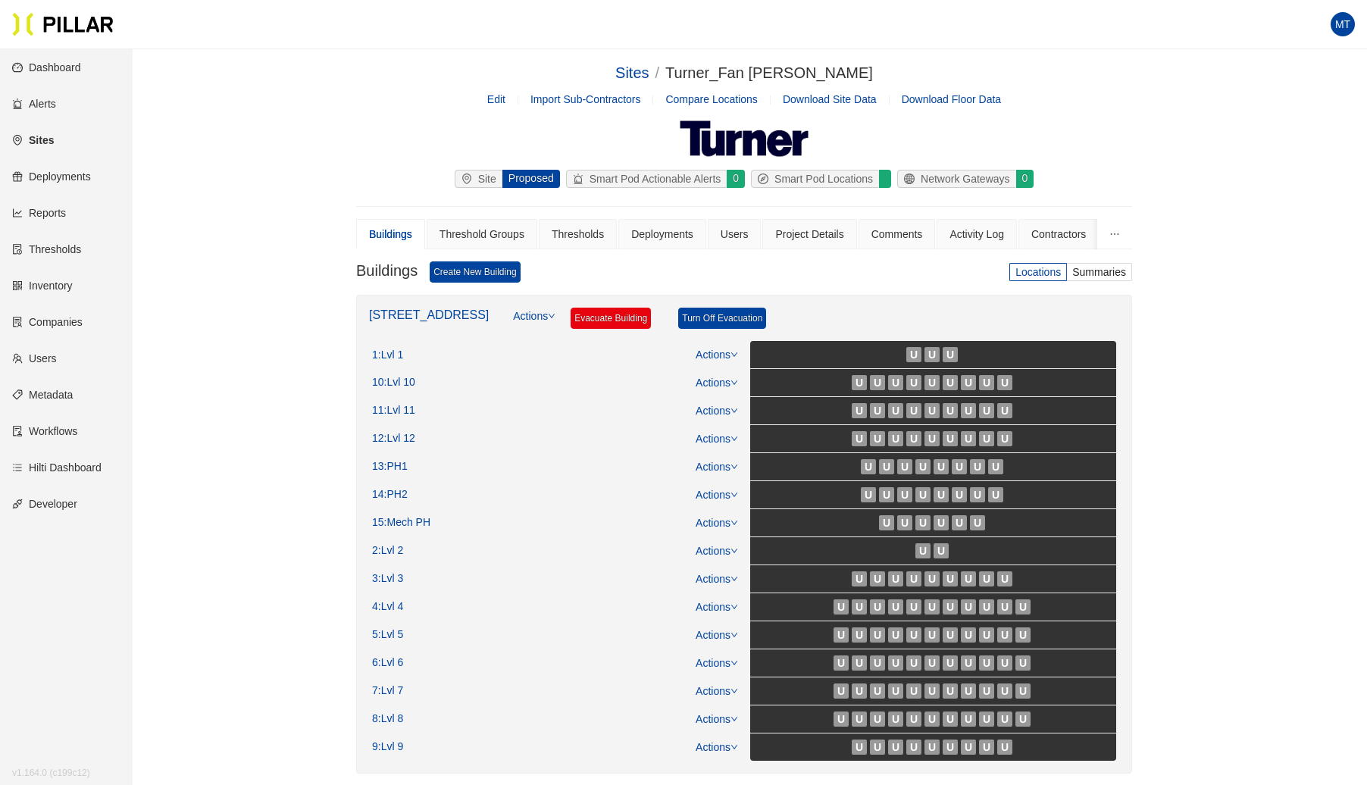
click at [1120, 229] on button "button" at bounding box center [1114, 234] width 35 height 30
click at [1133, 361] on span "Floor Plan" at bounding box center [1131, 363] width 49 height 12
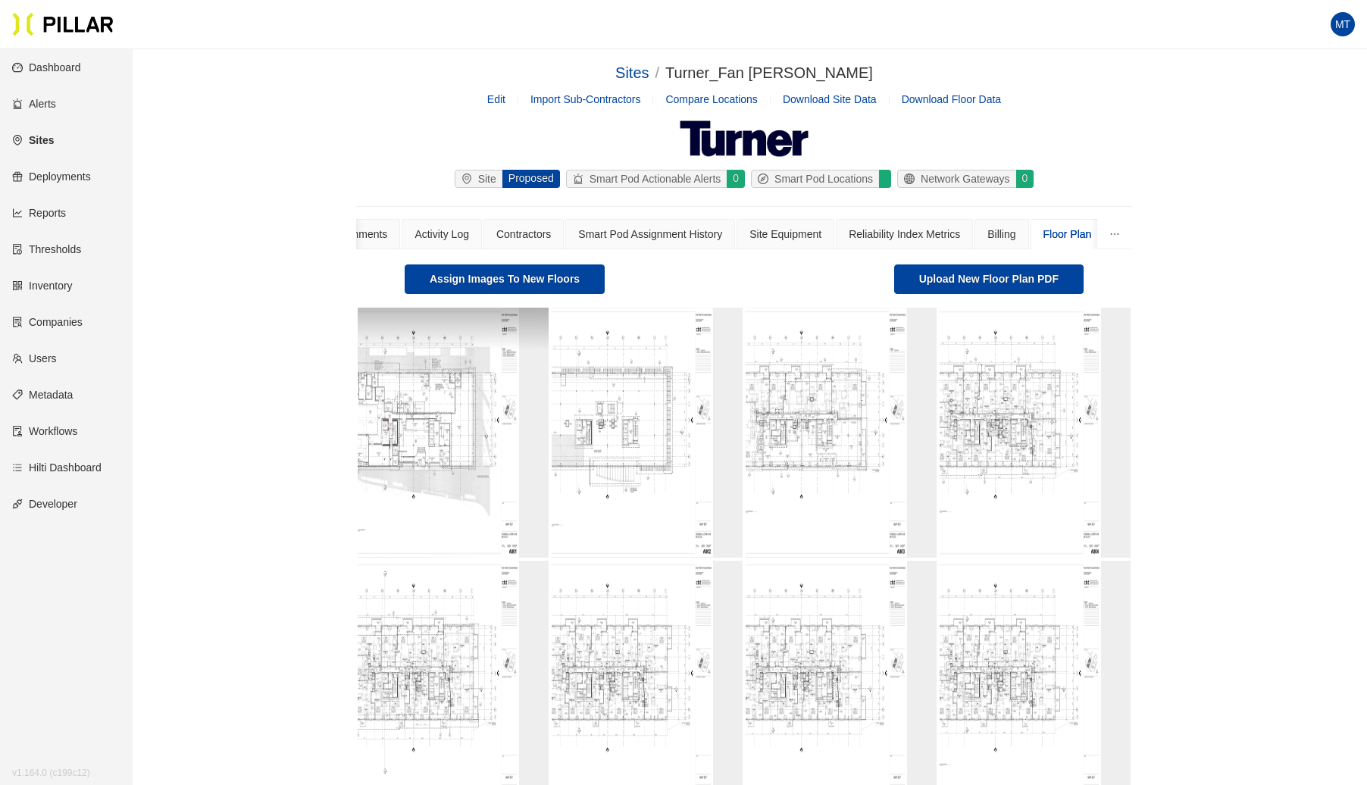
click at [432, 429] on img at bounding box center [423, 433] width 191 height 250
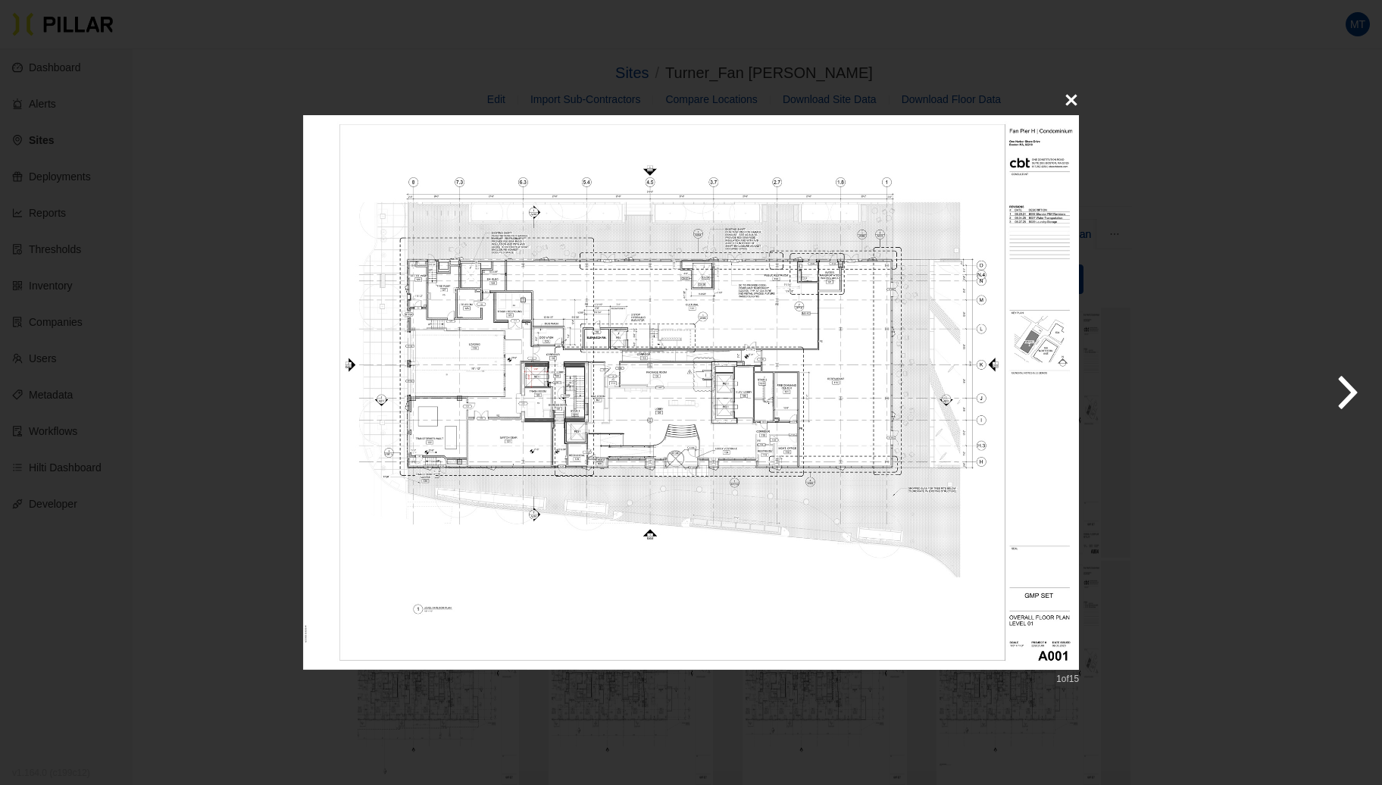
click at [1351, 402] on icon "button" at bounding box center [1348, 393] width 38 height 76
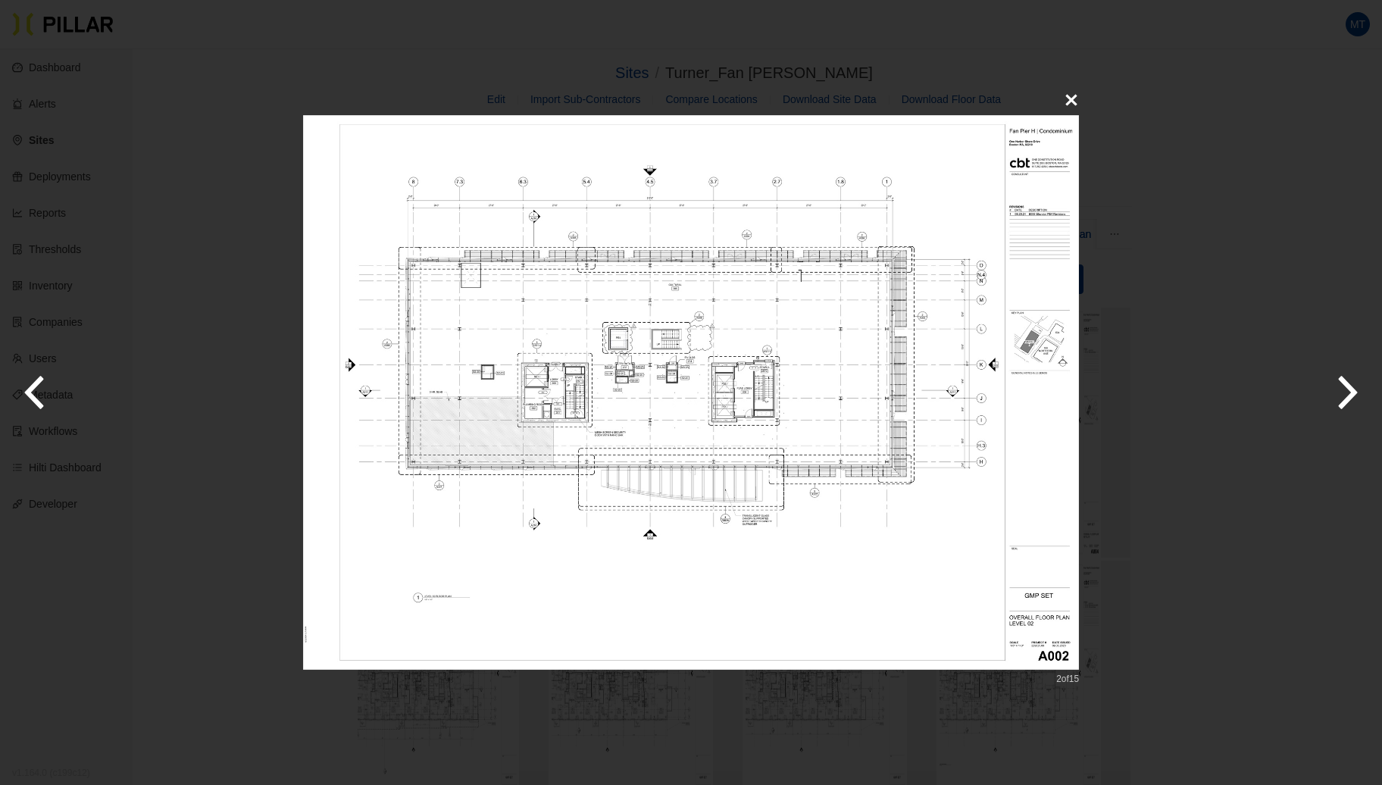
click at [1351, 402] on icon "button" at bounding box center [1348, 393] width 38 height 76
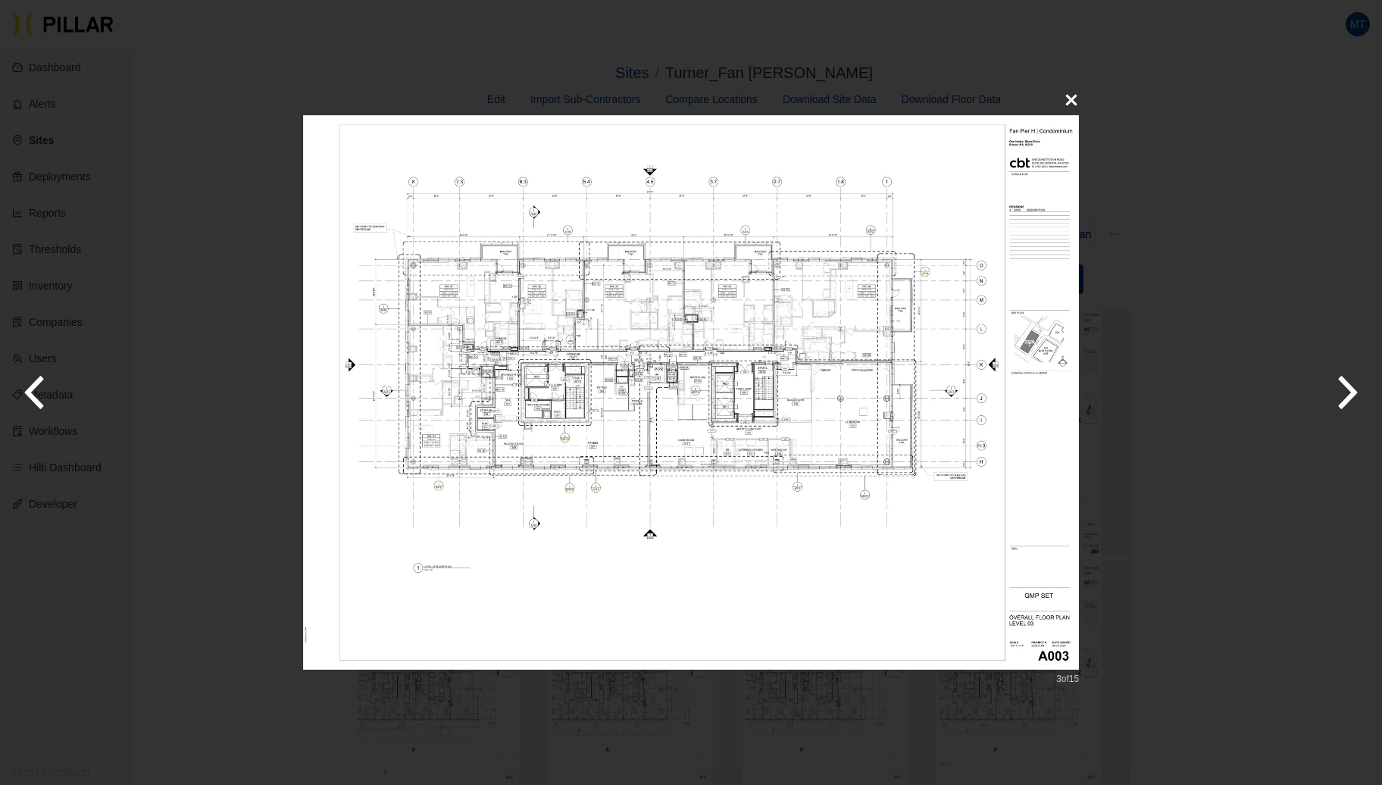
click at [1351, 402] on icon "button" at bounding box center [1348, 393] width 38 height 76
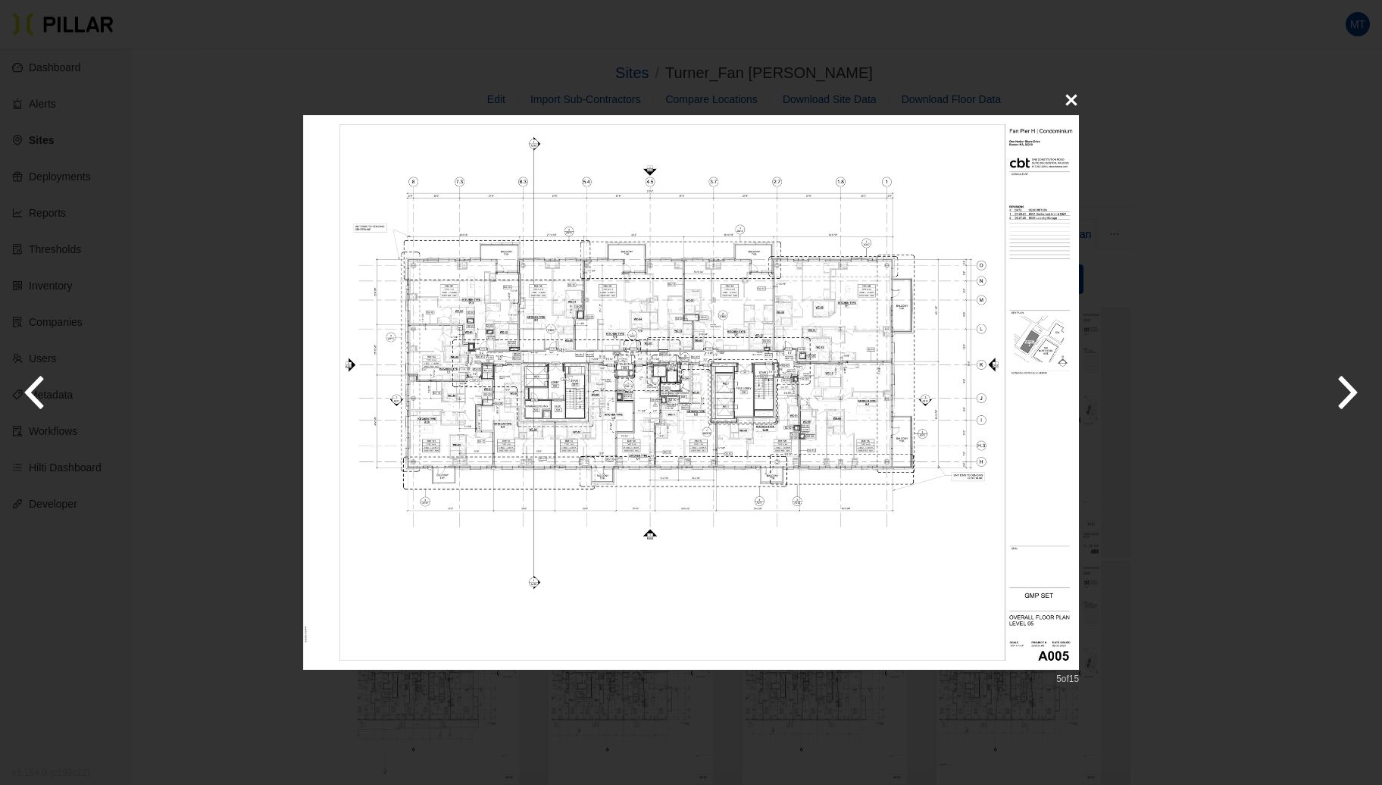
click at [1351, 402] on icon "button" at bounding box center [1348, 393] width 38 height 76
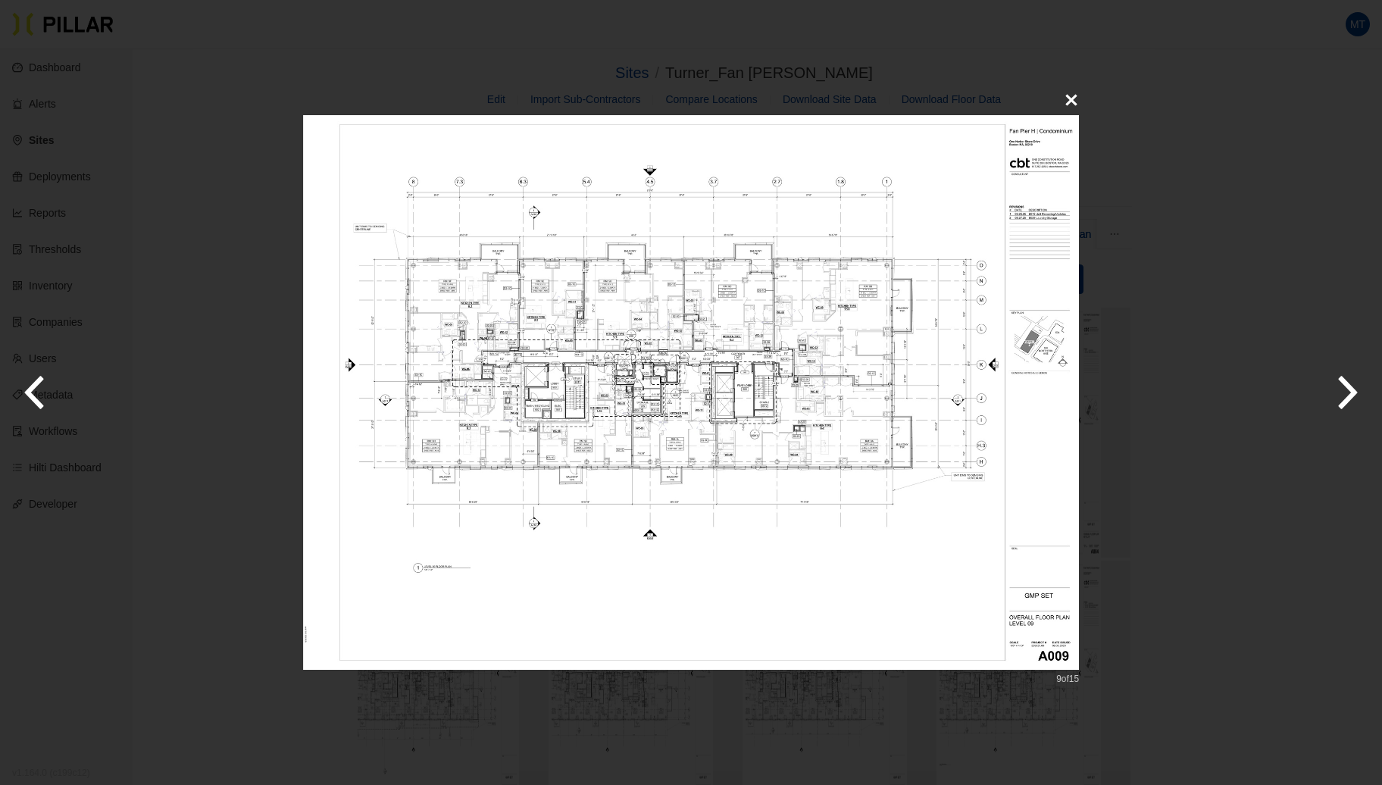
click at [1351, 402] on icon "button" at bounding box center [1348, 393] width 38 height 76
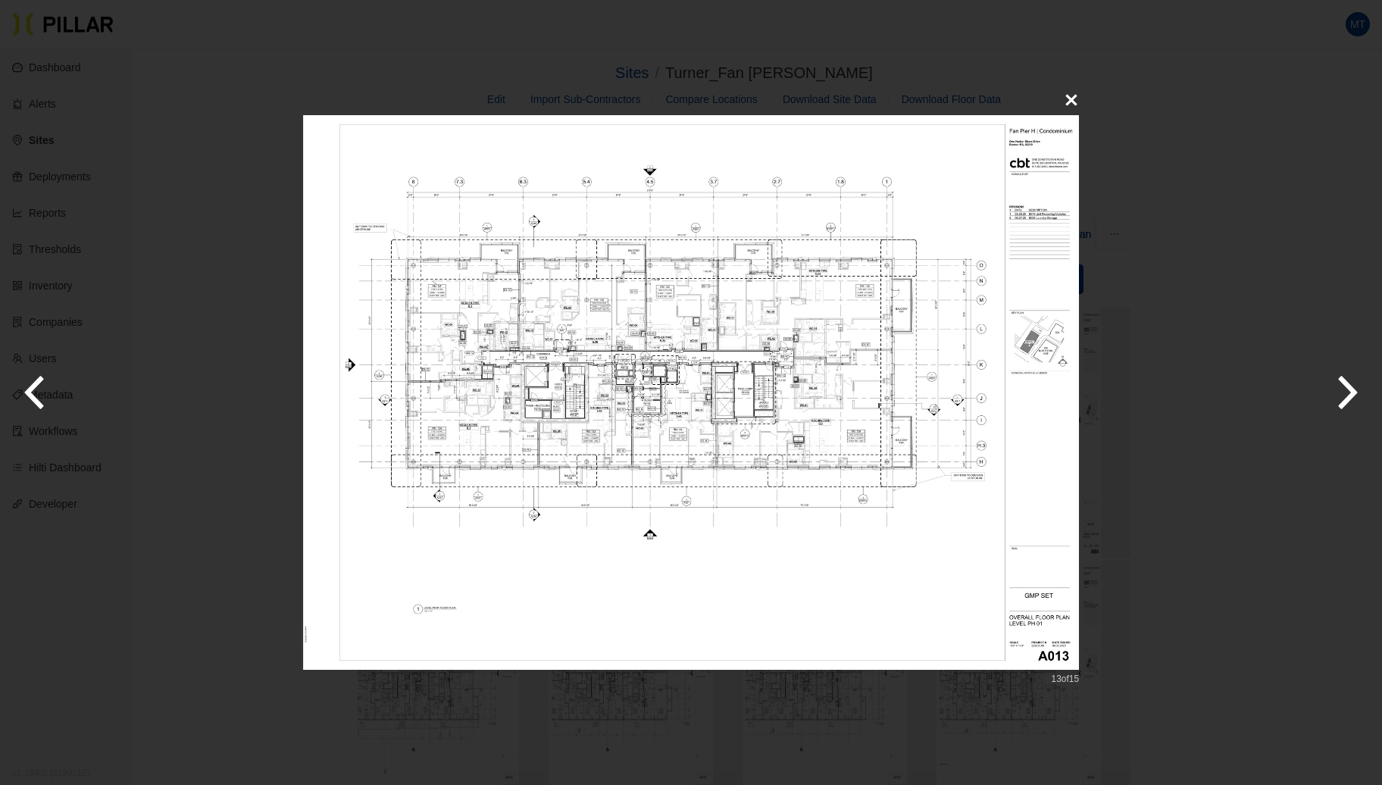
click at [1351, 402] on icon "button" at bounding box center [1348, 393] width 38 height 76
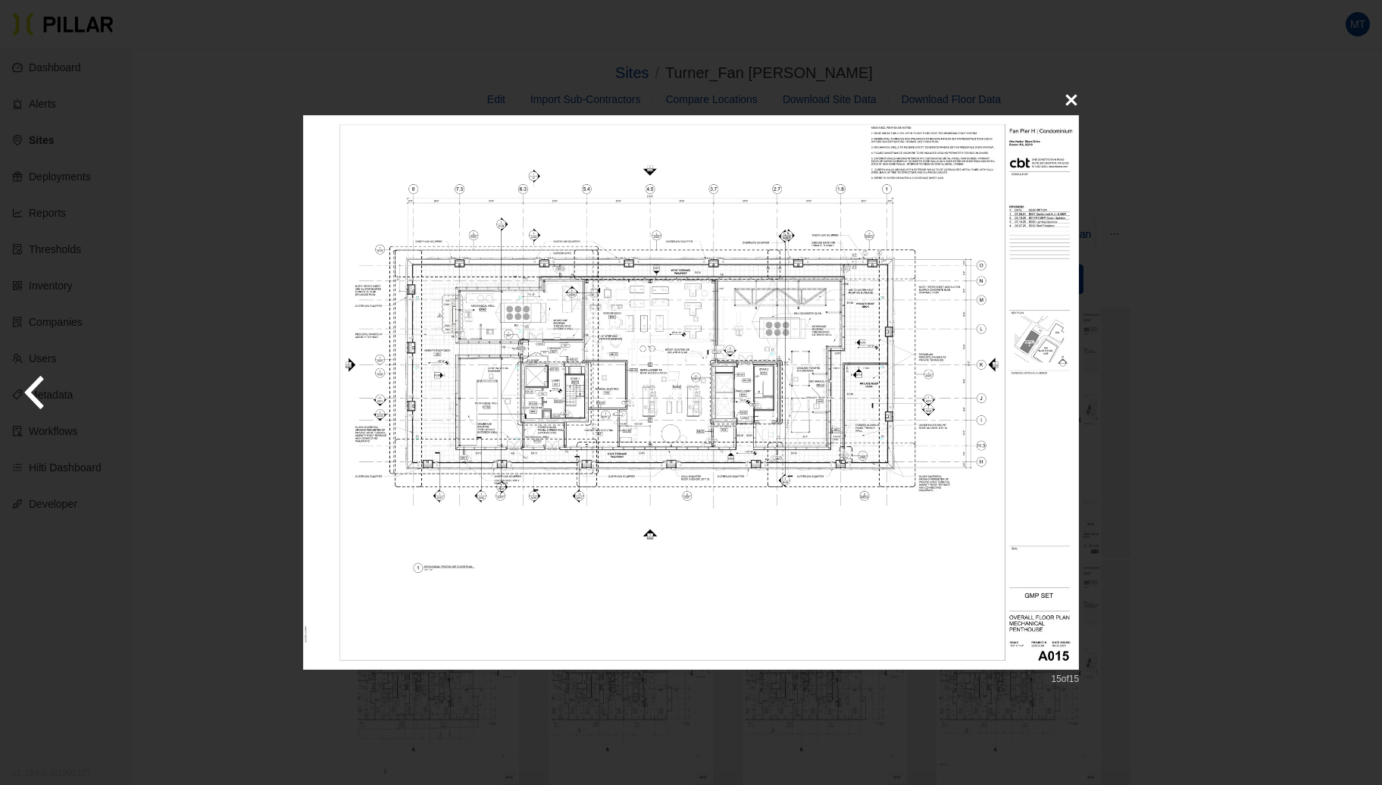
click at [1351, 402] on div "15 of 15" at bounding box center [691, 392] width 1382 height 785
click at [1082, 96] on button at bounding box center [1072, 100] width 30 height 30
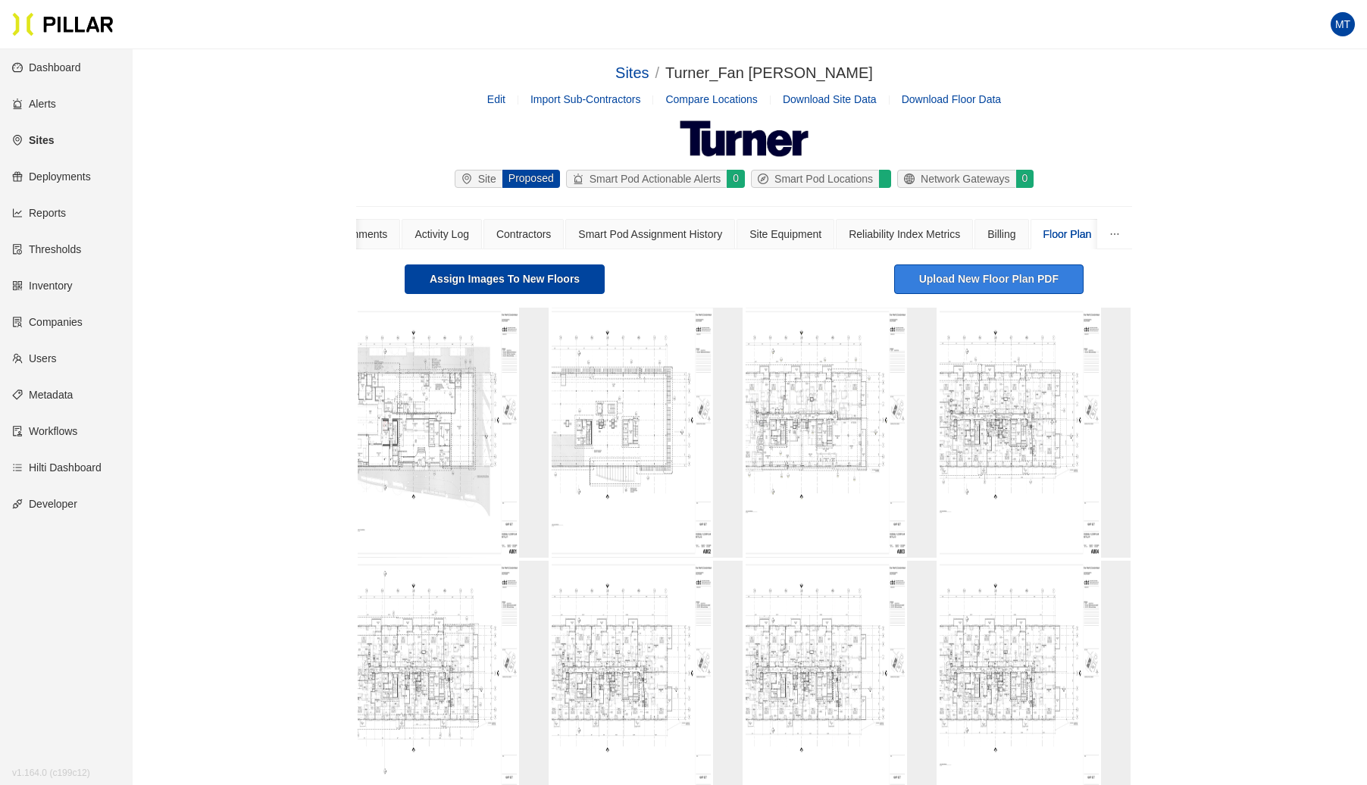
click at [1038, 286] on button "Upload New Floor Plan PDF" at bounding box center [988, 280] width 189 height 30
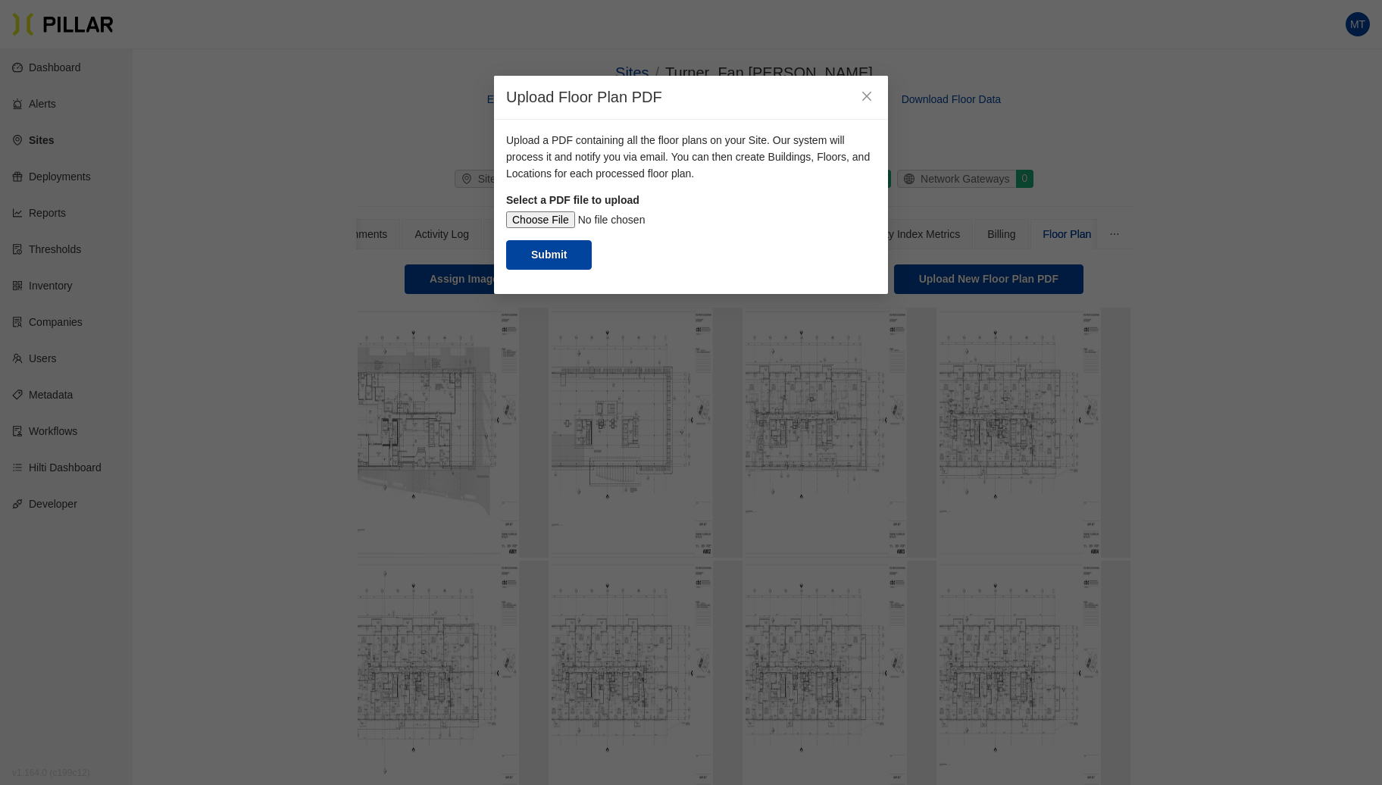
click at [554, 215] on input "file" at bounding box center [691, 219] width 370 height 17
type input "C:\fakepath\Floor Plans Level P1 thru P3 (1).pdf"
click at [546, 252] on button "Submit" at bounding box center [549, 255] width 86 height 30
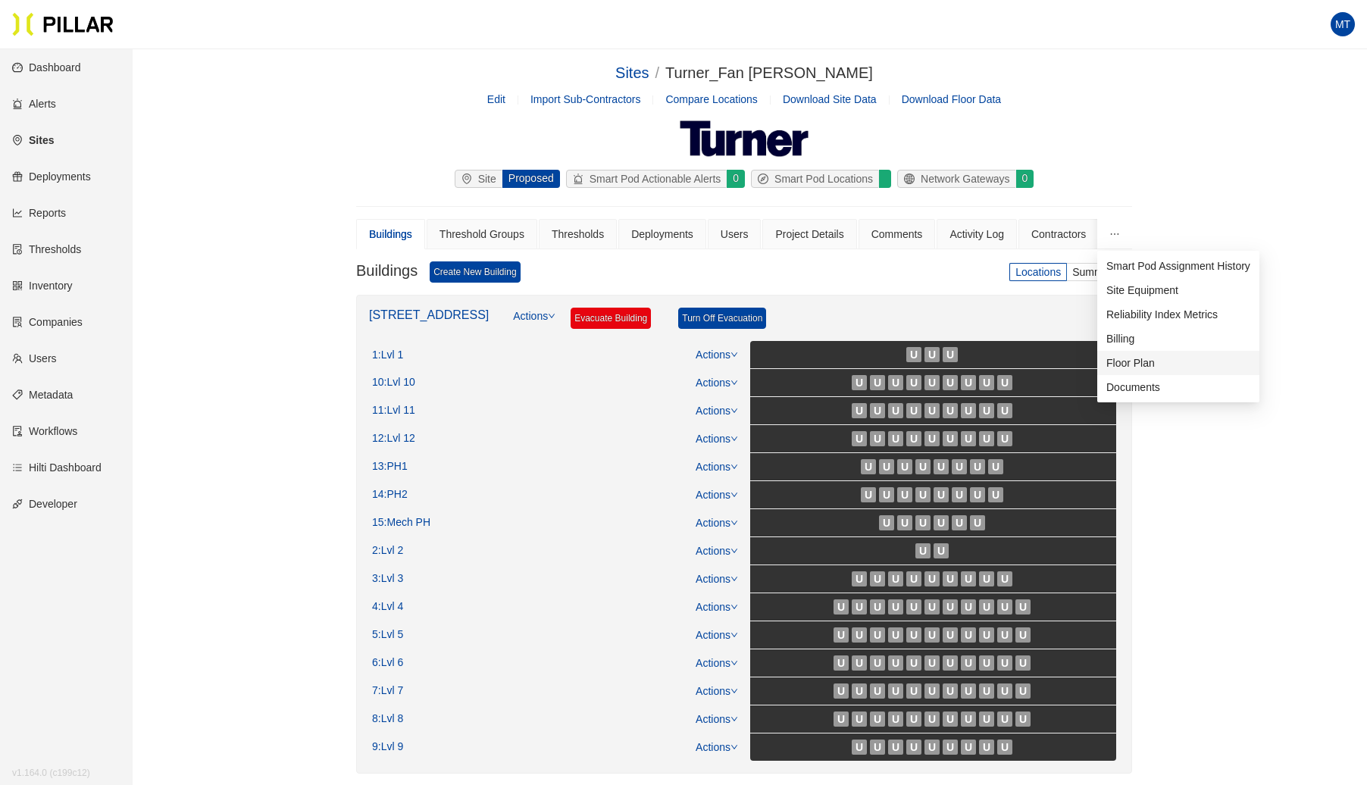
click at [1120, 359] on span "Floor Plan" at bounding box center [1131, 363] width 49 height 12
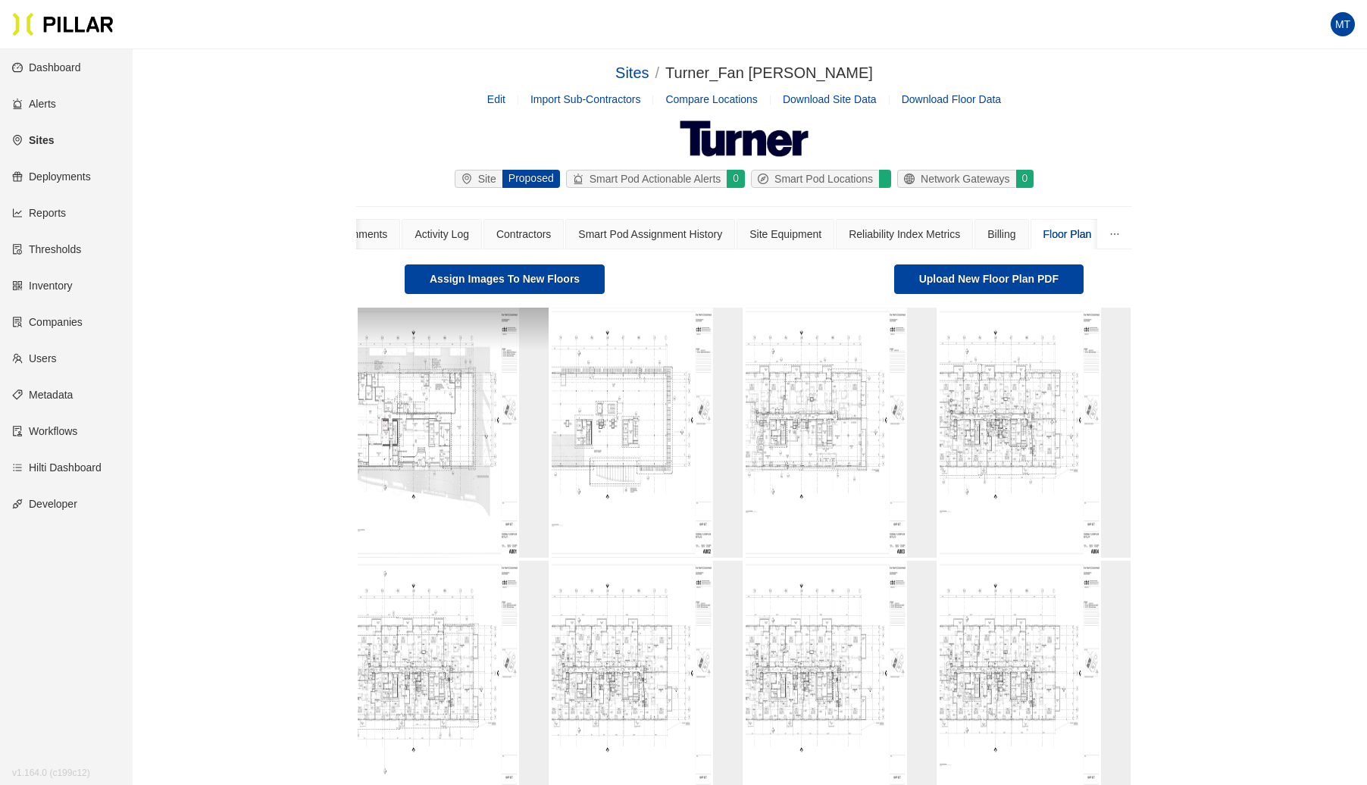
click at [461, 514] on img at bounding box center [423, 433] width 191 height 250
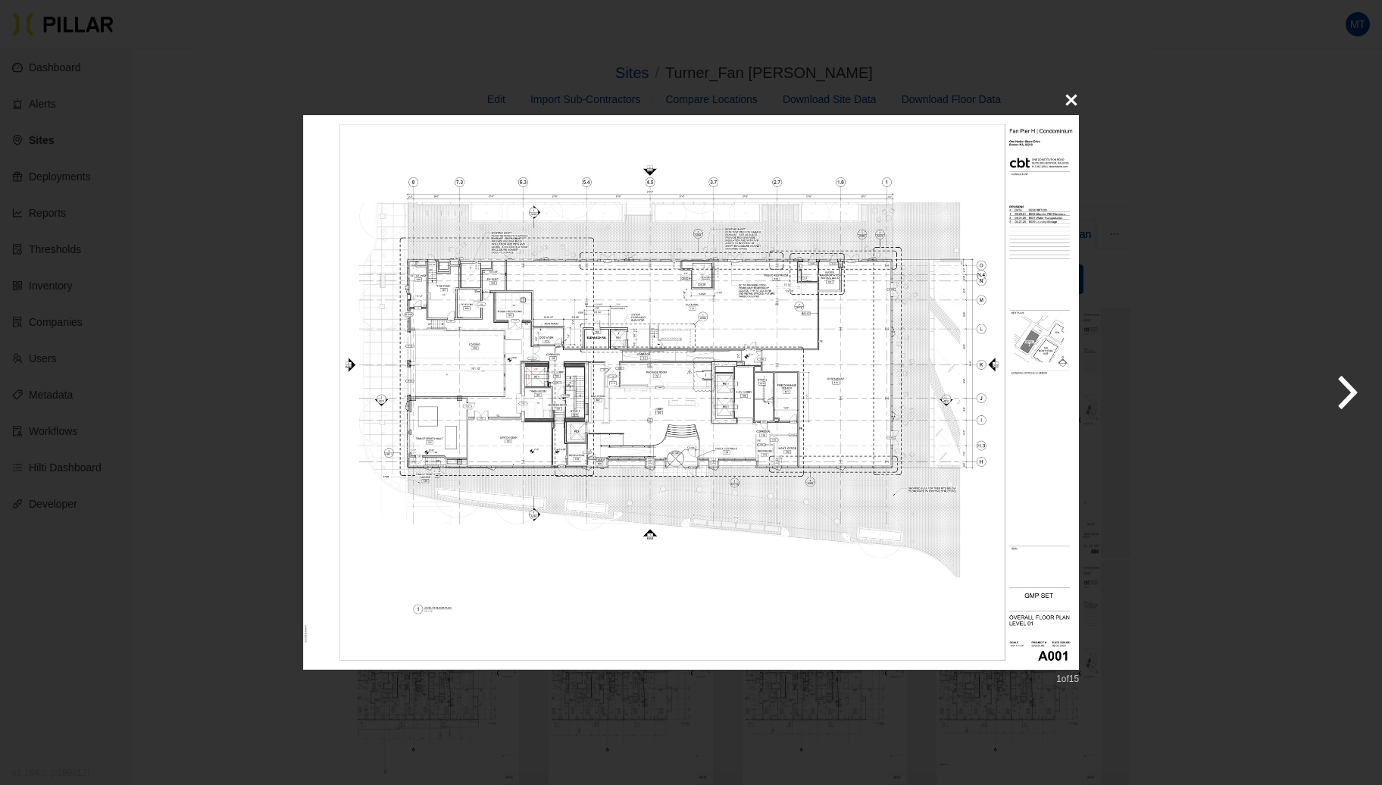
click at [1063, 95] on button at bounding box center [1072, 100] width 30 height 30
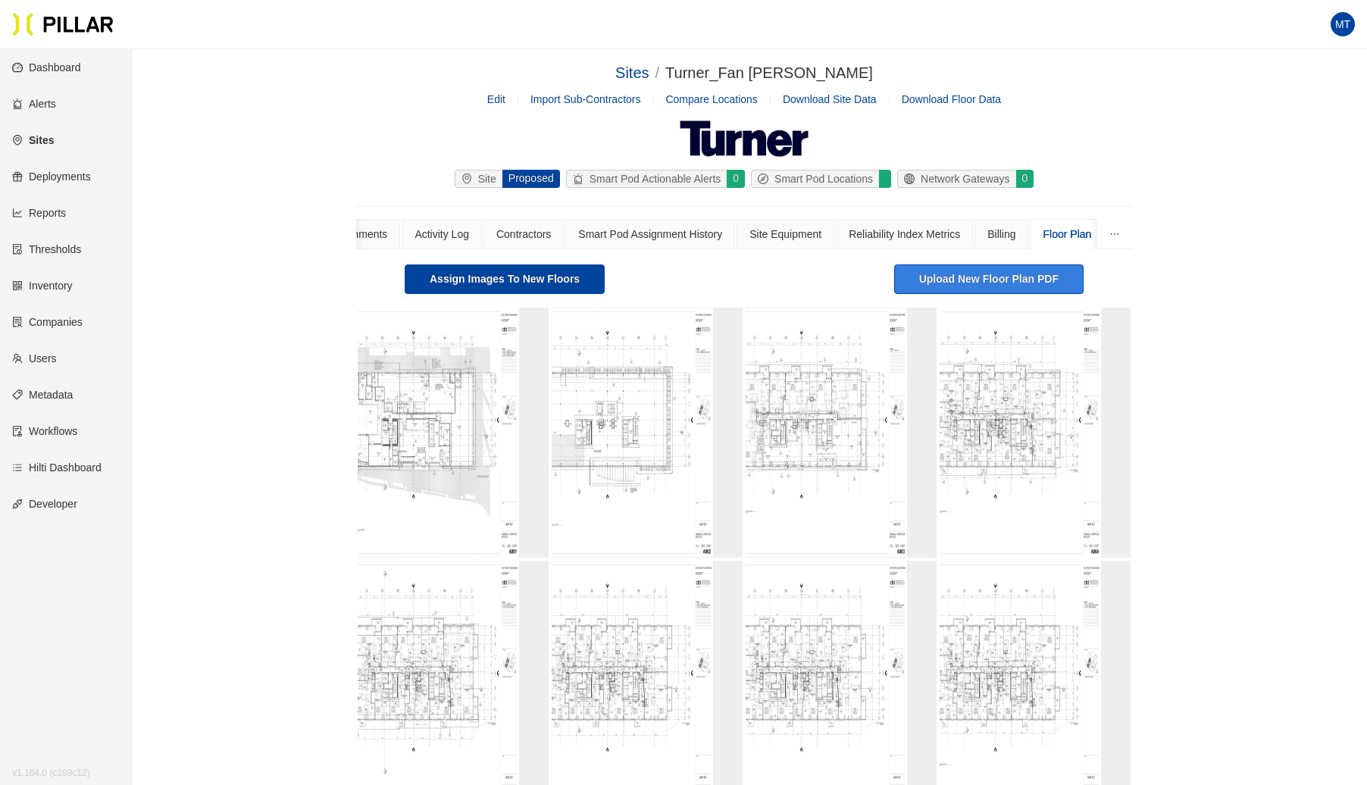
click at [963, 274] on button "Upload New Floor Plan PDF" at bounding box center [988, 280] width 189 height 30
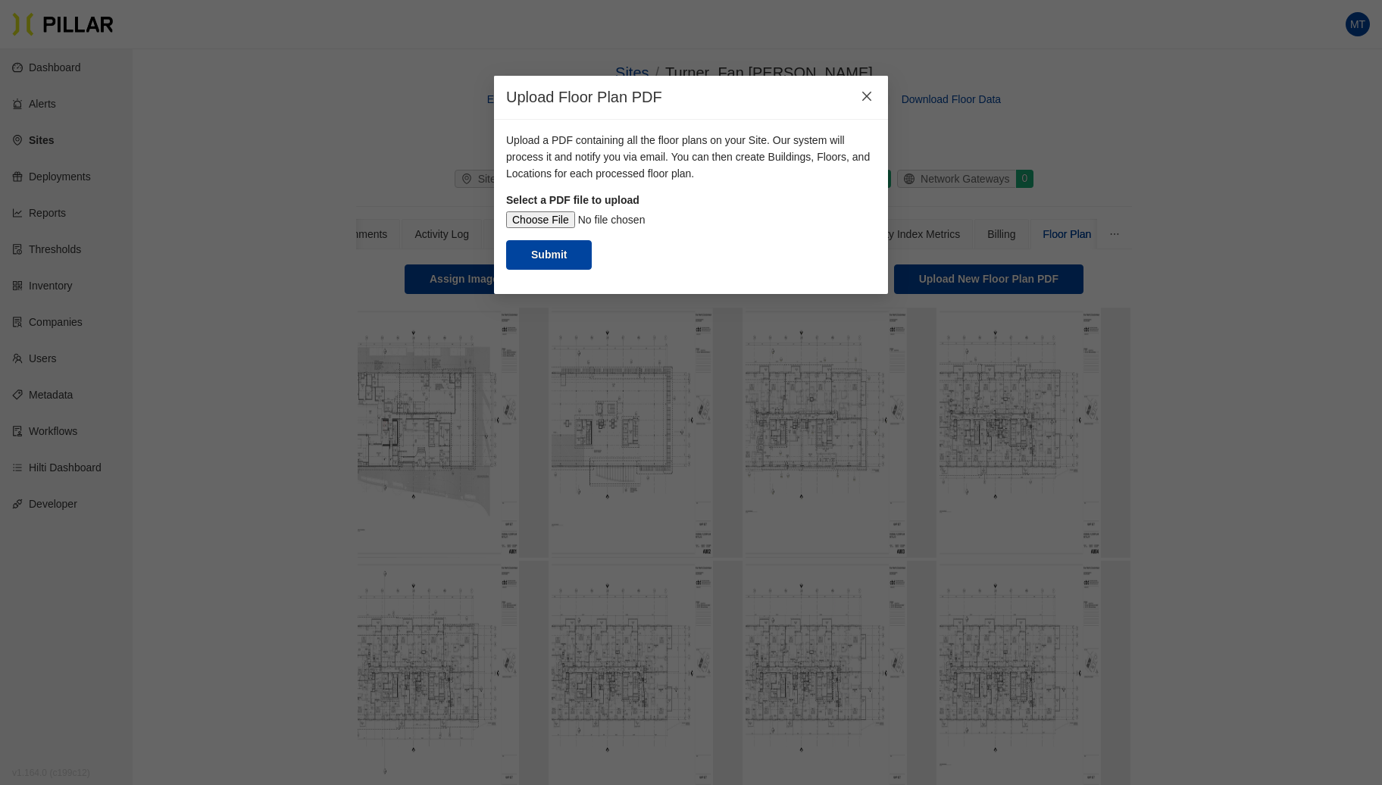
click at [864, 91] on icon "close" at bounding box center [867, 96] width 12 height 12
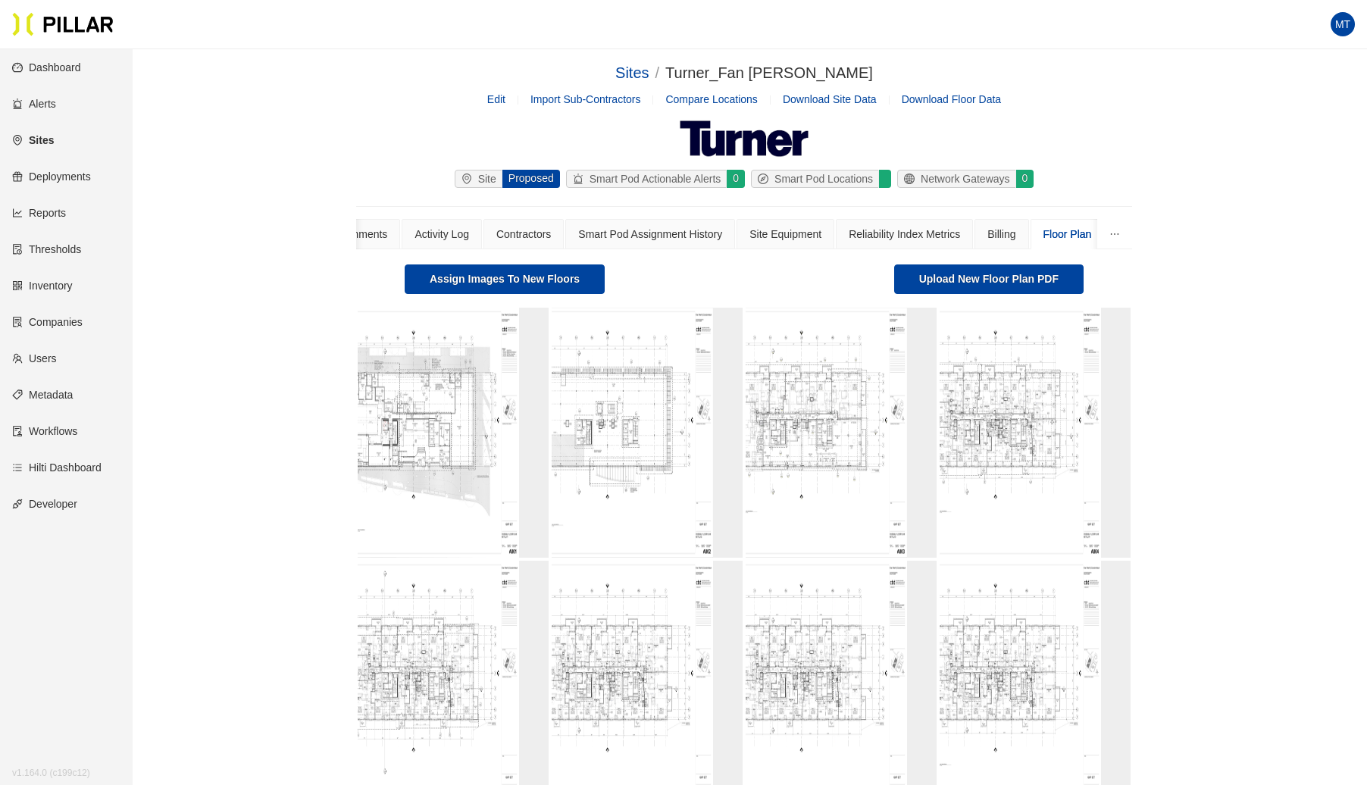
click at [726, 250] on div "Buildings Threshold Groups Thresholds Deployments Users Project Details Comment…" at bounding box center [744, 769] width 776 height 1100
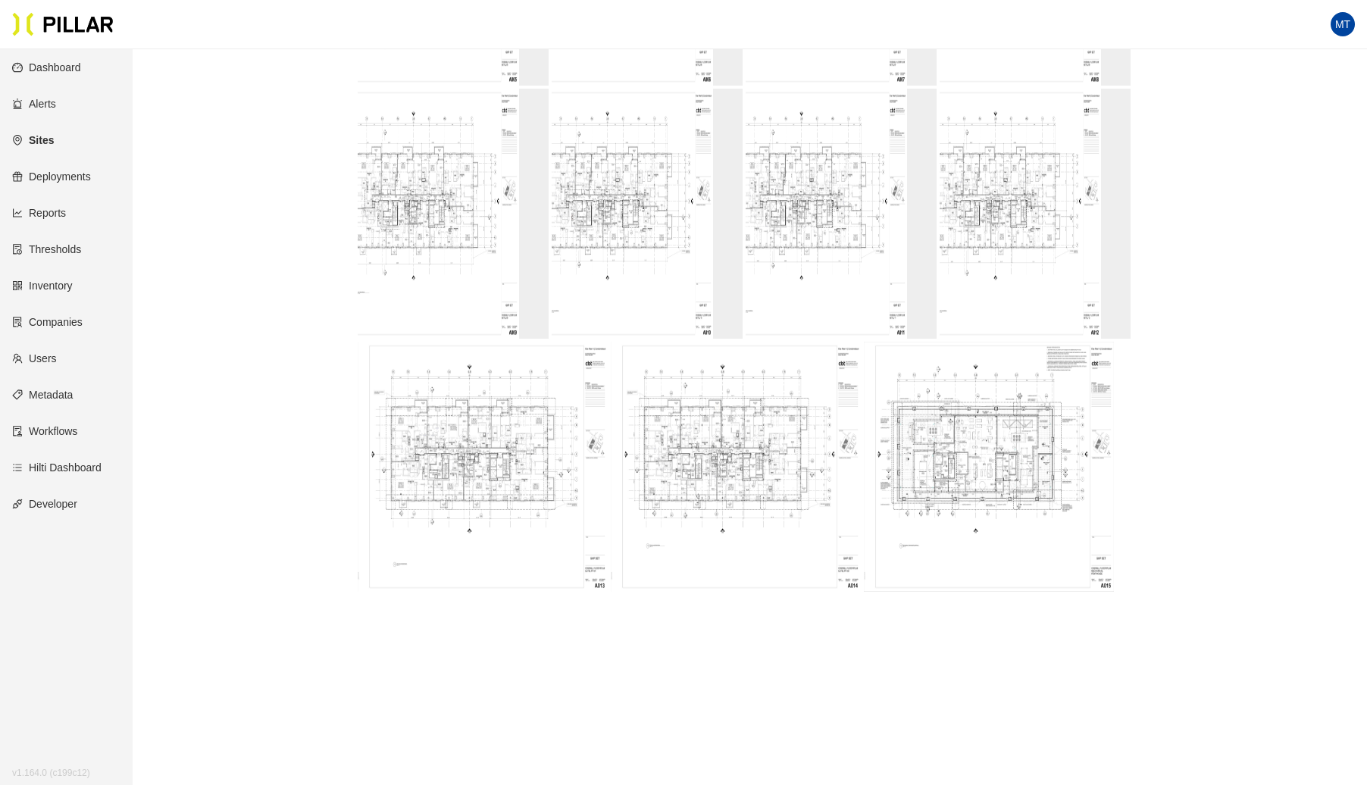
scroll to position [726, 0]
click at [504, 454] on img at bounding box center [483, 466] width 250 height 250
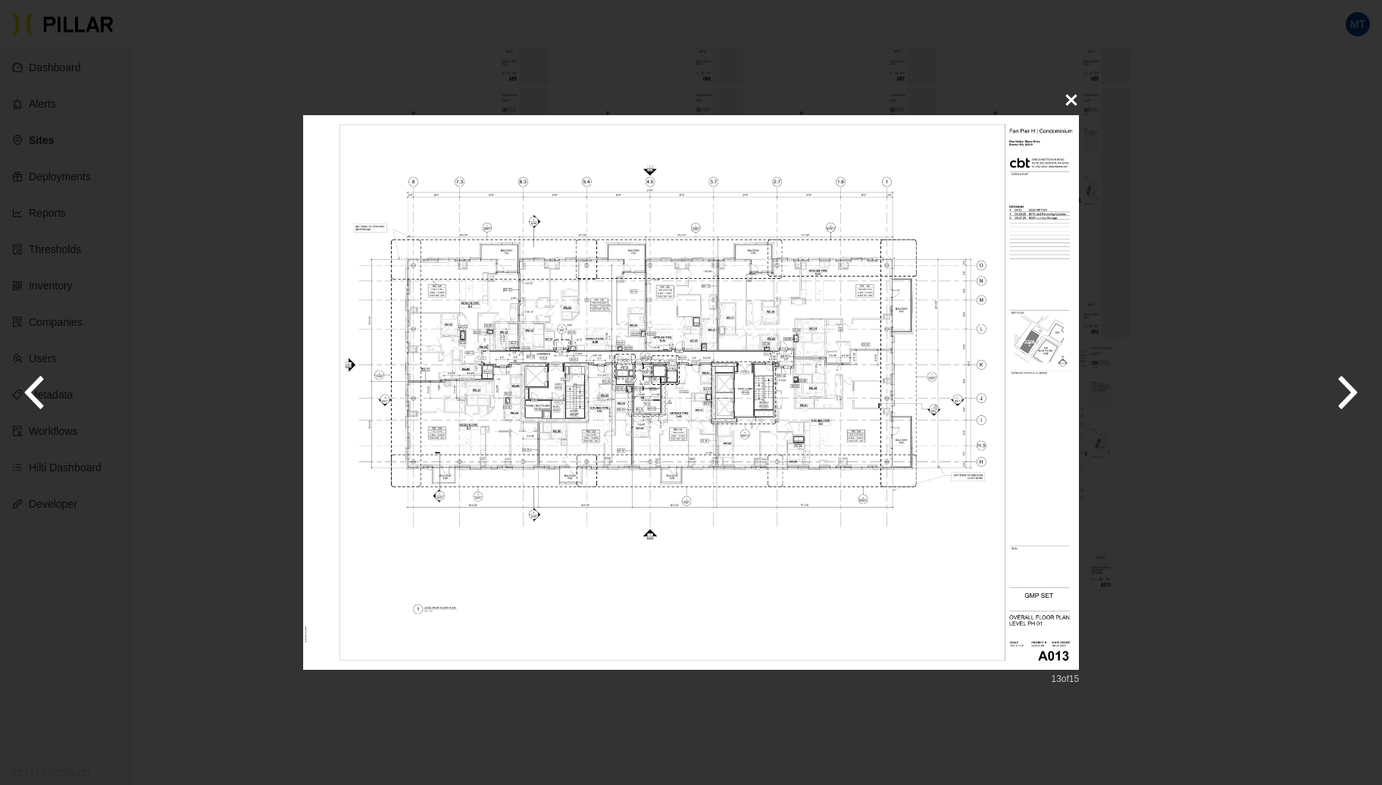
click at [1349, 397] on icon "button" at bounding box center [1348, 392] width 19 height 33
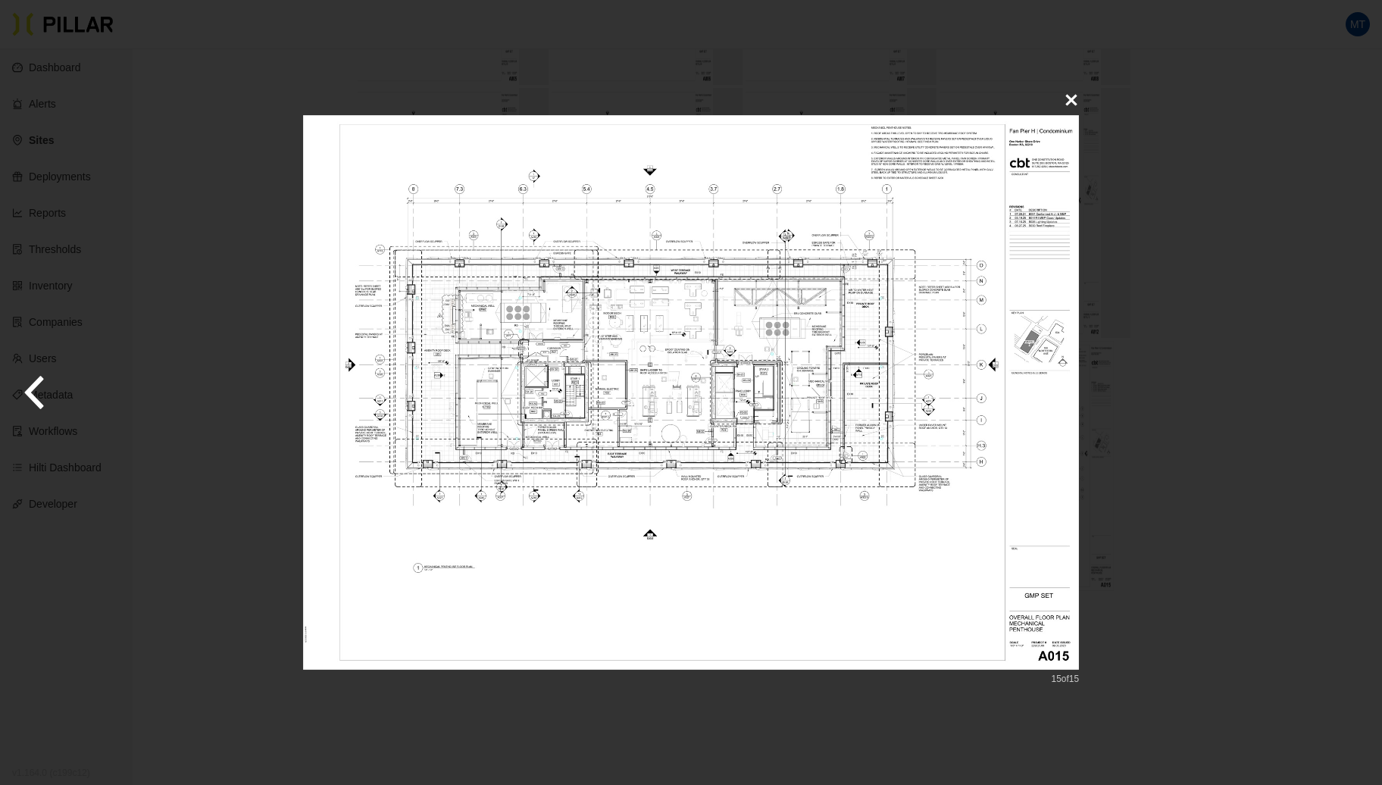
click at [1349, 397] on div "15 of 15" at bounding box center [691, 392] width 1382 height 785
click at [1083, 94] on button at bounding box center [1072, 100] width 30 height 30
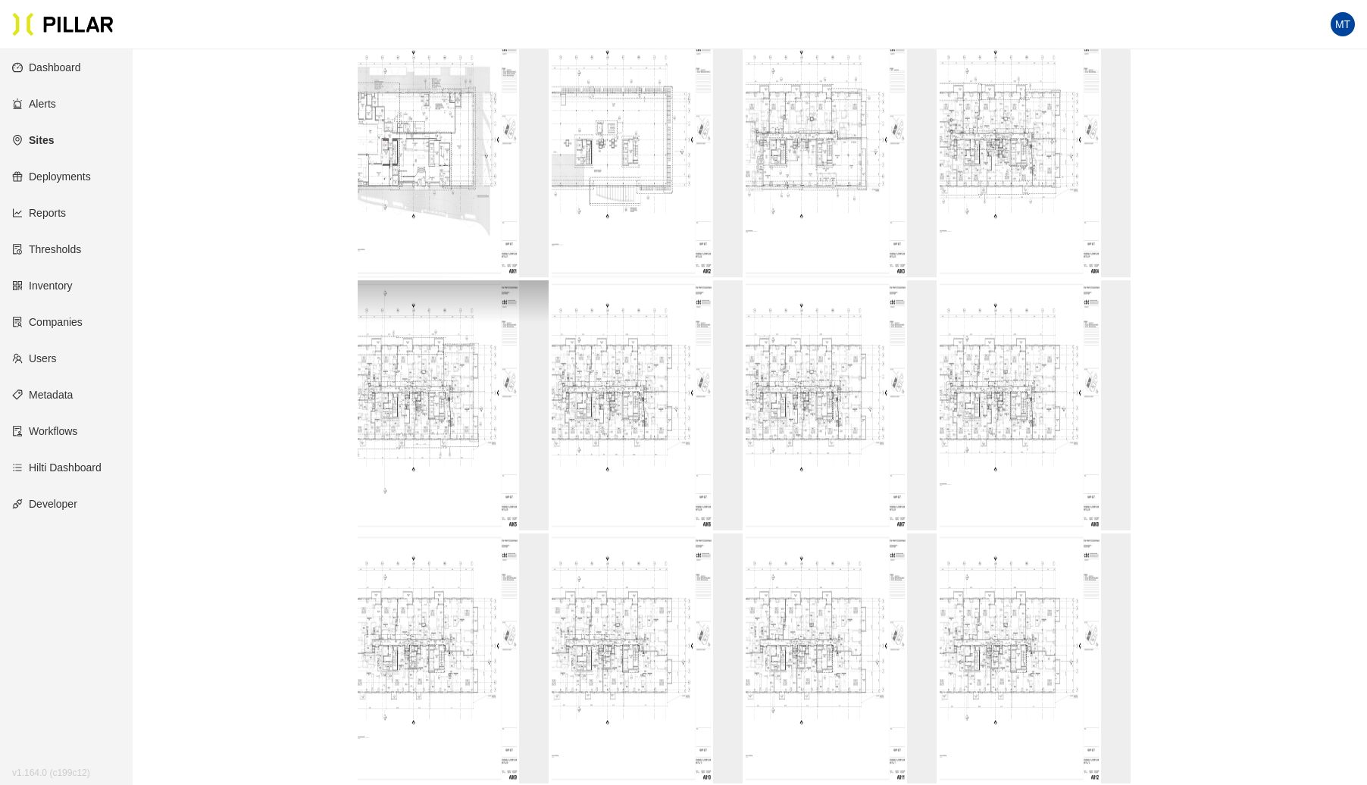
scroll to position [229, 0]
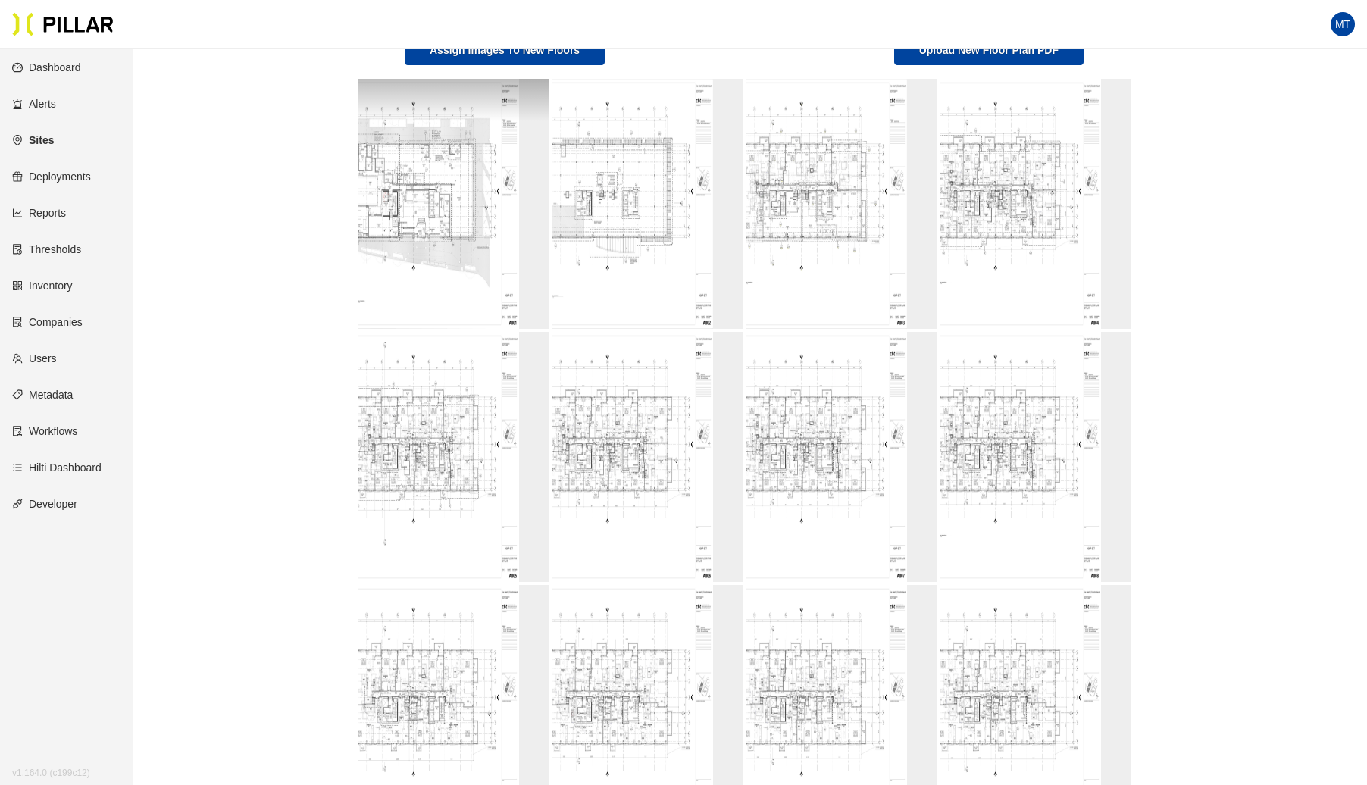
click at [442, 323] on img at bounding box center [423, 204] width 191 height 250
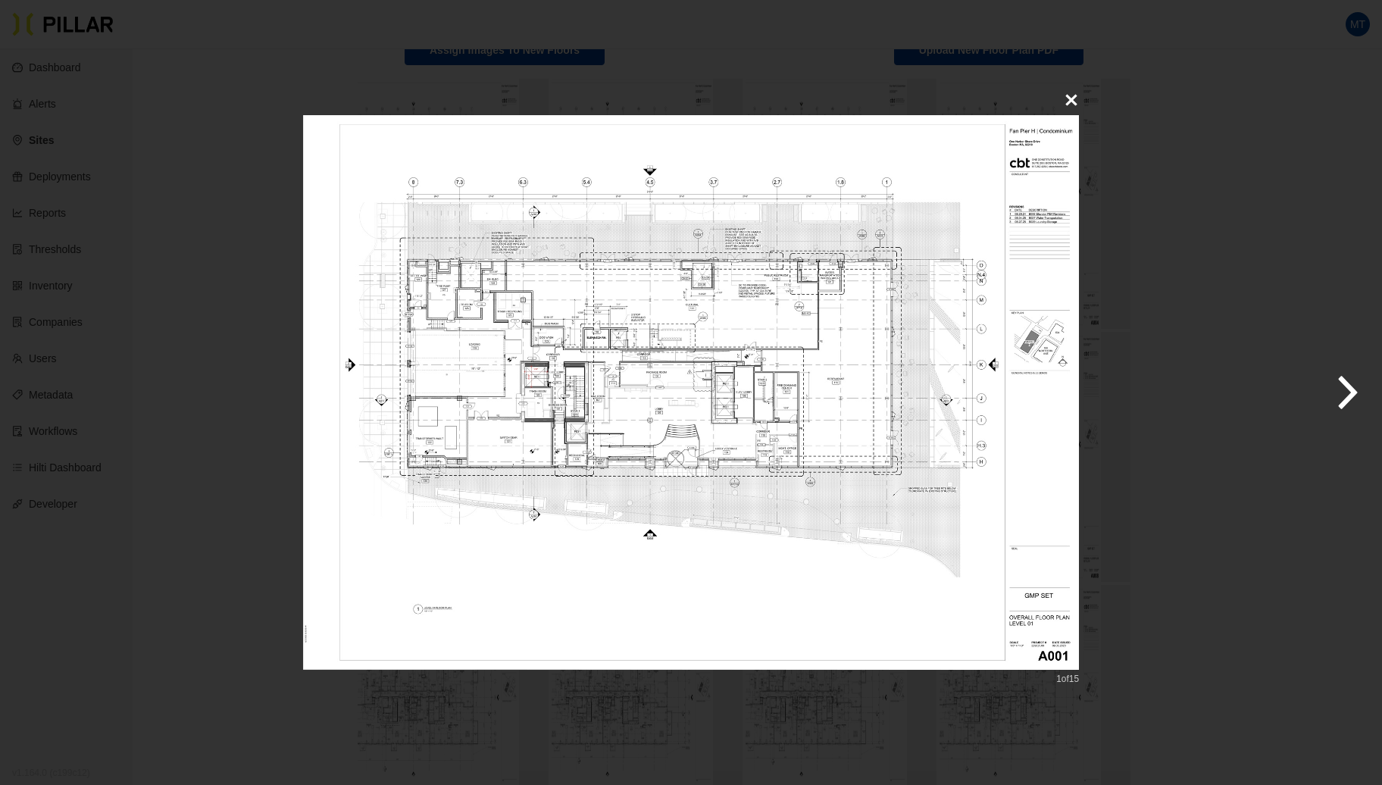
click at [1338, 385] on icon "button" at bounding box center [1348, 393] width 38 height 76
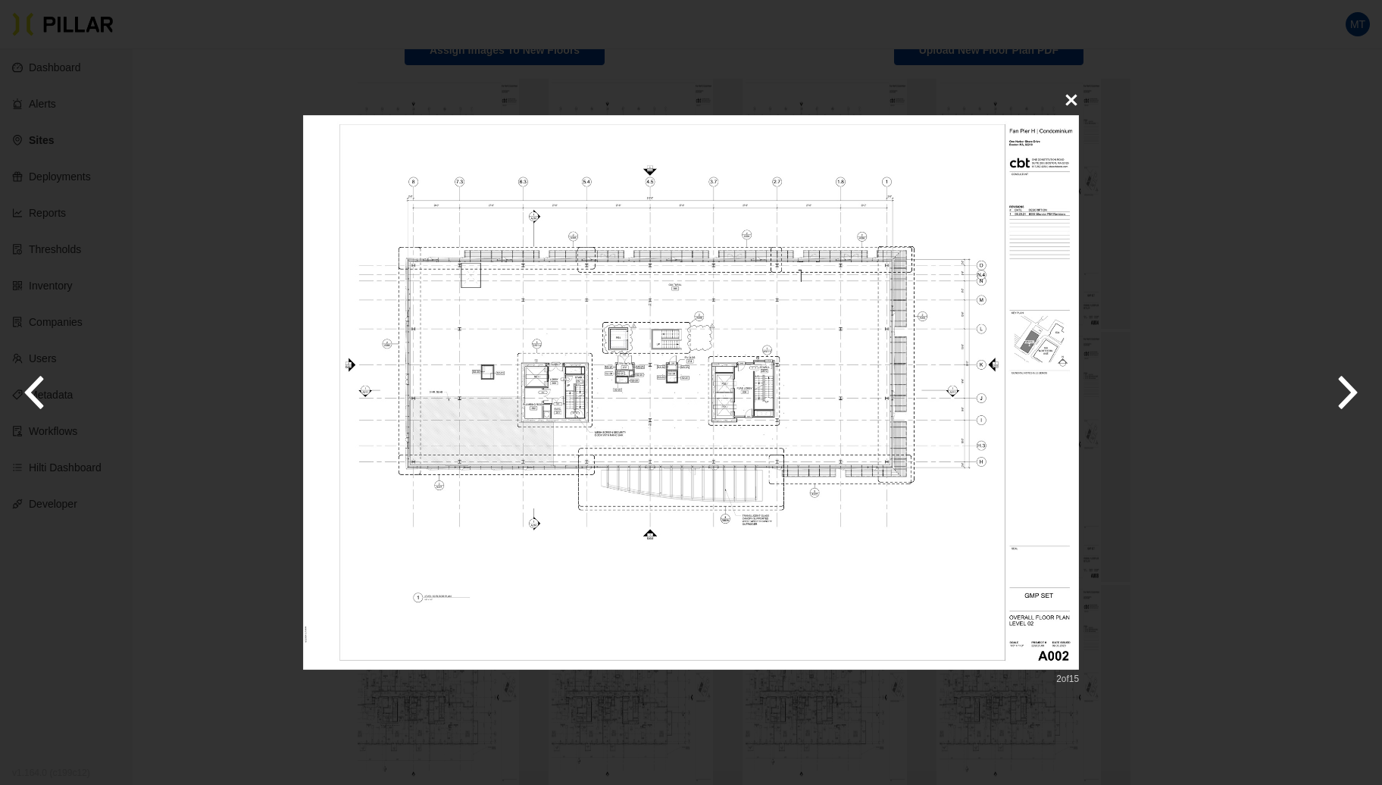
click at [1338, 385] on icon "button" at bounding box center [1348, 393] width 38 height 76
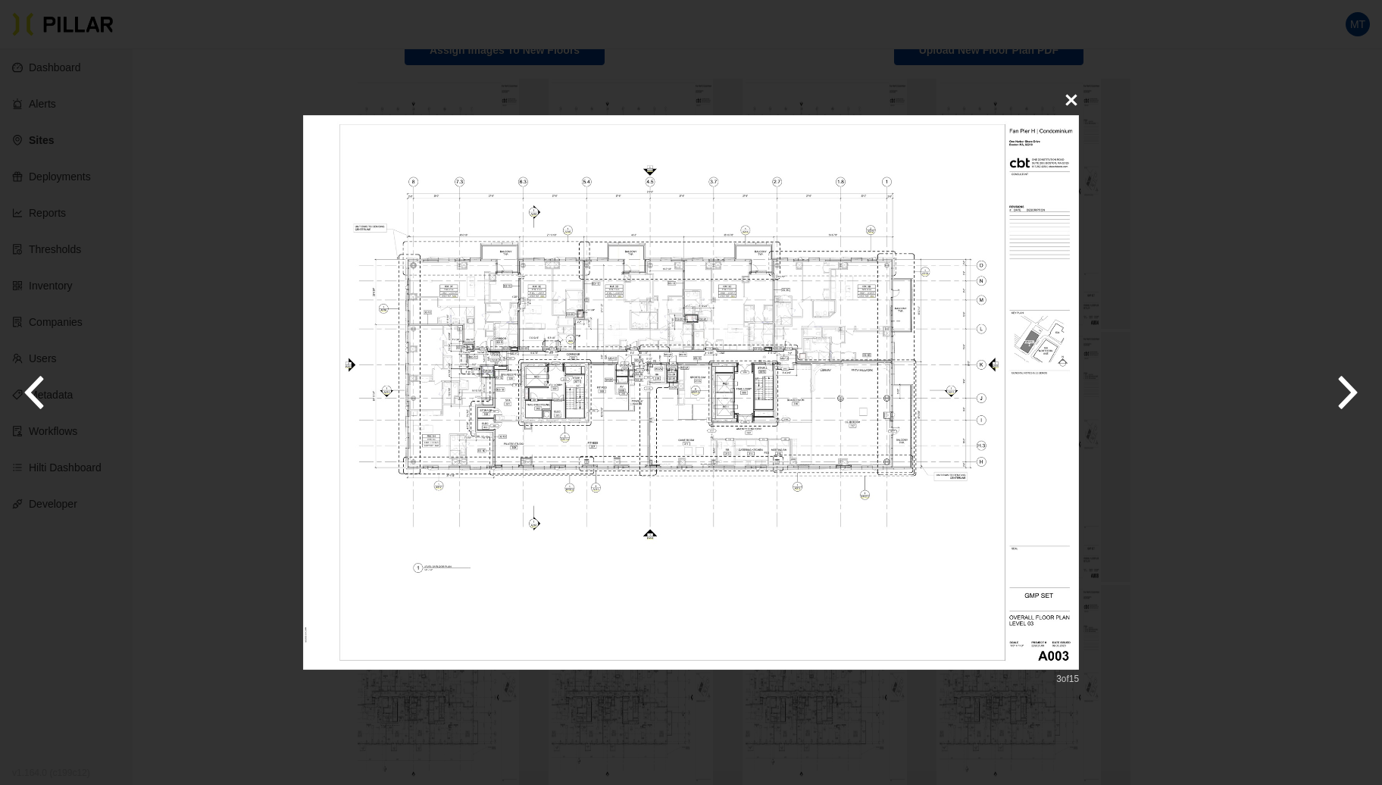
click at [1338, 385] on icon "button" at bounding box center [1348, 393] width 38 height 76
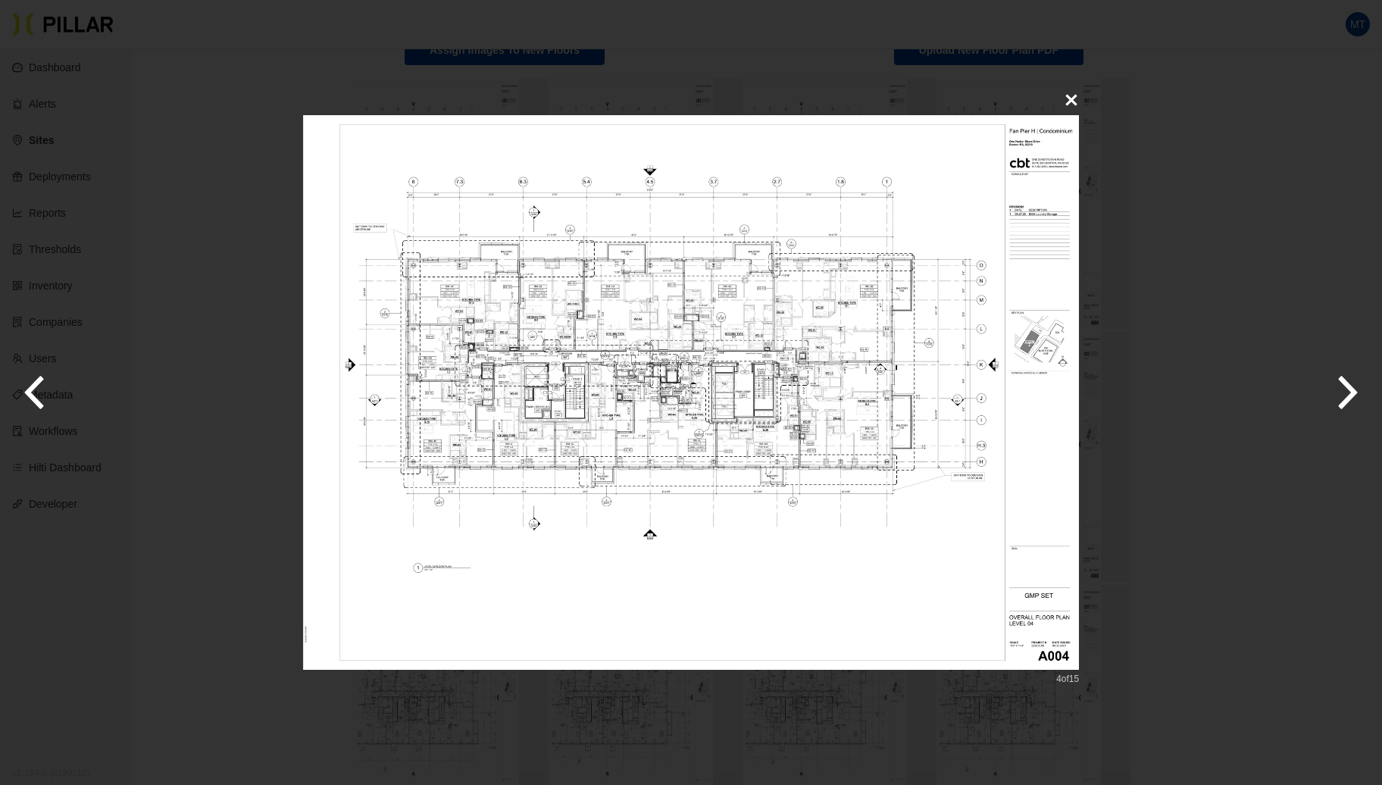
click at [1338, 385] on icon "button" at bounding box center [1348, 393] width 38 height 76
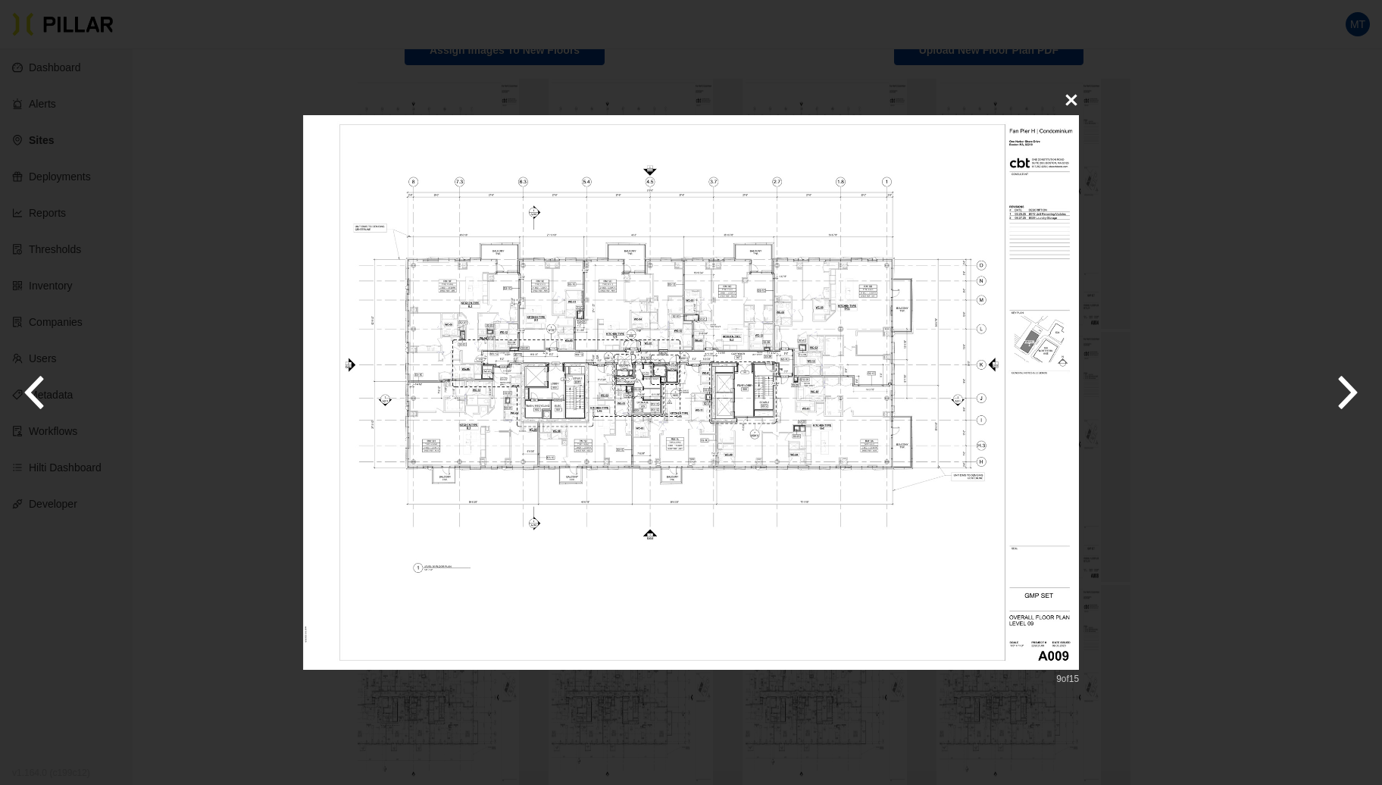
click at [1338, 385] on icon "button" at bounding box center [1348, 393] width 38 height 76
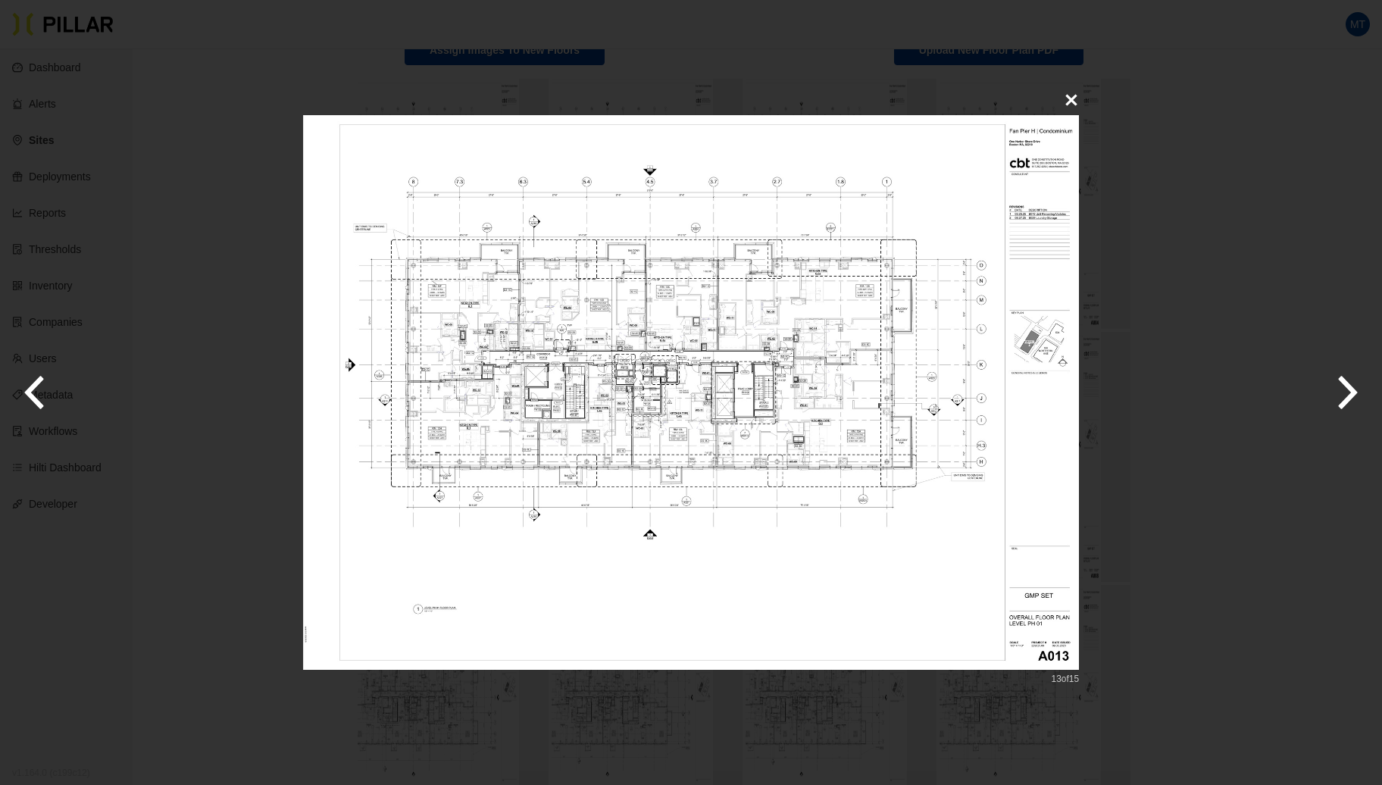
click at [1338, 385] on icon "button" at bounding box center [1348, 393] width 38 height 76
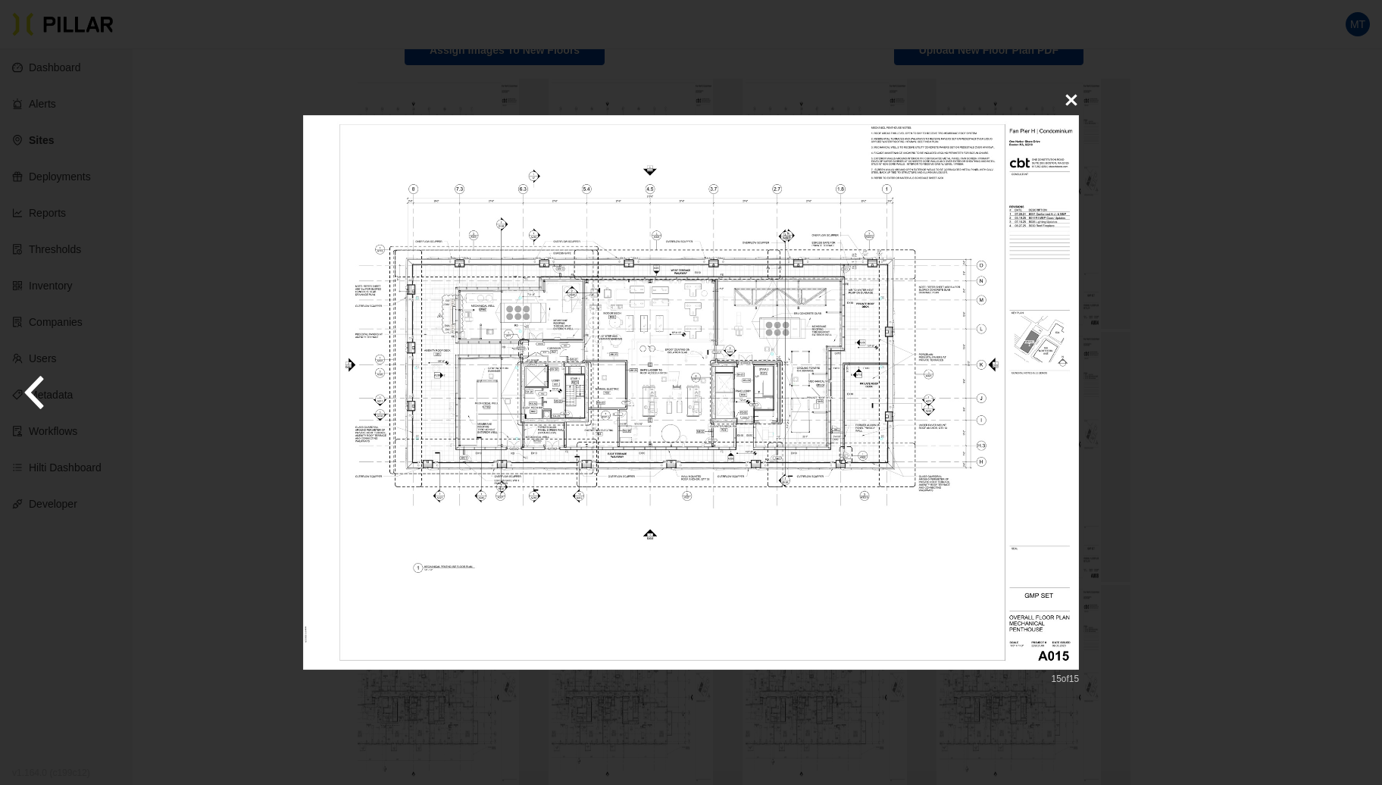
click at [1338, 385] on div "15 of 15" at bounding box center [691, 392] width 1382 height 785
click at [1066, 103] on icon at bounding box center [1071, 99] width 15 height 15
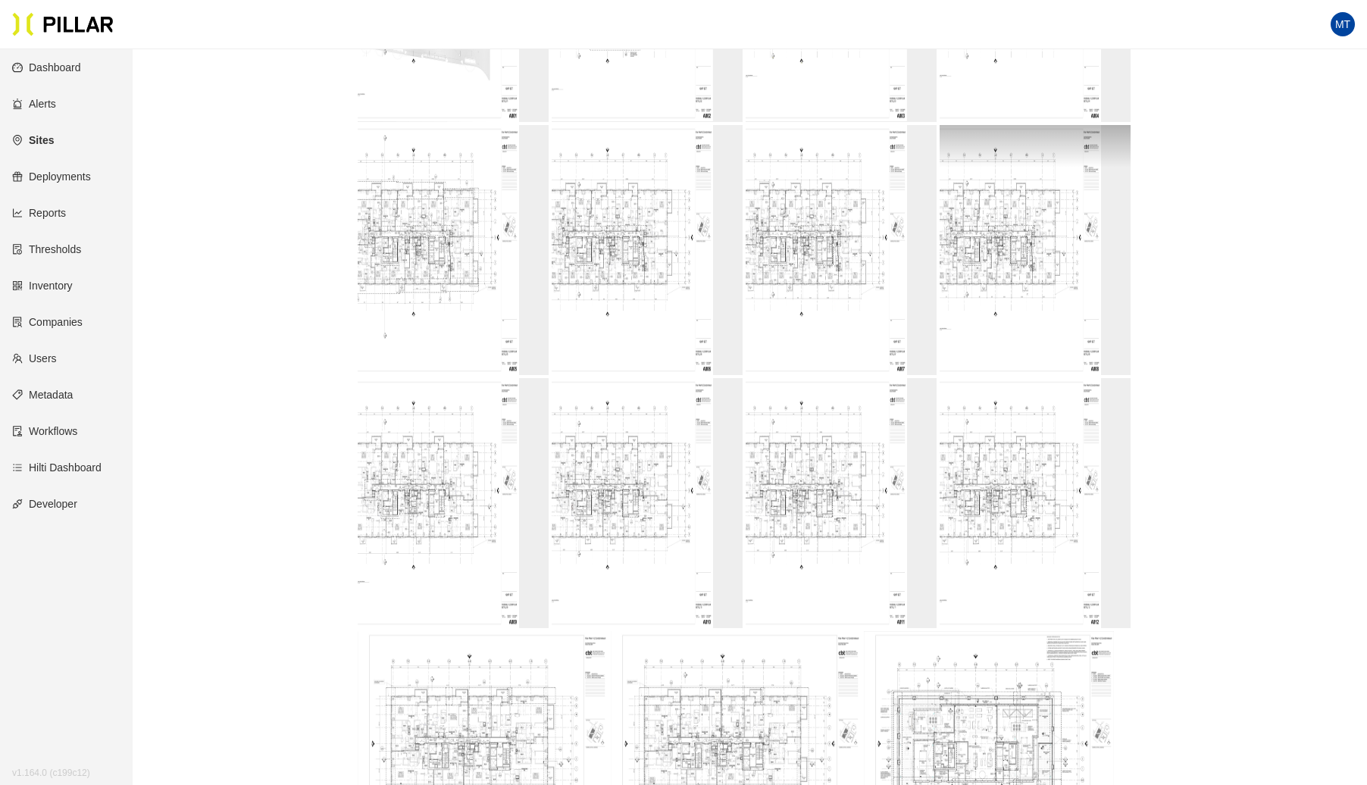
scroll to position [458, 0]
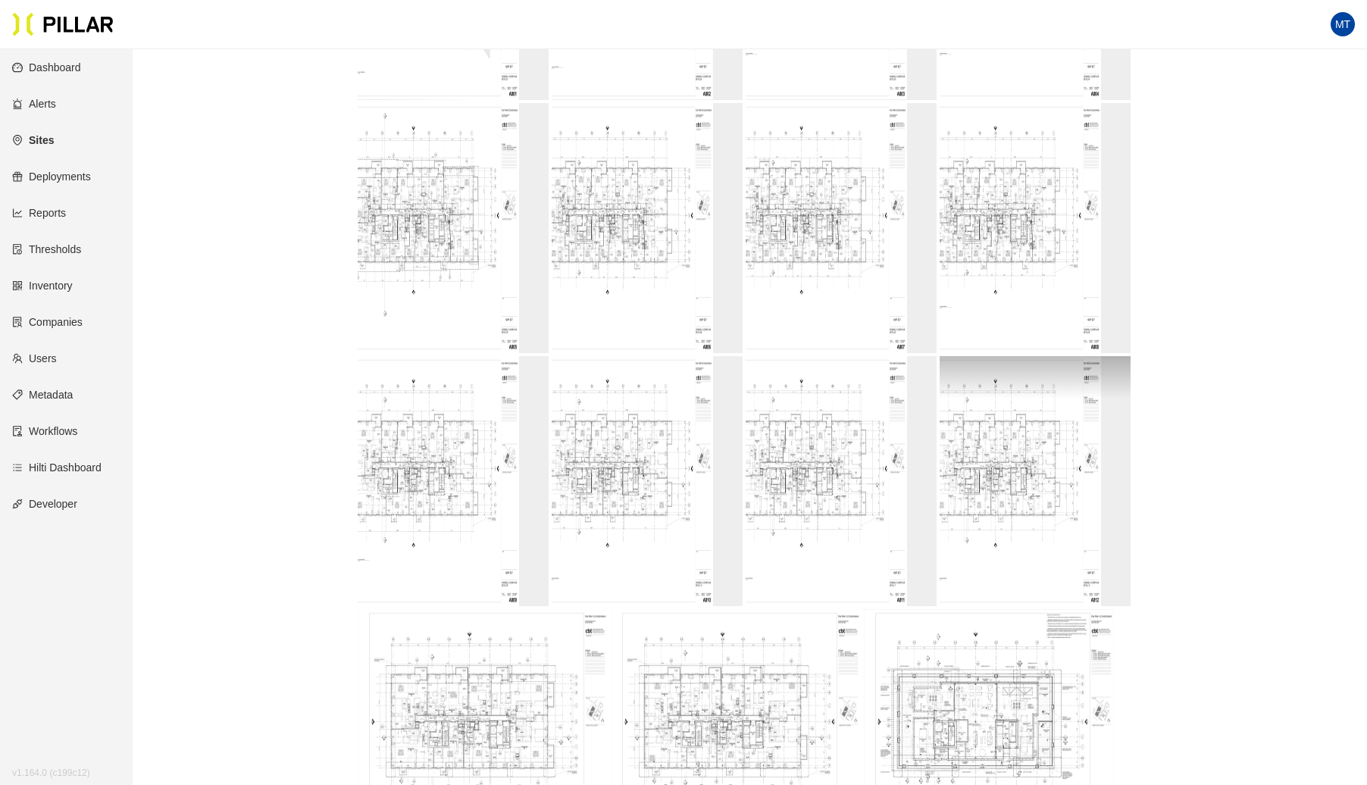
click at [1050, 532] on img at bounding box center [1005, 481] width 191 height 250
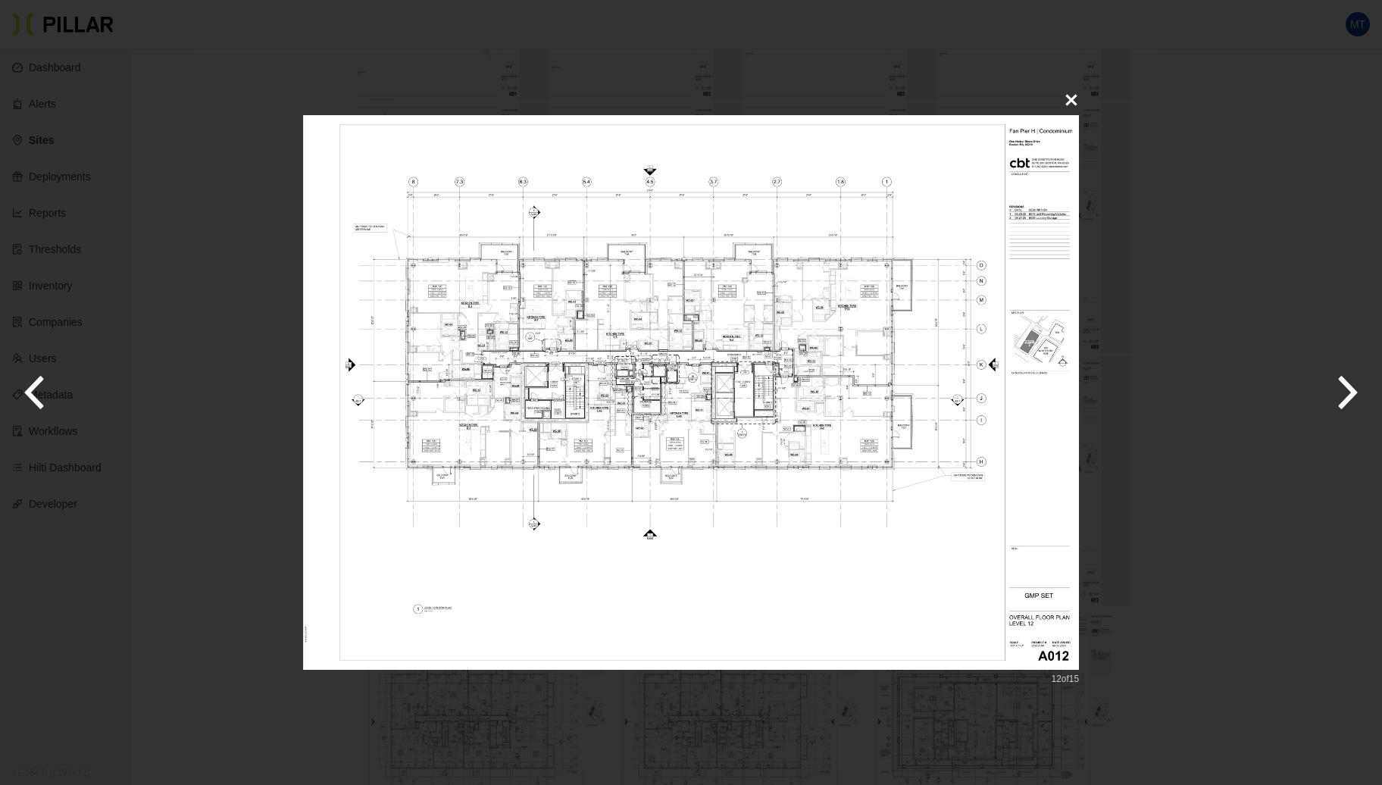
click at [1081, 99] on button at bounding box center [1072, 100] width 30 height 30
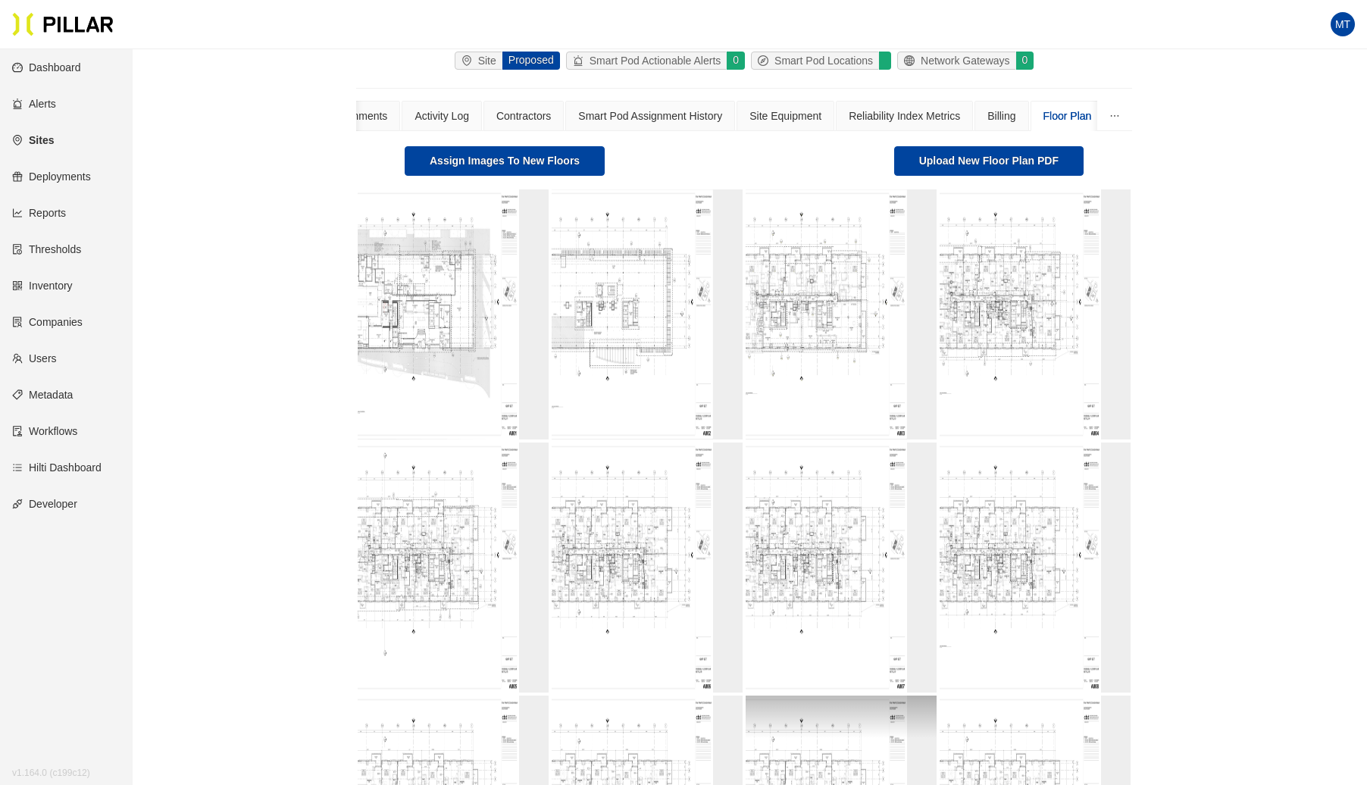
scroll to position [0, 0]
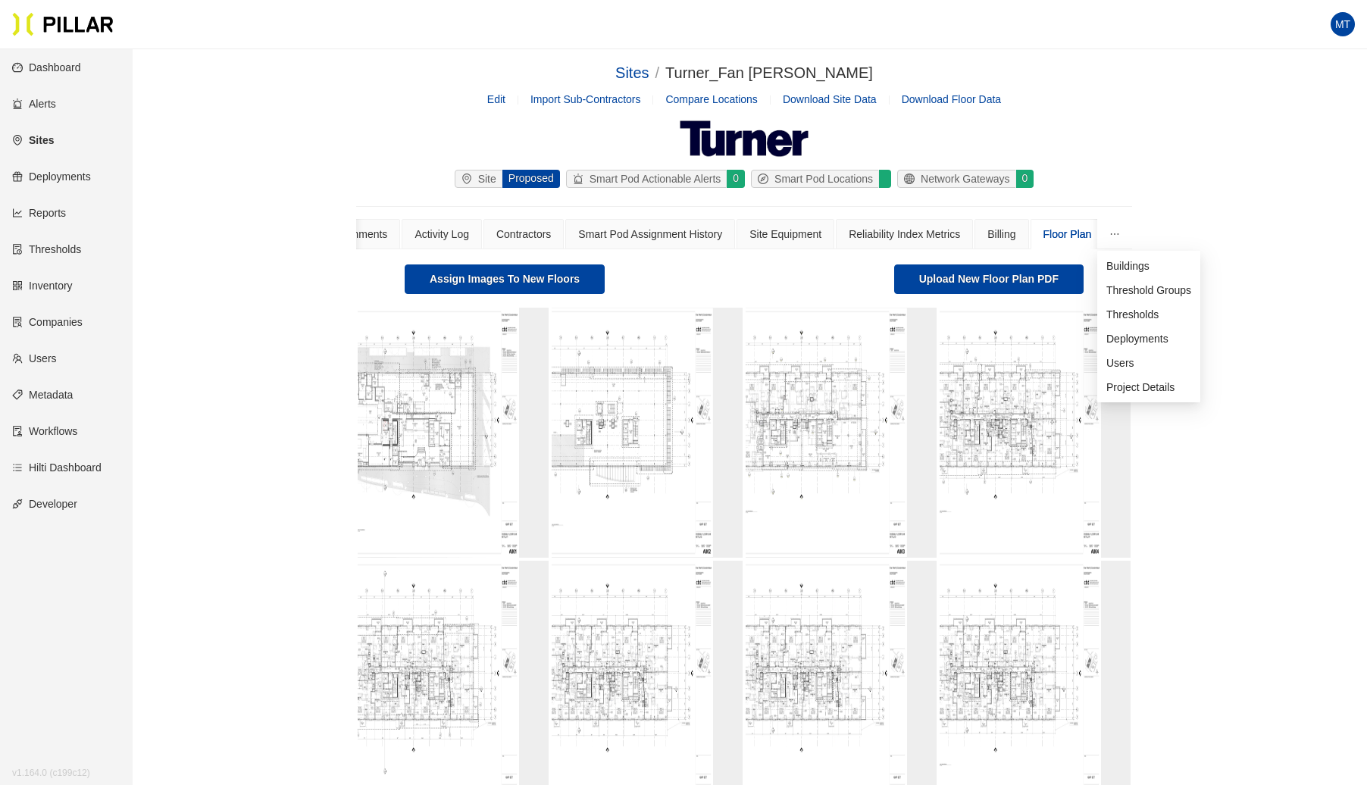
click at [1119, 233] on icon "ellipsis" at bounding box center [1115, 234] width 11 height 11
click at [750, 73] on div "Turner_Fan [PERSON_NAME]" at bounding box center [769, 72] width 208 height 23
click at [1108, 240] on button "button" at bounding box center [1114, 234] width 35 height 30
click at [1135, 262] on span "Buildings" at bounding box center [1128, 266] width 43 height 12
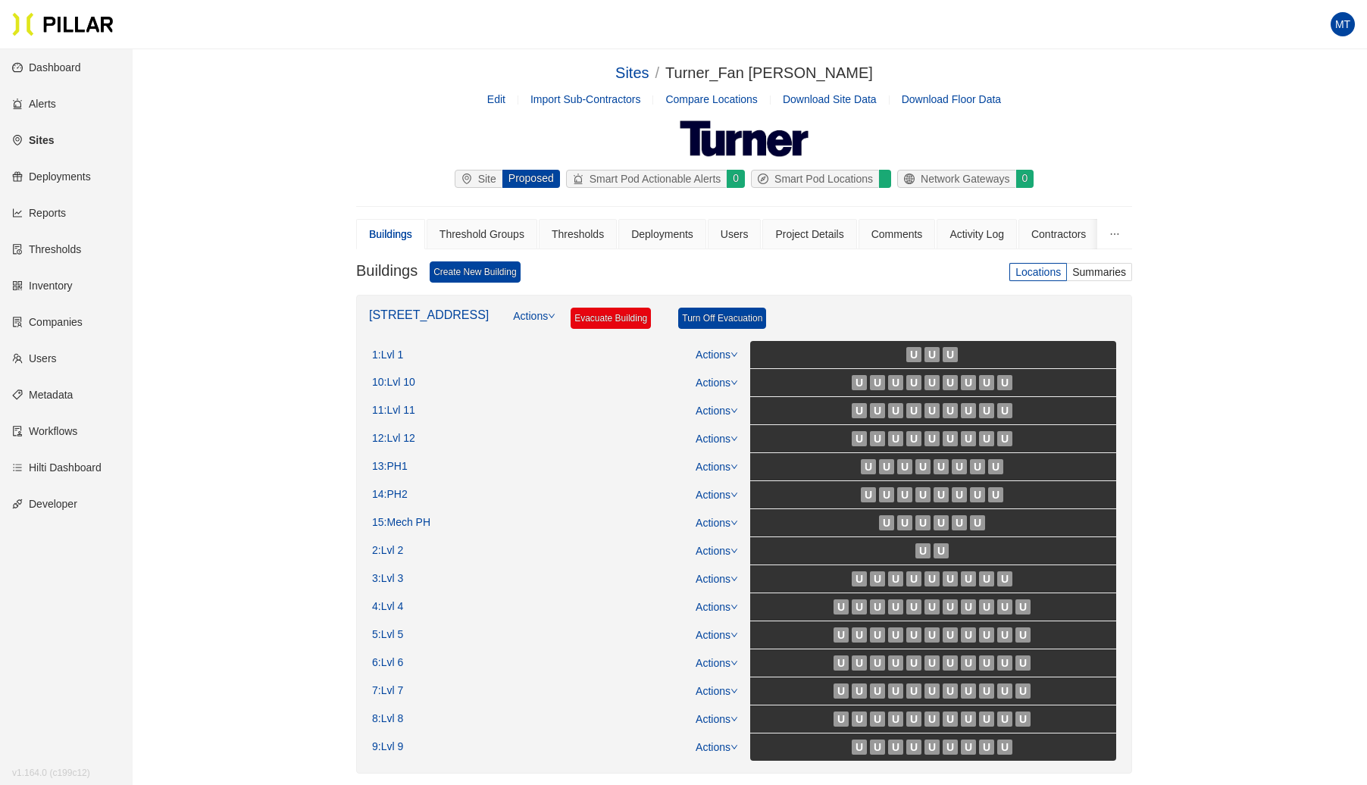
click at [513, 315] on link "Actions" at bounding box center [534, 324] width 42 height 33
click at [528, 349] on span "Sort Floors" at bounding box center [544, 356] width 94 height 17
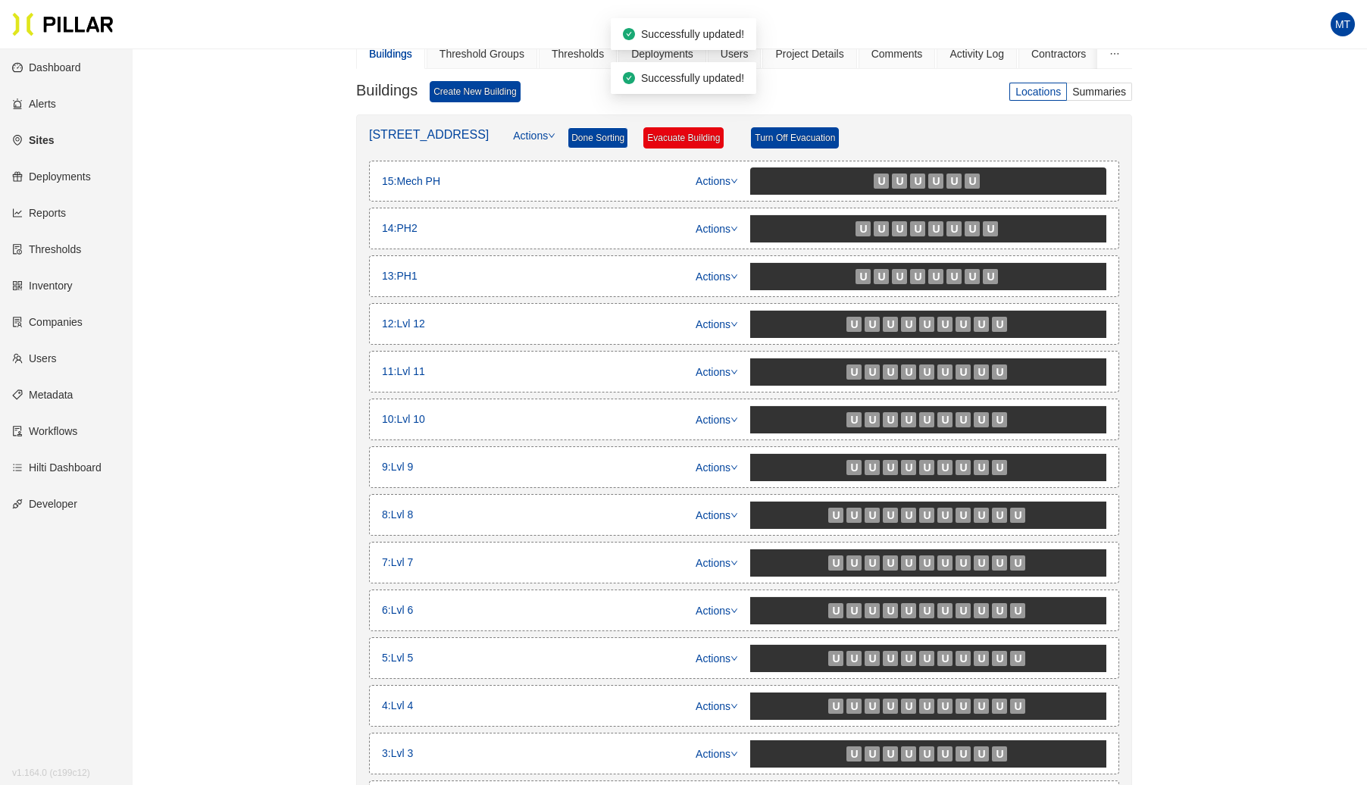
scroll to position [174, 0]
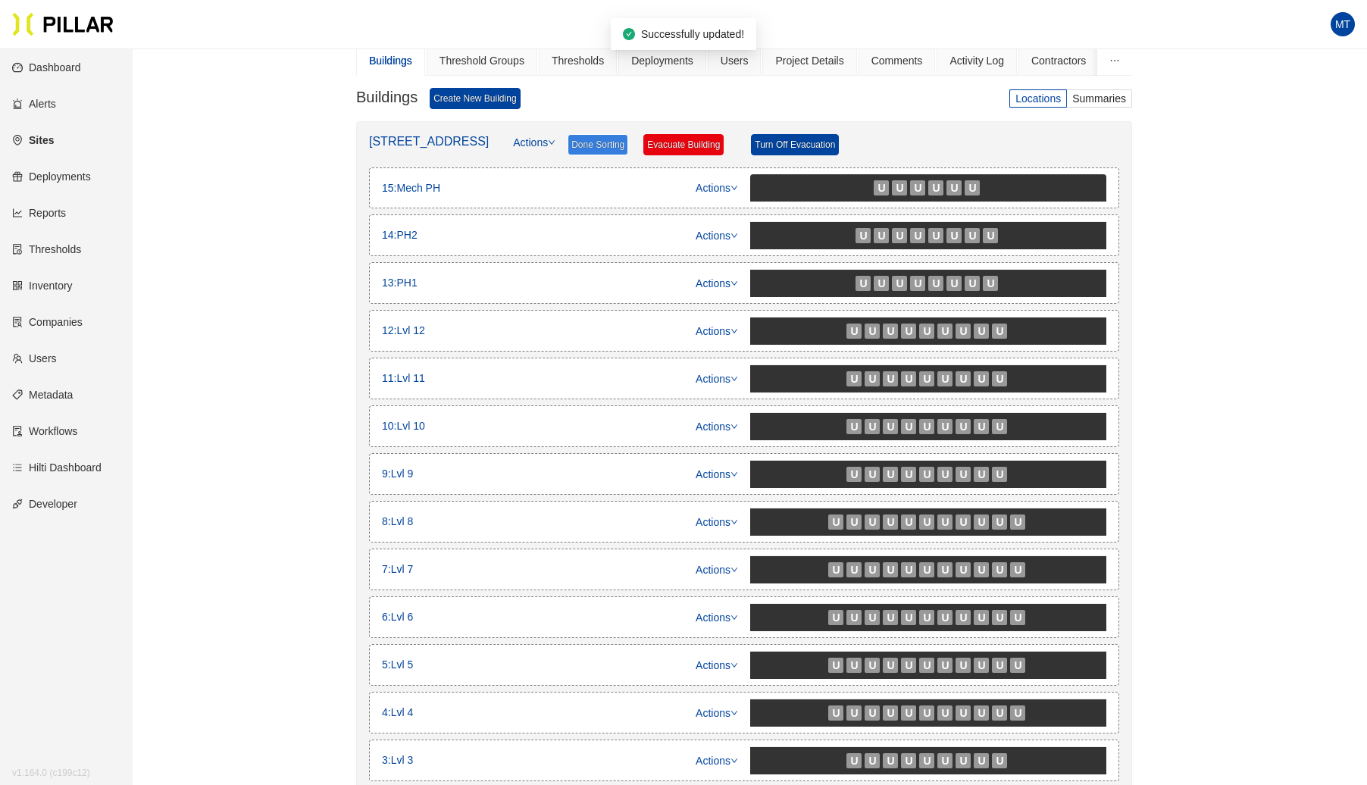
click at [578, 139] on span "Done Sorting" at bounding box center [598, 144] width 61 height 21
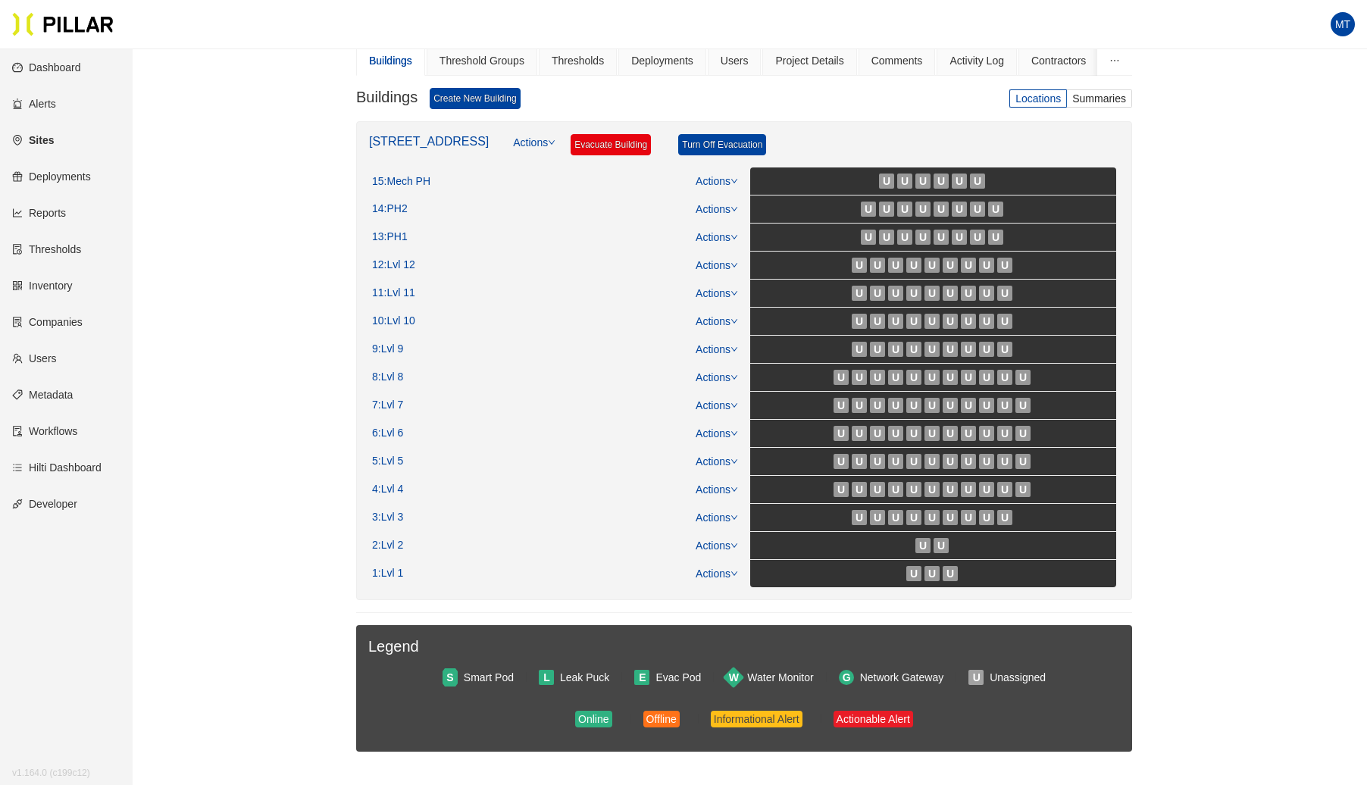
click at [513, 140] on link "Actions" at bounding box center [534, 150] width 42 height 33
click at [514, 204] on link "Create Floor" at bounding box center [526, 207] width 59 height 17
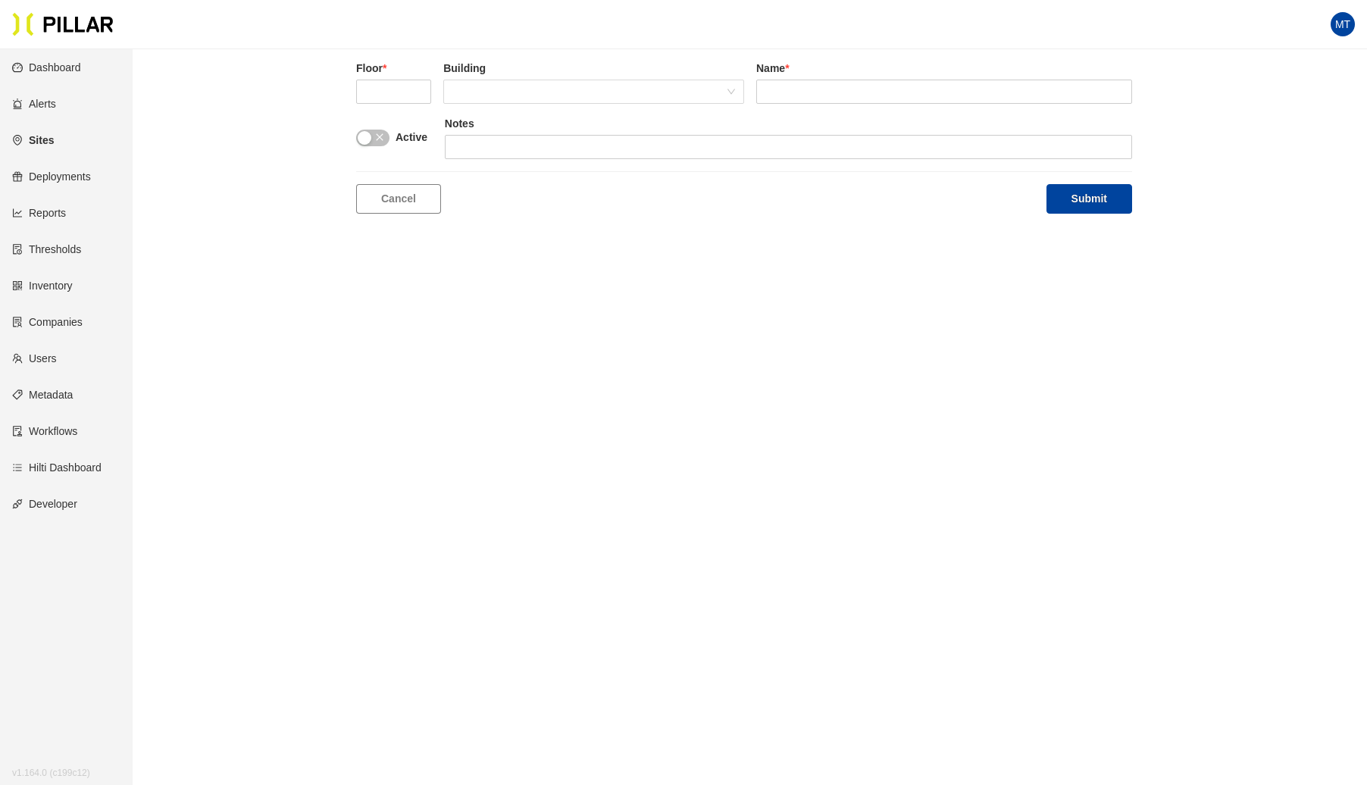
scroll to position [49, 0]
click at [387, 98] on input "text" at bounding box center [393, 92] width 75 height 24
click at [470, 88] on span at bounding box center [593, 91] width 283 height 23
type input "P1"
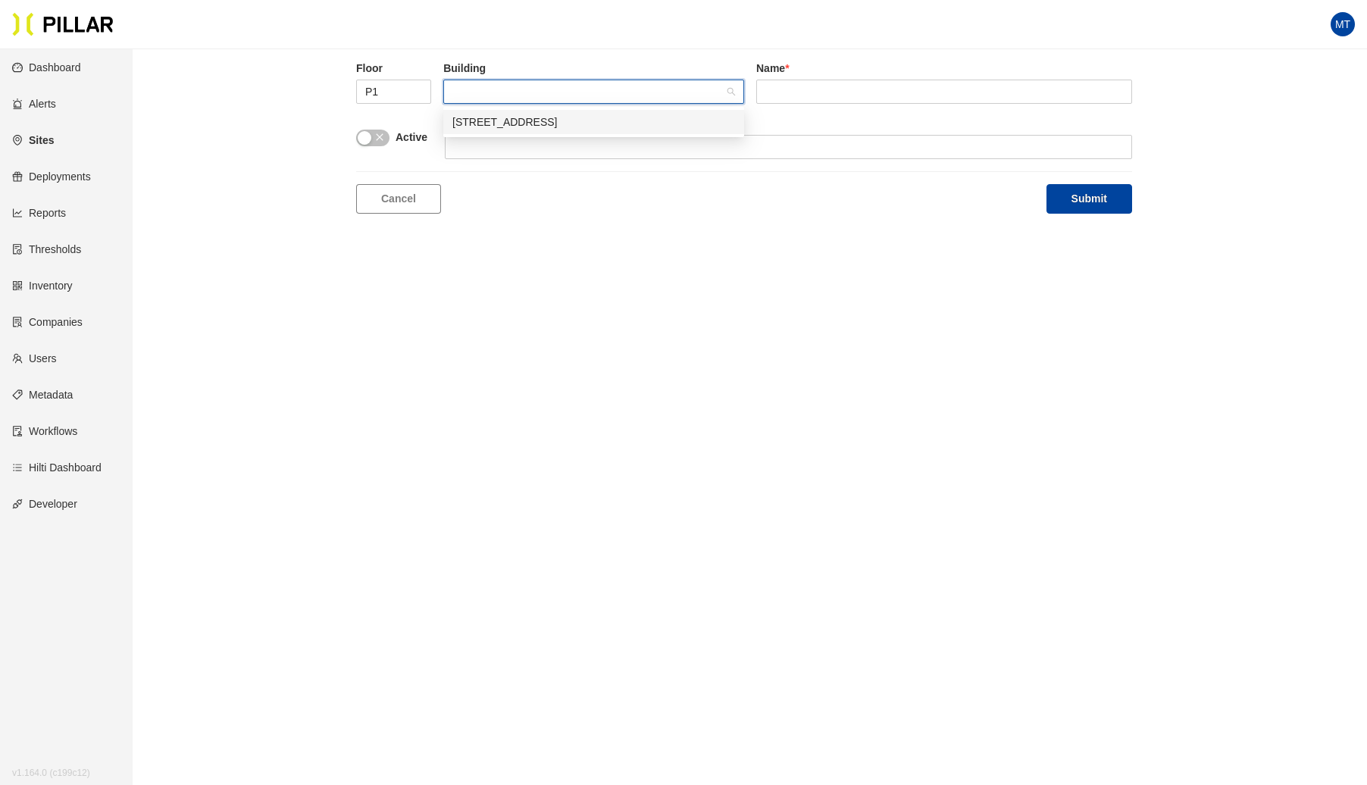
click at [482, 117] on div "[STREET_ADDRESS]" at bounding box center [593, 122] width 283 height 17
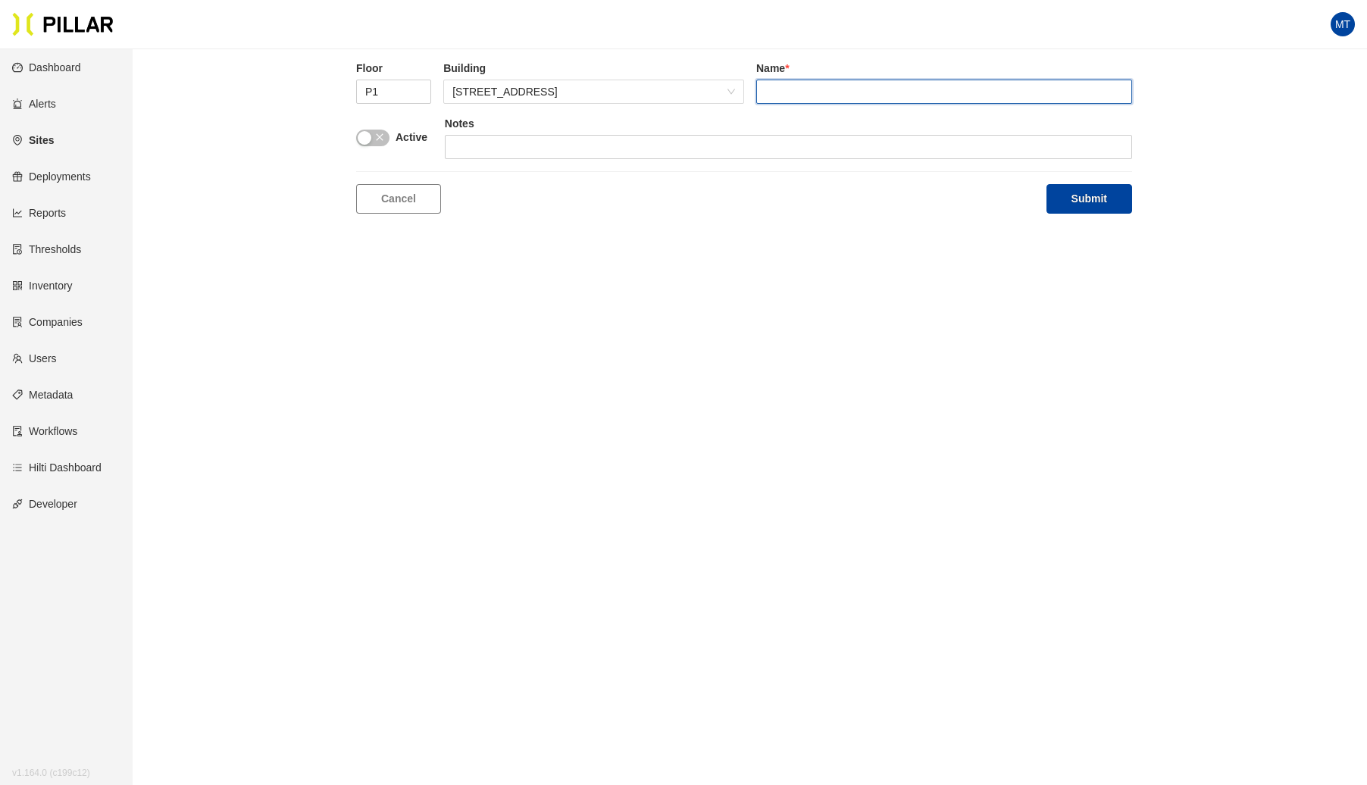
click at [842, 88] on input "text" at bounding box center [944, 92] width 376 height 24
type input "P1"
click at [1069, 199] on button "Submit" at bounding box center [1090, 199] width 86 height 30
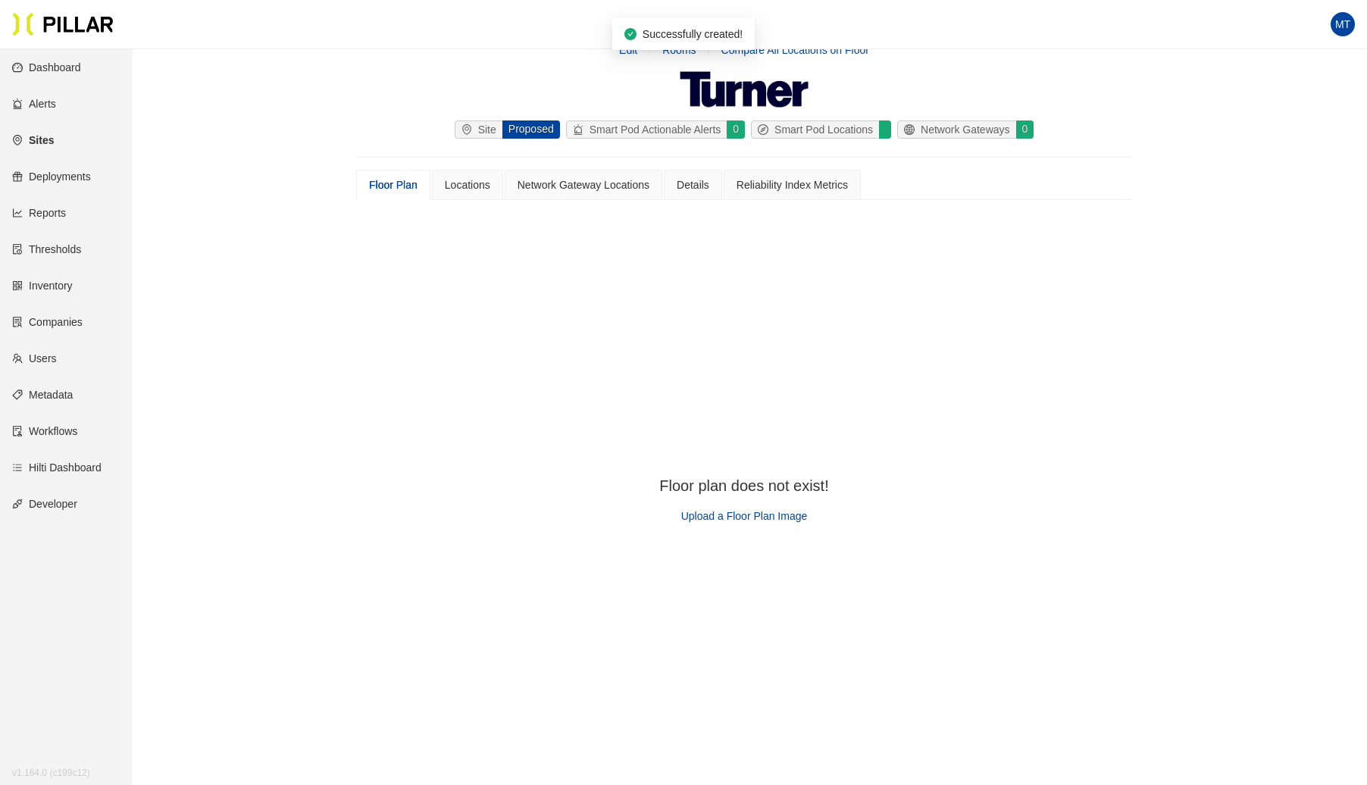
click at [753, 515] on span "Upload a Floor Plan Image" at bounding box center [744, 516] width 127 height 12
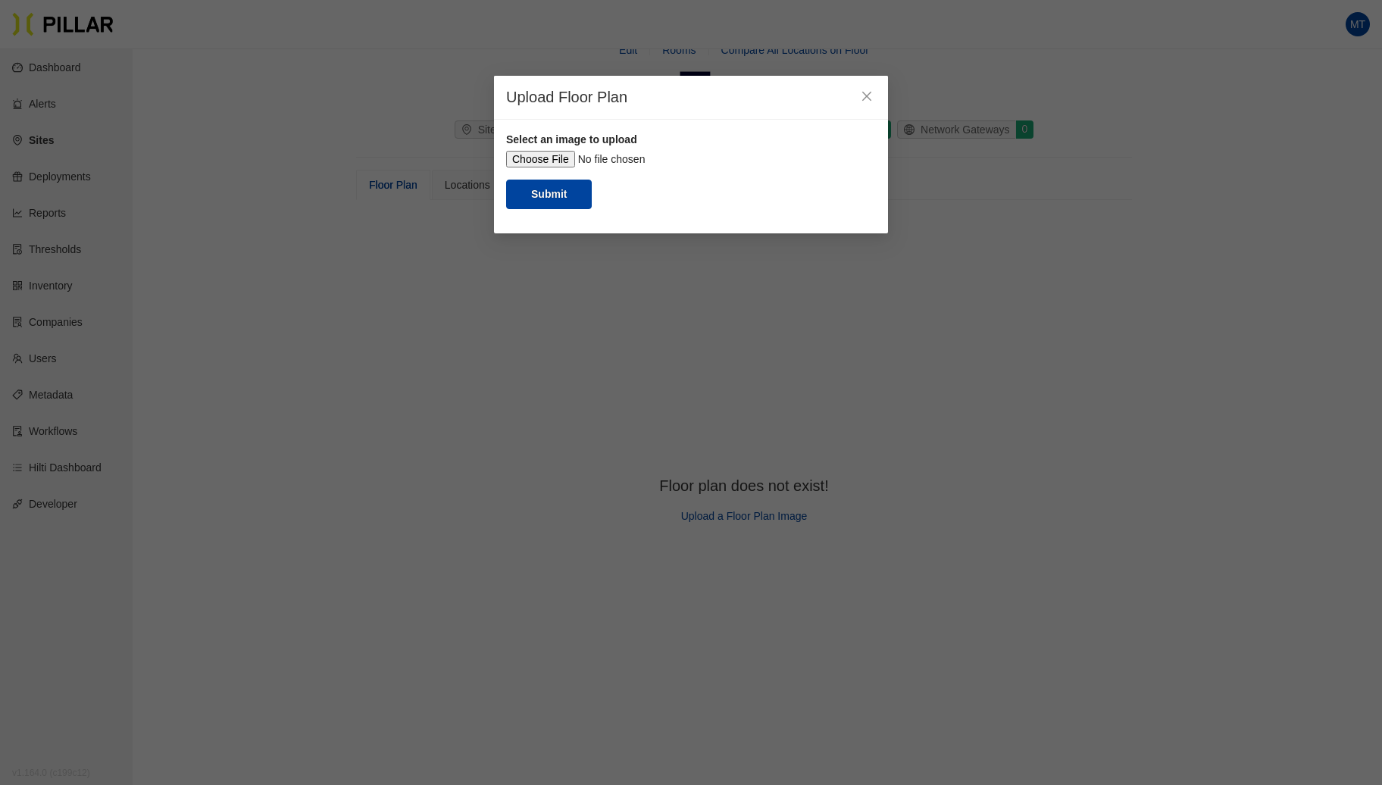
click at [552, 161] on input "file" at bounding box center [691, 159] width 370 height 17
type input "C:\fakepath\P1.jpg"
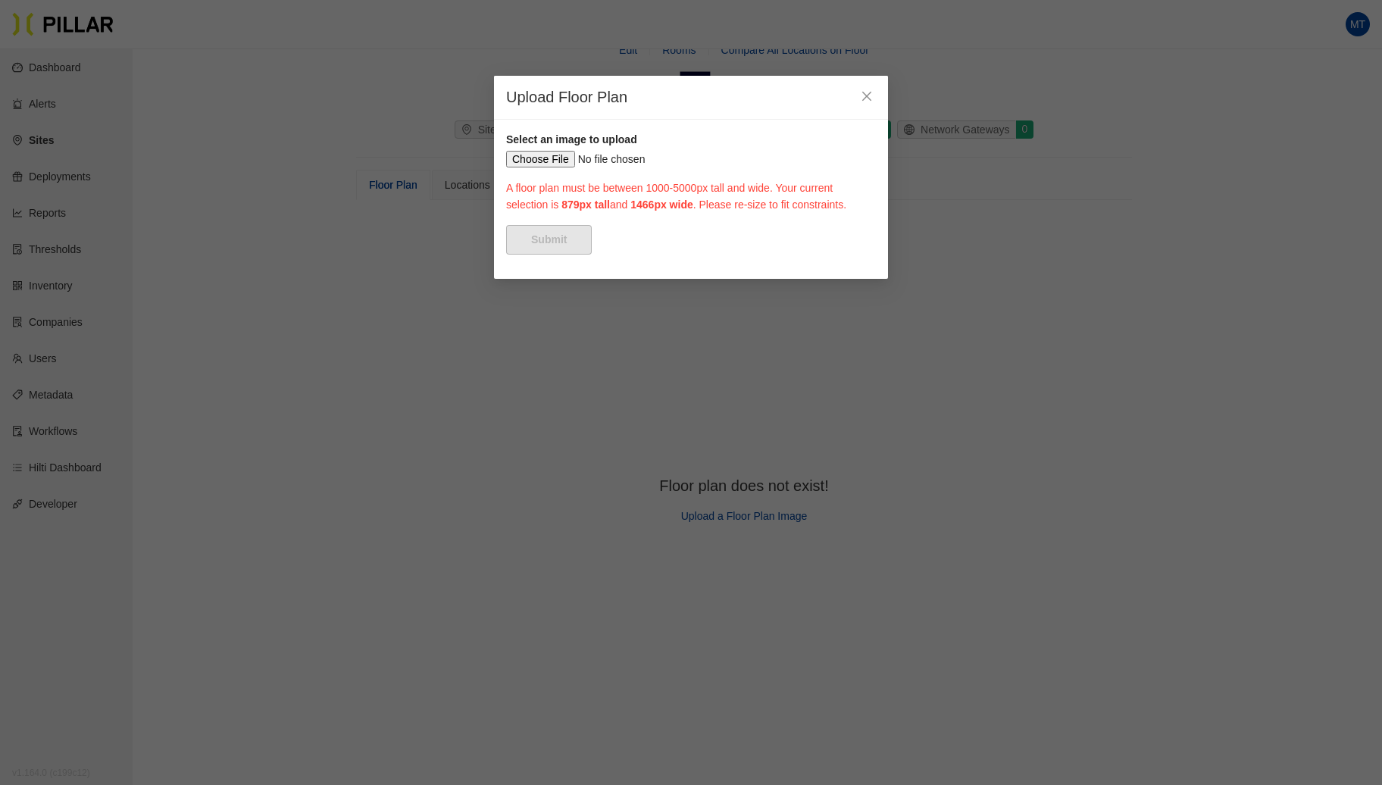
drag, startPoint x: 599, startPoint y: 247, endPoint x: 506, endPoint y: 208, distance: 101.2
click at [506, 208] on div "Select an image to upload A floor plan must be between 1000-5000px tall and wid…" at bounding box center [691, 199] width 394 height 159
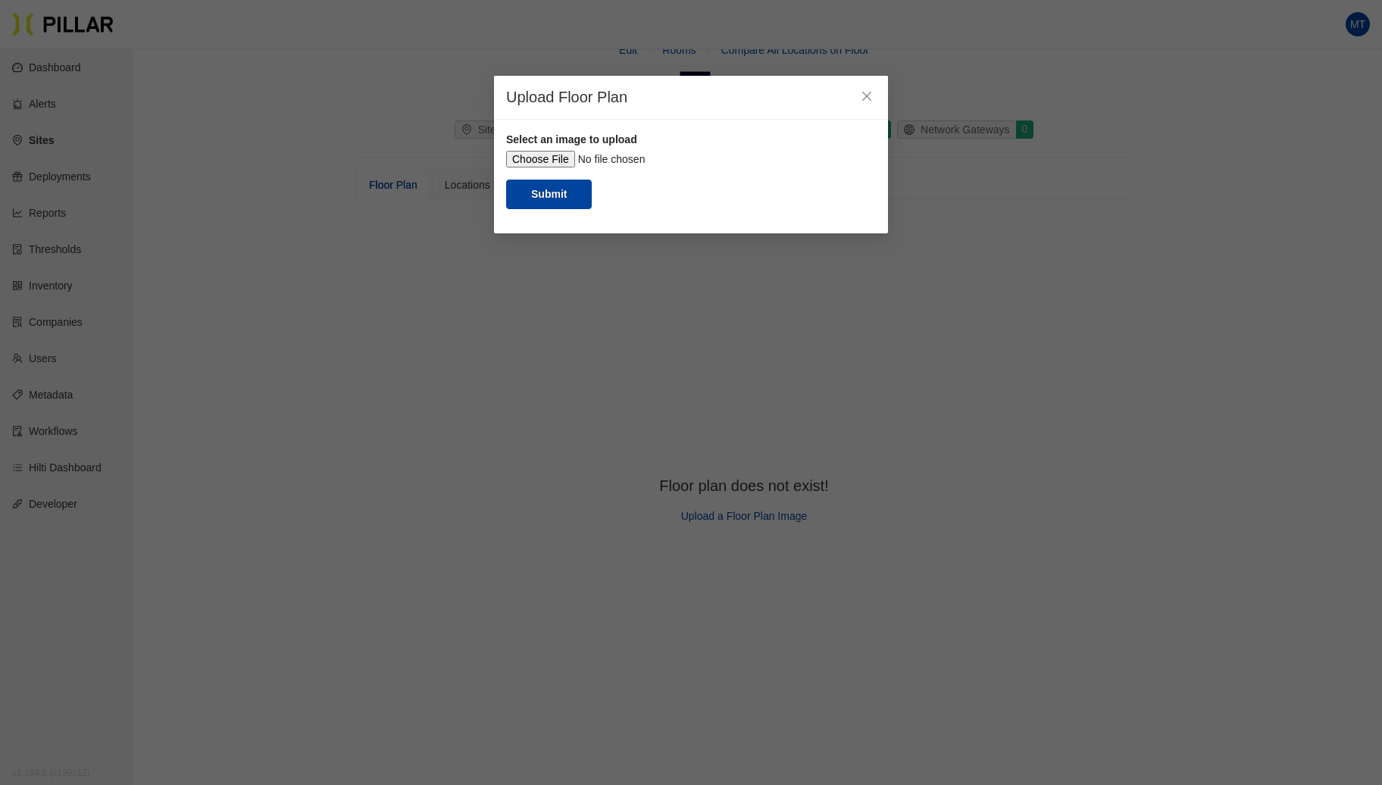
drag, startPoint x: 783, startPoint y: 368, endPoint x: 829, endPoint y: 431, distance: 77.5
click at [874, 155] on div at bounding box center [877, 152] width 7 height 7
click at [559, 209] on button "Submit" at bounding box center [549, 195] width 86 height 30
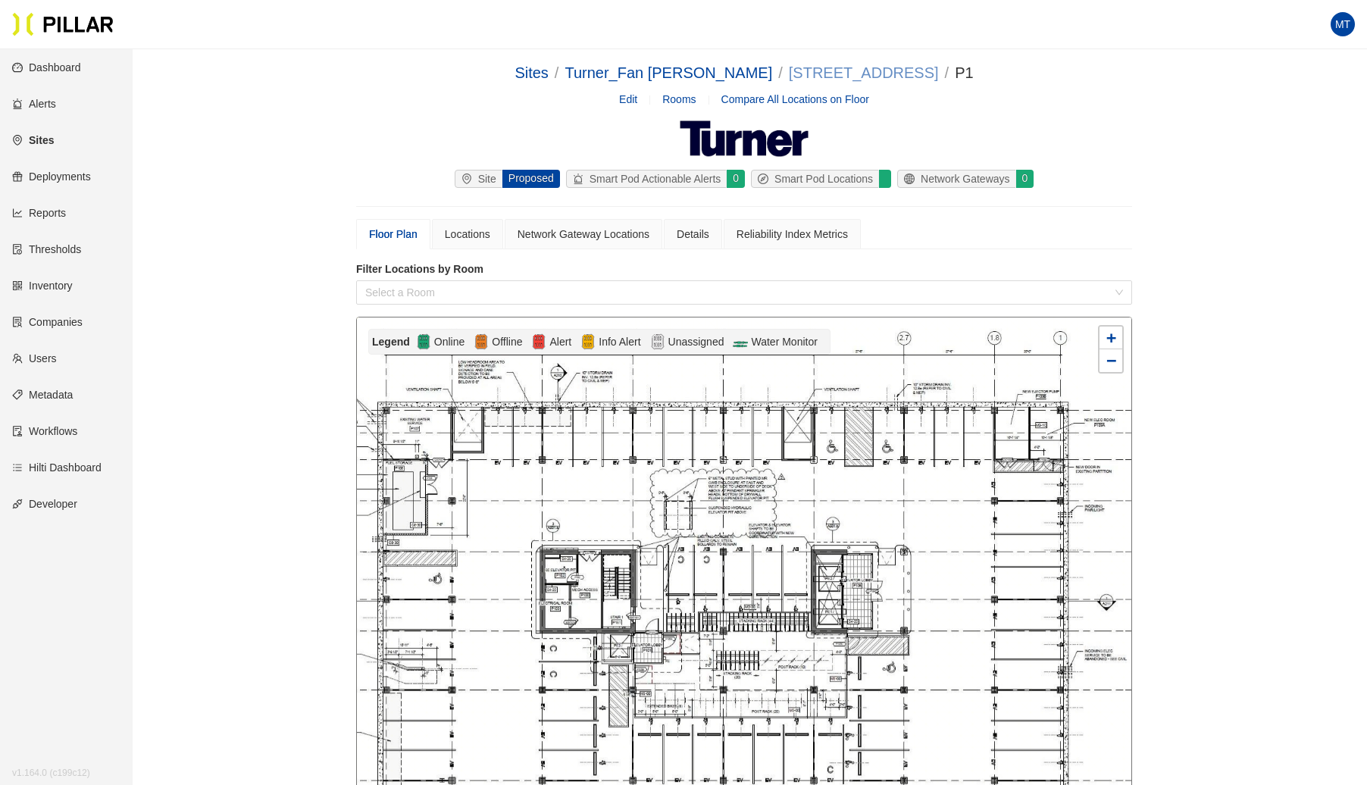
click at [789, 71] on link "[STREET_ADDRESS]" at bounding box center [864, 72] width 150 height 17
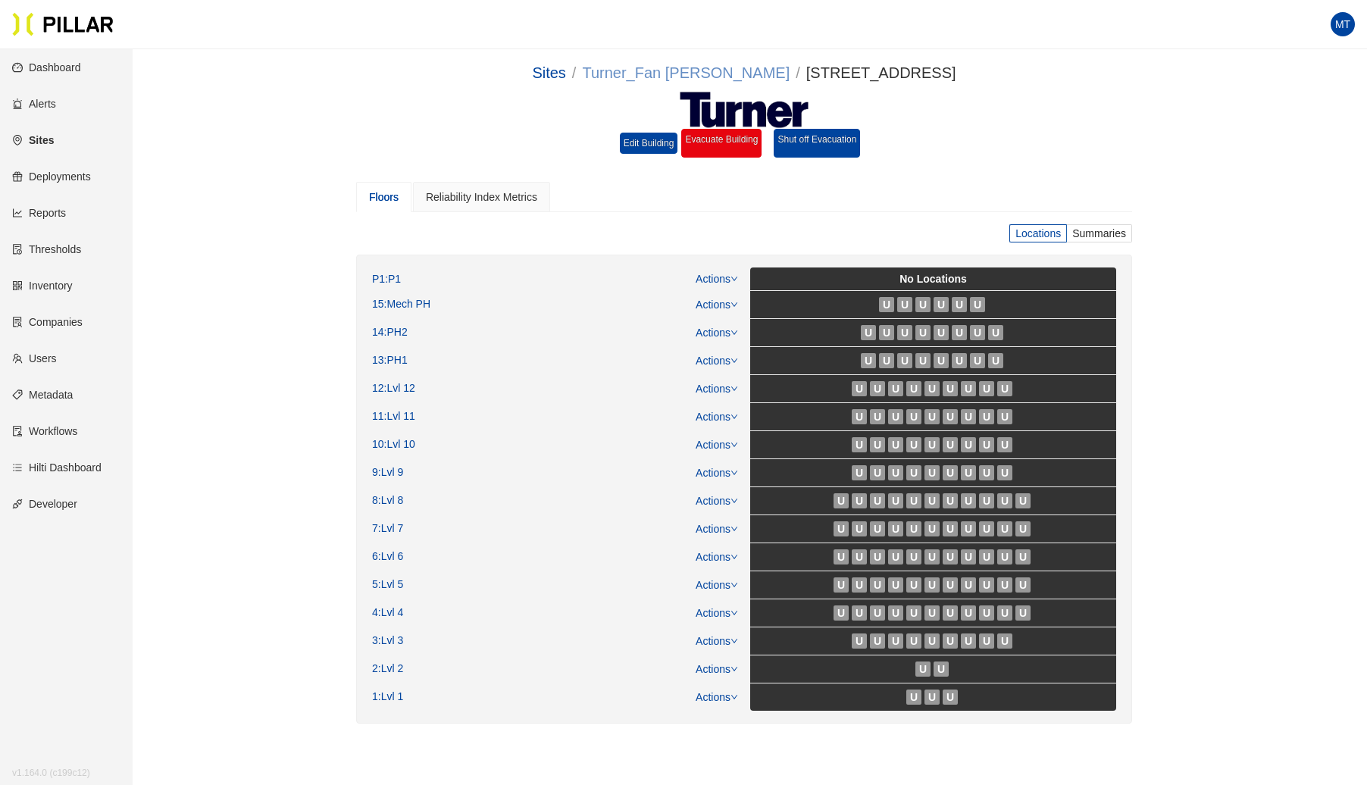
click at [703, 71] on link "Turner_Fan [PERSON_NAME]" at bounding box center [686, 72] width 208 height 17
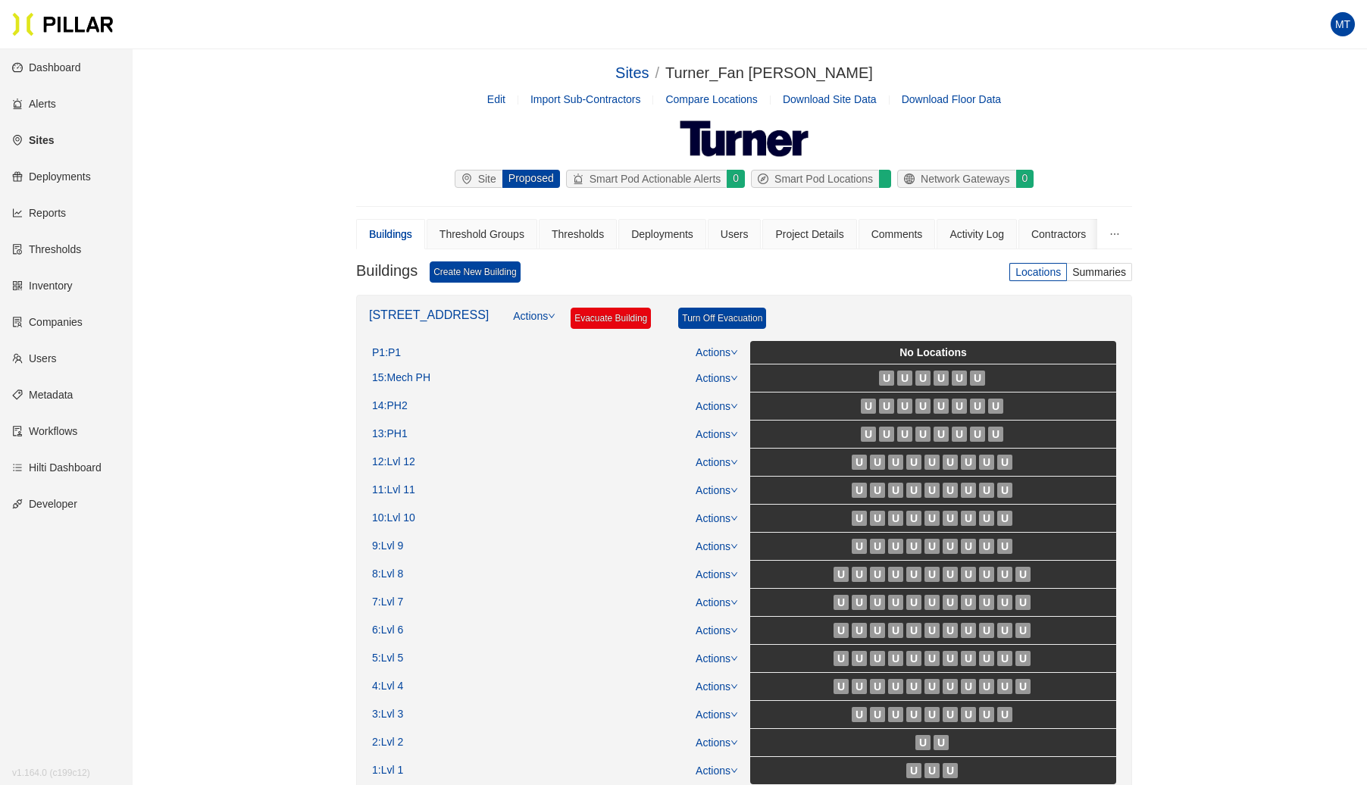
click at [534, 312] on div "One Harbor Drive Actions Evacuate Building Turn Off Evacuation" at bounding box center [744, 324] width 750 height 33
click at [548, 312] on icon "down" at bounding box center [552, 316] width 8 height 8
click at [524, 387] on link "Create Floor" at bounding box center [526, 380] width 59 height 17
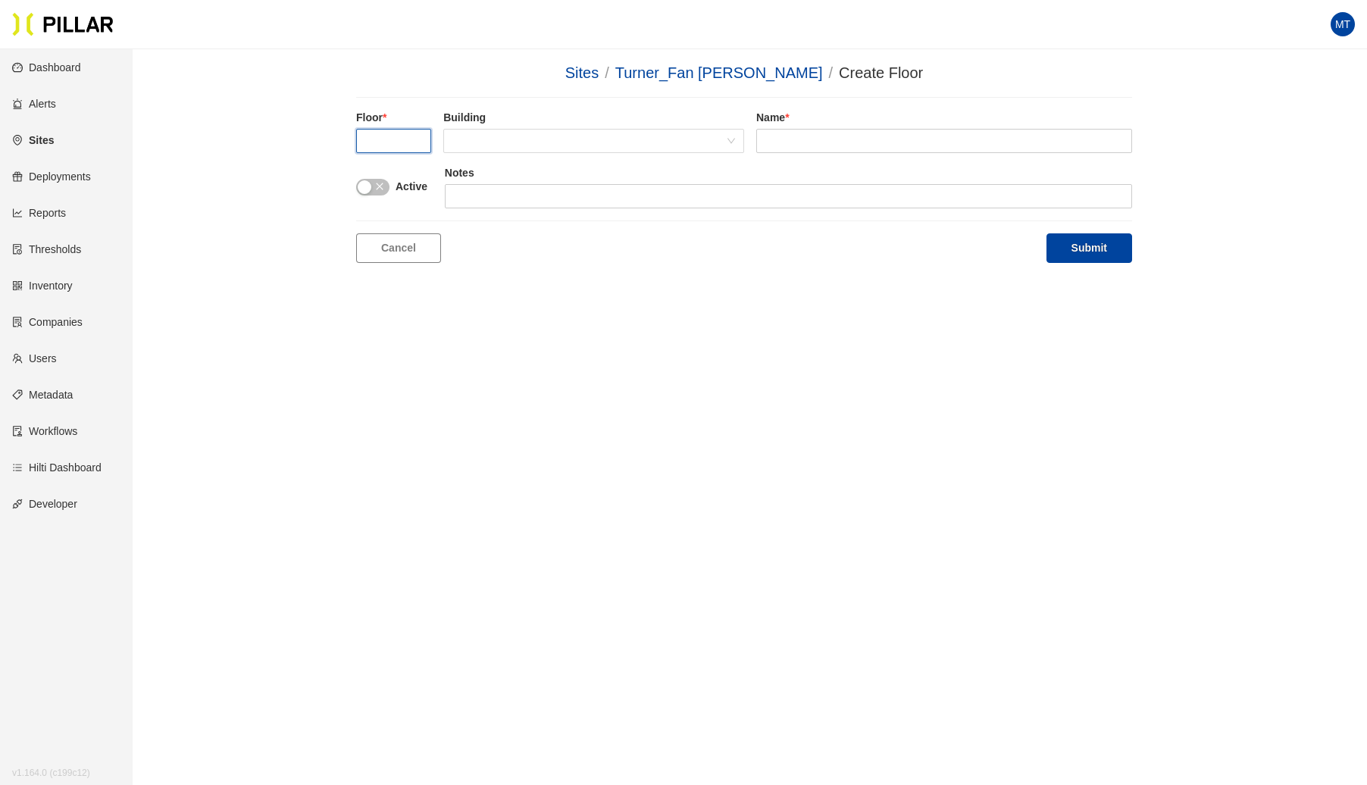
click at [412, 131] on input "text" at bounding box center [393, 141] width 75 height 24
click at [501, 138] on span at bounding box center [593, 141] width 283 height 23
type input "P2"
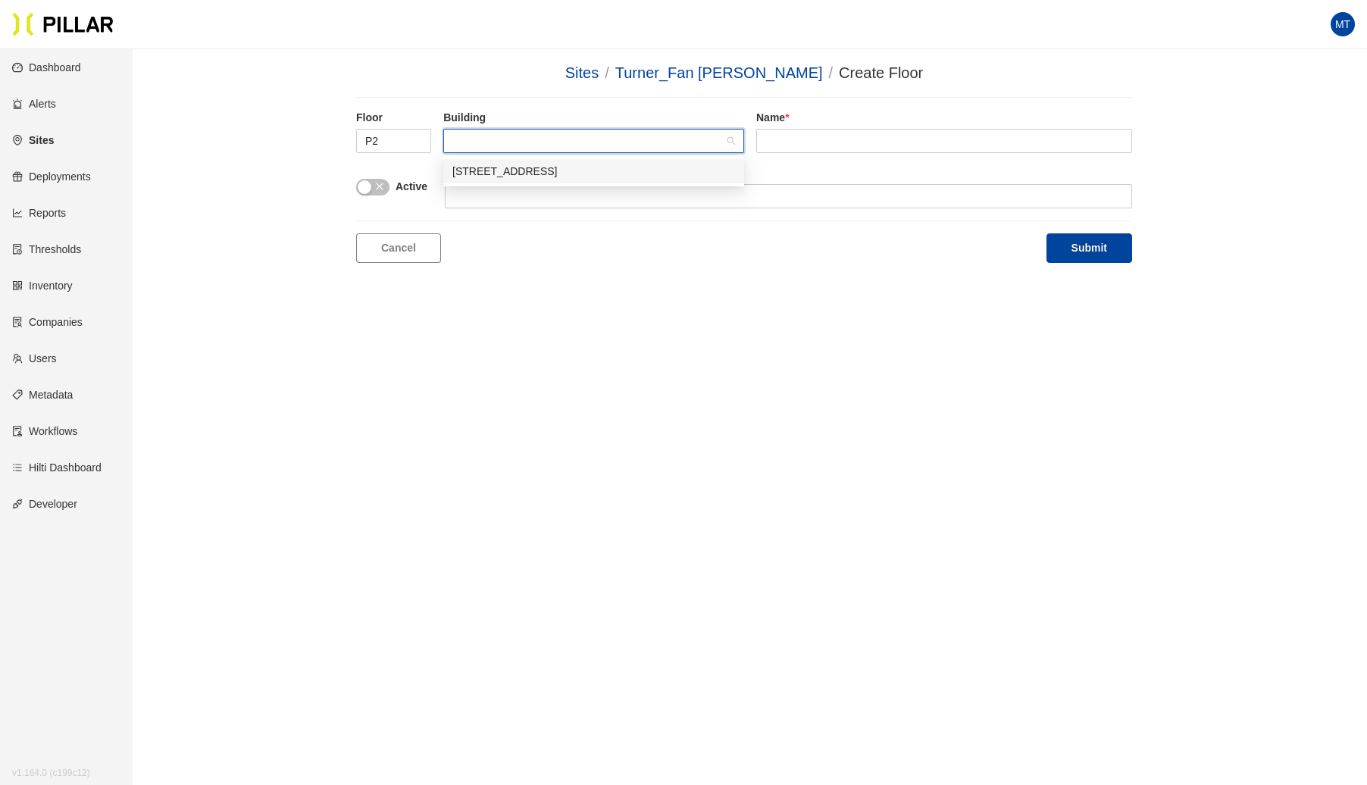
click at [508, 173] on div "[STREET_ADDRESS]" at bounding box center [593, 171] width 283 height 17
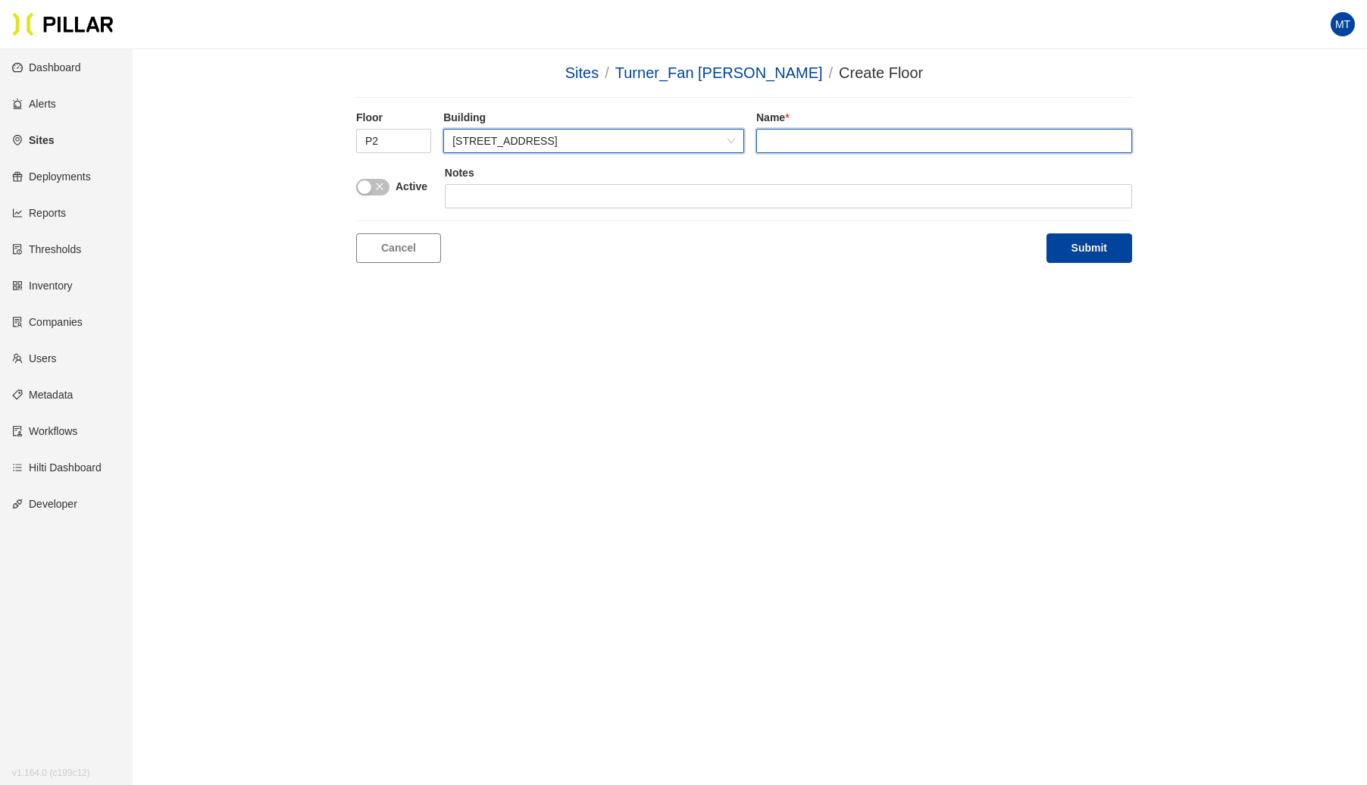
click at [790, 142] on input "text" at bounding box center [944, 141] width 376 height 24
type input "P2"
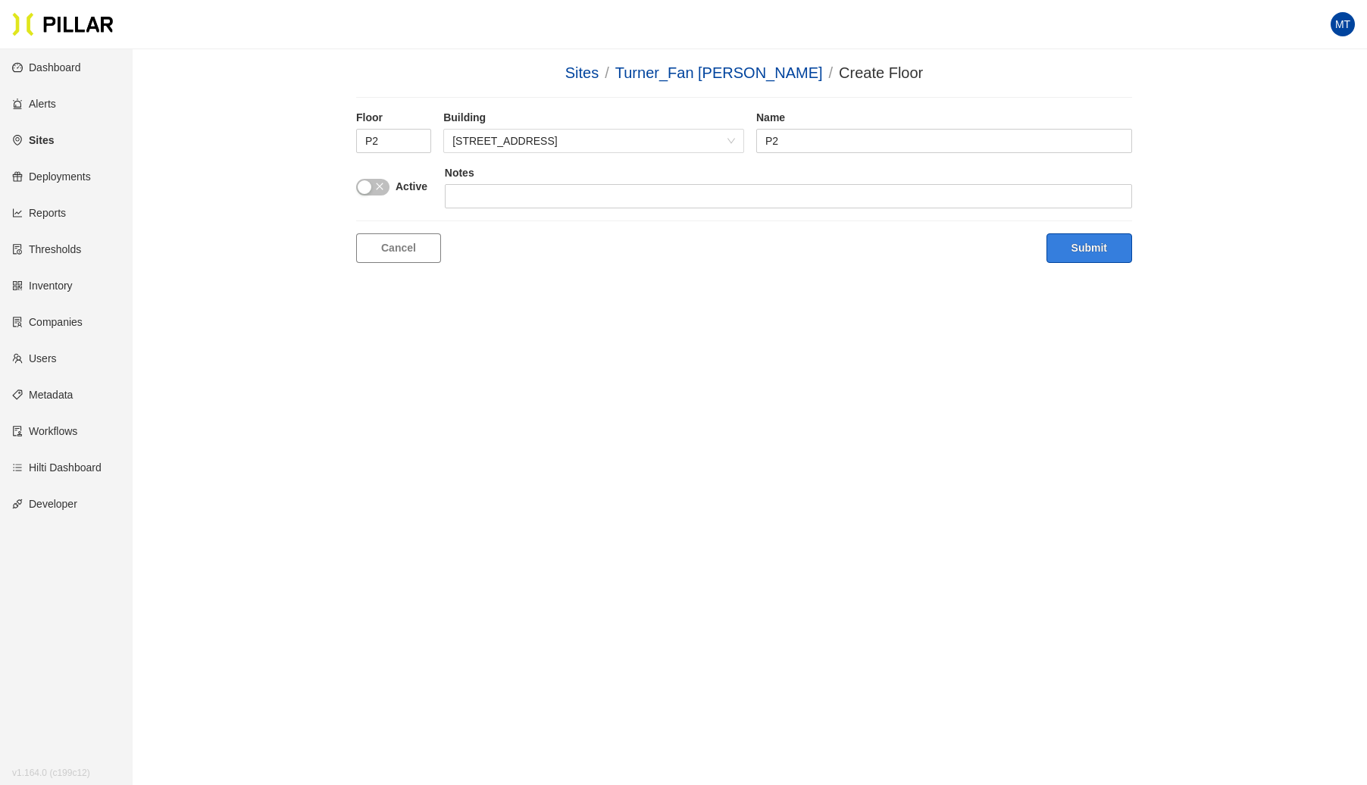
click at [1088, 255] on button "Submit" at bounding box center [1090, 248] width 86 height 30
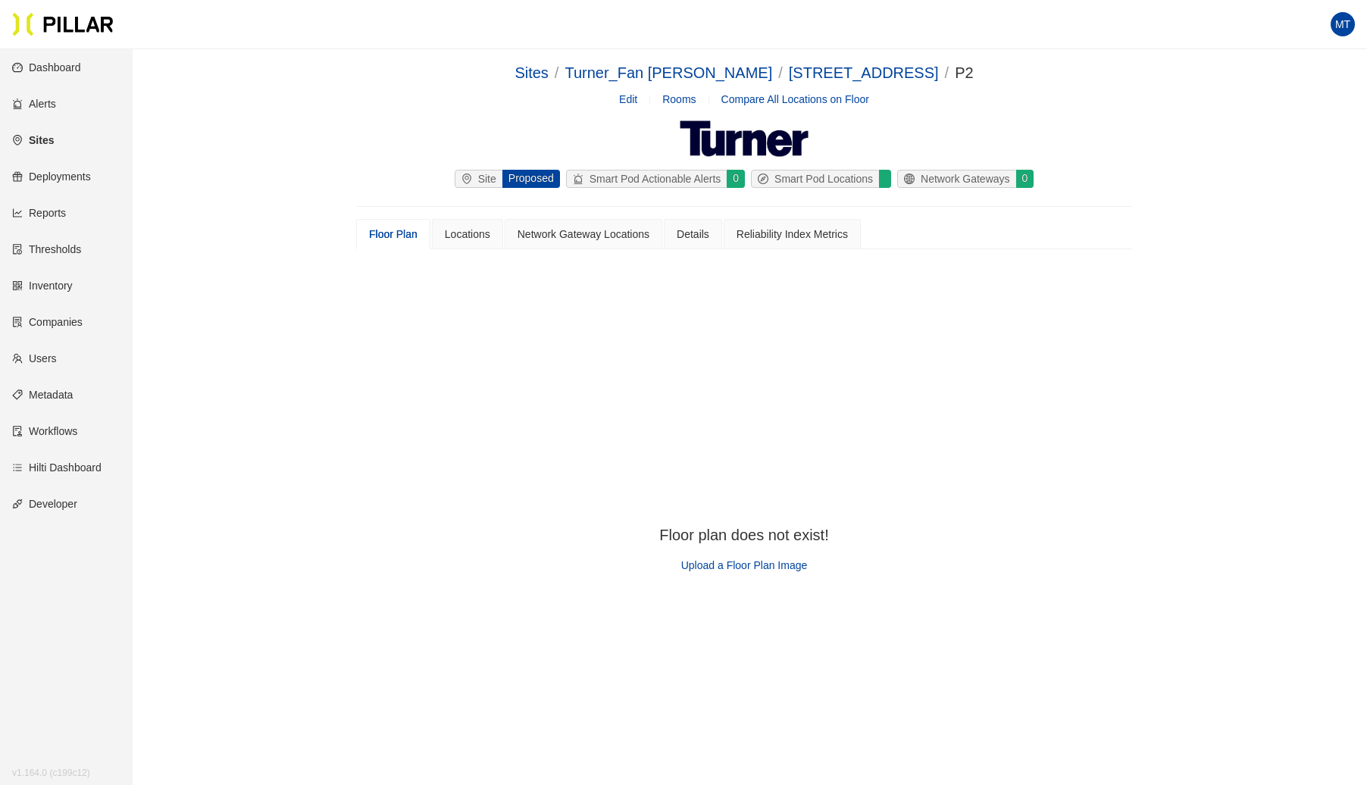
click at [708, 567] on span "Upload a Floor Plan Image" at bounding box center [744, 565] width 127 height 12
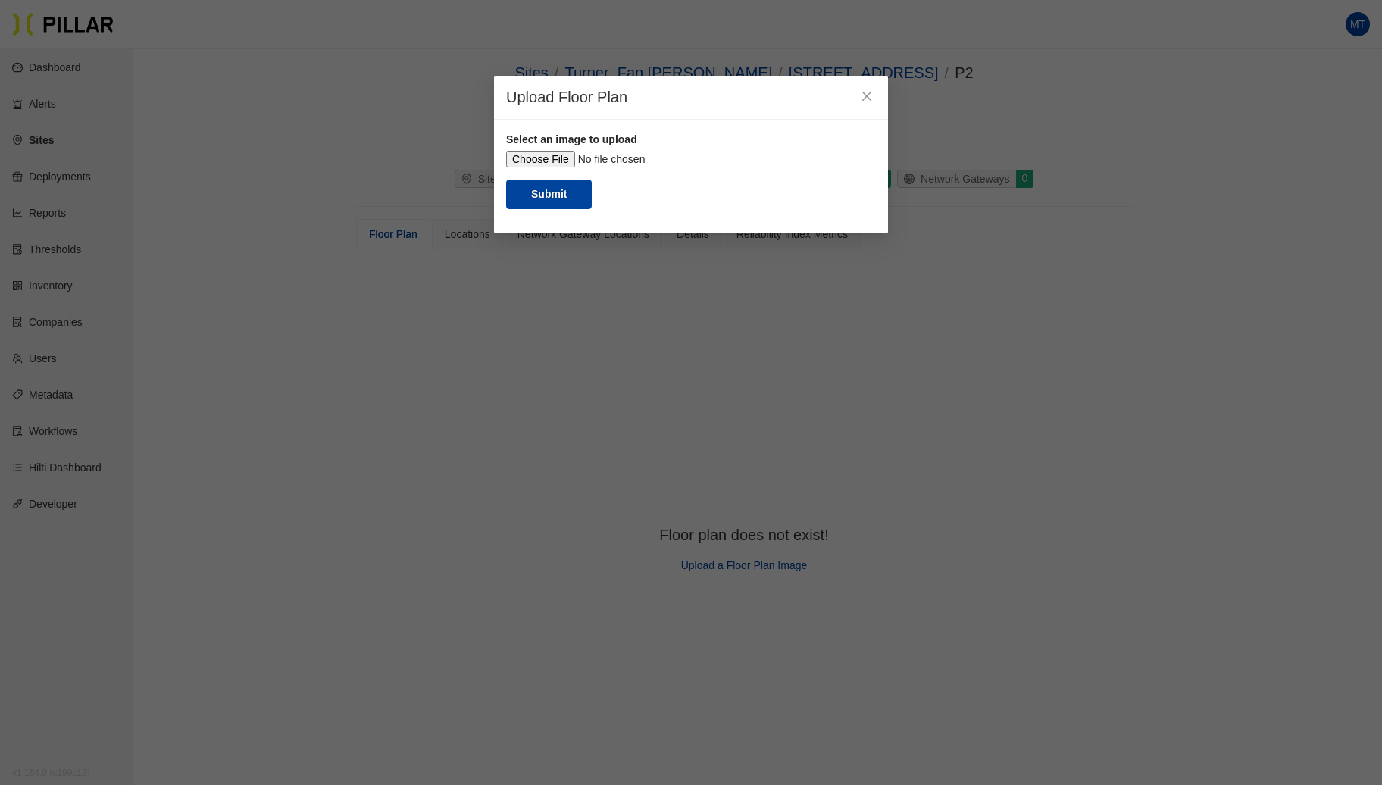
click at [546, 152] on input "file" at bounding box center [691, 159] width 370 height 17
type input "C:\fakepath\P2.jpg"
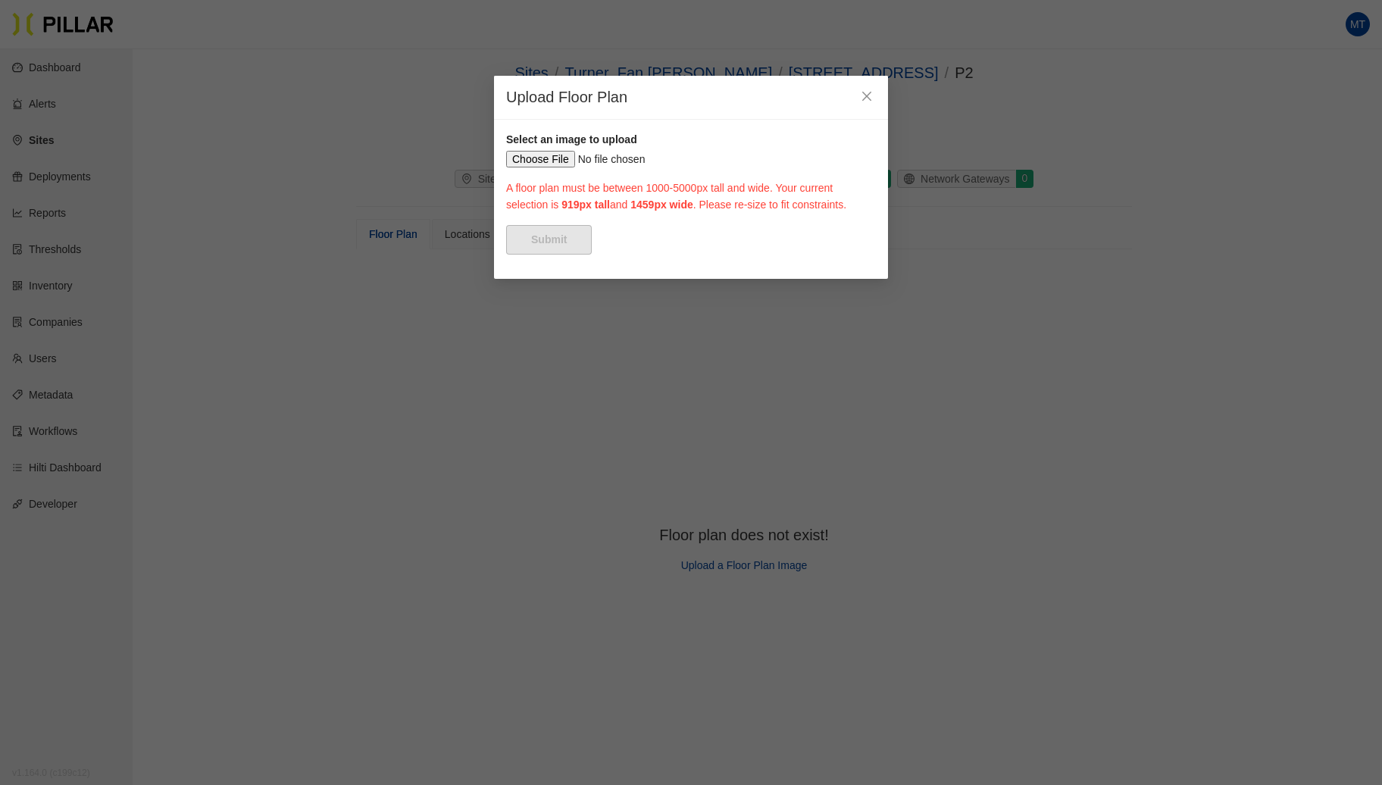
drag, startPoint x: 596, startPoint y: 246, endPoint x: 505, endPoint y: 200, distance: 101.7
click at [505, 200] on div "Select an image to upload A floor plan must be between 1000-5000px tall and wid…" at bounding box center [691, 199] width 394 height 159
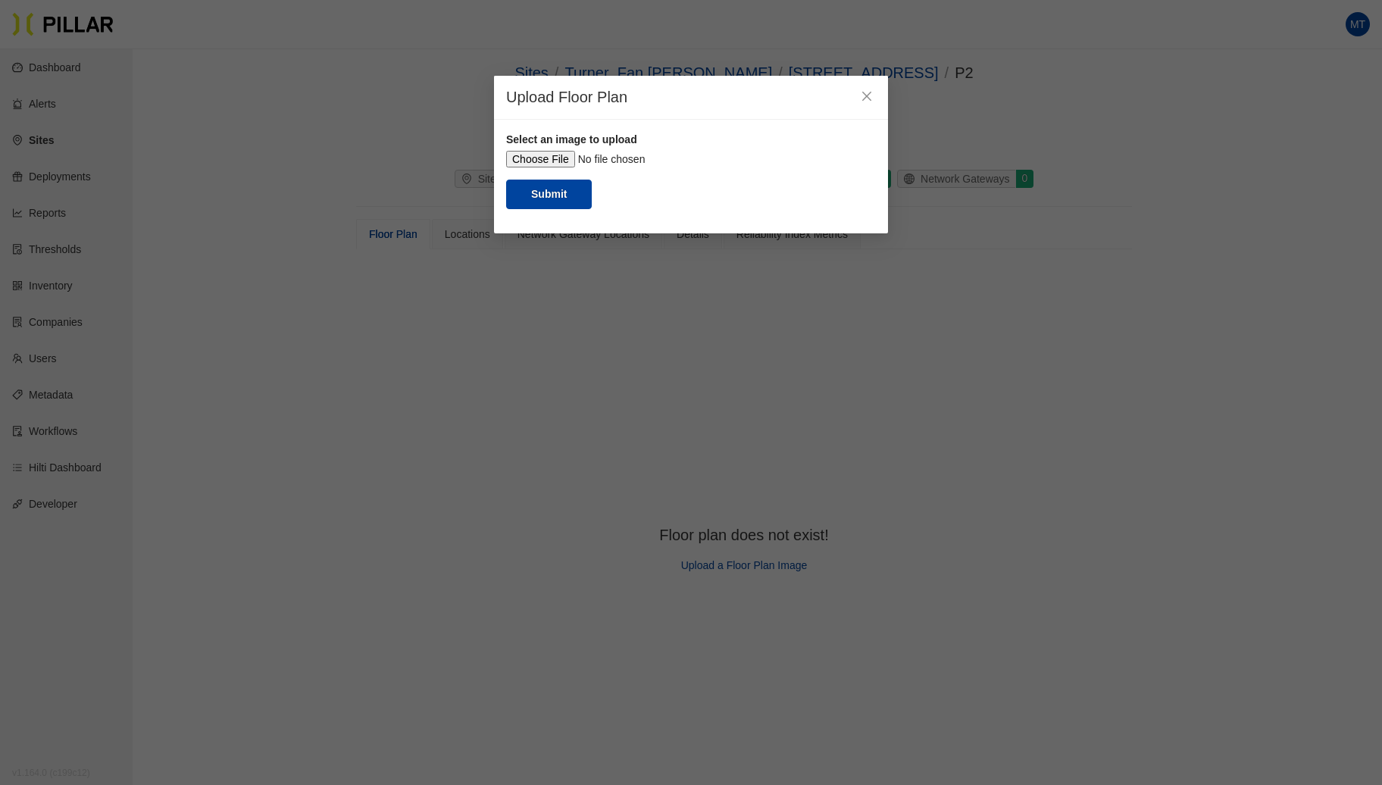
drag, startPoint x: 780, startPoint y: 371, endPoint x: 820, endPoint y: 421, distance: 63.6
click at [874, 155] on div at bounding box center [877, 152] width 7 height 7
click at [565, 209] on button "Submit" at bounding box center [549, 195] width 86 height 30
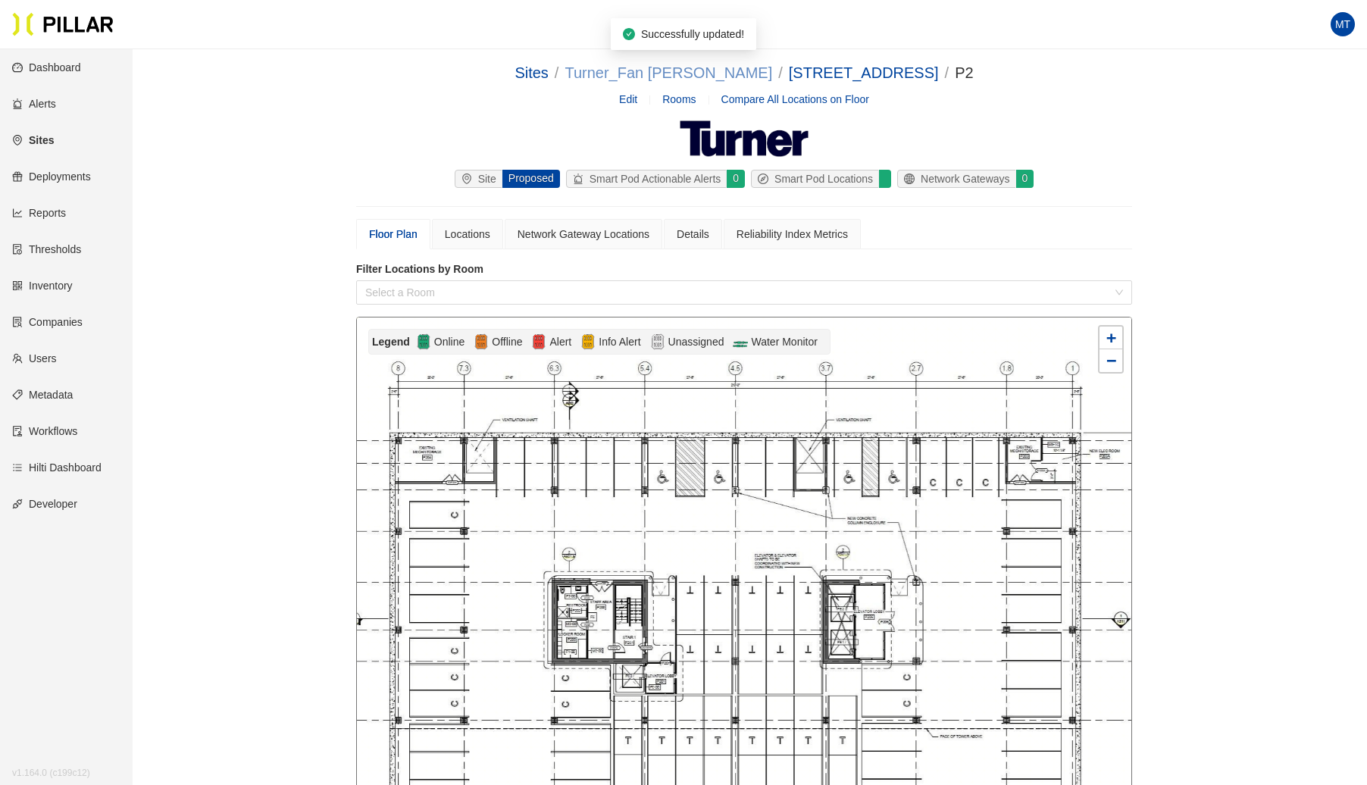
click at [640, 68] on link "Turner_Fan [PERSON_NAME]" at bounding box center [669, 72] width 208 height 17
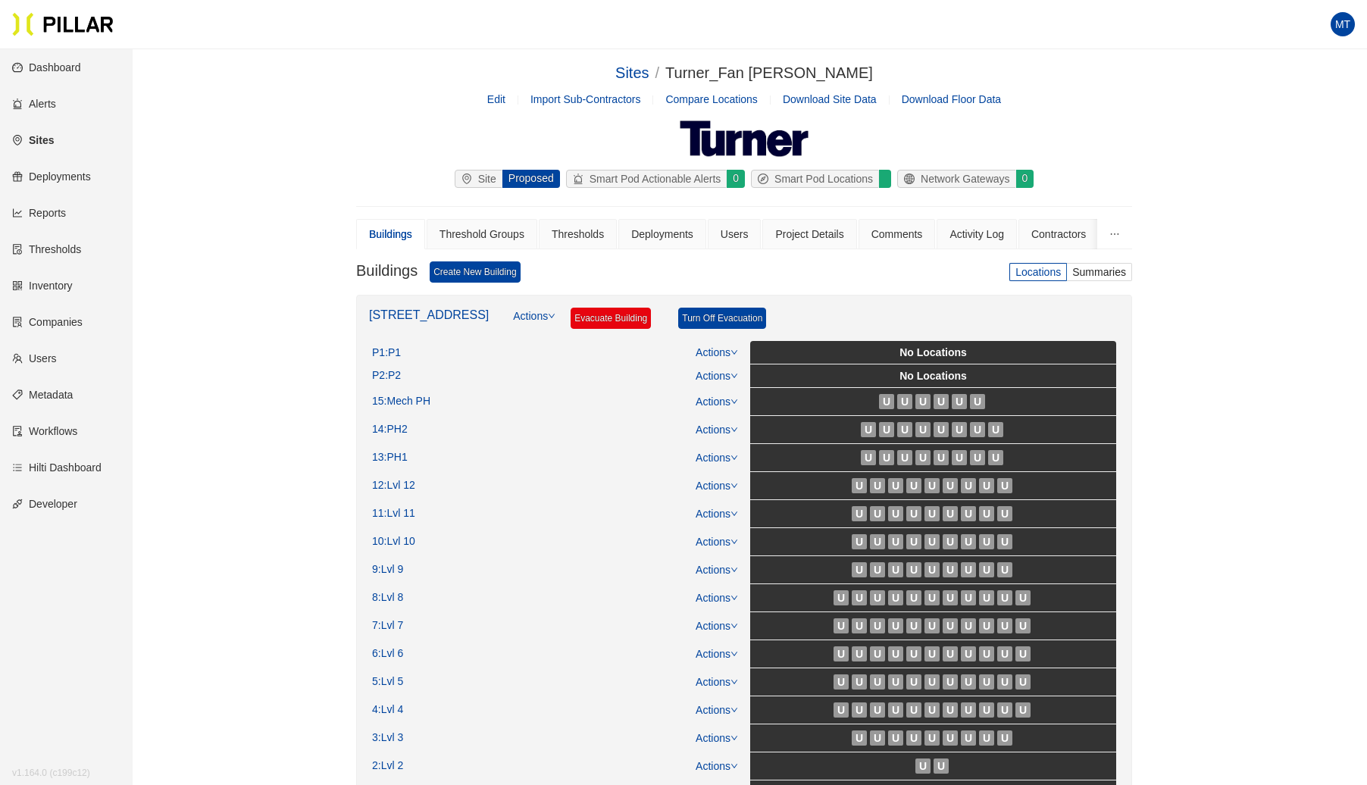
click at [520, 318] on link "Actions" at bounding box center [534, 324] width 42 height 33
click at [523, 380] on link "Create Floor" at bounding box center [526, 380] width 59 height 17
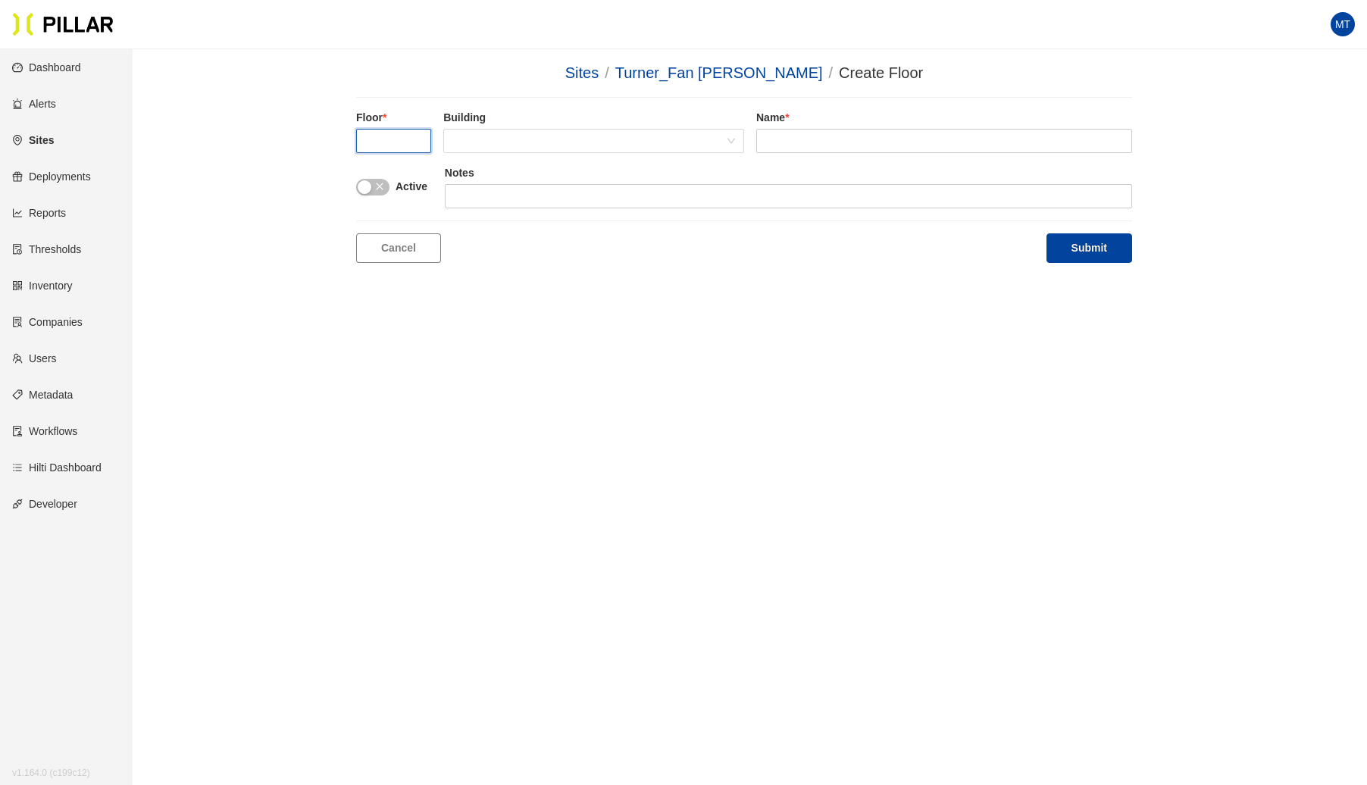
click at [396, 134] on input "text" at bounding box center [393, 141] width 75 height 24
type input "P3"
click at [637, 126] on div "Building" at bounding box center [593, 131] width 301 height 43
click at [631, 130] on span at bounding box center [593, 141] width 283 height 23
click at [608, 145] on span at bounding box center [593, 141] width 283 height 23
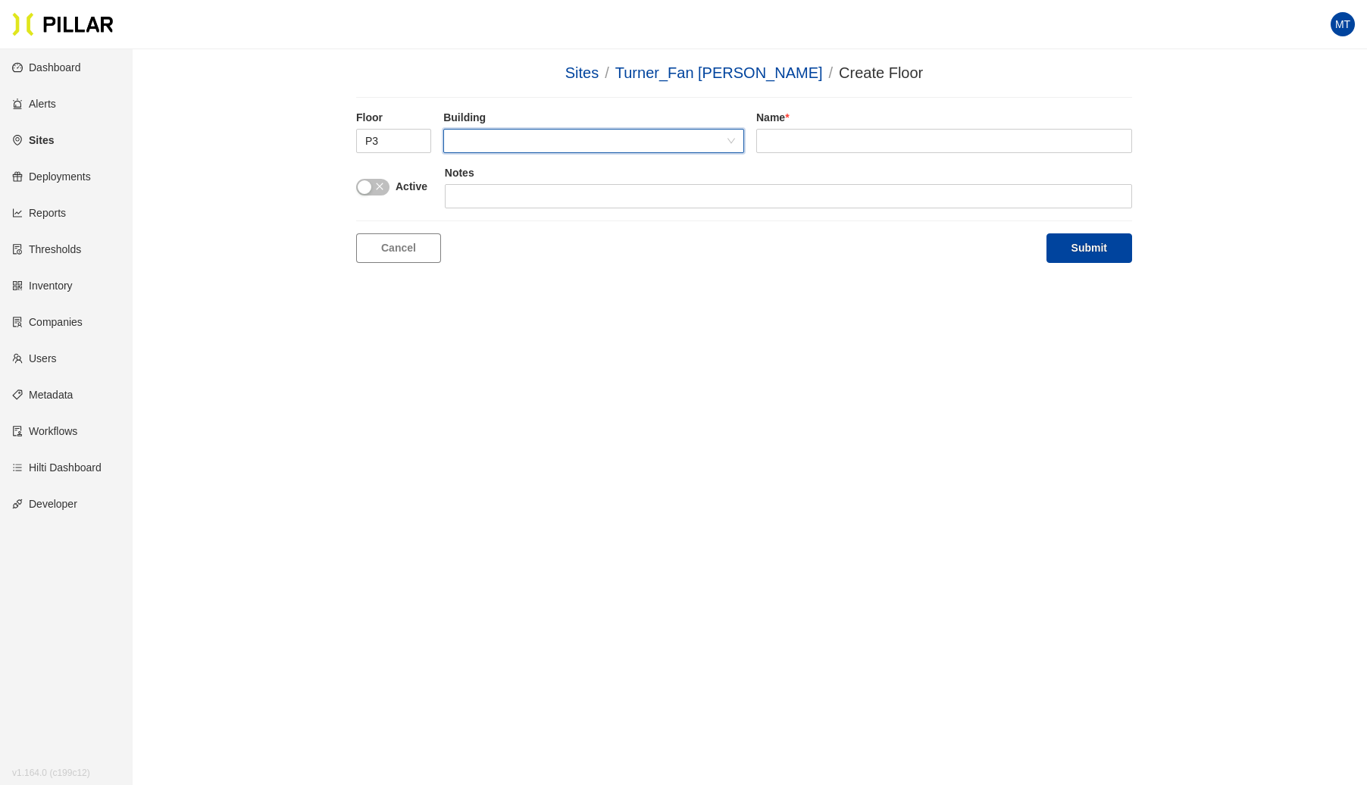
click at [523, 139] on span at bounding box center [593, 141] width 283 height 23
click at [502, 168] on div "[STREET_ADDRESS]" at bounding box center [593, 171] width 283 height 17
click at [834, 134] on input "text" at bounding box center [944, 141] width 376 height 24
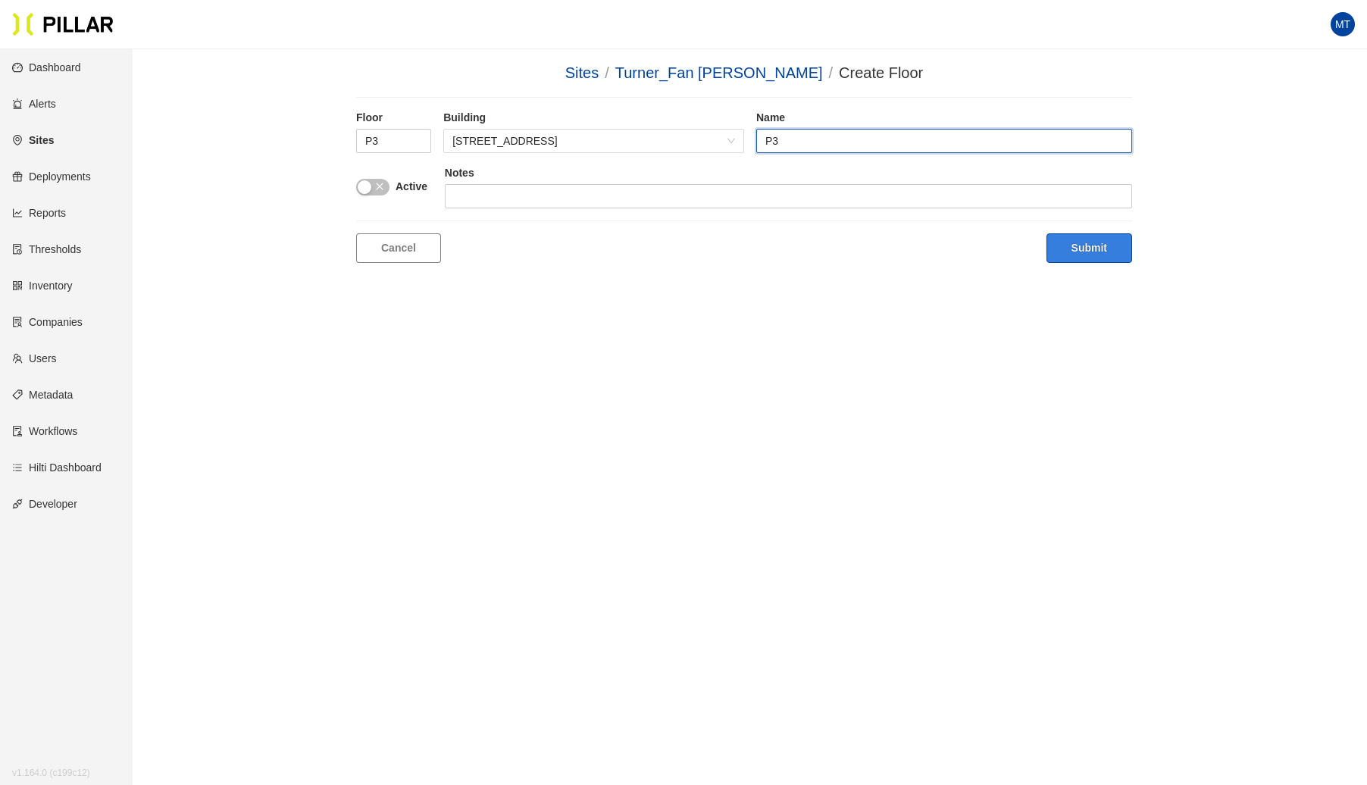
type input "P3"
click at [1084, 244] on button "Submit" at bounding box center [1090, 248] width 86 height 30
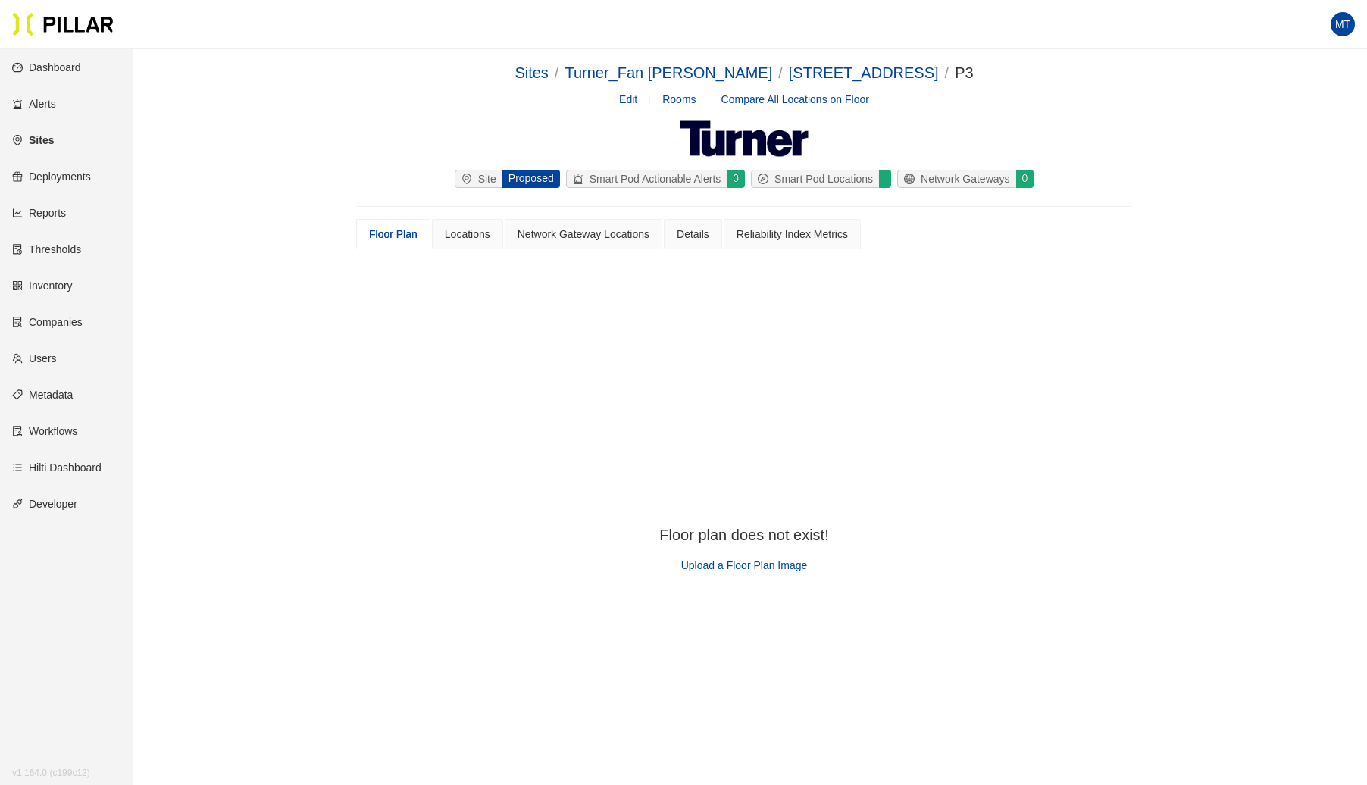
click at [695, 571] on div "Upload a Floor Plan Image" at bounding box center [743, 565] width 169 height 17
click at [731, 565] on span "Upload a Floor Plan Image" at bounding box center [744, 565] width 127 height 12
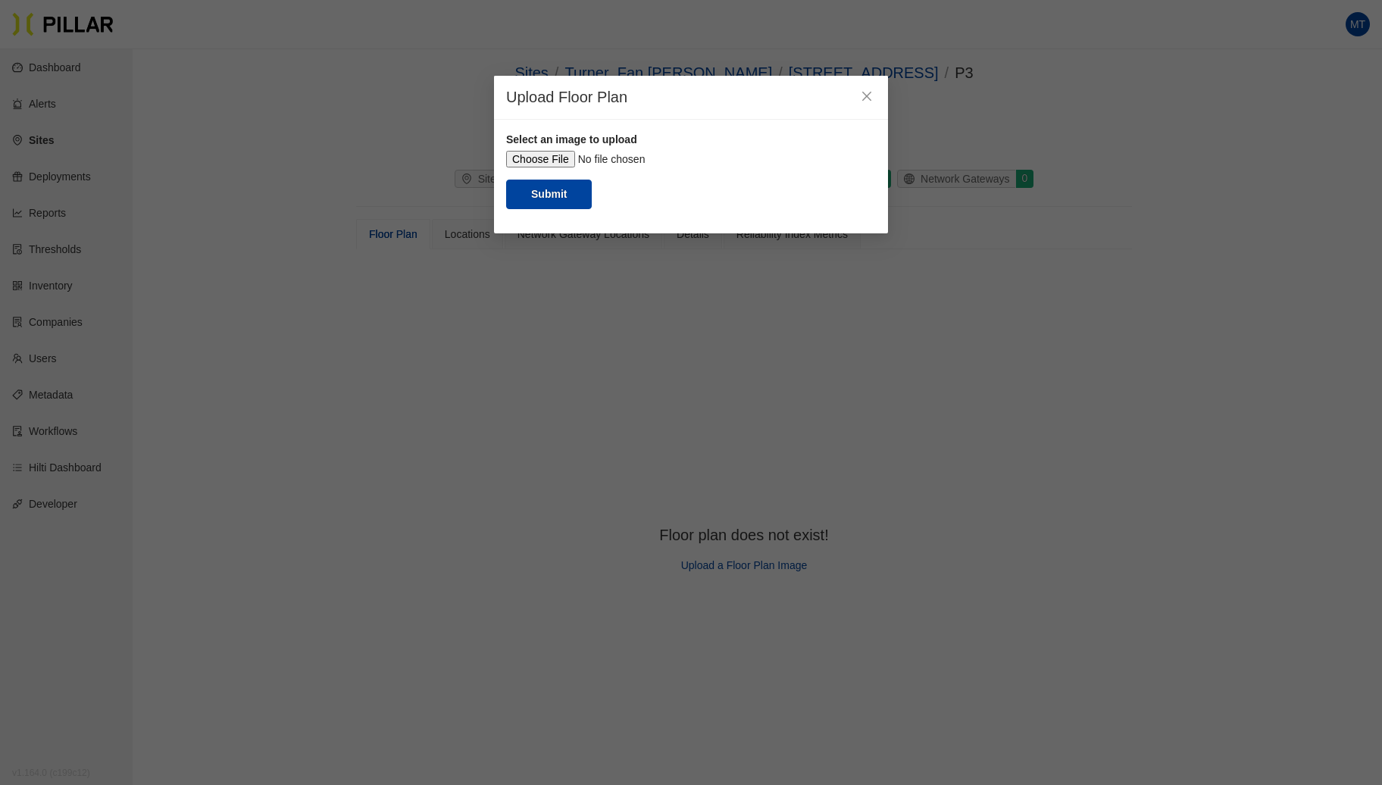
click at [541, 156] on input "file" at bounding box center [691, 159] width 370 height 17
type input "C:\fakepath\P3.jpg"
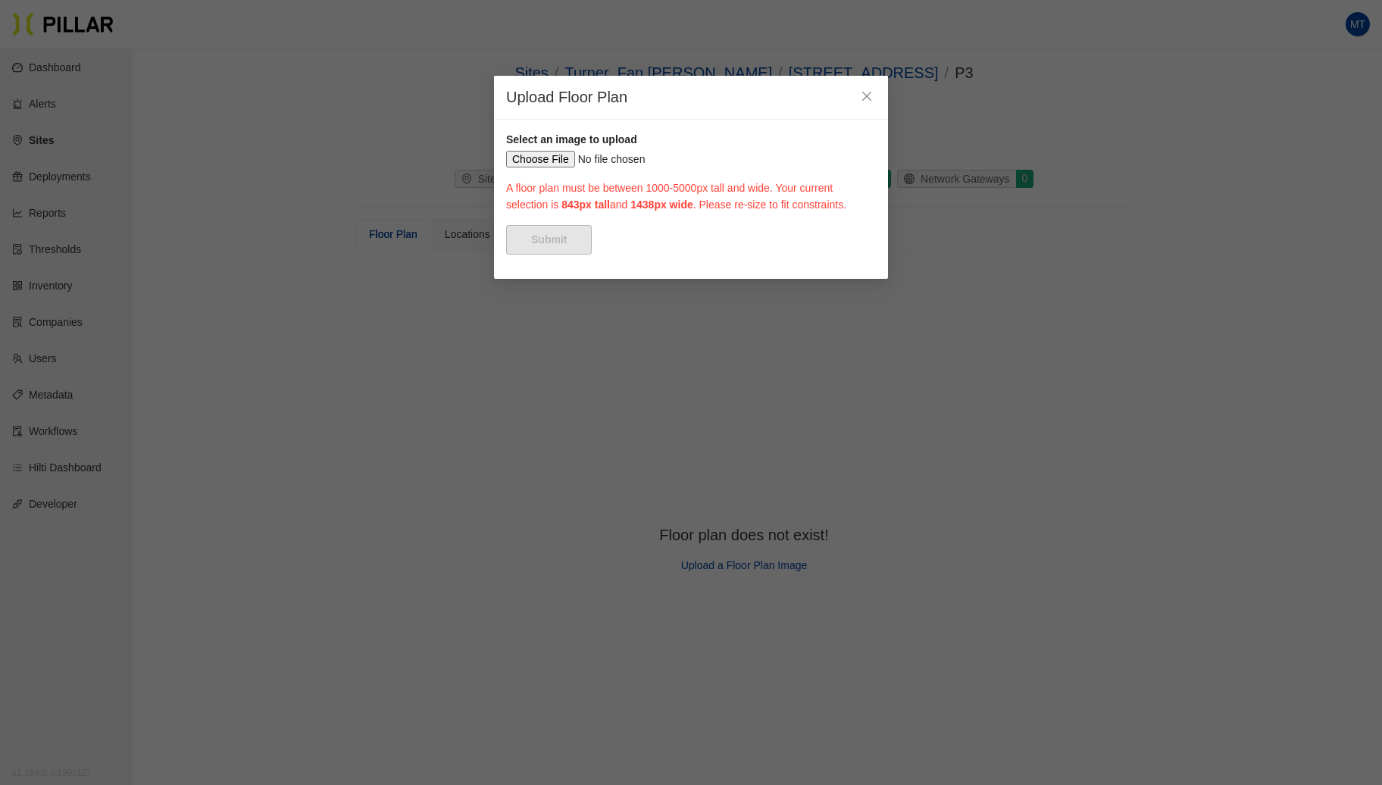
drag, startPoint x: 599, startPoint y: 241, endPoint x: 511, endPoint y: 208, distance: 94.0
click at [873, 155] on div at bounding box center [876, 151] width 7 height 7
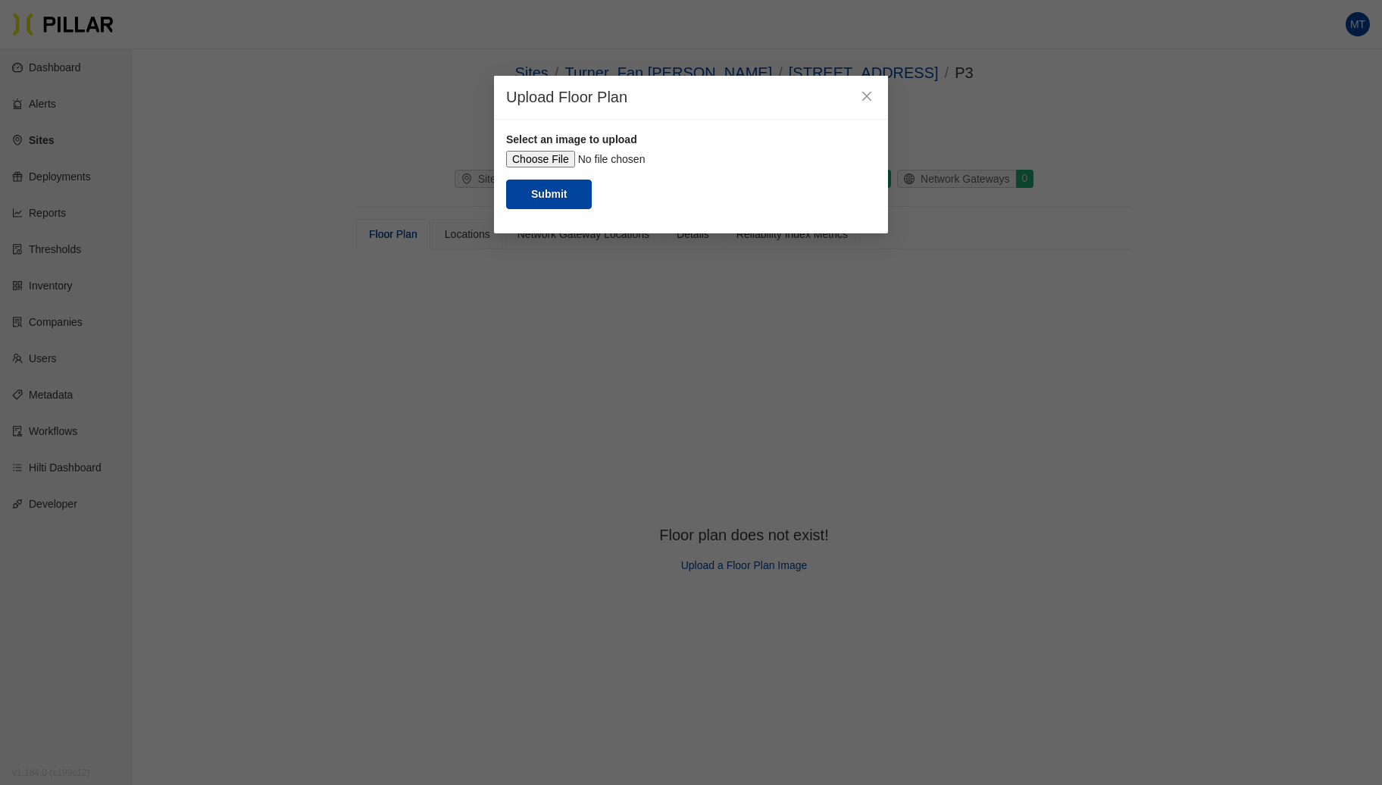
drag, startPoint x: 783, startPoint y: 370, endPoint x: 820, endPoint y: 421, distance: 63.5
click at [874, 155] on div at bounding box center [877, 152] width 7 height 7
click at [565, 209] on button "Submit" at bounding box center [549, 195] width 86 height 30
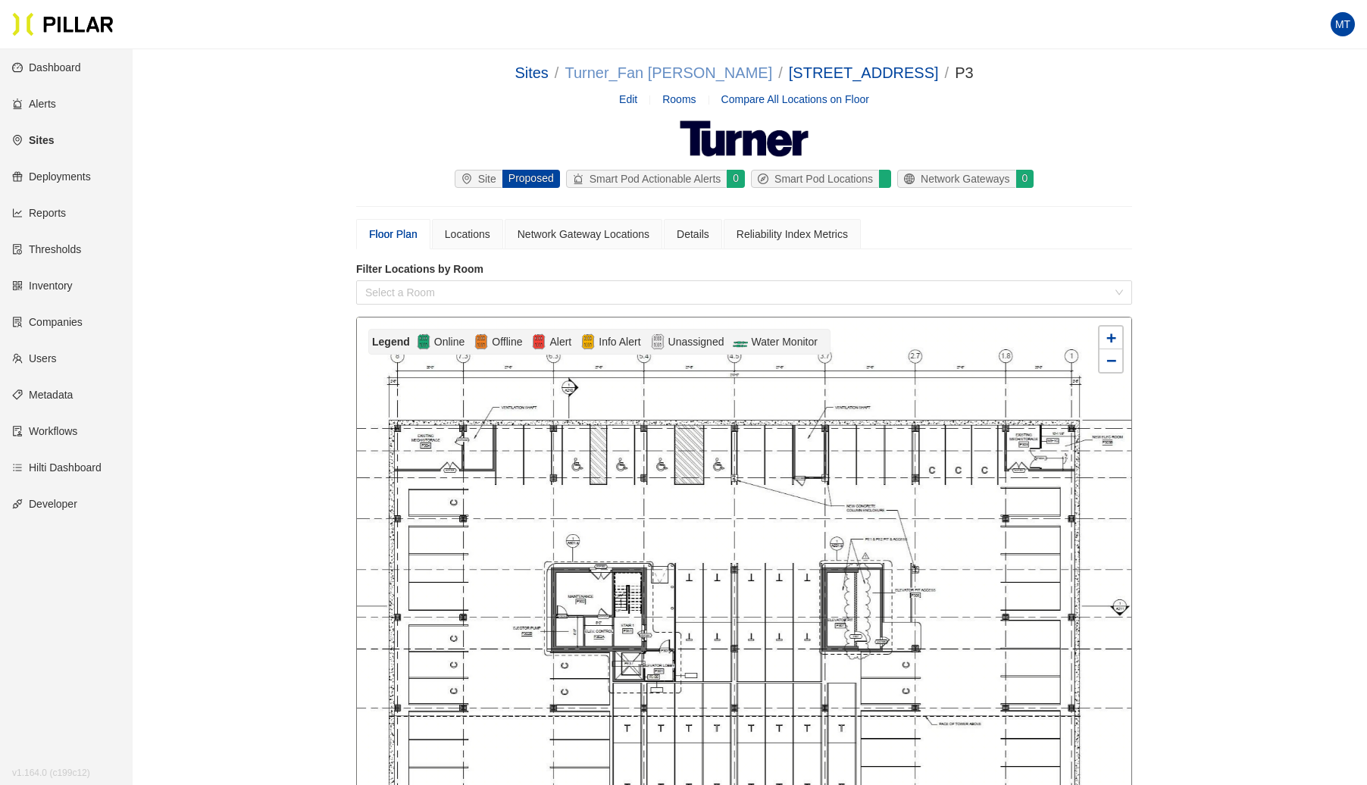
click at [665, 71] on link "Turner_Fan [PERSON_NAME]" at bounding box center [669, 72] width 208 height 17
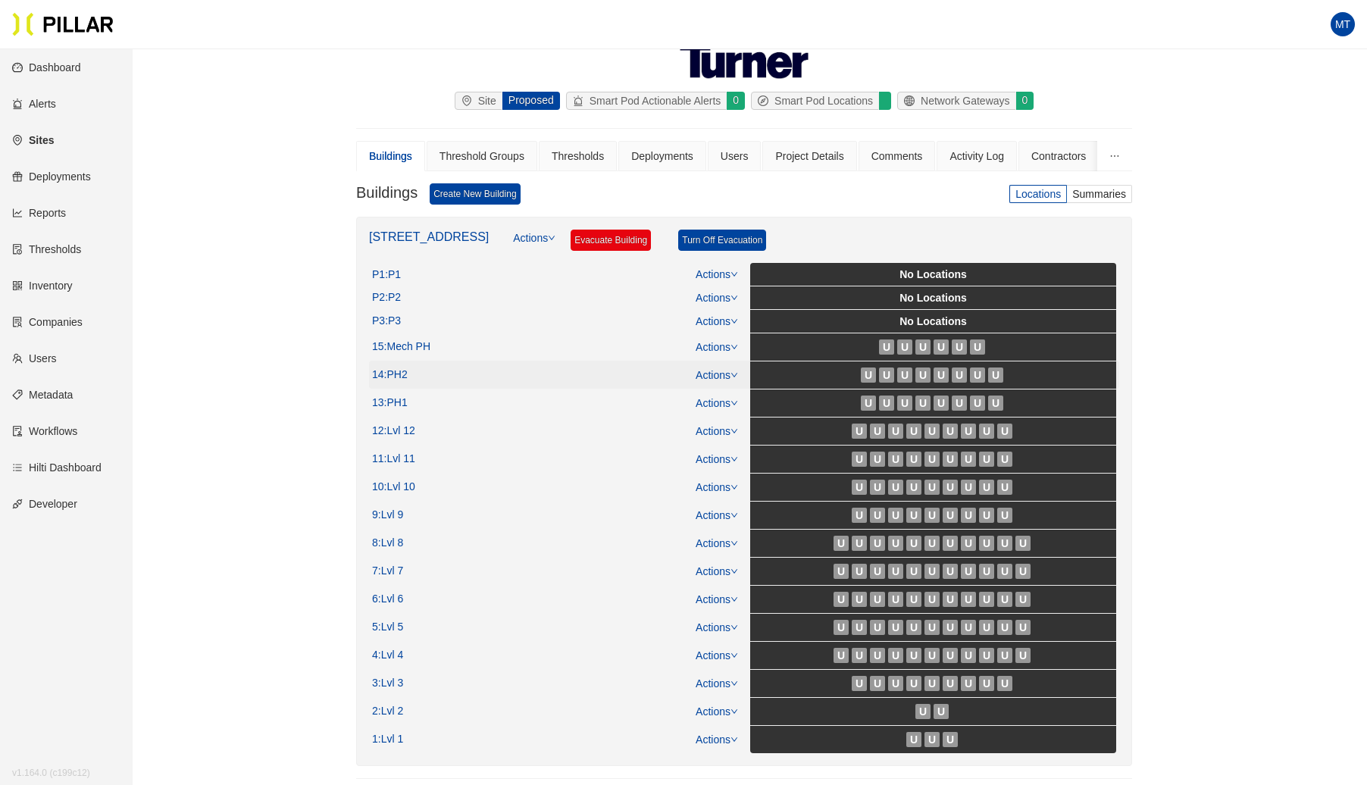
scroll to position [92, 0]
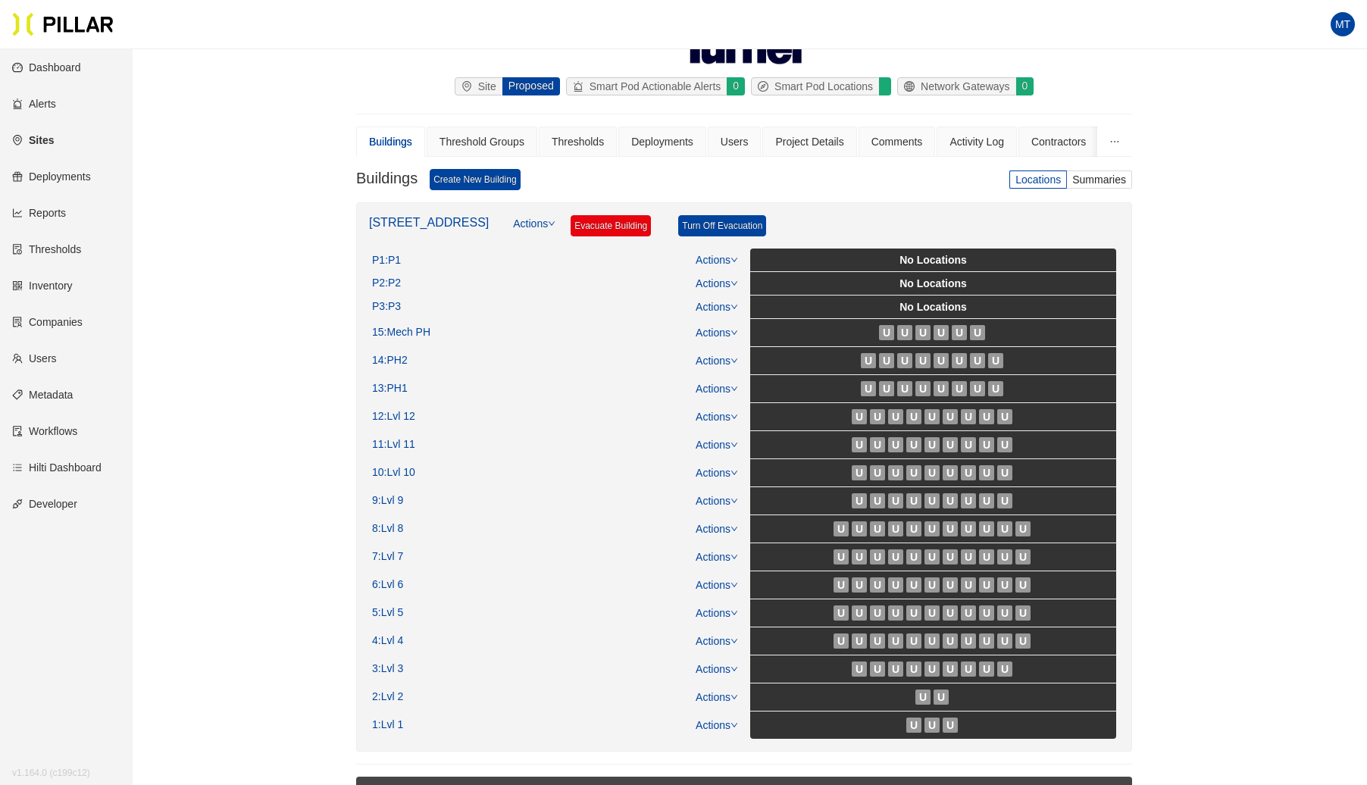
click at [523, 217] on link "Actions" at bounding box center [534, 231] width 42 height 33
click at [528, 257] on span "Sort Floors" at bounding box center [544, 263] width 94 height 17
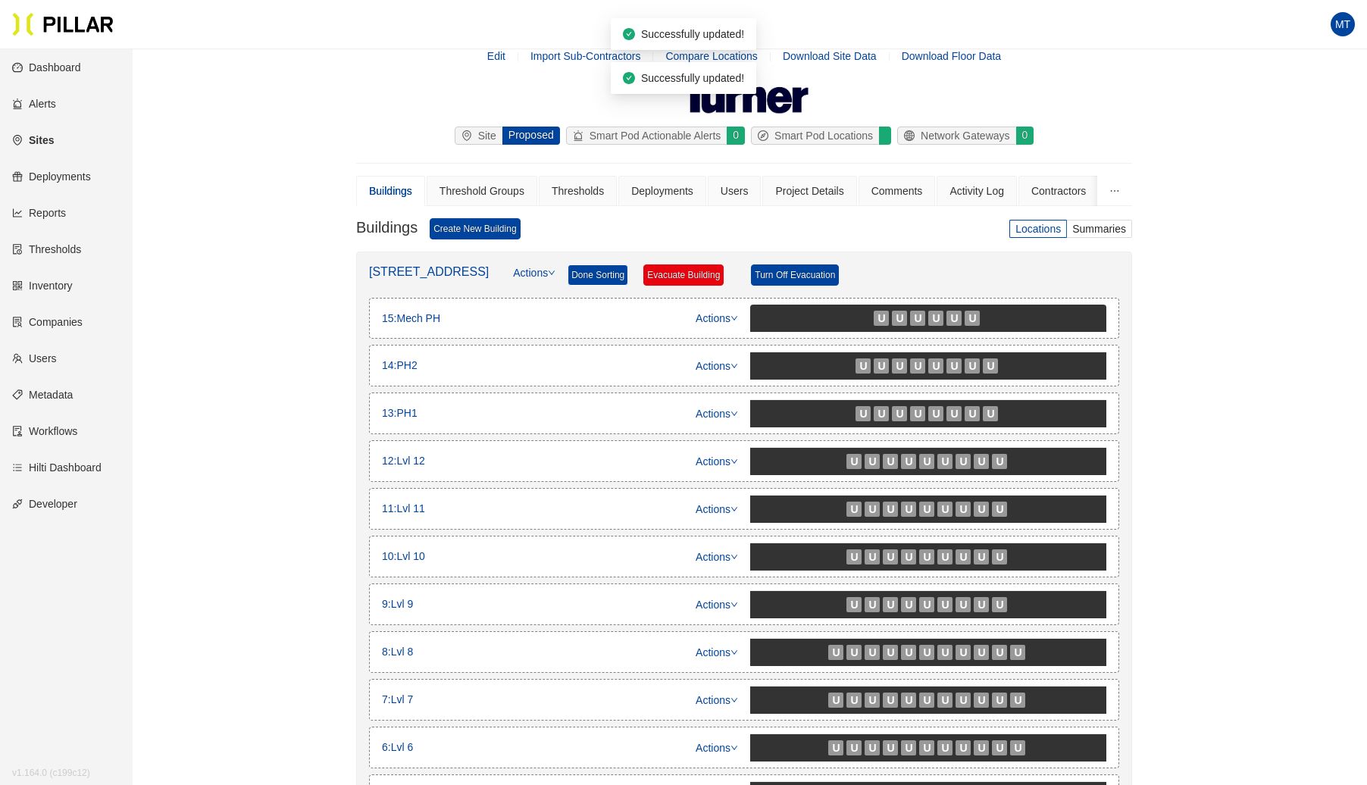
scroll to position [8, 0]
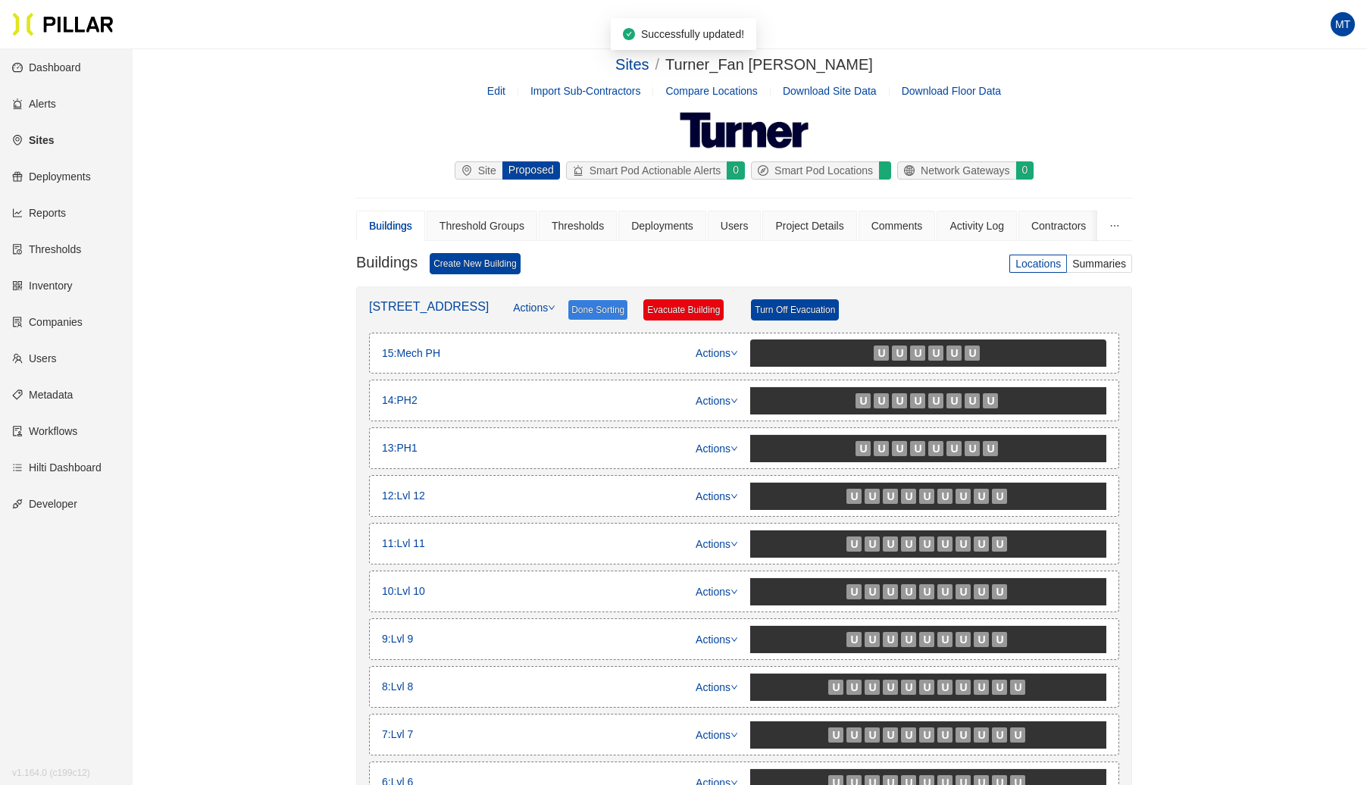
click at [587, 306] on span "Done Sorting" at bounding box center [598, 309] width 61 height 21
